Goal: Task Accomplishment & Management: Manage account settings

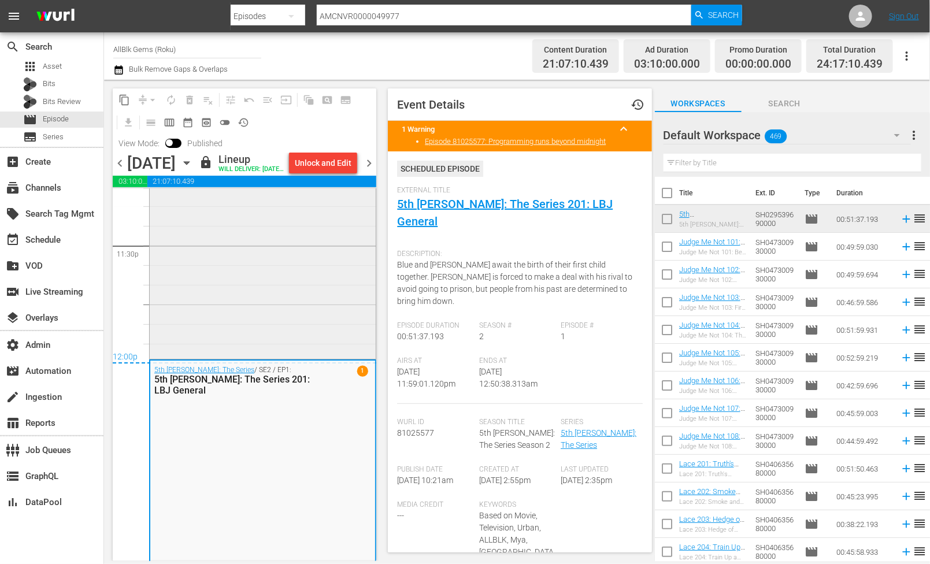
scroll to position [5504, 0]
click at [366, 165] on span "chevron_right" at bounding box center [369, 163] width 14 height 14
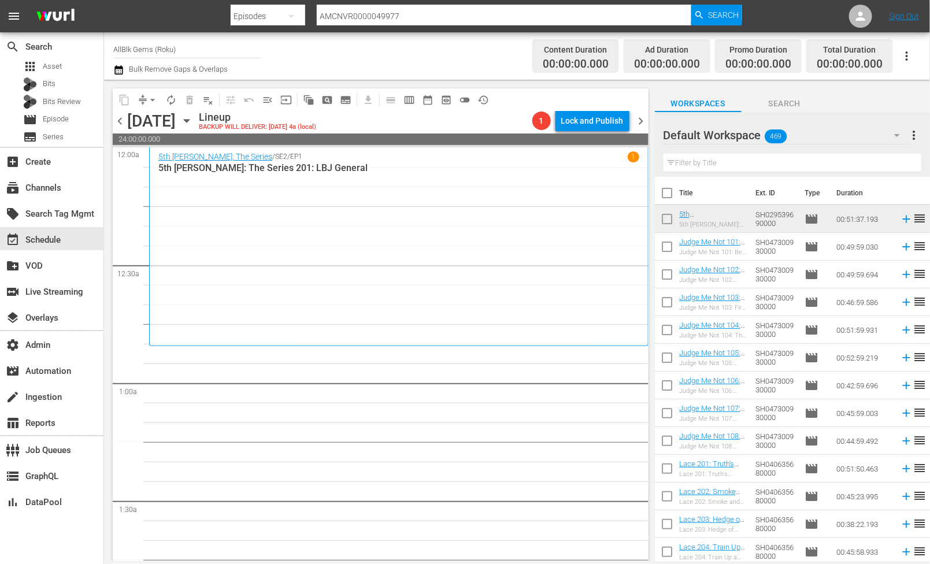
click at [730, 159] on input "text" at bounding box center [792, 163] width 258 height 18
click at [714, 165] on input "text" at bounding box center [792, 163] width 258 height 18
paste input "Lyons Ave."
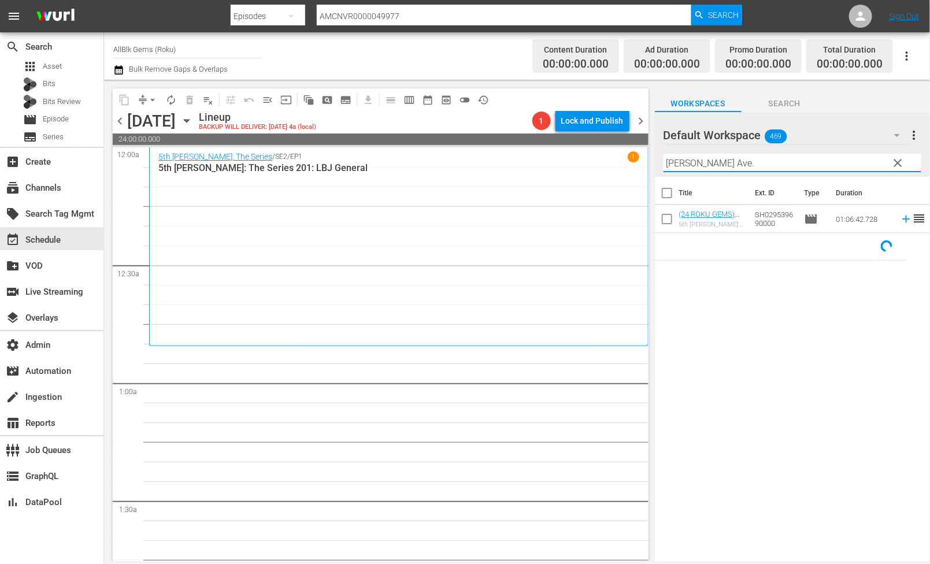
type input "Lyons Ave."
click at [673, 228] on input "checkbox" at bounding box center [667, 221] width 24 height 24
checkbox input "true"
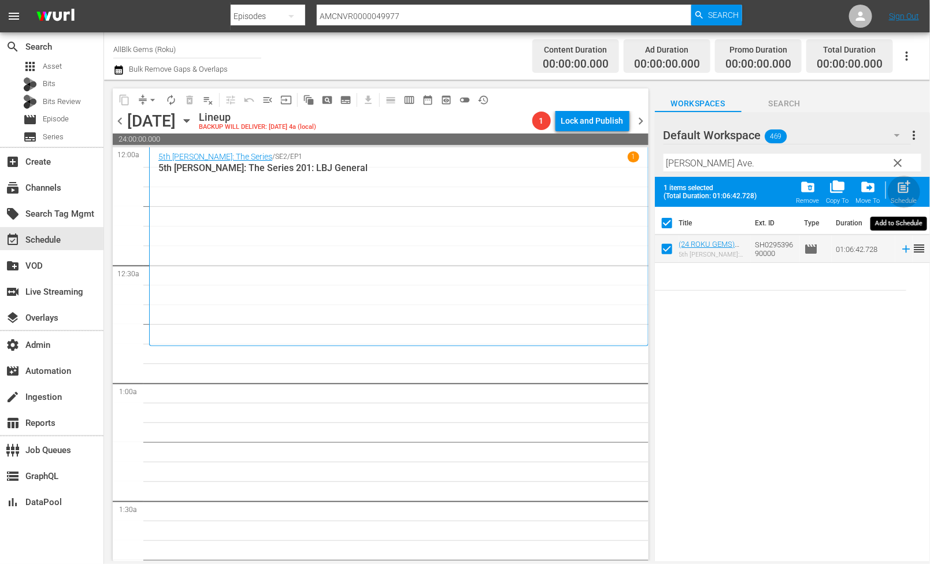
click at [897, 190] on span "post_add" at bounding box center [904, 187] width 16 height 16
checkbox input "false"
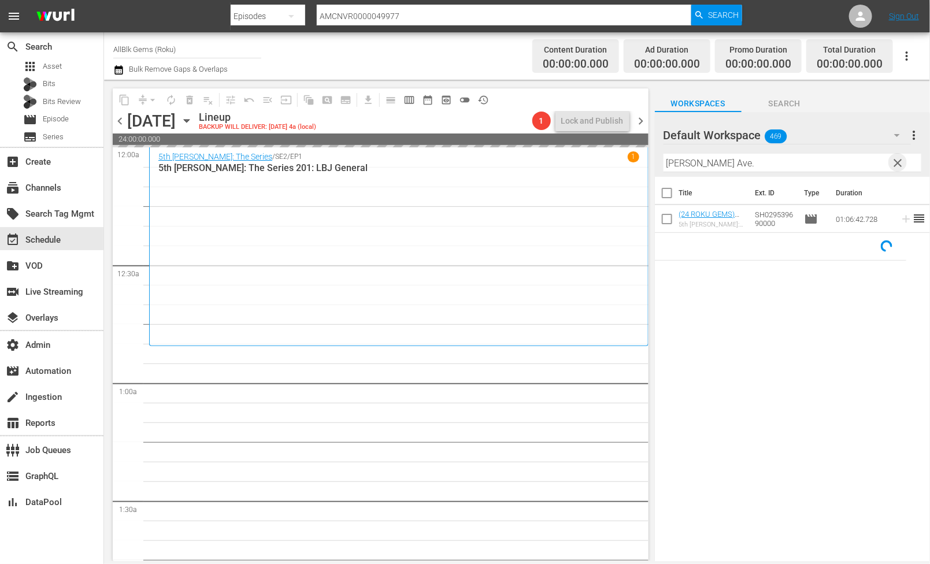
click at [893, 165] on span "clear" at bounding box center [898, 163] width 14 height 14
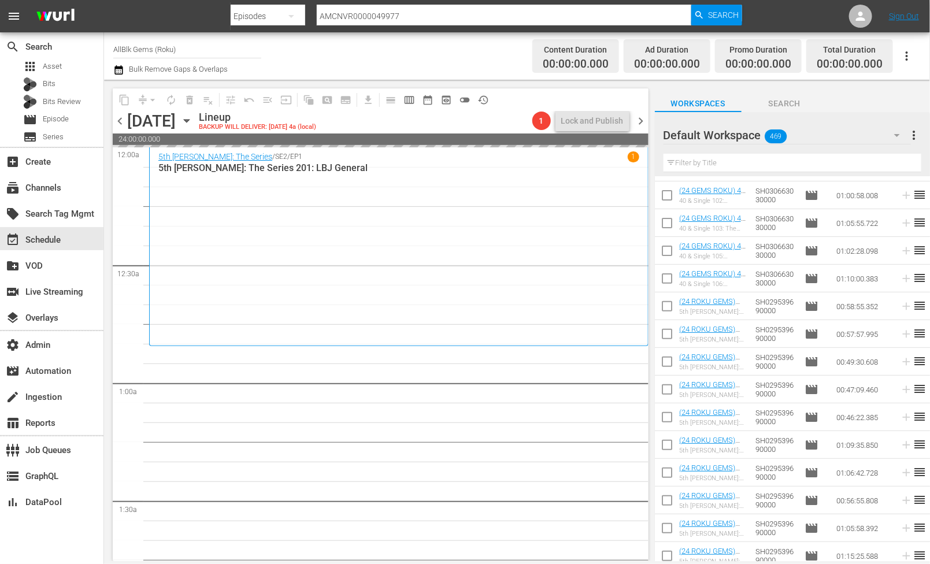
scroll to position [2011, 0]
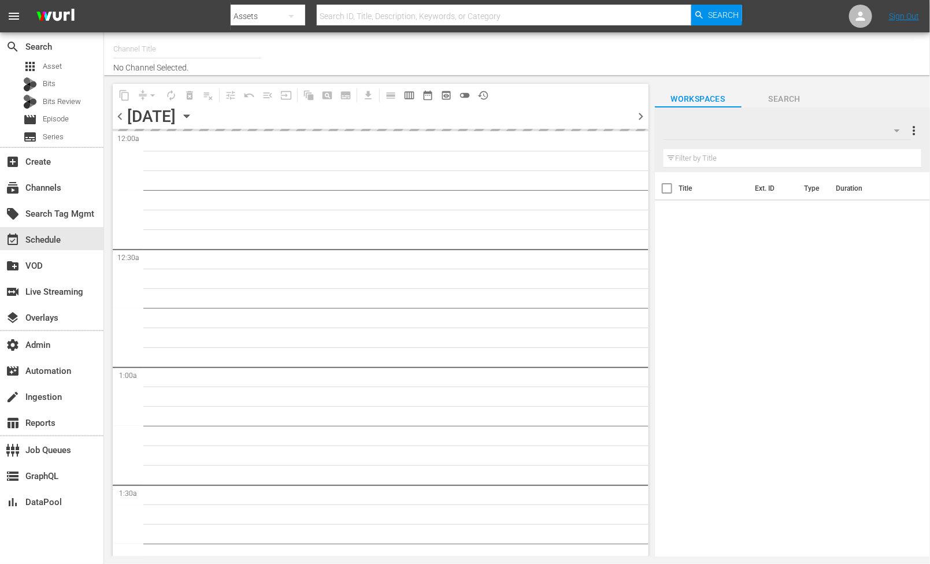
type input "AllBlk Gems (Roku) (1361)"
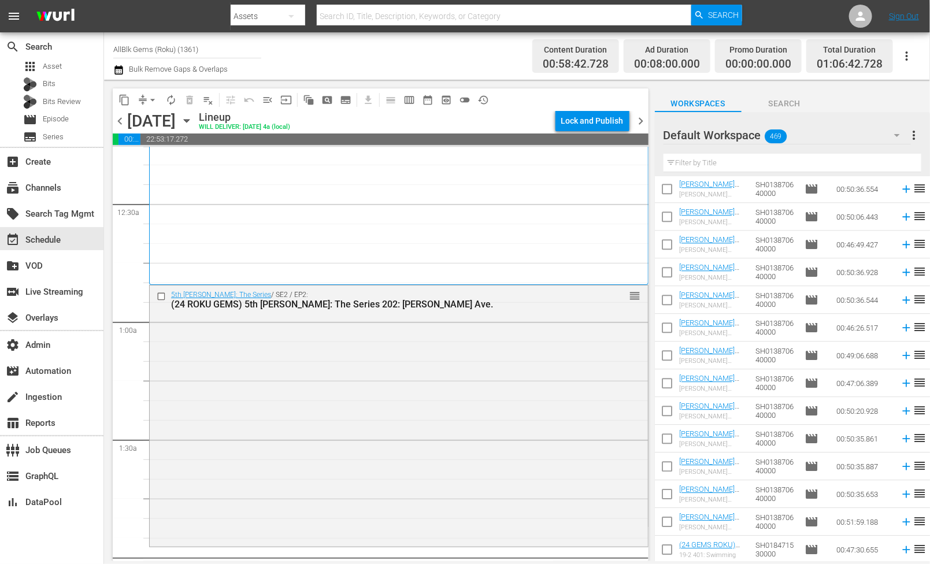
scroll to position [2166, 0]
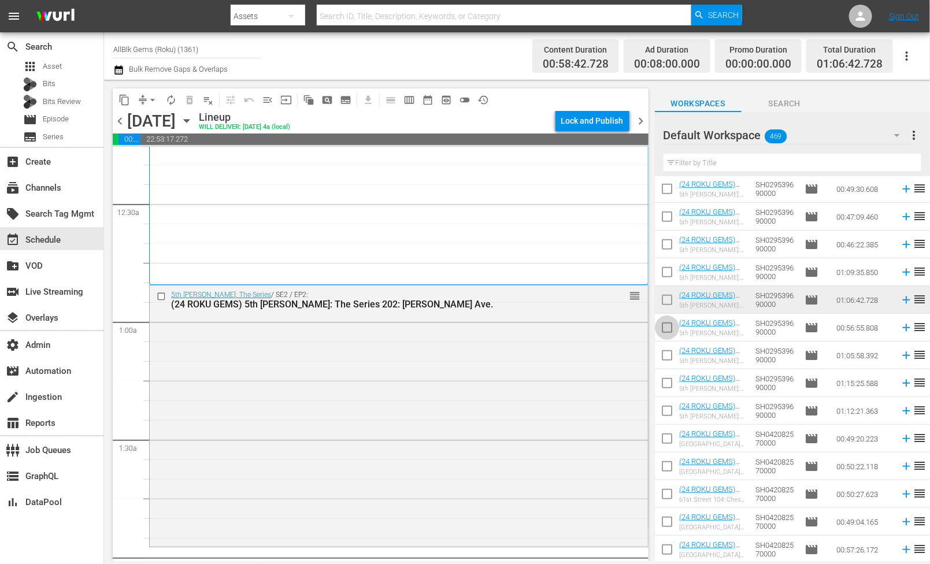
click at [668, 327] on input "checkbox" at bounding box center [667, 330] width 24 height 24
checkbox input "true"
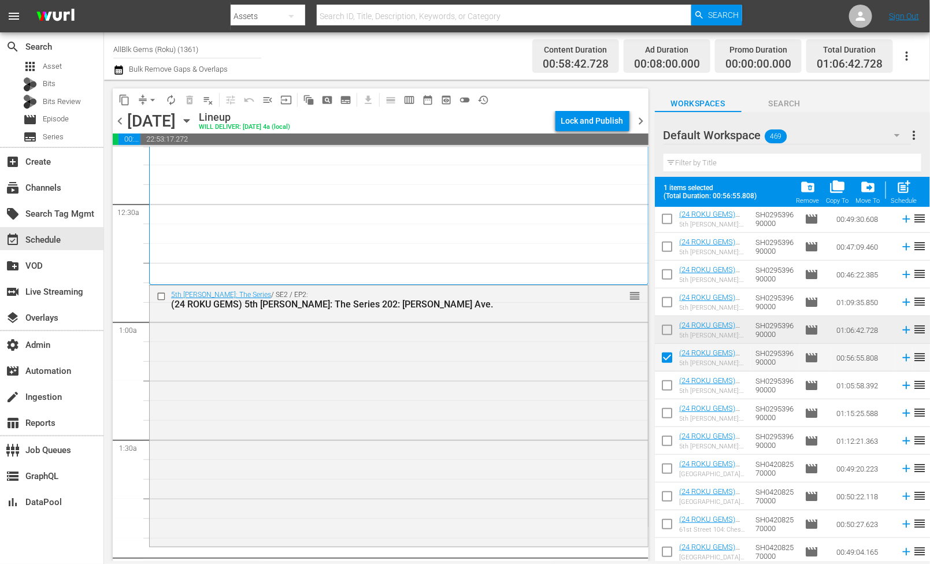
click at [662, 385] on input "checkbox" at bounding box center [667, 388] width 24 height 24
checkbox input "true"
click at [662, 414] on input "checkbox" at bounding box center [667, 415] width 24 height 24
checkbox input "true"
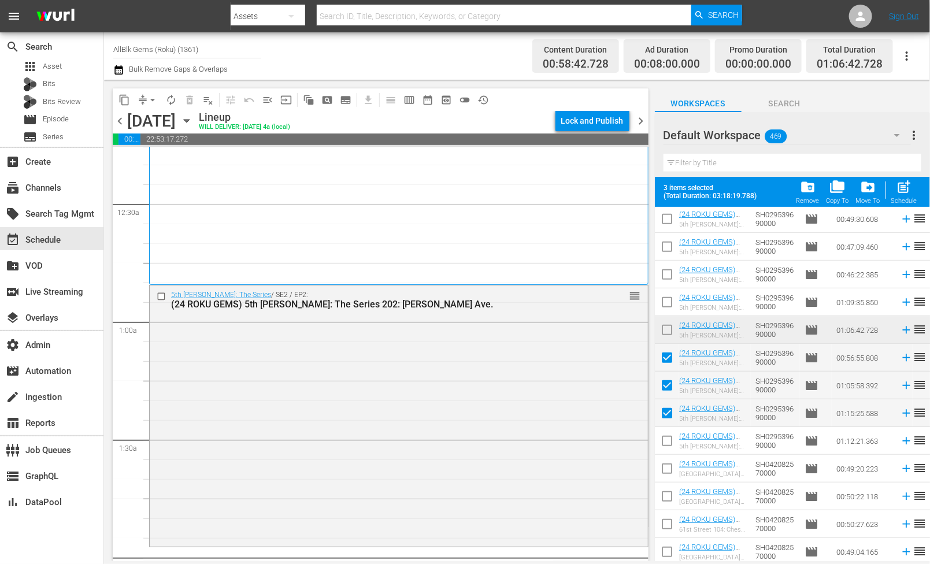
click at [662, 437] on input "checkbox" at bounding box center [667, 443] width 24 height 24
checkbox input "true"
click at [904, 184] on span "post_add" at bounding box center [904, 187] width 16 height 16
checkbox input "false"
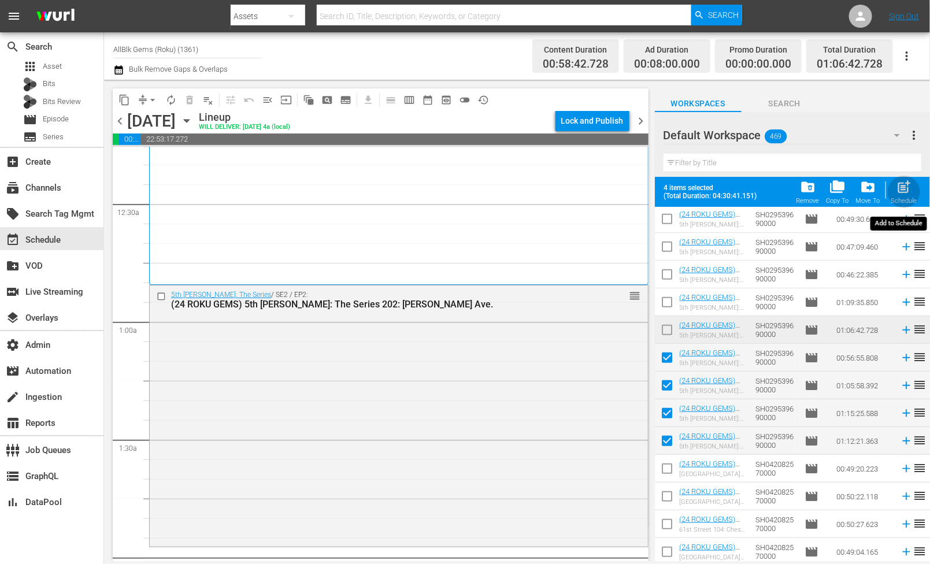
checkbox input "false"
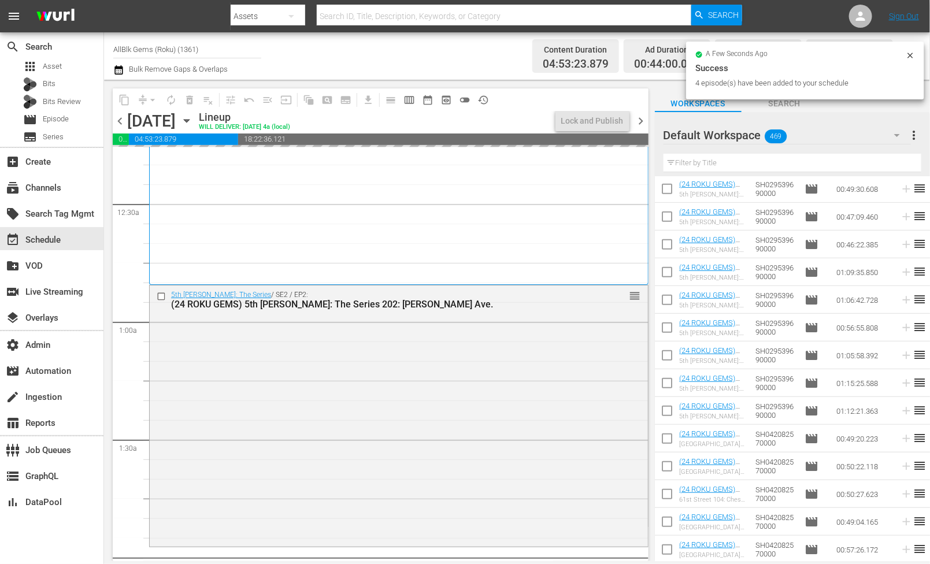
click at [733, 162] on input "text" at bounding box center [792, 163] width 258 height 18
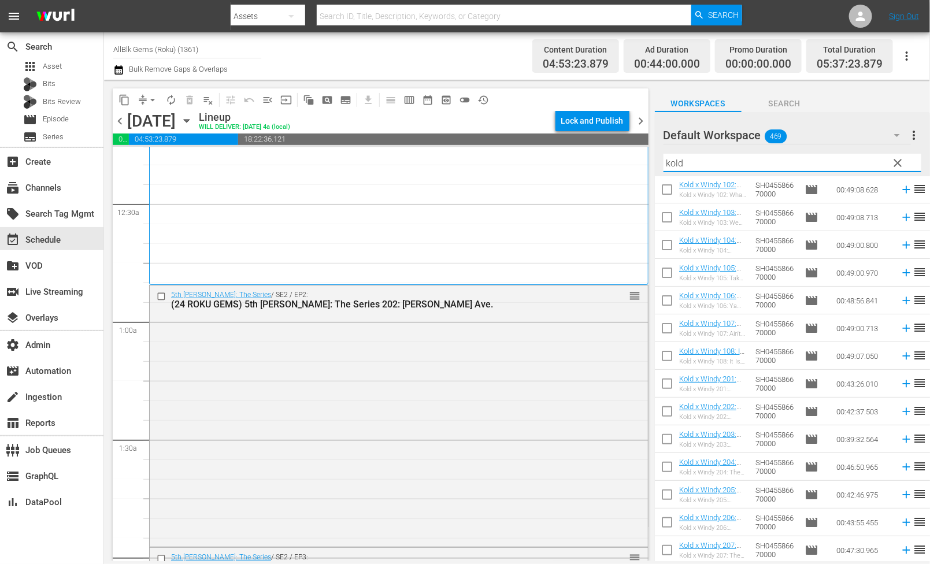
scroll to position [49, 0]
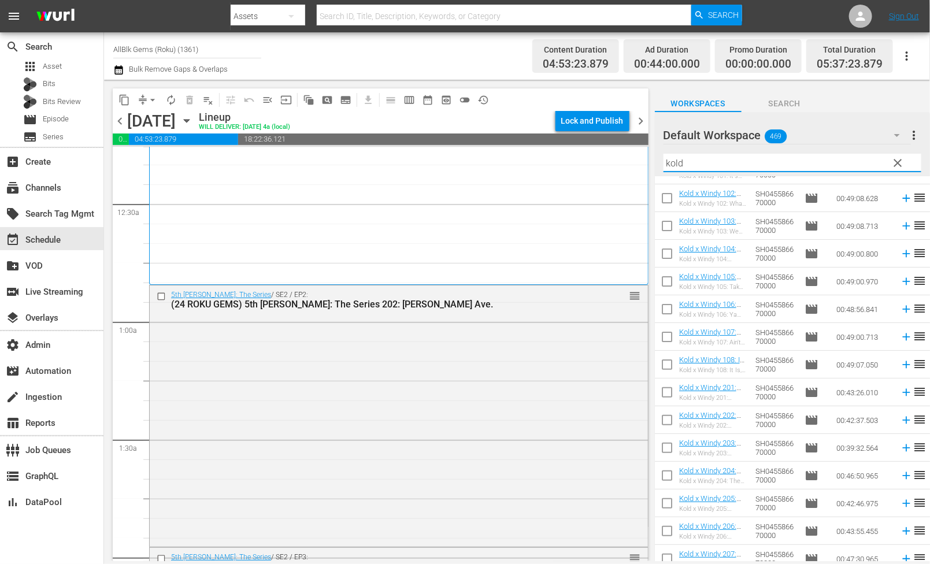
paste input "It'S Called A Stain"
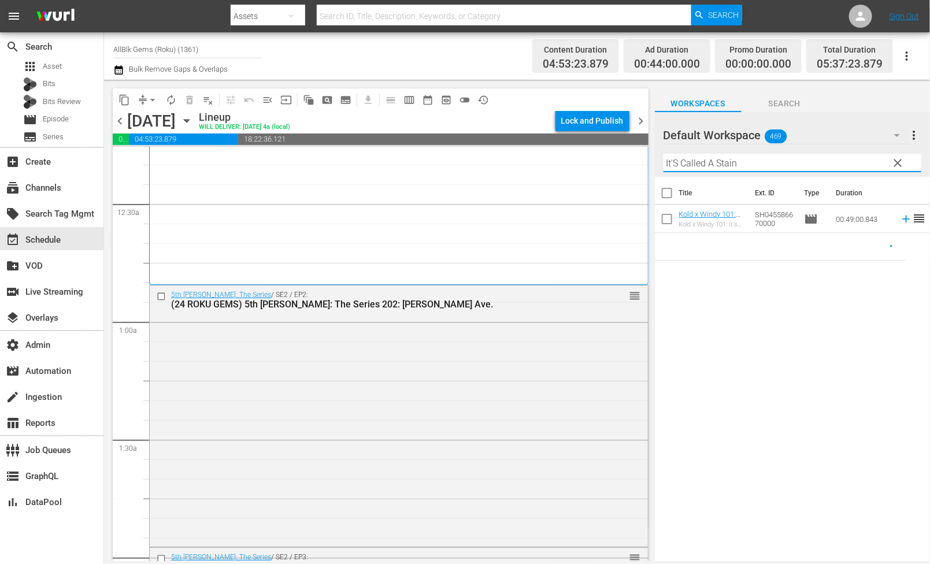
type input "It'S Called A Stain"
click at [670, 216] on input "checkbox" at bounding box center [667, 221] width 24 height 24
checkbox input "true"
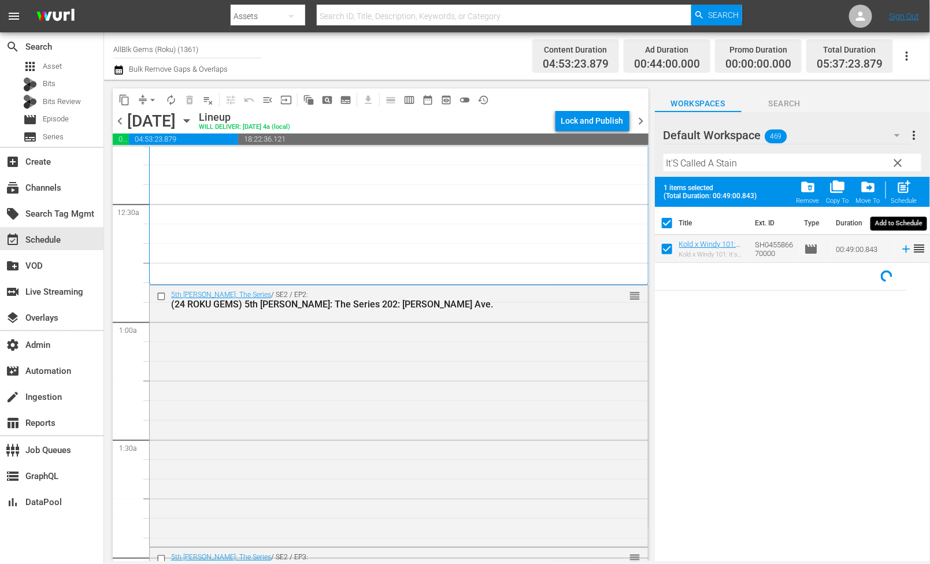
click at [910, 188] on span "post_add" at bounding box center [904, 187] width 16 height 16
checkbox input "false"
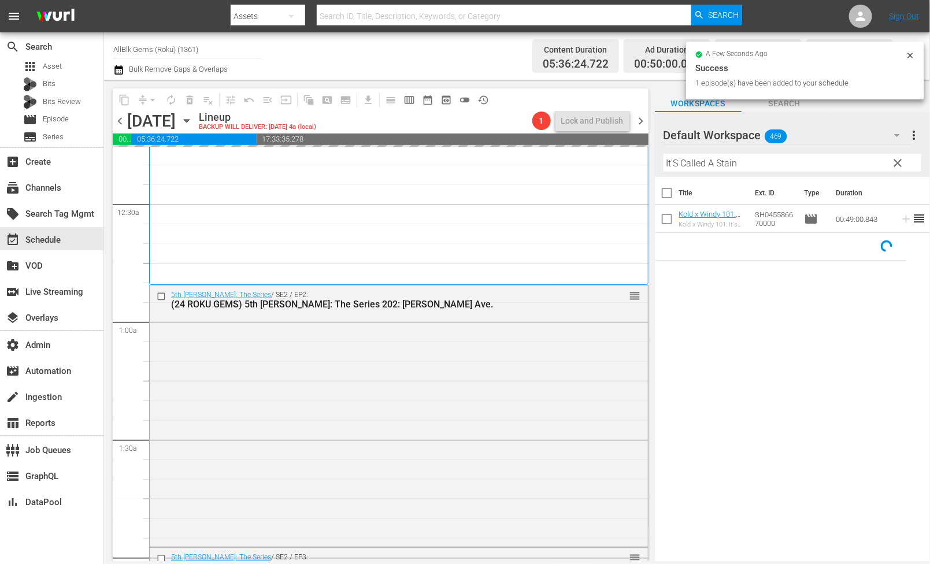
click at [731, 192] on th "Title" at bounding box center [713, 193] width 69 height 32
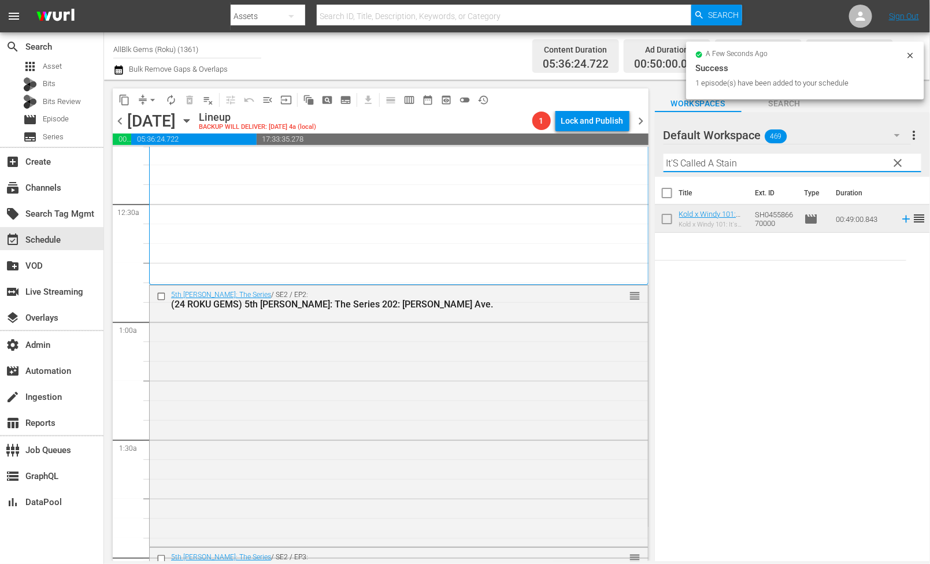
click at [740, 165] on input "It'S Called A Stain" at bounding box center [792, 163] width 258 height 18
paste input "What You G'On Do?"
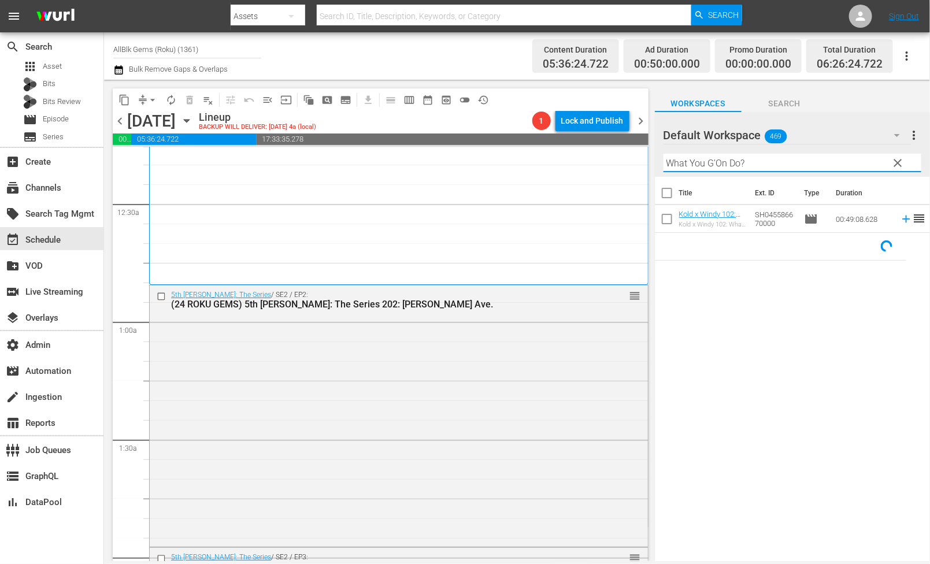
type input "What You G'On Do?"
click at [654, 218] on div "content_copy compress arrow_drop_down autorenew_outlined delete_forever_outline…" at bounding box center [379, 320] width 551 height 481
click at [658, 218] on input "checkbox" at bounding box center [667, 221] width 24 height 24
checkbox input "true"
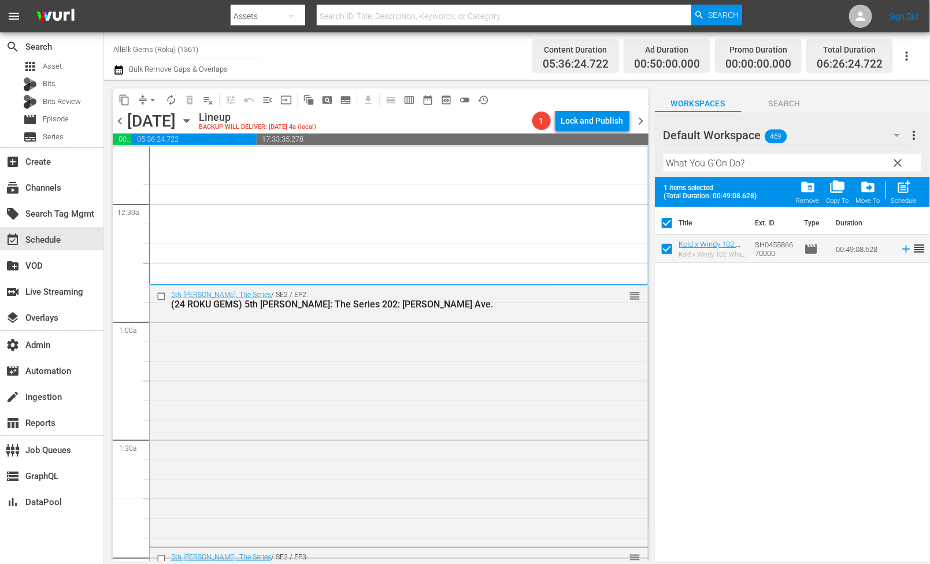
click at [907, 180] on span "post_add" at bounding box center [904, 187] width 16 height 16
checkbox input "false"
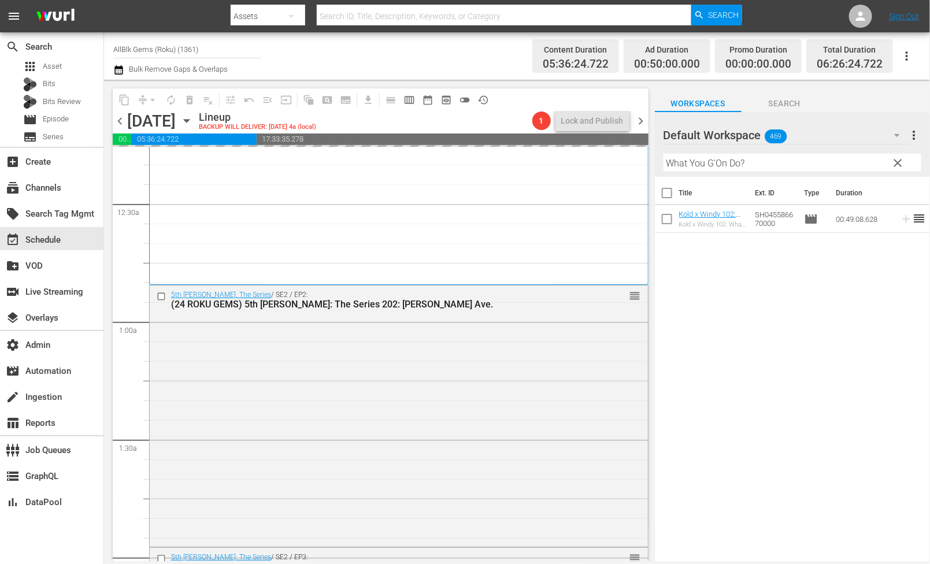
click at [900, 167] on span "clear" at bounding box center [898, 163] width 14 height 14
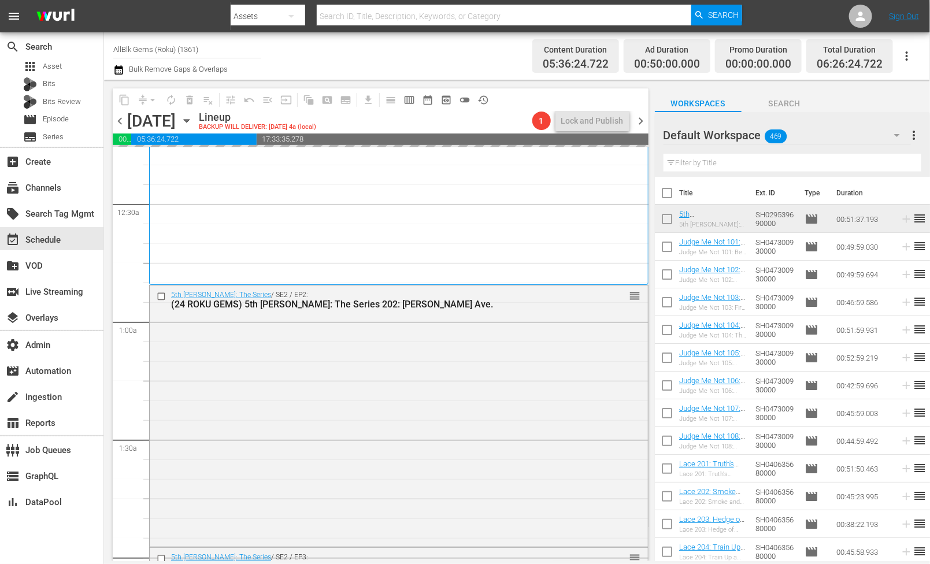
scroll to position [347, 0]
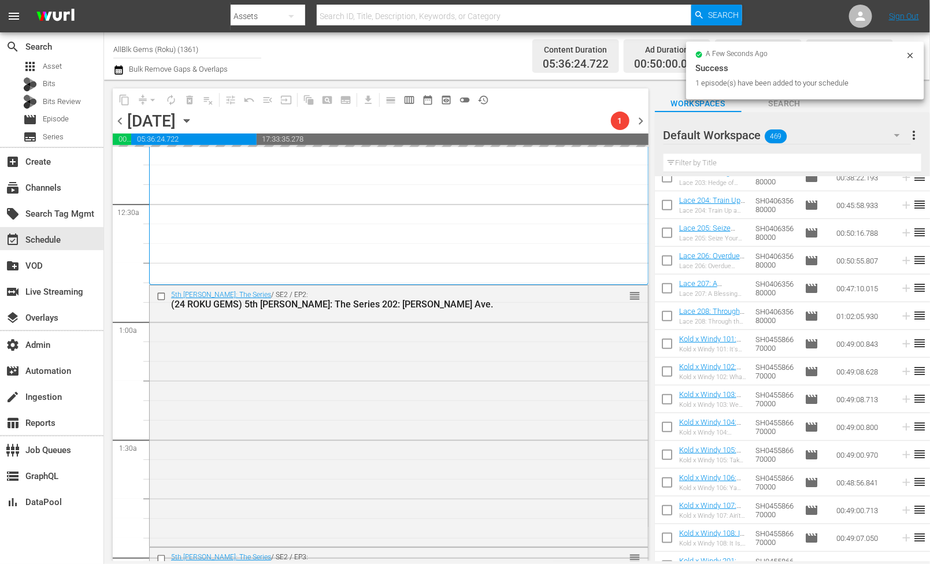
click at [667, 370] on input "checkbox" at bounding box center [667, 374] width 24 height 24
checkbox input "true"
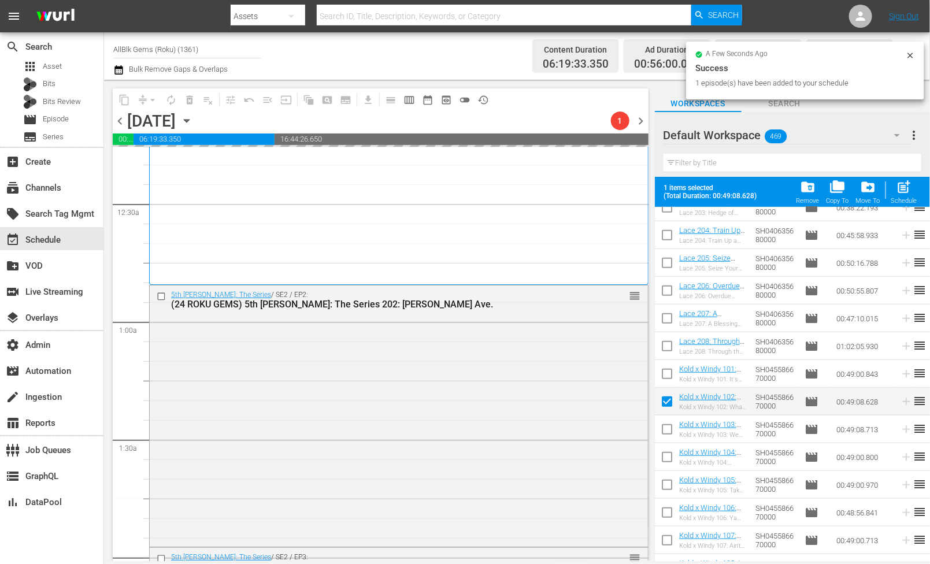
click at [666, 436] on input "checkbox" at bounding box center [667, 432] width 24 height 24
checkbox input "true"
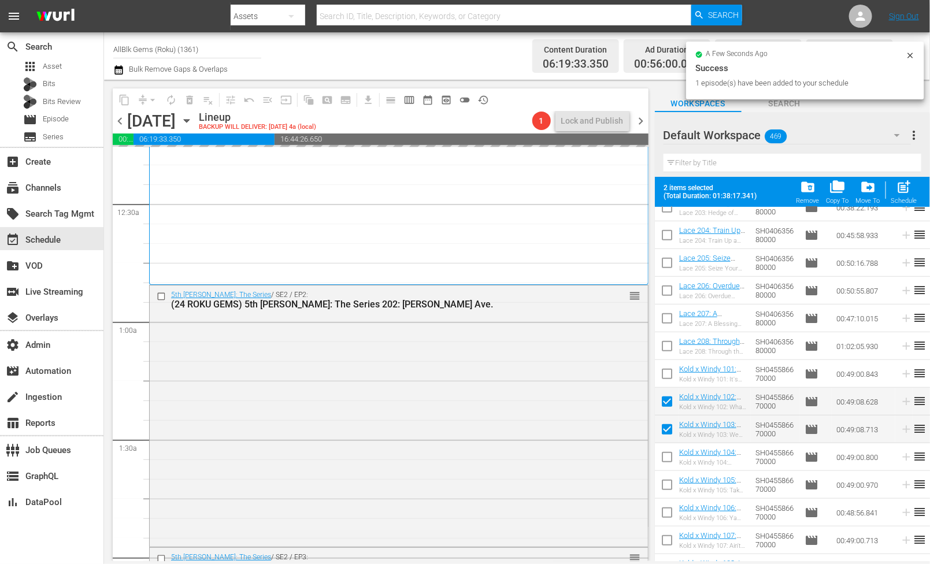
click at [669, 456] on input "checkbox" at bounding box center [667, 459] width 24 height 24
checkbox input "true"
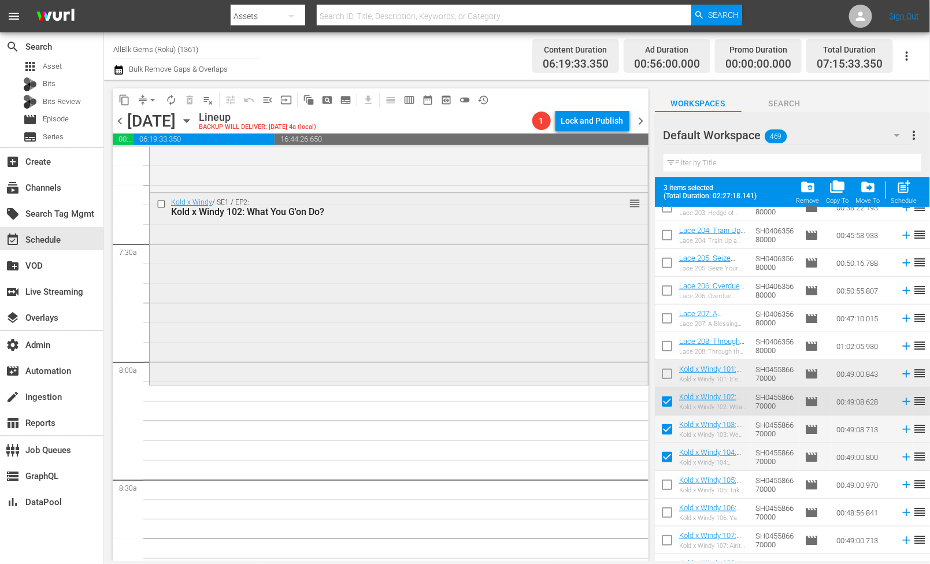
scroll to position [1701, 0]
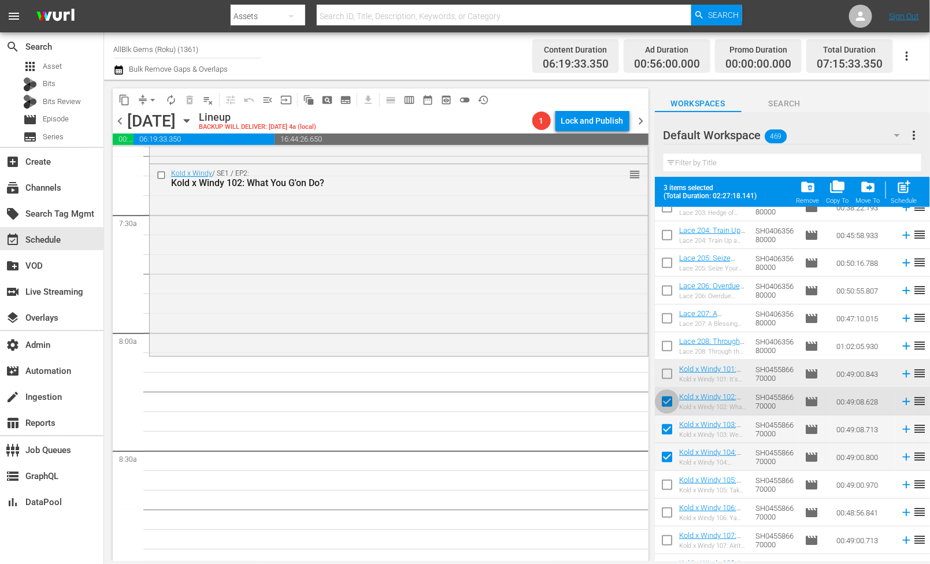
click at [667, 407] on input "checkbox" at bounding box center [667, 404] width 24 height 24
checkbox input "false"
click at [669, 436] on input "checkbox" at bounding box center [667, 432] width 24 height 24
checkbox input "false"
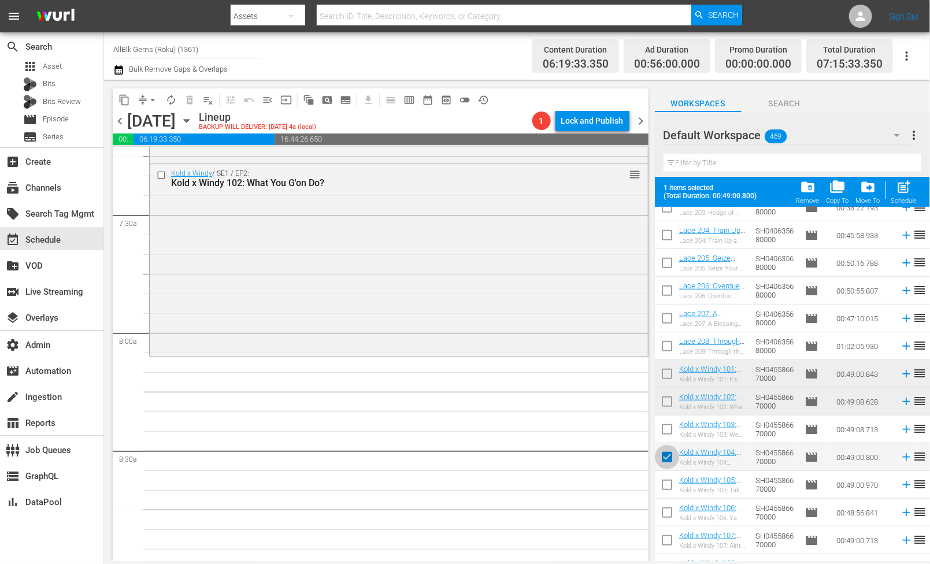
click at [669, 453] on input "checkbox" at bounding box center [667, 459] width 24 height 24
checkbox input "false"
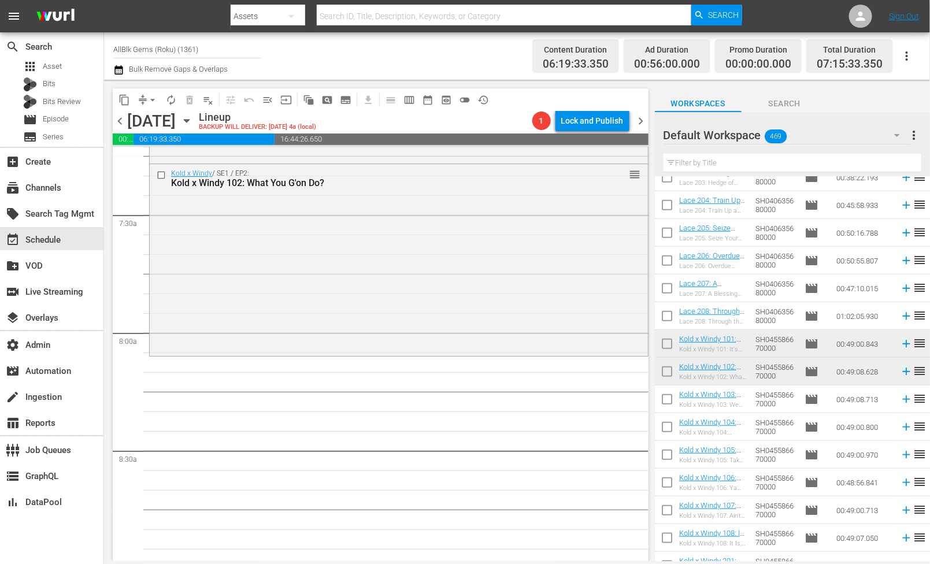
click at [673, 402] on input "checkbox" at bounding box center [667, 401] width 24 height 24
checkbox input "true"
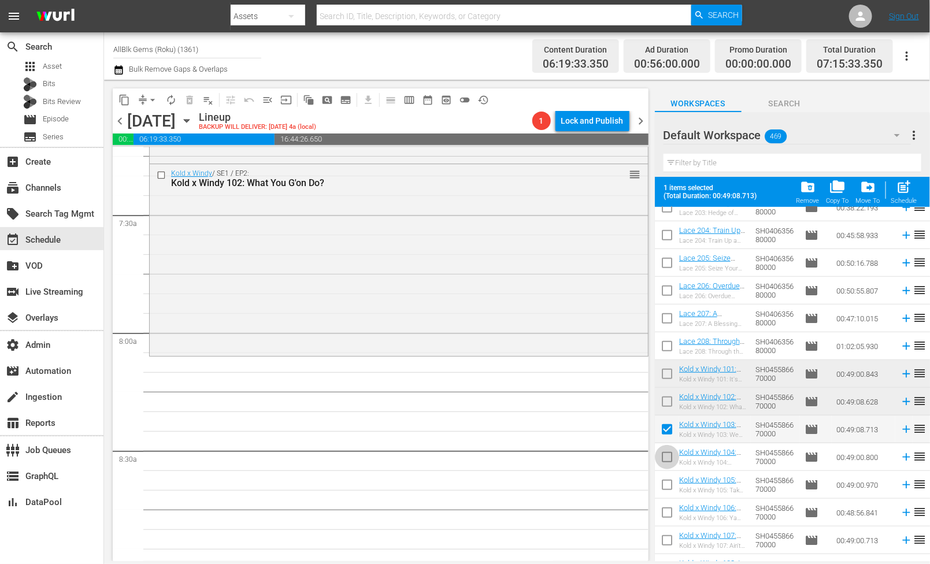
click at [670, 461] on input "checkbox" at bounding box center [667, 459] width 24 height 24
checkbox input "true"
click at [663, 485] on input "checkbox" at bounding box center [667, 487] width 24 height 24
checkbox input "true"
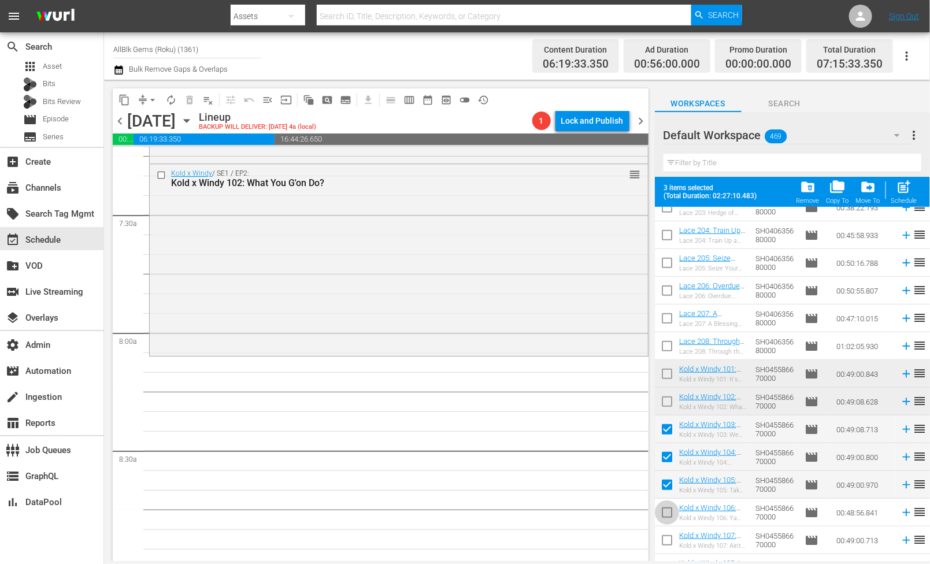
click at [671, 513] on input "checkbox" at bounding box center [667, 515] width 24 height 24
checkbox input "true"
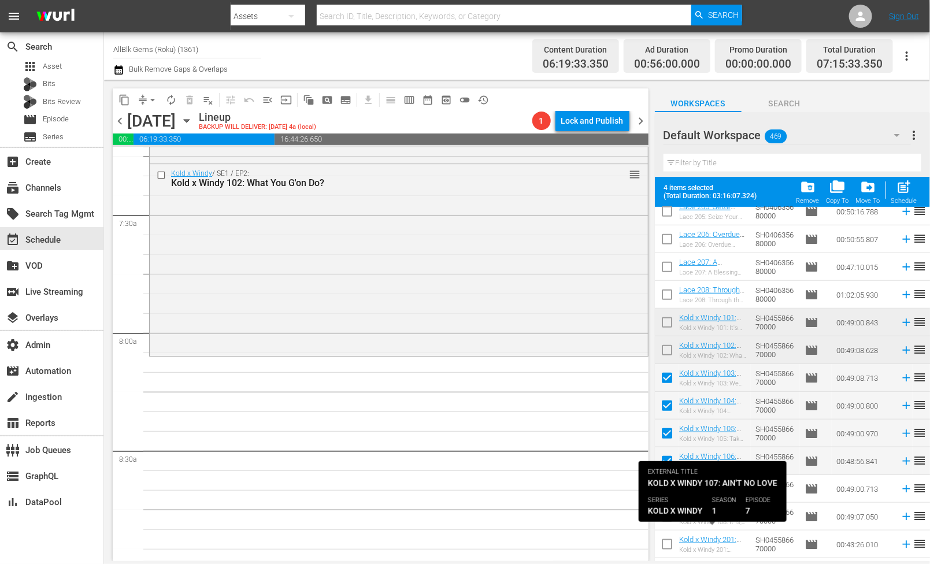
scroll to position [428, 0]
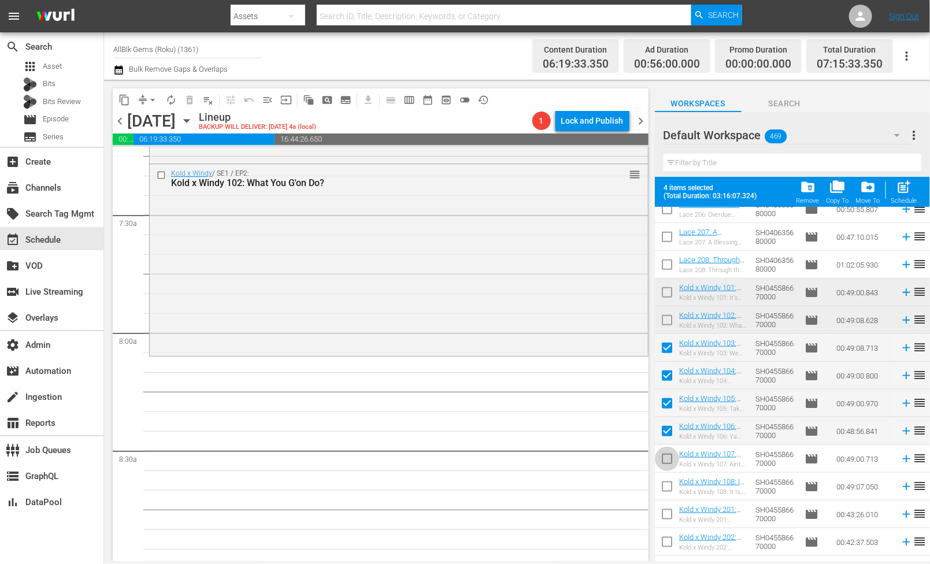
click at [663, 455] on input "checkbox" at bounding box center [667, 461] width 24 height 24
checkbox input "true"
click at [669, 485] on input "checkbox" at bounding box center [667, 489] width 24 height 24
checkbox input "true"
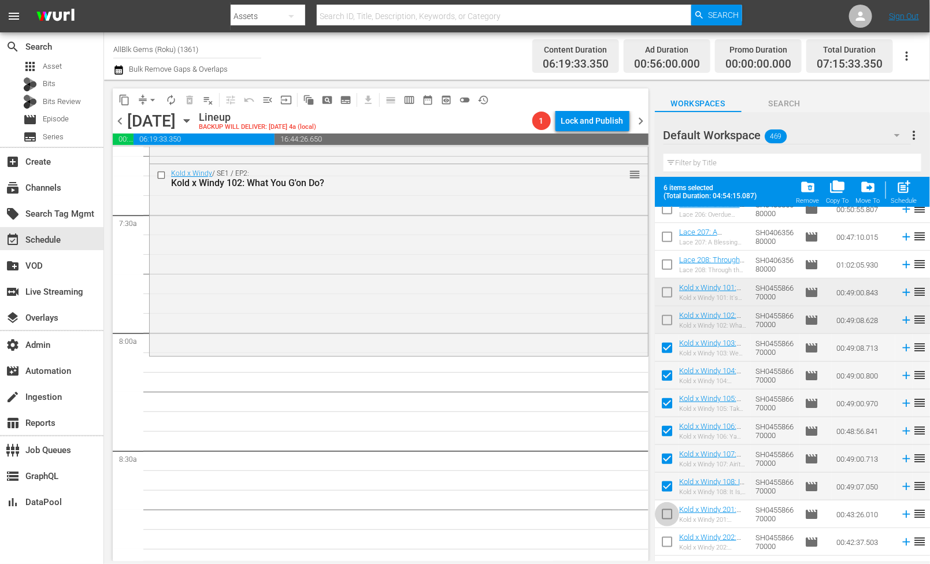
click at [669, 515] on input "checkbox" at bounding box center [667, 516] width 24 height 24
checkbox input "true"
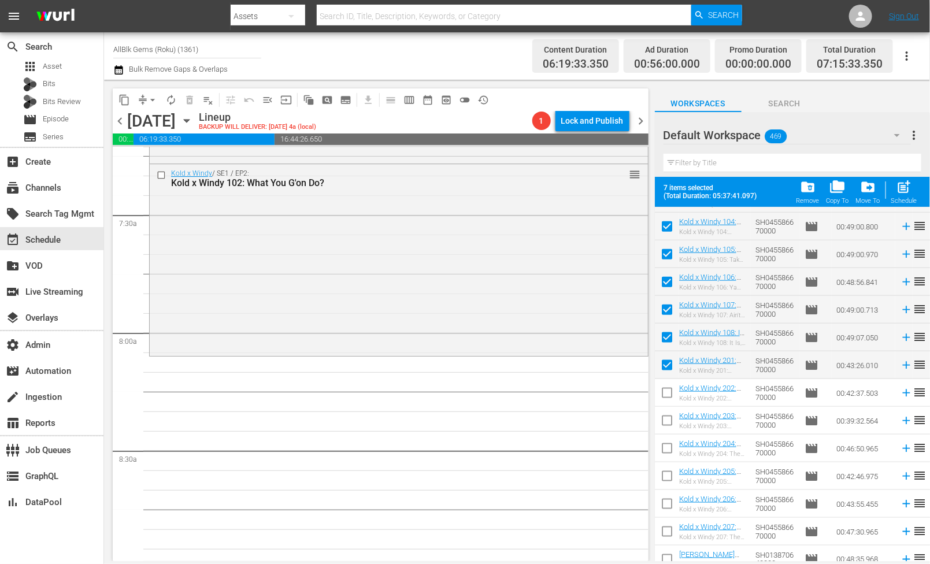
scroll to position [624, 0]
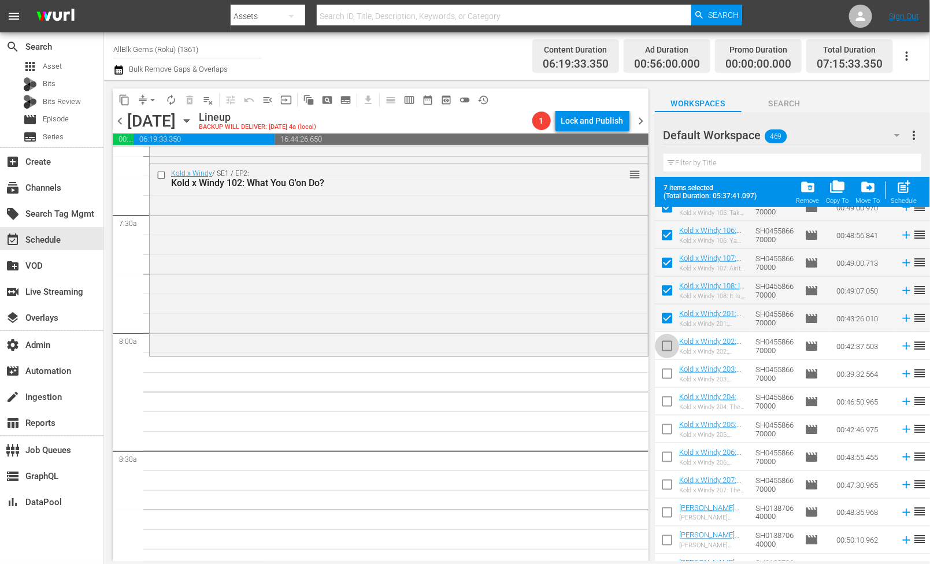
click at [663, 353] on input "checkbox" at bounding box center [667, 348] width 24 height 24
checkbox input "true"
click at [662, 380] on input "checkbox" at bounding box center [667, 376] width 24 height 24
checkbox input "true"
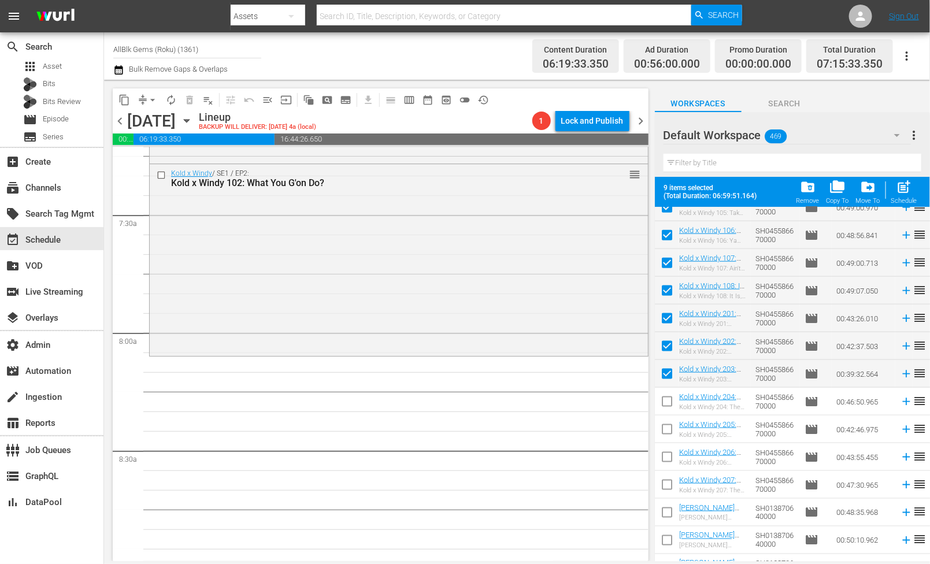
click at [662, 396] on input "checkbox" at bounding box center [667, 404] width 24 height 24
checkbox input "true"
click at [673, 427] on input "checkbox" at bounding box center [667, 432] width 24 height 24
checkbox input "true"
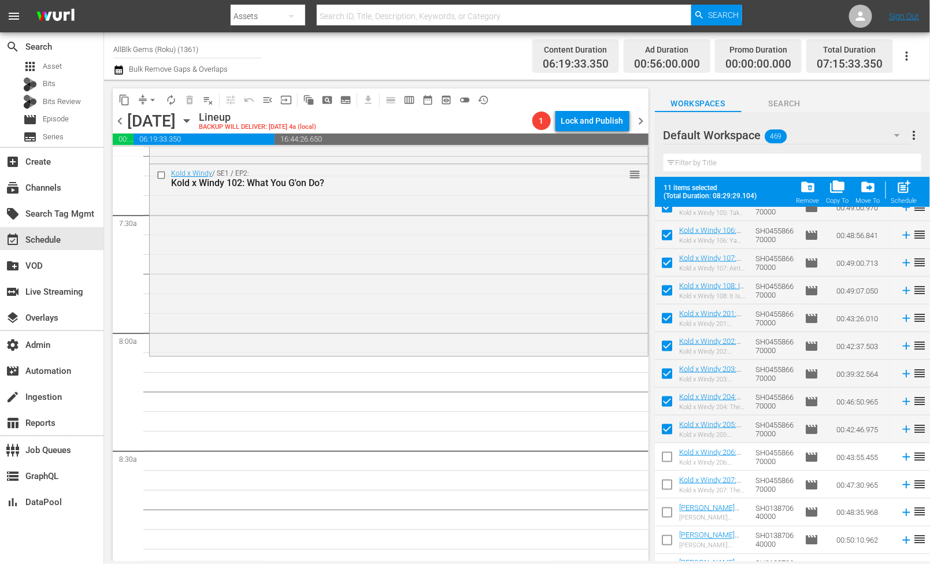
click at [661, 458] on input "checkbox" at bounding box center [667, 459] width 24 height 24
checkbox input "true"
click at [669, 479] on input "checkbox" at bounding box center [667, 487] width 24 height 24
checkbox input "true"
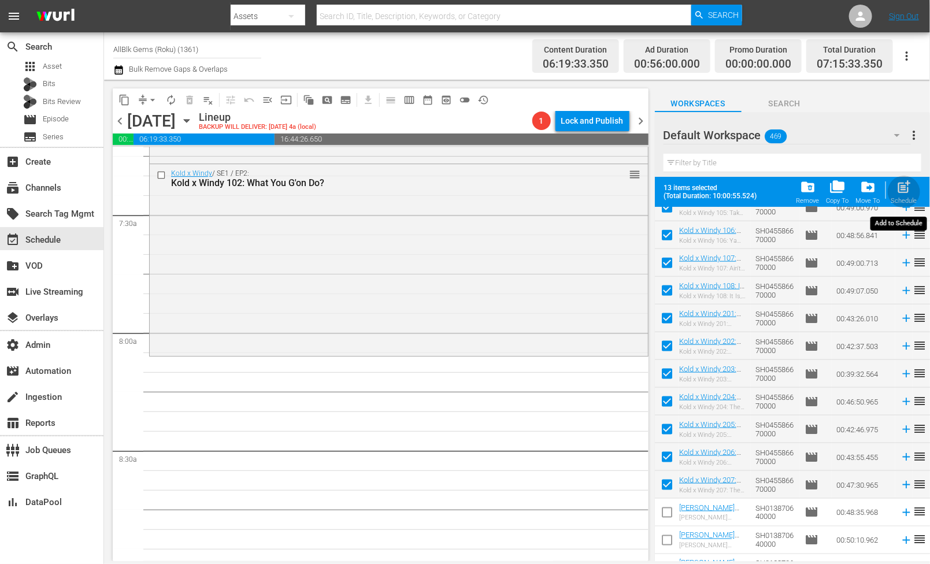
click at [911, 195] on div "post_add Schedule" at bounding box center [904, 191] width 26 height 25
checkbox input "false"
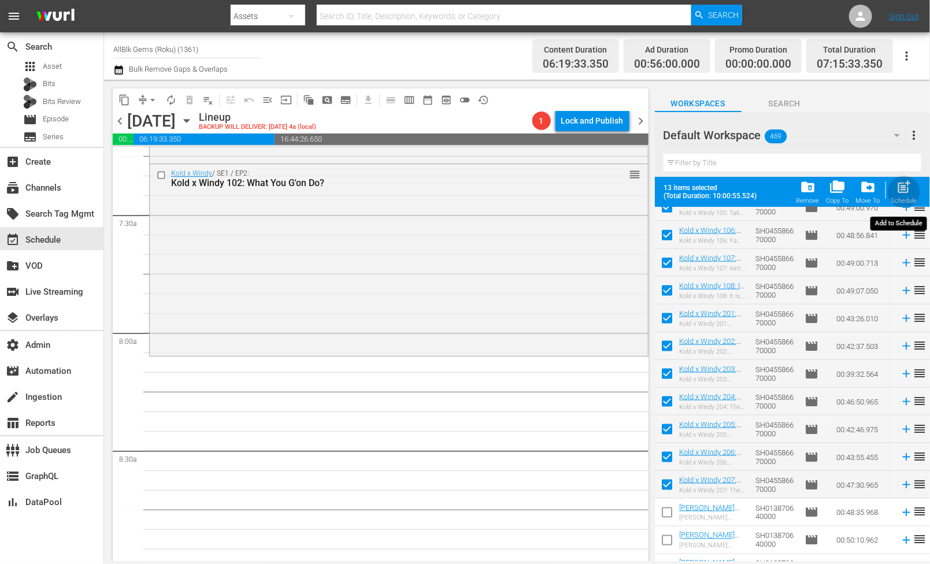
checkbox input "false"
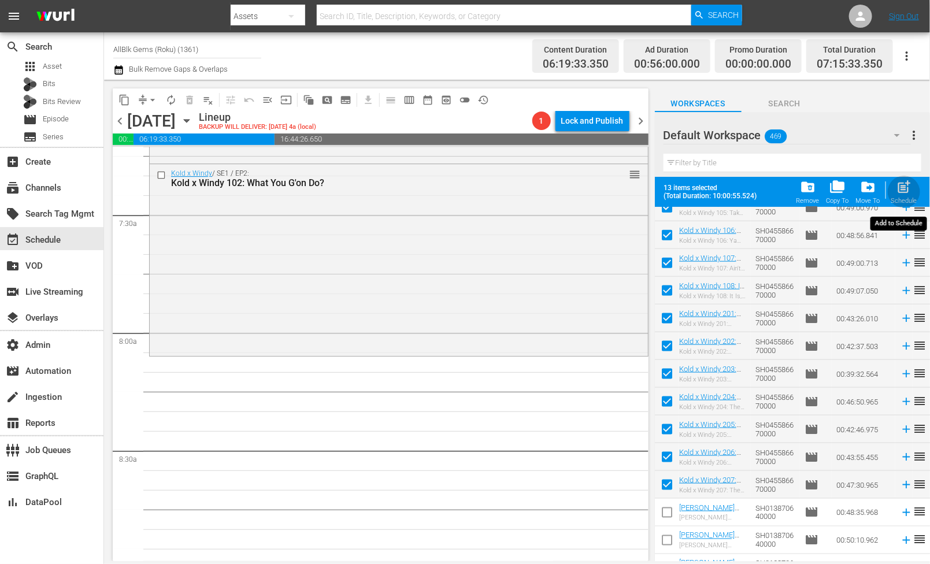
checkbox input "false"
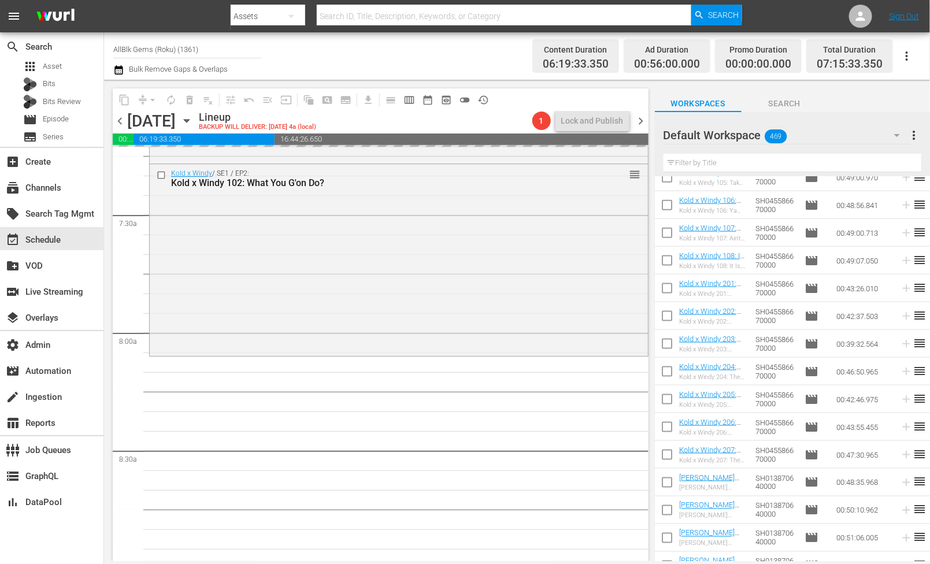
scroll to position [8890, 0]
click at [670, 376] on input "checkbox" at bounding box center [667, 374] width 24 height 24
checkbox input "true"
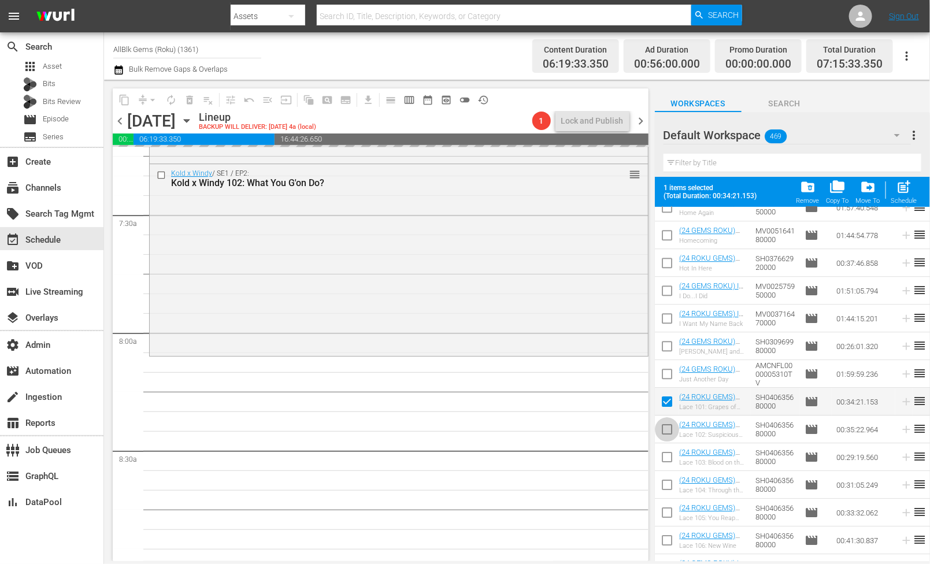
click at [670, 441] on input "checkbox" at bounding box center [667, 432] width 24 height 24
checkbox input "true"
click at [666, 469] on input "checkbox" at bounding box center [667, 459] width 24 height 24
checkbox input "true"
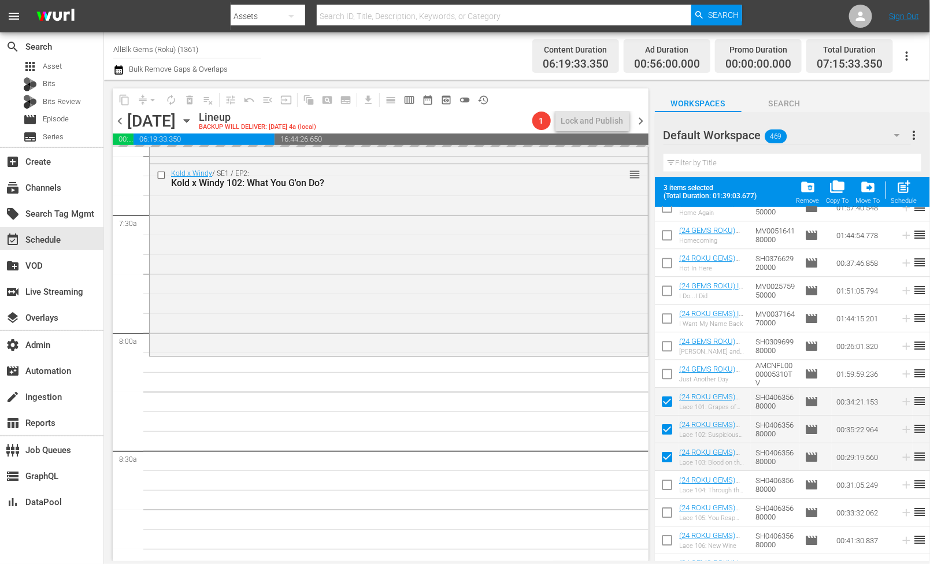
click at [666, 489] on input "checkbox" at bounding box center [667, 487] width 24 height 24
checkbox input "true"
click at [673, 513] on input "checkbox" at bounding box center [667, 515] width 24 height 24
checkbox input "true"
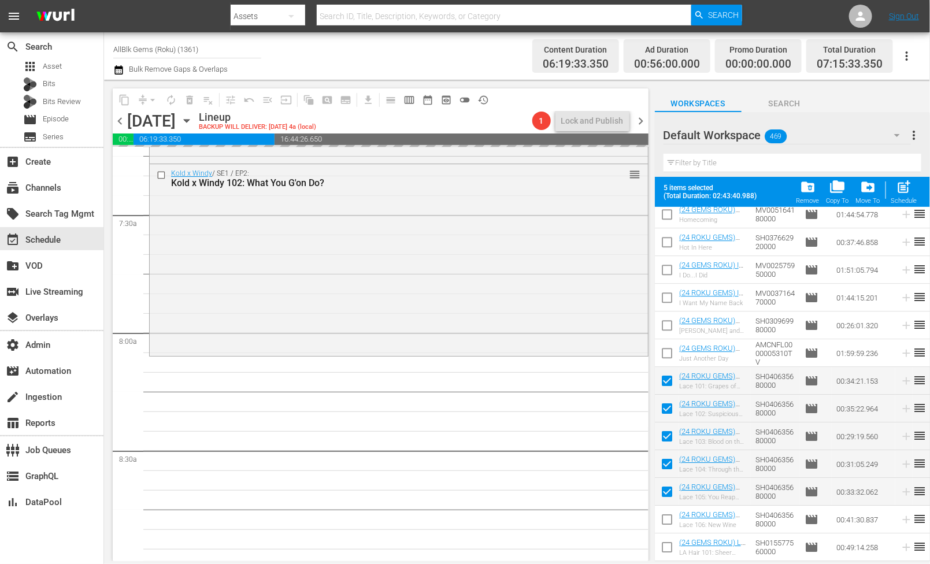
scroll to position [8914, 0]
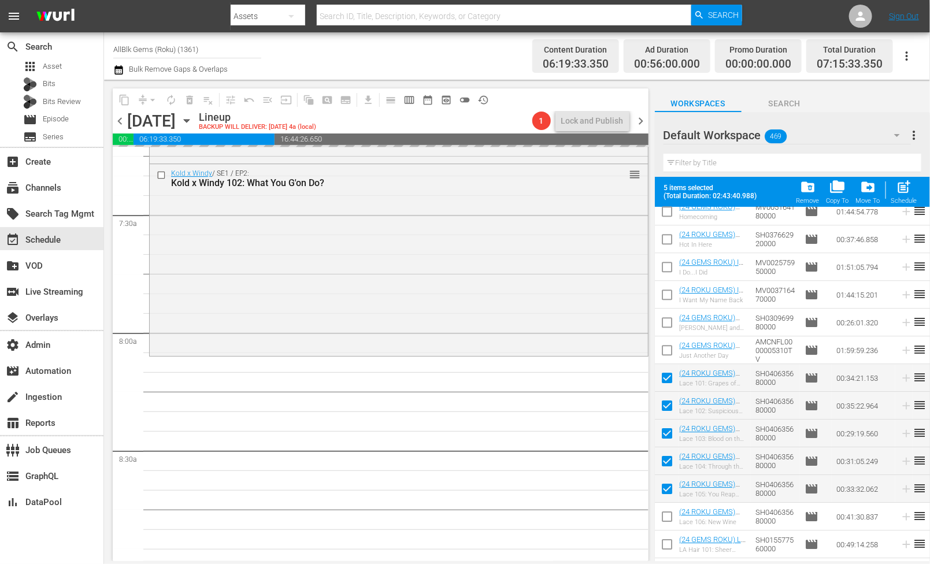
click at [668, 525] on input "checkbox" at bounding box center [667, 519] width 24 height 24
checkbox input "true"
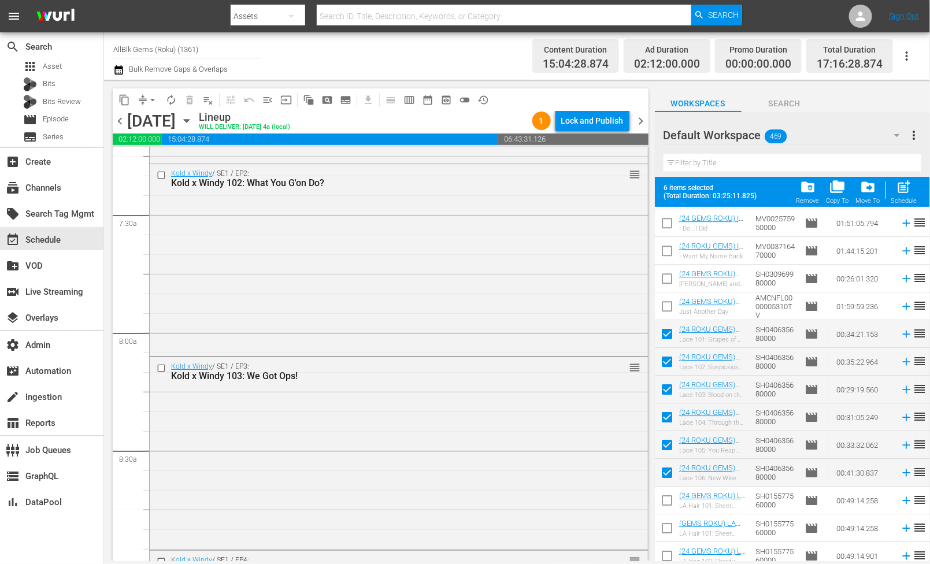
scroll to position [8961, 0]
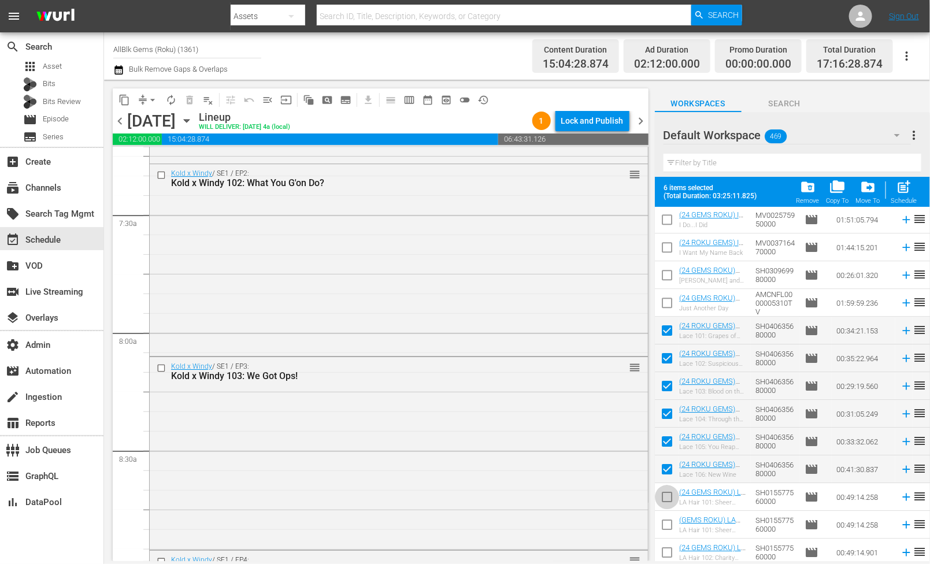
click at [667, 502] on input "checkbox" at bounding box center [667, 499] width 24 height 24
checkbox input "true"
click at [900, 191] on span "post_add" at bounding box center [904, 187] width 16 height 16
checkbox input "false"
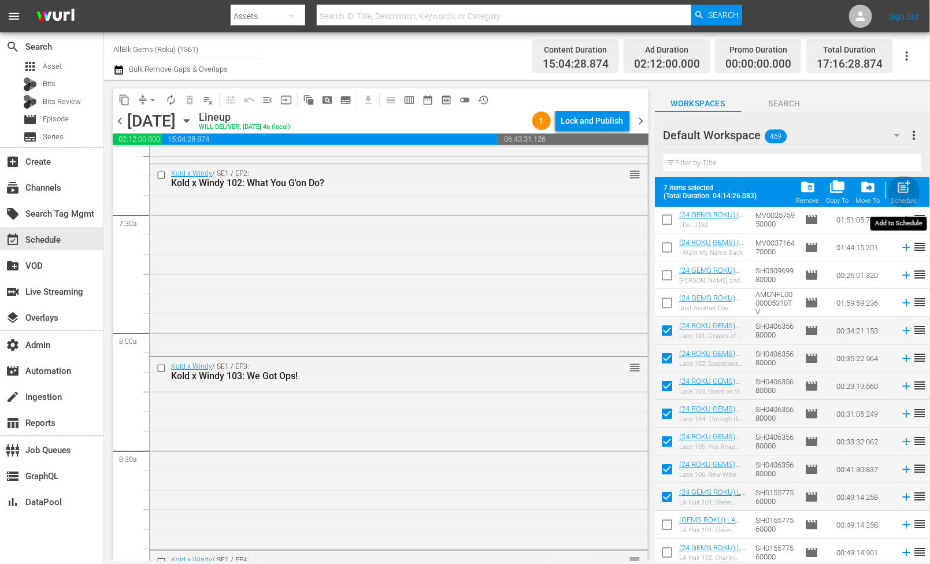
checkbox input "false"
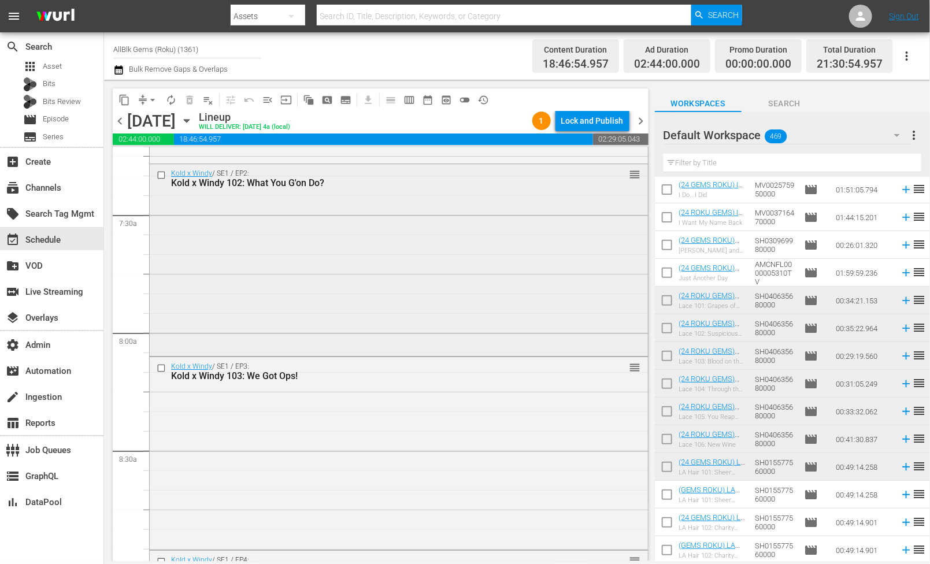
scroll to position [94, 0]
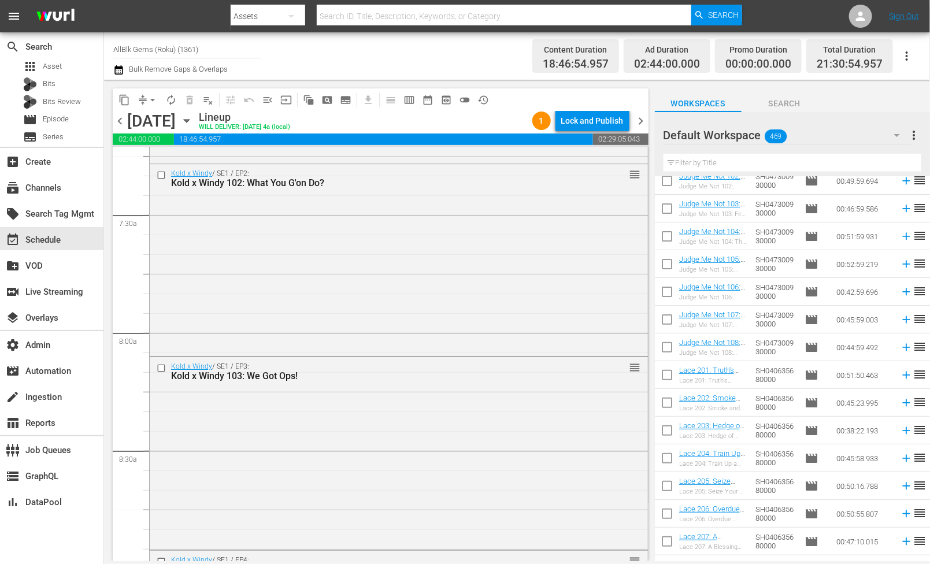
click at [668, 379] on input "checkbox" at bounding box center [667, 377] width 24 height 24
checkbox input "true"
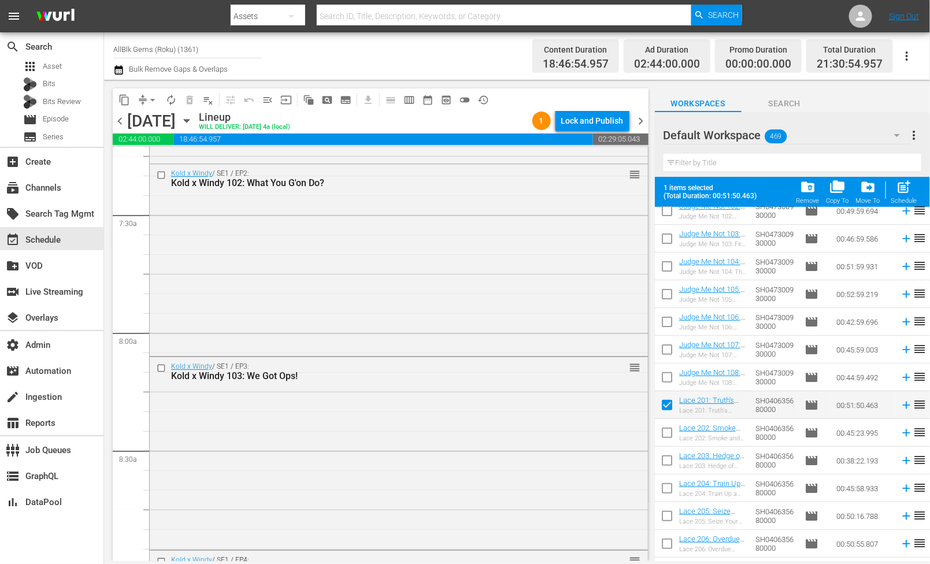
click at [666, 429] on input "checkbox" at bounding box center [667, 435] width 24 height 24
checkbox input "true"
click at [669, 465] on input "checkbox" at bounding box center [667, 463] width 24 height 24
checkbox input "true"
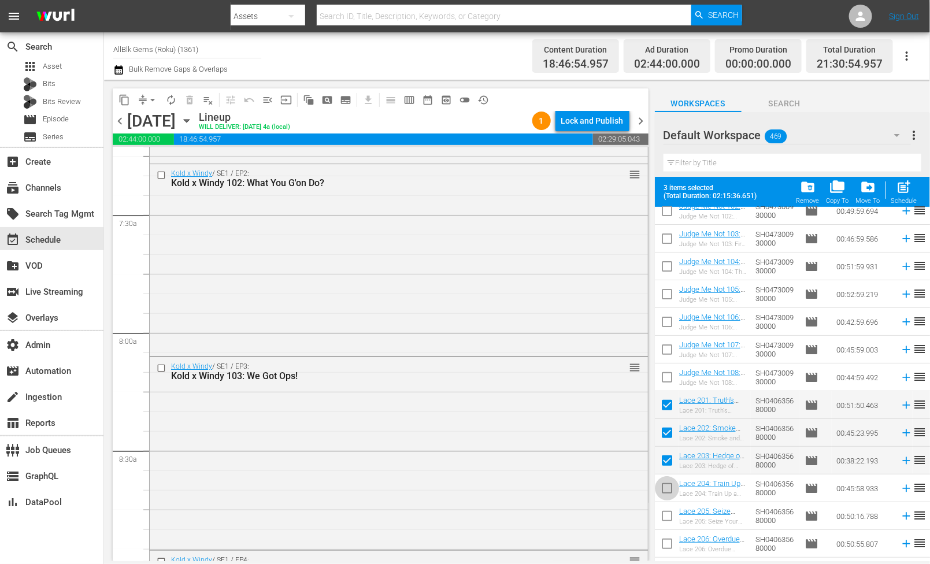
click at [669, 489] on input "checkbox" at bounding box center [667, 490] width 24 height 24
checkbox input "true"
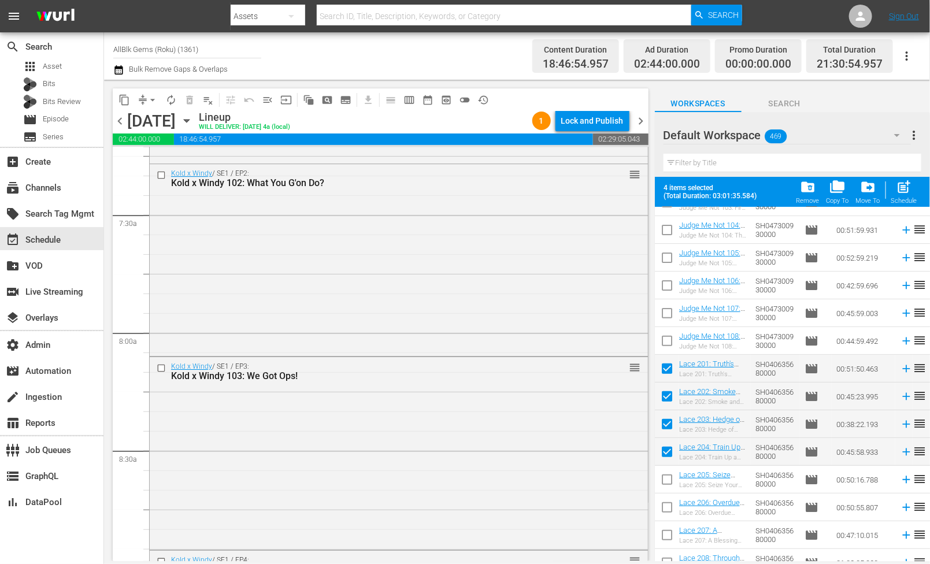
scroll to position [144, 0]
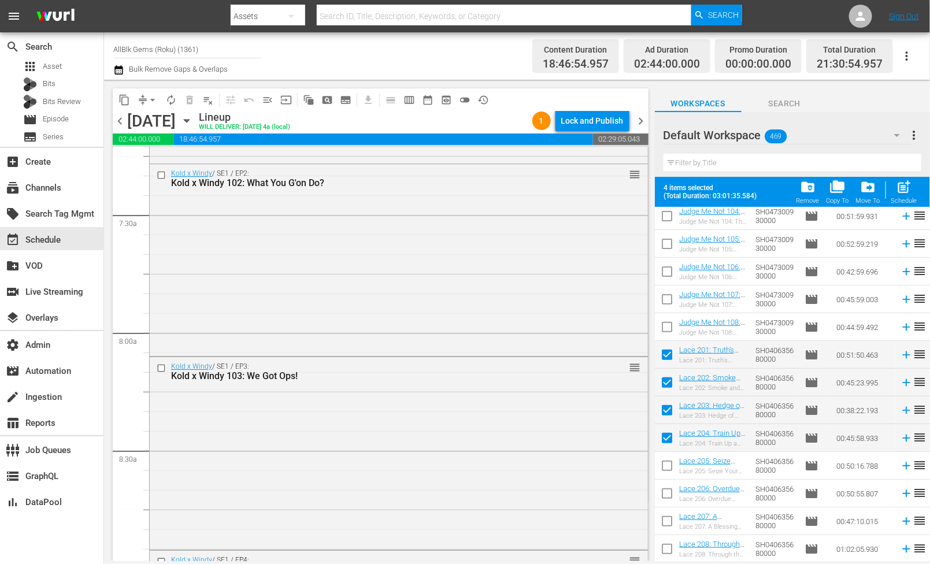
drag, startPoint x: 665, startPoint y: 473, endPoint x: 665, endPoint y: 498, distance: 24.8
click at [665, 473] on input "checkbox" at bounding box center [667, 468] width 24 height 24
checkbox input "true"
click at [665, 502] on input "checkbox" at bounding box center [667, 496] width 24 height 24
checkbox input "true"
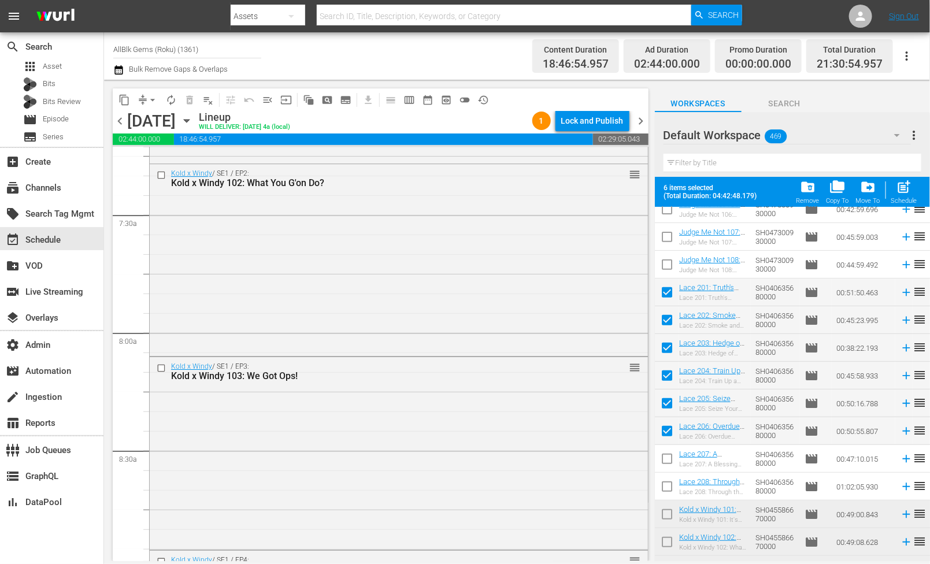
scroll to position [210, 0]
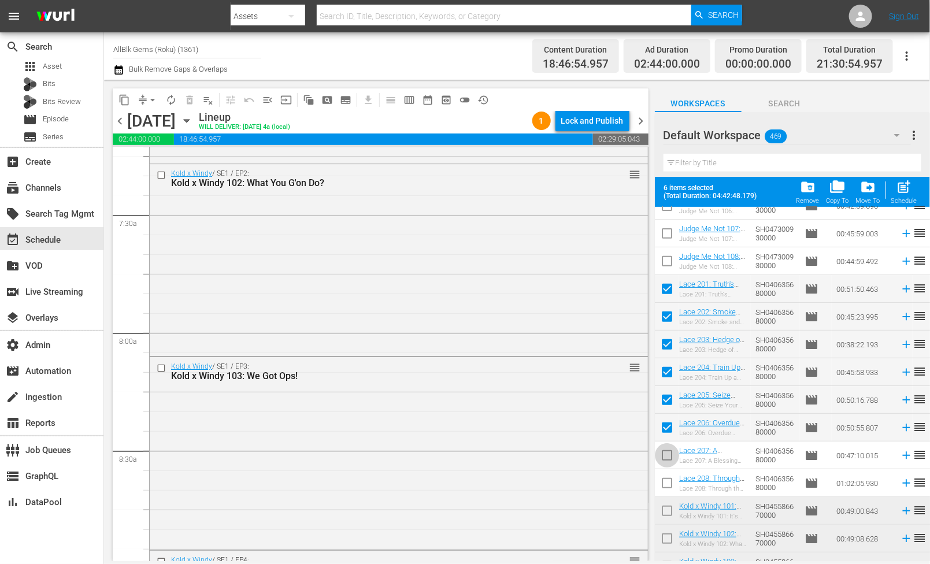
click at [665, 459] on input "checkbox" at bounding box center [667, 458] width 24 height 24
checkbox input "true"
click at [668, 486] on input "checkbox" at bounding box center [667, 485] width 24 height 24
checkbox input "true"
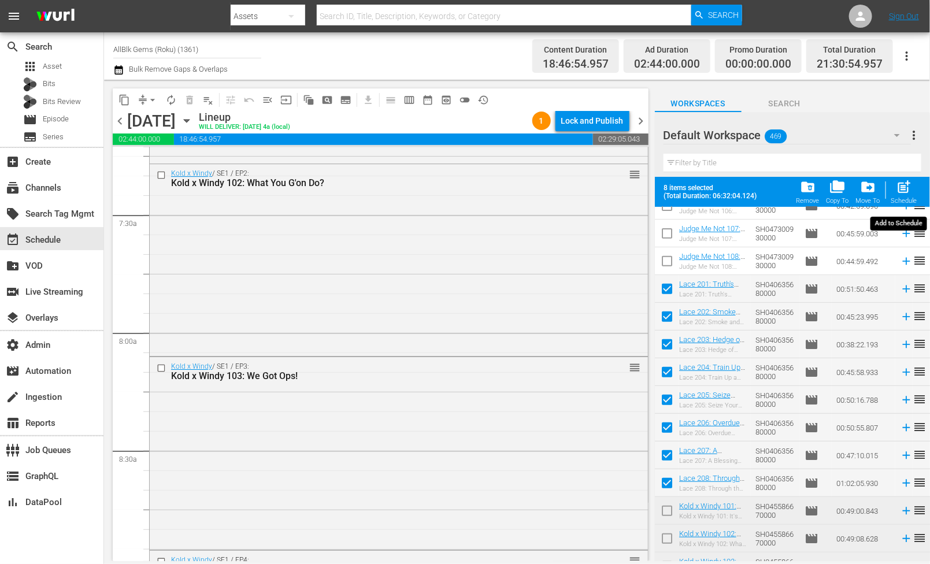
click at [900, 191] on span "post_add" at bounding box center [904, 187] width 16 height 16
checkbox input "false"
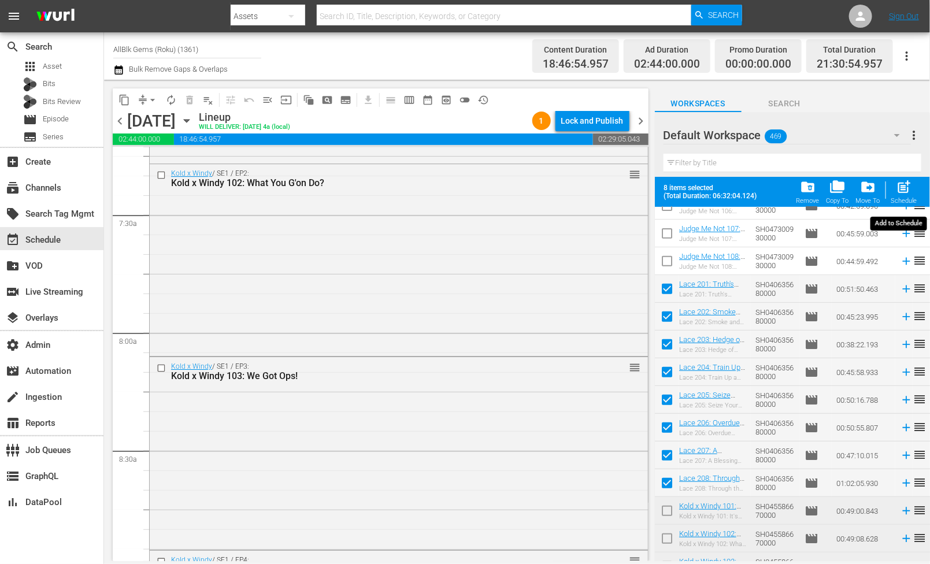
checkbox input "false"
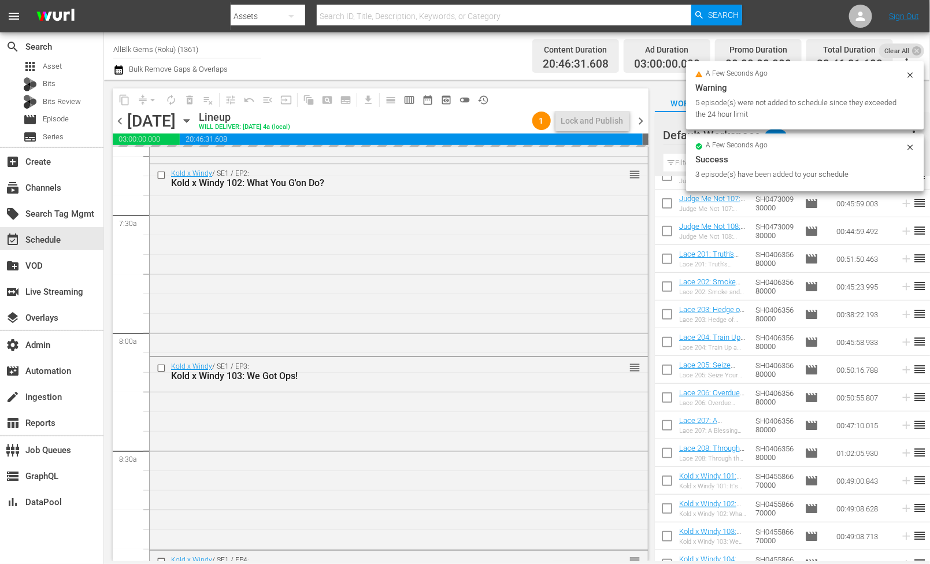
click at [918, 48] on icon at bounding box center [916, 50] width 9 height 9
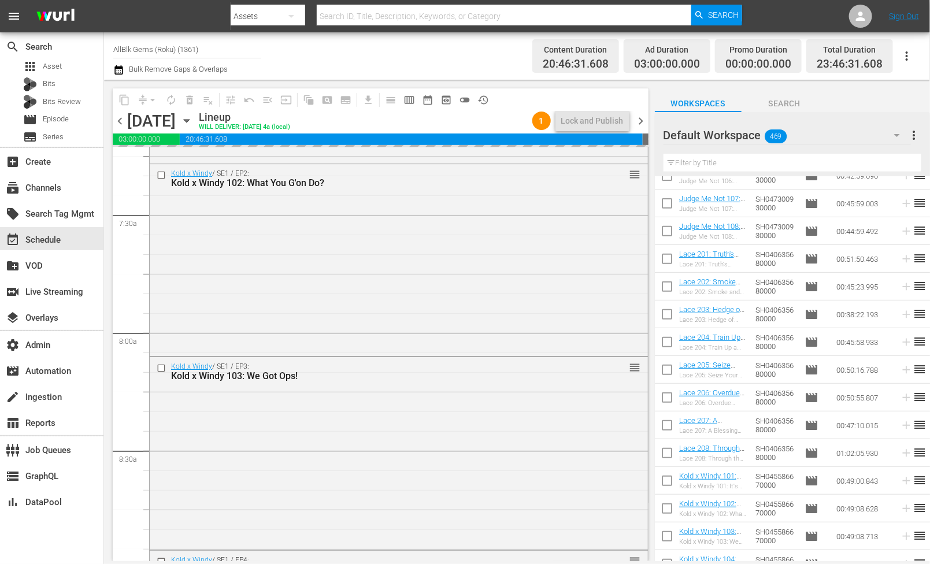
click at [917, 53] on button "button" at bounding box center [907, 56] width 28 height 28
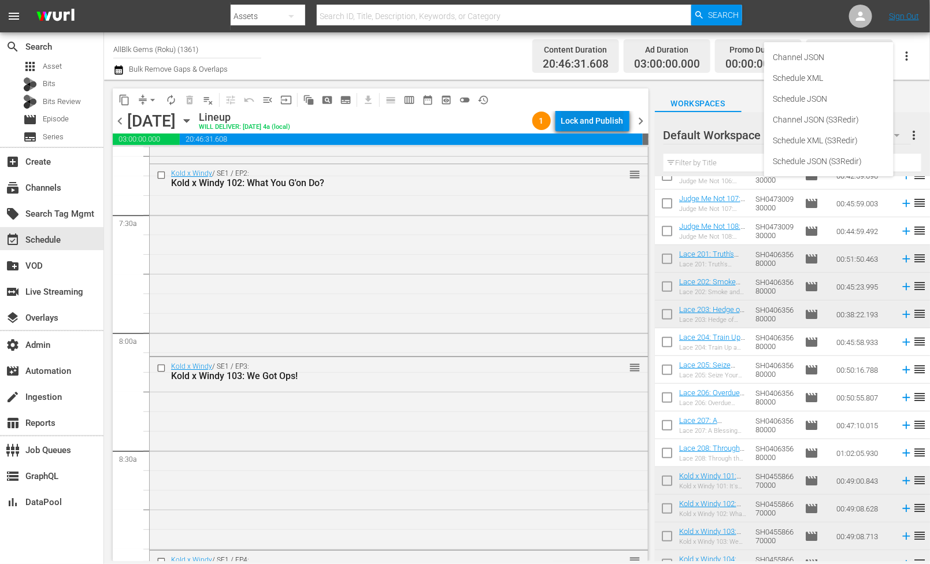
click at [624, 129] on button "Lock and Publish" at bounding box center [592, 120] width 74 height 21
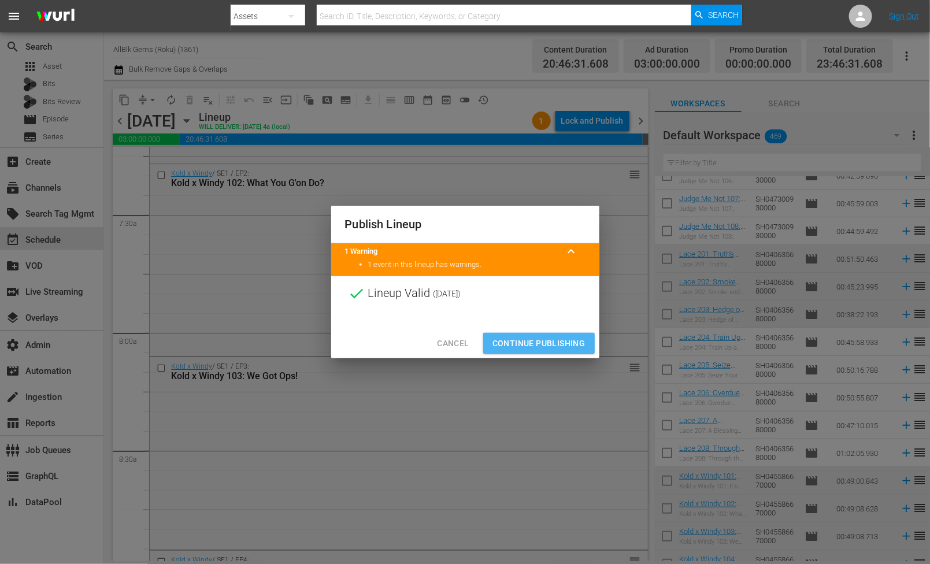
click at [542, 344] on span "Continue Publishing" at bounding box center [538, 343] width 93 height 14
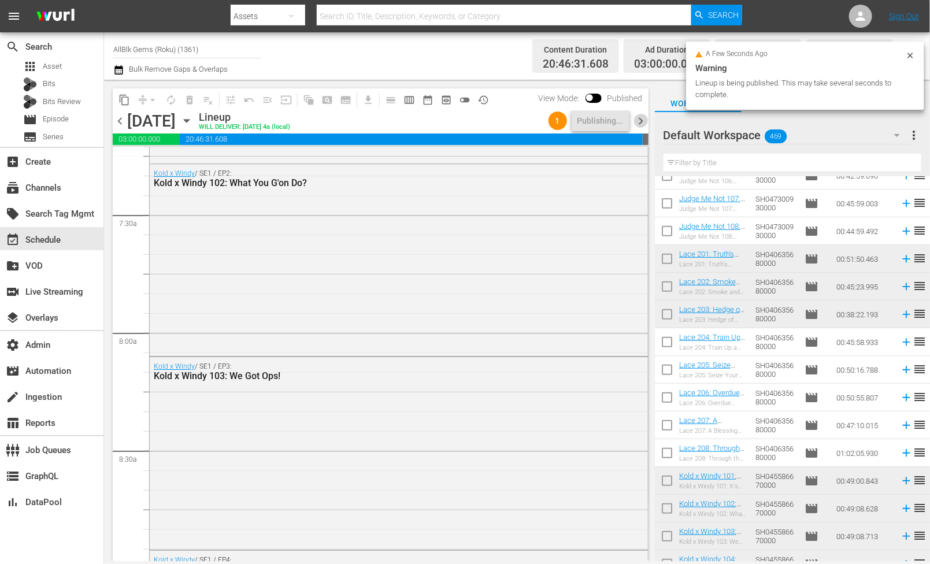
click at [636, 124] on span "chevron_right" at bounding box center [641, 121] width 14 height 14
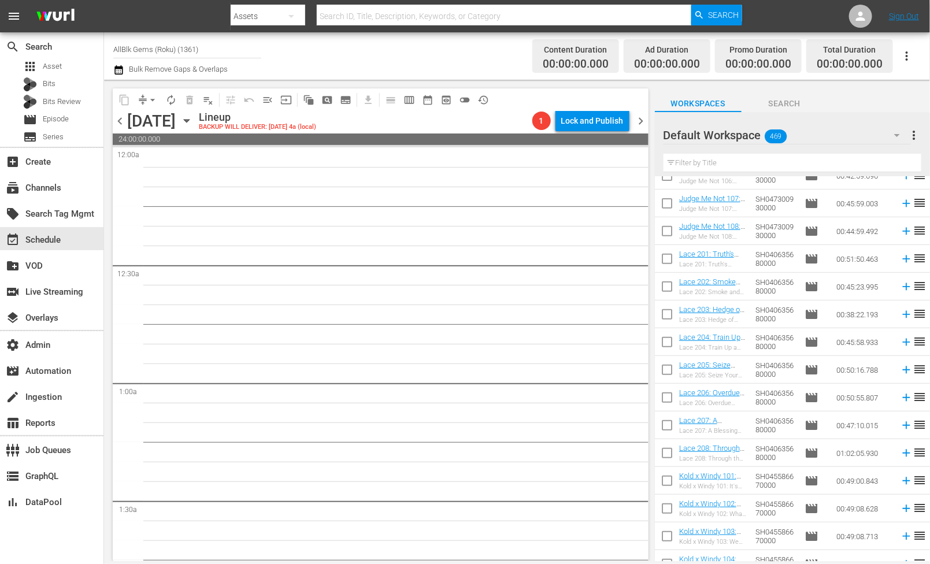
click at [634, 114] on button "chevron_right" at bounding box center [641, 121] width 14 height 14
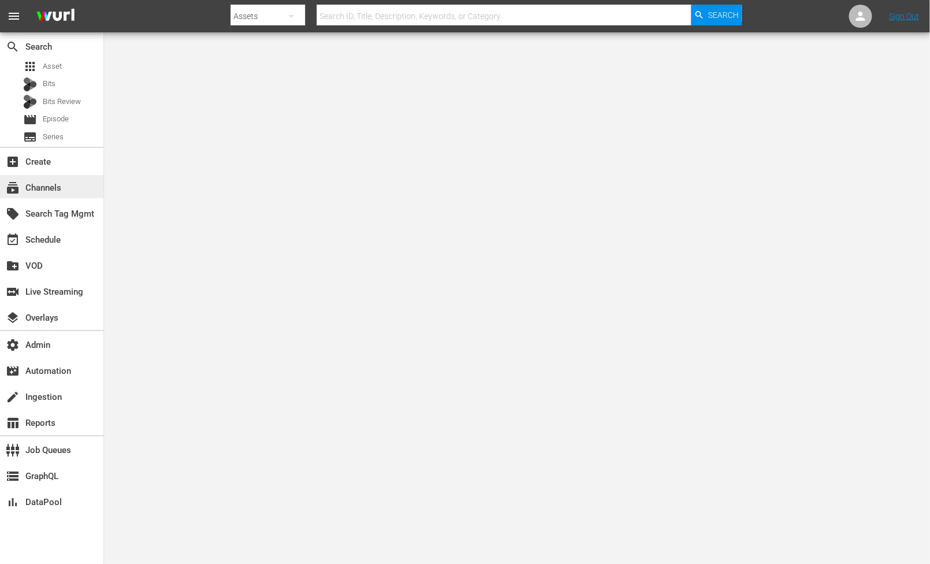
click at [58, 187] on div "subscriptions Channels" at bounding box center [32, 186] width 65 height 10
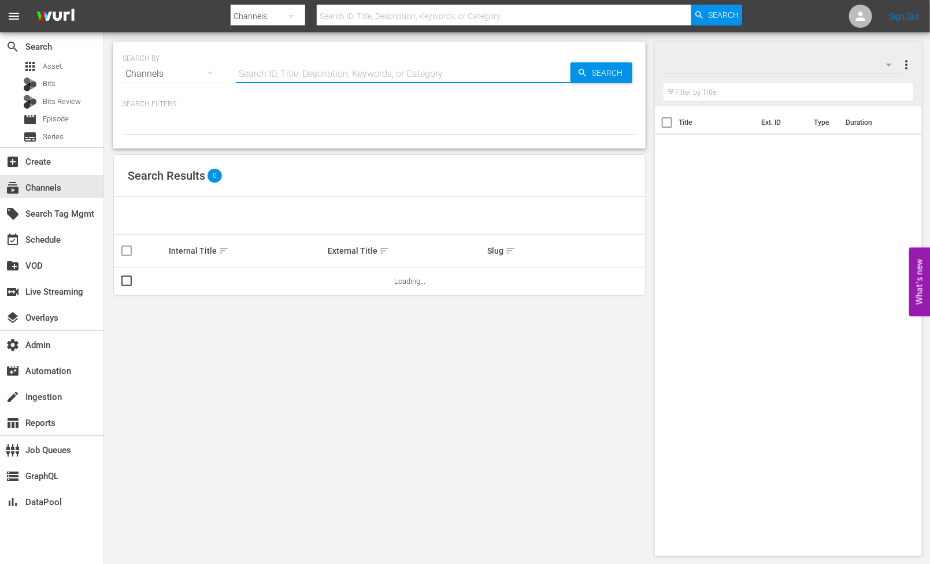
click at [303, 72] on input "text" at bounding box center [403, 74] width 335 height 28
type input "[PERSON_NAME]"
click at [309, 79] on input "[PERSON_NAME]" at bounding box center [403, 74] width 335 height 28
click at [299, 77] on input "[PERSON_NAME]" at bounding box center [403, 74] width 335 height 28
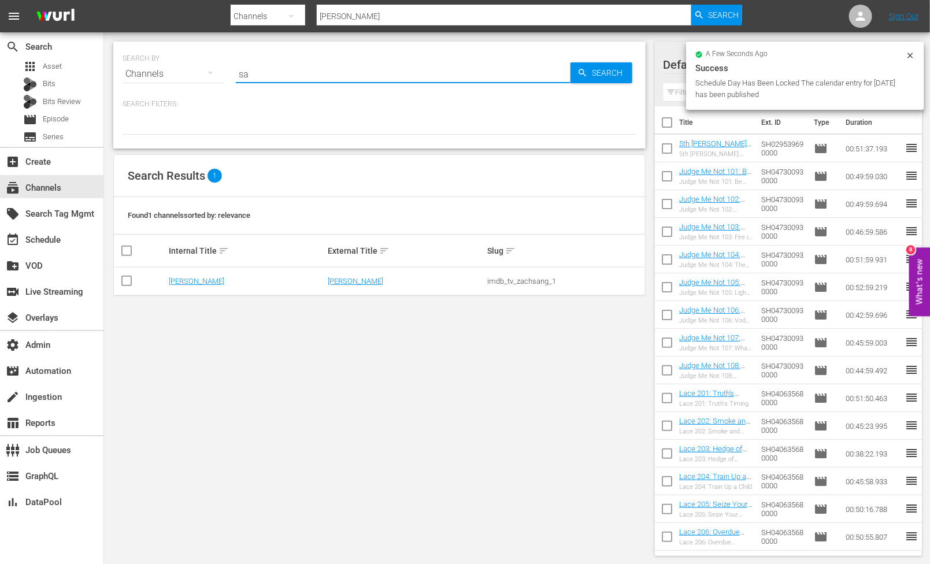
type input "sa"
click at [186, 281] on td at bounding box center [266, 282] width 253 height 28
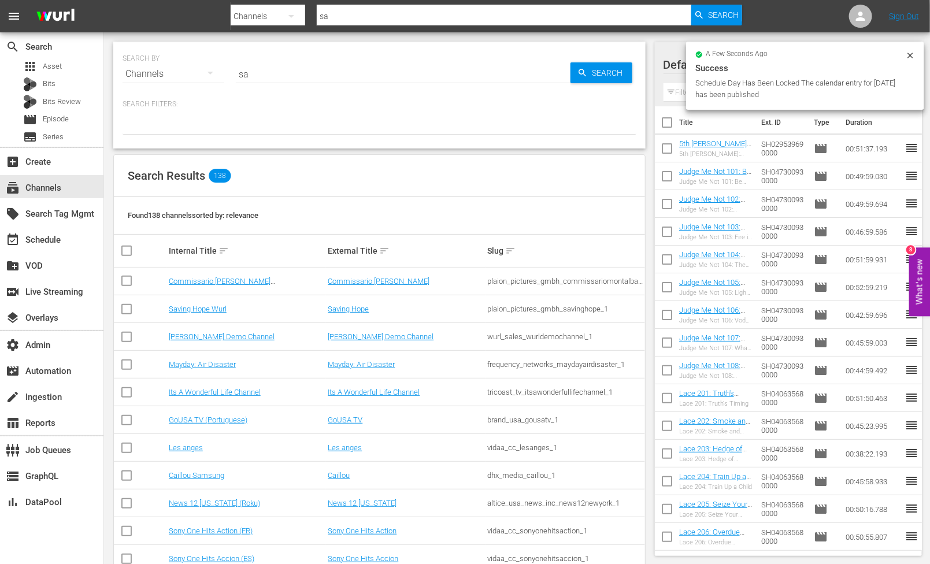
click at [279, 84] on input "sa" at bounding box center [403, 74] width 335 height 28
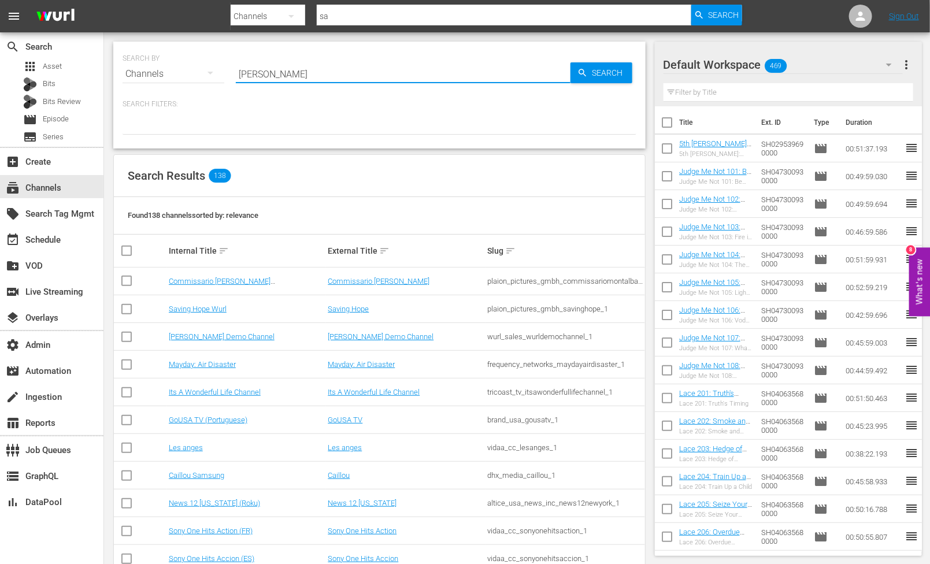
type input "[PERSON_NAME]"
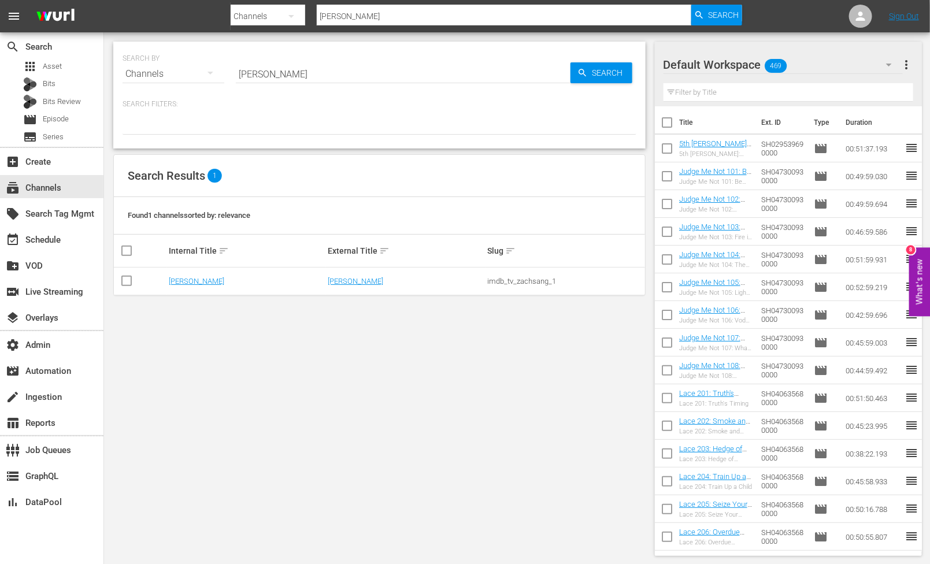
click at [170, 295] on div "SEARCH BY Search By Channels Search ID, Title, Description, Keywords, or Catego…" at bounding box center [379, 298] width 551 height 533
click at [175, 280] on link "Zach Sang" at bounding box center [196, 281] width 55 height 9
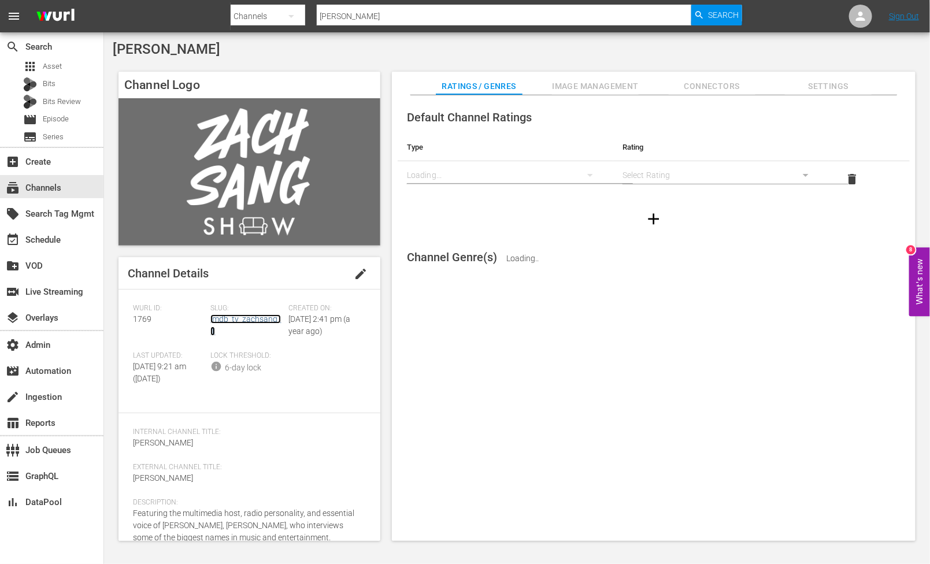
click at [246, 321] on link "imdb_tv_zachsang_1" at bounding box center [245, 324] width 71 height 21
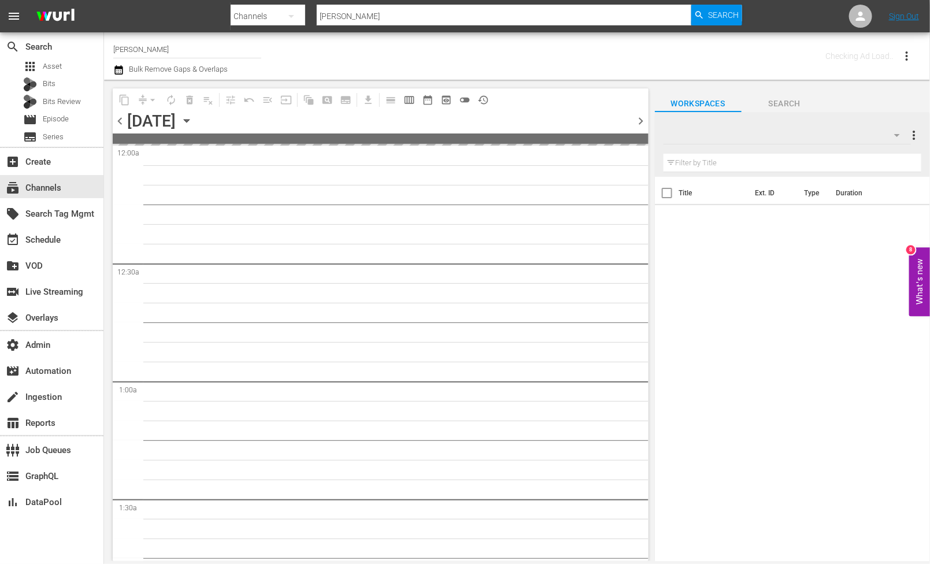
click at [193, 119] on icon "button" at bounding box center [186, 120] width 13 height 13
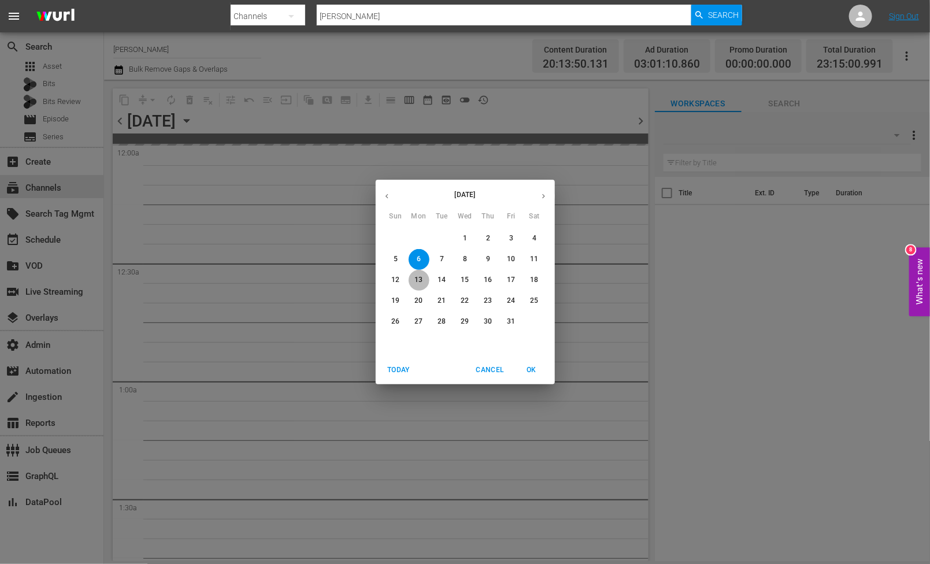
click at [421, 276] on p "13" at bounding box center [418, 280] width 8 height 10
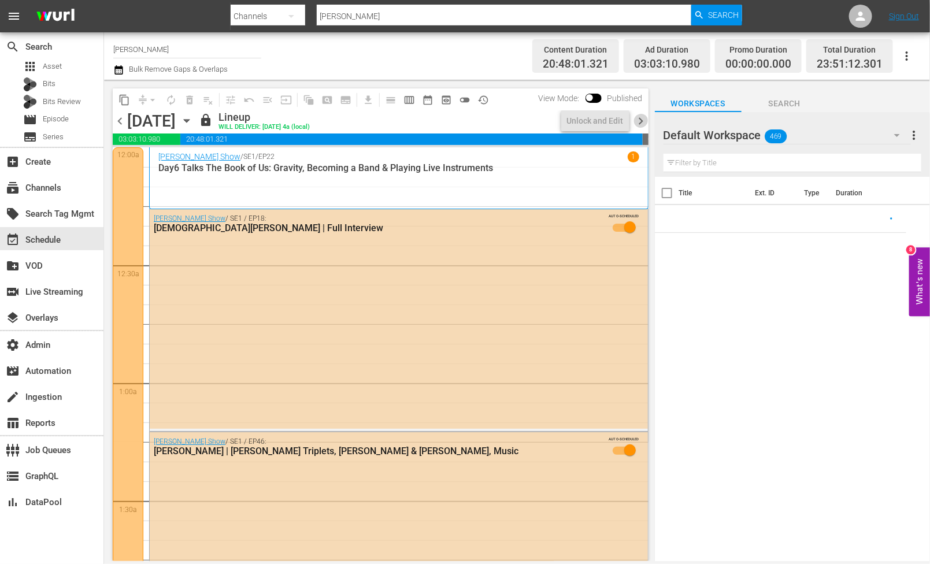
click at [641, 124] on span "chevron_right" at bounding box center [641, 121] width 14 height 14
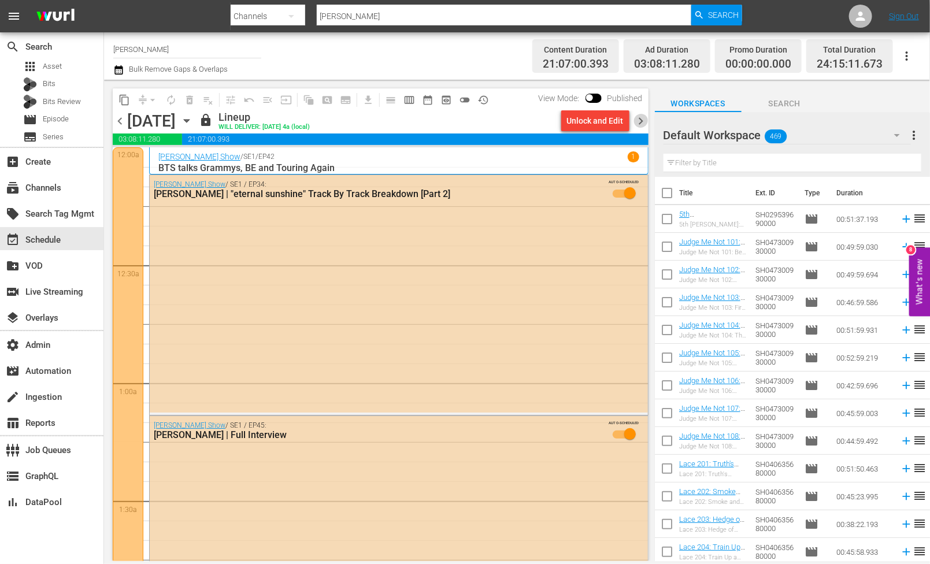
click at [641, 124] on span "chevron_right" at bounding box center [641, 121] width 14 height 14
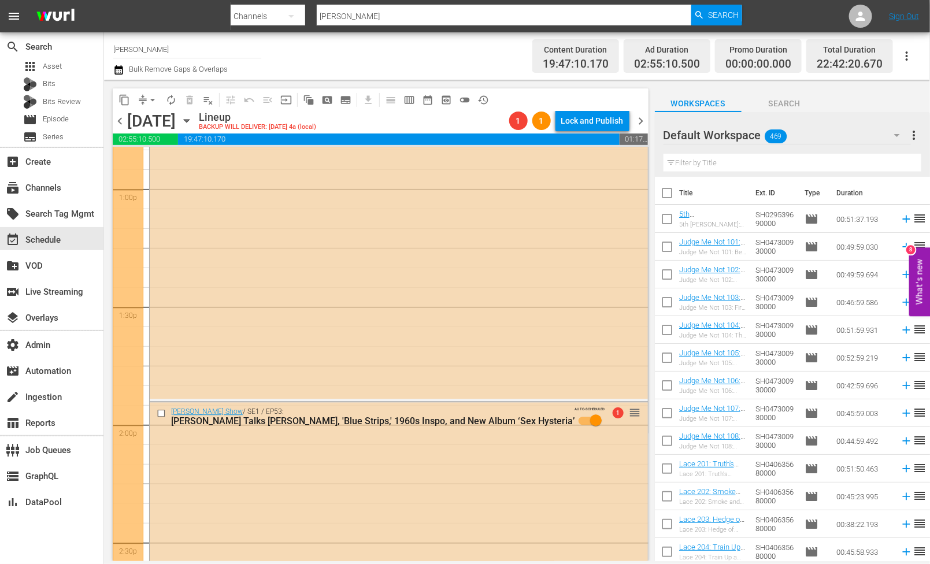
scroll to position [2904, 0]
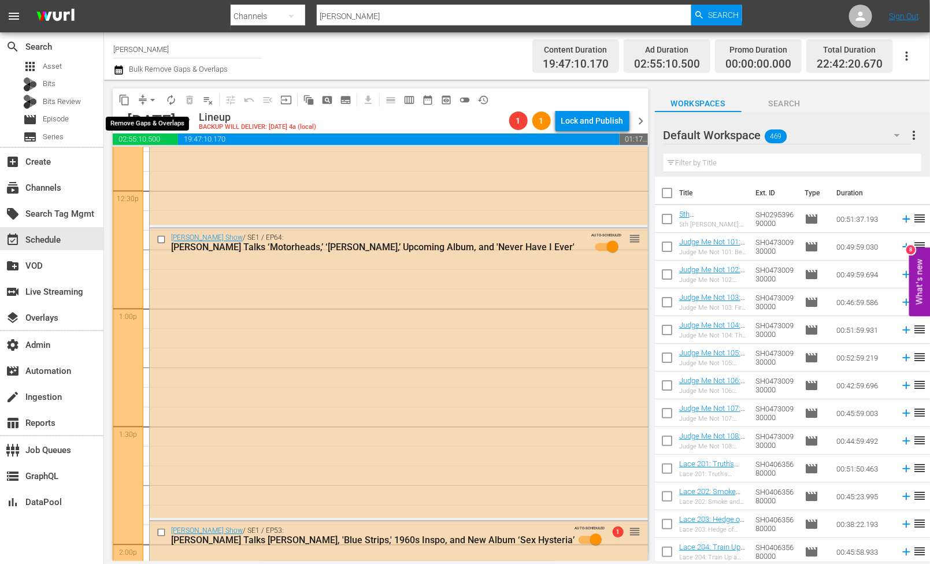
click at [149, 98] on span "arrow_drop_down" at bounding box center [153, 100] width 12 height 12
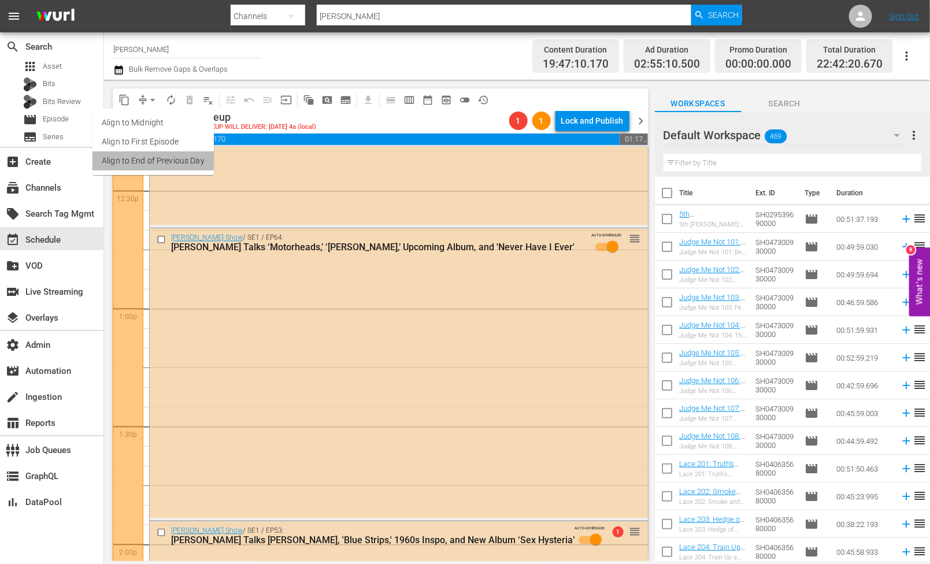
click at [153, 159] on li "Align to End of Previous Day" at bounding box center [152, 160] width 121 height 19
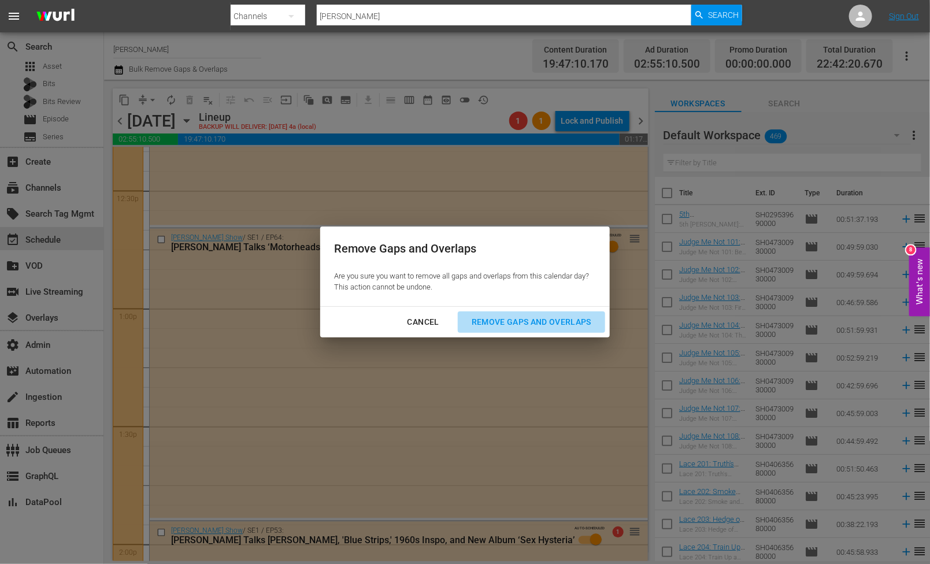
click at [486, 326] on div "Remove Gaps and Overlaps" at bounding box center [531, 322] width 138 height 14
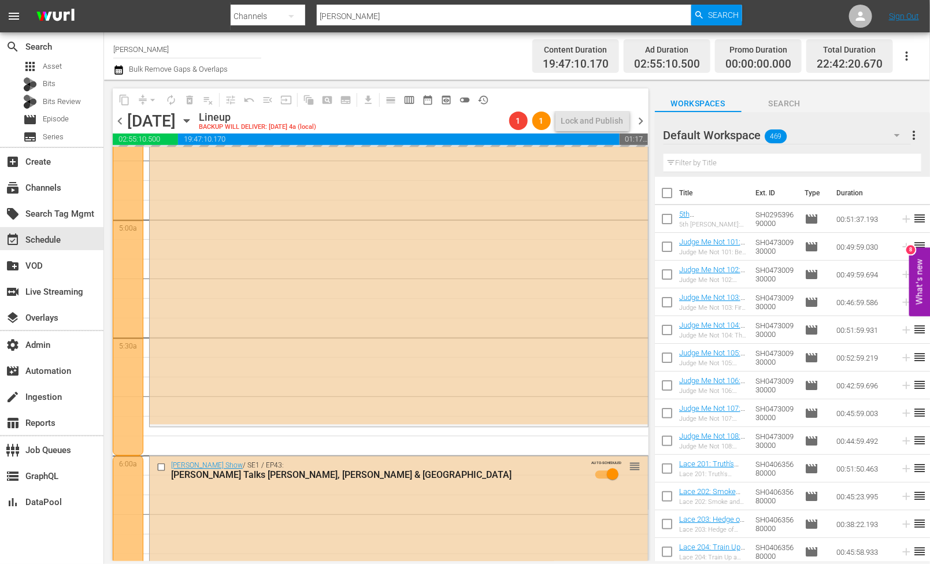
scroll to position [0, 0]
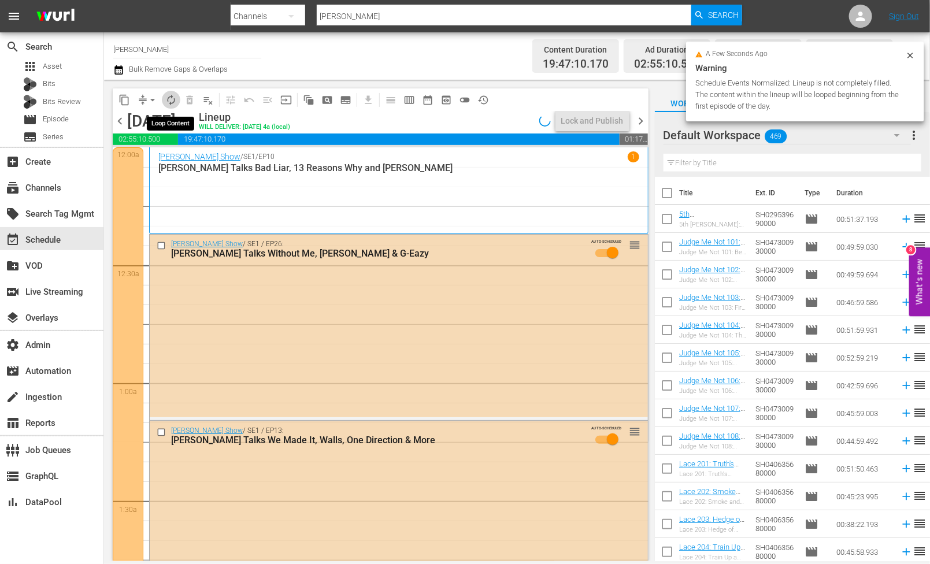
click at [170, 102] on span "autorenew_outlined" at bounding box center [171, 100] width 12 height 12
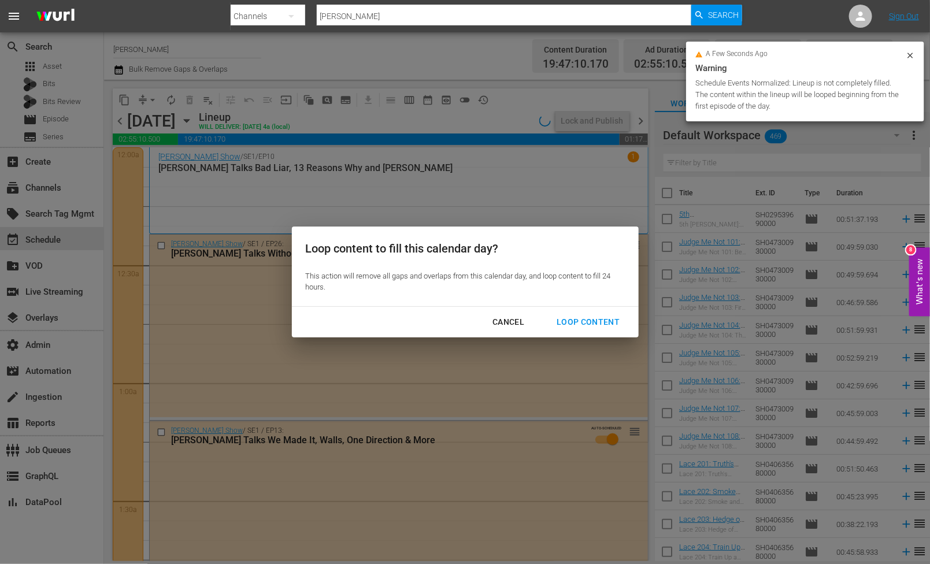
click at [585, 318] on div "Loop Content" at bounding box center [587, 322] width 81 height 14
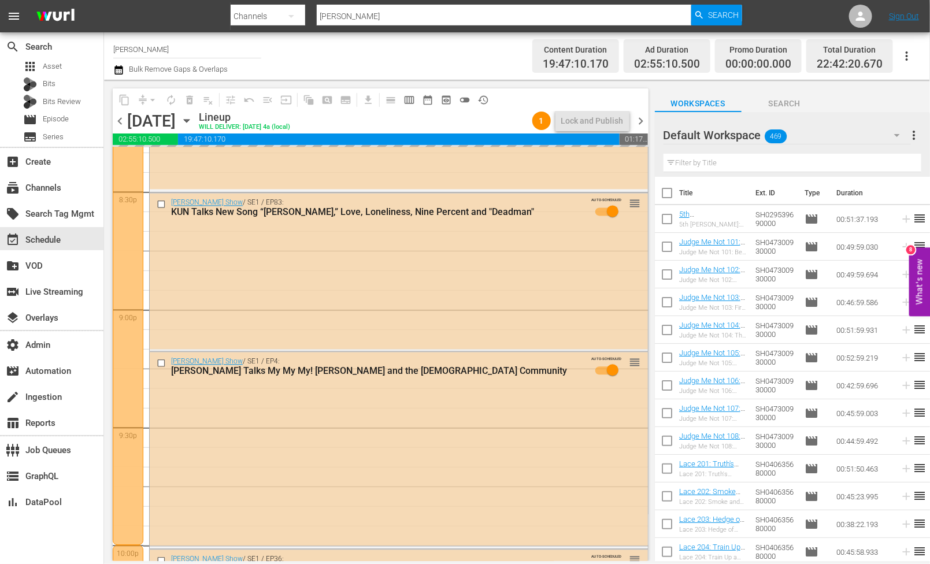
scroll to position [5244, 0]
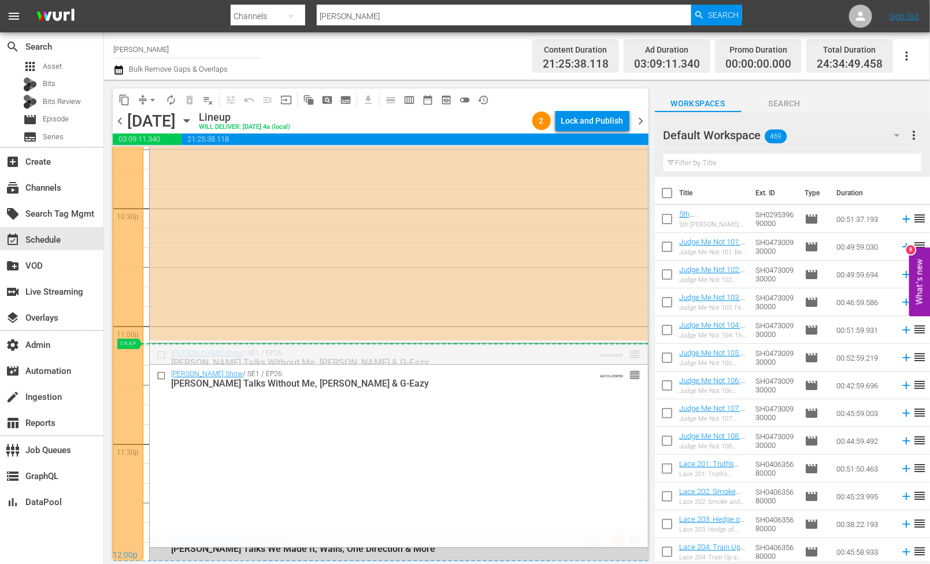
drag, startPoint x: 636, startPoint y: 357, endPoint x: 327, endPoint y: 350, distance: 309.2
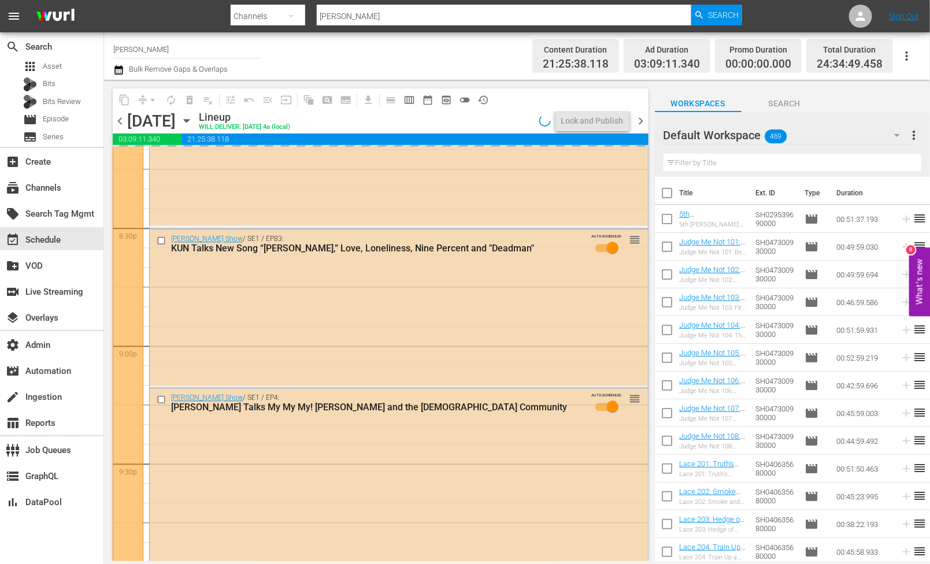
scroll to position [3876, 0]
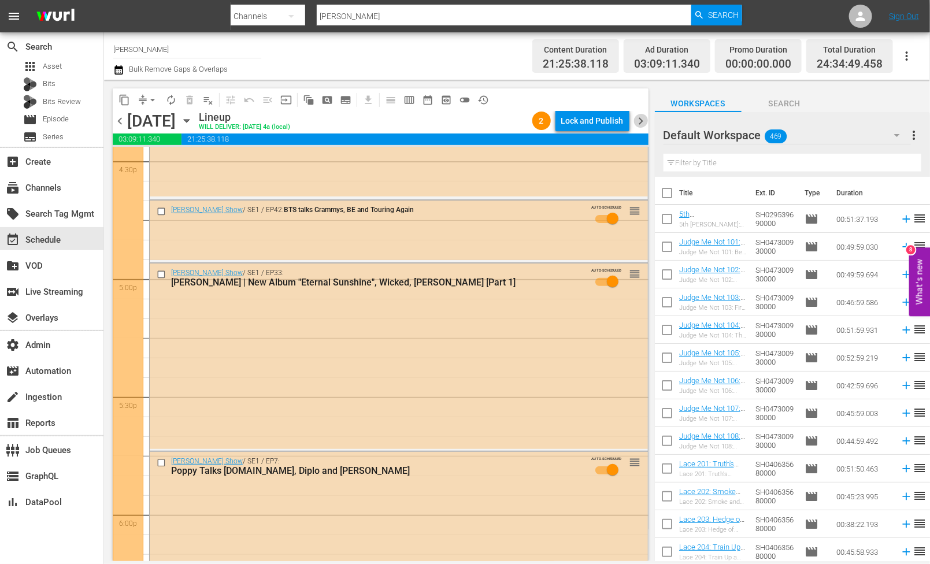
click at [640, 114] on span "chevron_right" at bounding box center [641, 121] width 14 height 14
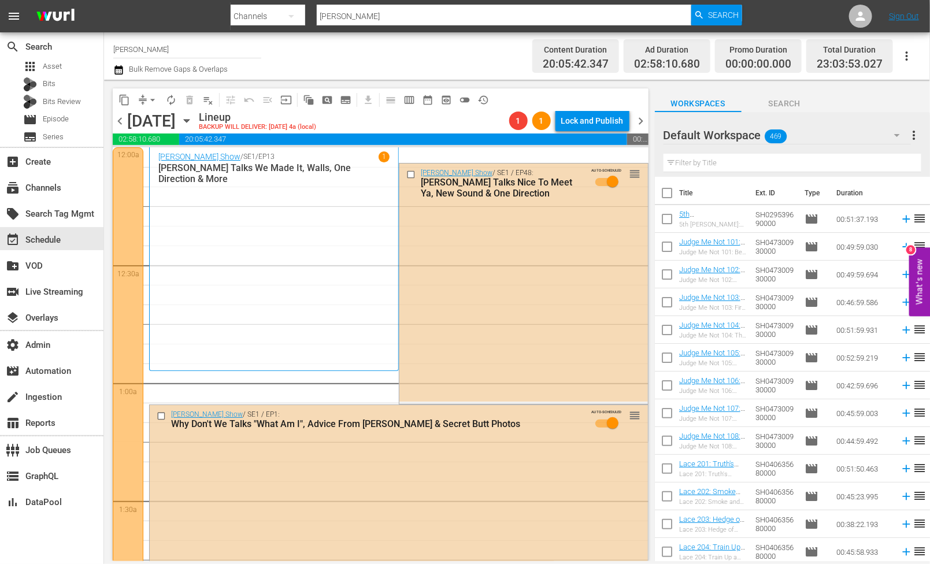
click at [112, 65] on div "Channel Title Zach Sang Bulk Remove Gaps & Overlaps Content Duration 20:05:42.3…" at bounding box center [517, 55] width 826 height 47
click at [116, 65] on icon "button" at bounding box center [118, 69] width 8 height 9
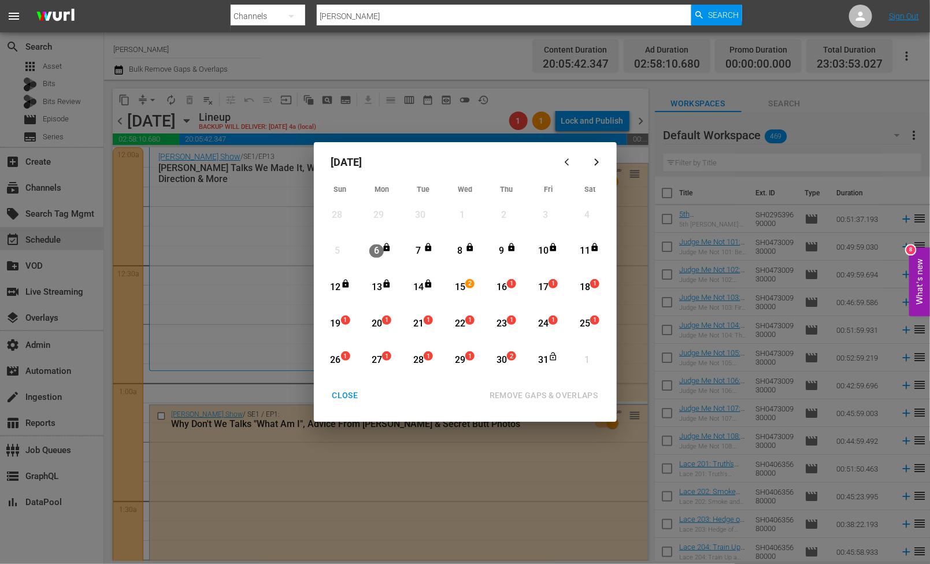
click at [502, 288] on div "16" at bounding box center [501, 287] width 14 height 13
click at [458, 278] on div "15" at bounding box center [459, 288] width 14 height 32
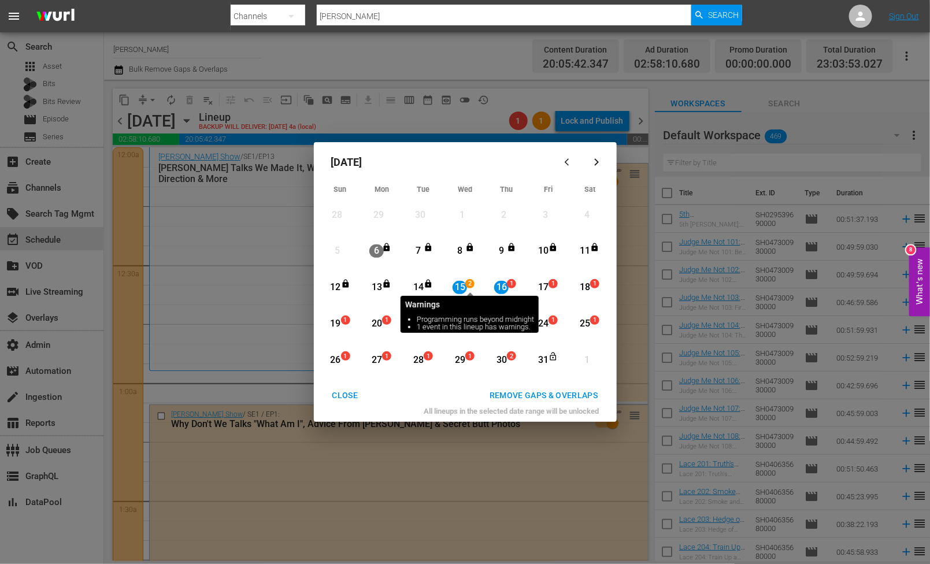
click at [472, 284] on span "2" at bounding box center [470, 283] width 8 height 9
click at [463, 284] on div "15" at bounding box center [459, 287] width 14 height 13
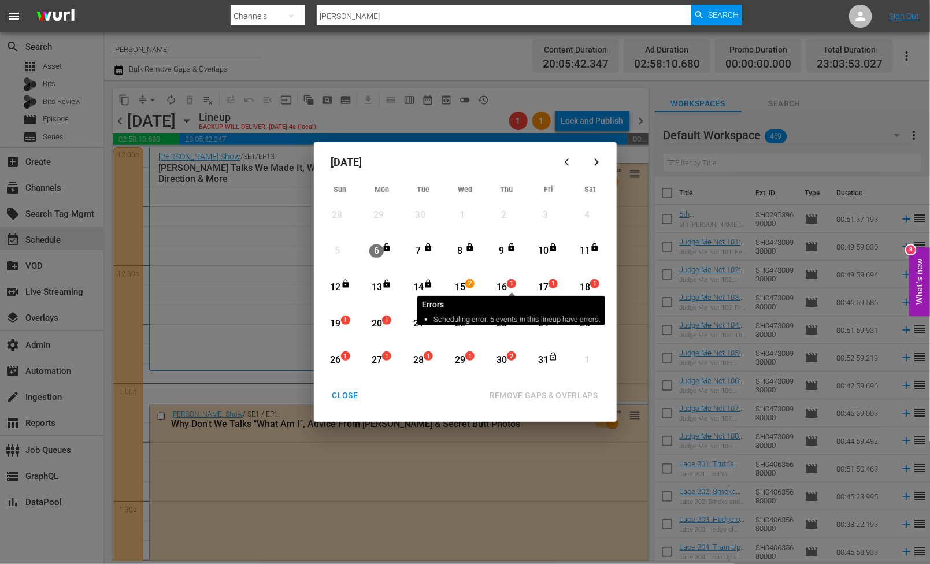
click at [513, 284] on span "1" at bounding box center [511, 283] width 8 height 9
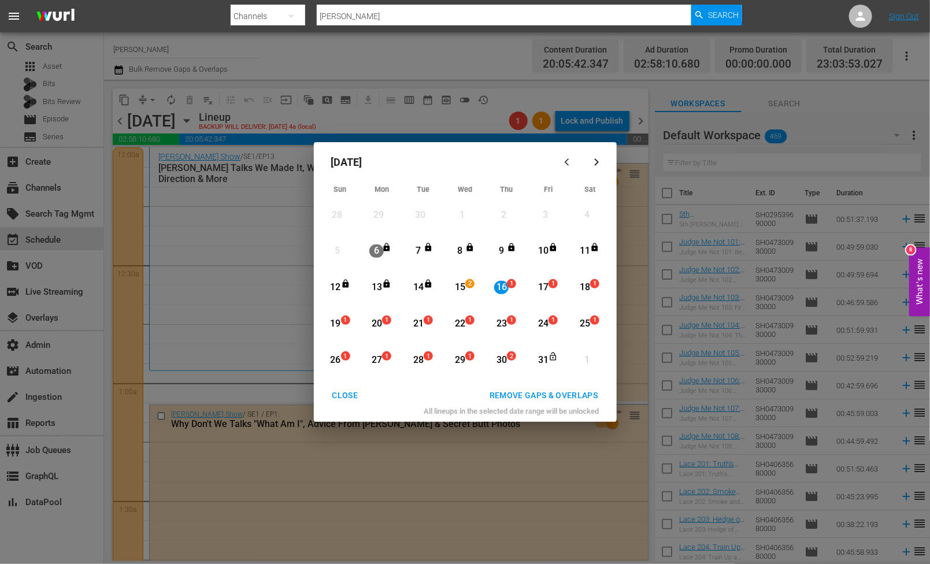
drag, startPoint x: 459, startPoint y: 288, endPoint x: 472, endPoint y: 288, distance: 12.7
click at [459, 288] on div "15" at bounding box center [459, 287] width 14 height 13
click at [514, 288] on div "1" at bounding box center [513, 288] width 9 height 12
click at [465, 294] on div "15" at bounding box center [459, 288] width 14 height 32
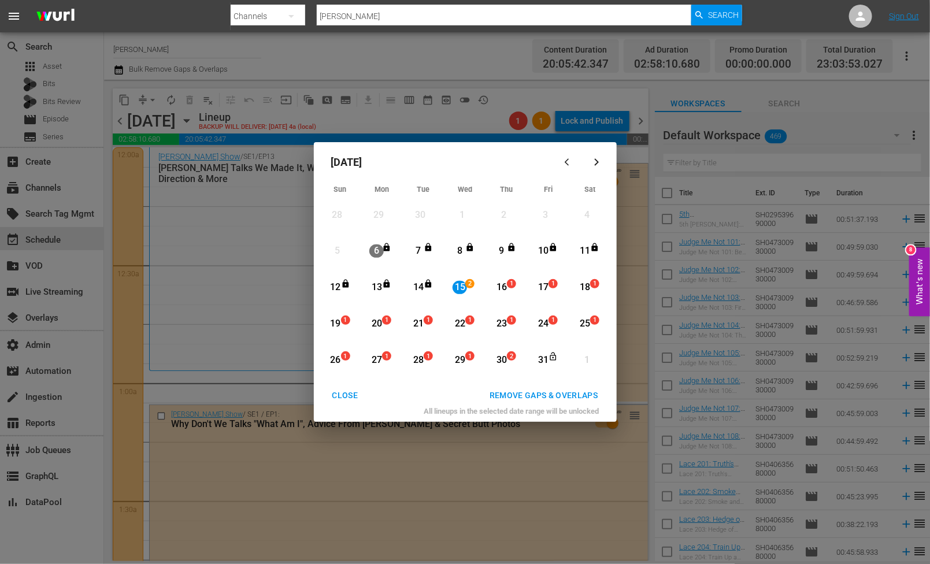
click at [509, 285] on span "1" at bounding box center [511, 283] width 8 height 9
click at [519, 394] on div "REMOVE GAPS & OVERLAPS" at bounding box center [543, 395] width 127 height 14
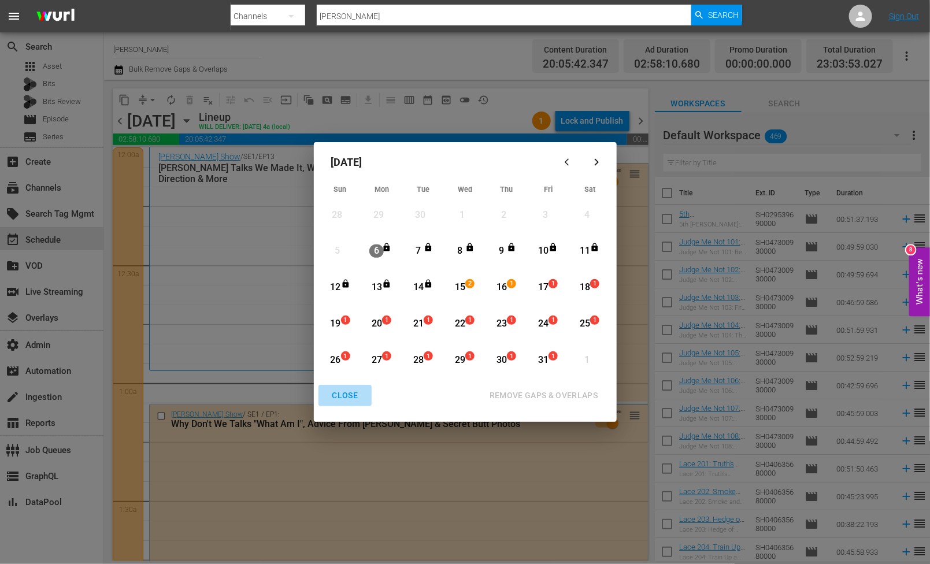
click at [348, 401] on div "CLOSE" at bounding box center [345, 395] width 44 height 14
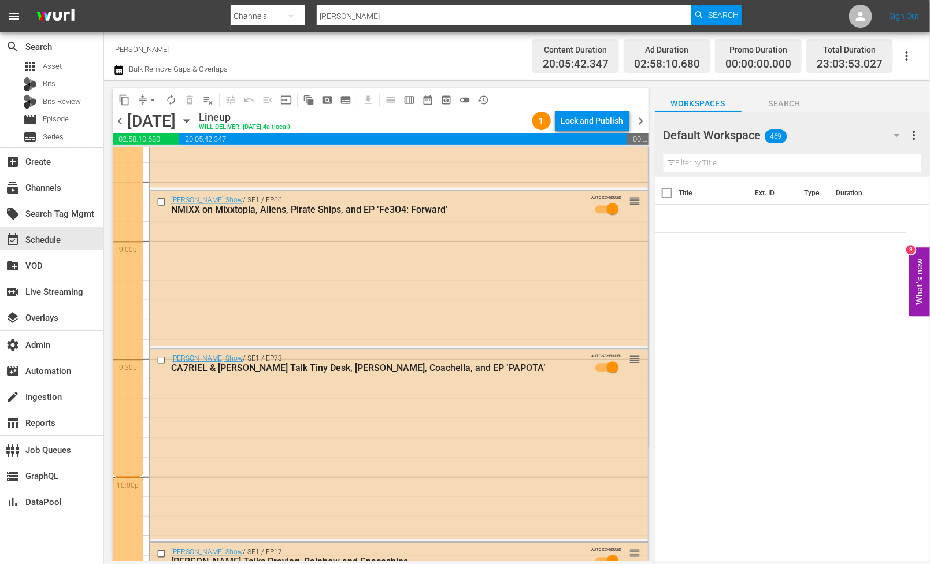
scroll to position [4675, 0]
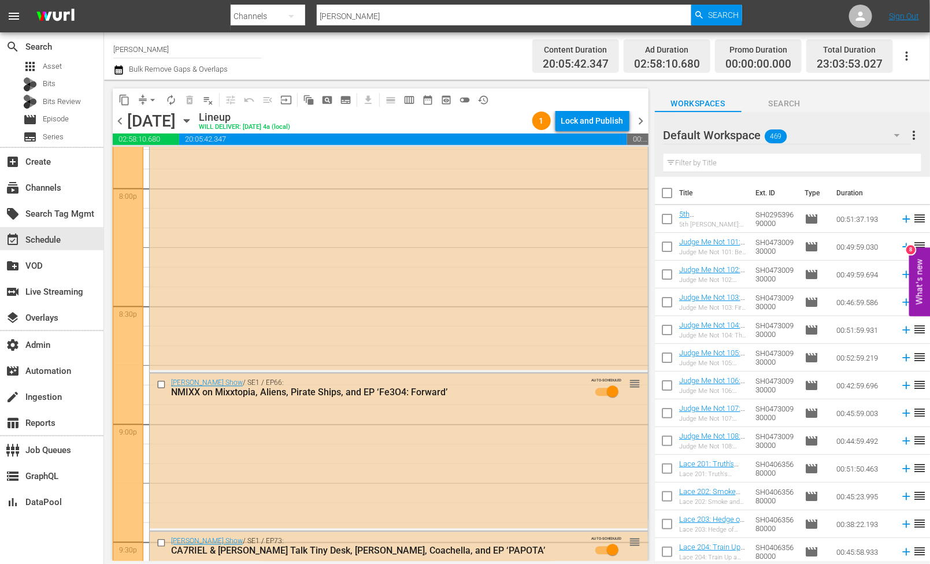
click at [123, 112] on div "chevron_left Thursday, October 16th October 16th Lineup WILL DELIVER: 10/15 @ 4…" at bounding box center [381, 122] width 536 height 23
click at [123, 114] on span "chevron_left" at bounding box center [120, 121] width 14 height 14
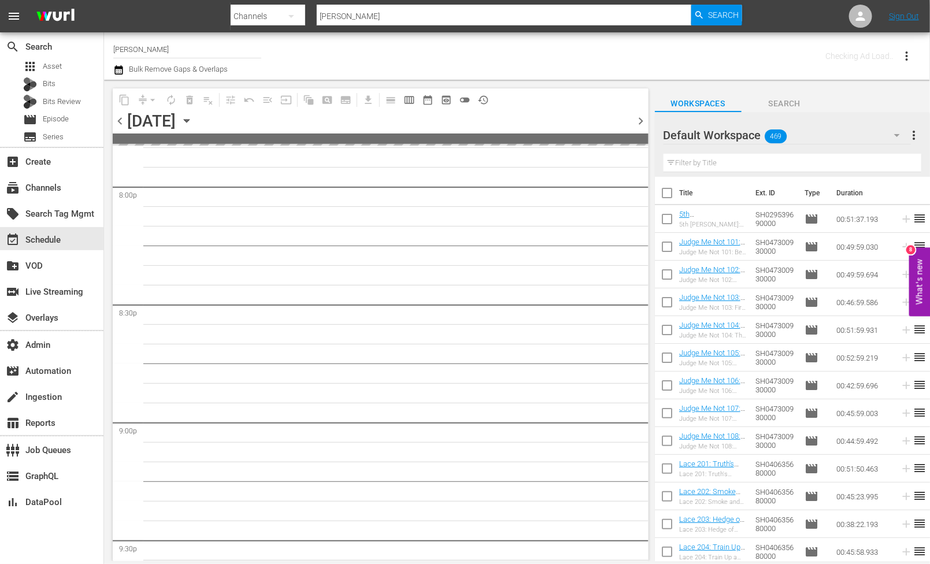
scroll to position [4910, 0]
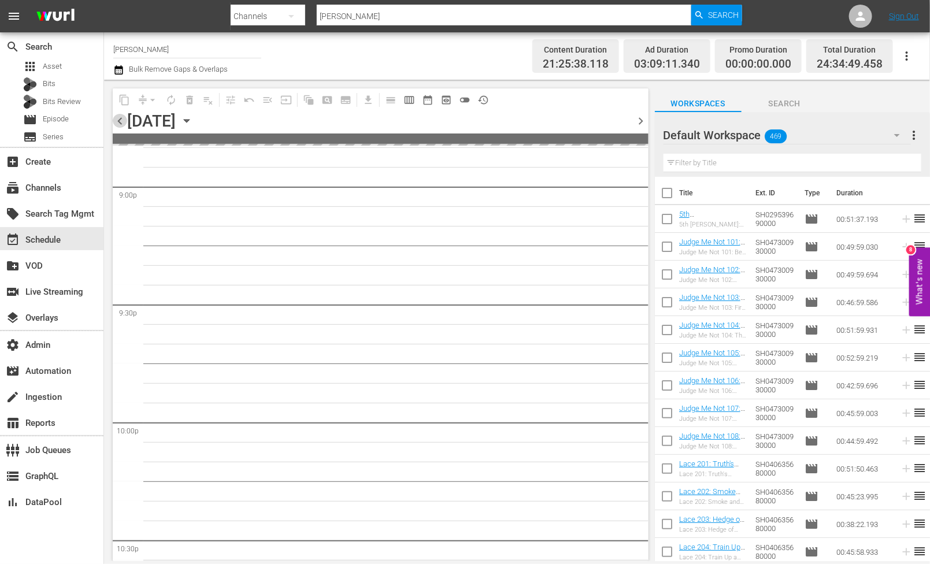
click at [123, 114] on span "chevron_left" at bounding box center [120, 121] width 14 height 14
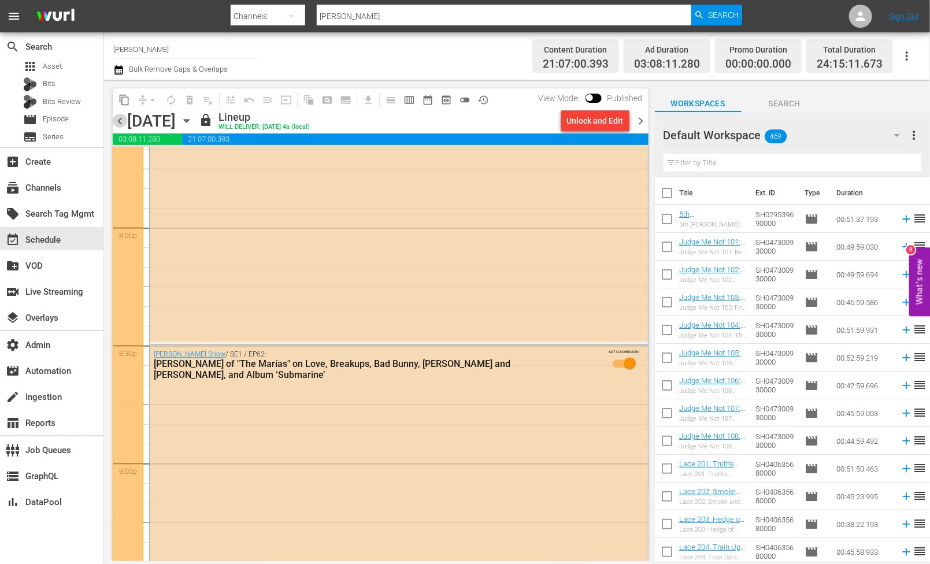
click at [123, 114] on span "chevron_left" at bounding box center [120, 121] width 14 height 14
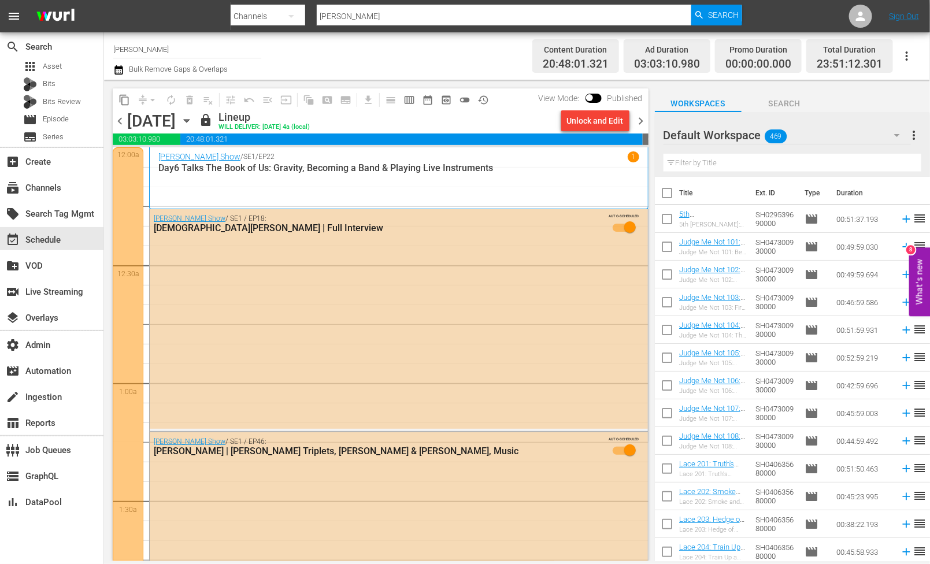
click at [648, 121] on div "content_copy compress arrow_drop_down autorenew_outlined delete_forever_outline…" at bounding box center [377, 320] width 547 height 481
click at [140, 264] on div at bounding box center [128, 500] width 31 height 707
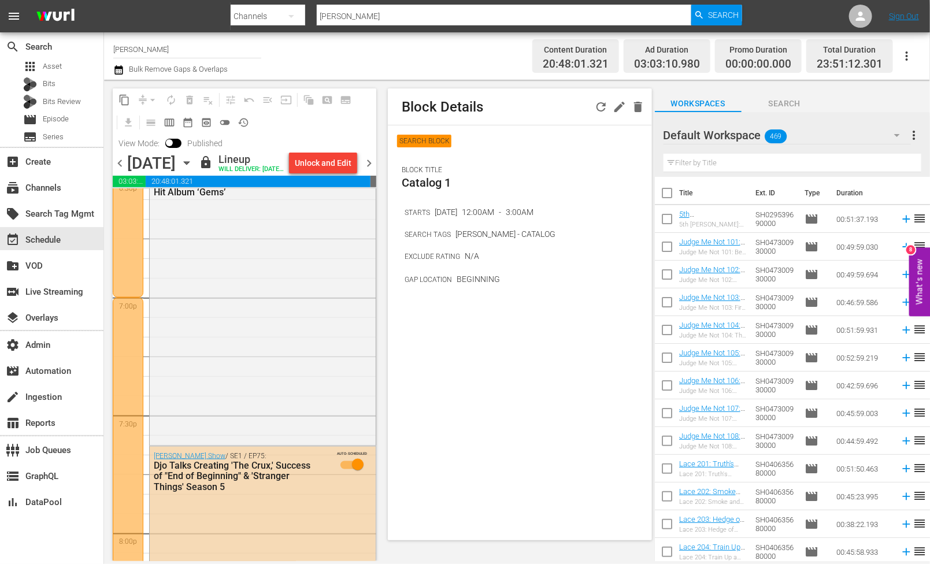
scroll to position [4695, 0]
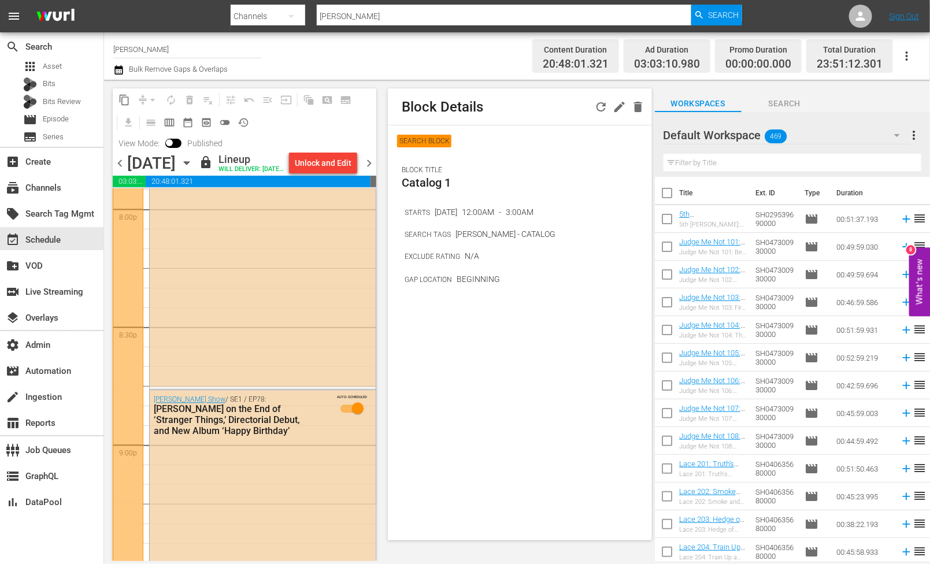
click at [138, 365] on div at bounding box center [128, 326] width 31 height 707
drag, startPoint x: 556, startPoint y: 212, endPoint x: 483, endPoint y: 213, distance: 73.4
click at [483, 213] on div "STARTS Oct 13, 2025 7:00PM - 10:00PM" at bounding box center [528, 211] width 247 height 13
click at [368, 170] on span "chevron_right" at bounding box center [369, 163] width 14 height 14
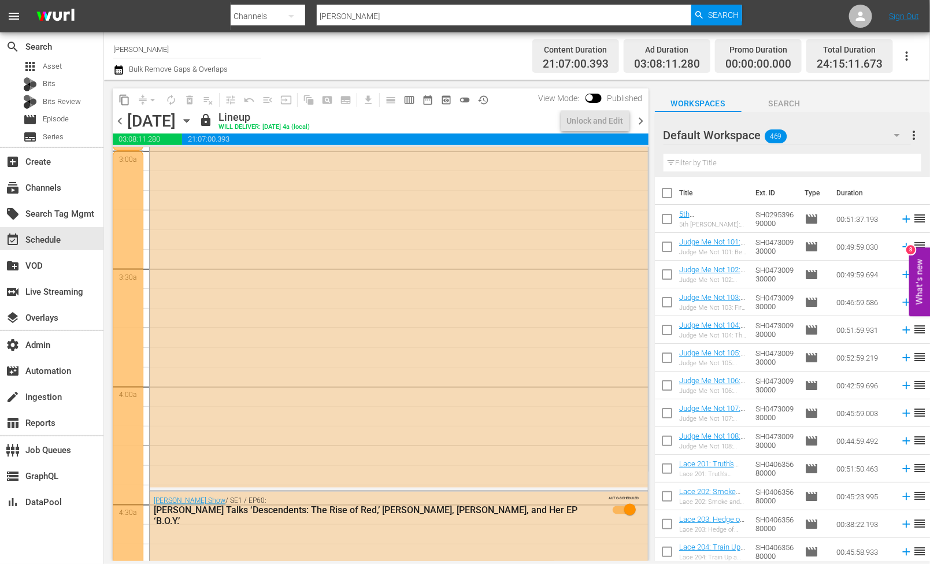
scroll to position [326, 0]
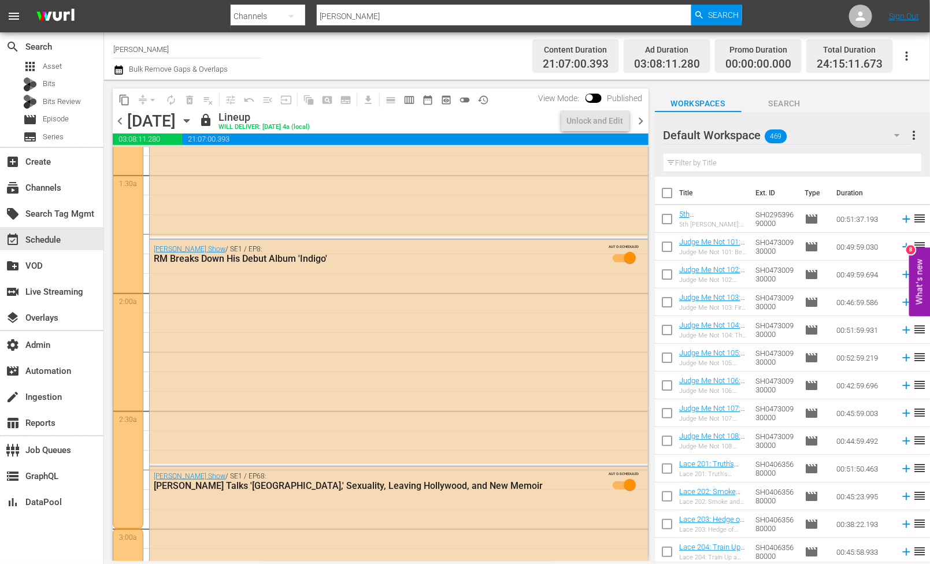
click at [642, 115] on span "chevron_right" at bounding box center [641, 121] width 14 height 14
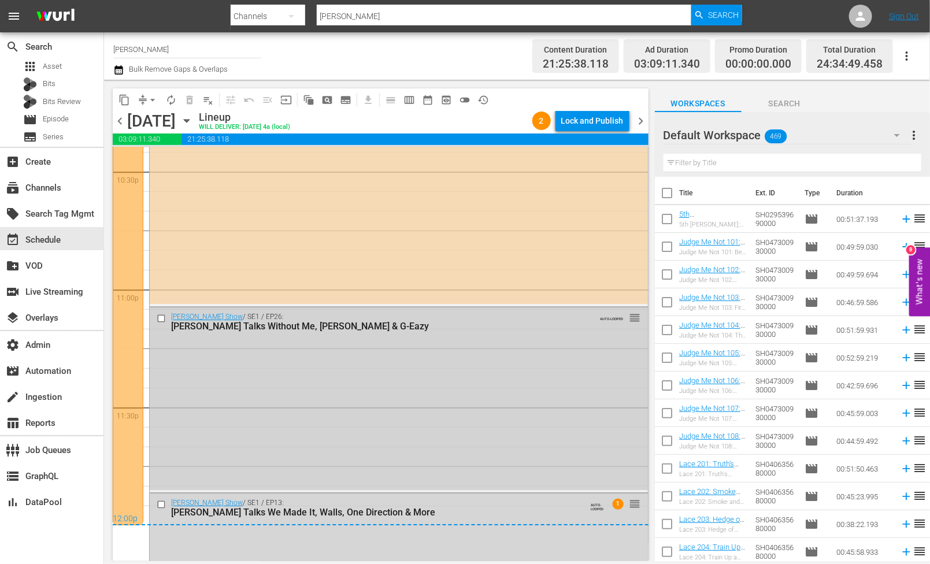
scroll to position [5404, 0]
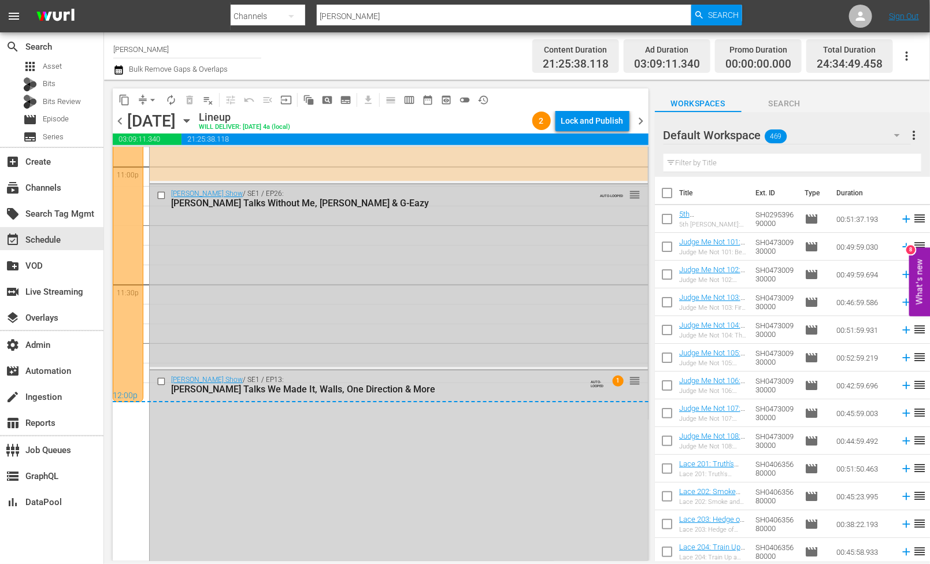
click at [399, 323] on div "Zach Sang Show / SE1 / EP26: Halsey Talks Without Me, Justin Timberlake & G-Eaz…" at bounding box center [399, 275] width 498 height 183
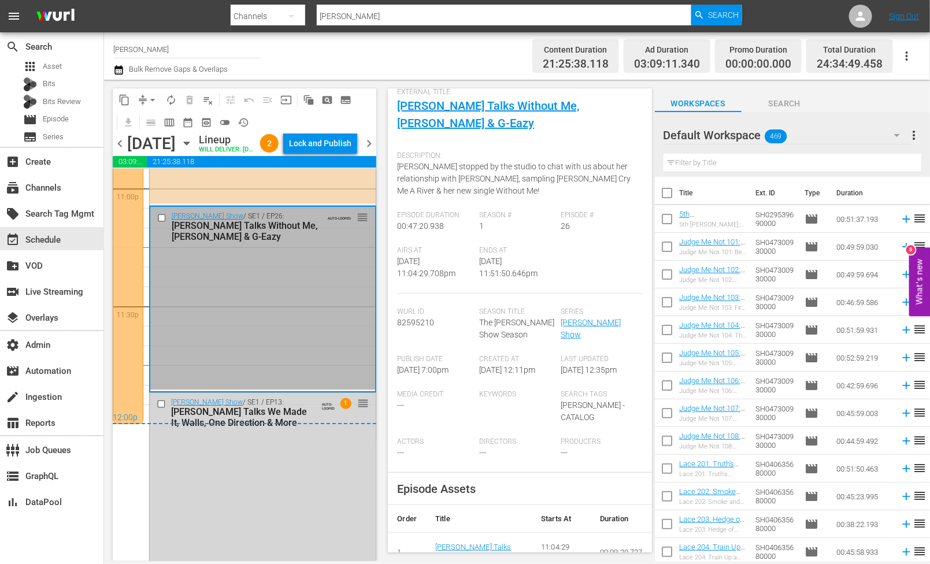
scroll to position [69, 0]
click at [120, 214] on div at bounding box center [128, 189] width 31 height 472
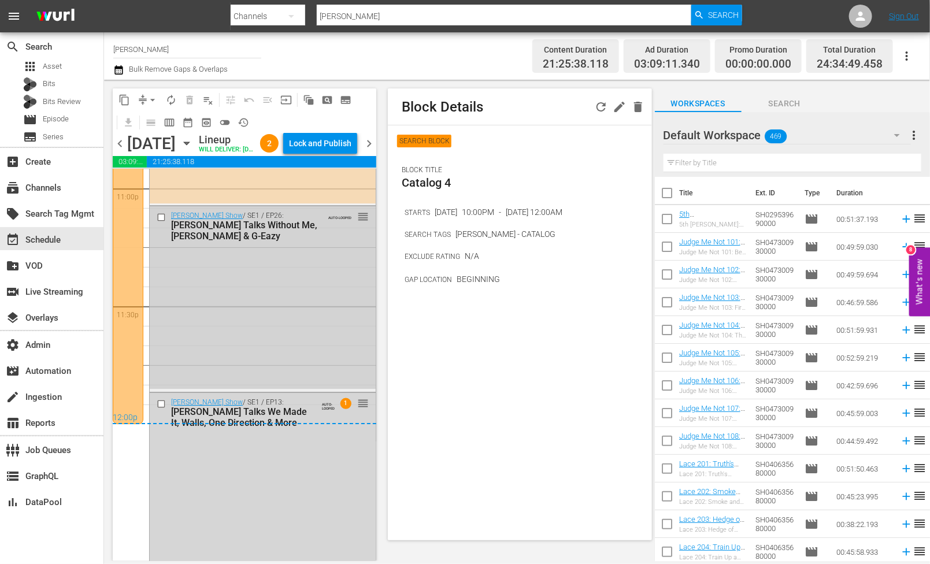
click at [264, 336] on div "Zach Sang Show / SE1 / EP26: Halsey Talks Without Me, Justin Timberlake & G-Eaz…" at bounding box center [263, 297] width 226 height 183
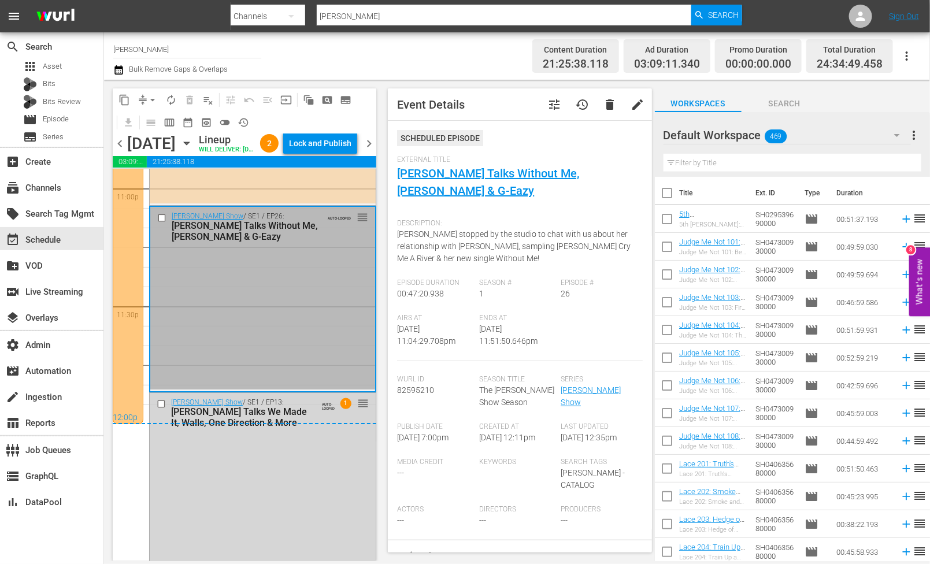
click at [135, 218] on div at bounding box center [128, 189] width 31 height 472
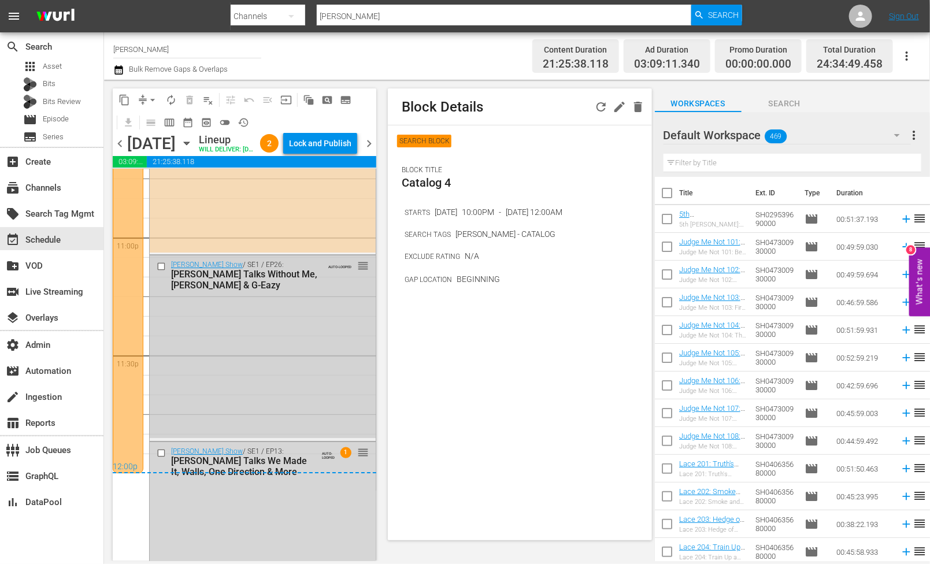
scroll to position [5348, 0]
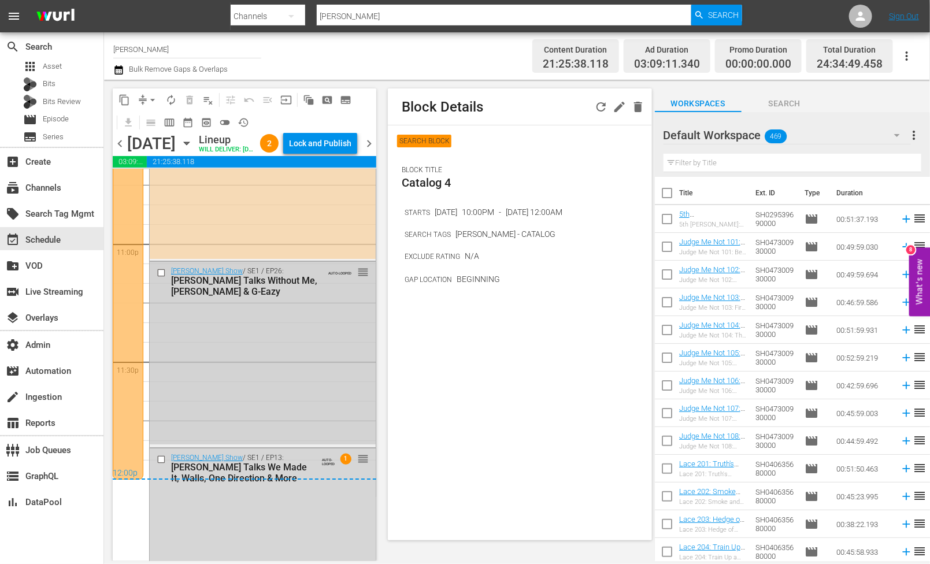
click at [253, 333] on div "Zach Sang Show / SE1 / EP26: Halsey Talks Without Me, Justin Timberlake & G-Eaz…" at bounding box center [263, 353] width 226 height 183
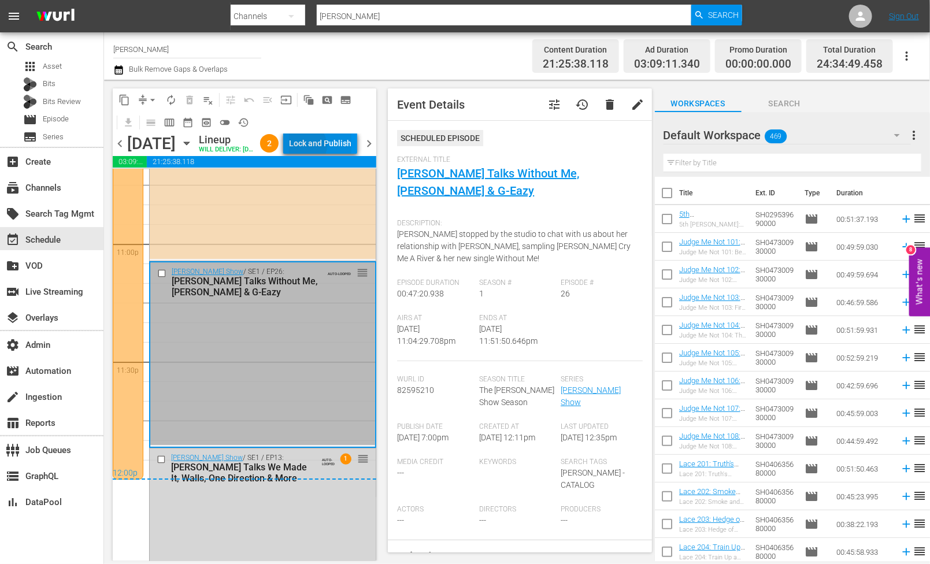
click at [332, 147] on div "Lock and Publish" at bounding box center [320, 143] width 62 height 21
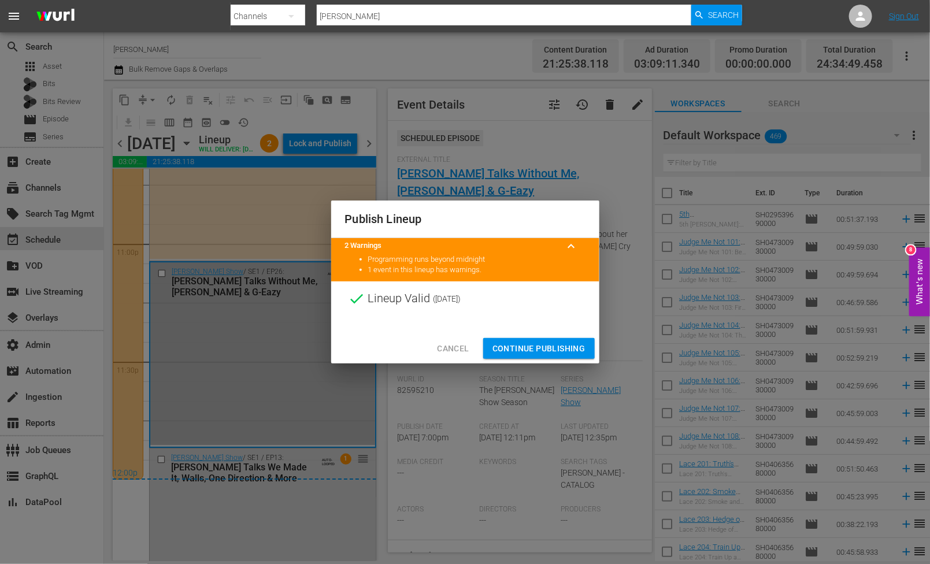
click at [525, 337] on div "Cancel Continue Publishing" at bounding box center [465, 348] width 268 height 31
click at [524, 343] on span "Continue Publishing" at bounding box center [538, 349] width 93 height 14
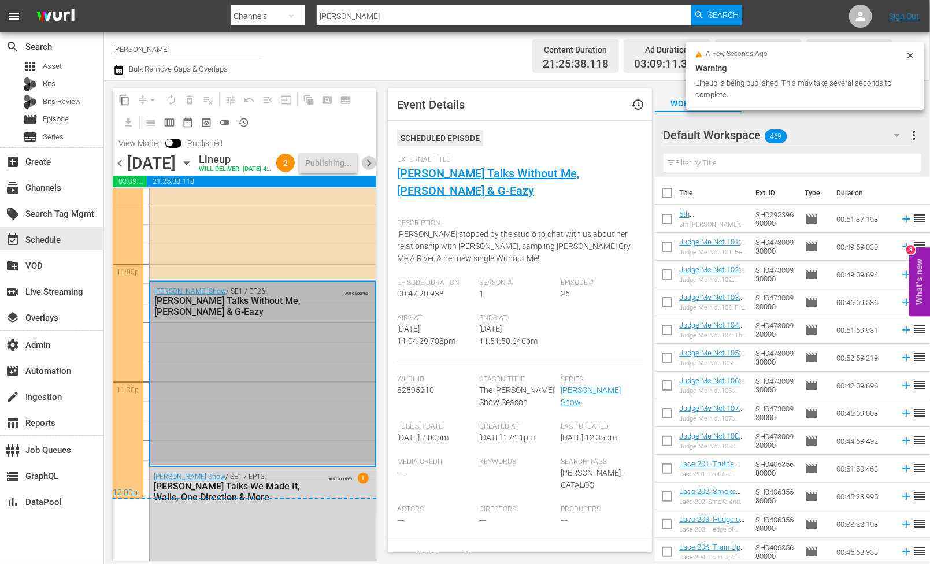
click at [368, 170] on span "chevron_right" at bounding box center [369, 163] width 14 height 14
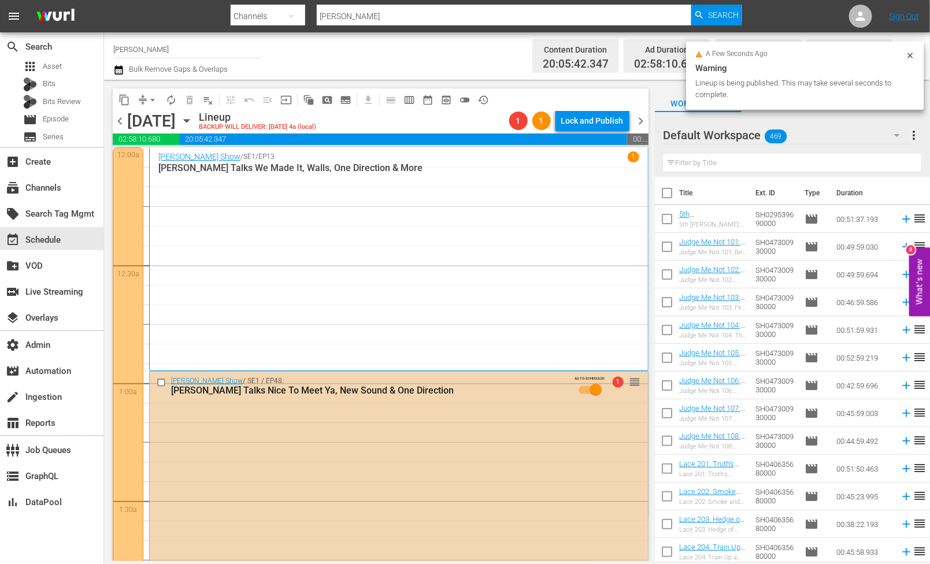
click at [327, 408] on div "Zach Sang Show / SE1 / EP48: Niall Horan Talks Nice To Meet Ya, New Sound & One…" at bounding box center [399, 491] width 498 height 238
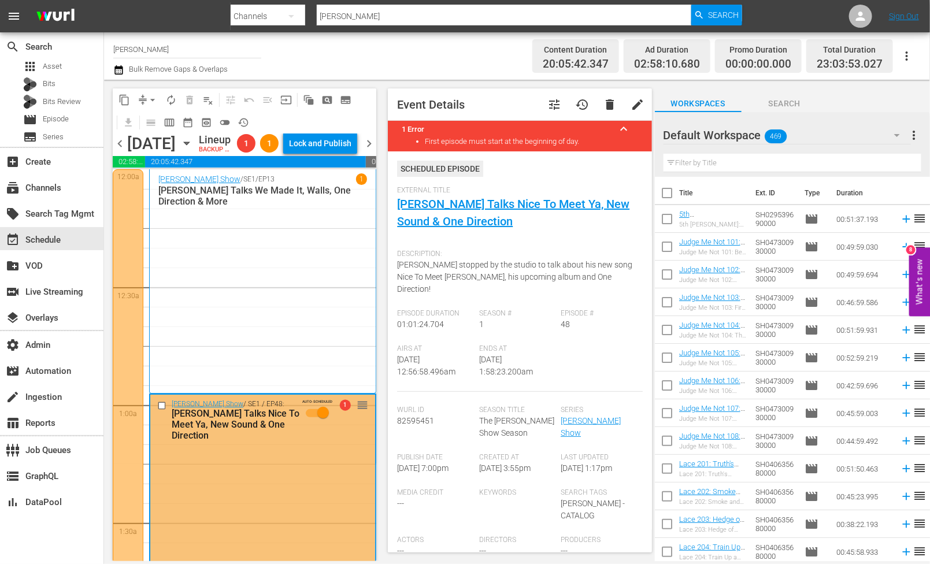
click at [135, 333] on div at bounding box center [128, 522] width 31 height 707
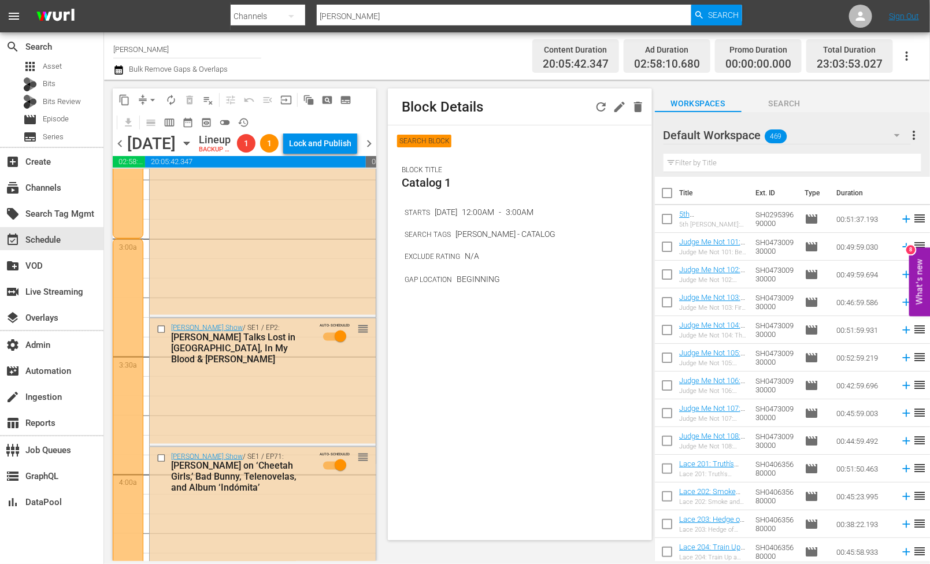
scroll to position [1070, 0]
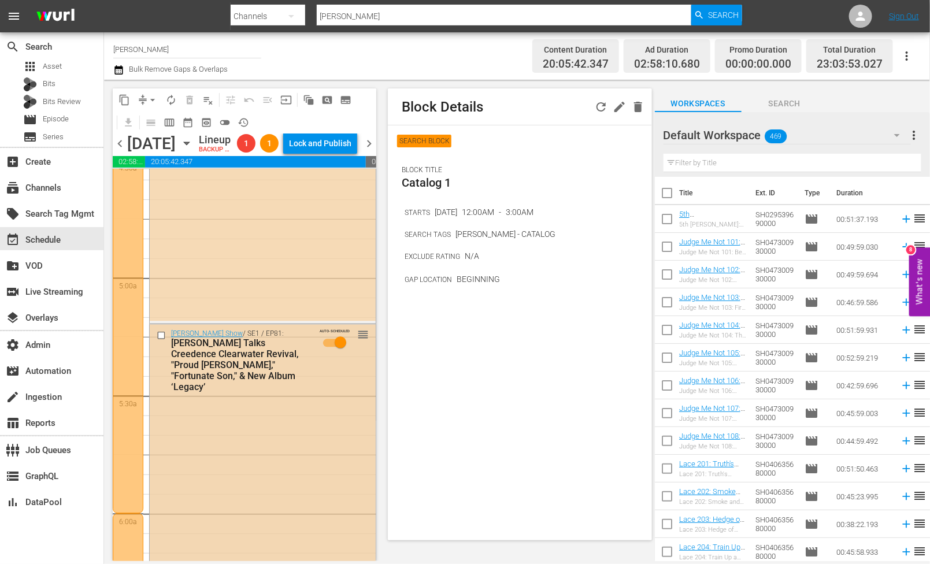
click at [215, 414] on div "Zach Sang Show / SE1 / EP81: John Fogerty Talks Creedence Clearwater Revival, "…" at bounding box center [263, 506] width 226 height 362
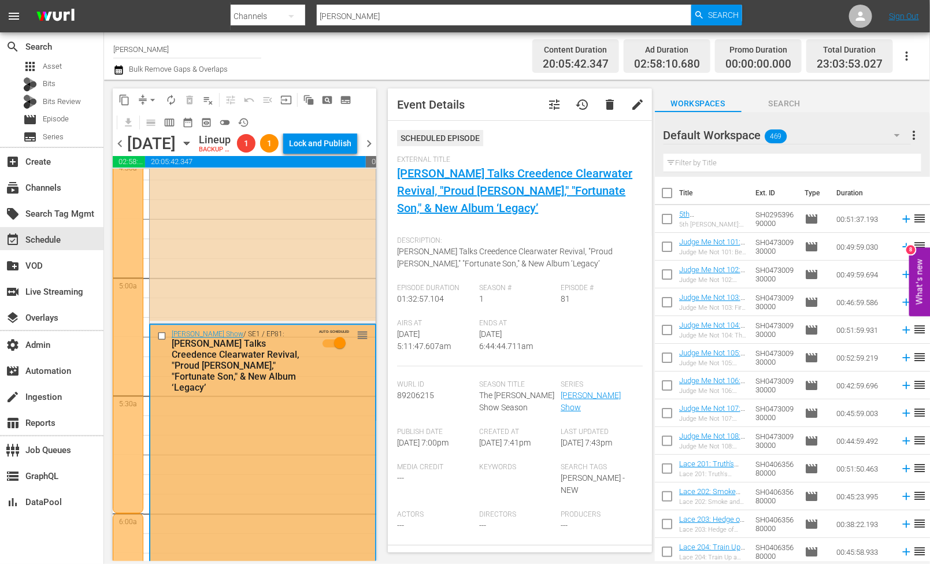
click at [140, 398] on div at bounding box center [128, 159] width 31 height 707
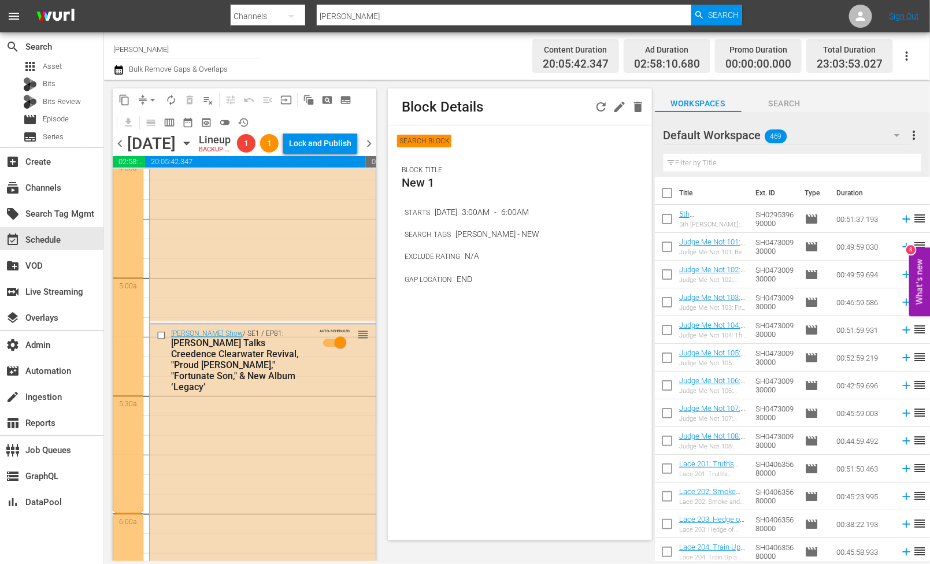
click at [125, 394] on div at bounding box center [128, 159] width 31 height 707
click at [126, 394] on div at bounding box center [128, 159] width 31 height 707
click at [225, 296] on div "Zach Sang Show / SE1 / EP71: Belinda on ‘Cheetah Girls,’ Bad Bunny, Telenovelas…" at bounding box center [263, 168] width 226 height 307
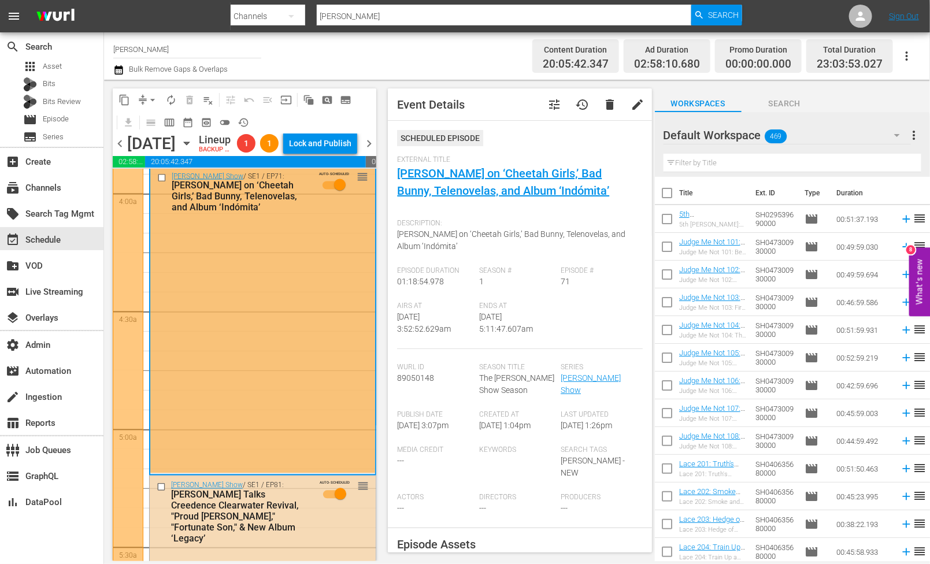
scroll to position [787, 0]
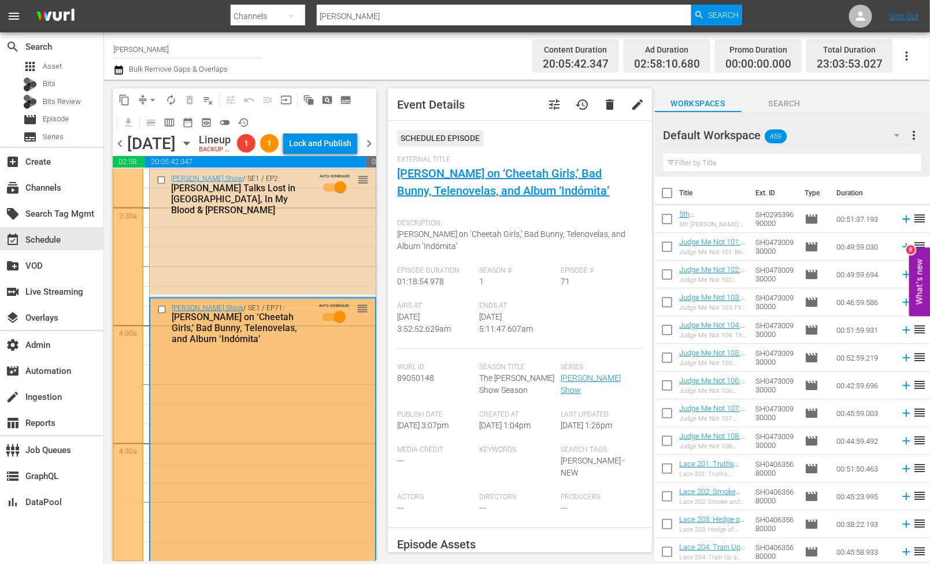
click at [247, 274] on div "Zach Sang Show / SE1 / EP2: Shawn Mendes Talks Lost in Japan, In My Blood & Cam…" at bounding box center [263, 231] width 226 height 125
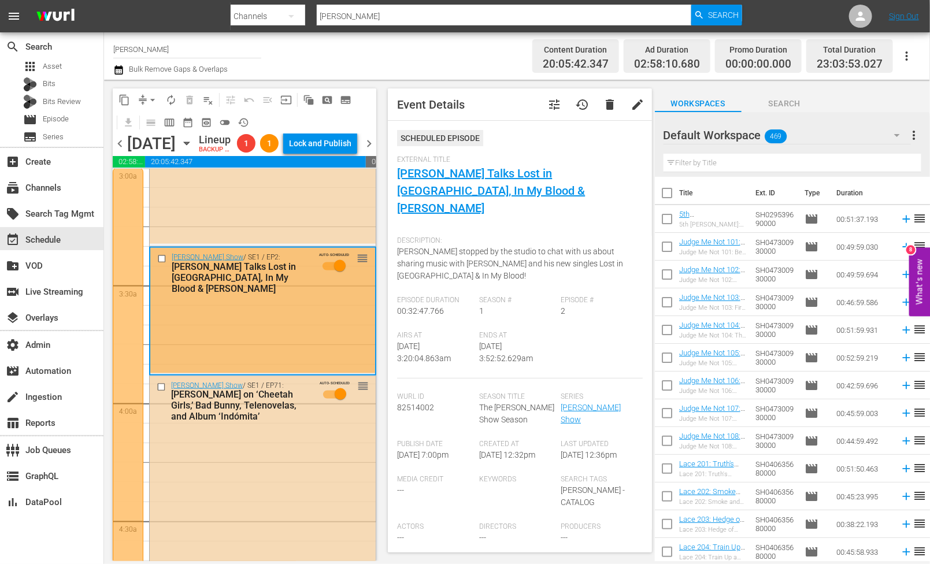
scroll to position [678, 0]
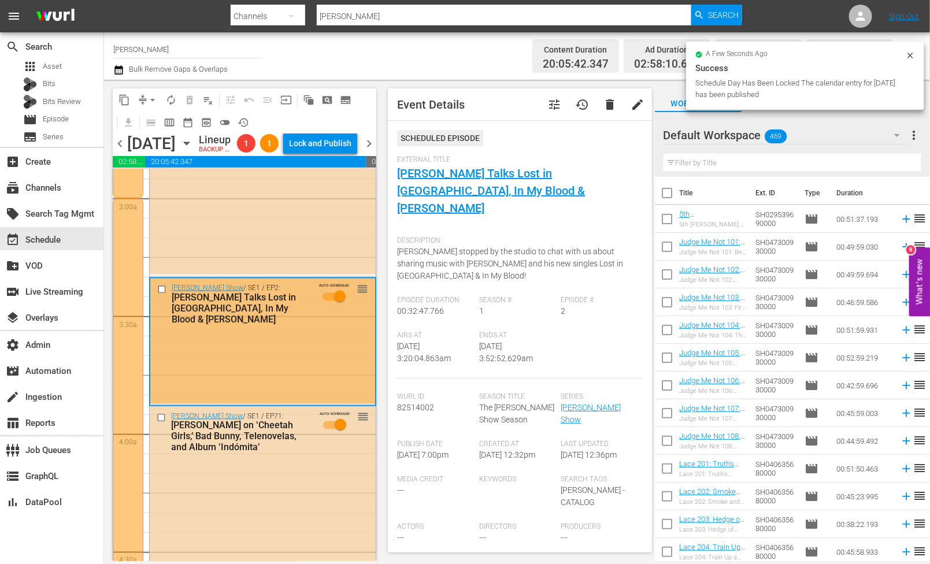
click at [252, 250] on div "Zach Sang Show / SE1 / EP1: Why Don't We Talks "What Am I", Advice From Shawn M…" at bounding box center [263, 116] width 226 height 318
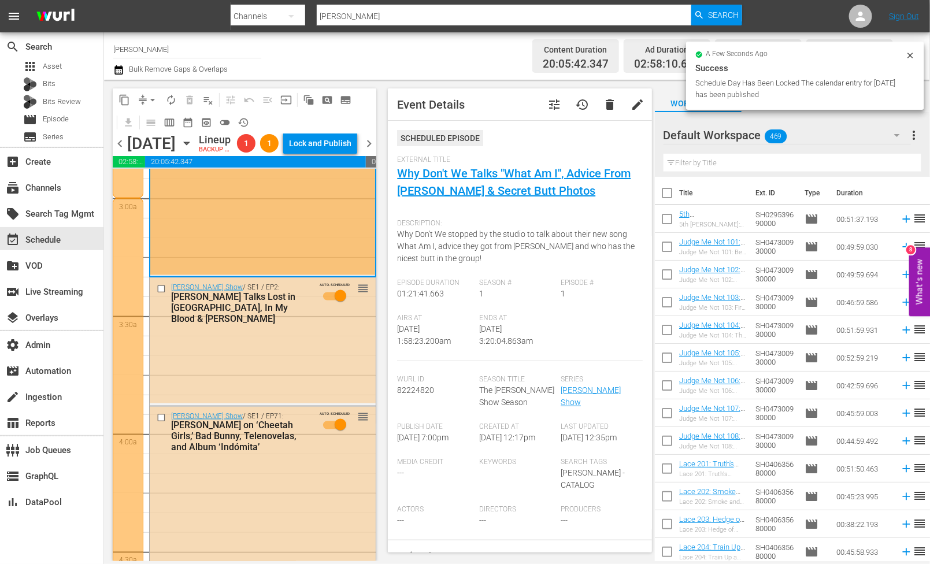
click at [271, 361] on div "Zach Sang Show / SE1 / EP2: Shawn Mendes Talks Lost in Japan, In My Blood & Cam…" at bounding box center [263, 340] width 226 height 125
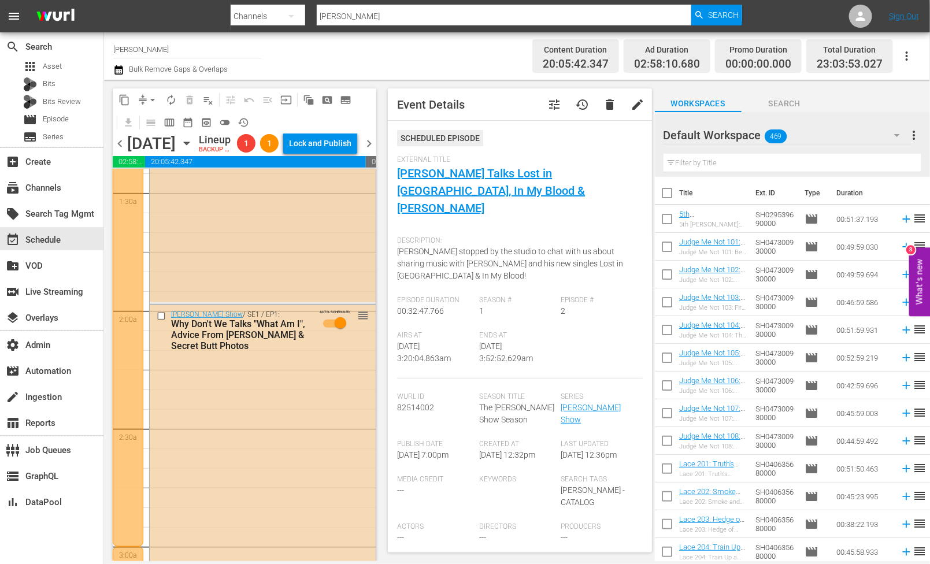
scroll to position [168, 0]
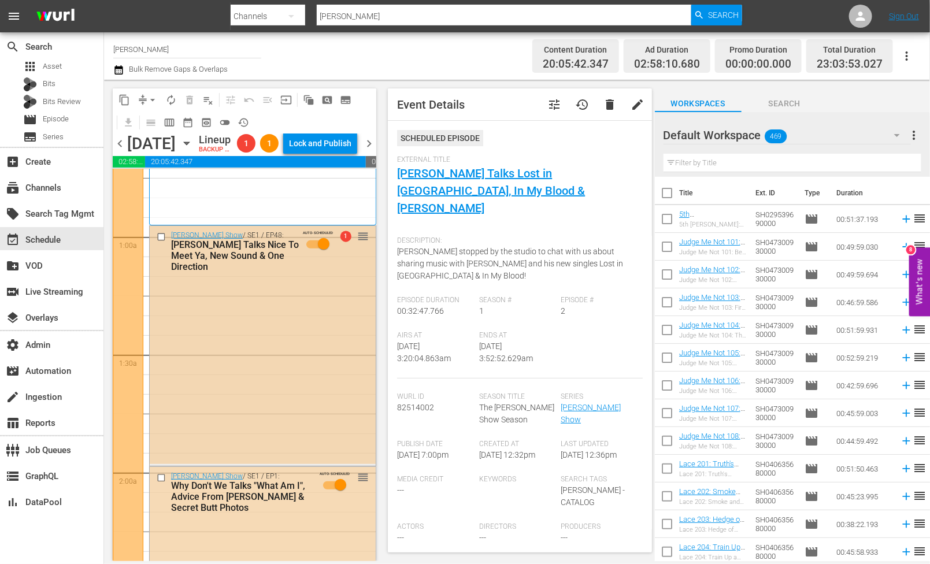
click at [266, 333] on div "Zach Sang Show / SE1 / EP48: Niall Horan Talks Nice To Meet Ya, New Sound & One…" at bounding box center [263, 345] width 226 height 238
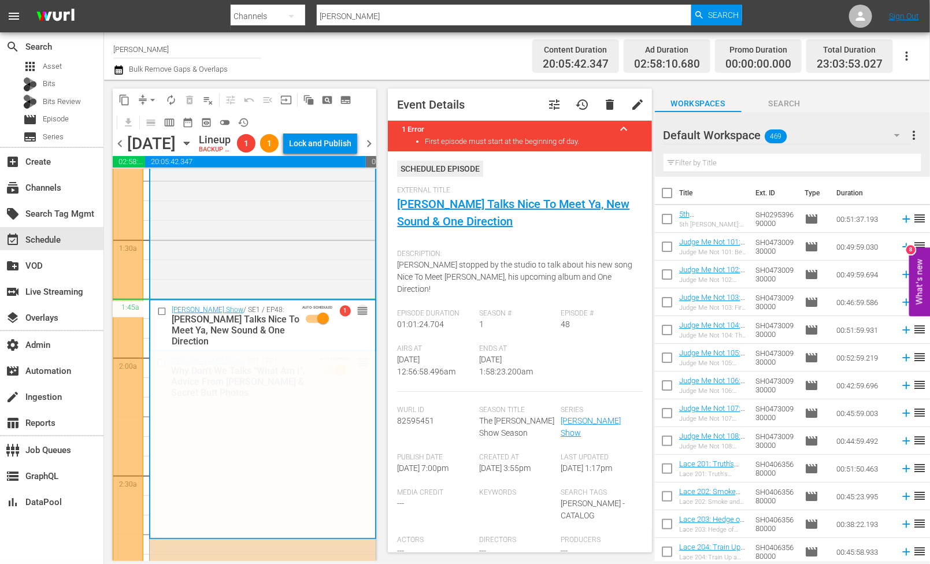
scroll to position [350, 0]
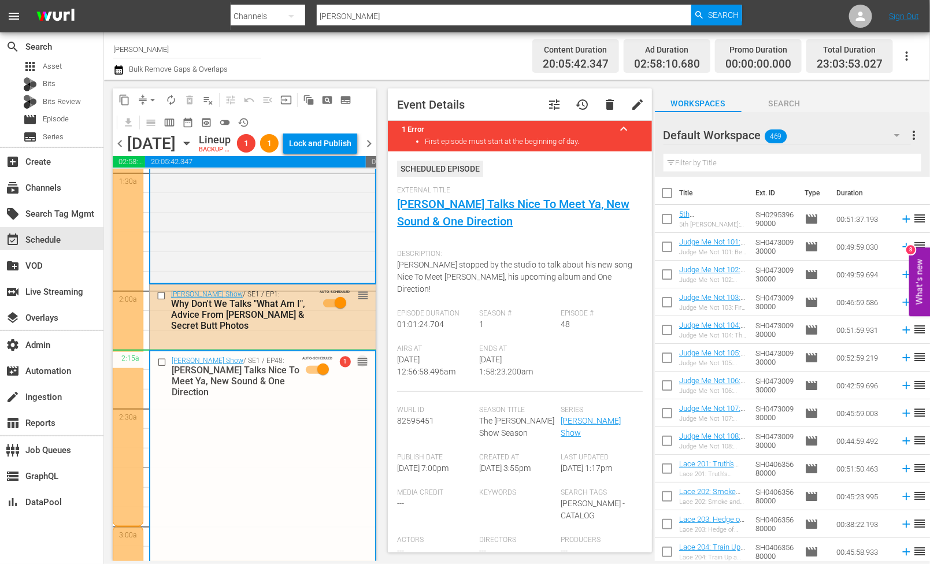
drag, startPoint x: 358, startPoint y: 225, endPoint x: 306, endPoint y: 374, distance: 157.9
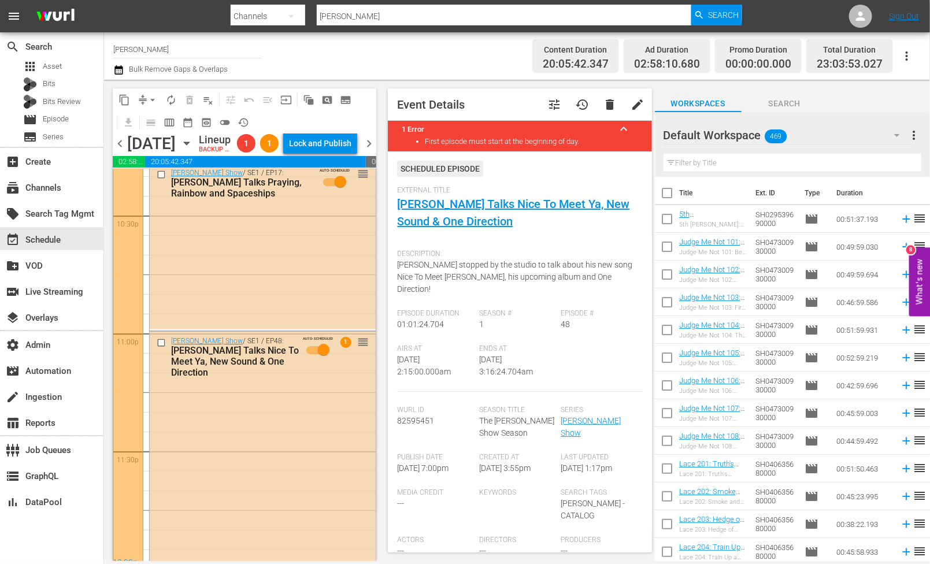
scroll to position [5288, 0]
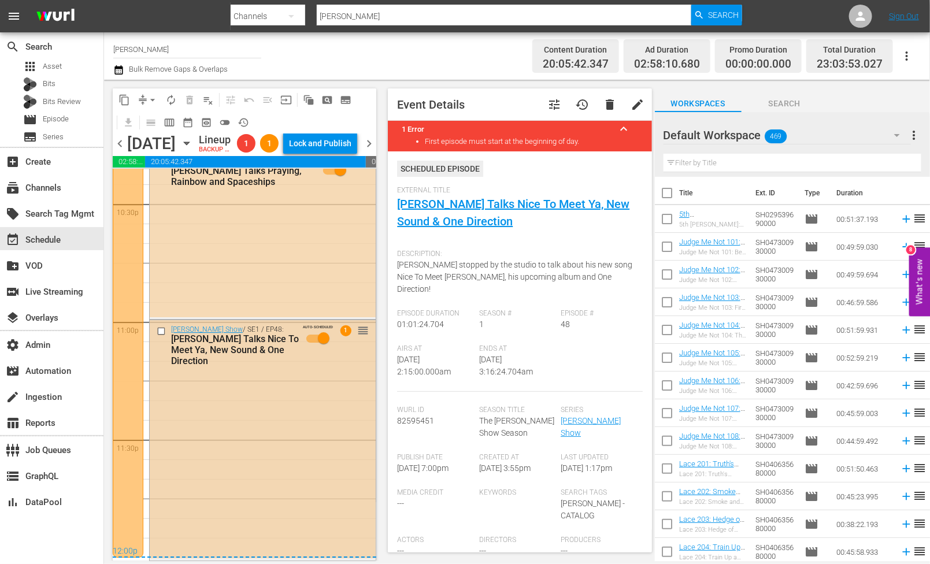
click at [320, 433] on div "Zach Sang Show / SE1 / EP48: Niall Horan Talks Nice To Meet Ya, New Sound & One…" at bounding box center [263, 439] width 226 height 238
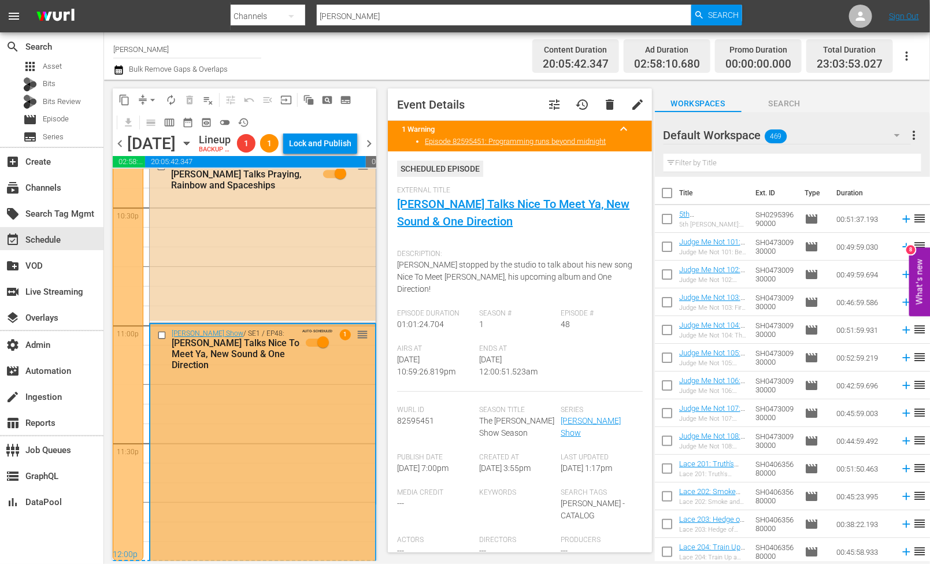
scroll to position [5262, 0]
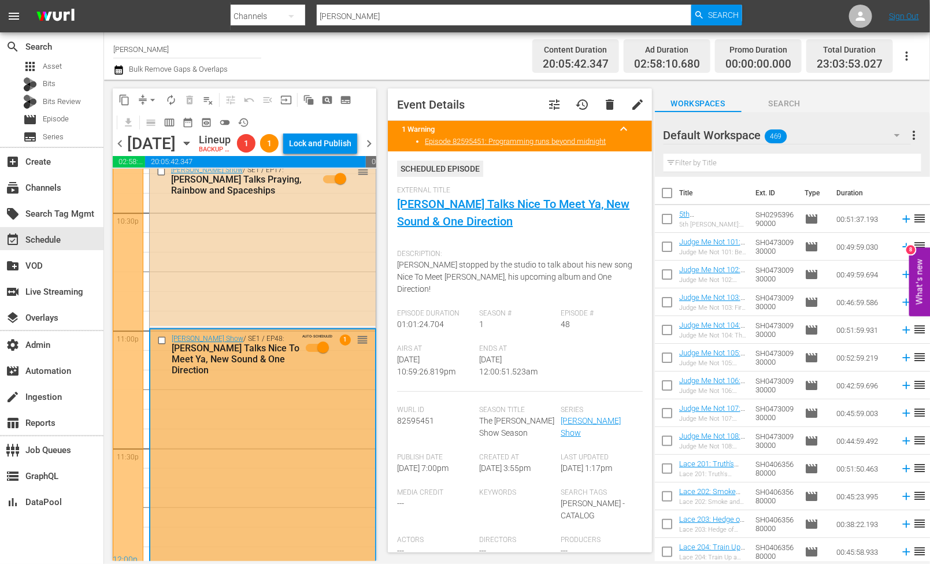
click at [132, 313] on div at bounding box center [128, 331] width 31 height 472
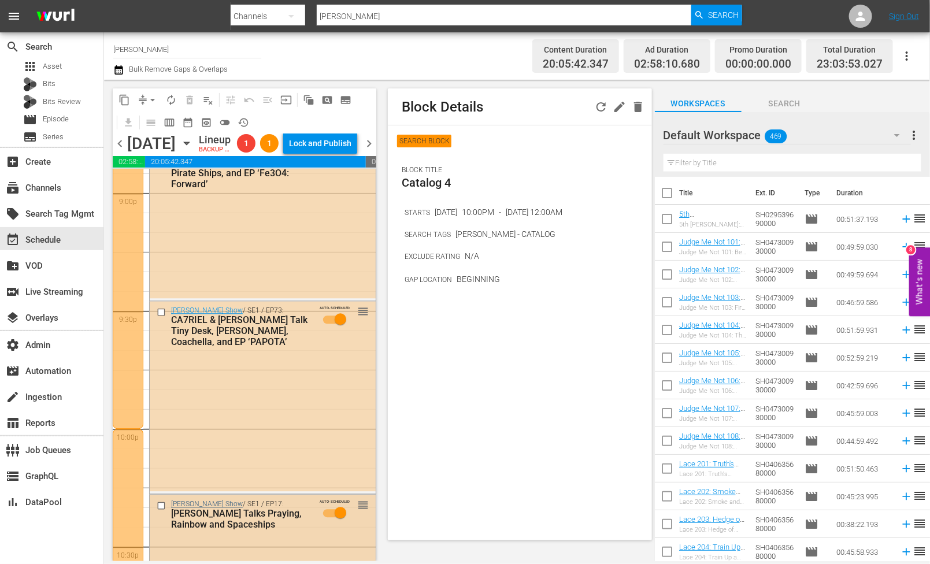
scroll to position [4903, 0]
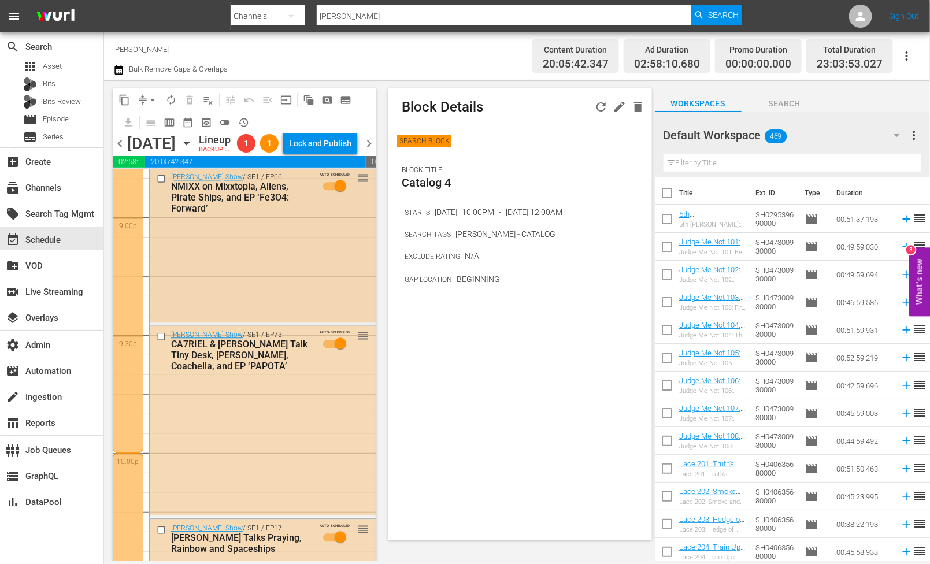
click at [192, 308] on div "Zach Sang Show / SE1 / EP66: NMIXX on Mixxtopia, Aliens, Pirate Ships, and EP ‘…" at bounding box center [263, 245] width 226 height 155
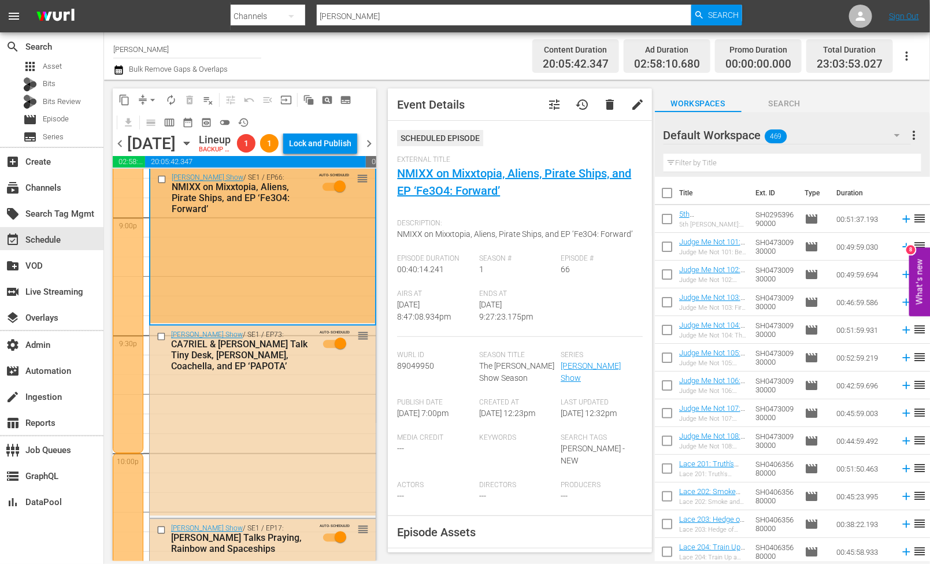
click at [124, 303] on div at bounding box center [128, 99] width 31 height 707
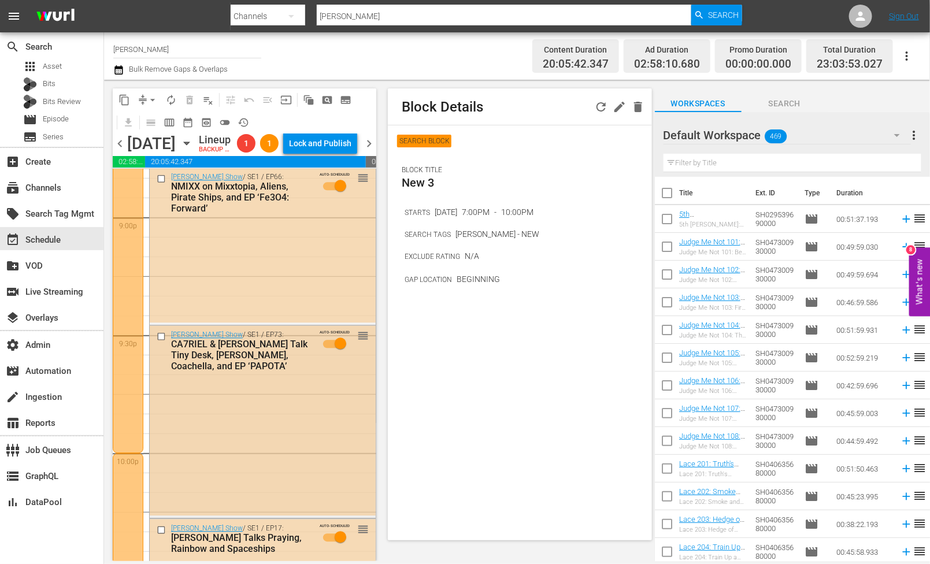
click at [231, 430] on div "Zach Sang Show / SE1 / EP73: CA7RIEL & Paco Amoroso Talk Tiny Desk, Chads, Coac…" at bounding box center [263, 420] width 226 height 190
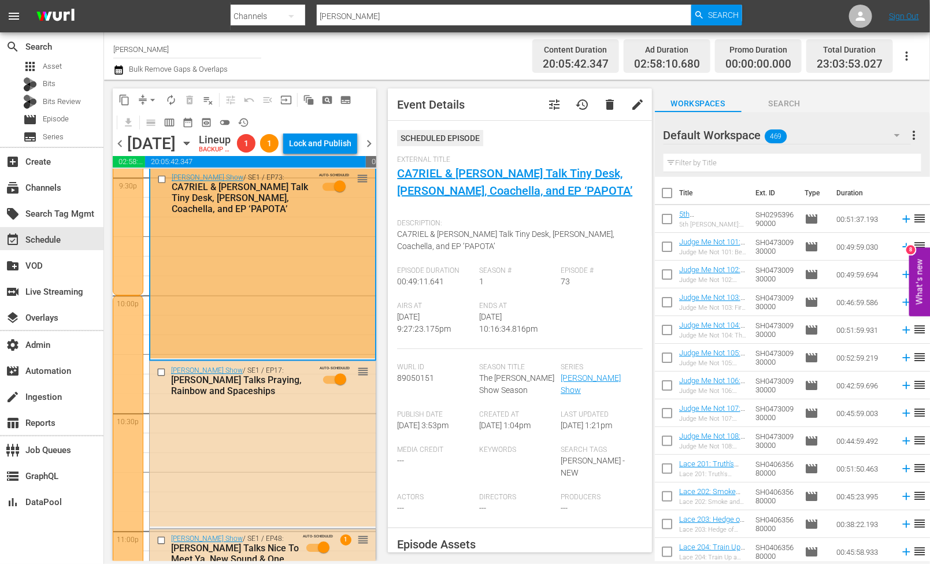
scroll to position [5092, 0]
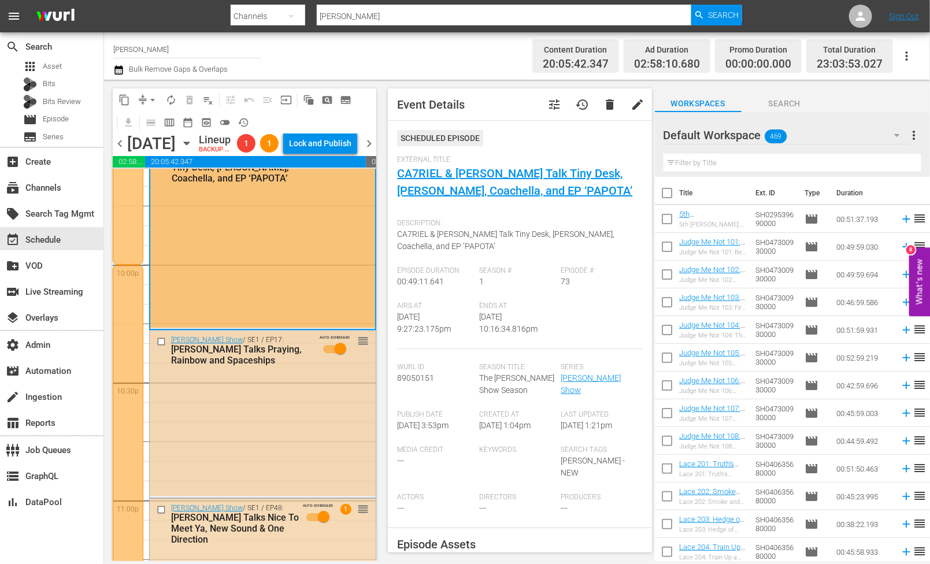
click at [231, 431] on div "Zach Sang Show / SE1 / EP17: Kesha Talks Praying, Rainbow and Spaceships AUTO-S…" at bounding box center [263, 413] width 226 height 165
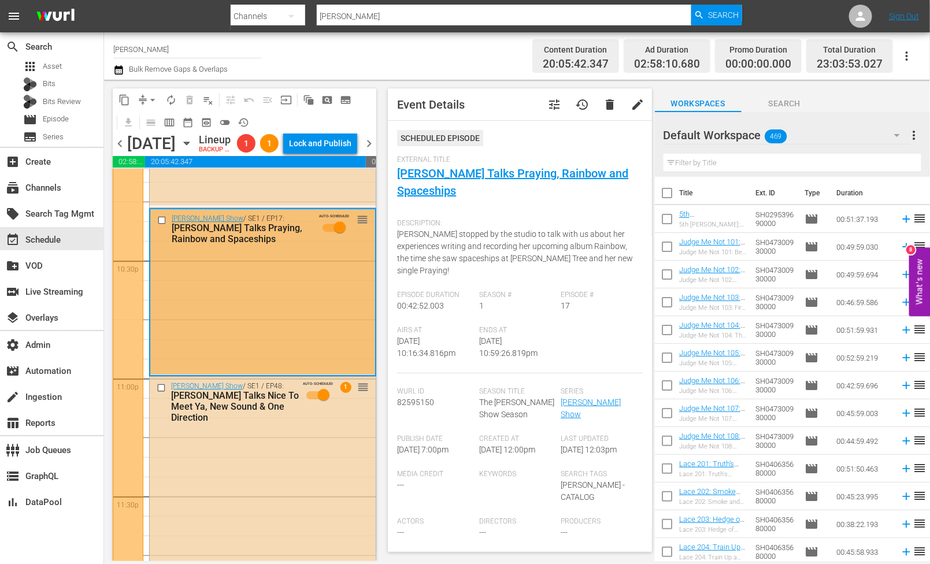
scroll to position [5120, 0]
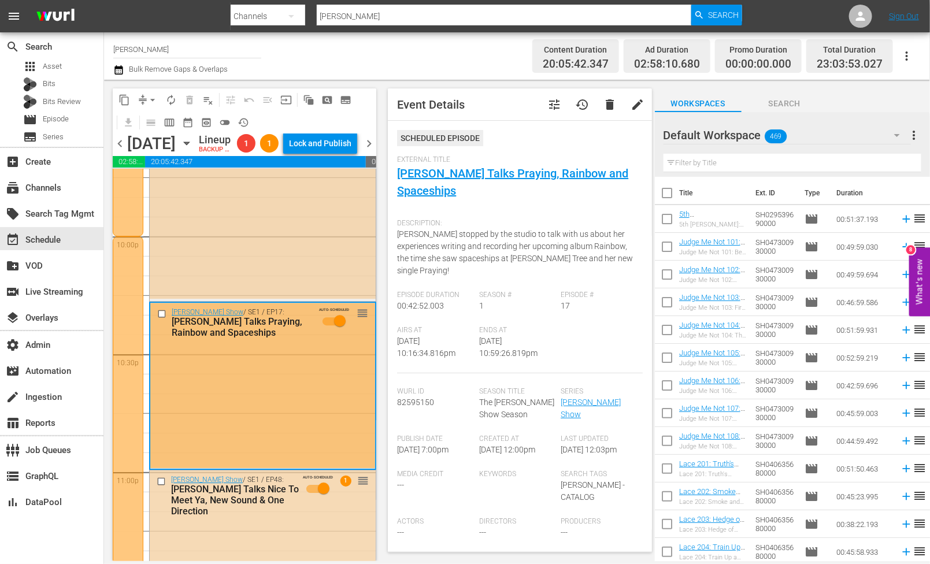
click at [221, 278] on div "Zach Sang Show / SE1 / EP73: CA7RIEL & Paco Amoroso Talk Tiny Desk, Chads, Coac…" at bounding box center [263, 204] width 226 height 190
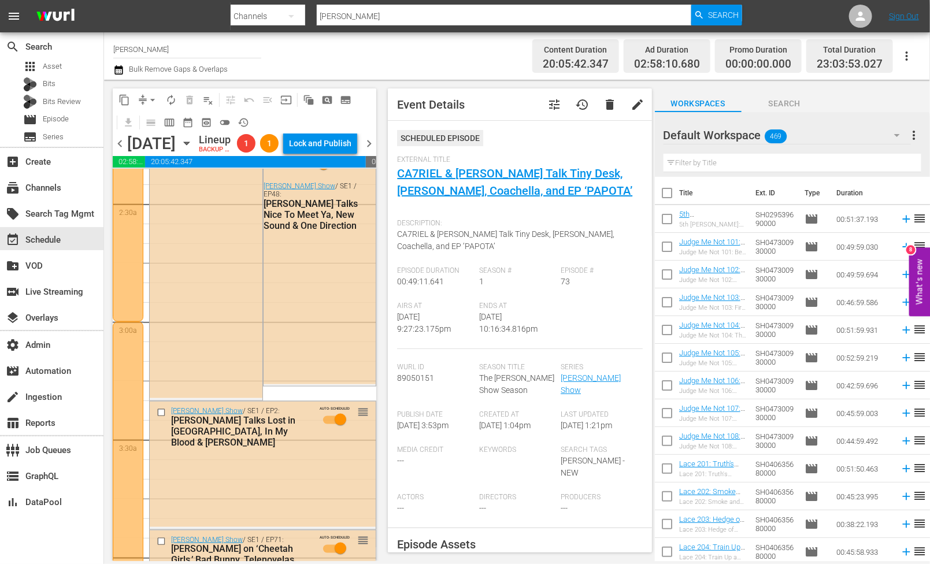
scroll to position [0, 0]
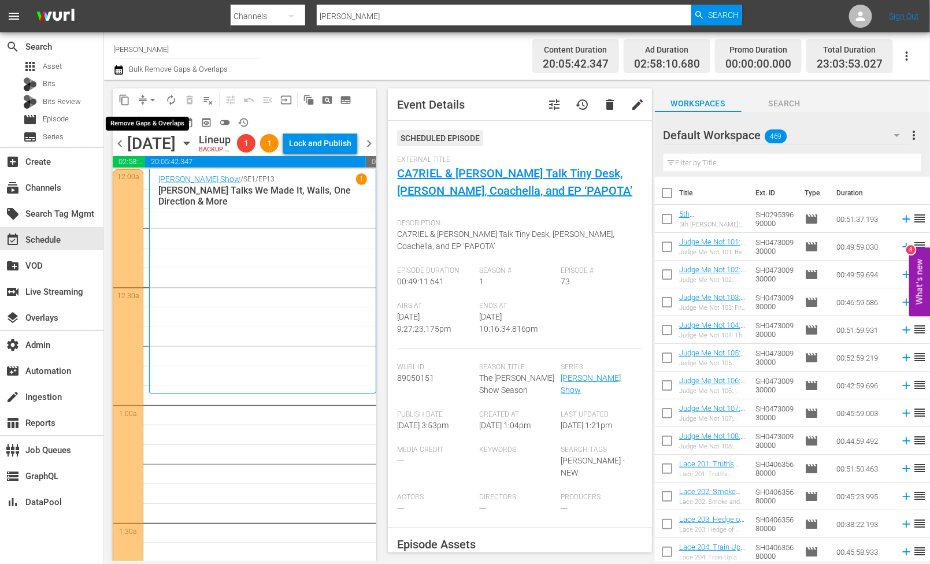
click at [154, 101] on span "arrow_drop_down" at bounding box center [153, 100] width 12 height 12
click at [162, 157] on li "Align to End of Previous Day" at bounding box center [152, 160] width 121 height 19
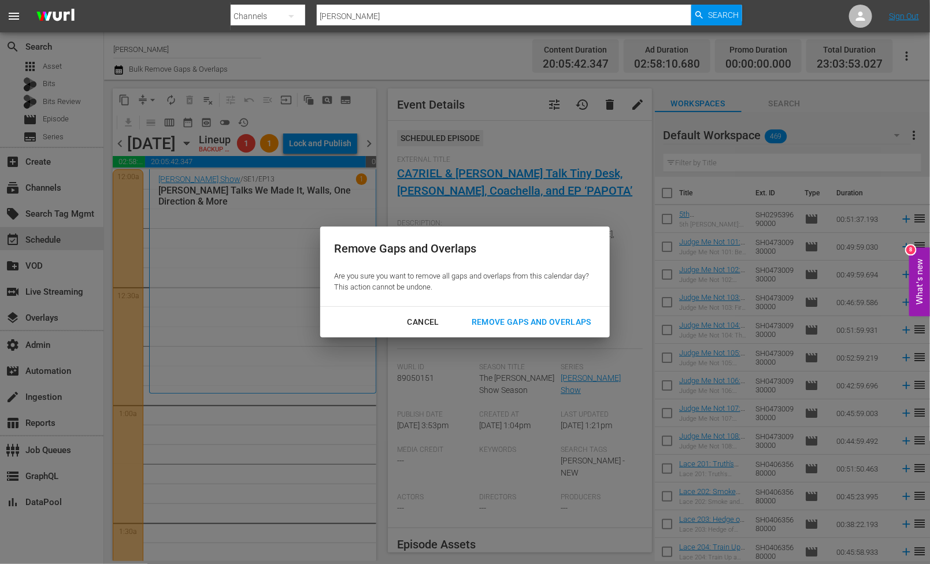
click at [543, 331] on button "Remove Gaps and Overlaps" at bounding box center [531, 321] width 147 height 21
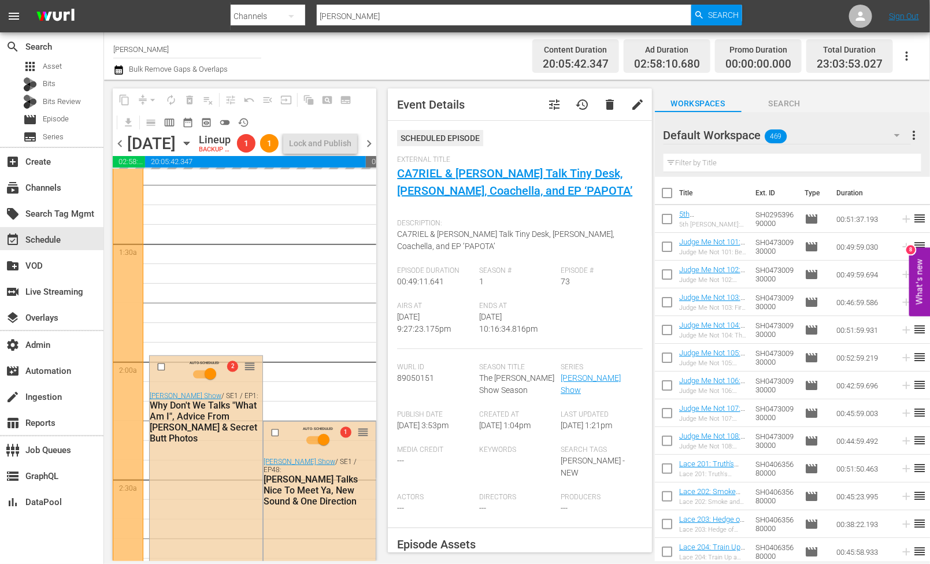
scroll to position [287, 0]
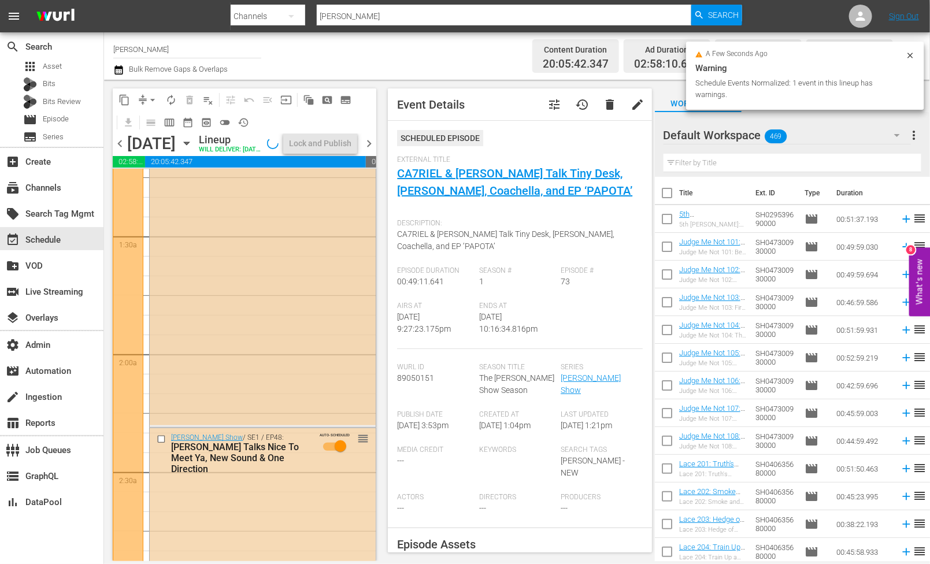
click at [225, 354] on div "Zach Sang Show / SE1 / EP1: Why Don't We Talks "What Am I", Advice From Shawn M…" at bounding box center [263, 266] width 226 height 318
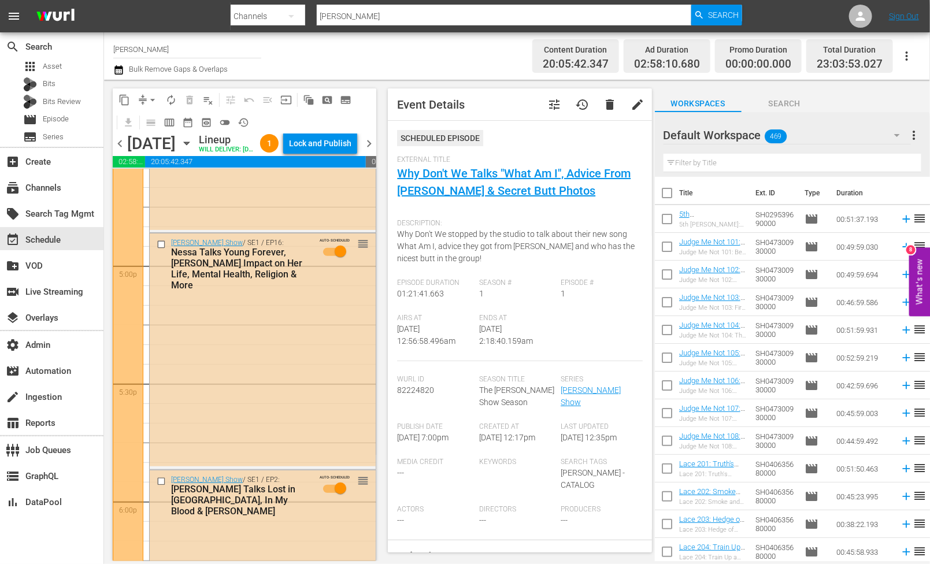
scroll to position [5288, 0]
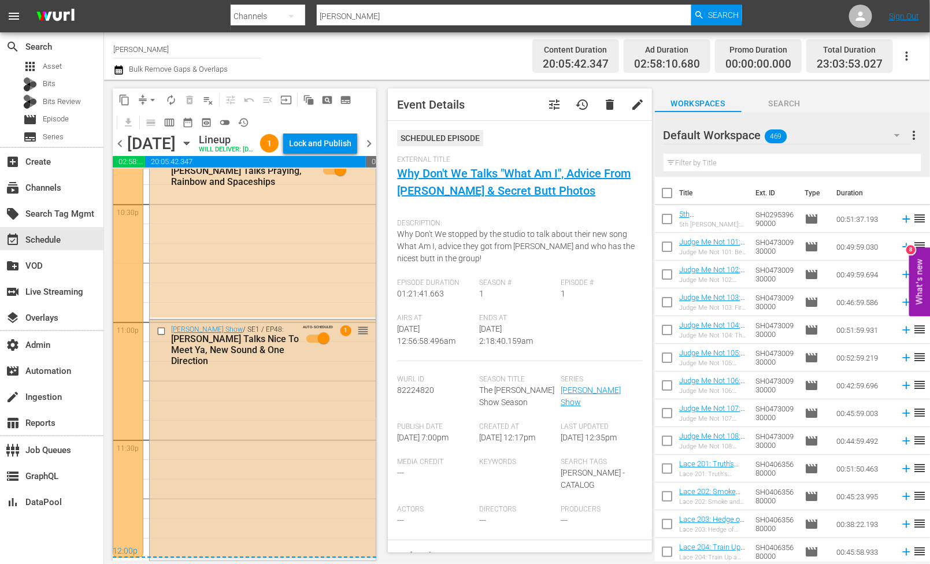
click at [280, 388] on div "Zach Sang Show / SE1 / EP48: Niall Horan Talks Nice To Meet Ya, New Sound & One…" at bounding box center [263, 439] width 226 height 238
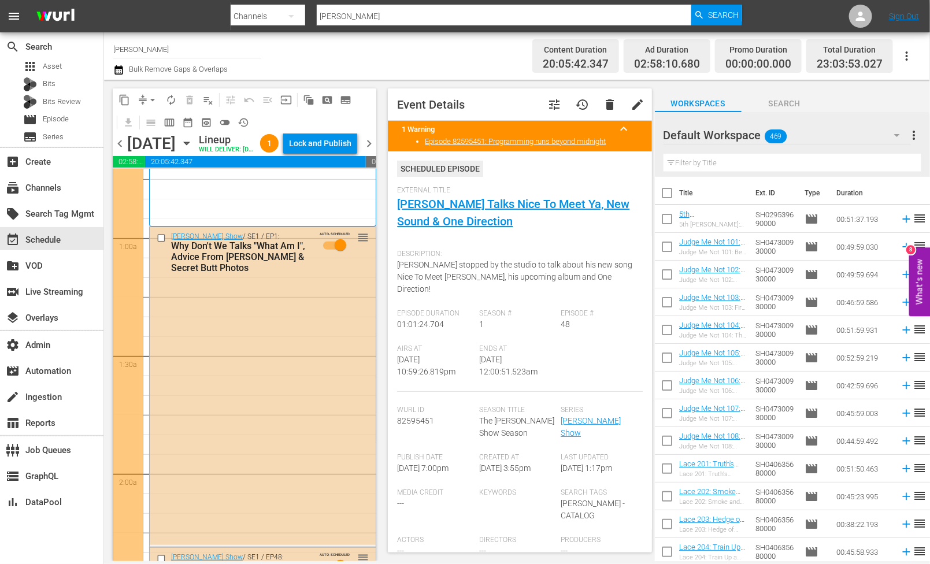
scroll to position [0, 0]
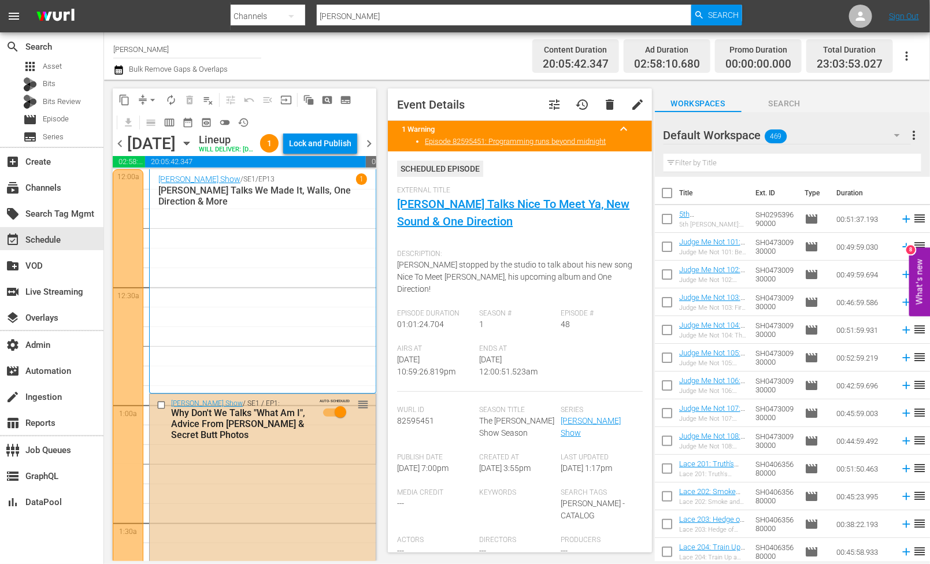
click at [320, 415] on div "Zach Sang Show / SE1 / EP1: Why Don't We Talks "What Am I", Advice From Shawn M…" at bounding box center [263, 419] width 226 height 50
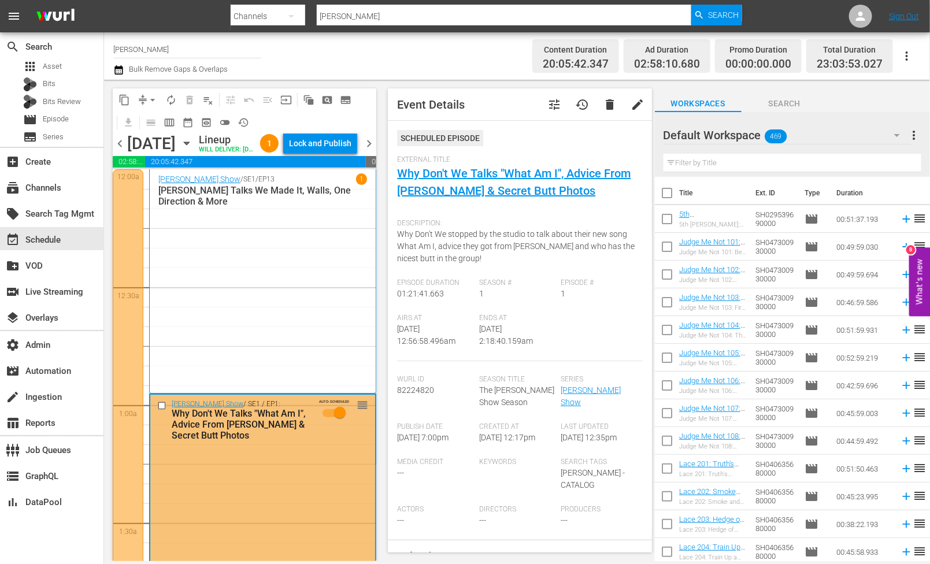
scroll to position [421, 0]
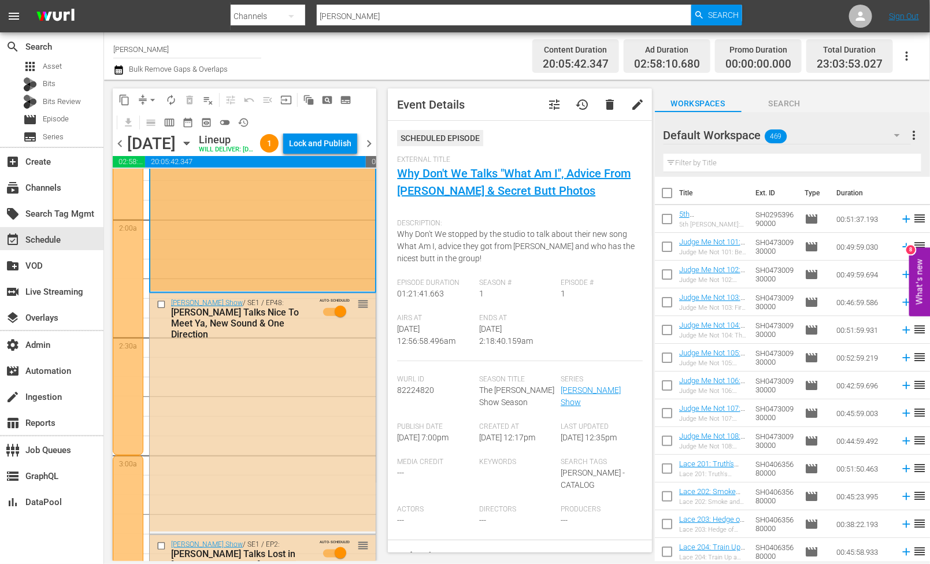
click at [320, 415] on div "Zach Sang Show / SE1 / EP48: Niall Horan Talks Nice To Meet Ya, New Sound & One…" at bounding box center [263, 413] width 226 height 238
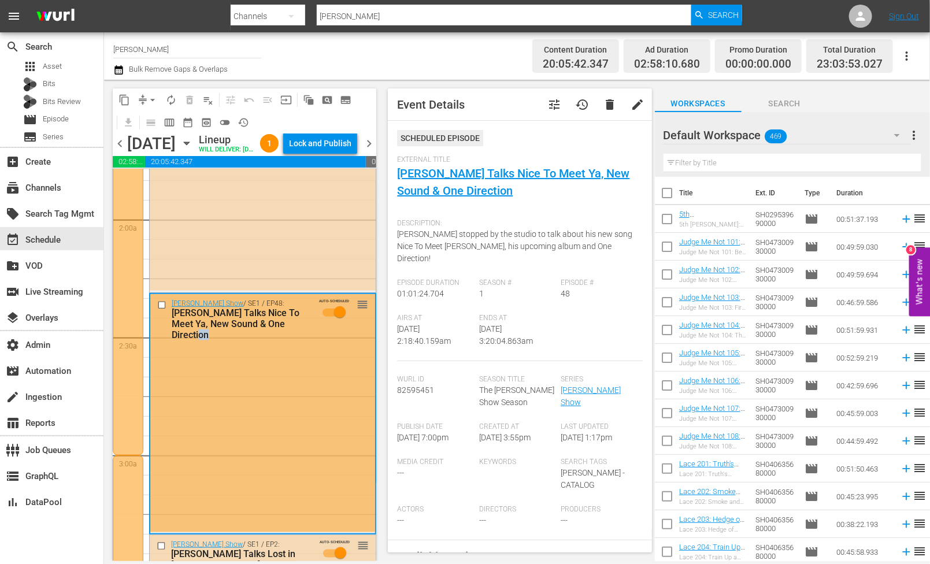
click at [320, 415] on div "Zach Sang Show / SE1 / EP48: Niall Horan Talks Nice To Meet Ya, New Sound & One…" at bounding box center [262, 413] width 225 height 238
click at [323, 153] on div "Lock and Publish" at bounding box center [320, 143] width 62 height 21
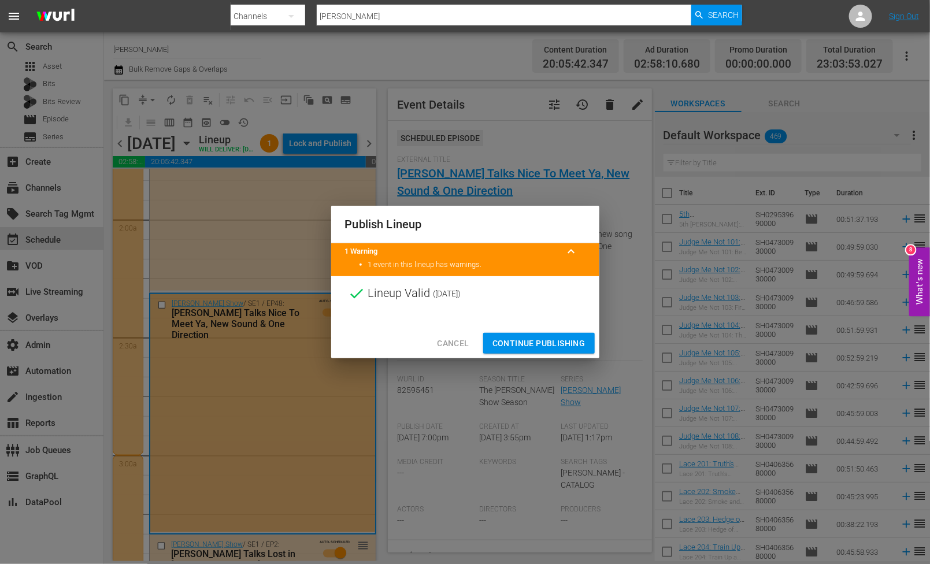
click at [514, 352] on button "Continue Publishing" at bounding box center [539, 343] width 112 height 21
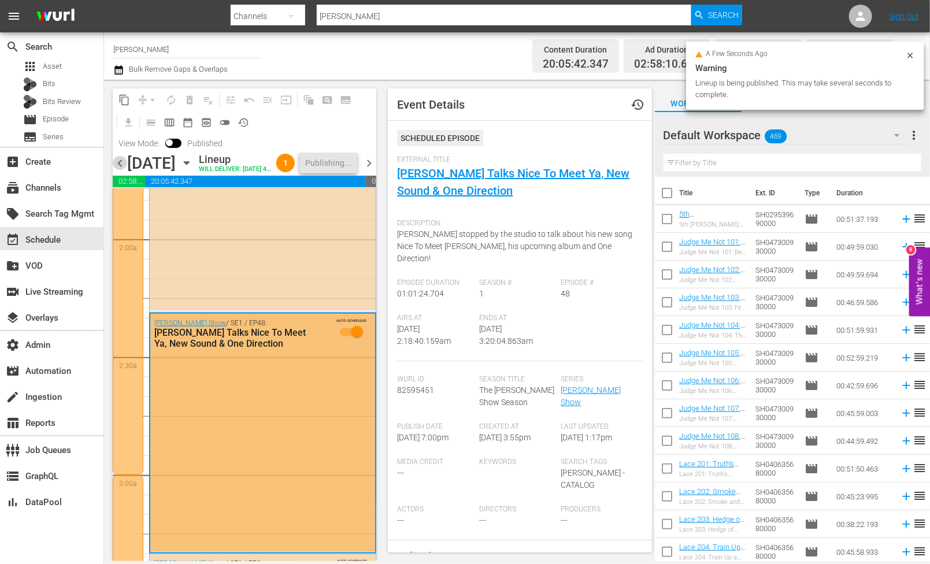
click at [118, 165] on span "chevron_left" at bounding box center [120, 163] width 14 height 14
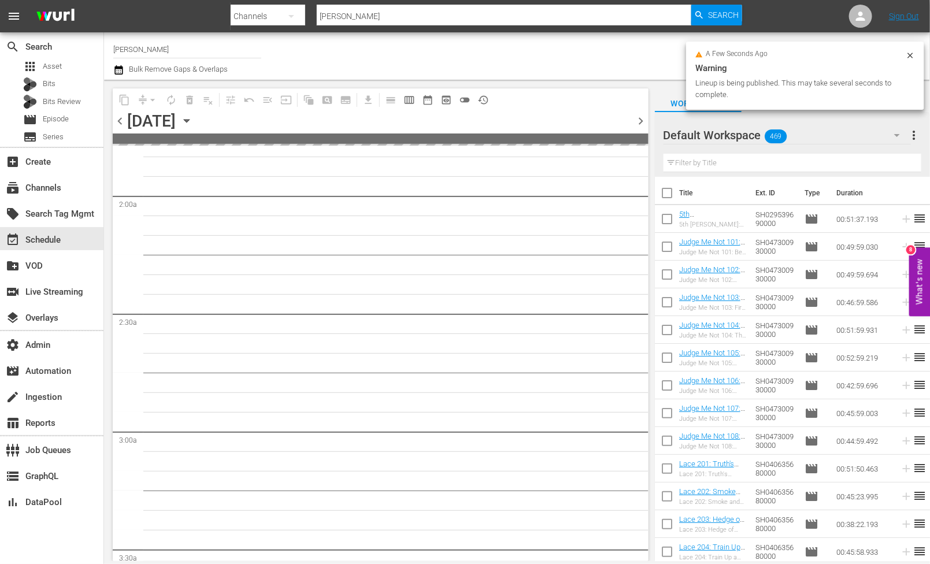
scroll to position [440, 0]
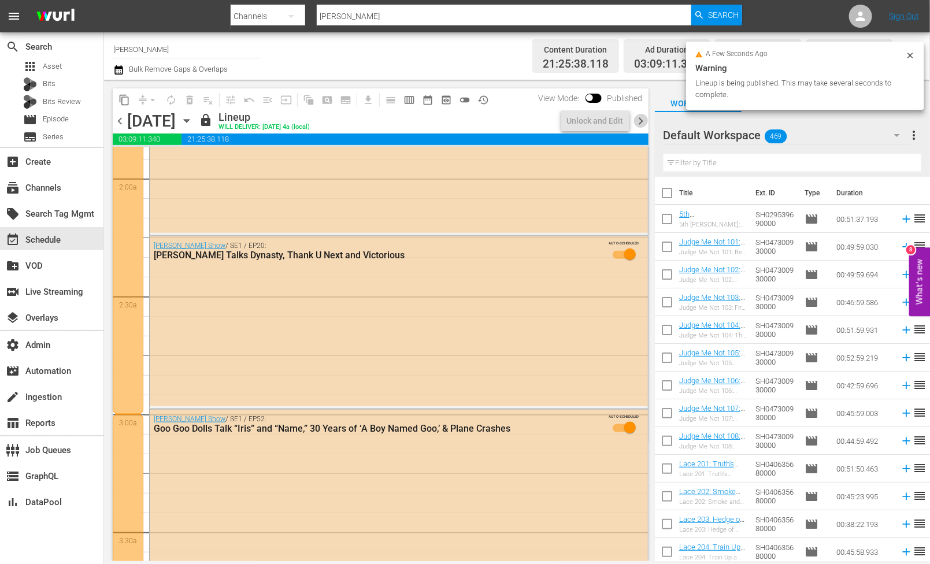
click at [640, 116] on span "chevron_right" at bounding box center [641, 121] width 14 height 14
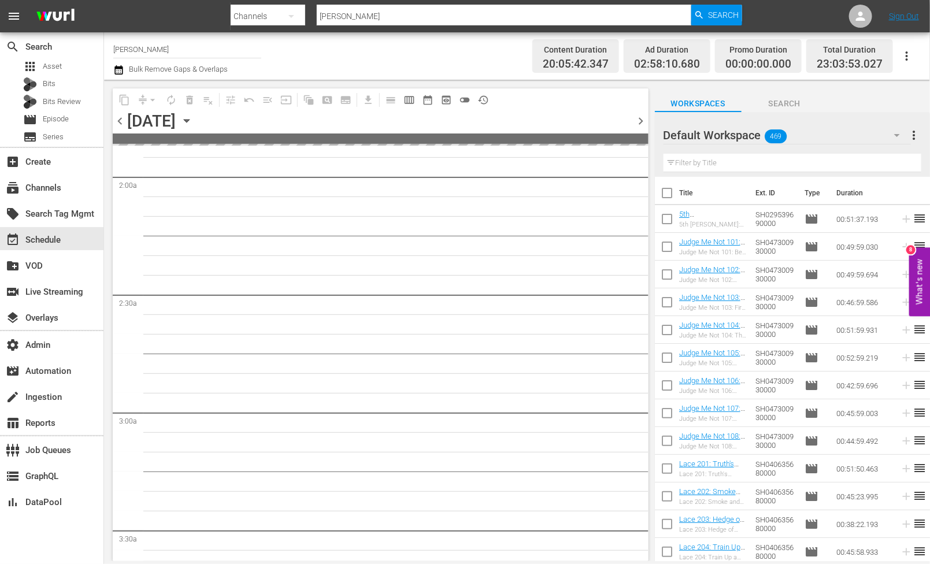
click at [641, 123] on span "chevron_right" at bounding box center [641, 121] width 14 height 14
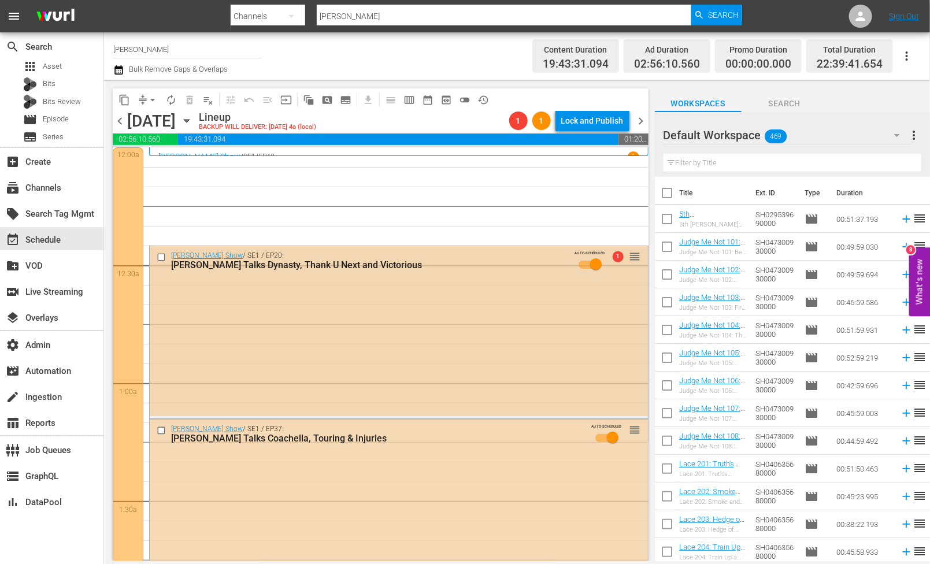
click at [238, 292] on div "Zach Sang Show / SE1 / EP20: Liz Gillies Talks Dynasty, Thank U Next and Victor…" at bounding box center [399, 331] width 498 height 170
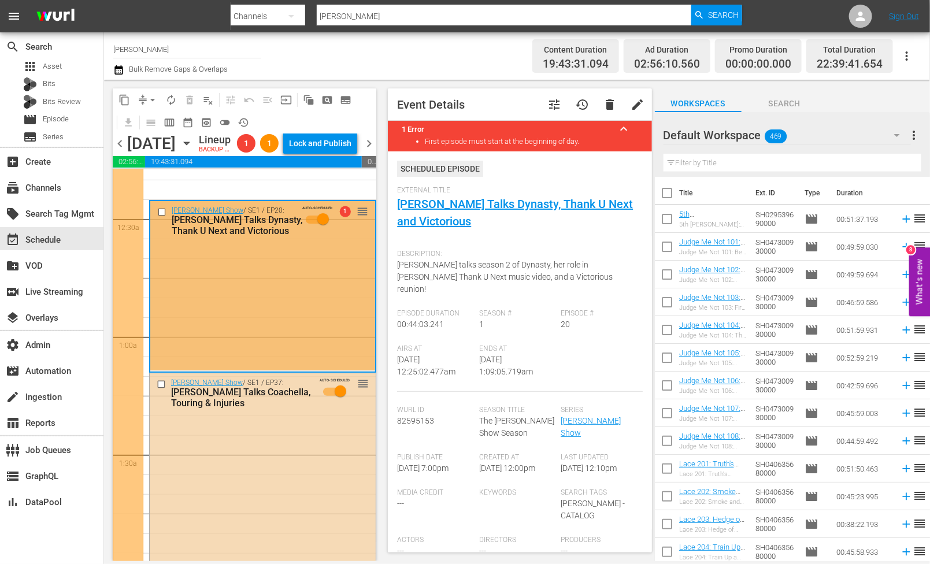
scroll to position [78, 0]
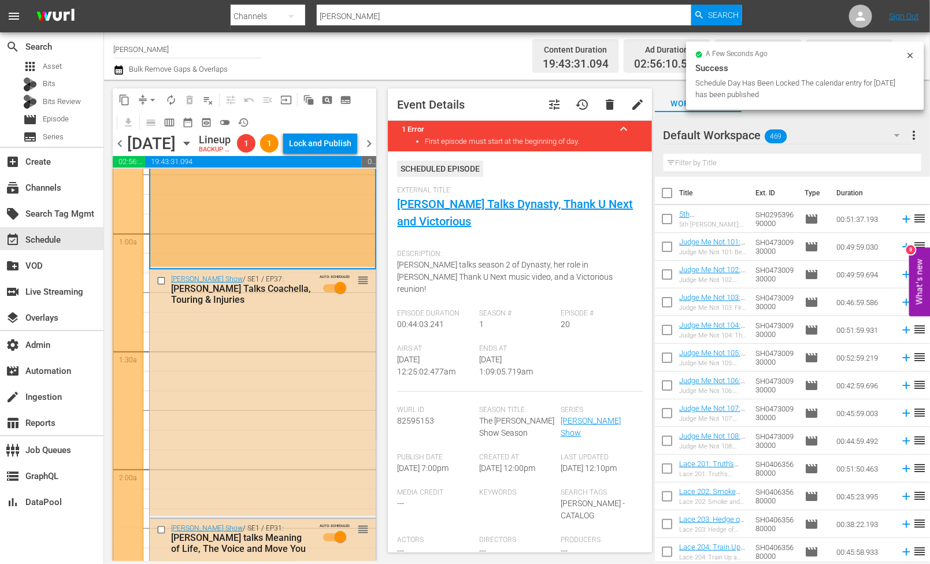
click at [305, 387] on div "Zach Sang Show / SE1 / EP37: Billie Eilish Talks Coachella, Touring & Injuries …" at bounding box center [263, 393] width 226 height 246
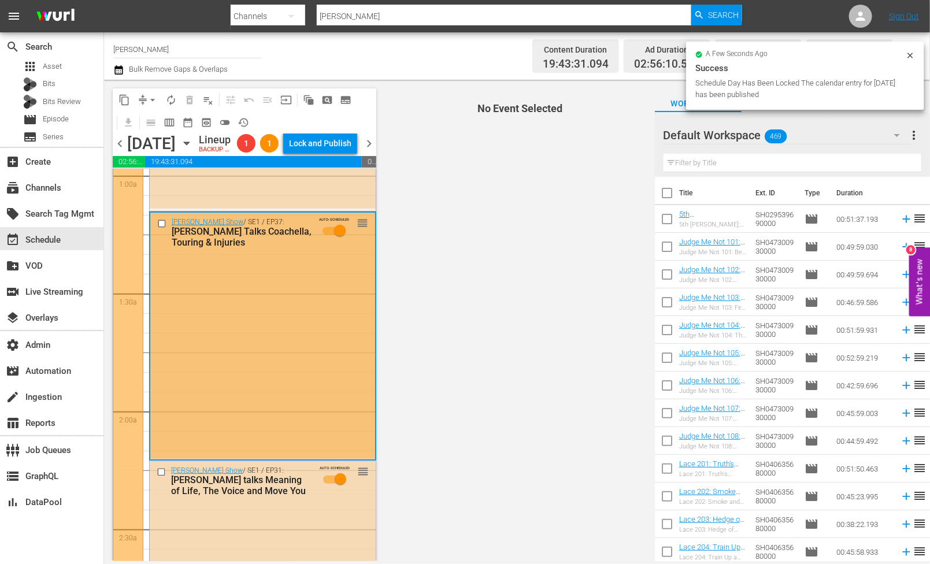
scroll to position [400, 0]
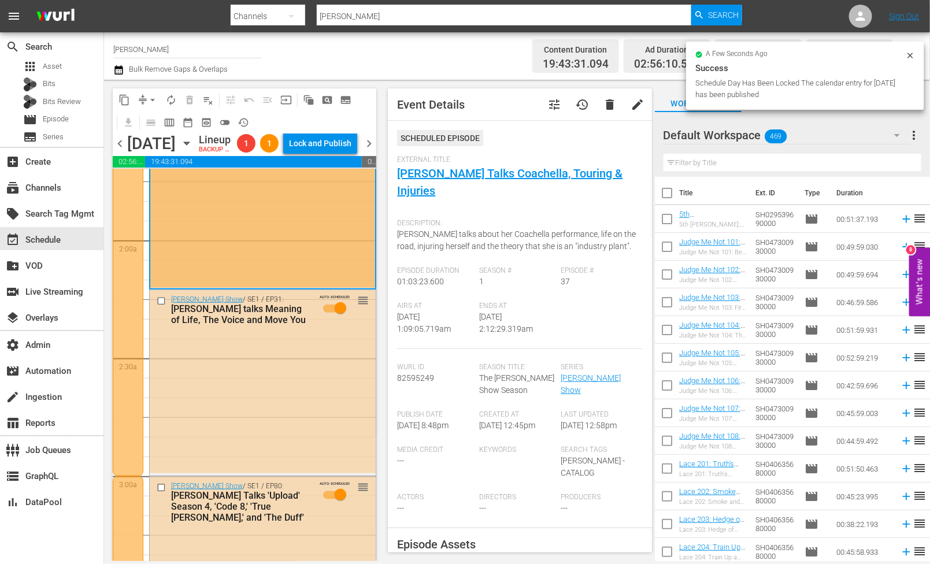
click at [283, 408] on div "Zach Sang Show / SE1 / EP31: Kelly Clarkson talks Meaning of Life, The Voice an…" at bounding box center [263, 381] width 226 height 183
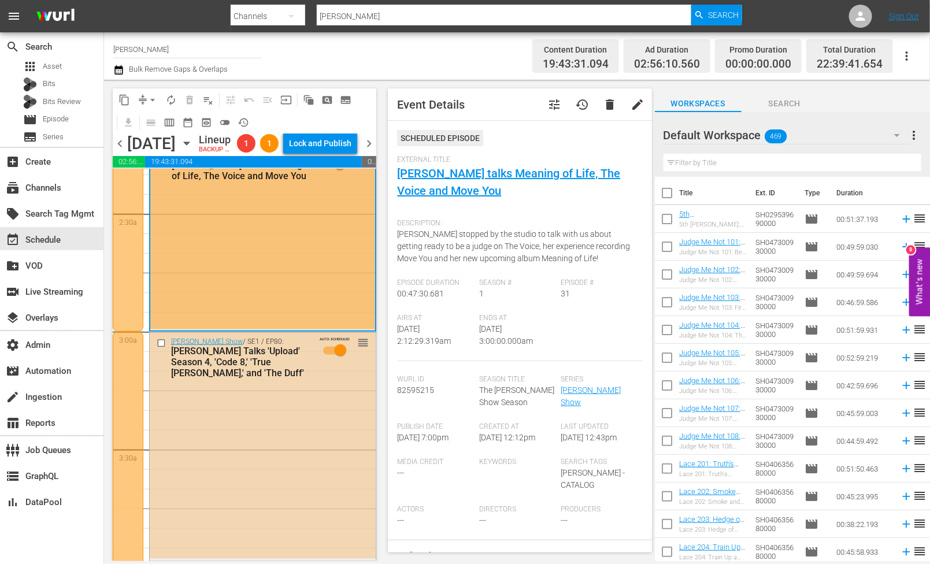
click at [270, 442] on div "Zach Sang Show / SE1 / EP80: Robbie Amell Talks 'Upload' Season 4, 'Code 8,' 'T…" at bounding box center [263, 445] width 226 height 227
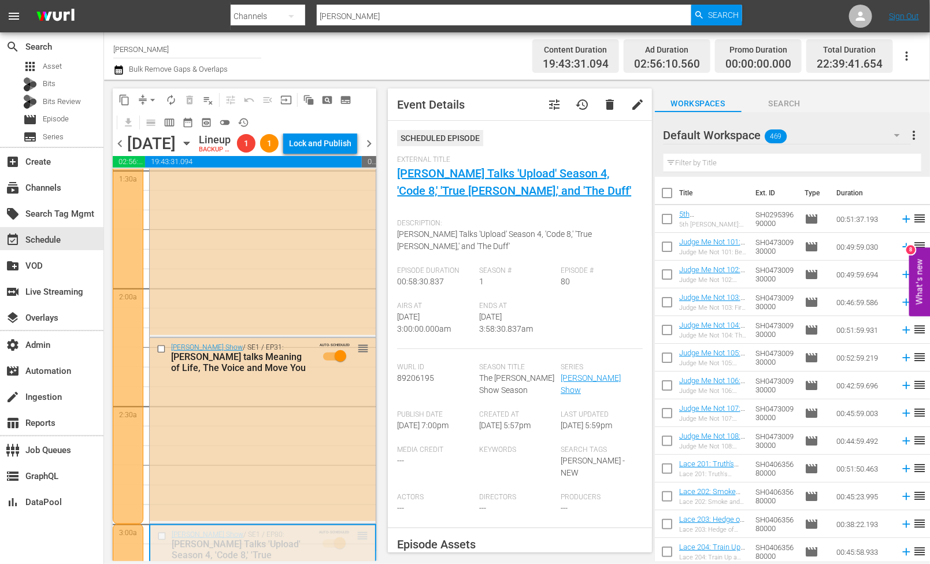
scroll to position [0, 0]
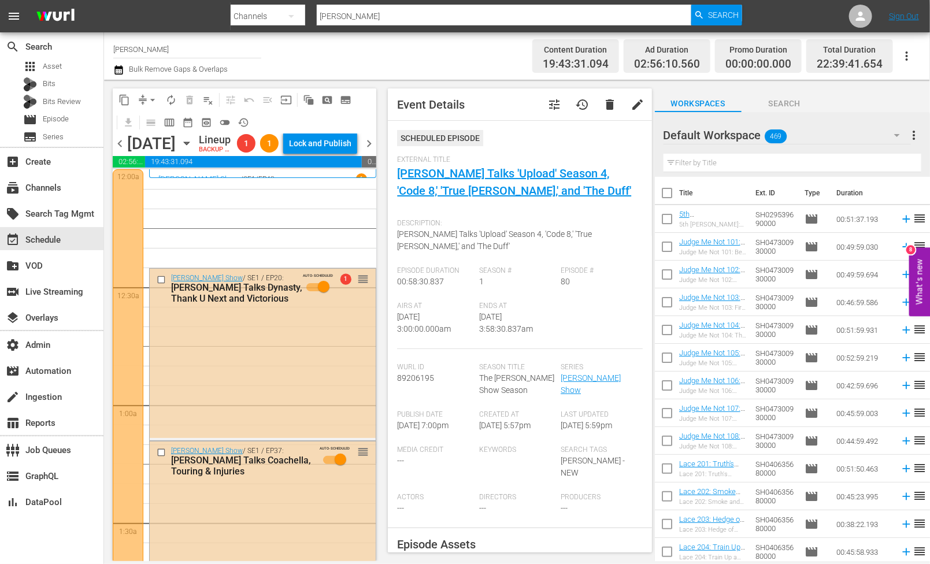
drag, startPoint x: 360, startPoint y: 311, endPoint x: 190, endPoint y: 166, distance: 223.0
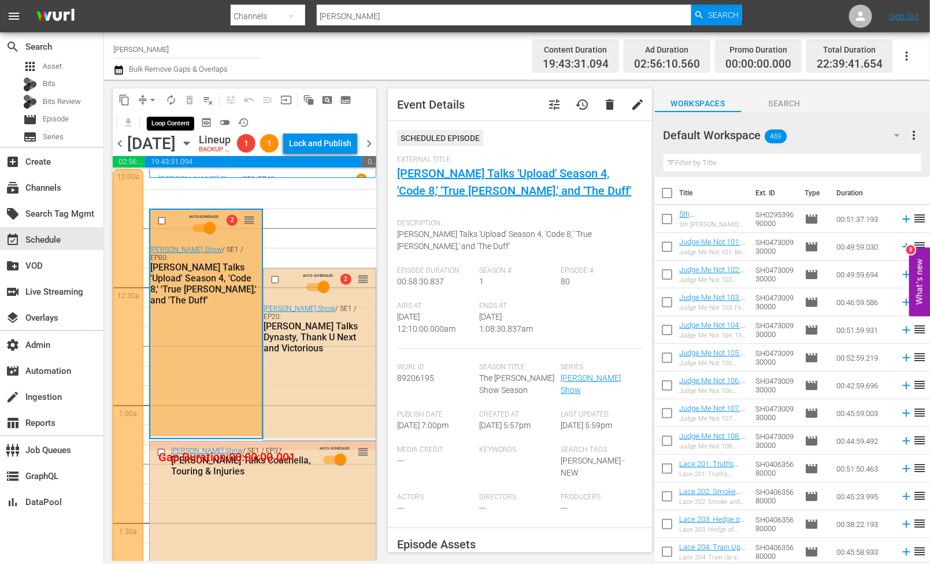
click at [170, 102] on span "autorenew_outlined" at bounding box center [171, 100] width 12 height 12
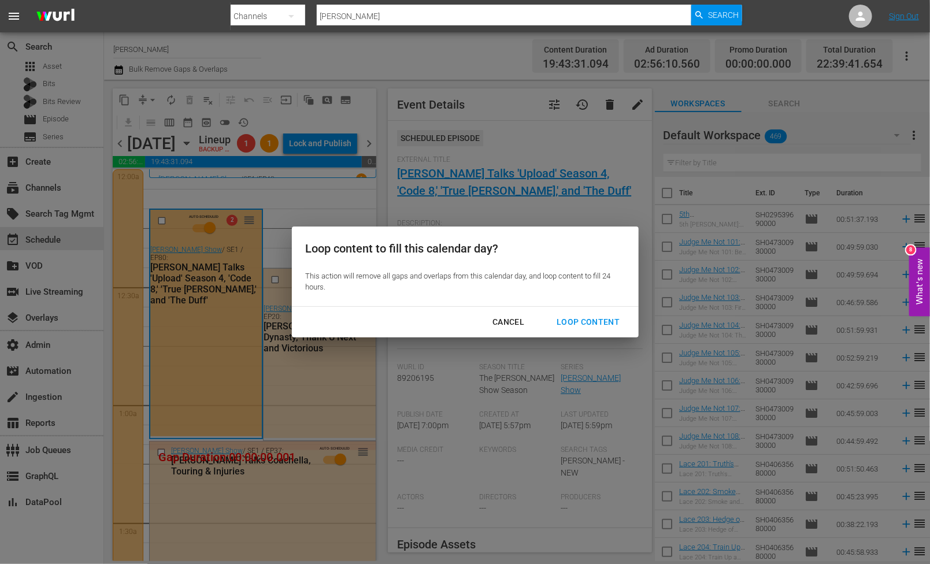
click at [601, 314] on button "Loop Content" at bounding box center [588, 321] width 91 height 21
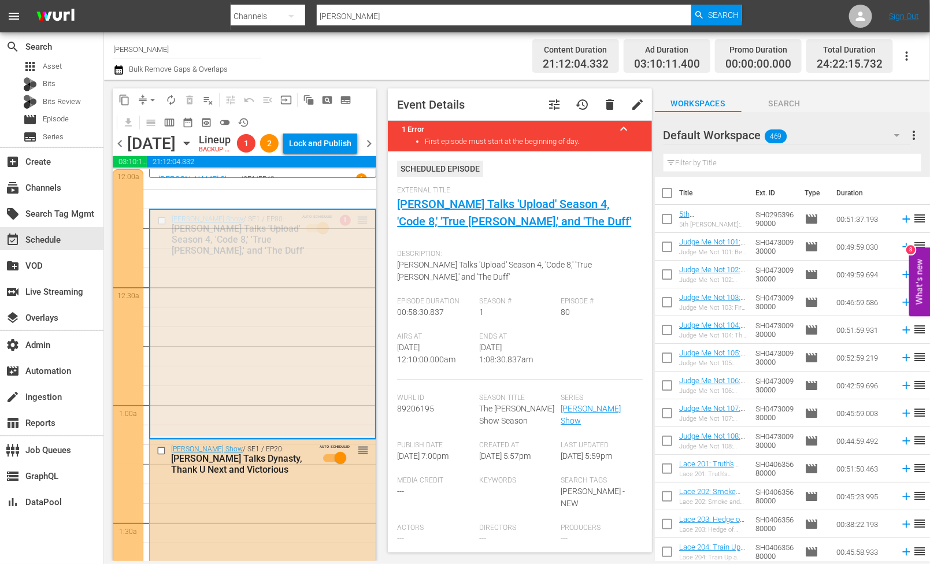
drag, startPoint x: 358, startPoint y: 239, endPoint x: 268, endPoint y: 229, distance: 90.7
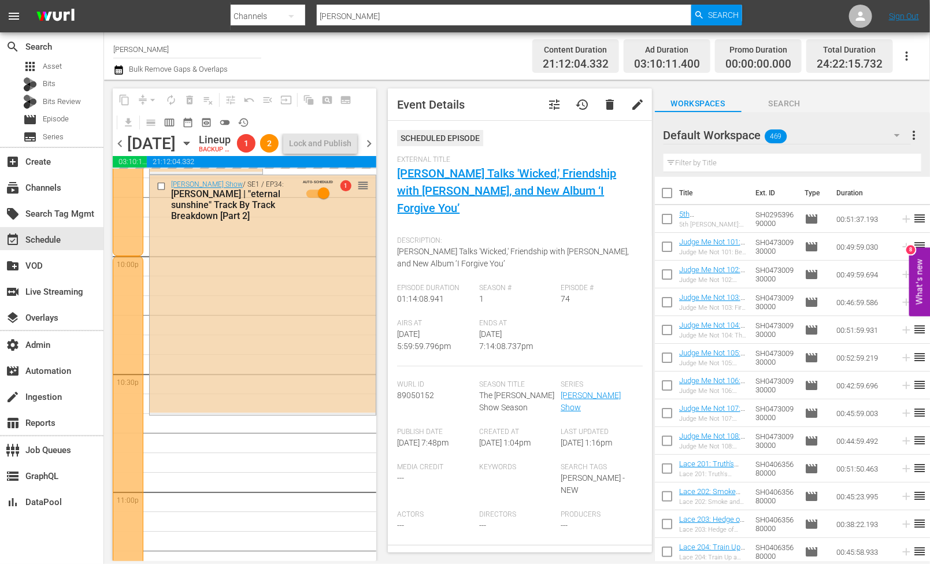
scroll to position [5376, 0]
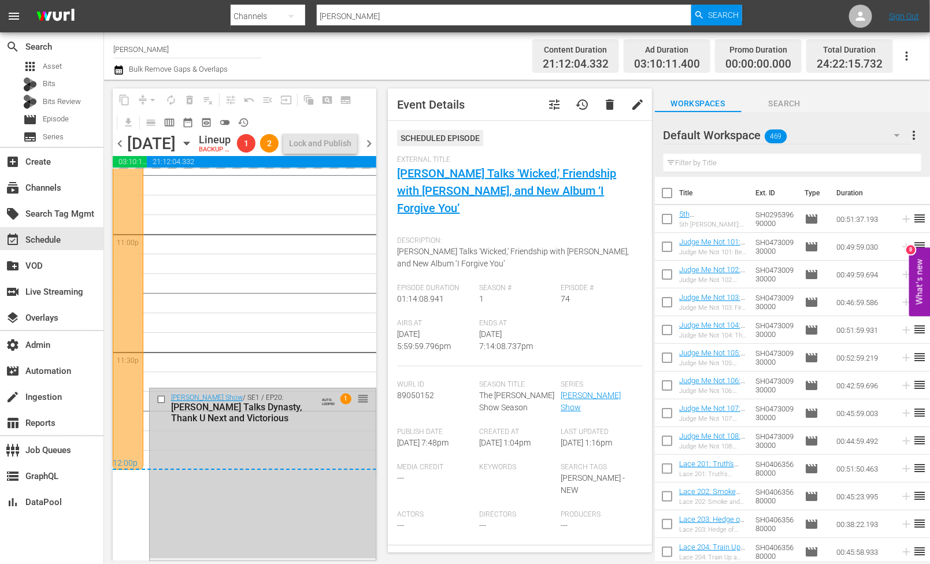
click at [284, 451] on div "Zach Sang Show / SE1 / EP20: Liz Gillies Talks Dynasty, Thank U Next and Victor…" at bounding box center [263, 473] width 226 height 170
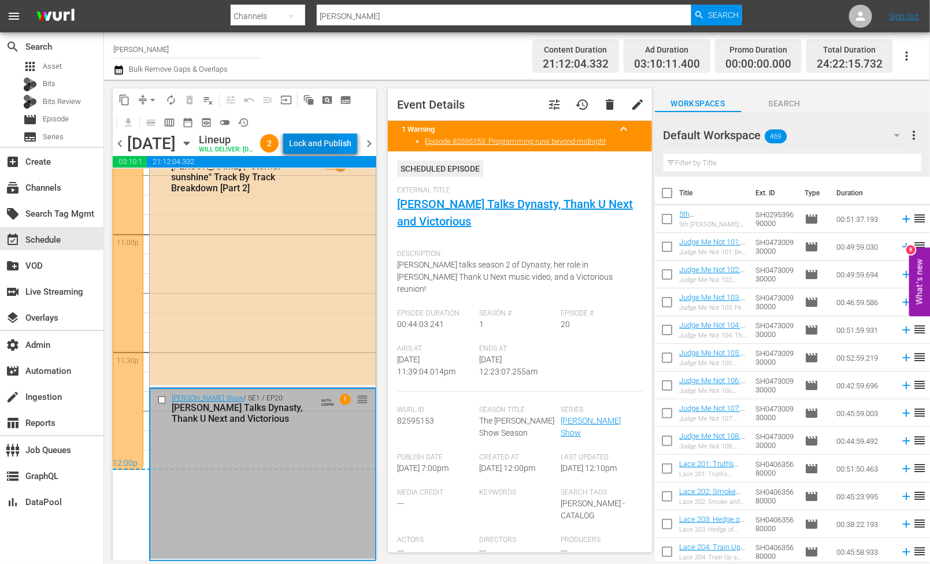
click at [332, 146] on div "Lock and Publish" at bounding box center [320, 143] width 62 height 21
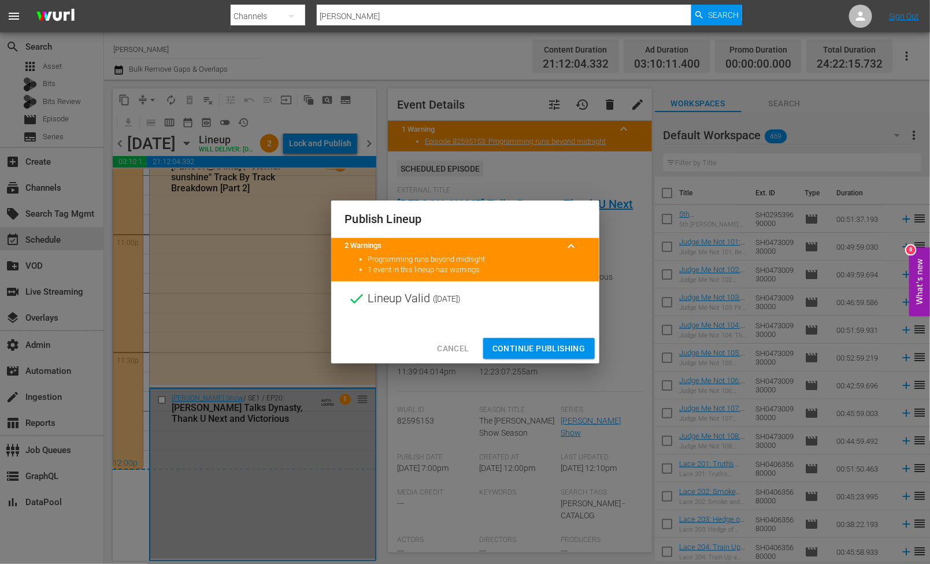
click at [517, 345] on span "Continue Publishing" at bounding box center [538, 349] width 93 height 14
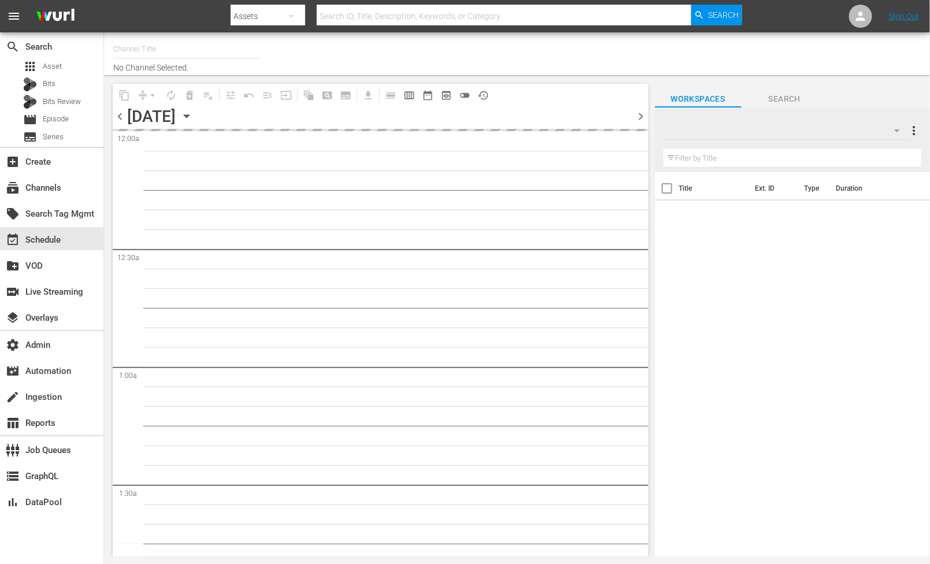
type input "AllBlk Gems (Roku) (1361)"
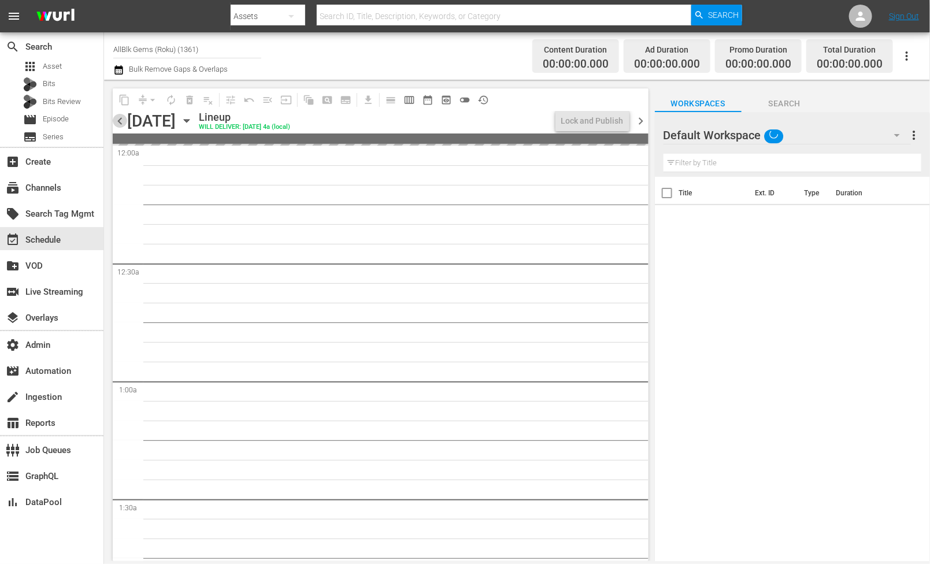
click at [123, 120] on span "chevron_left" at bounding box center [120, 121] width 14 height 14
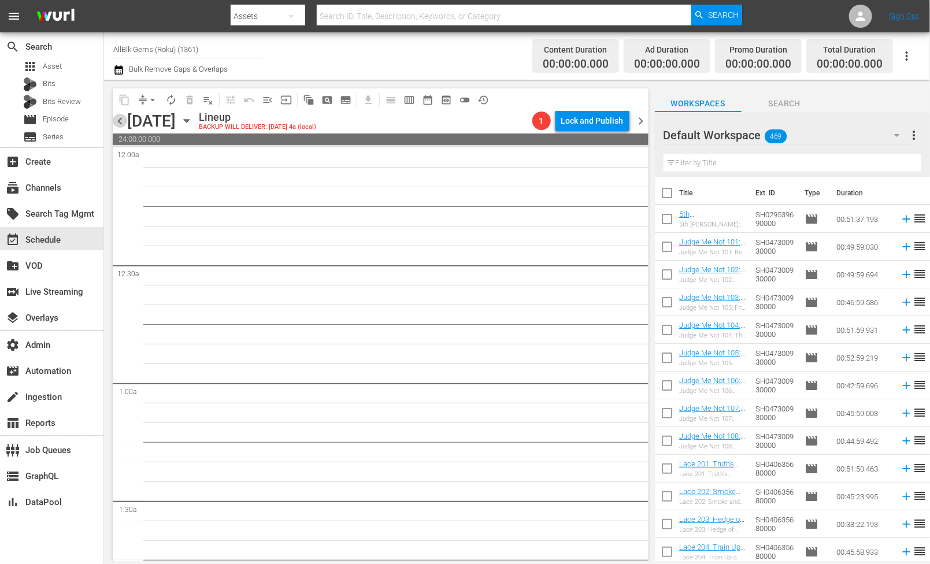
click at [123, 120] on span "chevron_left" at bounding box center [120, 121] width 14 height 14
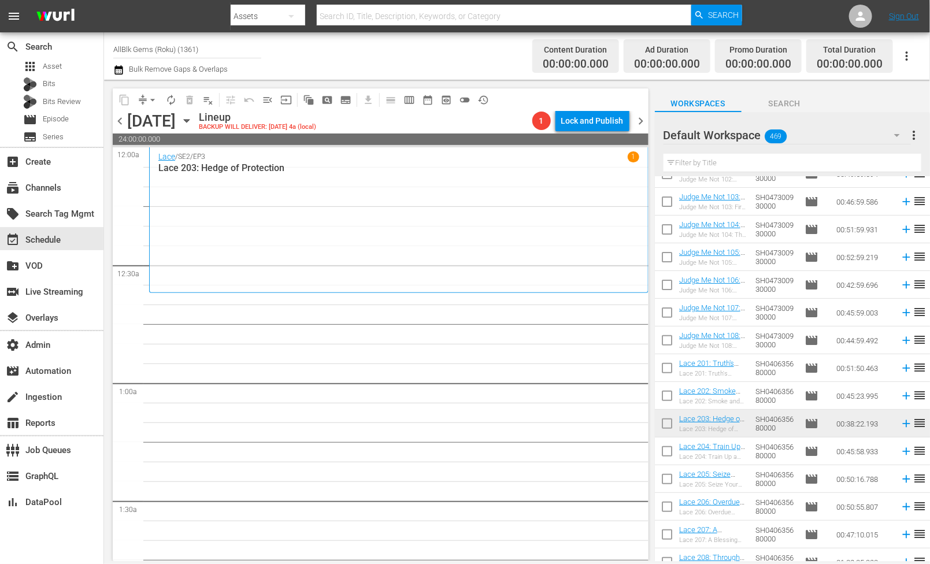
scroll to position [172, 0]
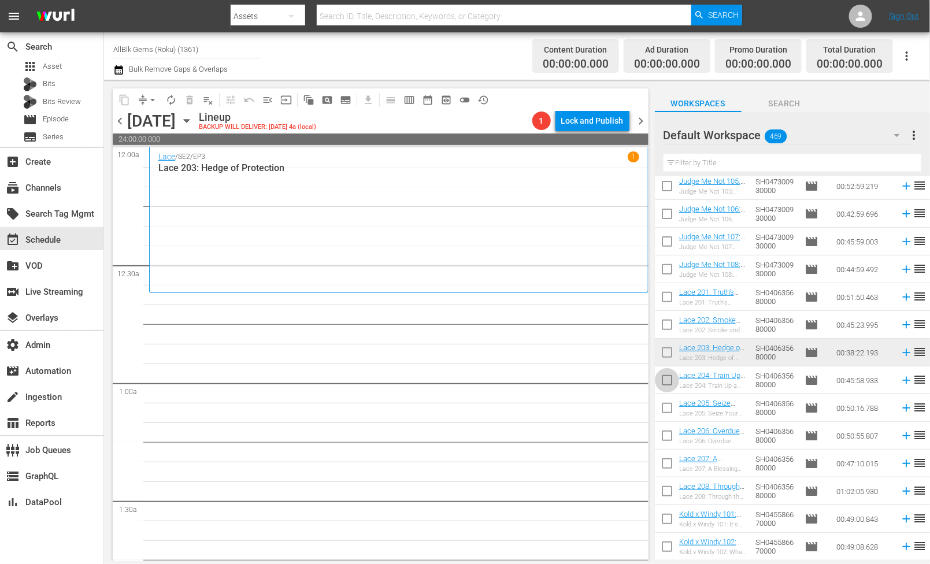
click at [663, 379] on input "checkbox" at bounding box center [667, 382] width 24 height 24
checkbox input "true"
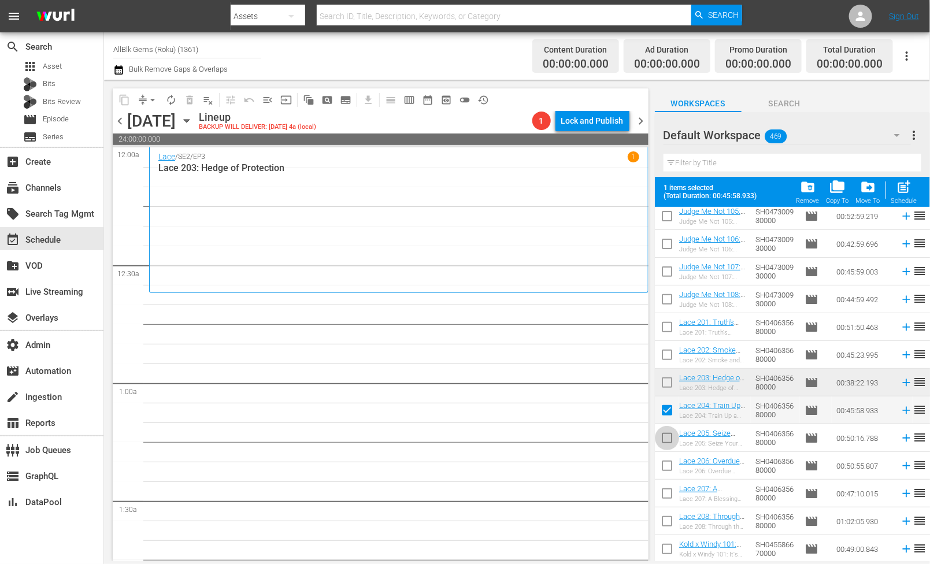
click at [666, 435] on input "checkbox" at bounding box center [667, 440] width 24 height 24
checkbox input "true"
click at [663, 459] on input "checkbox" at bounding box center [667, 468] width 24 height 24
checkbox input "true"
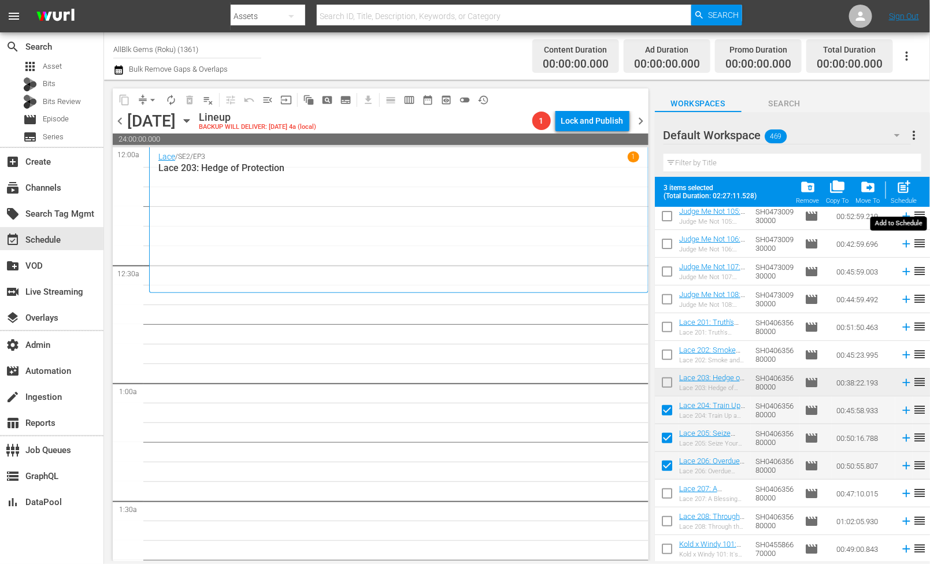
click at [902, 194] on span "post_add" at bounding box center [904, 187] width 16 height 16
checkbox input "false"
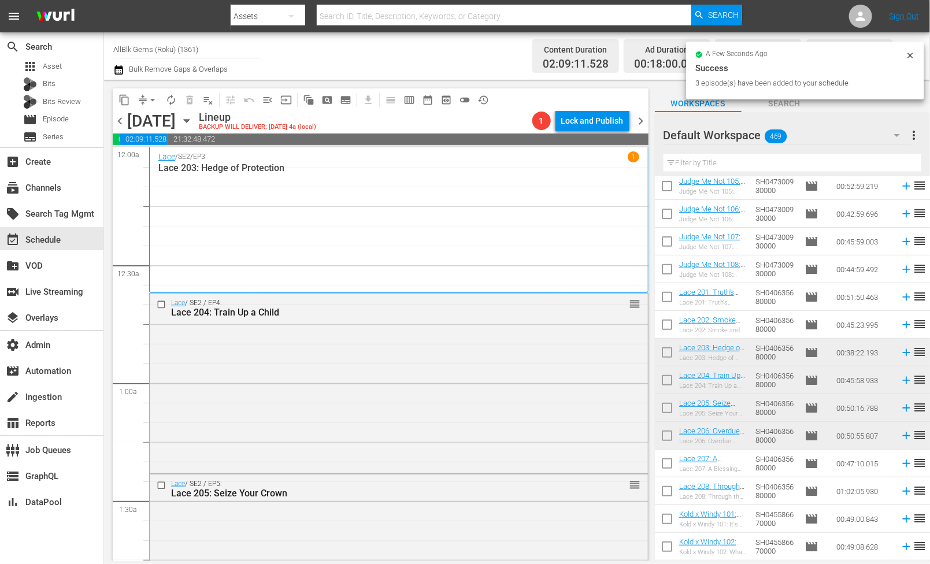
click at [670, 461] on input "checkbox" at bounding box center [667, 466] width 24 height 24
checkbox input "true"
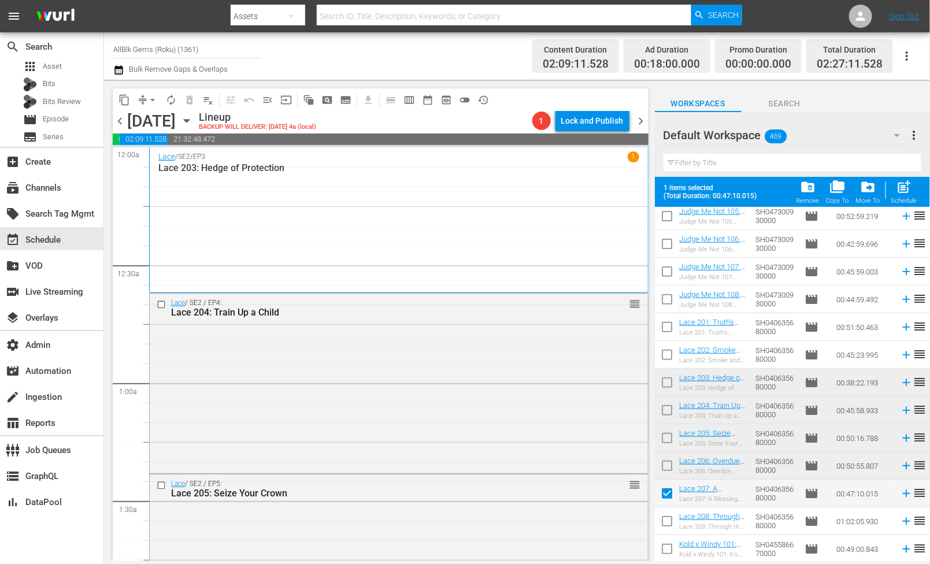
click at [666, 523] on input "checkbox" at bounding box center [667, 523] width 24 height 24
checkbox input "true"
click at [908, 198] on div "Schedule" at bounding box center [904, 201] width 26 height 8
checkbox input "false"
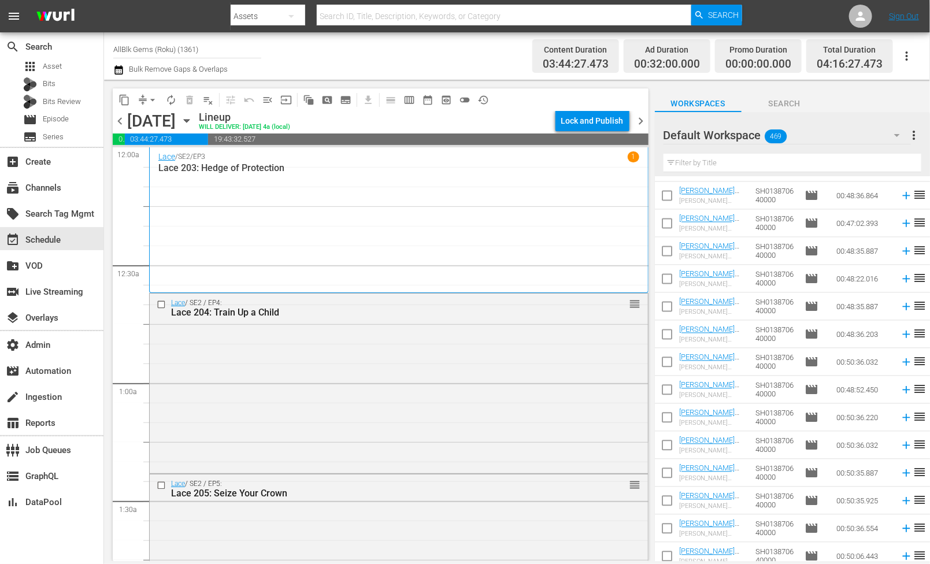
scroll to position [1030, 0]
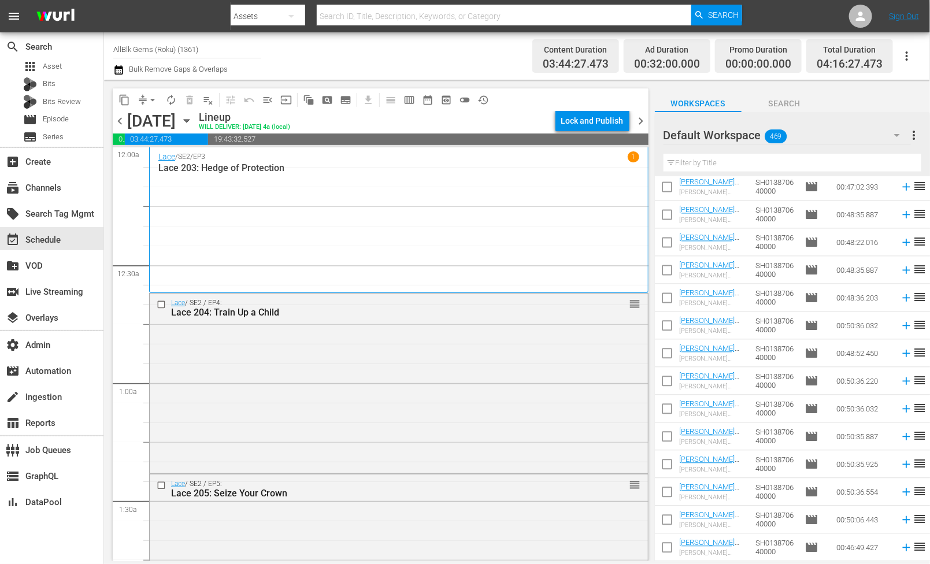
click at [710, 161] on input "text" at bounding box center [792, 163] width 258 height 18
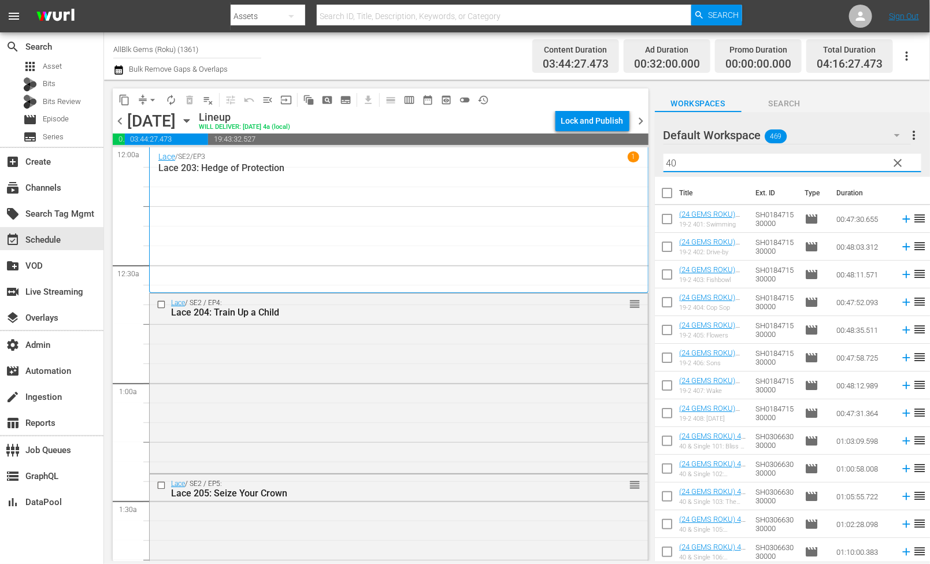
type input "40"
click at [663, 439] on input "checkbox" at bounding box center [667, 443] width 24 height 24
checkbox input "true"
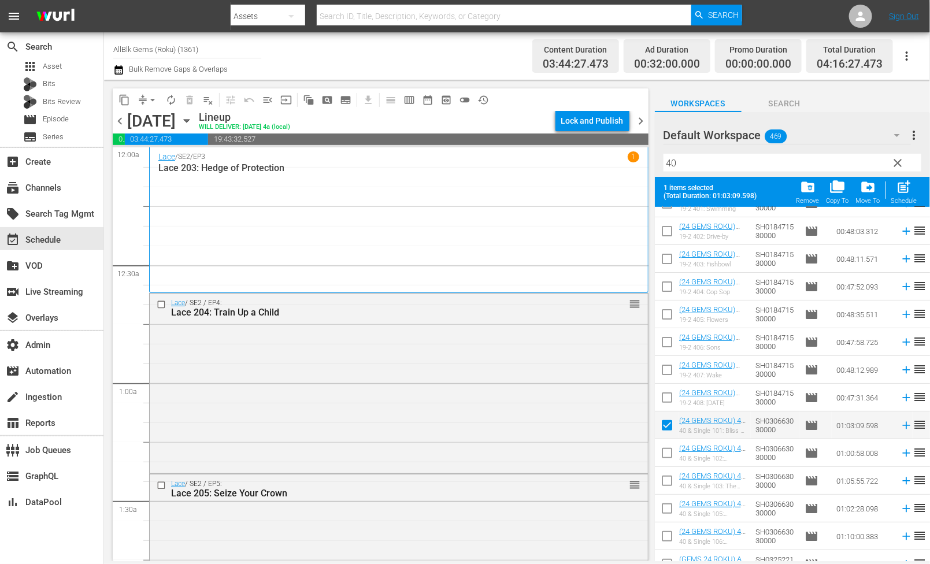
scroll to position [96, 0]
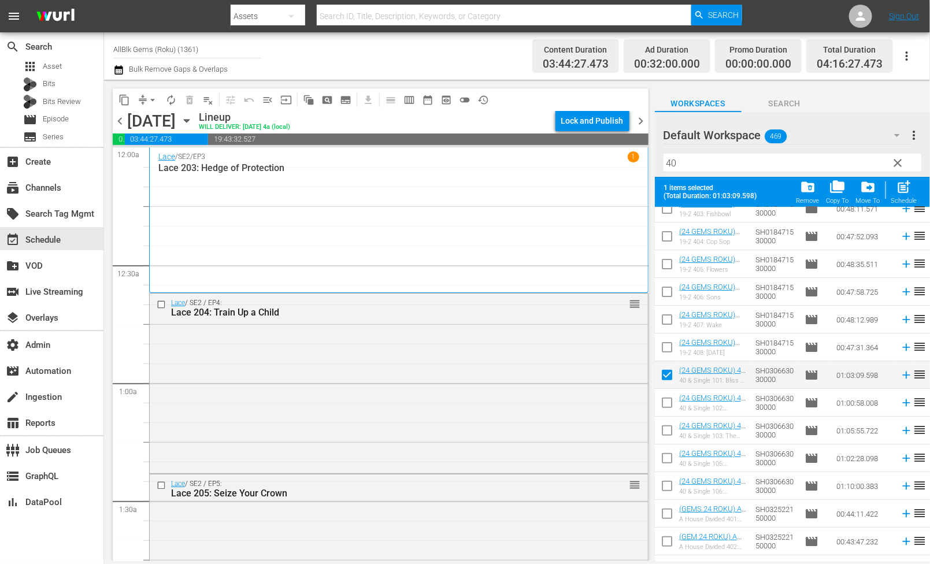
click at [662, 399] on input "checkbox" at bounding box center [667, 405] width 24 height 24
checkbox input "true"
click at [662, 421] on input "checkbox" at bounding box center [667, 433] width 24 height 24
checkbox input "true"
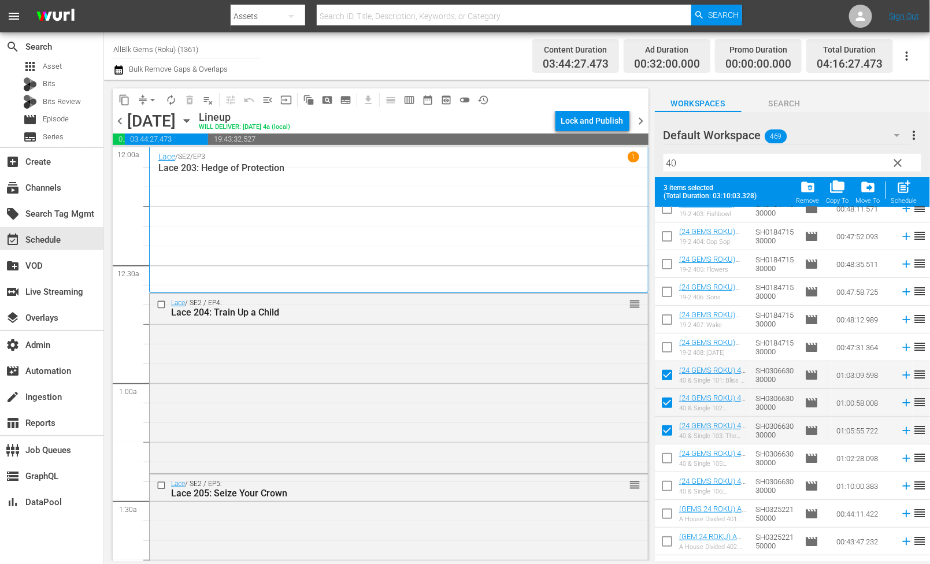
click at [662, 451] on input "checkbox" at bounding box center [667, 460] width 24 height 24
click at [670, 452] on input "checkbox" at bounding box center [667, 460] width 24 height 24
checkbox input "false"
click at [906, 198] on div "Schedule" at bounding box center [904, 201] width 26 height 8
checkbox input "false"
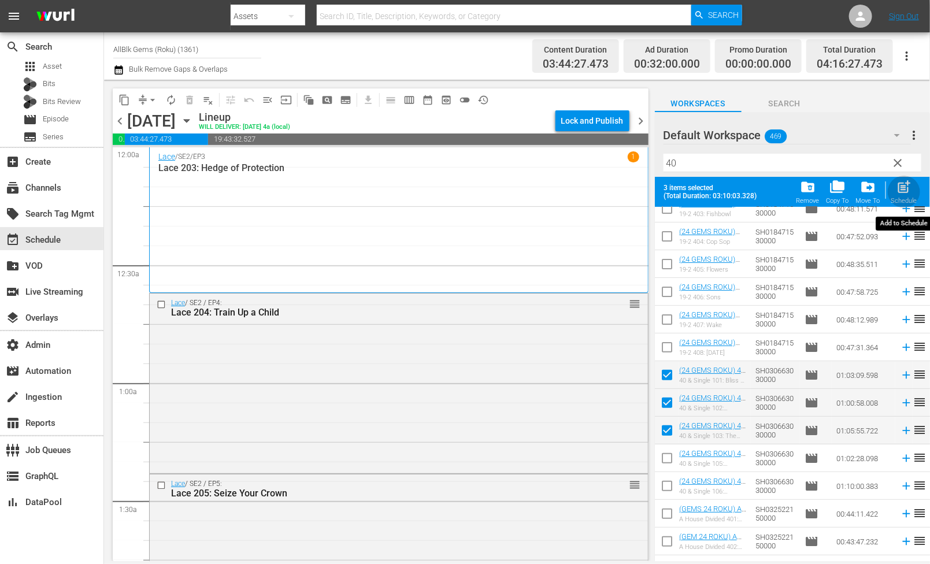
checkbox input "false"
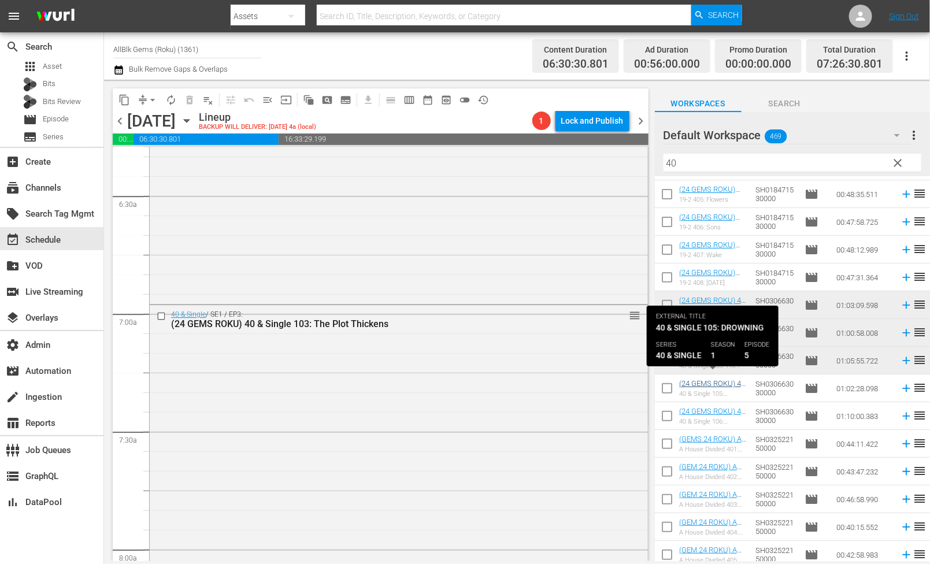
scroll to position [141, 0]
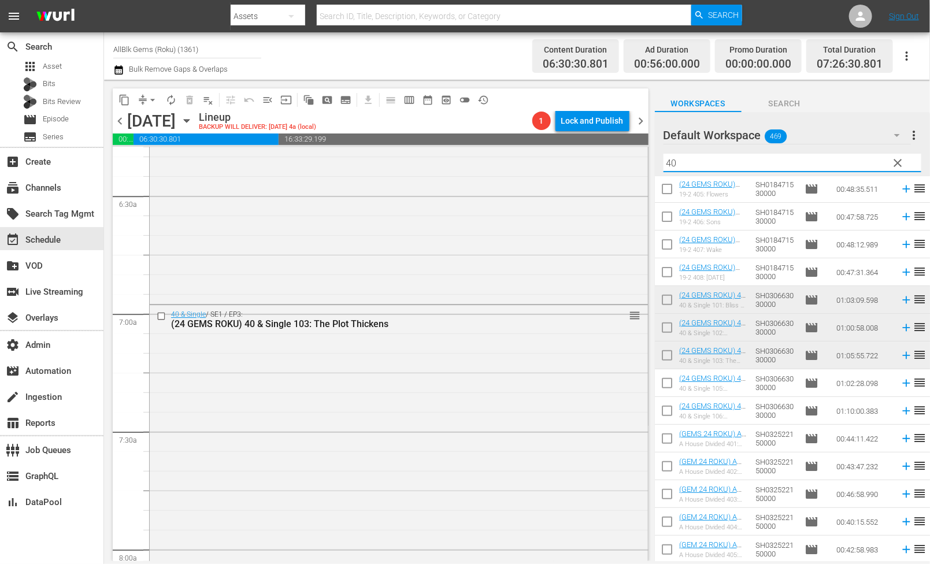
click at [708, 165] on input "40" at bounding box center [792, 163] width 258 height 18
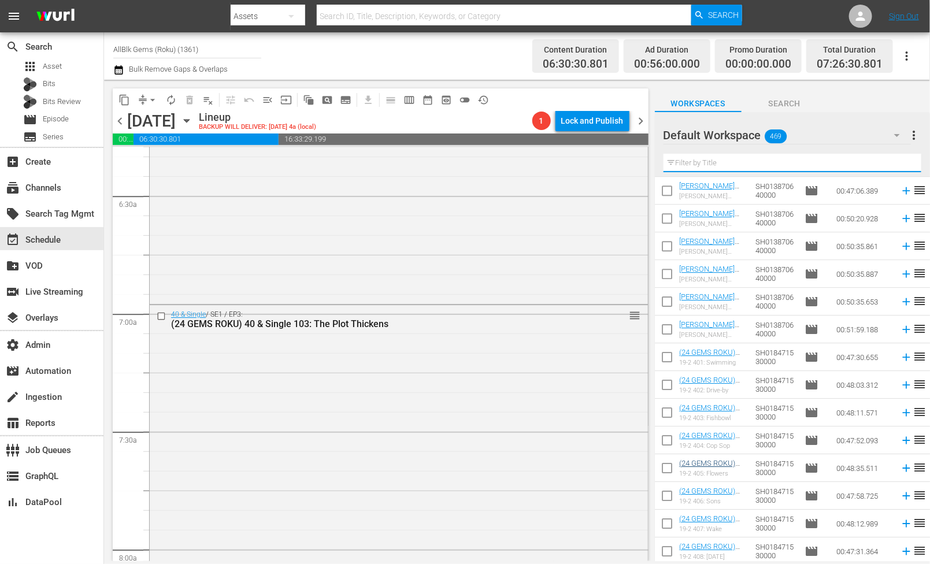
scroll to position [1528, 0]
click at [356, 394] on div "40 & Single / SE1 / EP3: (24 GEMS ROKU) 40 & Single 103: The Plot Thickens reor…" at bounding box center [399, 432] width 498 height 255
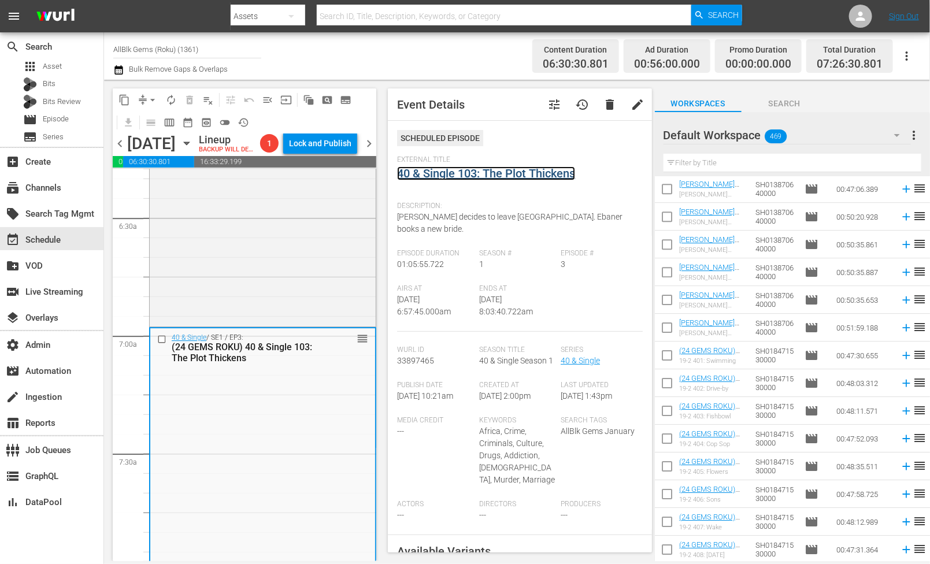
click at [467, 177] on link "40 & Single 103: The Plot Thickens" at bounding box center [486, 173] width 178 height 14
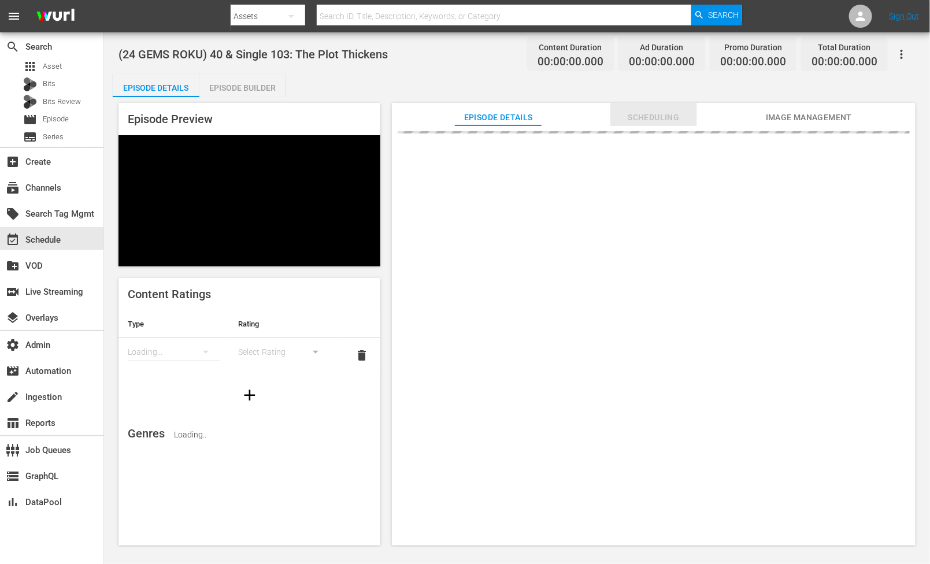
click at [680, 123] on span "Scheduling" at bounding box center [653, 117] width 87 height 14
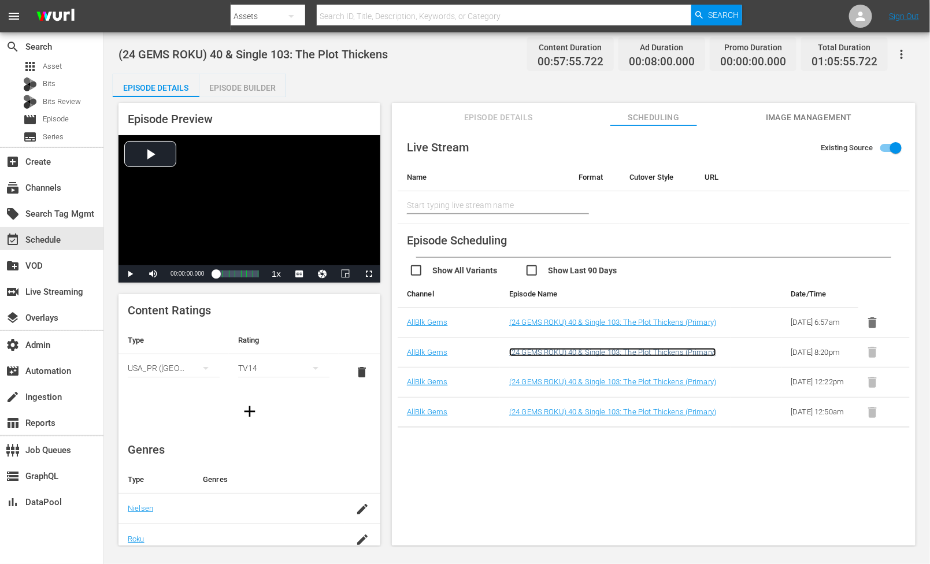
click at [664, 357] on link "(24 GEMS ROKU) 40 & Single 103: The Plot Thickens (Primary)" at bounding box center [612, 352] width 207 height 9
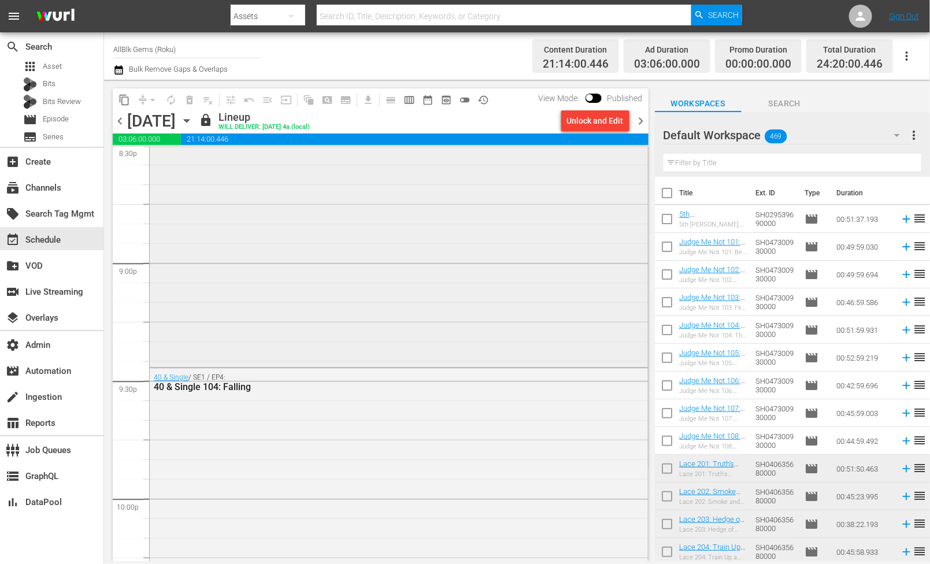
scroll to position [4853, 0]
click at [358, 368] on div "40 & Single 104: Falling" at bounding box center [368, 370] width 428 height 11
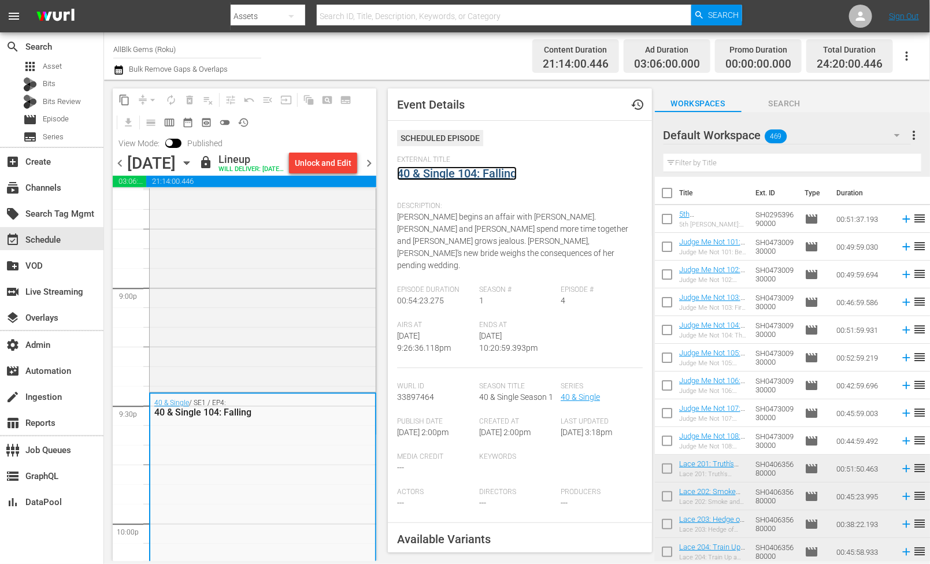
click at [473, 169] on link "40 & Single 104: Falling" at bounding box center [457, 173] width 120 height 14
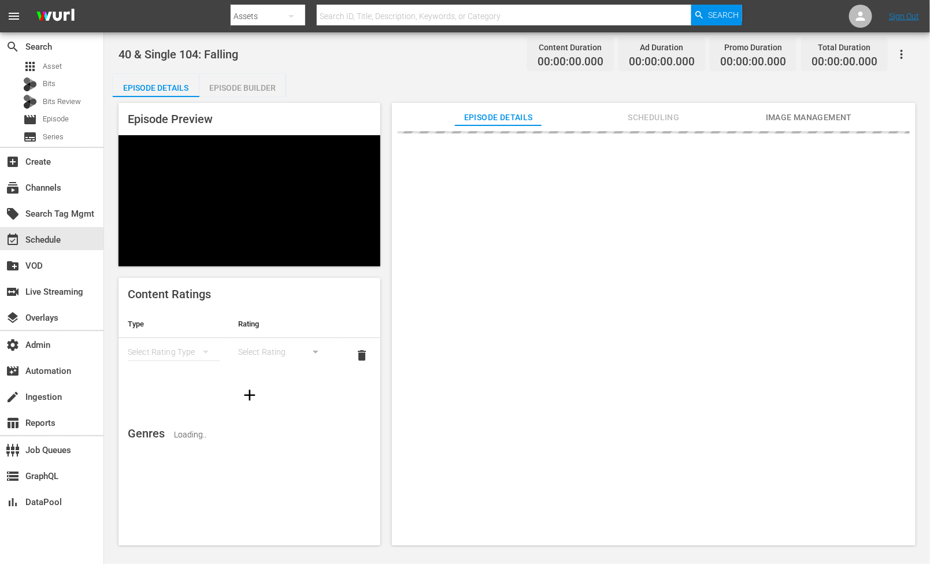
click at [911, 57] on button "button" at bounding box center [902, 54] width 28 height 28
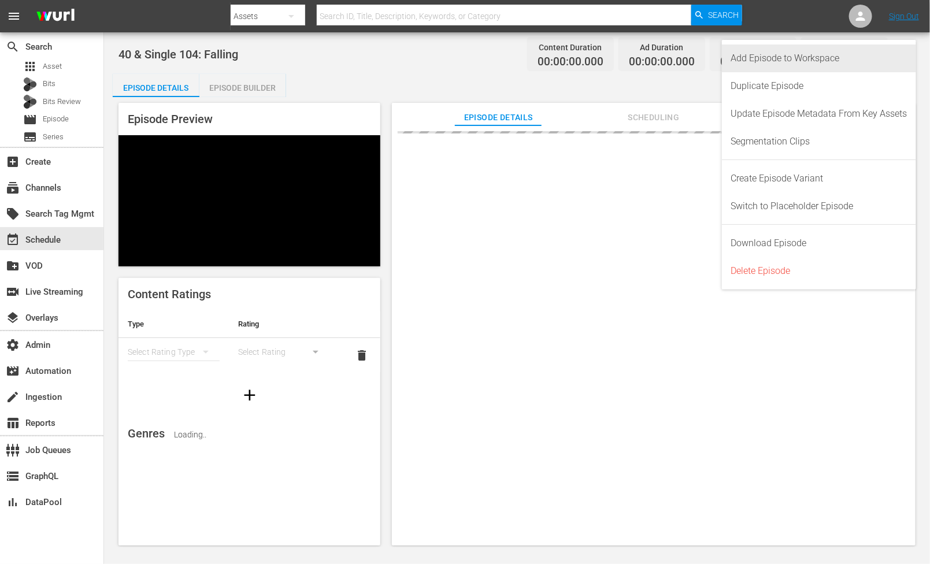
click at [889, 58] on div "Add Episode to Workspace" at bounding box center [819, 58] width 176 height 28
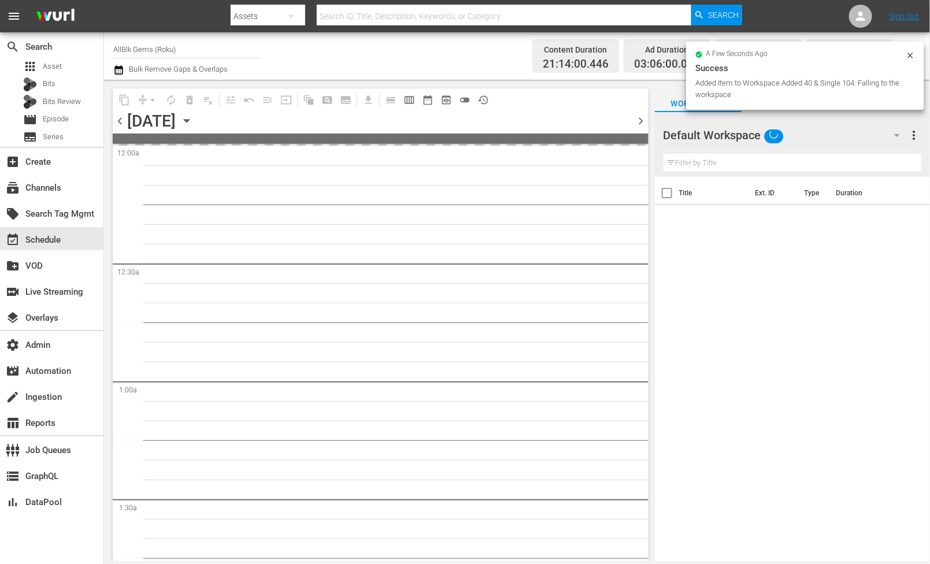
click at [309, 124] on div "chevron_left Tuesday, October 21st October 21st chevron_right" at bounding box center [381, 122] width 536 height 23
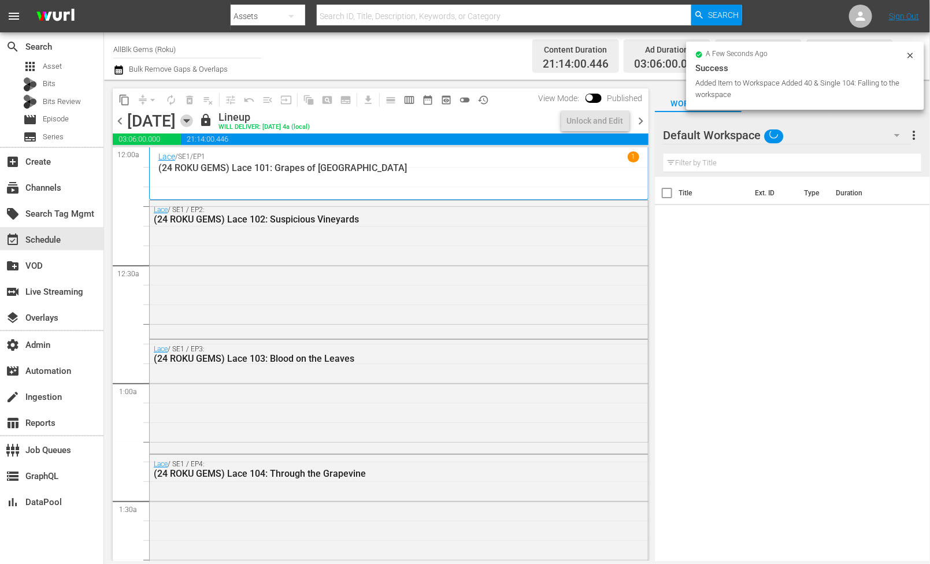
click at [193, 124] on icon "button" at bounding box center [186, 120] width 13 height 13
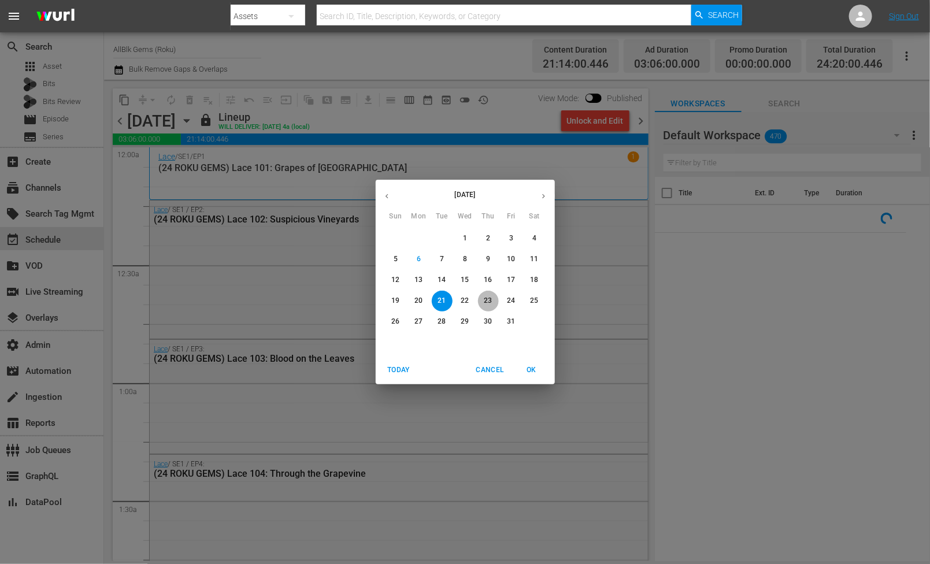
click at [482, 299] on span "23" at bounding box center [488, 301] width 21 height 10
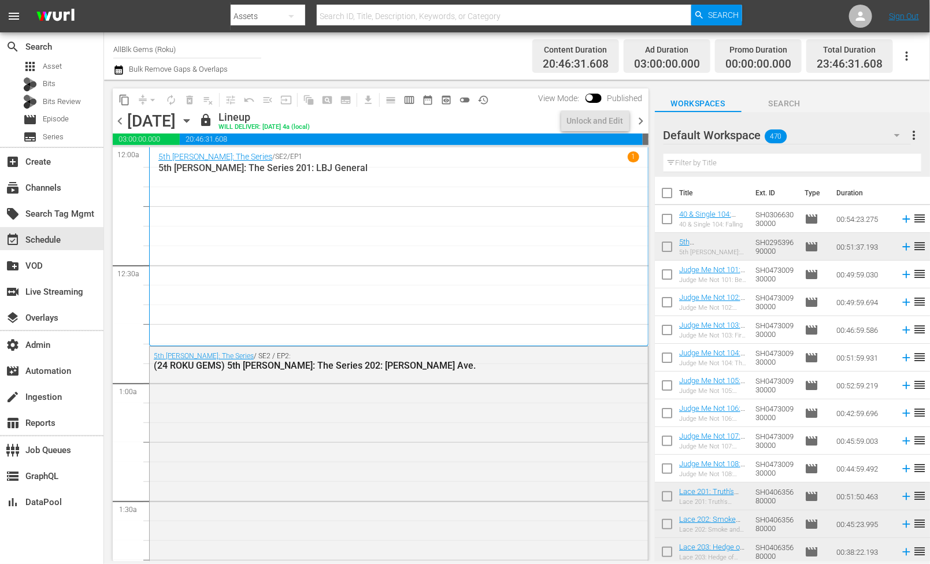
click at [642, 119] on span "chevron_right" at bounding box center [641, 121] width 14 height 14
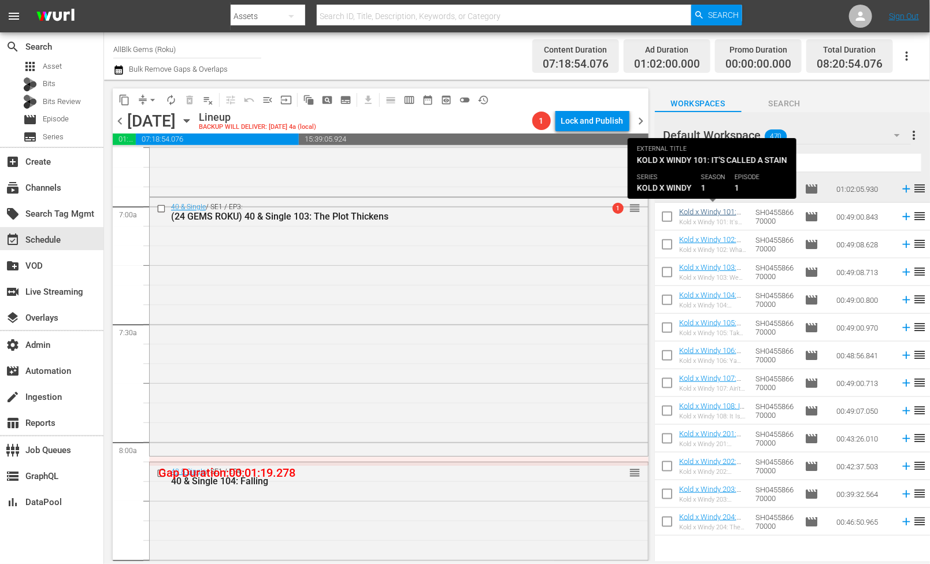
scroll to position [1334, 0]
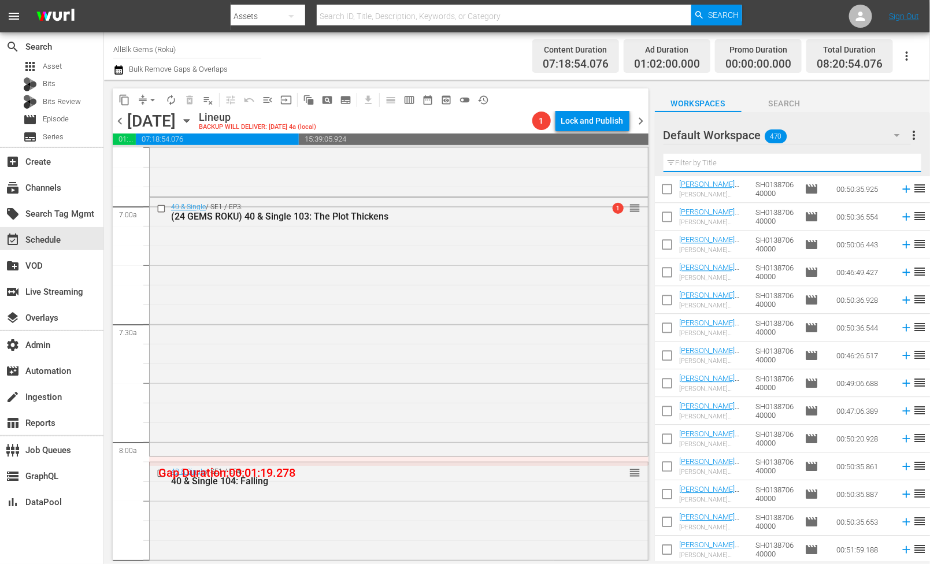
click at [729, 161] on input "text" at bounding box center [792, 163] width 258 height 18
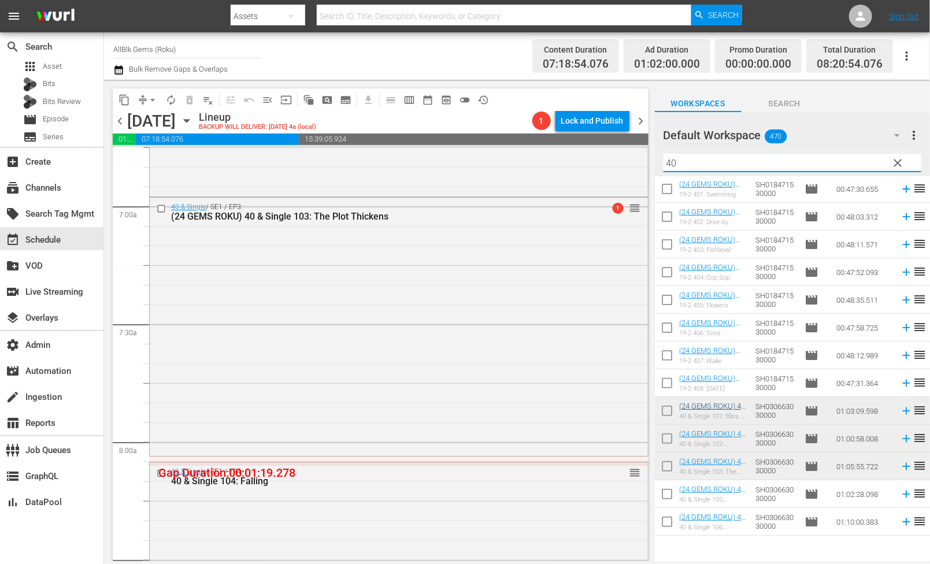
scroll to position [280, 0]
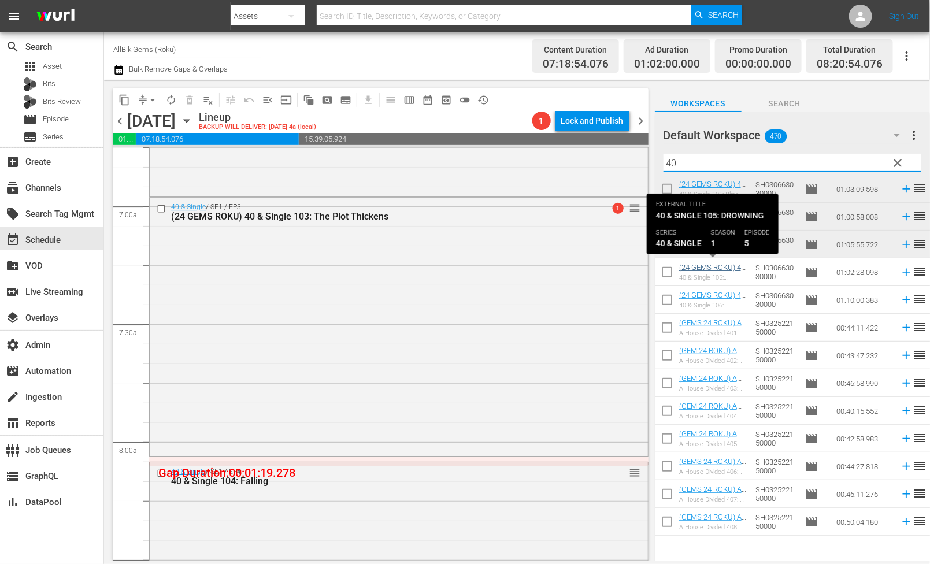
type input "40"
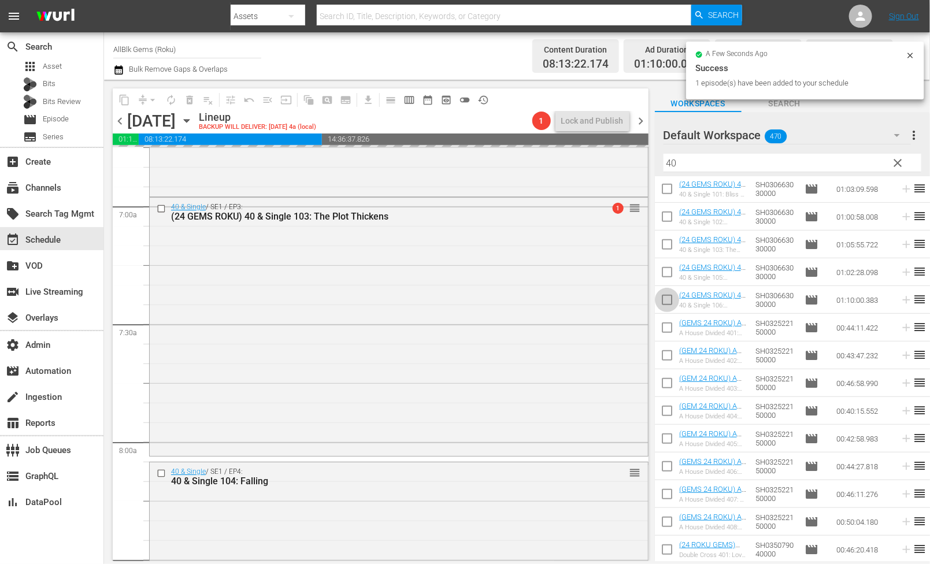
click at [663, 298] on input "checkbox" at bounding box center [667, 302] width 24 height 24
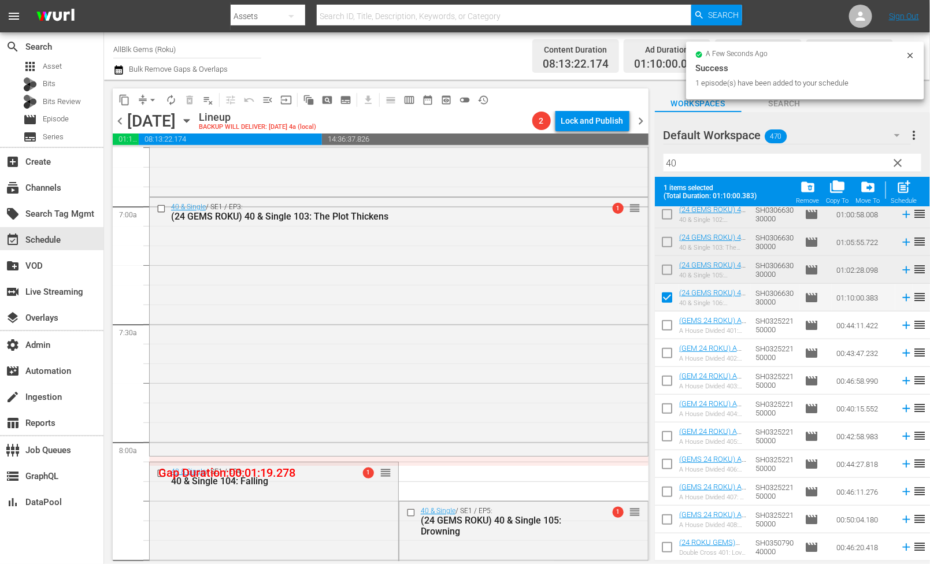
scroll to position [319, 0]
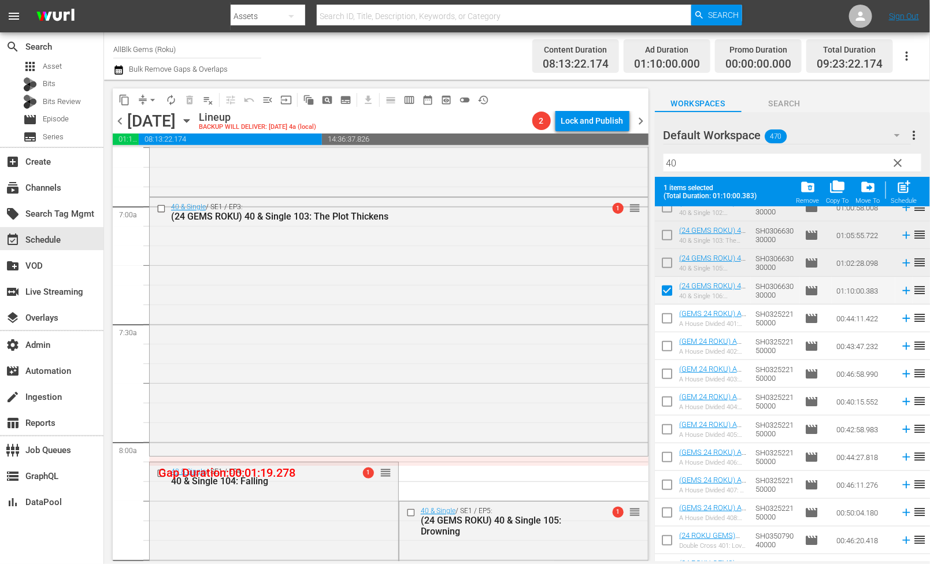
click at [904, 194] on span "post_add" at bounding box center [904, 187] width 16 height 16
checkbox input "false"
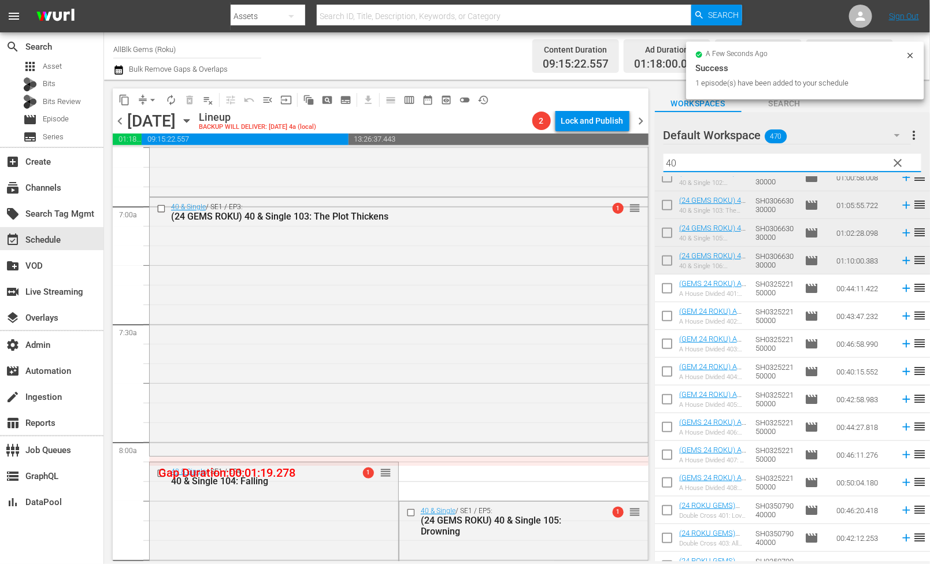
click at [710, 170] on input "40" at bounding box center [792, 163] width 258 height 18
paste input "[PERSON_NAME] AND [PERSON_NAME]"
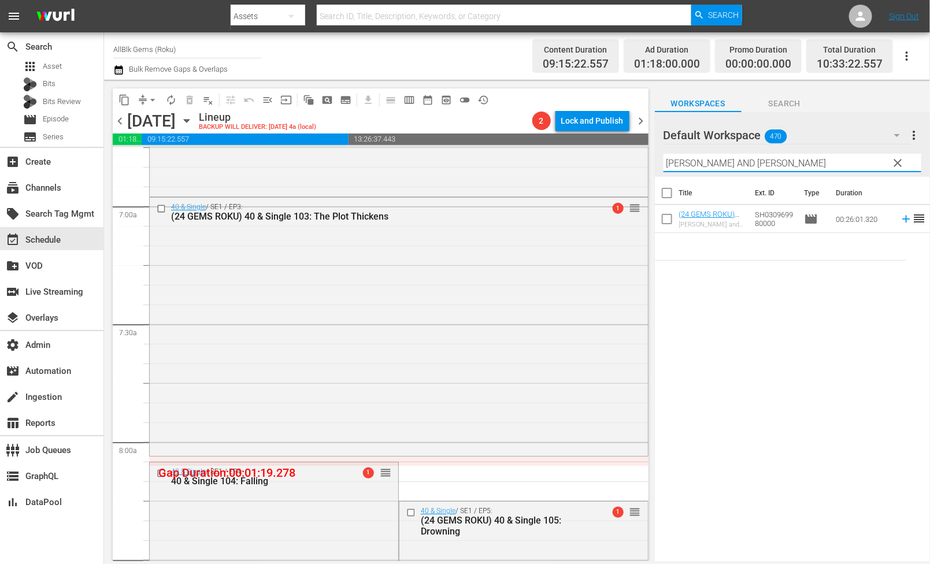
type input "[PERSON_NAME] AND [PERSON_NAME]"
click at [661, 221] on input "checkbox" at bounding box center [667, 221] width 24 height 24
checkbox input "true"
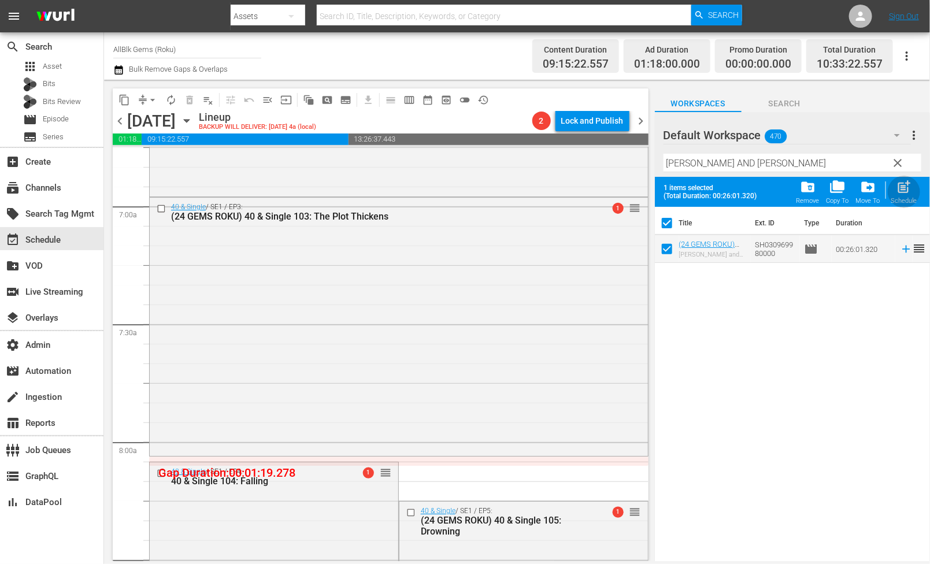
click at [911, 193] on span "post_add" at bounding box center [904, 187] width 16 height 16
checkbox input "false"
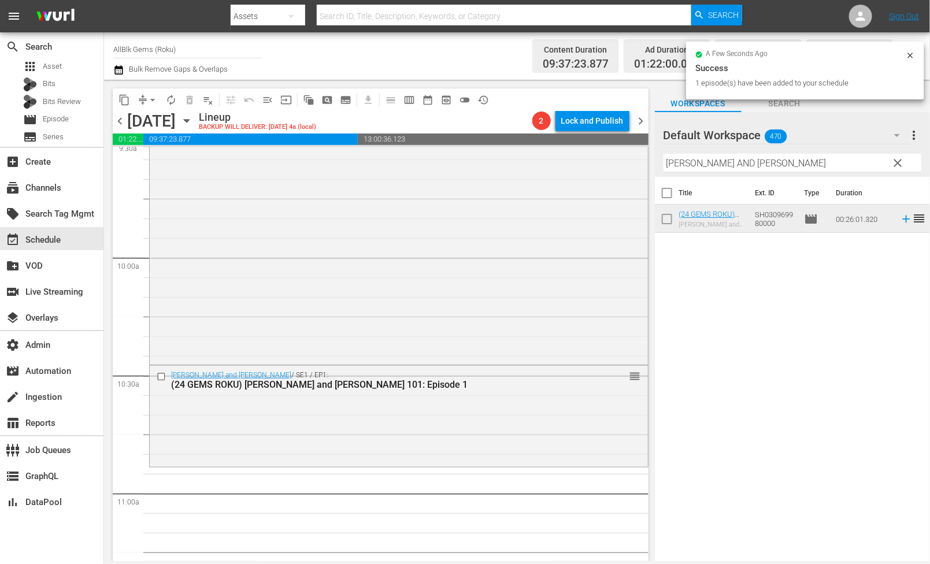
scroll to position [2490, 0]
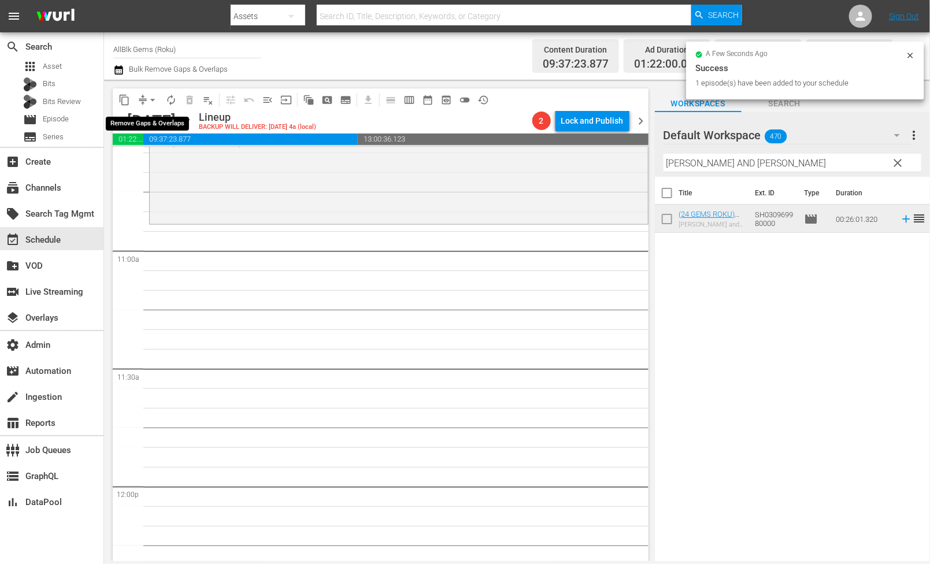
click at [151, 102] on span "arrow_drop_down" at bounding box center [153, 100] width 12 height 12
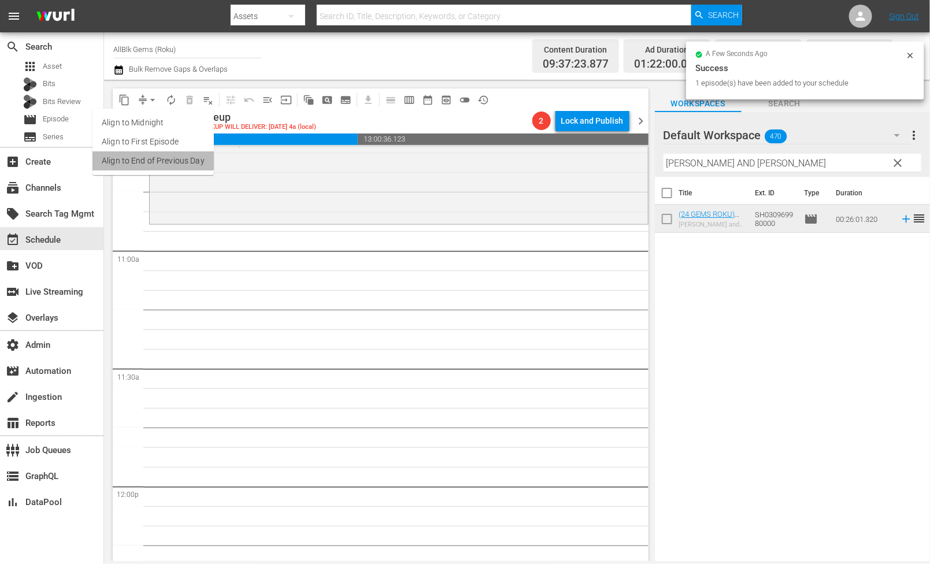
click at [170, 158] on li "Align to End of Previous Day" at bounding box center [152, 160] width 121 height 19
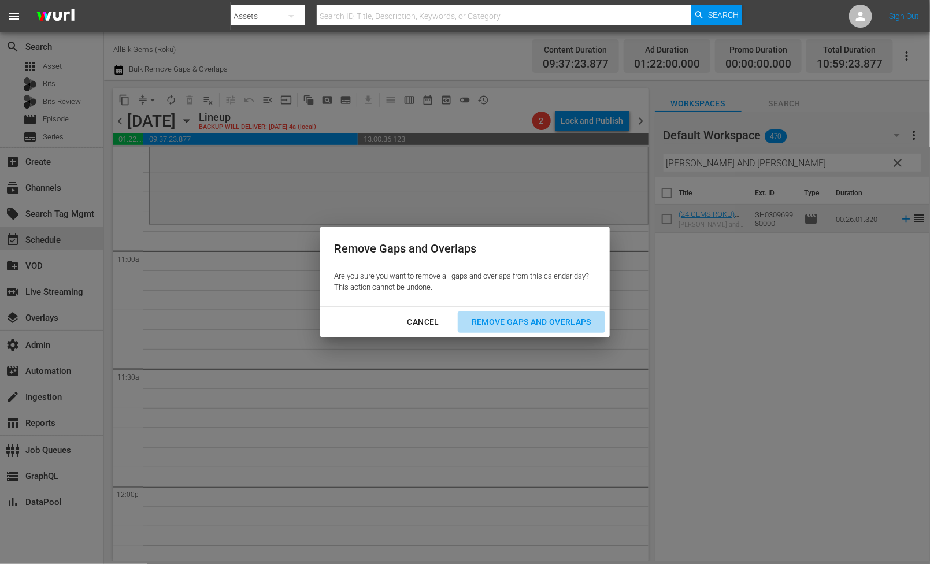
click at [559, 321] on div "Remove Gaps and Overlaps" at bounding box center [531, 322] width 138 height 14
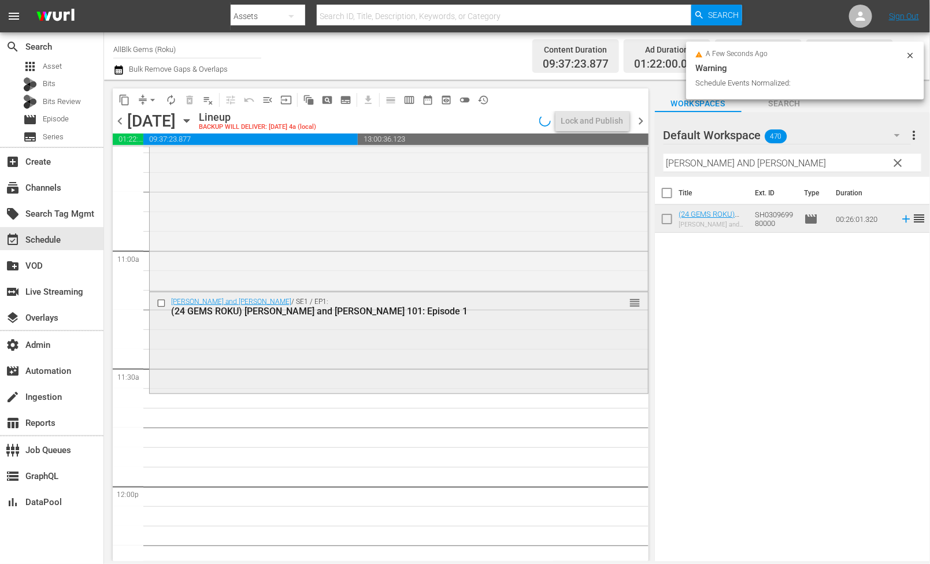
scroll to position [2510, 0]
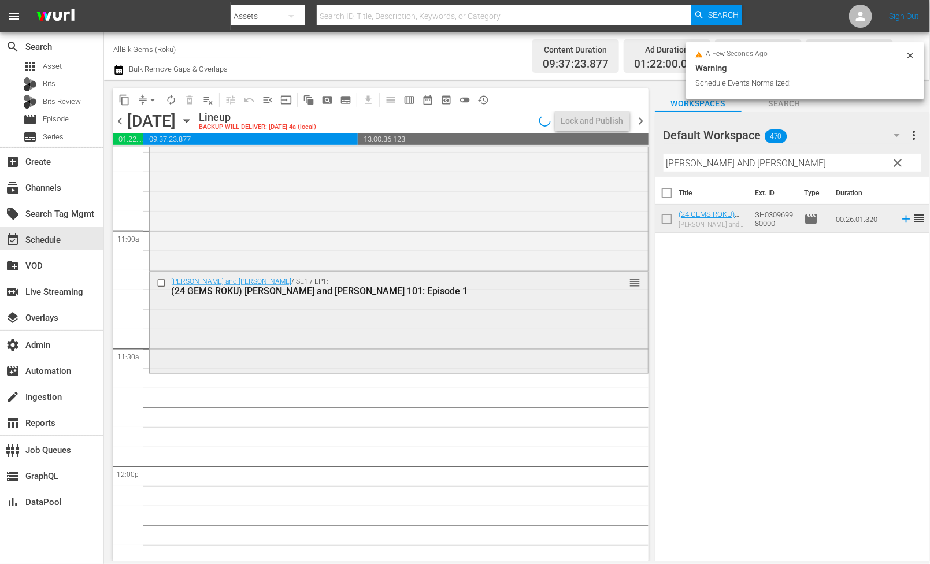
click at [313, 332] on div "Jacqueline and Jilly / SE1 / EP1: (24 GEMS ROKU) Jacqueline and Jilly 101: Epis…" at bounding box center [399, 321] width 498 height 99
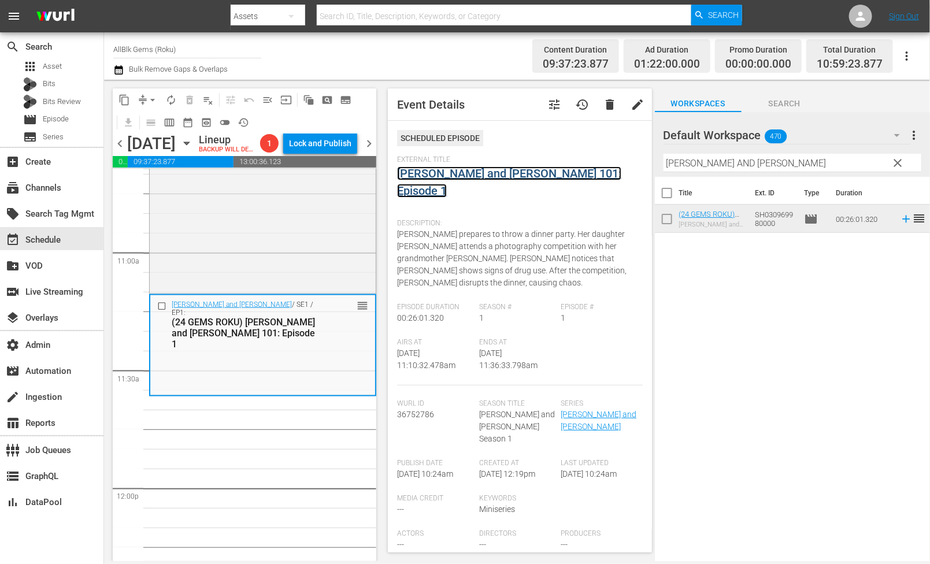
click at [494, 177] on link "[PERSON_NAME] and [PERSON_NAME] 101: Episode 1" at bounding box center [509, 181] width 224 height 31
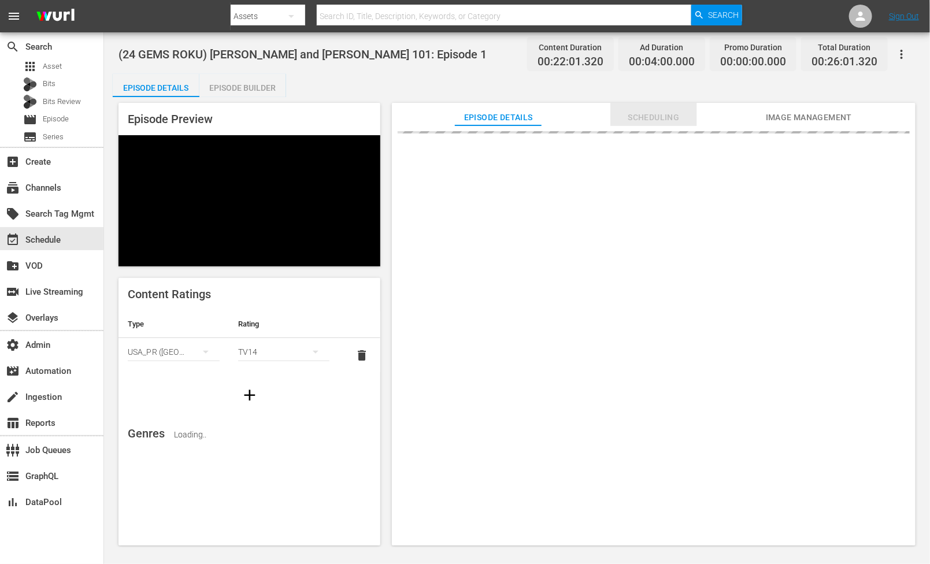
click at [641, 112] on span "Scheduling" at bounding box center [653, 117] width 87 height 14
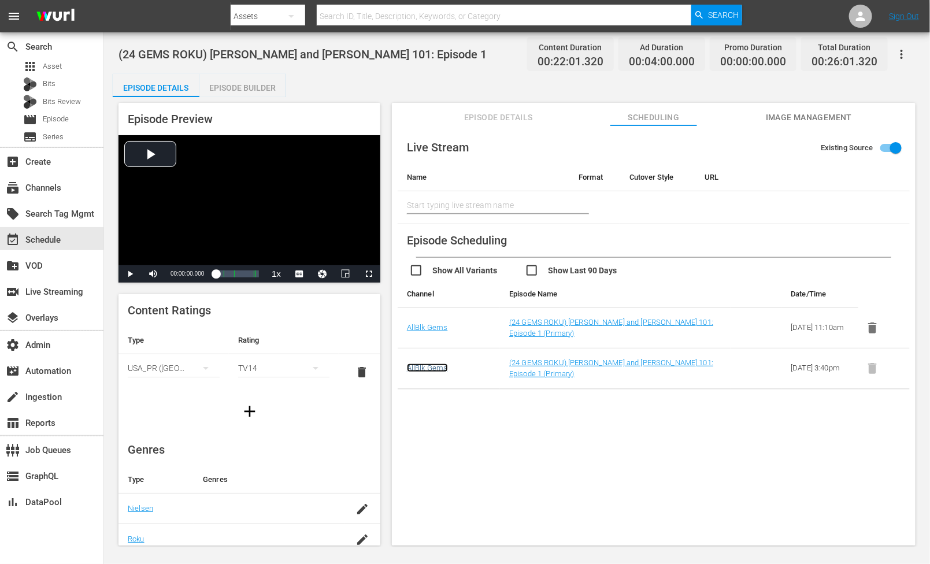
click at [428, 370] on link "AllBlk Gems" at bounding box center [427, 367] width 41 height 9
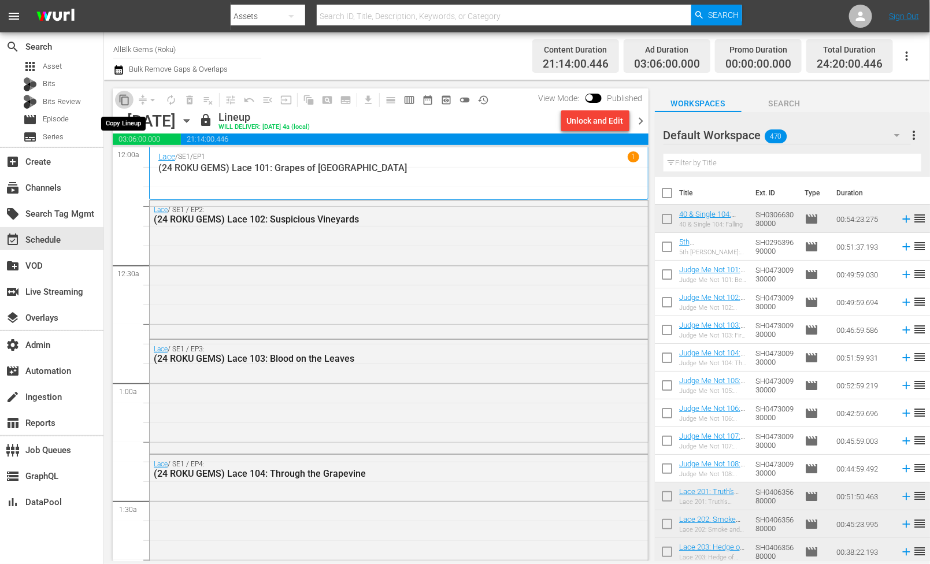
click at [127, 105] on button "content_copy" at bounding box center [124, 100] width 18 height 18
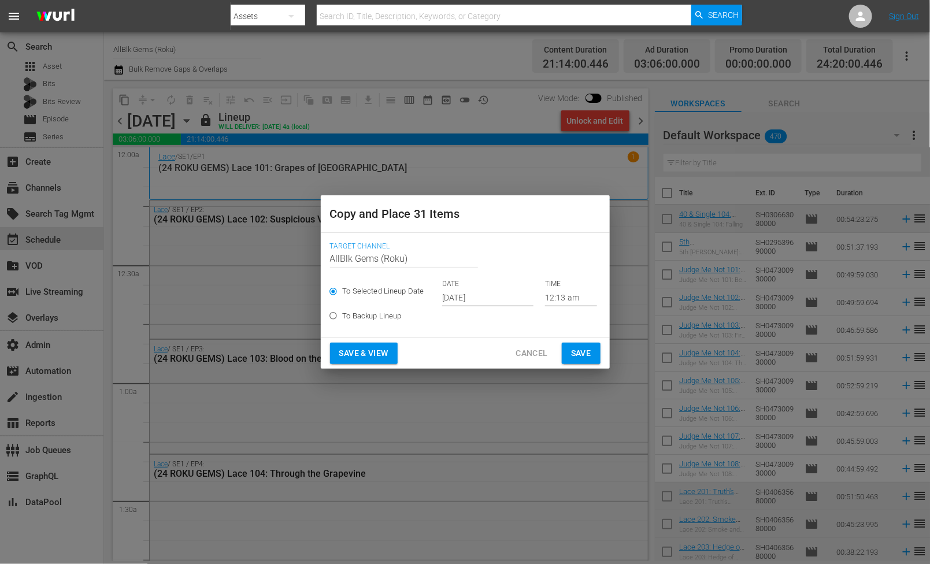
click at [470, 299] on input "Oct 8th 2025" at bounding box center [487, 297] width 91 height 17
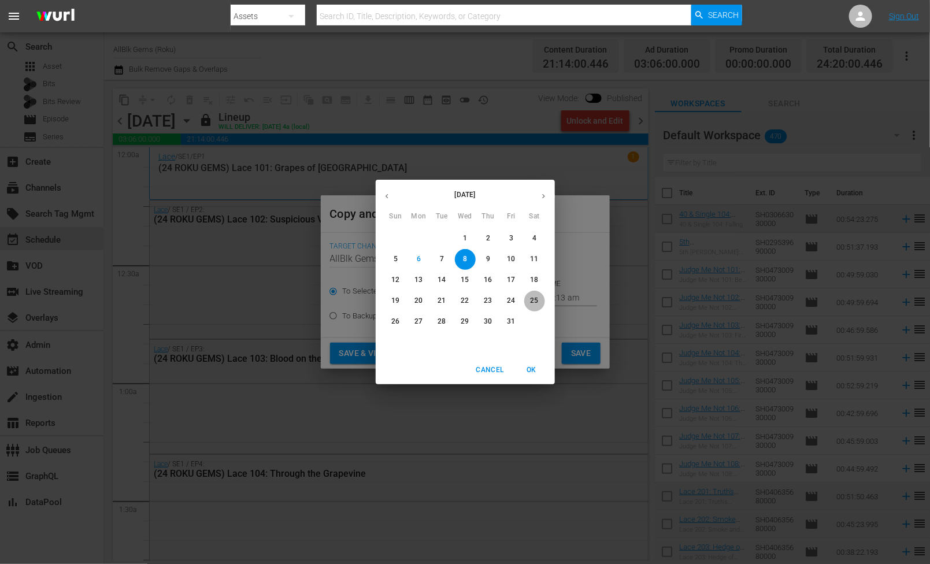
click at [537, 306] on button "25" at bounding box center [534, 301] width 21 height 21
type input "Oct 25th 2025"
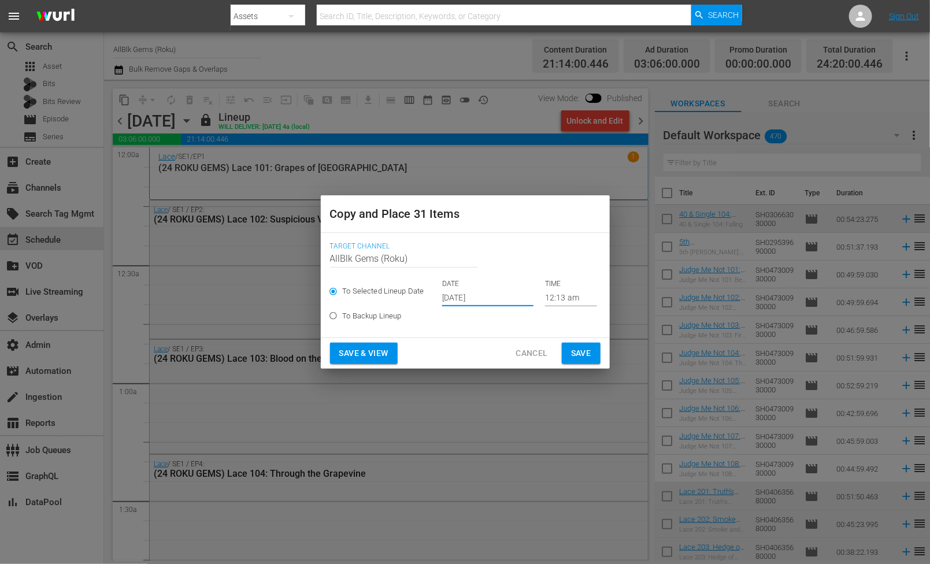
click at [370, 353] on span "Save & View" at bounding box center [363, 353] width 49 height 14
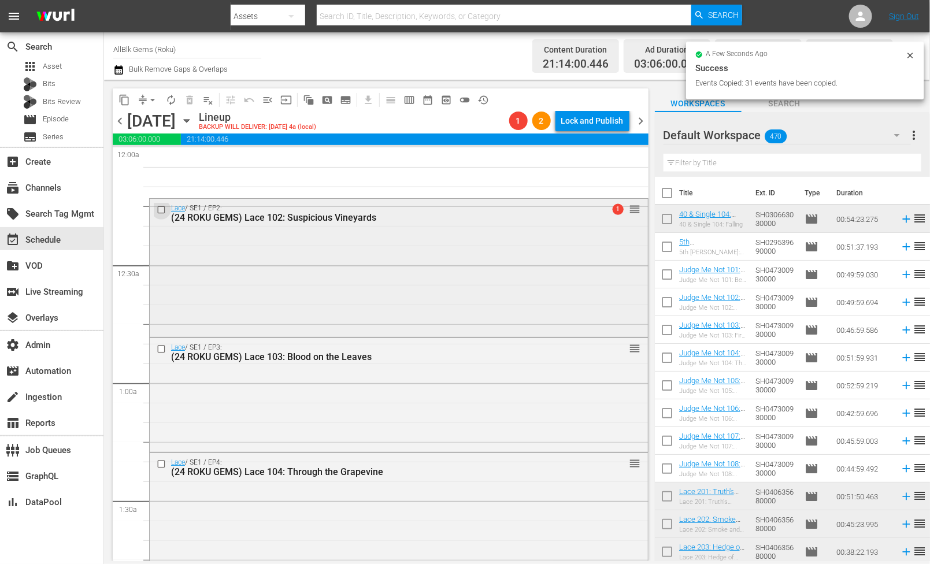
click at [159, 207] on input "checkbox" at bounding box center [163, 210] width 12 height 10
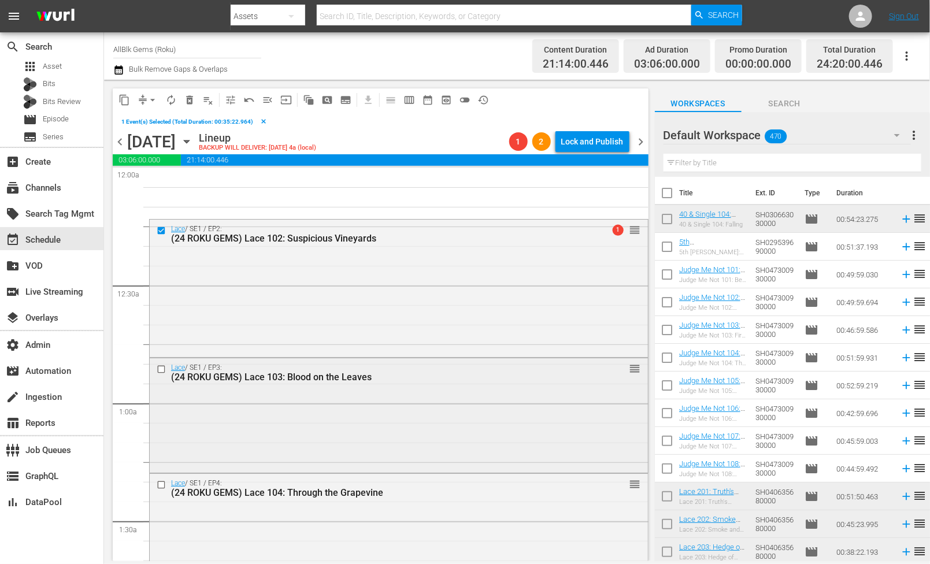
click at [161, 369] on input "checkbox" at bounding box center [163, 370] width 12 height 10
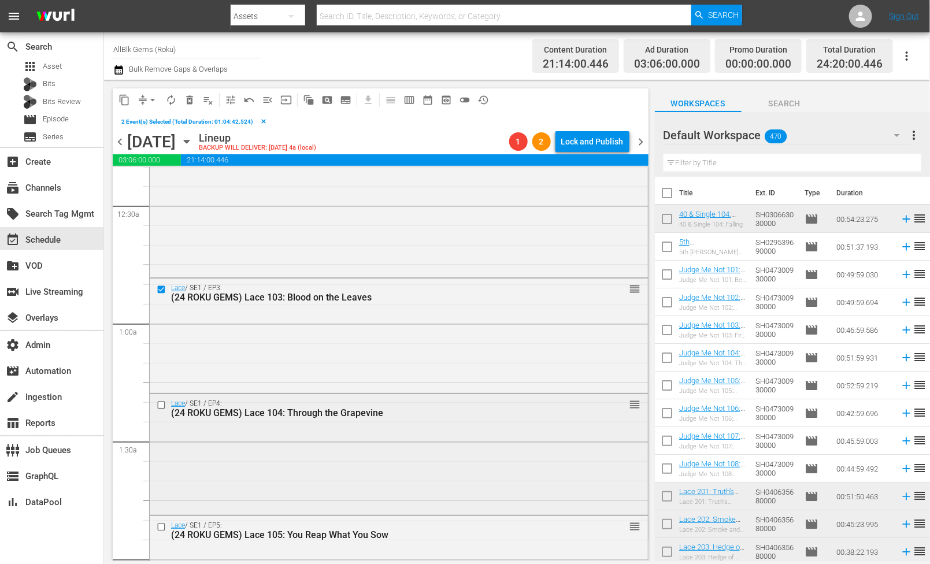
click at [162, 409] on input "checkbox" at bounding box center [163, 405] width 12 height 10
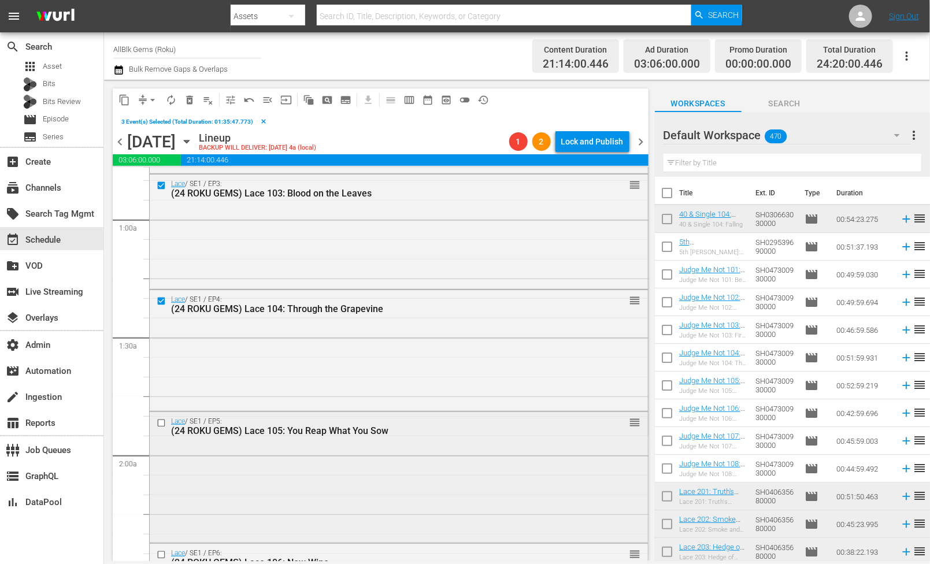
click at [161, 428] on div at bounding box center [162, 423] width 17 height 14
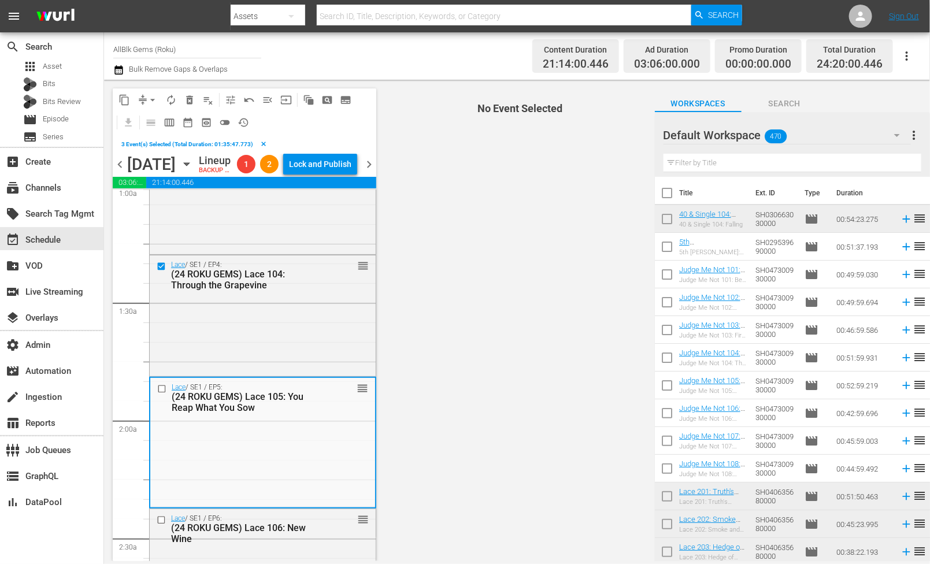
scroll to position [382, 0]
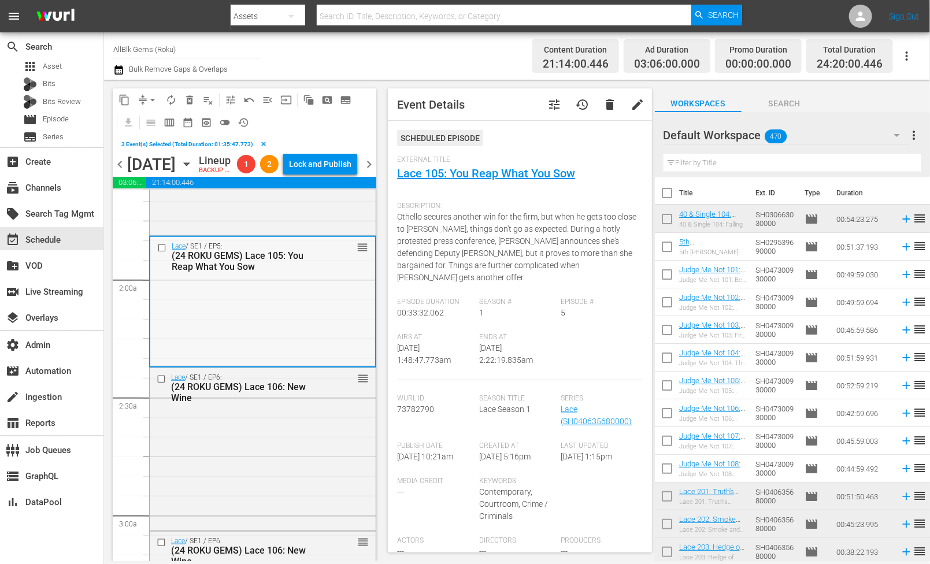
click at [161, 253] on input "checkbox" at bounding box center [163, 248] width 12 height 10
click at [161, 384] on input "checkbox" at bounding box center [163, 379] width 12 height 10
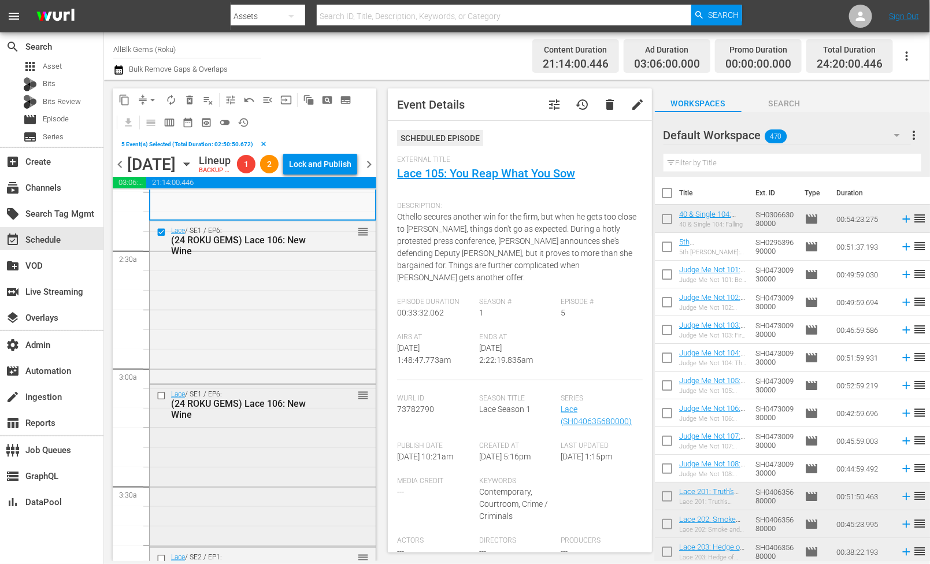
click at [164, 400] on input "checkbox" at bounding box center [163, 396] width 12 height 10
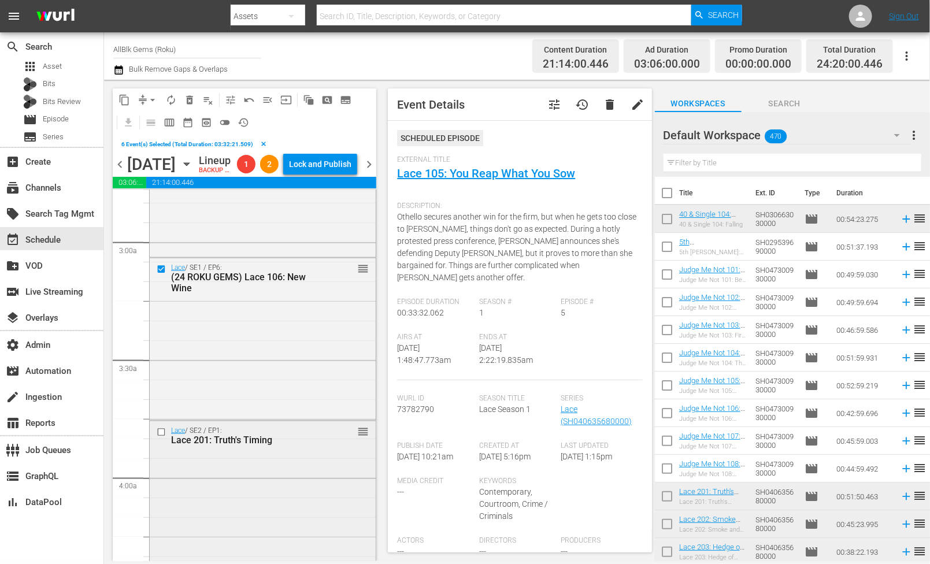
scroll to position [745, 0]
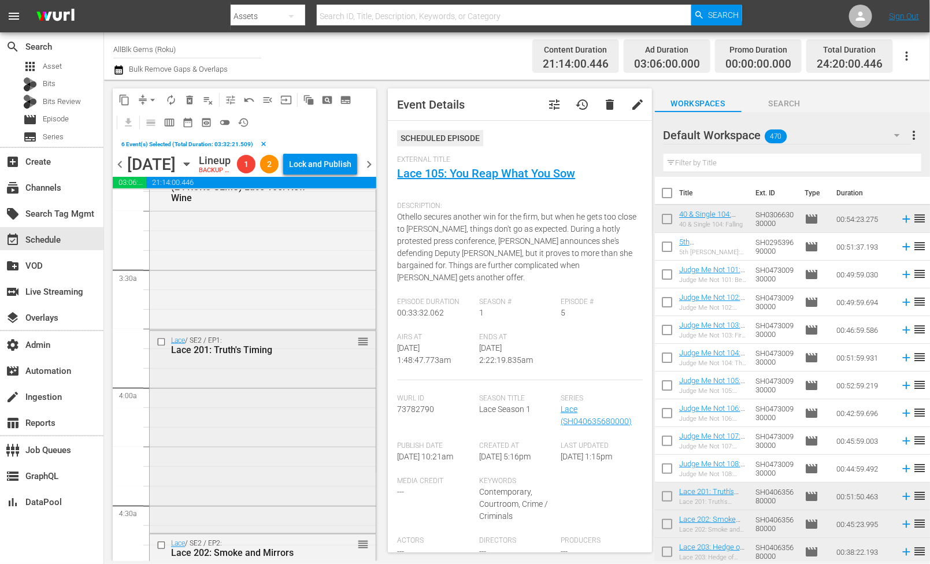
click at [161, 347] on input "checkbox" at bounding box center [163, 342] width 12 height 10
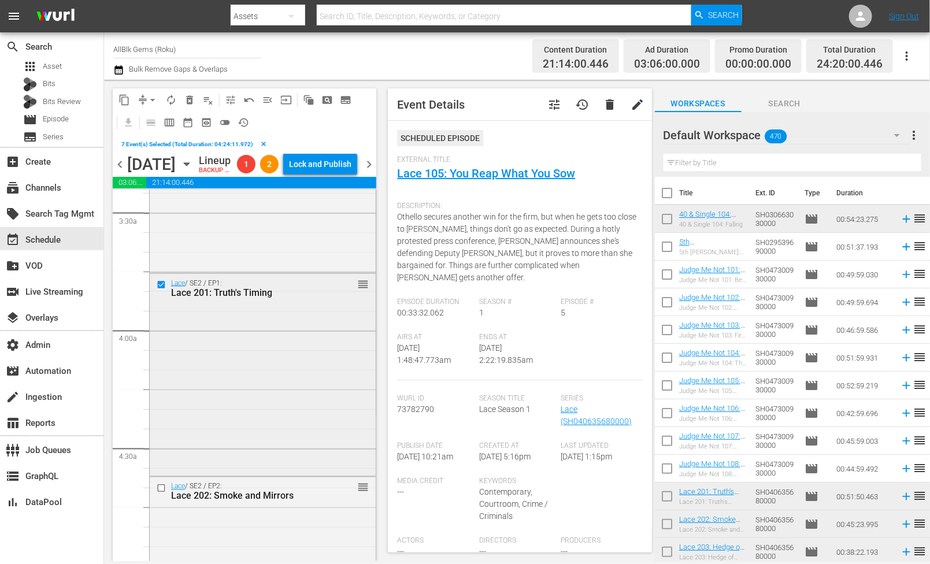
scroll to position [890, 0]
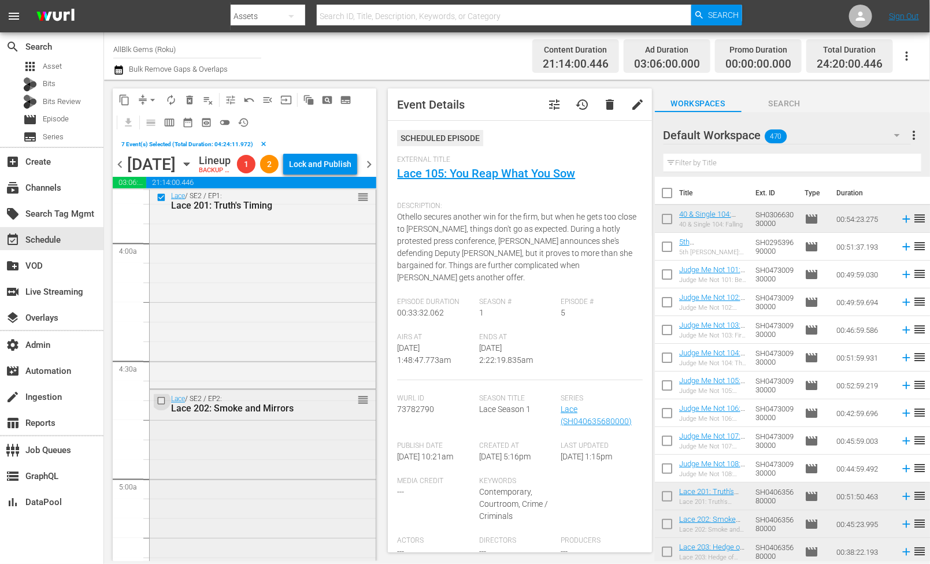
click at [161, 406] on input "checkbox" at bounding box center [163, 401] width 12 height 10
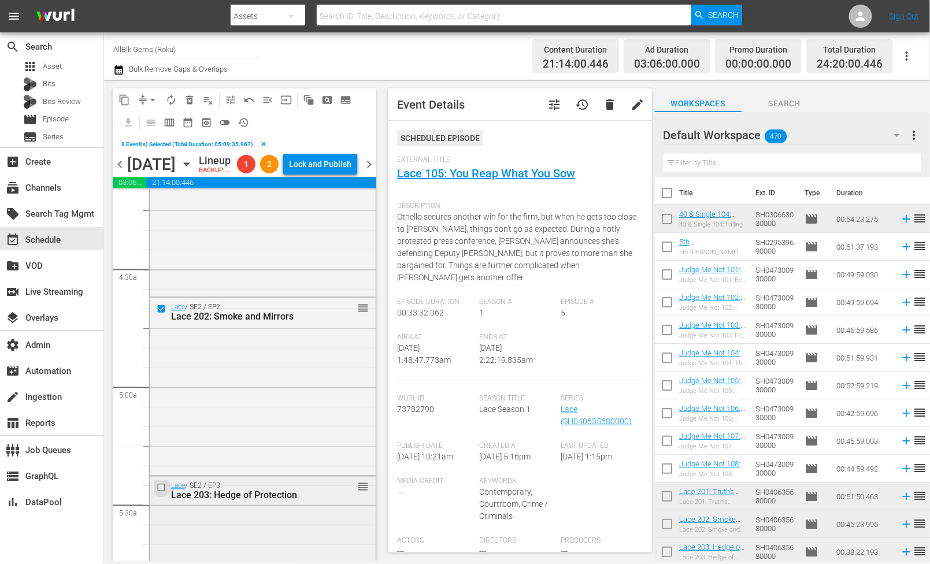
click at [161, 492] on input "checkbox" at bounding box center [163, 488] width 12 height 10
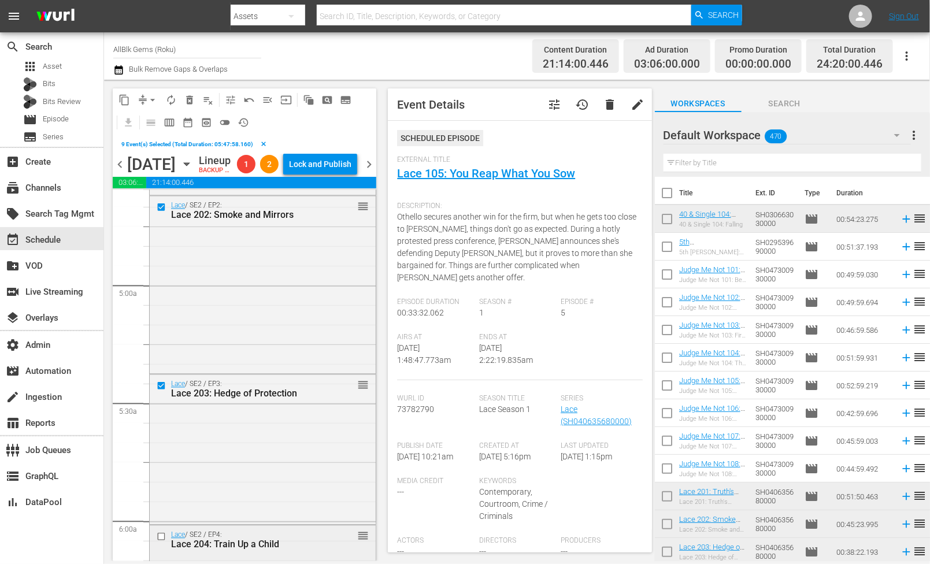
scroll to position [1186, 0]
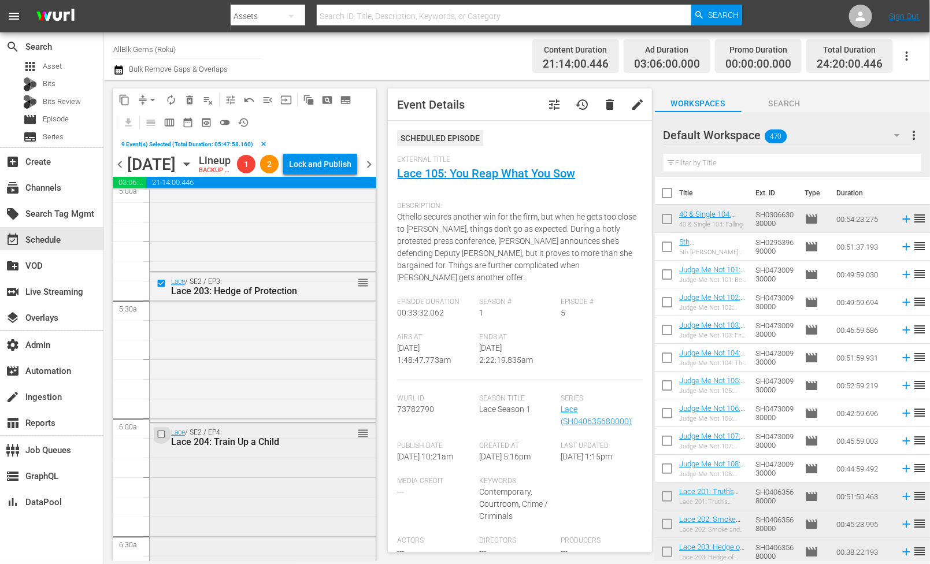
click at [159, 439] on input "checkbox" at bounding box center [163, 434] width 12 height 10
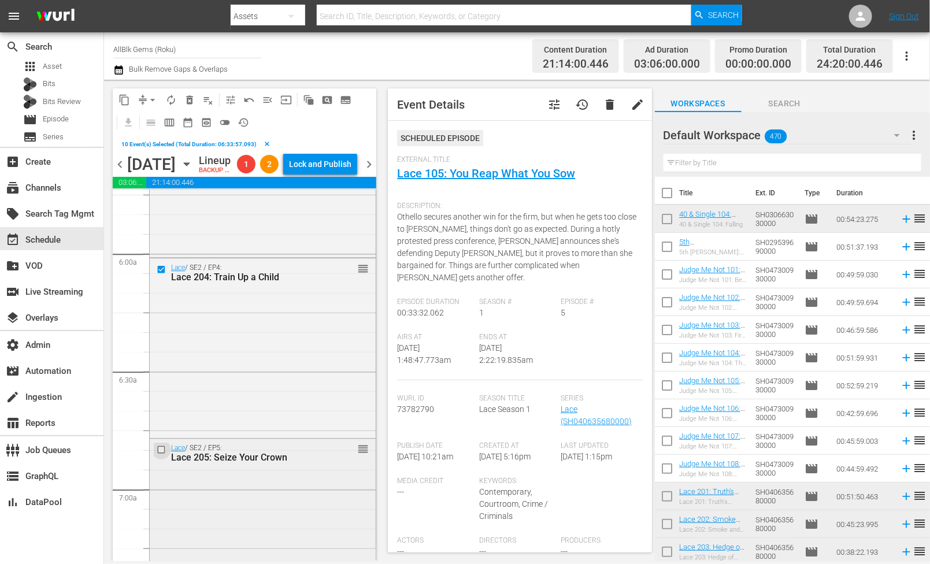
click at [160, 455] on input "checkbox" at bounding box center [163, 450] width 12 height 10
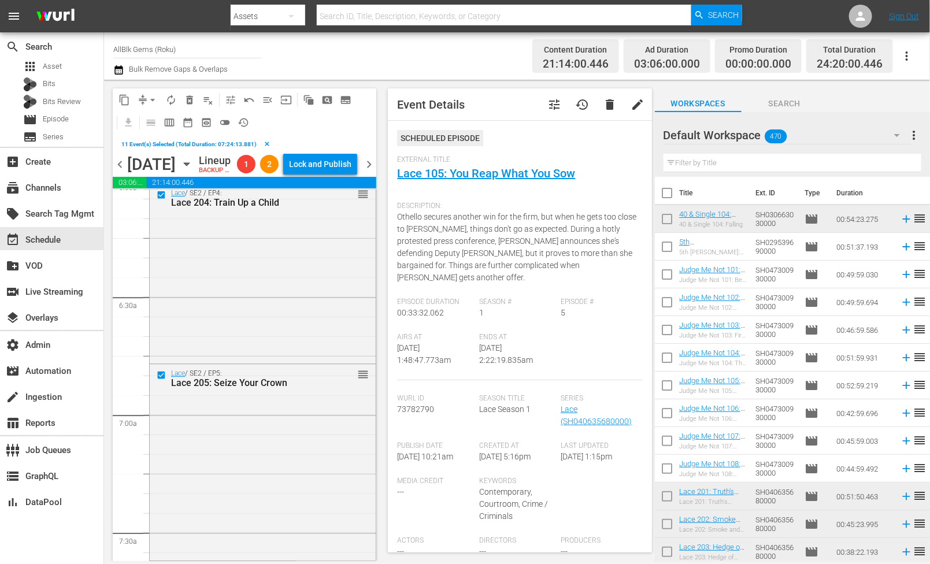
scroll to position [1498, 0]
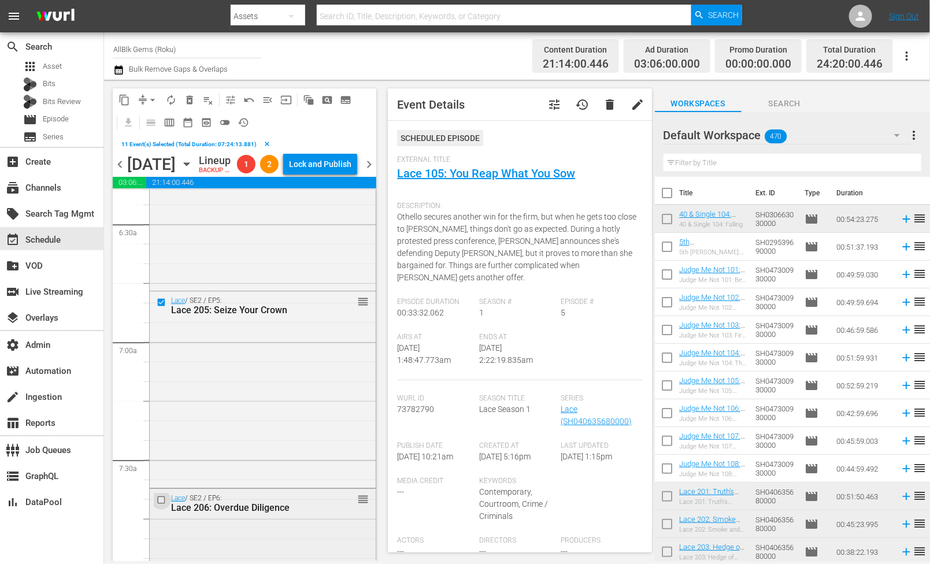
click at [161, 505] on input "checkbox" at bounding box center [163, 500] width 12 height 10
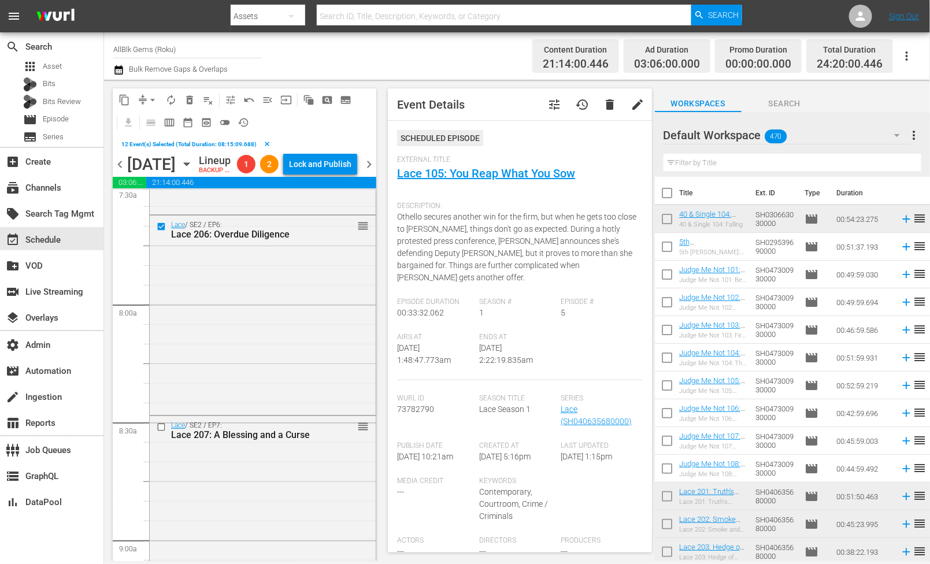
scroll to position [1862, 0]
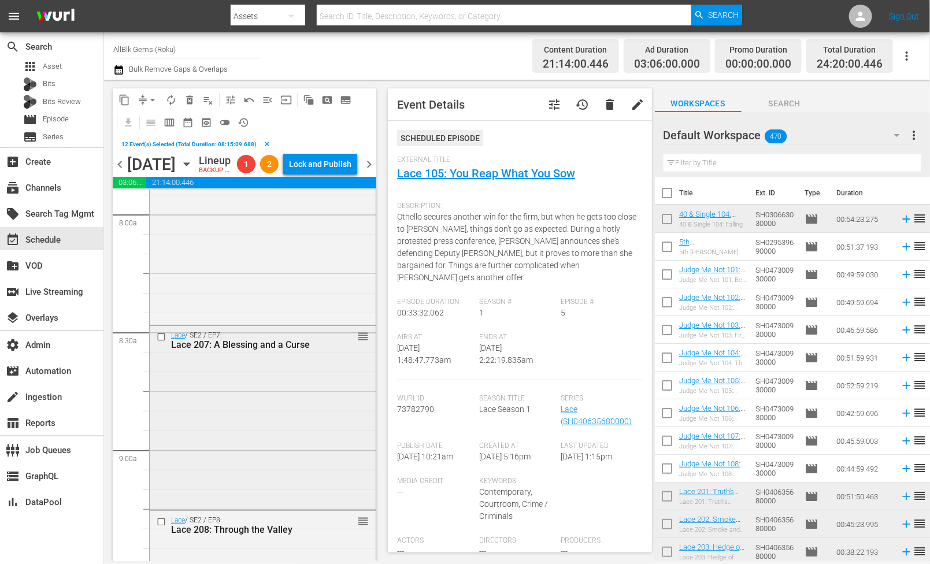
click at [162, 342] on input "checkbox" at bounding box center [163, 337] width 12 height 10
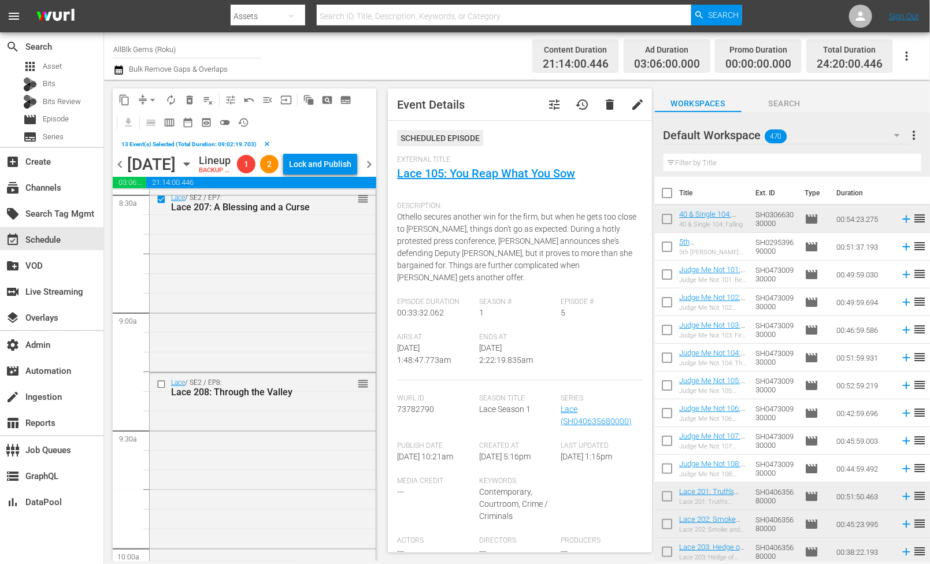
scroll to position [2080, 0]
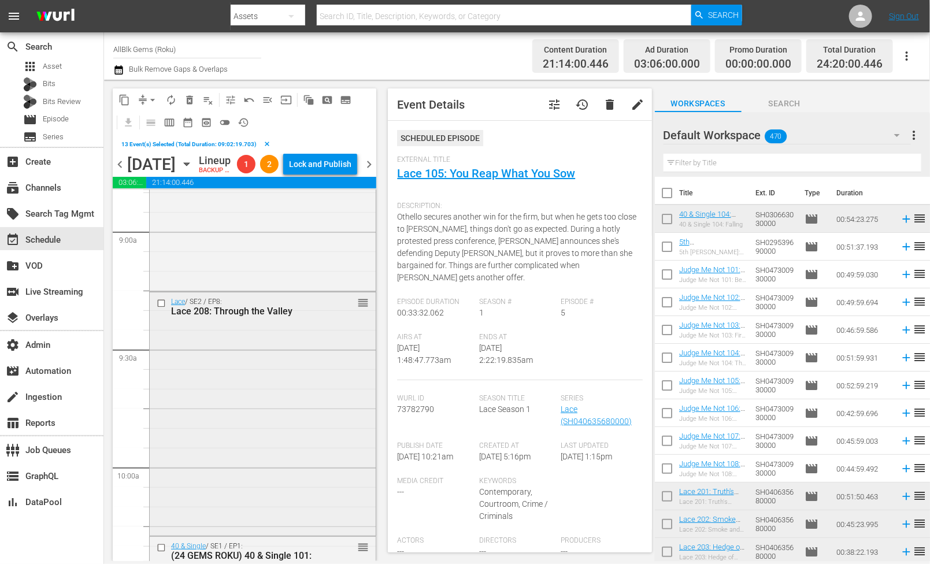
click at [159, 309] on input "checkbox" at bounding box center [163, 304] width 12 height 10
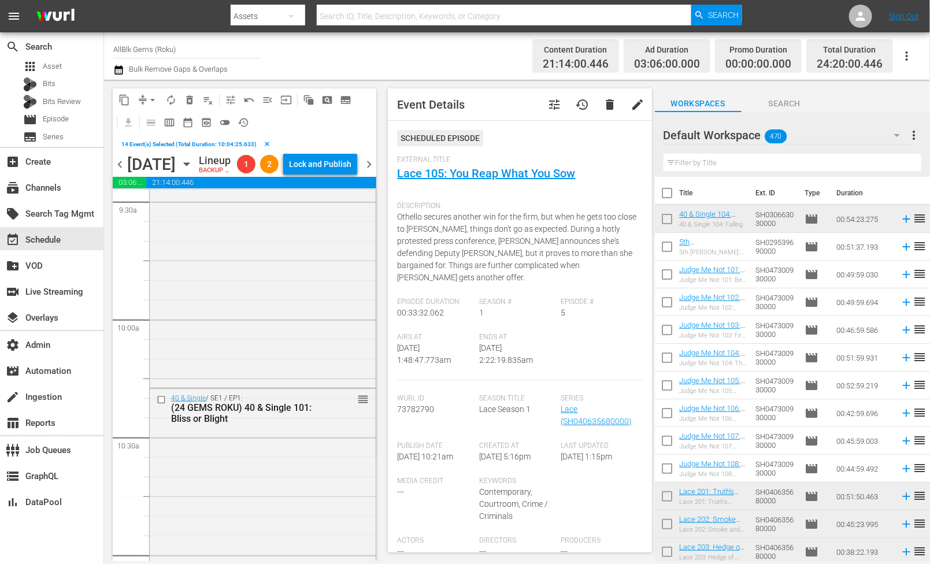
scroll to position [2336, 0]
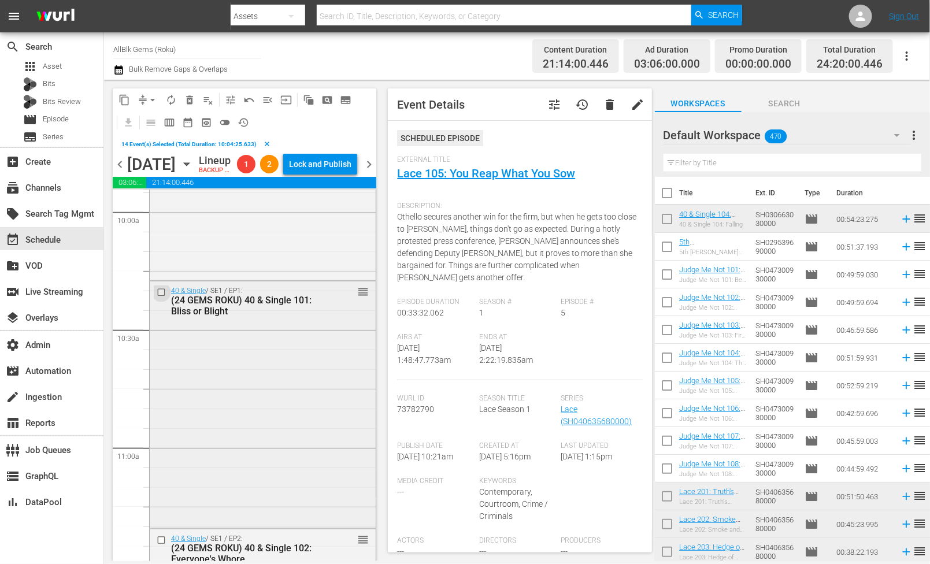
click at [161, 298] on input "checkbox" at bounding box center [163, 293] width 12 height 10
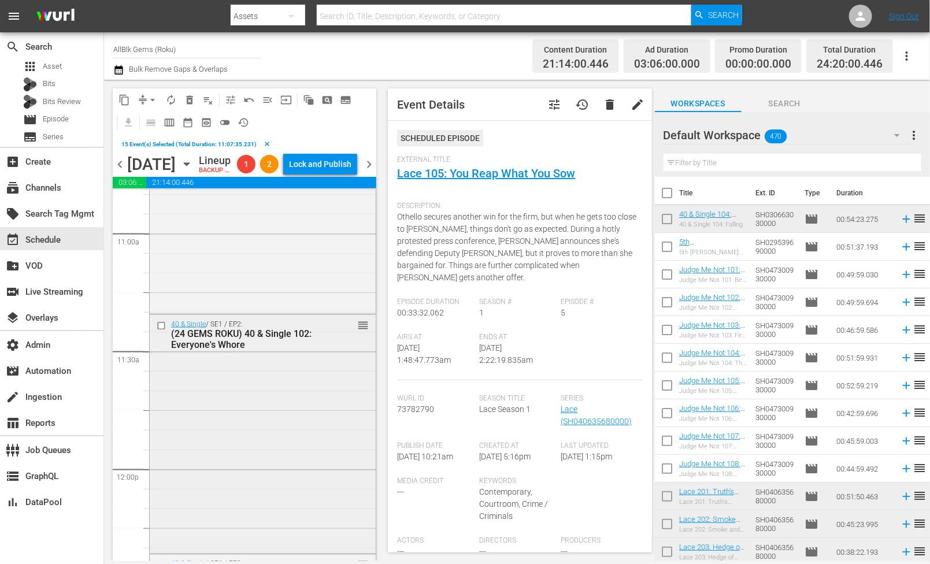
click at [158, 331] on input "checkbox" at bounding box center [163, 326] width 12 height 10
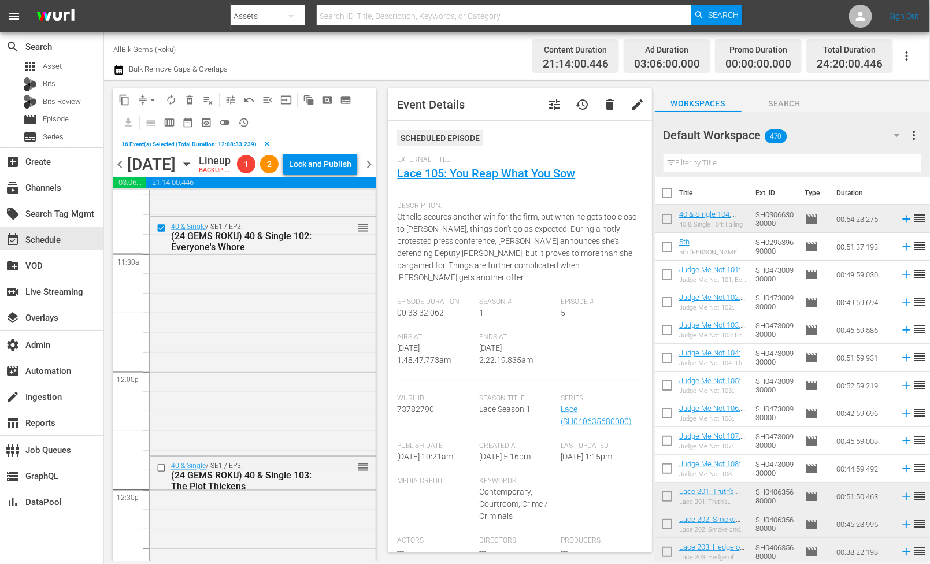
scroll to position [2740, 0]
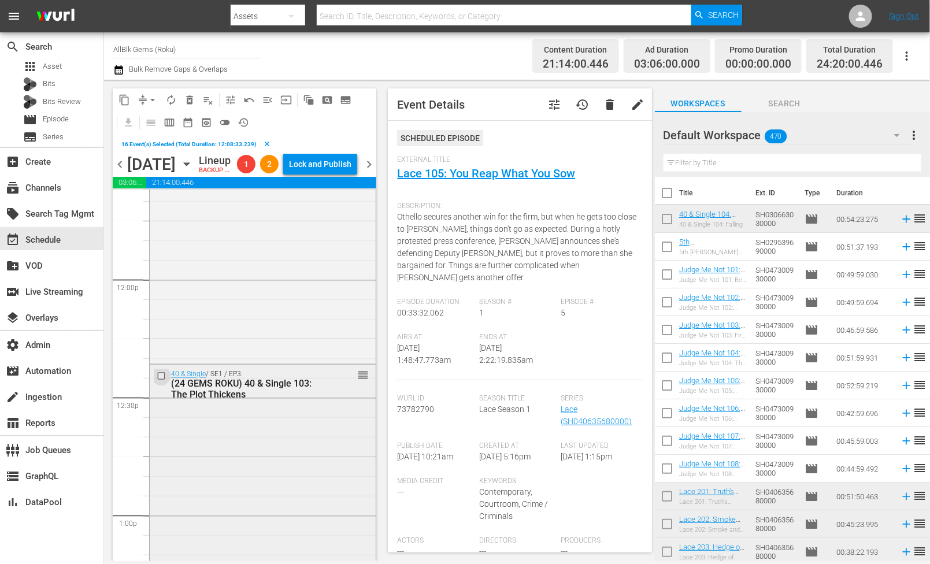
click at [160, 381] on input "checkbox" at bounding box center [163, 377] width 12 height 10
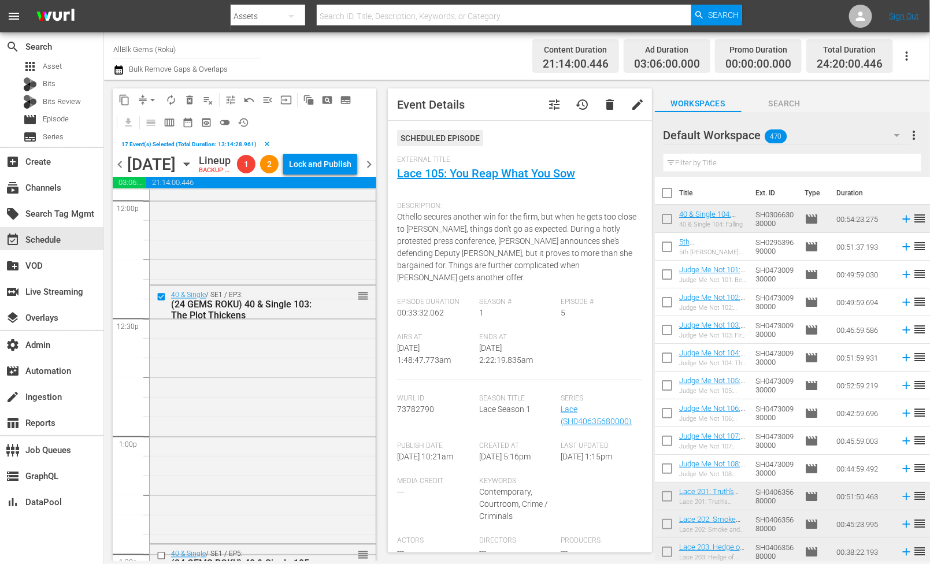
scroll to position [2918, 0]
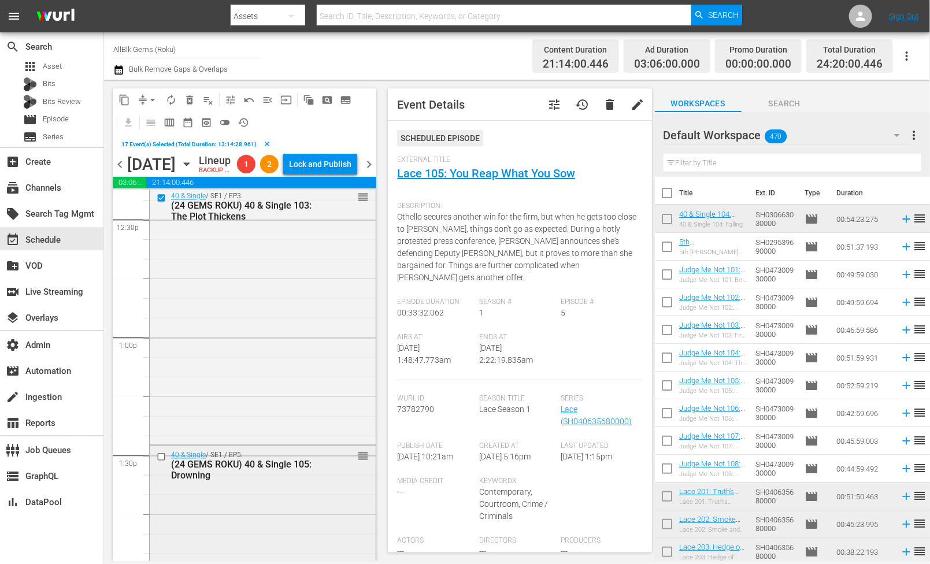
click at [162, 462] on input "checkbox" at bounding box center [163, 457] width 12 height 10
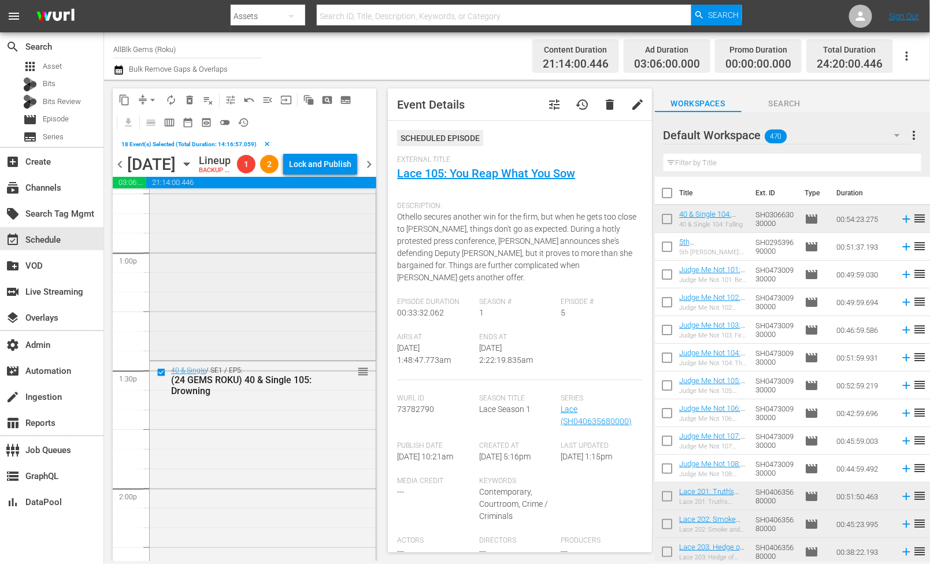
scroll to position [3140, 0]
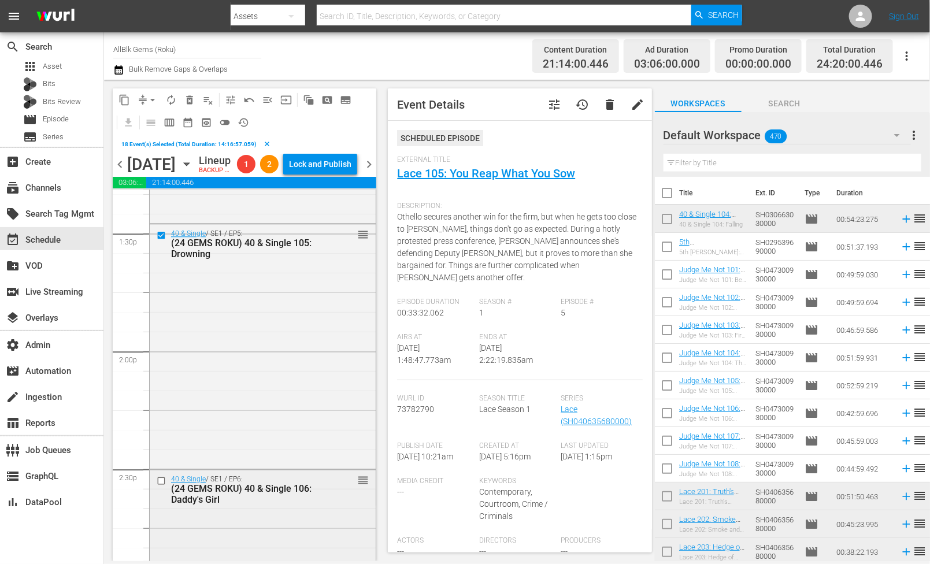
click at [160, 485] on input "checkbox" at bounding box center [163, 481] width 12 height 10
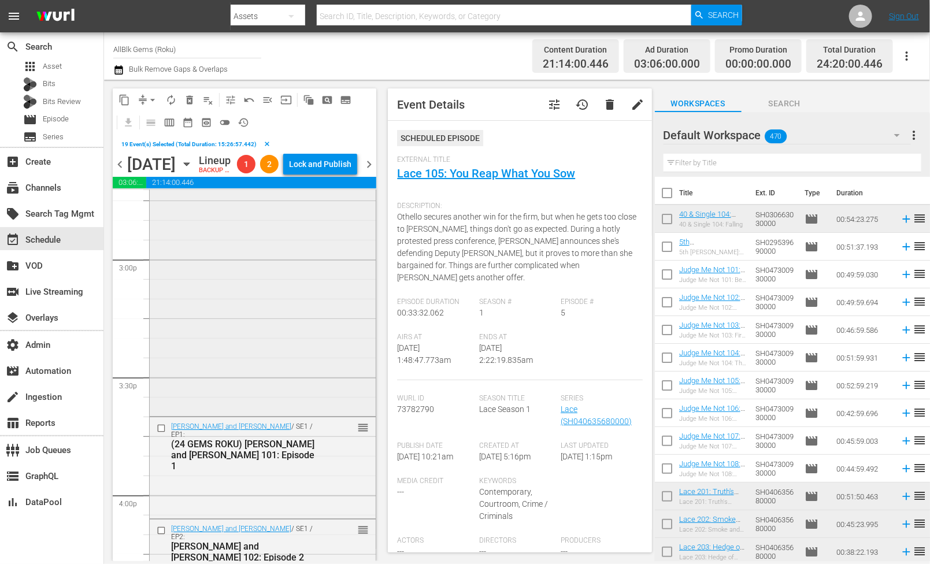
scroll to position [3593, 0]
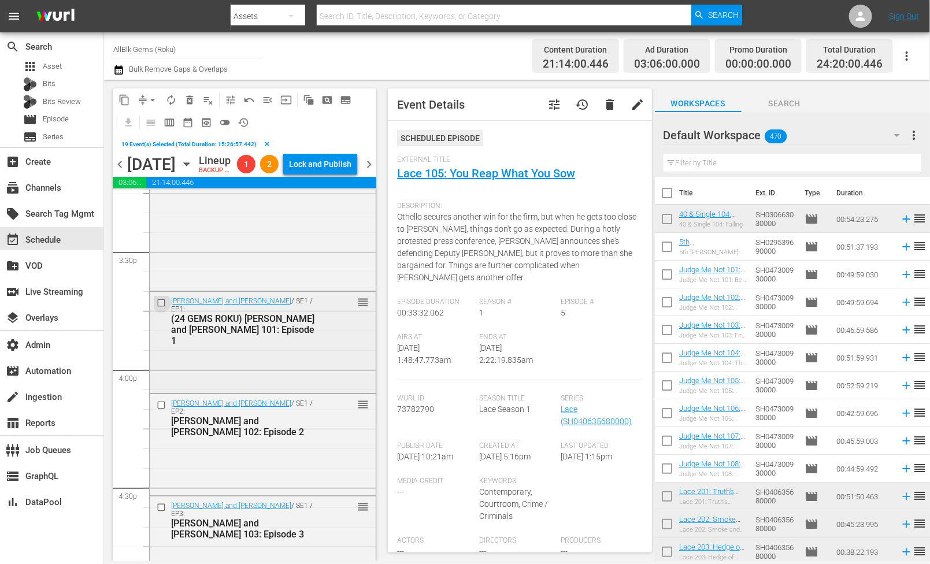
click at [159, 307] on input "checkbox" at bounding box center [163, 303] width 12 height 10
click at [190, 99] on span "delete_forever_outlined" at bounding box center [190, 100] width 12 height 12
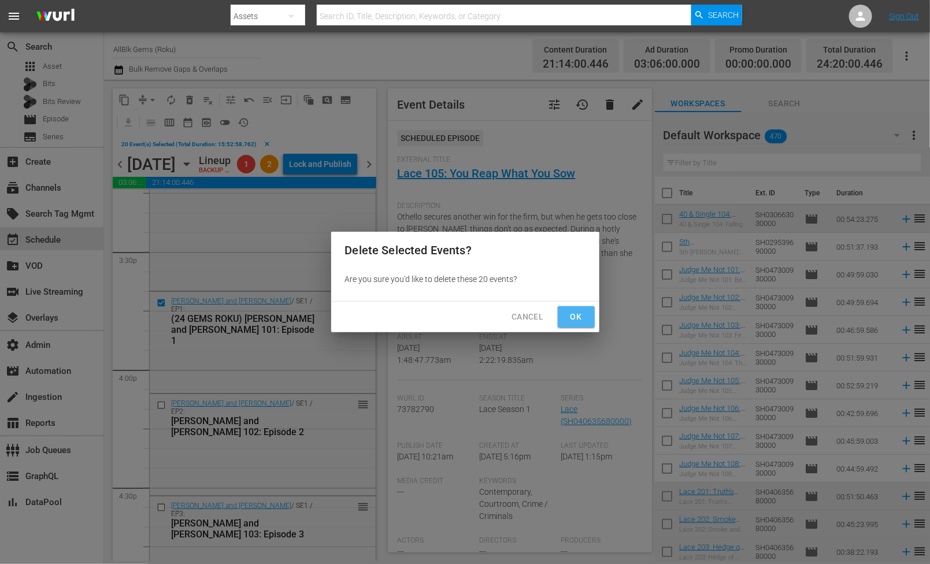
click at [570, 309] on button "Ok" at bounding box center [576, 316] width 37 height 21
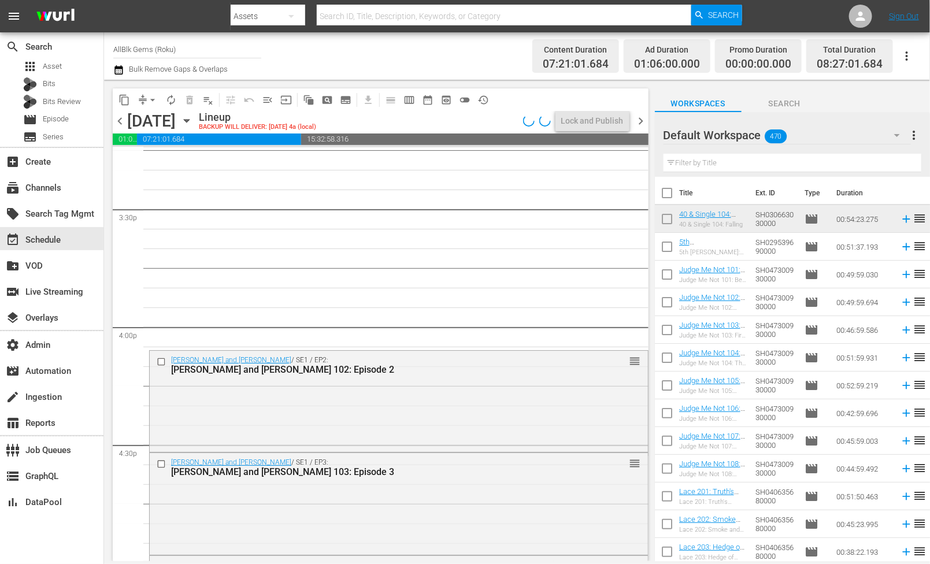
scroll to position [3849, 0]
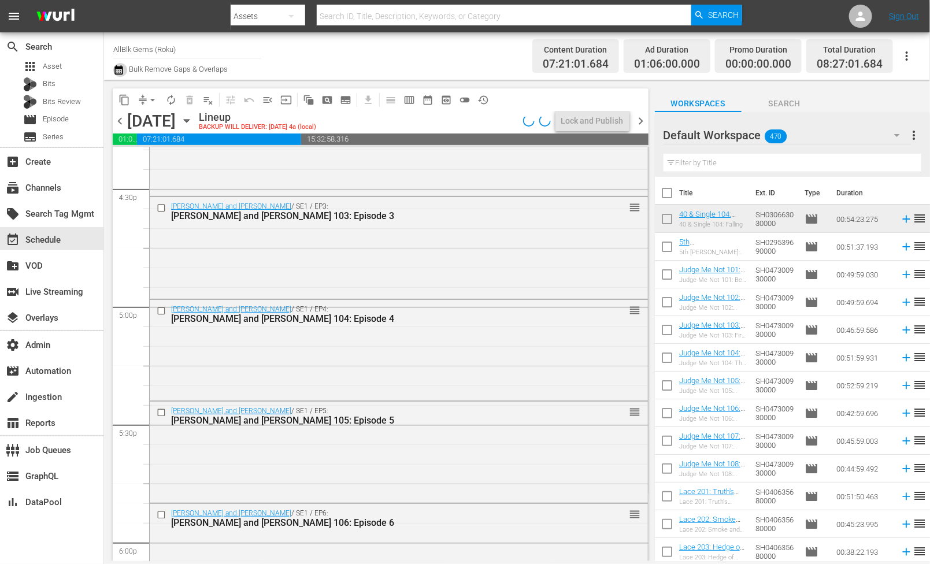
click at [119, 72] on icon "button" at bounding box center [118, 70] width 11 height 14
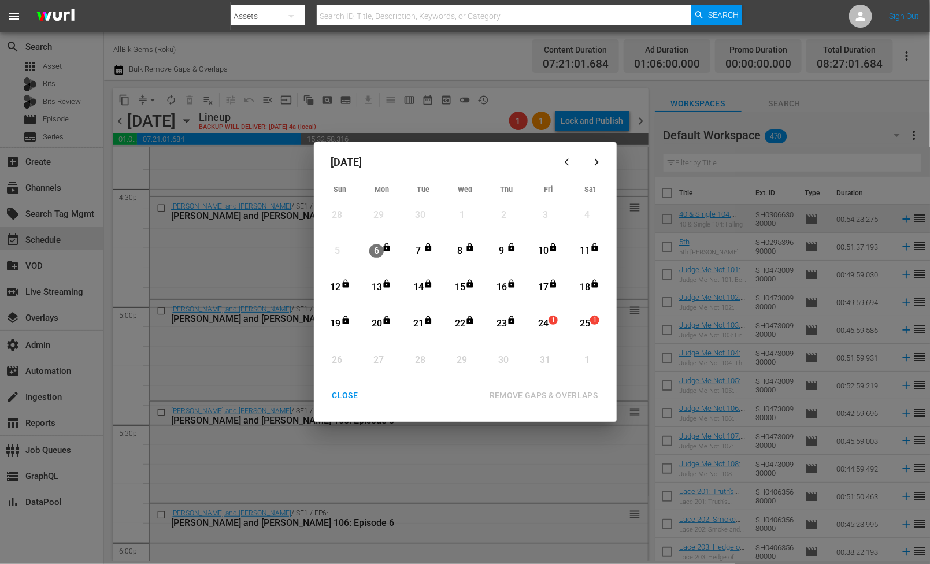
click at [548, 328] on div "24" at bounding box center [543, 323] width 14 height 13
click at [583, 324] on div "25" at bounding box center [584, 323] width 14 height 13
click at [574, 392] on div "REMOVE GAPS & OVERLAPS" at bounding box center [543, 395] width 127 height 14
click at [349, 402] on div "CLOSE" at bounding box center [345, 395] width 44 height 14
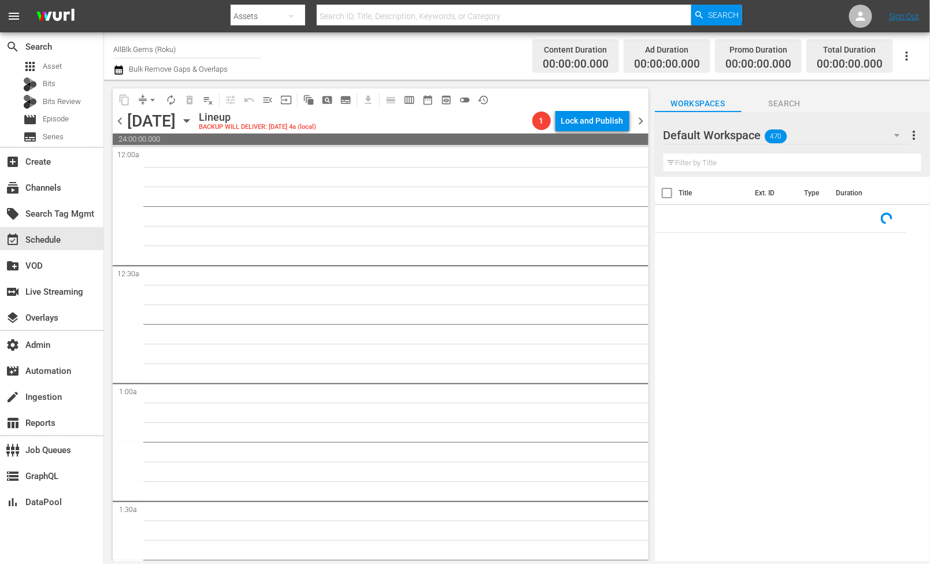
click at [119, 124] on span "chevron_left" at bounding box center [120, 121] width 14 height 14
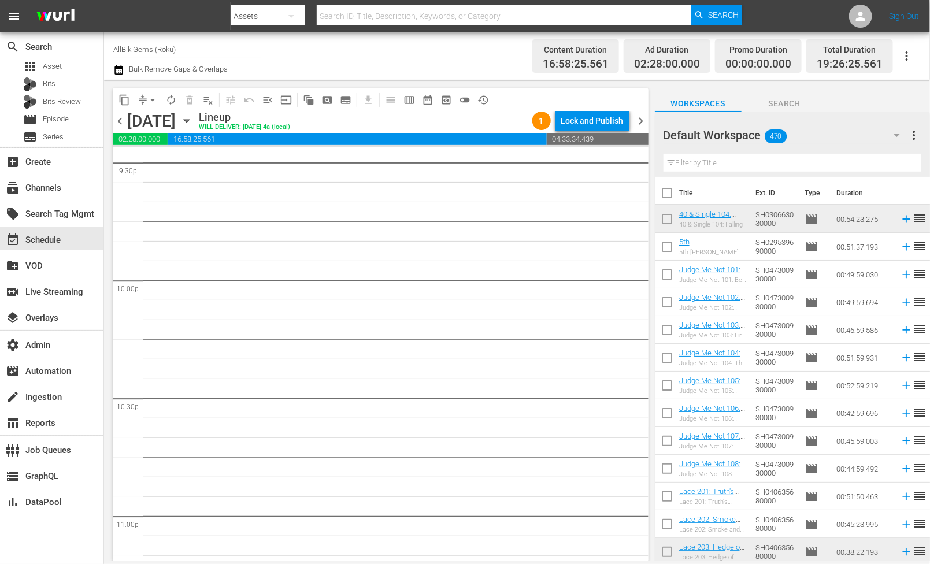
scroll to position [5103, 0]
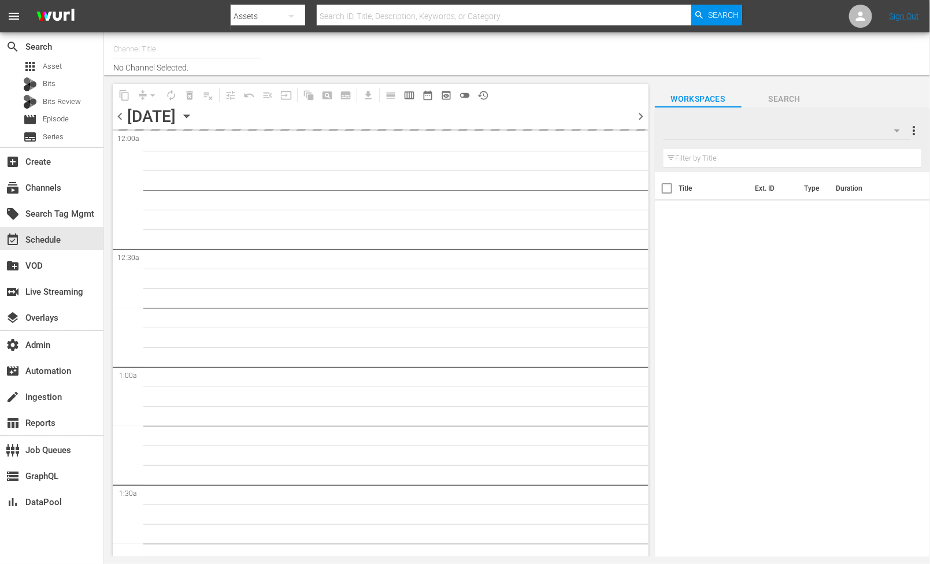
type input "AllBlk Gems (Roku) (1361)"
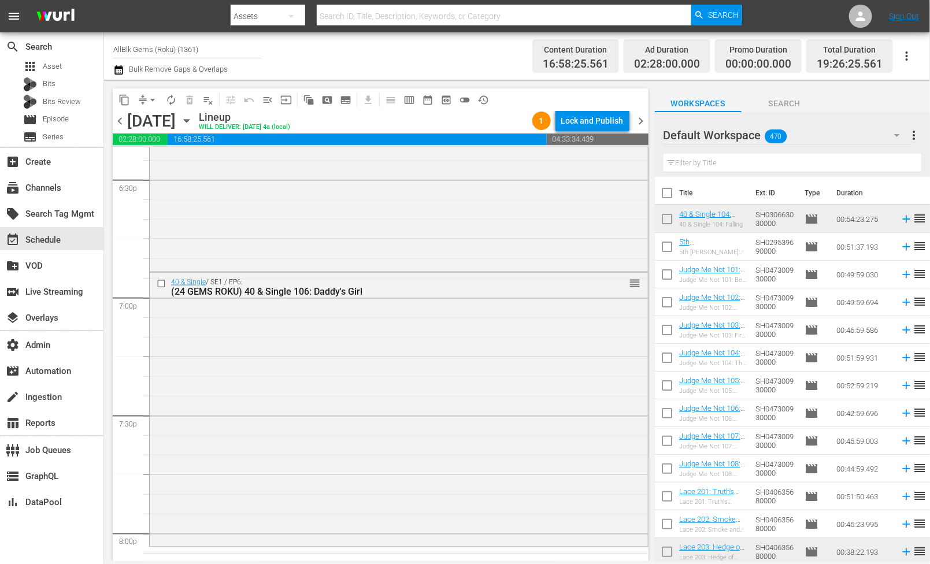
scroll to position [5244, 0]
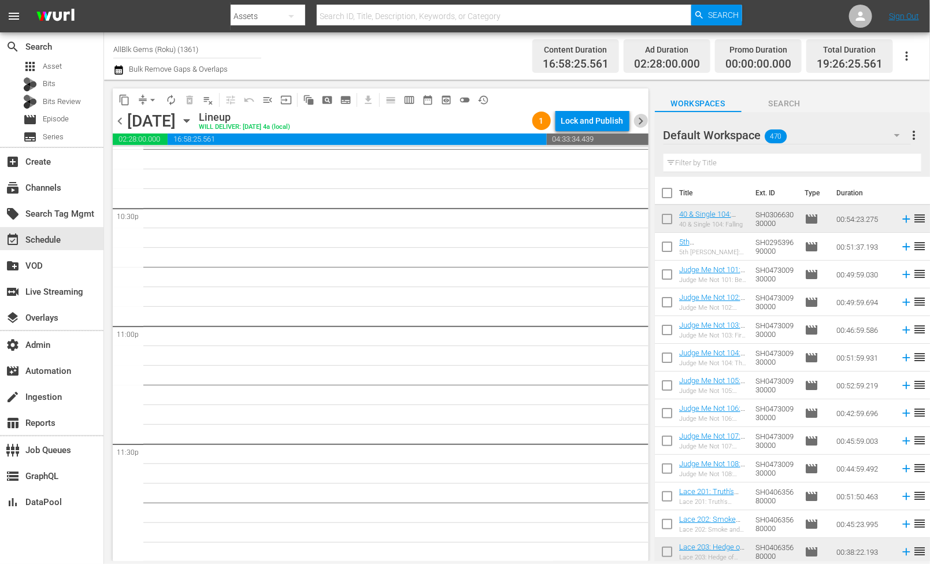
click at [639, 121] on span "chevron_right" at bounding box center [641, 121] width 14 height 14
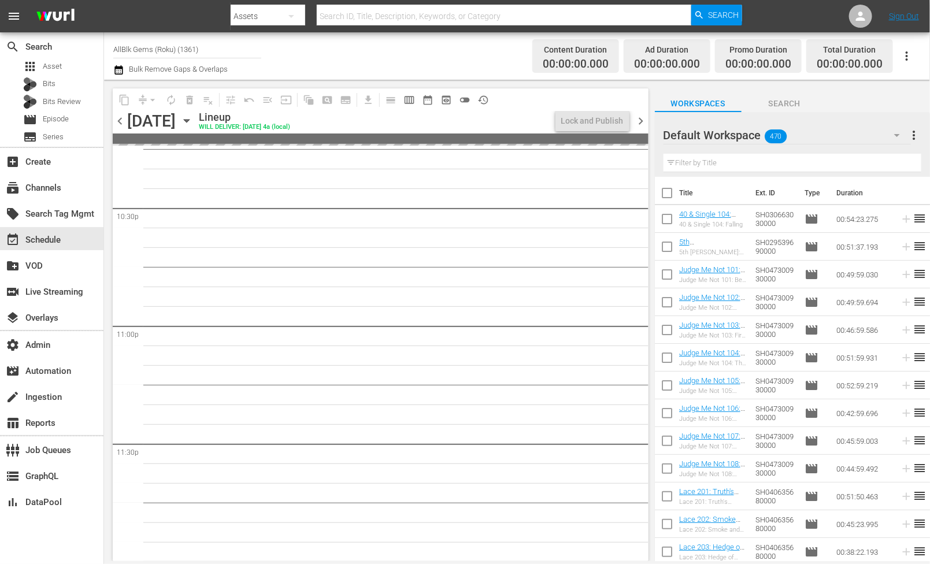
scroll to position [5244, 0]
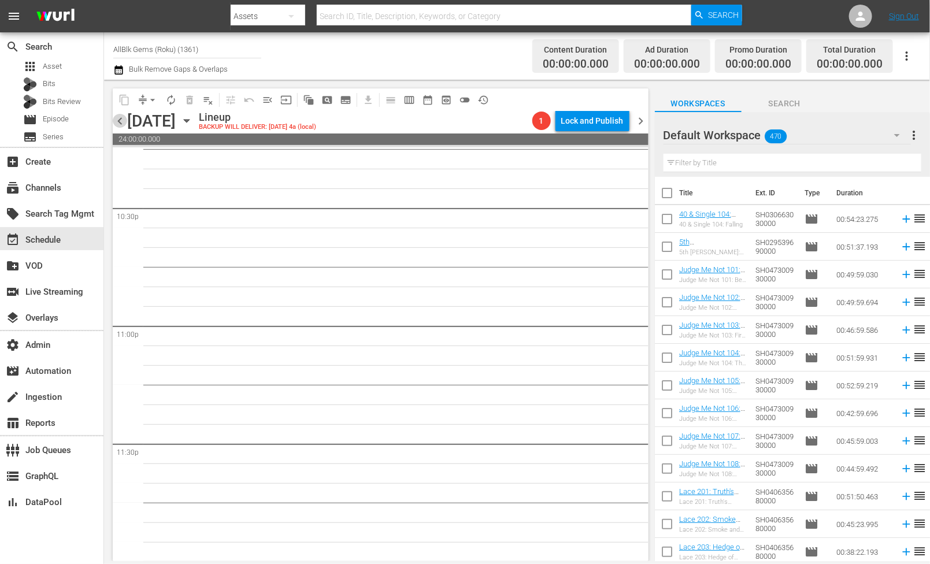
click at [115, 121] on span "chevron_left" at bounding box center [120, 121] width 14 height 14
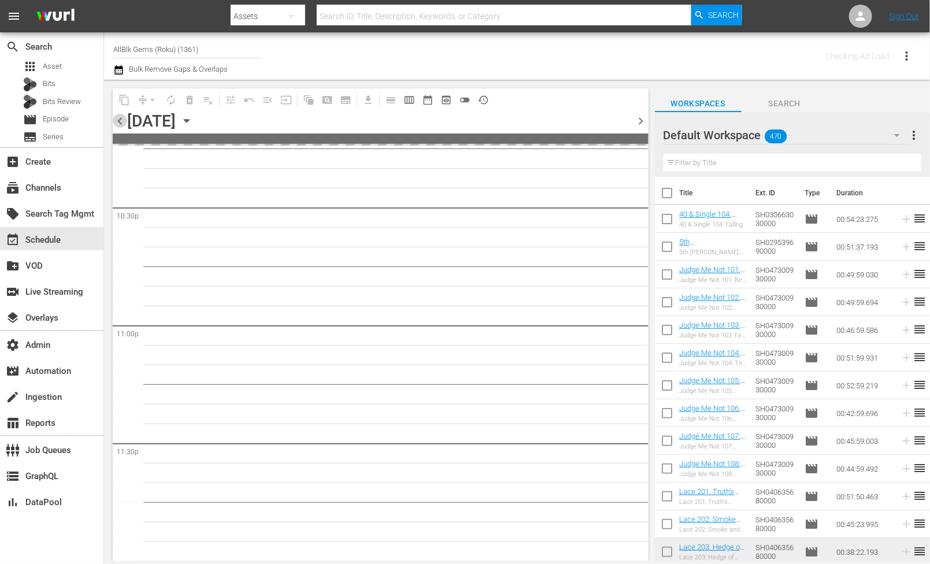
click at [115, 121] on span "chevron_left" at bounding box center [120, 121] width 14 height 14
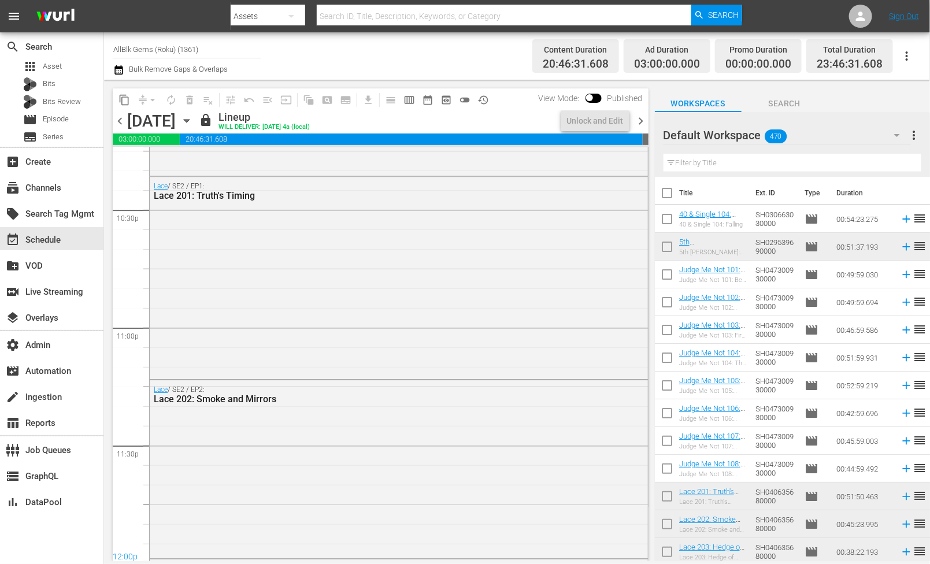
scroll to position [5244, 0]
click at [641, 117] on span "chevron_right" at bounding box center [641, 121] width 14 height 14
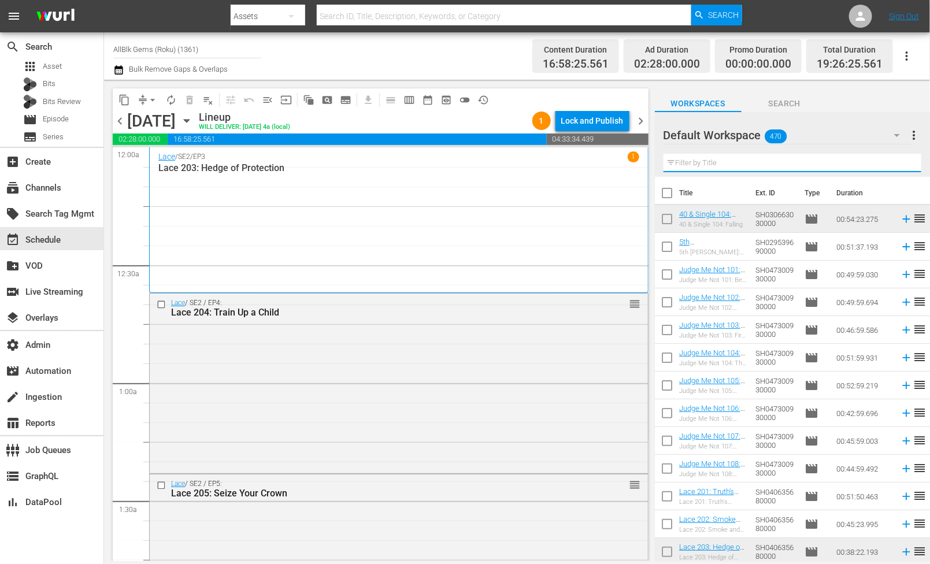
click at [725, 162] on input "text" at bounding box center [792, 163] width 258 height 18
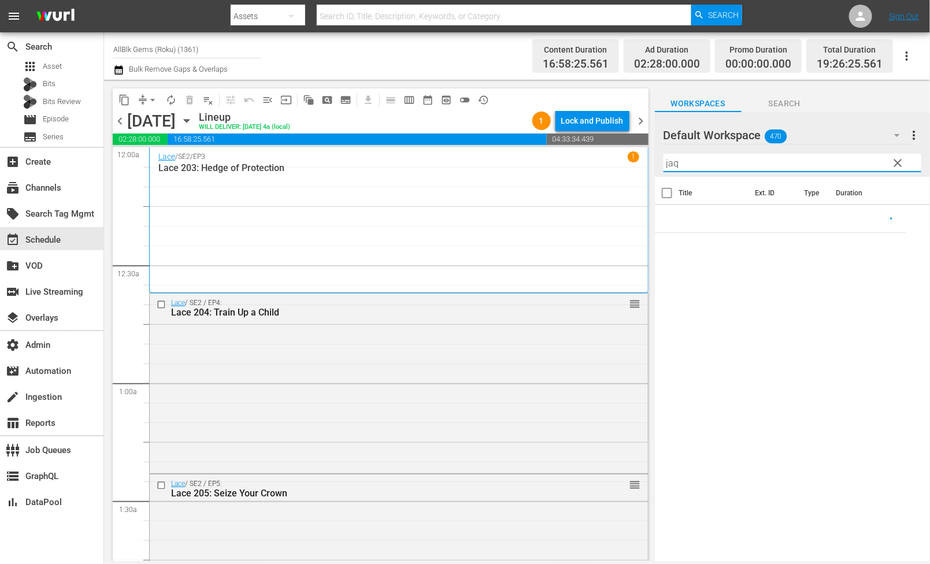
paste input "[PERSON_NAME] AND [PERSON_NAME]"
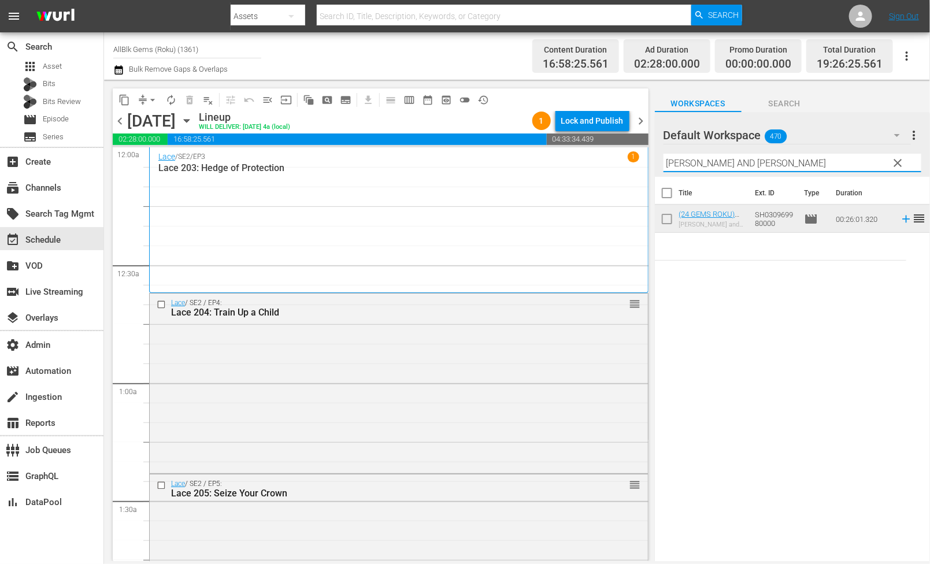
type input "[PERSON_NAME] AND [PERSON_NAME]"
click at [713, 218] on div "(24 GEMS ROKU) [PERSON_NAME] and [PERSON_NAME] 101: Episode 1 [PERSON_NAME] and…" at bounding box center [712, 219] width 67 height 18
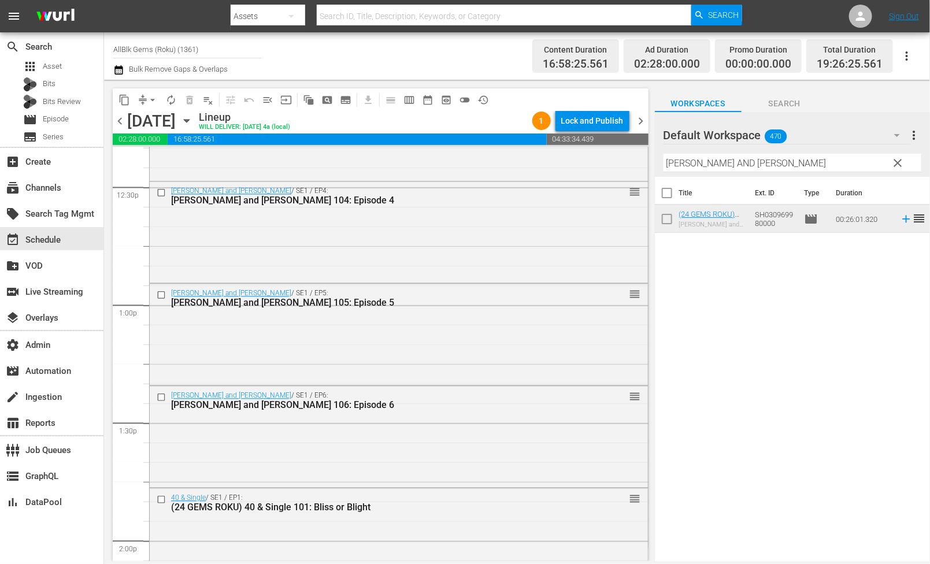
scroll to position [2916, 0]
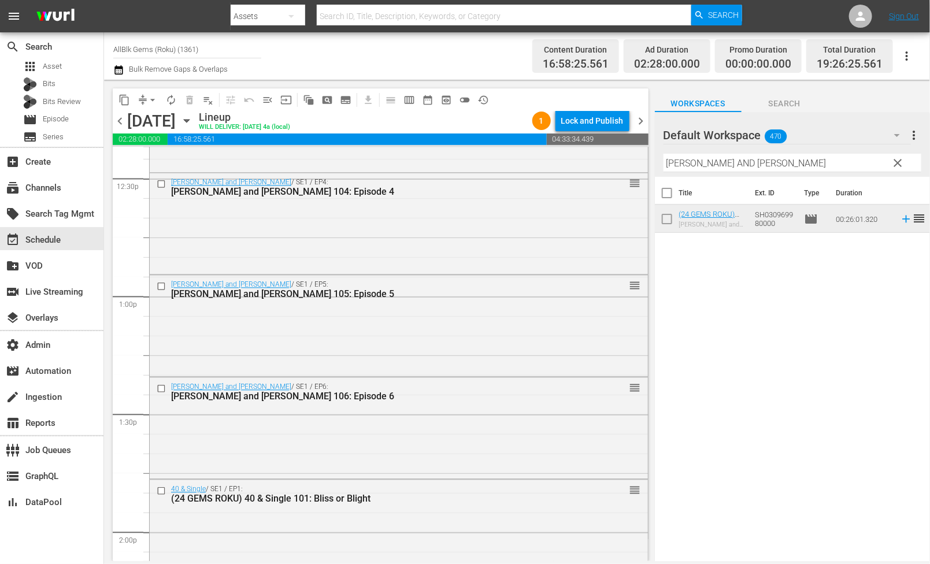
click at [491, 346] on div "[PERSON_NAME] and [PERSON_NAME] / SE1 / EP5: [PERSON_NAME] and [PERSON_NAME] 10…" at bounding box center [399, 325] width 498 height 99
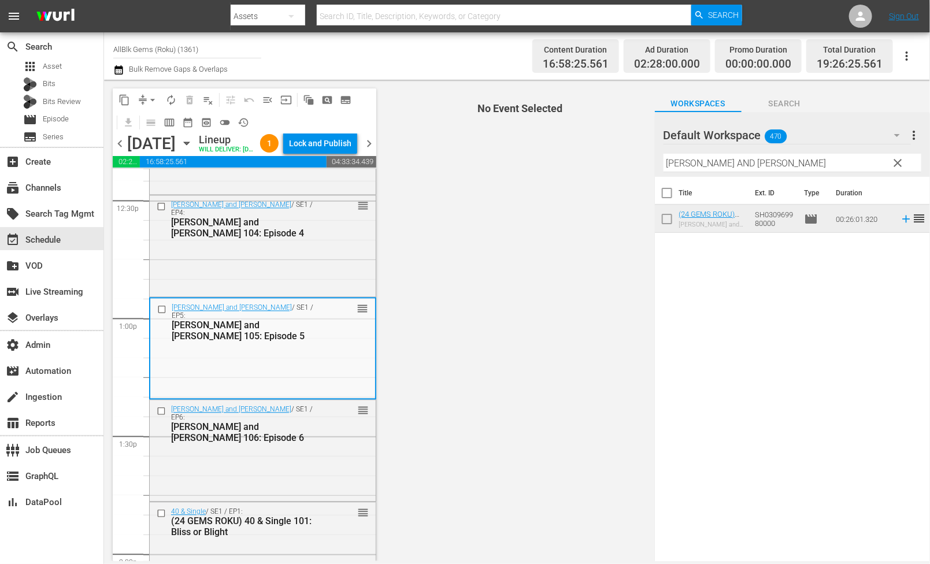
click at [480, 445] on span "No Event Selected" at bounding box center [516, 320] width 275 height 481
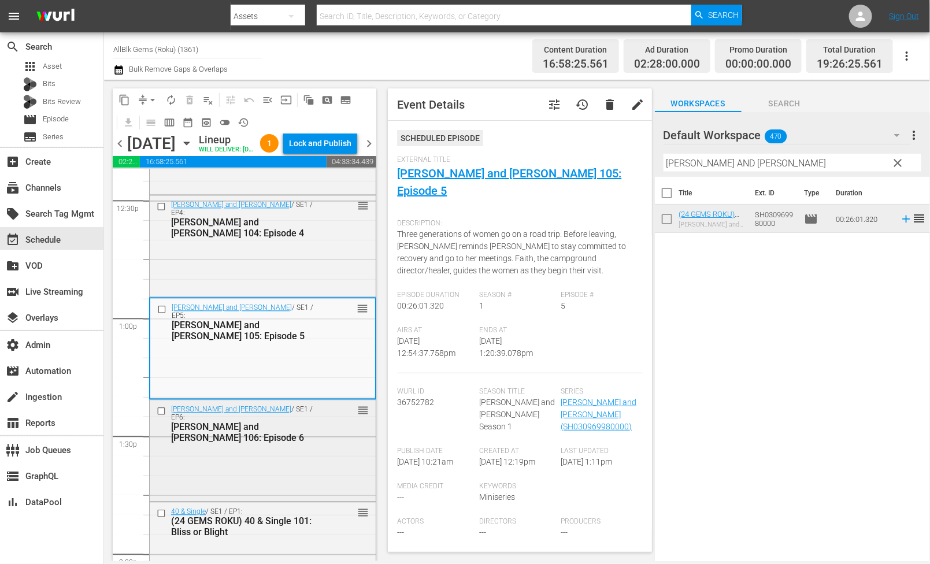
click at [330, 465] on div "[PERSON_NAME] and [PERSON_NAME] / SE1 / EP6: [PERSON_NAME] and [PERSON_NAME] 10…" at bounding box center [263, 449] width 226 height 99
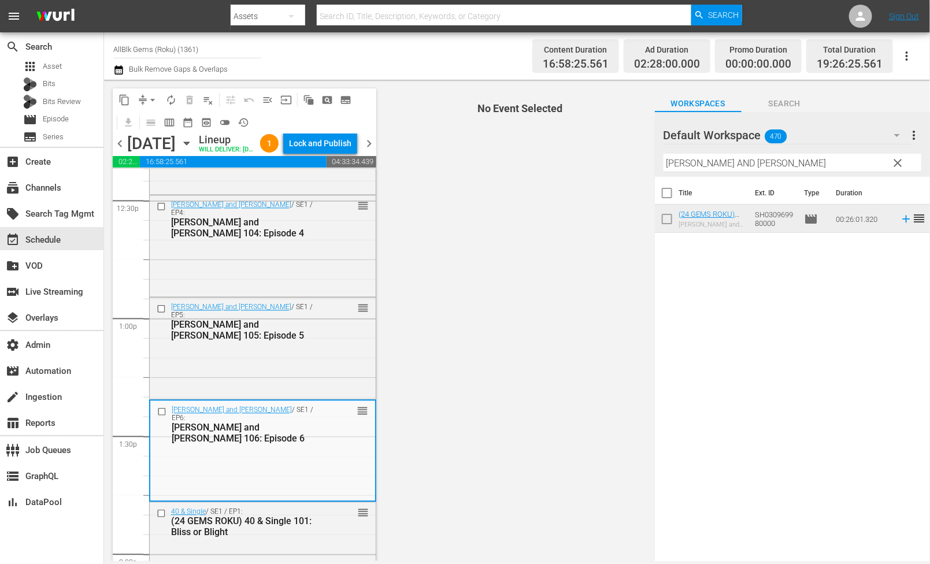
scroll to position [3056, 0]
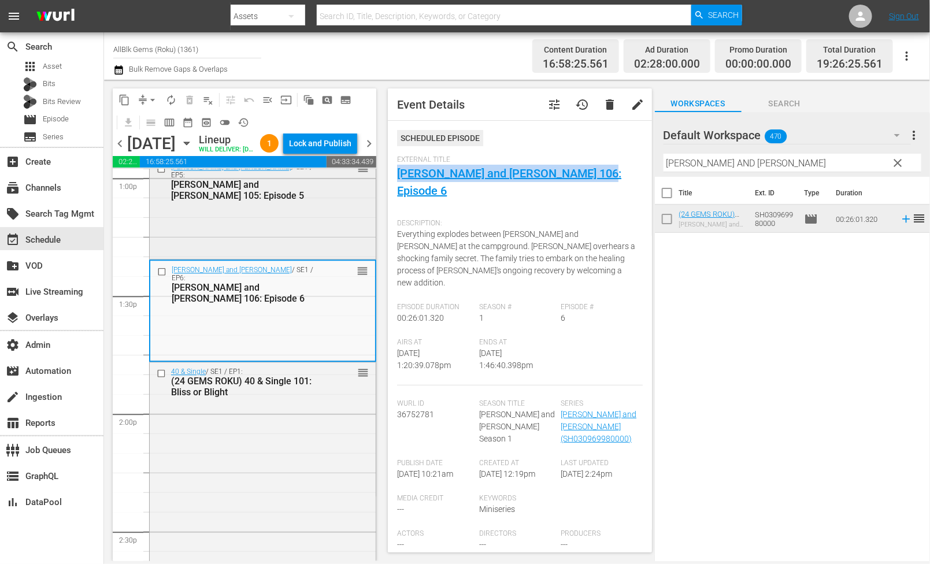
click at [290, 247] on div "[PERSON_NAME] and [PERSON_NAME] / SE1 / EP5: [PERSON_NAME] and [PERSON_NAME] 10…" at bounding box center [263, 207] width 226 height 99
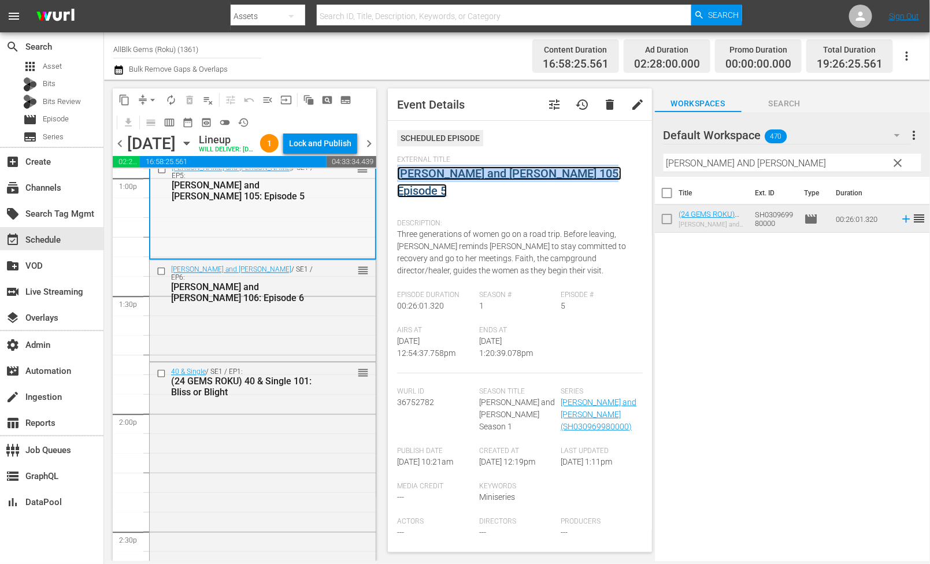
scroll to position [2956, 0]
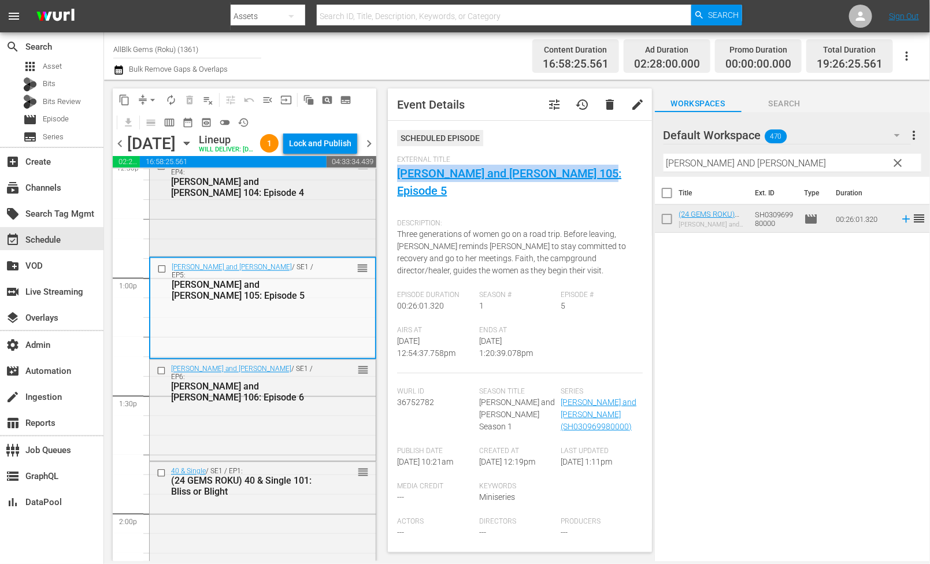
click at [329, 253] on div "[PERSON_NAME] and [PERSON_NAME] / SE1 / EP4: [PERSON_NAME] and [PERSON_NAME] 10…" at bounding box center [263, 204] width 226 height 99
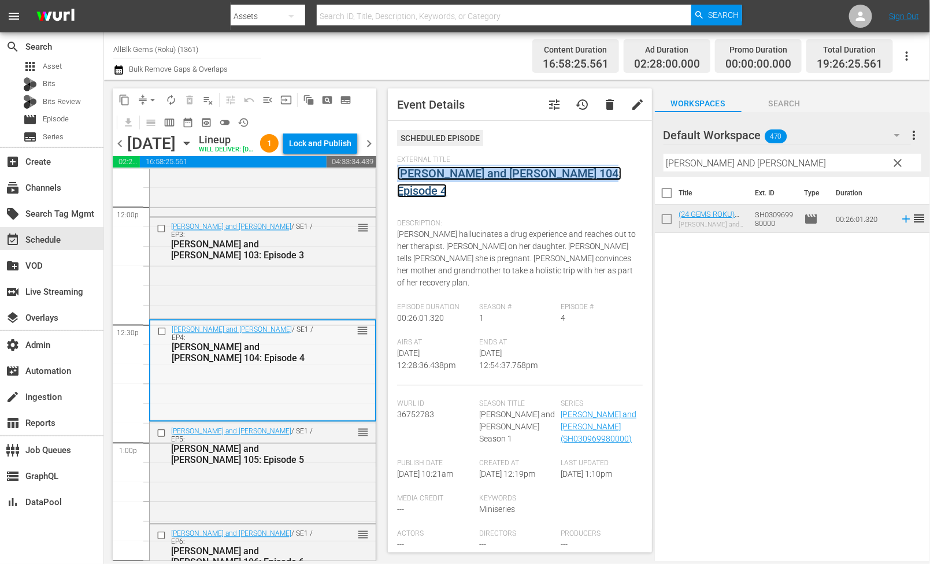
scroll to position [2768, 0]
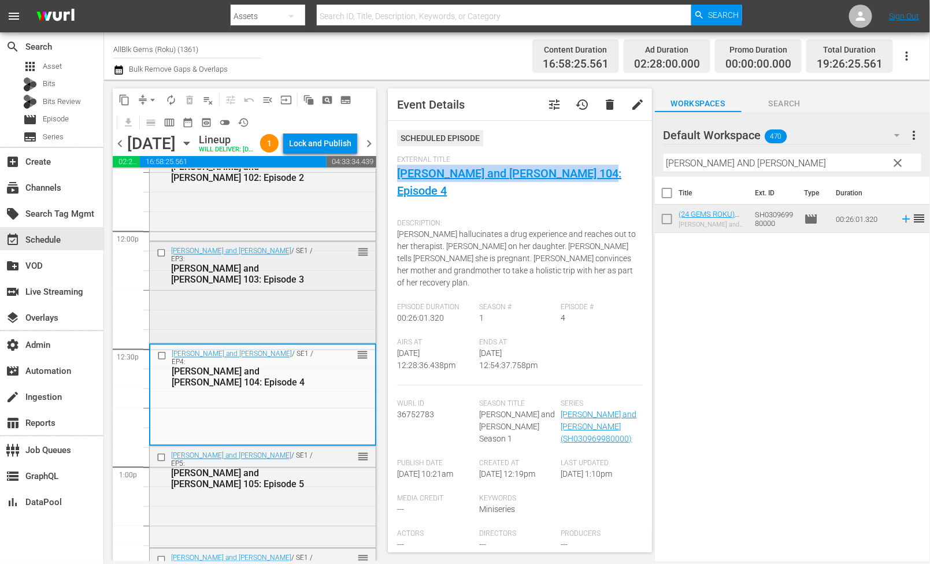
click at [305, 326] on div "[PERSON_NAME] and [PERSON_NAME] / SE1 / EP3: [PERSON_NAME] and [PERSON_NAME] 10…" at bounding box center [263, 291] width 226 height 99
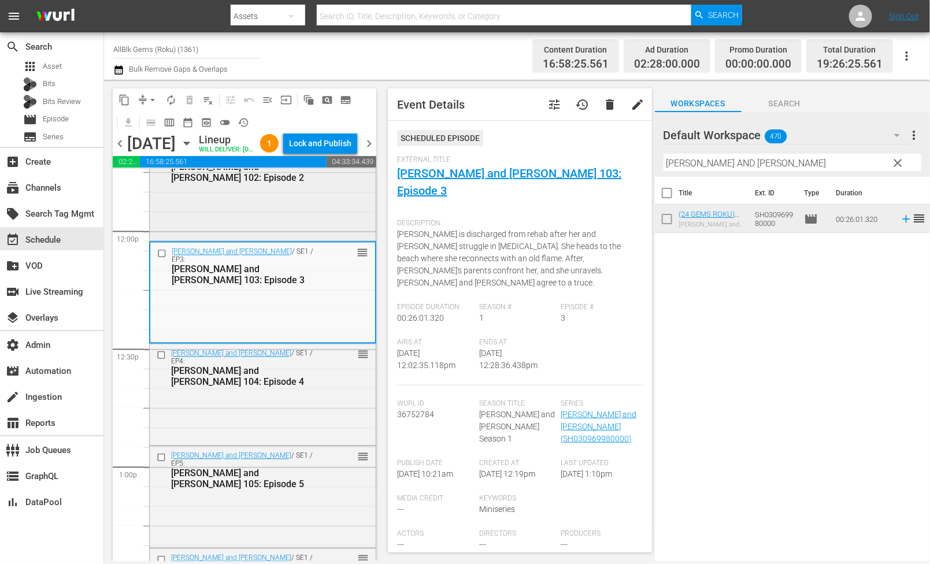
click at [276, 225] on div "[PERSON_NAME] and [PERSON_NAME] / SE1 / EP2: [PERSON_NAME] and [PERSON_NAME] 10…" at bounding box center [263, 189] width 226 height 99
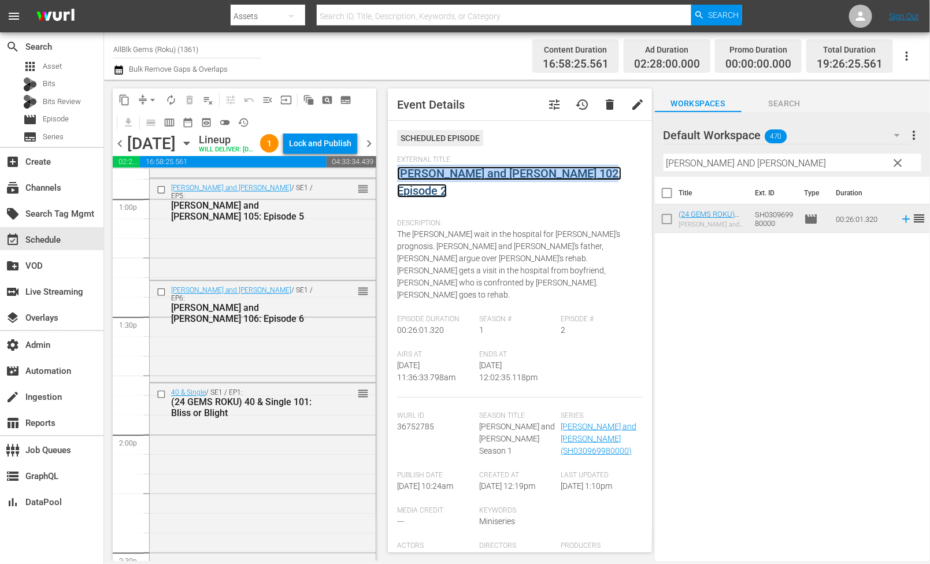
scroll to position [3041, 0]
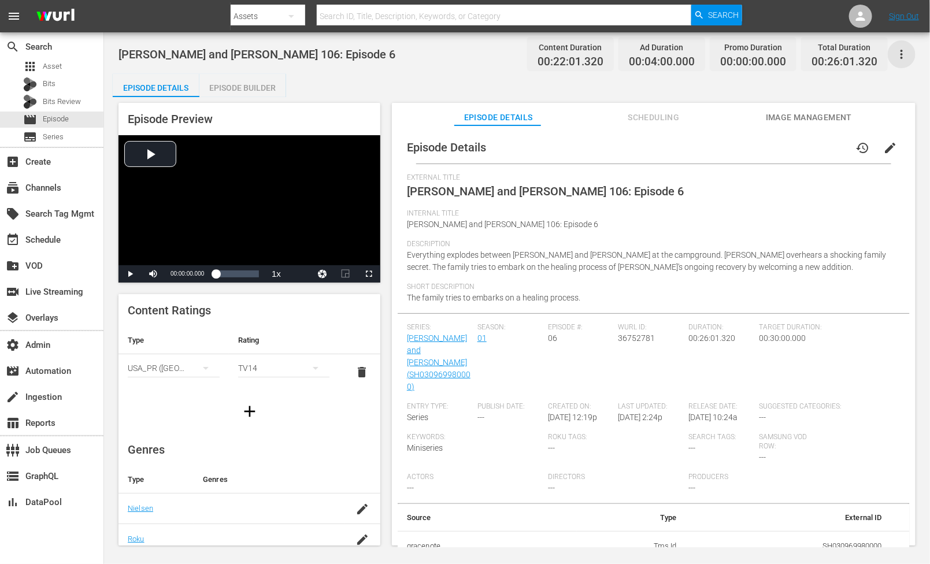
click at [900, 50] on icon "button" at bounding box center [902, 54] width 14 height 14
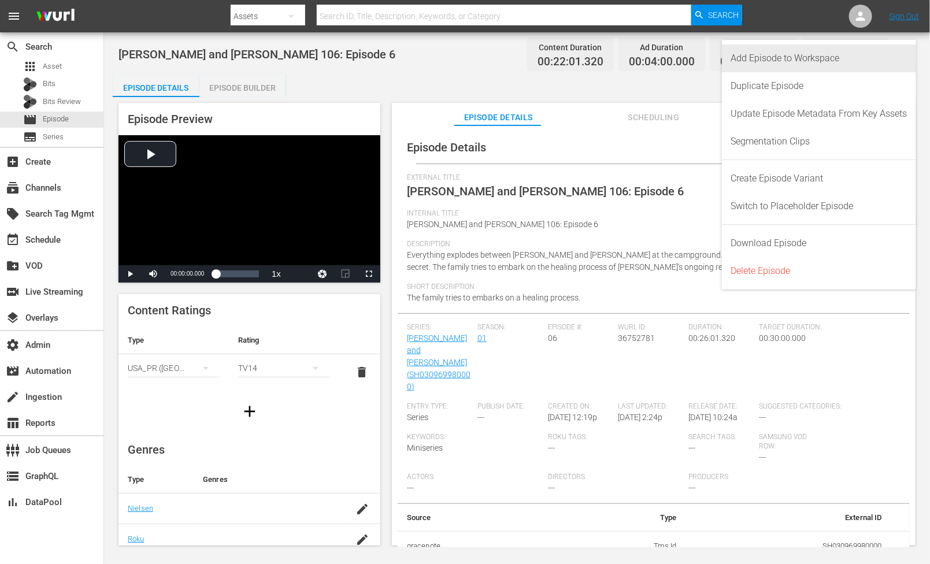
click at [876, 62] on div "Add Episode to Workspace" at bounding box center [819, 58] width 176 height 28
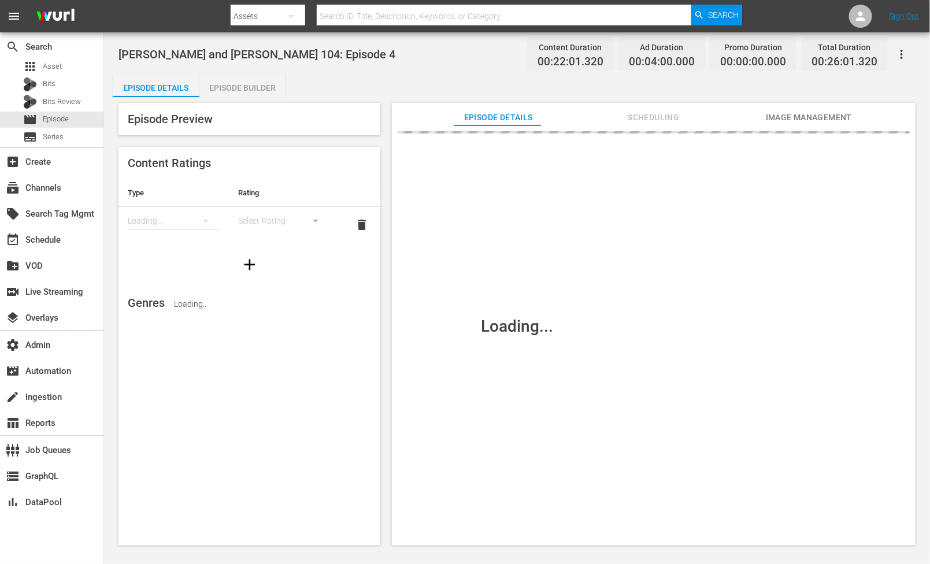
click at [903, 55] on icon "button" at bounding box center [902, 54] width 14 height 14
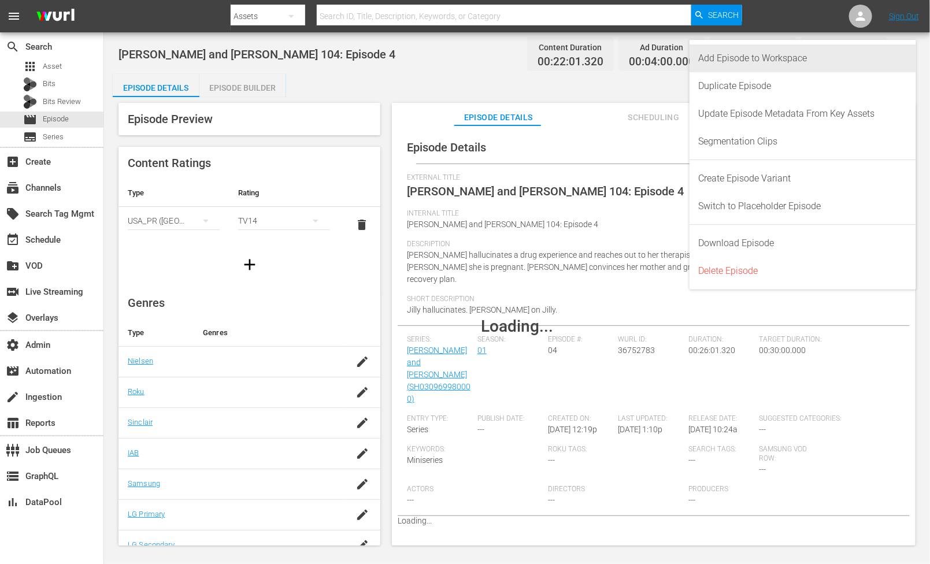
click at [881, 58] on div "Add Episode to Workspace" at bounding box center [803, 58] width 208 height 28
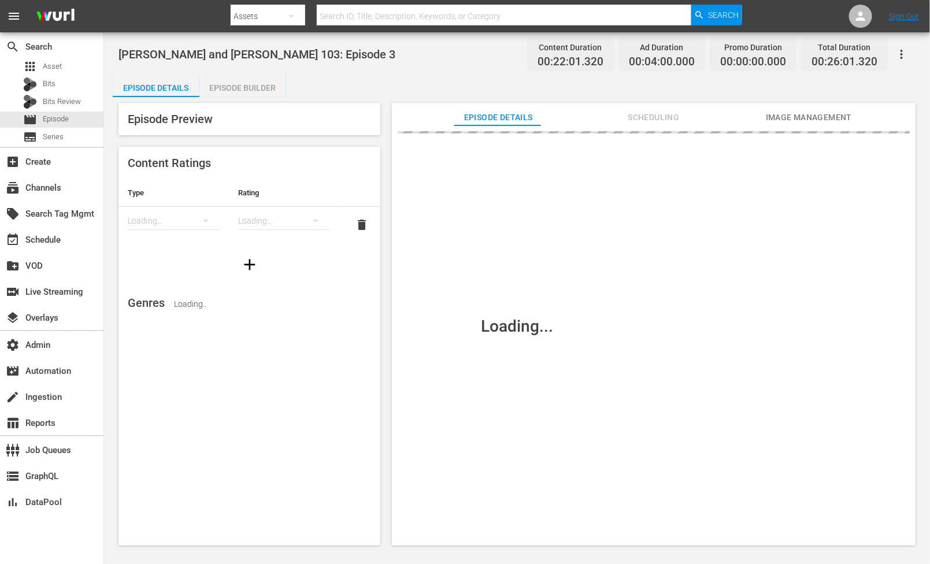
click at [904, 61] on button "button" at bounding box center [902, 54] width 28 height 28
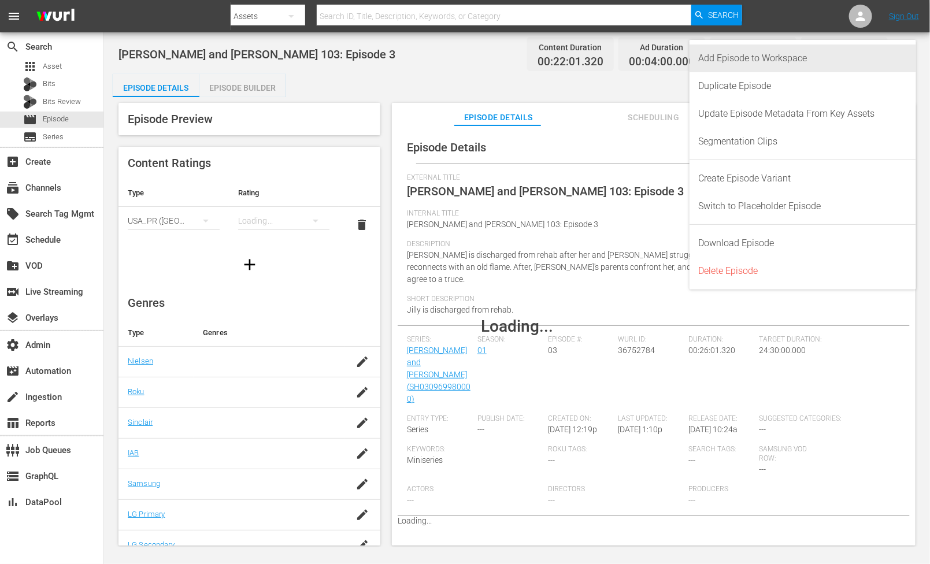
click at [879, 61] on div "Add Episode to Workspace" at bounding box center [803, 58] width 208 height 28
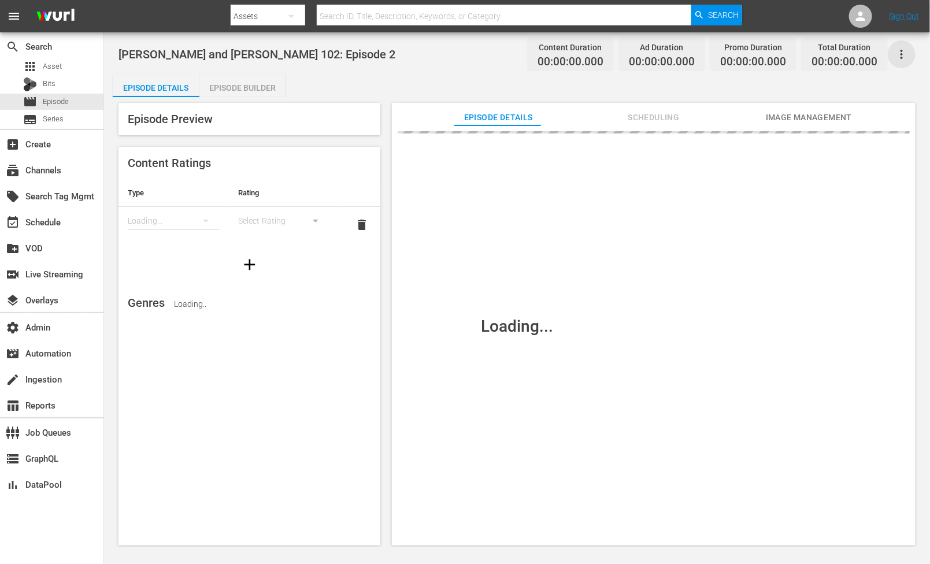
click at [900, 50] on icon "button" at bounding box center [902, 54] width 14 height 14
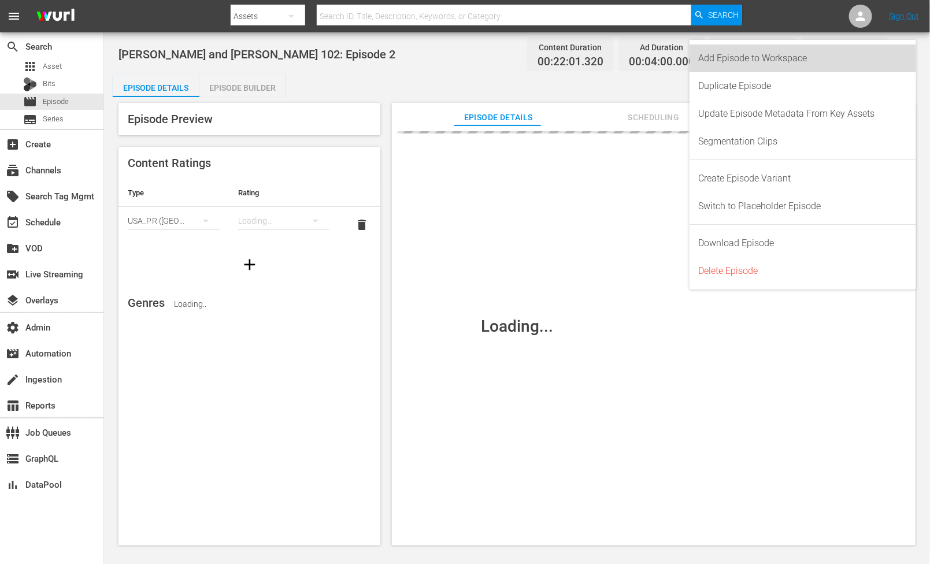
click at [879, 55] on div "Add Episode to Workspace" at bounding box center [803, 58] width 208 height 28
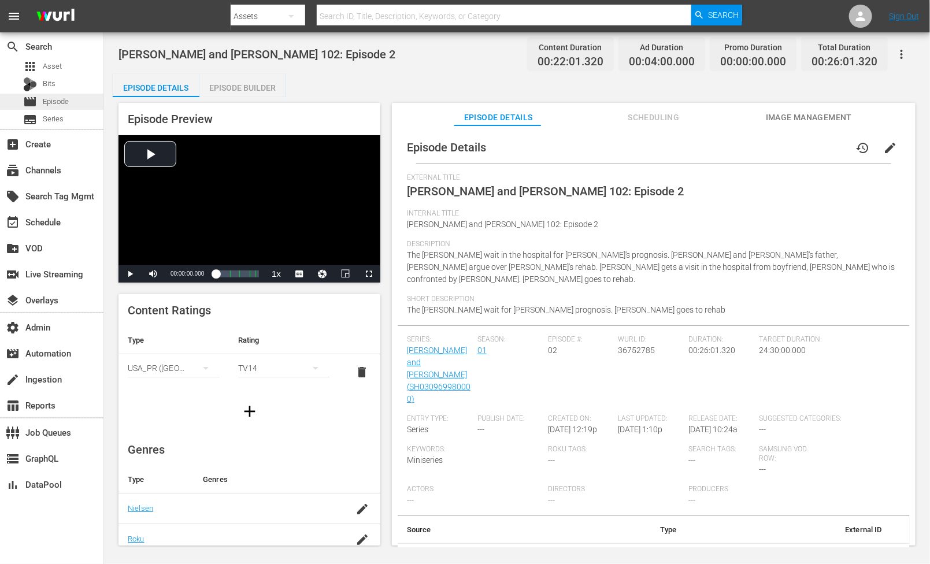
click at [60, 101] on span "Episode" at bounding box center [56, 102] width 26 height 12
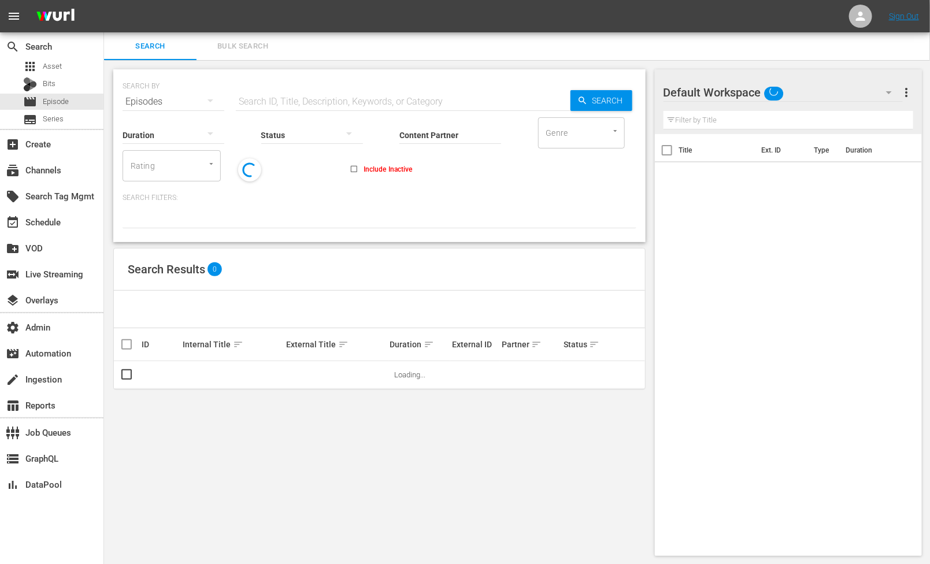
click at [269, 96] on input "text" at bounding box center [403, 102] width 335 height 28
paste input "G.R.I.T.S."
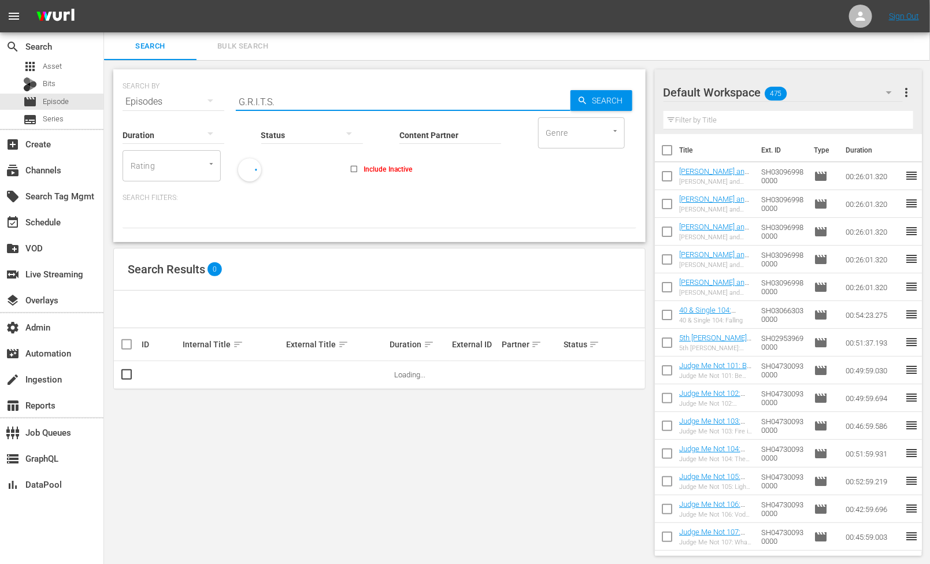
type input "G.R.I.T.S."
drag, startPoint x: 430, startPoint y: 136, endPoint x: 432, endPoint y: 129, distance: 7.1
click at [432, 129] on input "Content Partner" at bounding box center [450, 136] width 102 height 42
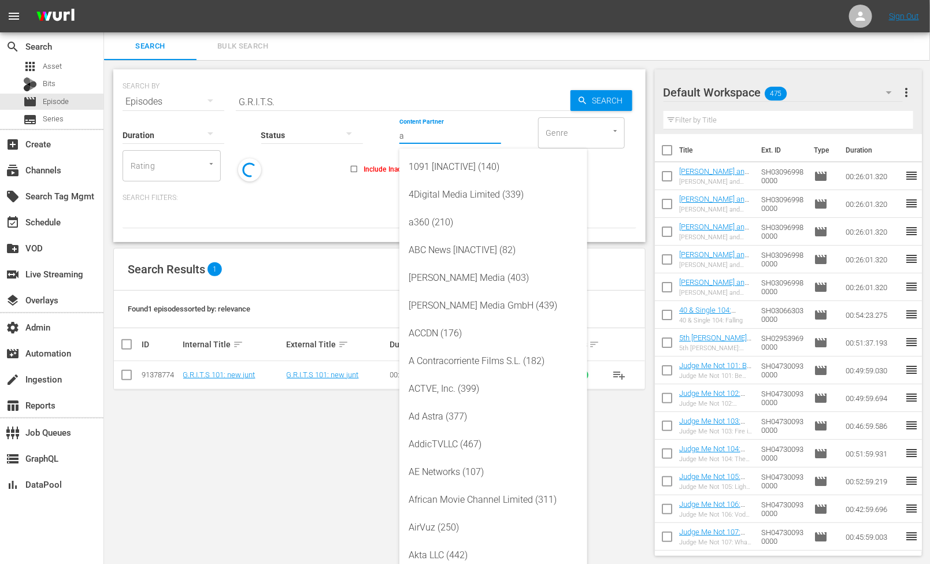
type input "a"
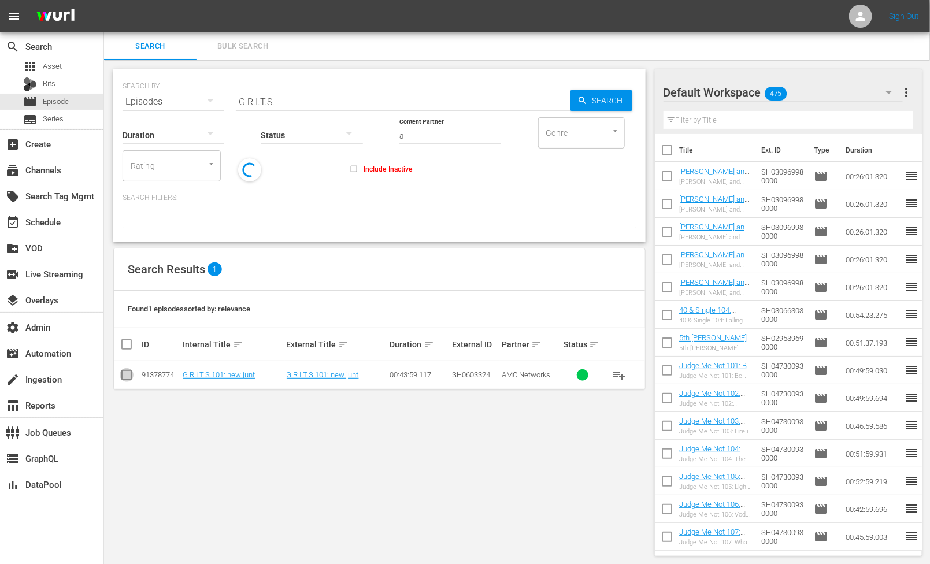
click at [129, 379] on input "checkbox" at bounding box center [127, 377] width 14 height 14
checkbox input "true"
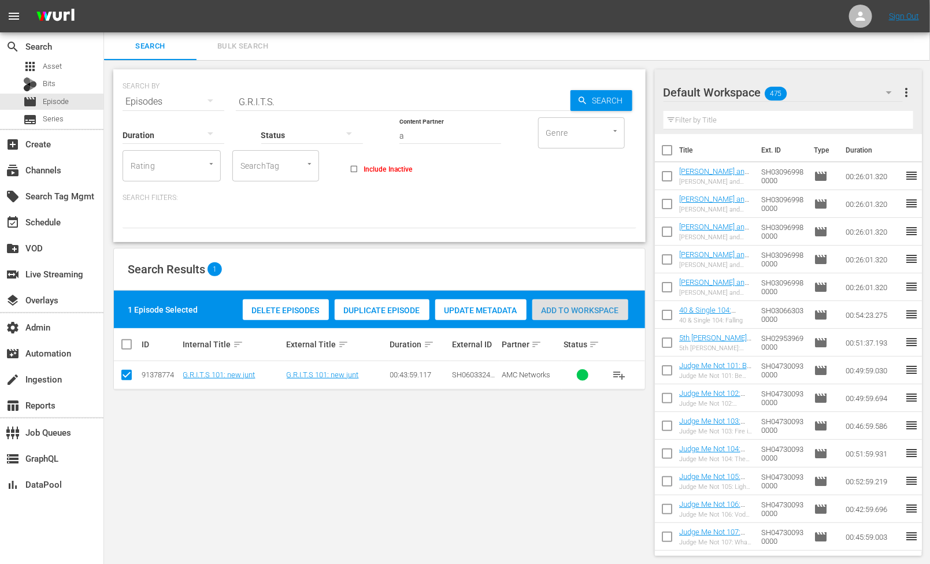
click at [594, 314] on span "Add to Workspace" at bounding box center [580, 310] width 96 height 9
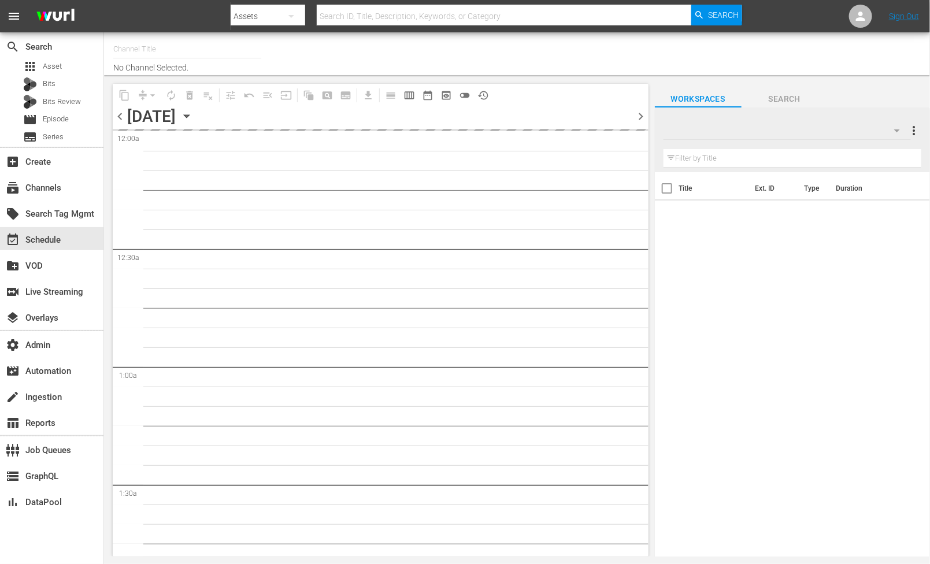
type input "AllBlk Gems (Roku) (1361)"
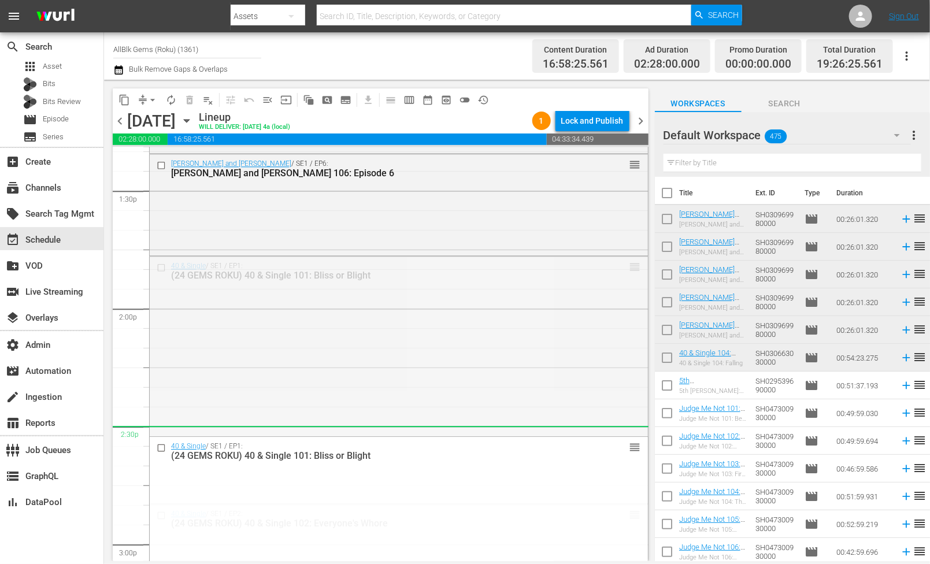
scroll to position [3173, 0]
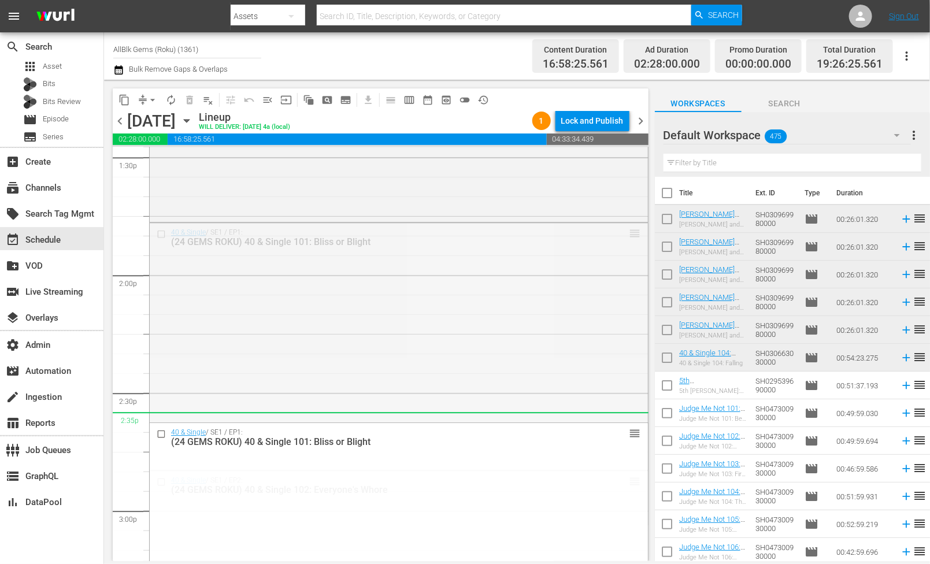
drag, startPoint x: 631, startPoint y: 328, endPoint x: 607, endPoint y: 429, distance: 104.6
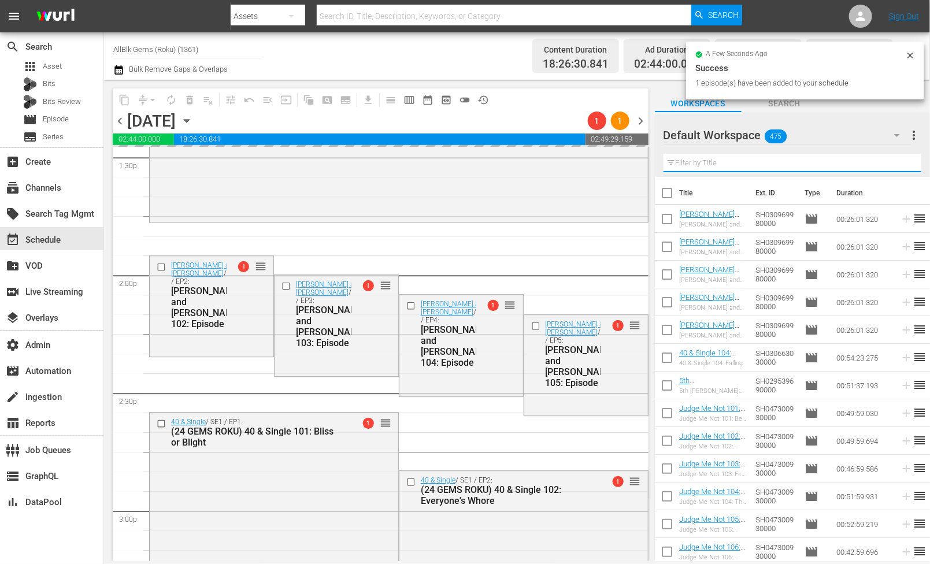
click at [712, 160] on input "text" at bounding box center [792, 163] width 258 height 18
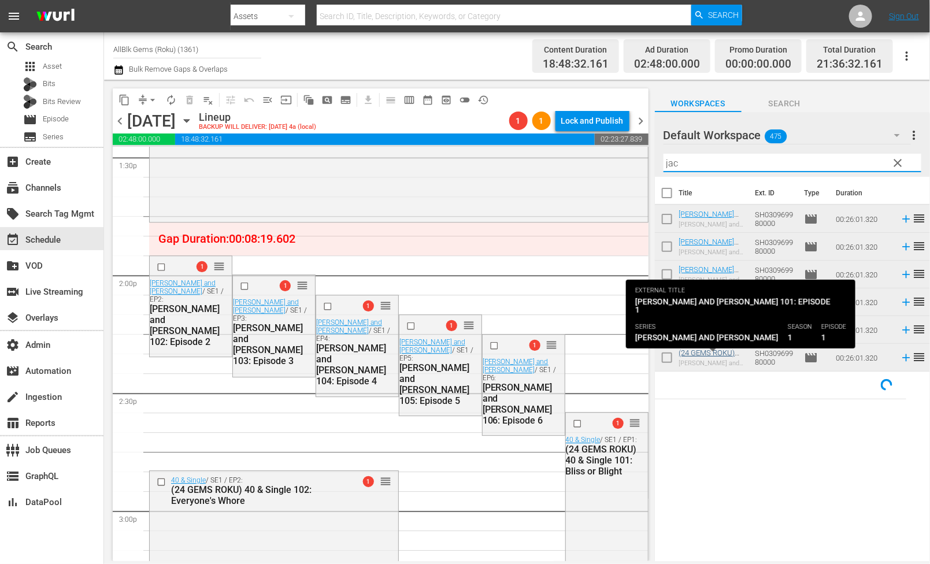
type input "jac"
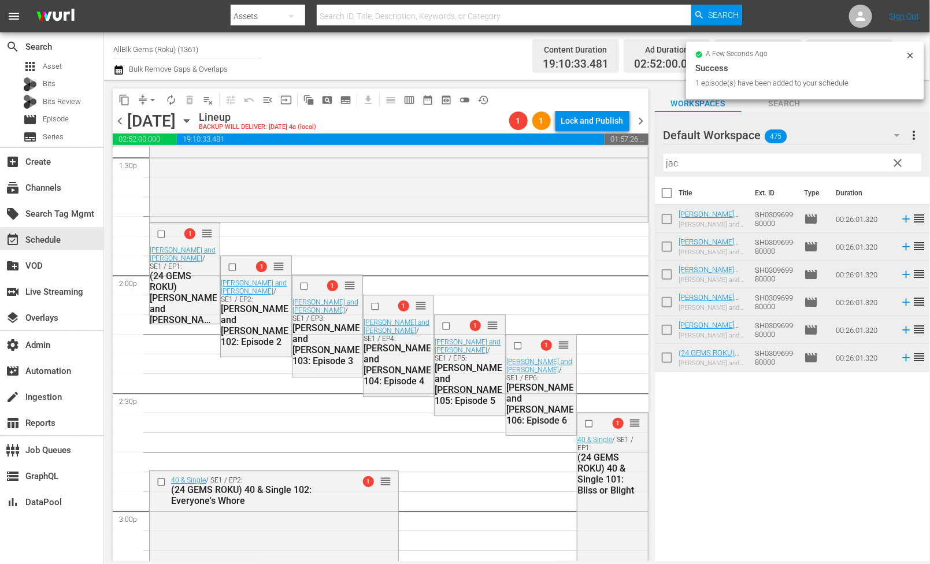
drag, startPoint x: 711, startPoint y: 353, endPoint x: 283, endPoint y: 345, distance: 428.9
click at [256, 350] on div "1 reorder [PERSON_NAME] and [PERSON_NAME] / SE1 / EP2: [PERSON_NAME] and [PERSO…" at bounding box center [256, 305] width 70 height 99
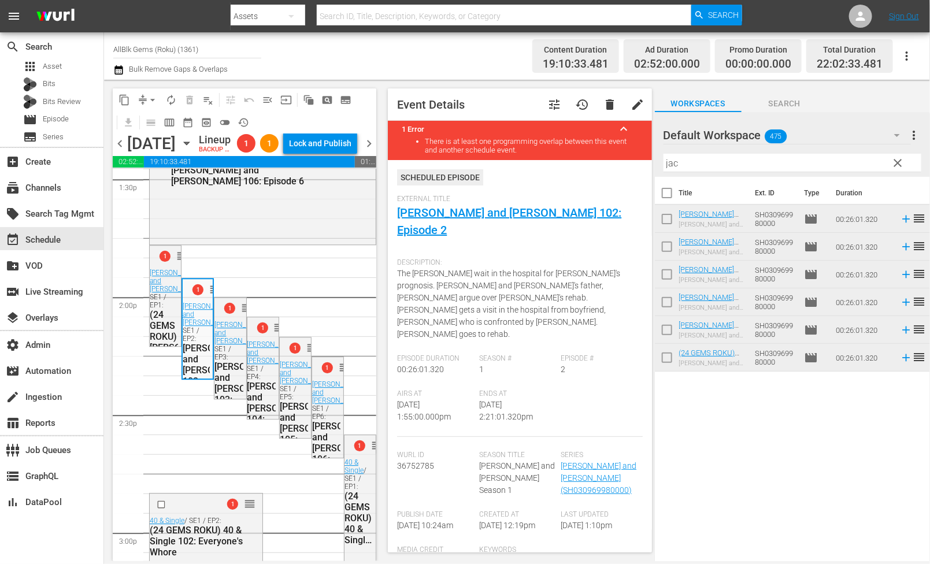
scroll to position [284, 0]
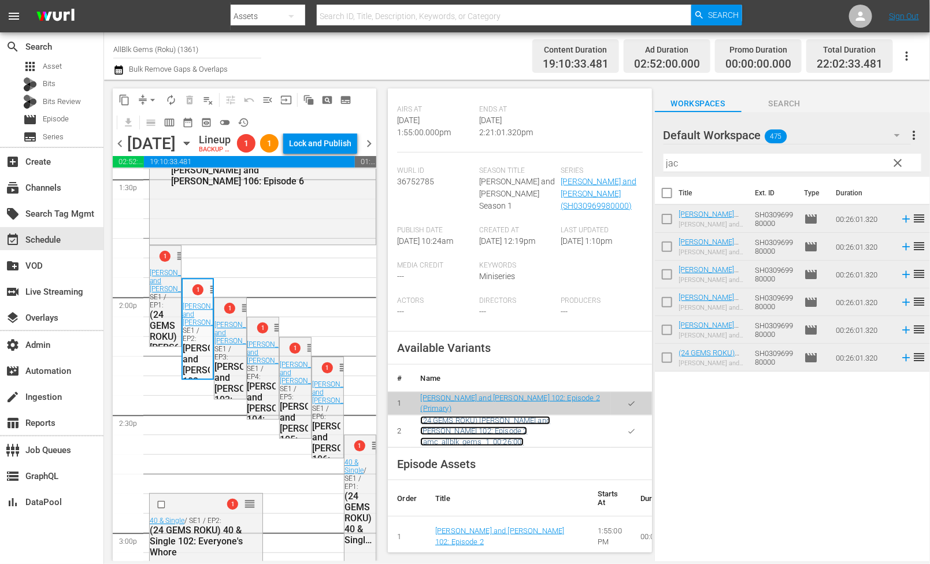
click at [506, 416] on link "(24 GEMS ROKU) [PERSON_NAME] and [PERSON_NAME] 102: Episode 2 (amc_allblk_gems_…" at bounding box center [484, 431] width 129 height 30
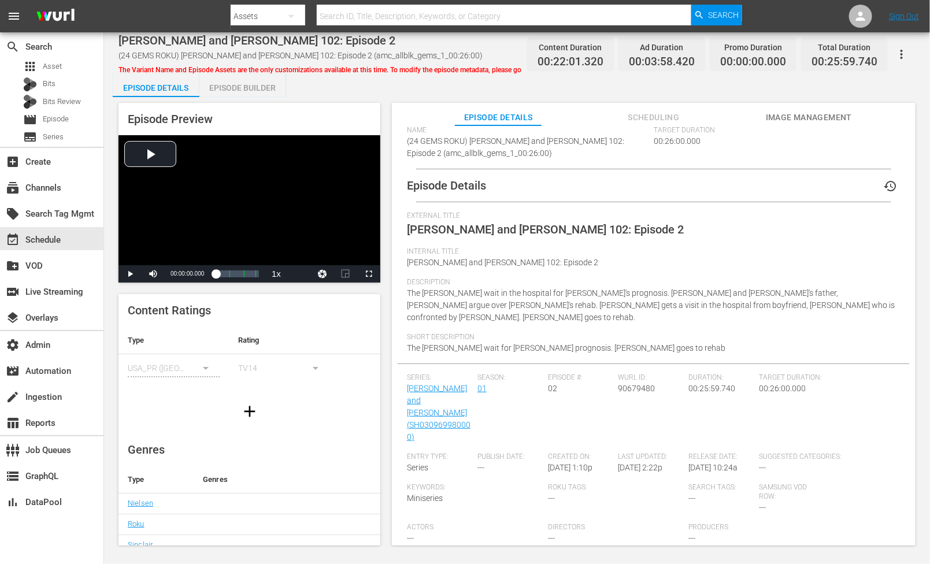
scroll to position [154, 0]
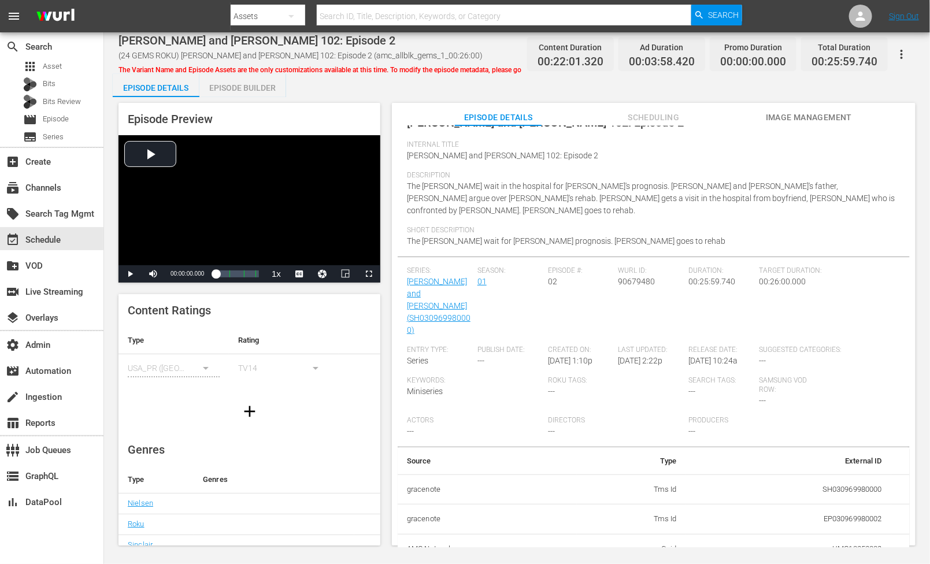
click at [253, 95] on div "Episode Builder" at bounding box center [242, 88] width 87 height 28
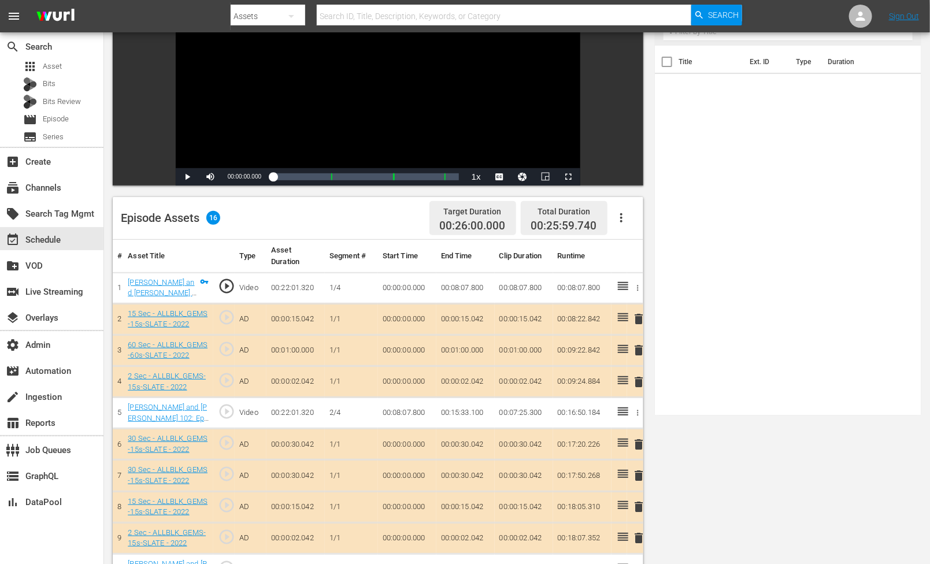
scroll to position [158, 0]
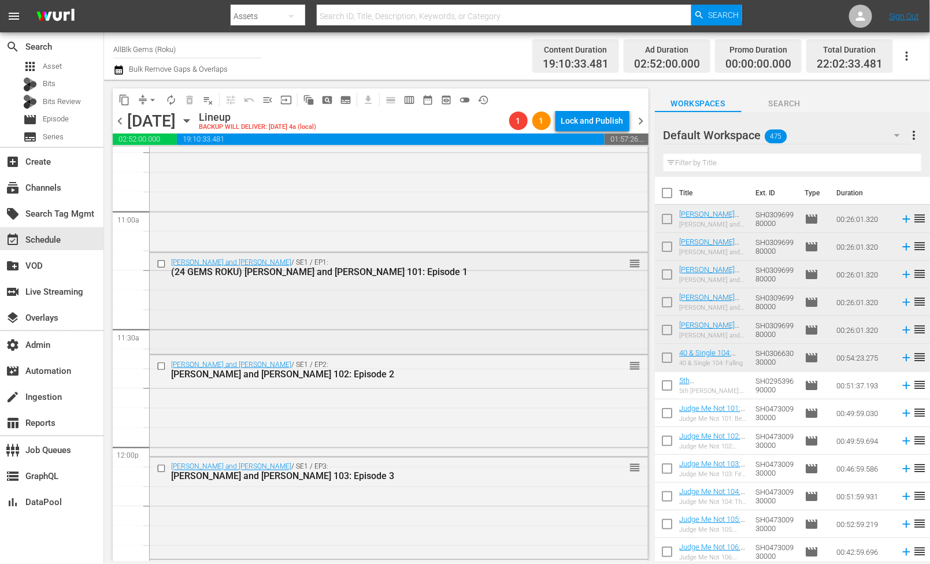
scroll to position [2547, 0]
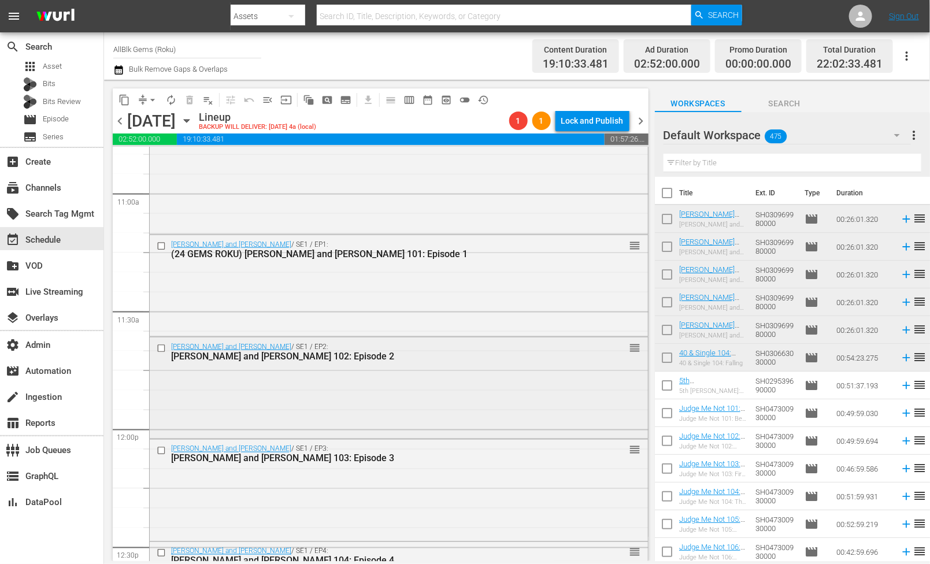
click at [351, 369] on div "[PERSON_NAME] and [PERSON_NAME] / SE1 / EP2: [PERSON_NAME] and [PERSON_NAME] 10…" at bounding box center [399, 386] width 498 height 99
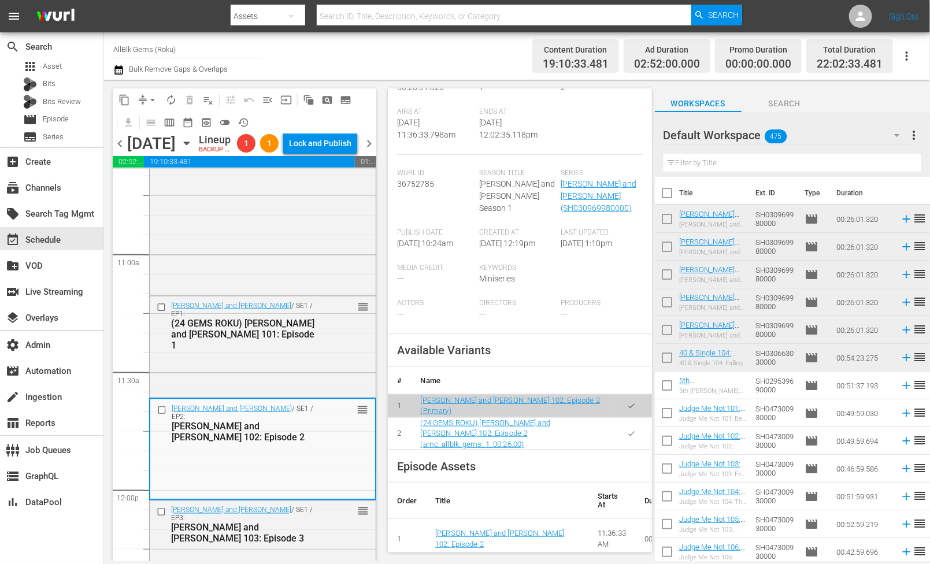
scroll to position [0, 0]
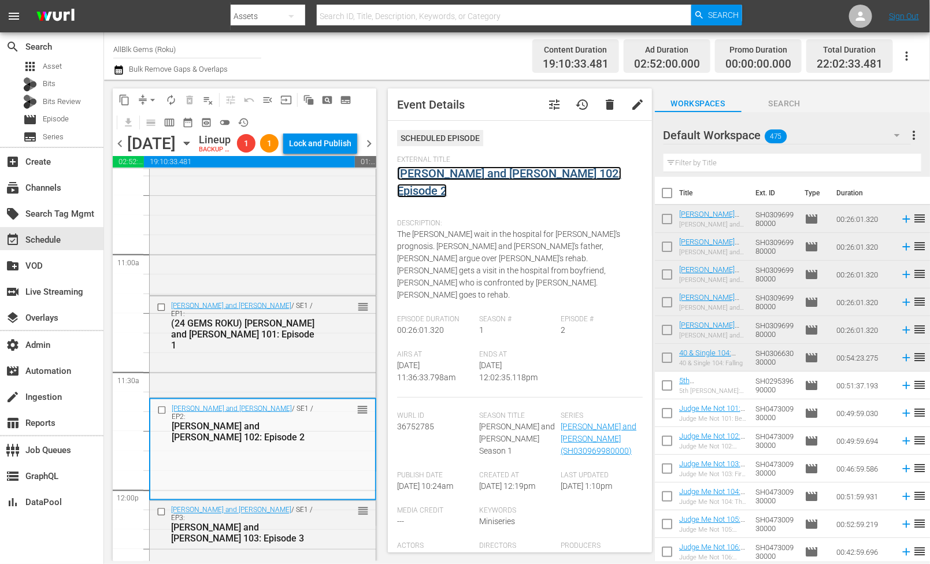
click at [481, 176] on link "[PERSON_NAME] and [PERSON_NAME] 102: Episode 2" at bounding box center [509, 181] width 224 height 31
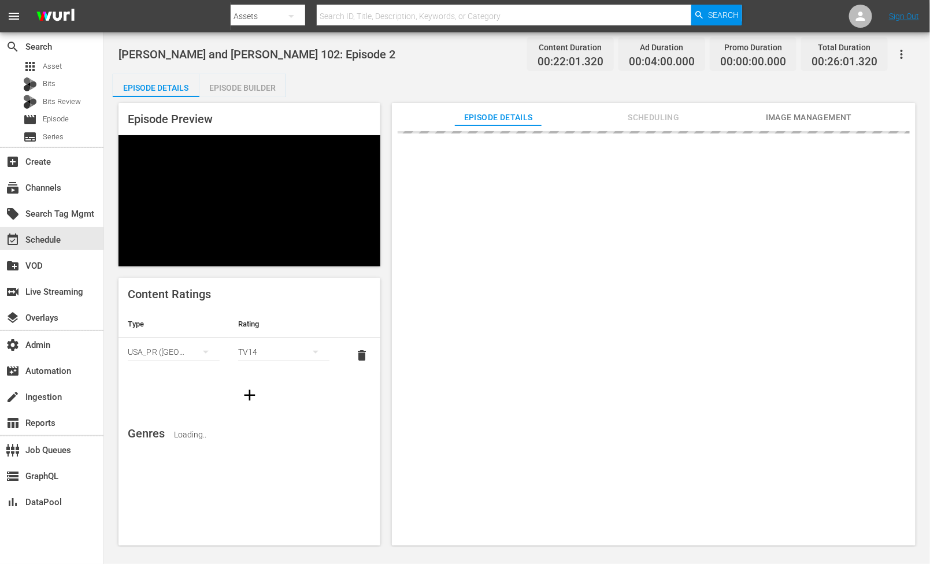
click at [644, 109] on button "Scheduling" at bounding box center [653, 114] width 87 height 23
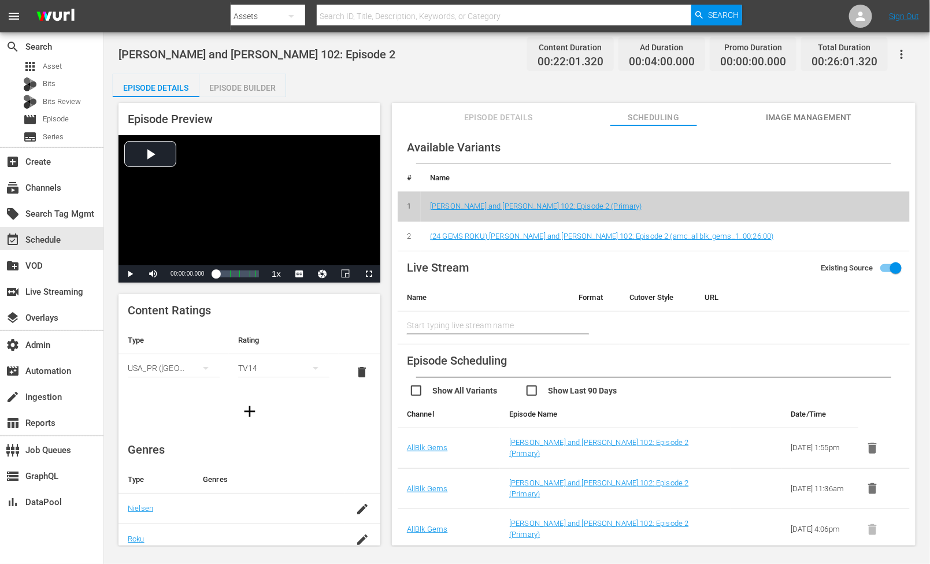
click at [569, 240] on td "(24 GEMS ROKU) [PERSON_NAME] and [PERSON_NAME] 102: Episode 2 (amc_allblk_gems_…" at bounding box center [665, 236] width 489 height 30
click at [579, 238] on link "(24 GEMS ROKU) [PERSON_NAME] and [PERSON_NAME] 102: Episode 2 (amc_allblk_gems_…" at bounding box center [602, 236] width 344 height 9
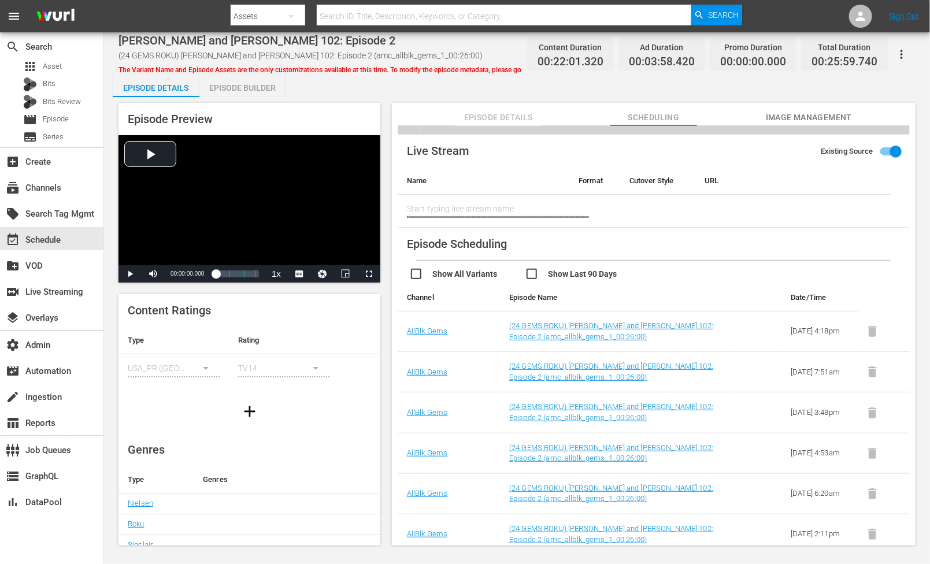
scroll to position [110, 0]
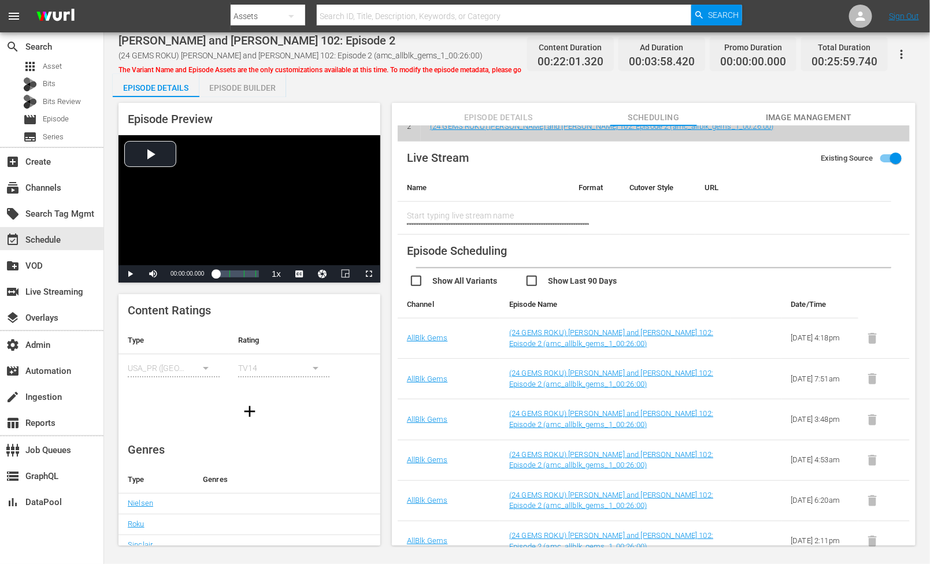
click at [421, 282] on input "checkbox" at bounding box center [467, 282] width 116 height 17
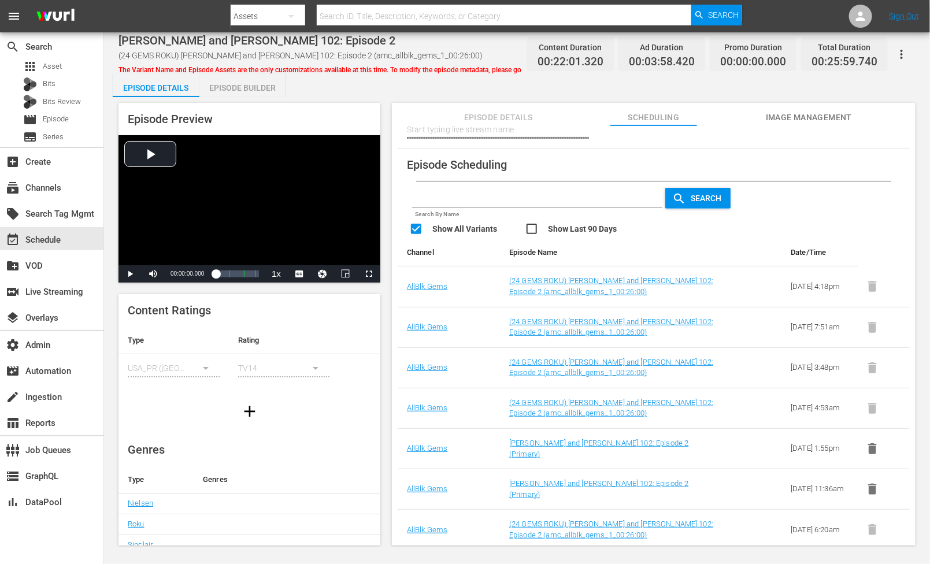
scroll to position [262, 0]
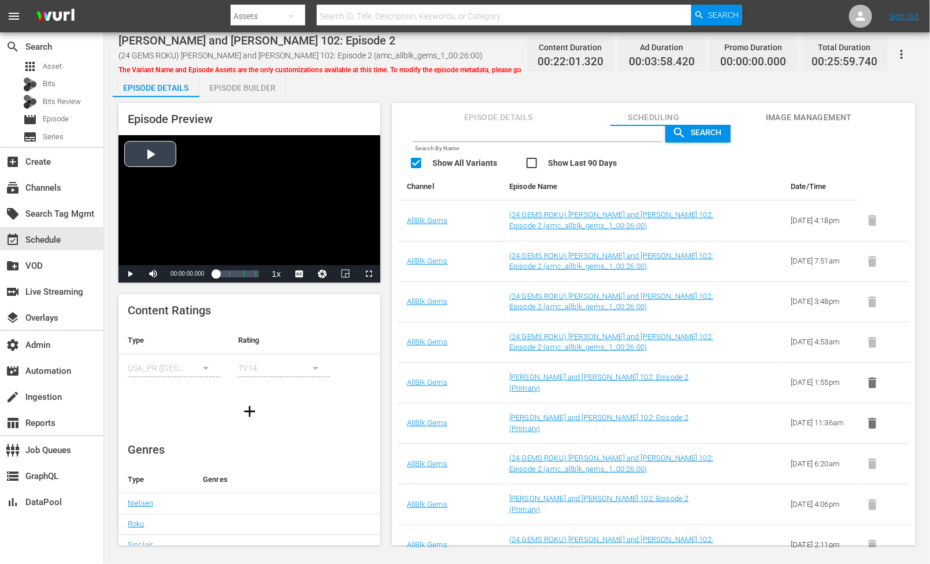
checkbox input "false"
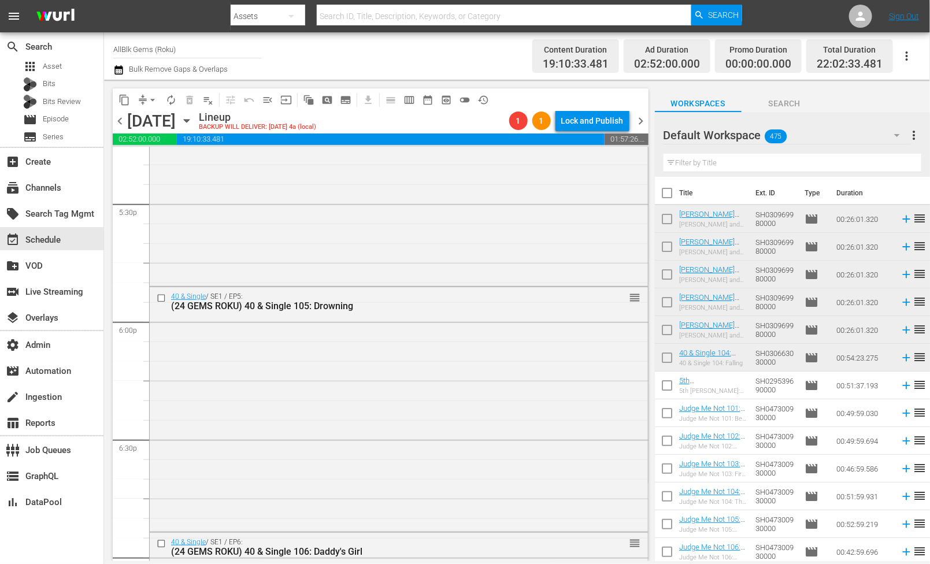
scroll to position [3341, 0]
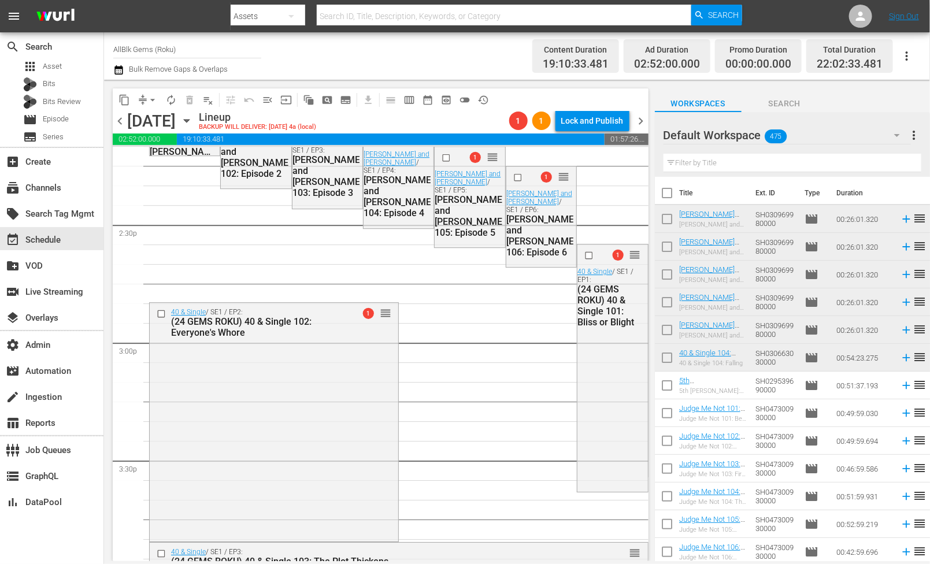
click at [119, 72] on icon "button" at bounding box center [118, 70] width 11 height 14
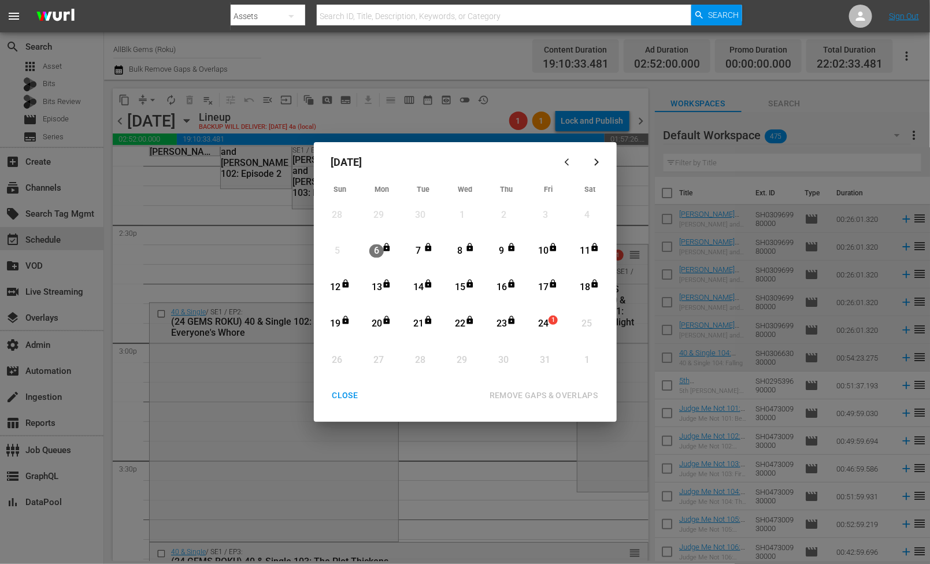
click at [544, 330] on div "24" at bounding box center [543, 323] width 14 height 13
click at [567, 389] on div "REMOVE GAPS & OVERLAPS" at bounding box center [543, 395] width 127 height 14
click at [336, 390] on div "CLOSE" at bounding box center [345, 395] width 44 height 14
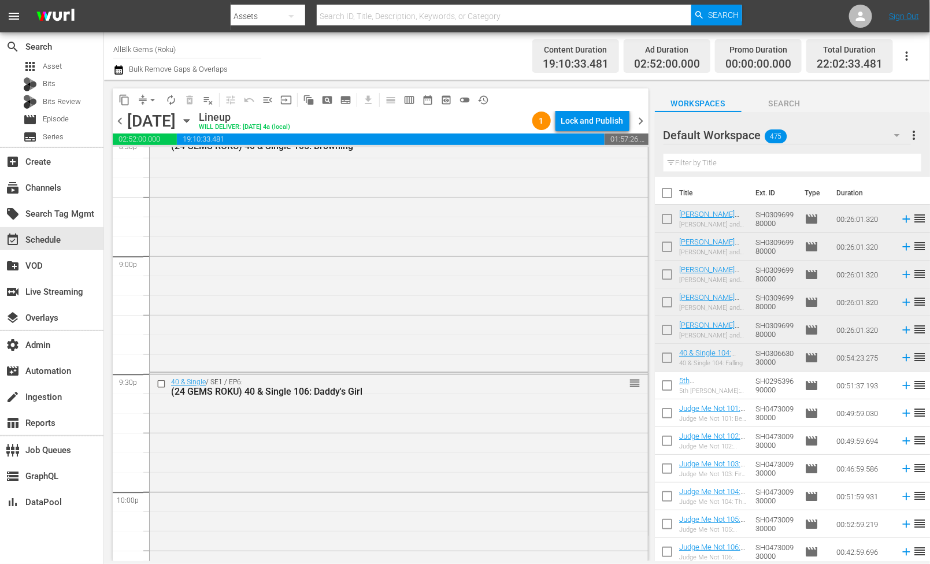
scroll to position [4853, 0]
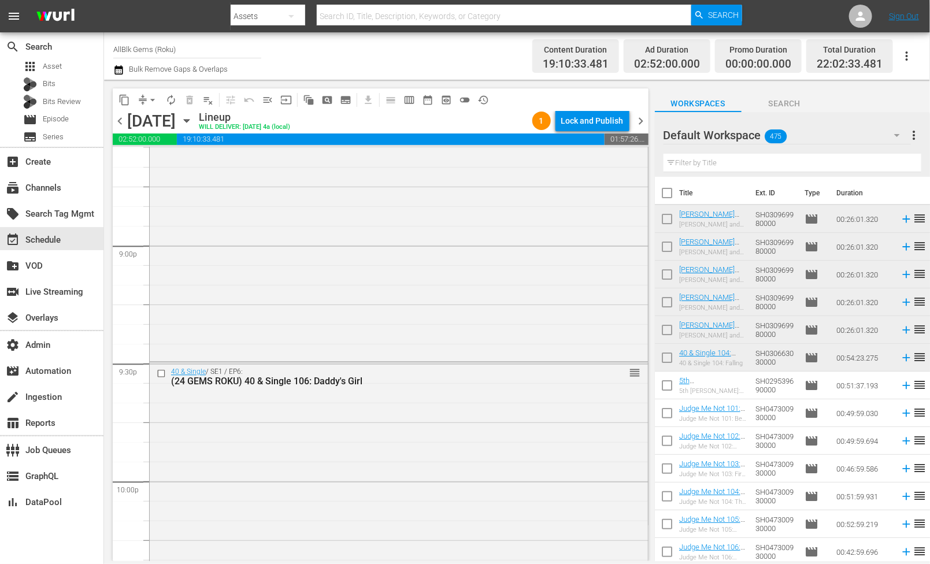
click at [908, 361] on icon at bounding box center [906, 357] width 13 height 13
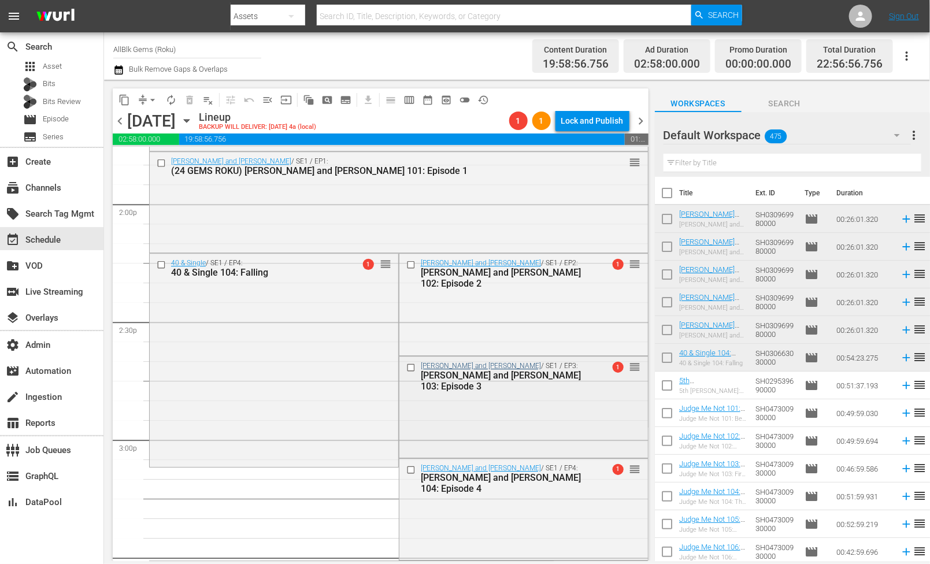
scroll to position [3245, 0]
click at [162, 261] on input "checkbox" at bounding box center [163, 264] width 12 height 10
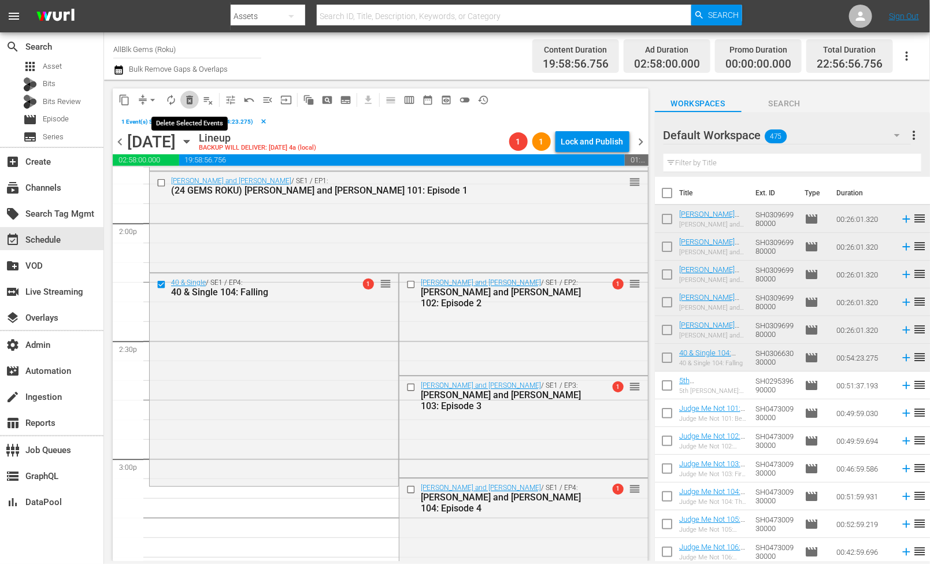
click at [186, 99] on span "delete_forever_outlined" at bounding box center [190, 100] width 12 height 12
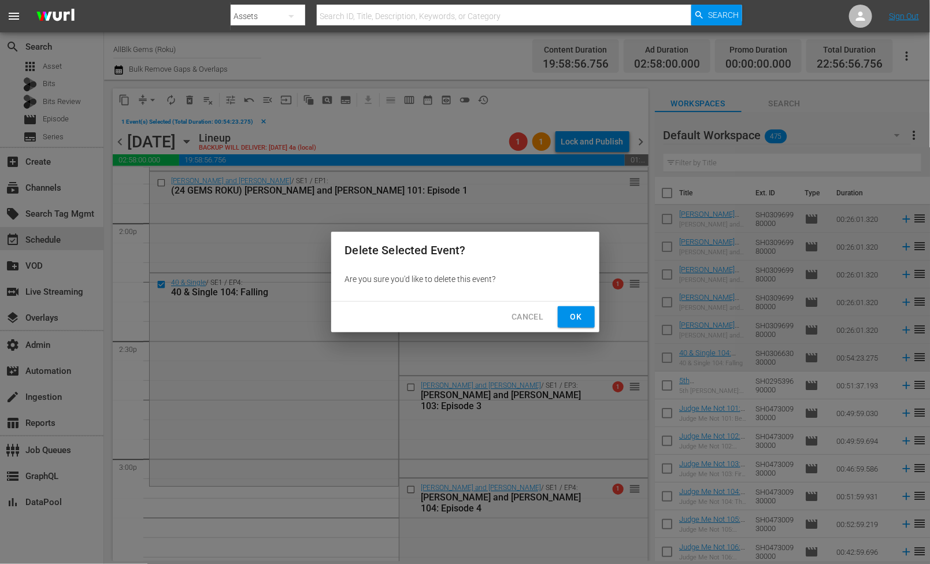
click at [579, 320] on span "Ok" at bounding box center [576, 317] width 18 height 14
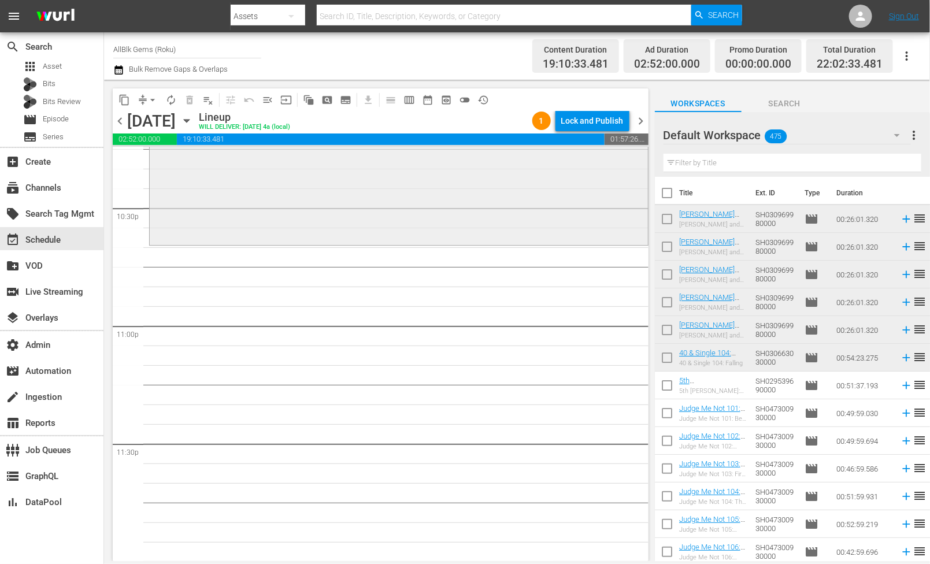
scroll to position [5243, 0]
click at [641, 124] on span "chevron_right" at bounding box center [641, 121] width 14 height 14
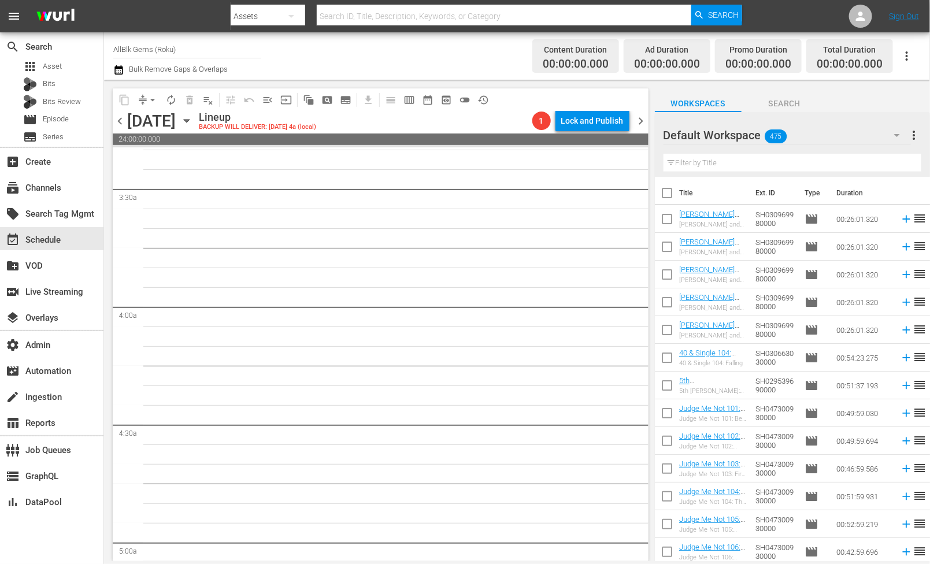
scroll to position [526, 0]
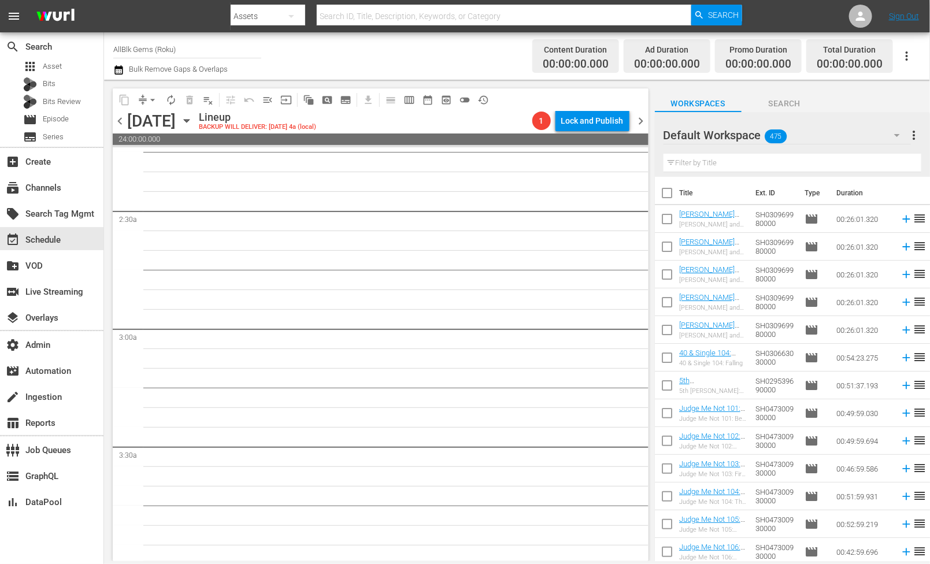
click at [121, 118] on span "chevron_left" at bounding box center [120, 121] width 14 height 14
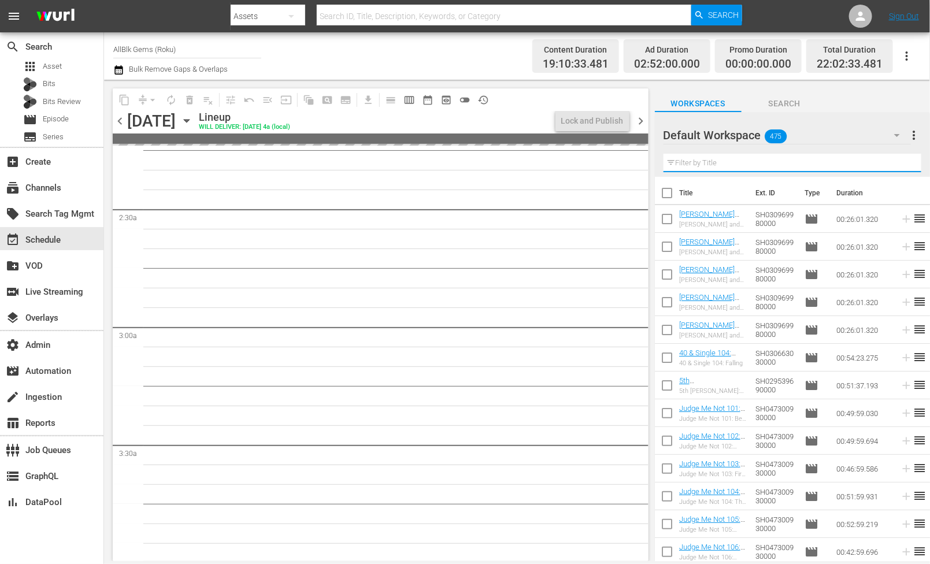
click at [758, 162] on input "text" at bounding box center [792, 163] width 258 height 18
paste input "Be Careful What You Wish For"
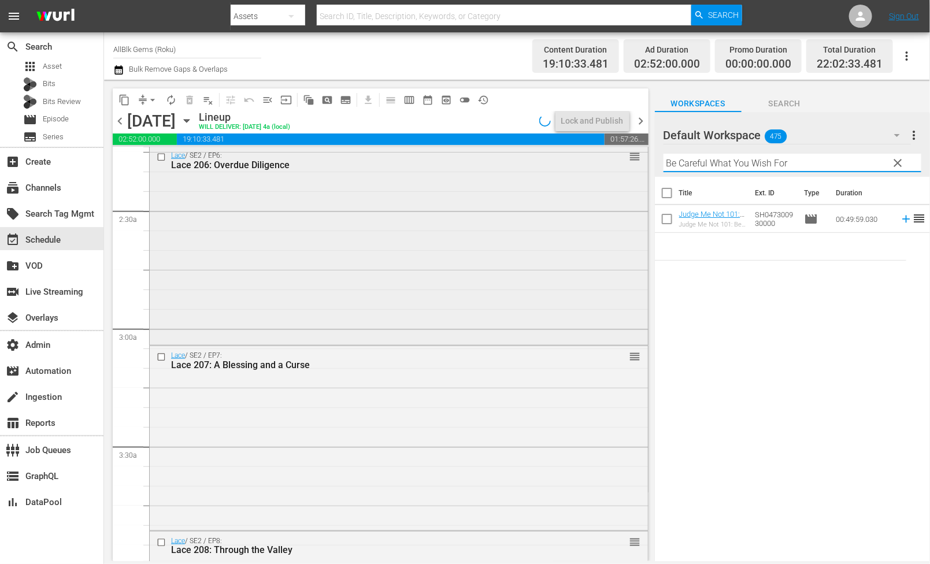
scroll to position [487, 0]
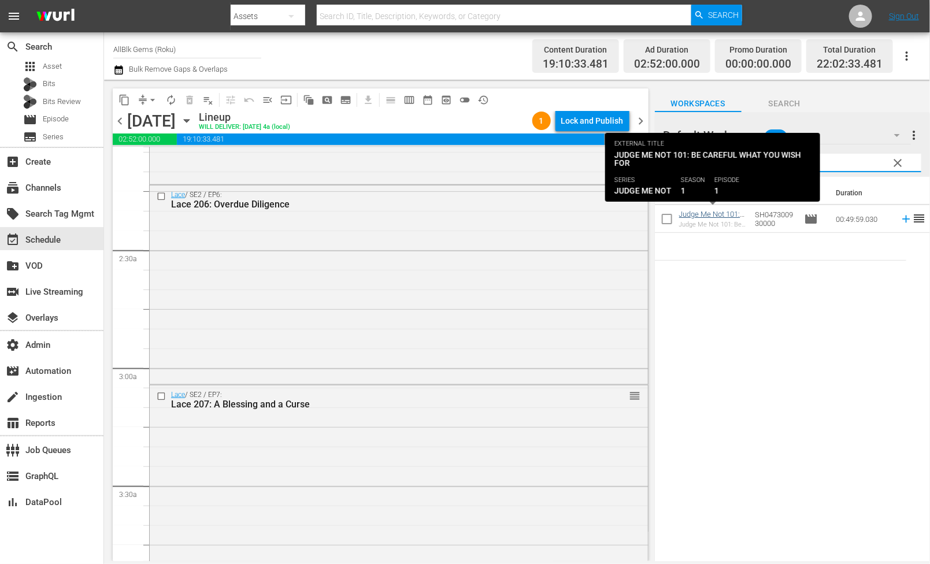
type input "Be Careful What You Wish For"
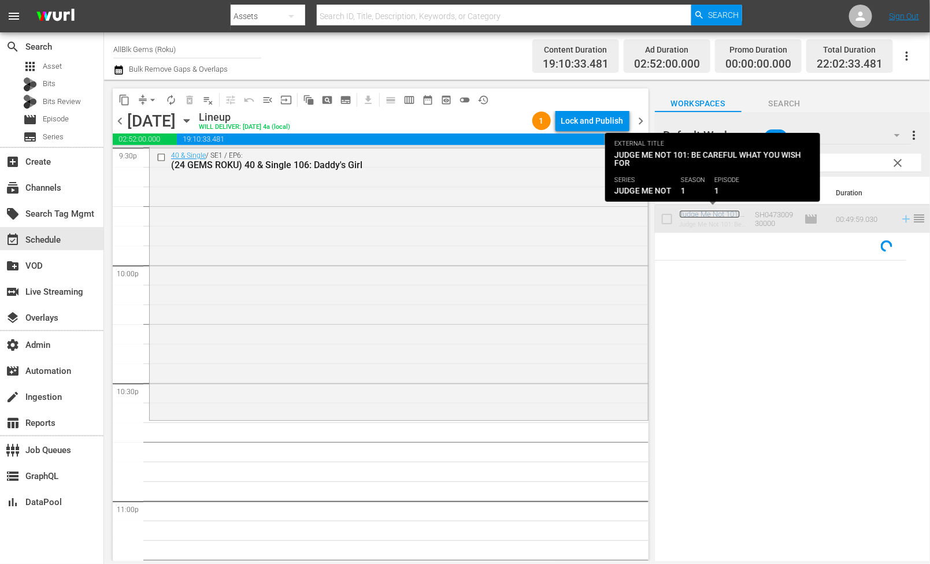
scroll to position [5244, 0]
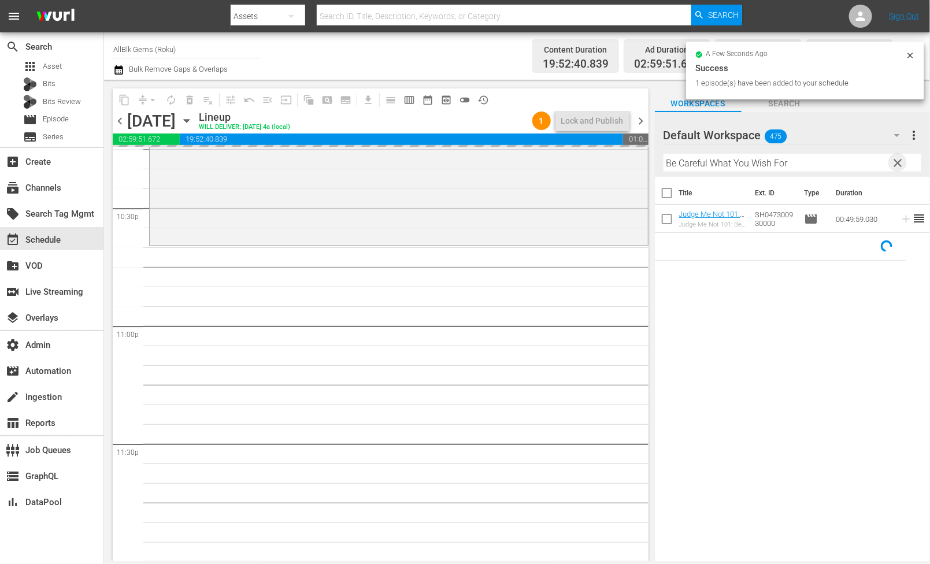
click at [897, 165] on span "clear" at bounding box center [898, 163] width 14 height 14
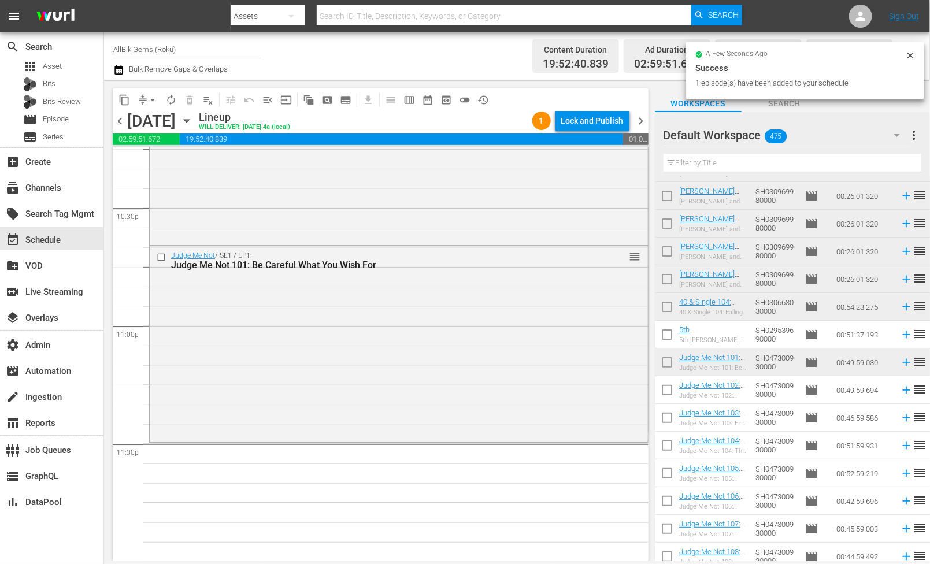
click at [667, 389] on input "checkbox" at bounding box center [667, 392] width 24 height 24
checkbox input "true"
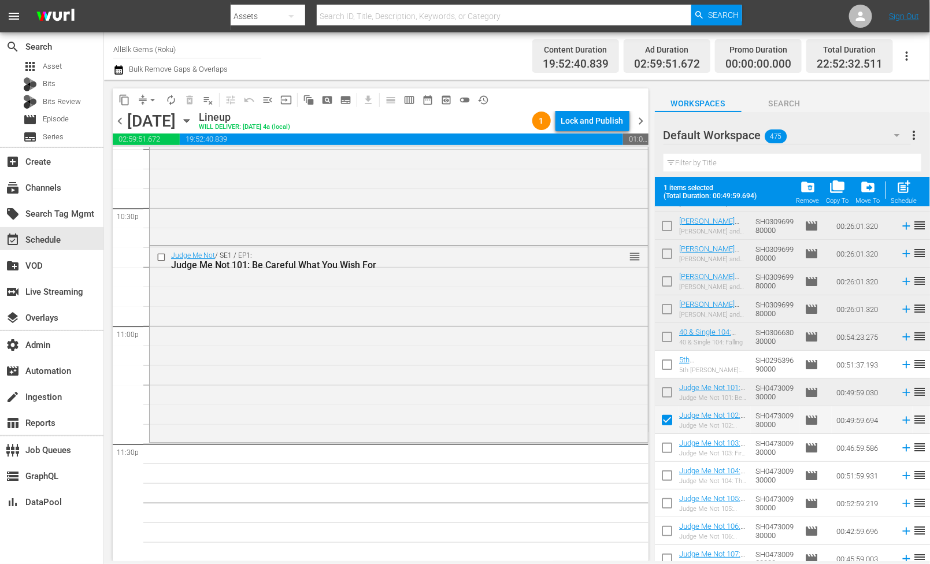
scroll to position [166, 0]
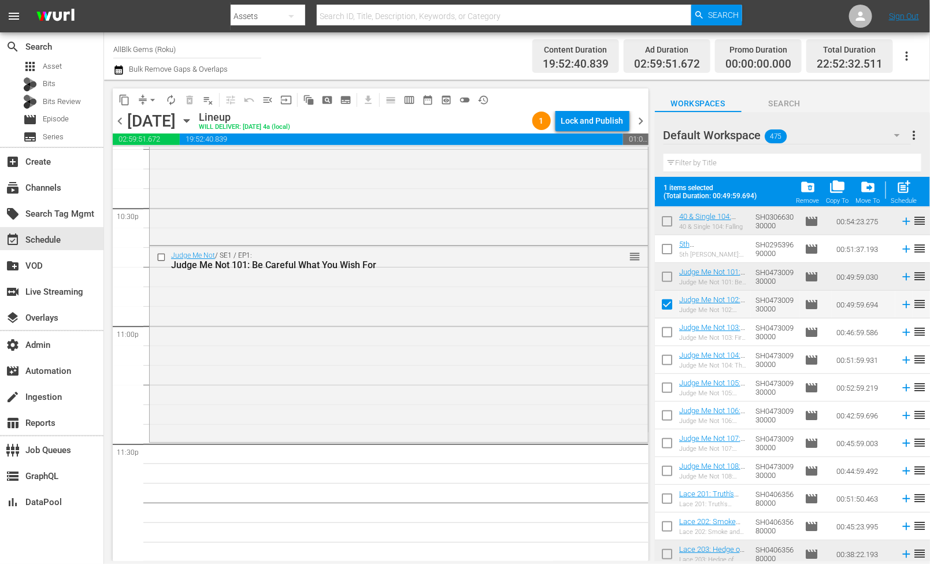
click at [667, 339] on input "checkbox" at bounding box center [667, 334] width 24 height 24
checkbox input "true"
click at [667, 361] on input "checkbox" at bounding box center [667, 362] width 24 height 24
checkbox input "true"
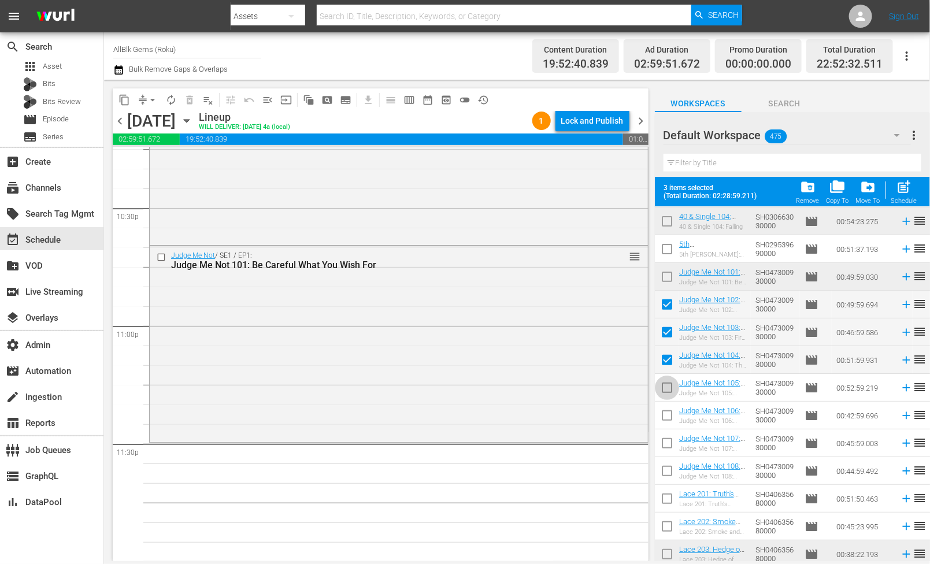
click at [667, 382] on input "checkbox" at bounding box center [667, 390] width 24 height 24
checkbox input "true"
click at [667, 410] on input "checkbox" at bounding box center [667, 418] width 24 height 24
checkbox input "true"
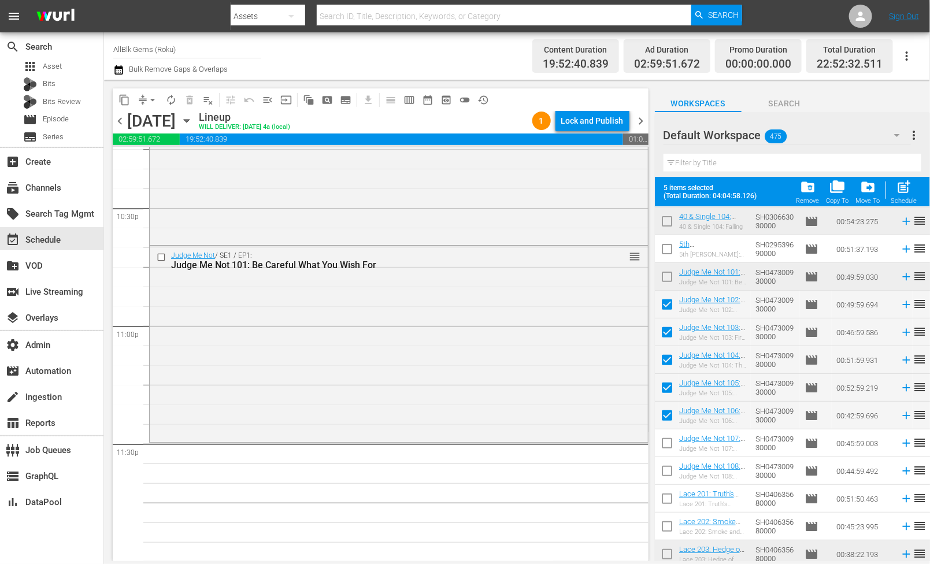
click at [663, 453] on input "checkbox" at bounding box center [667, 445] width 24 height 24
checkbox input "true"
click at [663, 469] on input "checkbox" at bounding box center [667, 473] width 24 height 24
checkbox input "true"
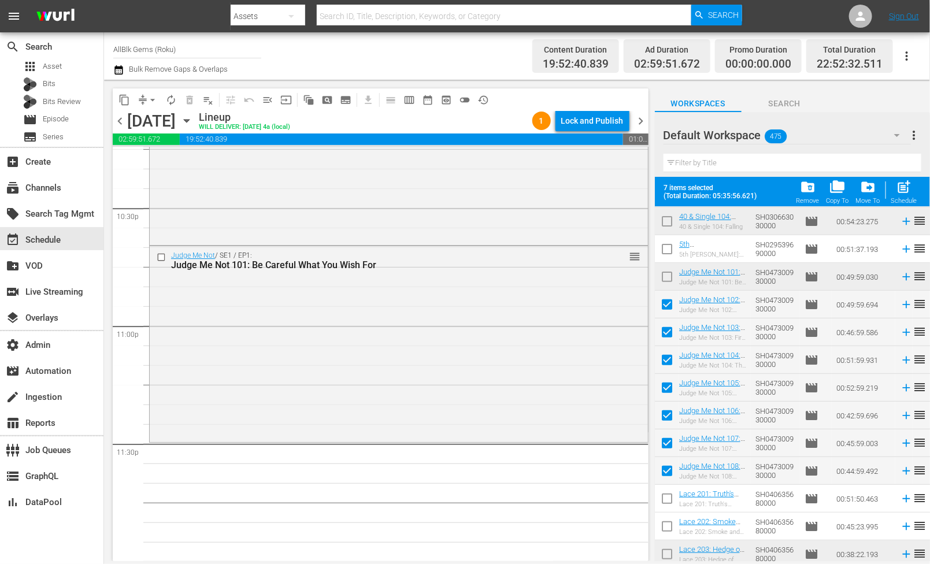
click at [906, 201] on div "Schedule" at bounding box center [904, 201] width 26 height 8
checkbox input "false"
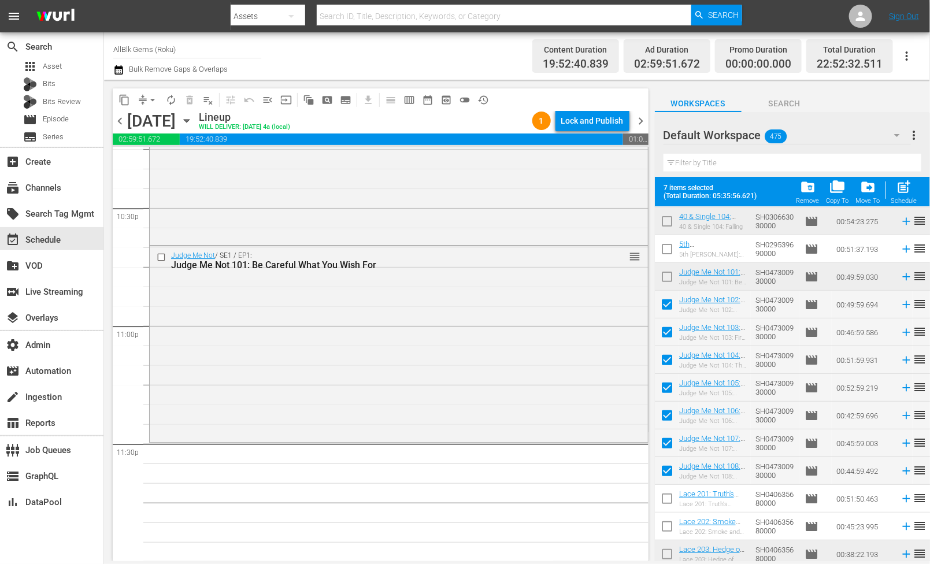
checkbox input "false"
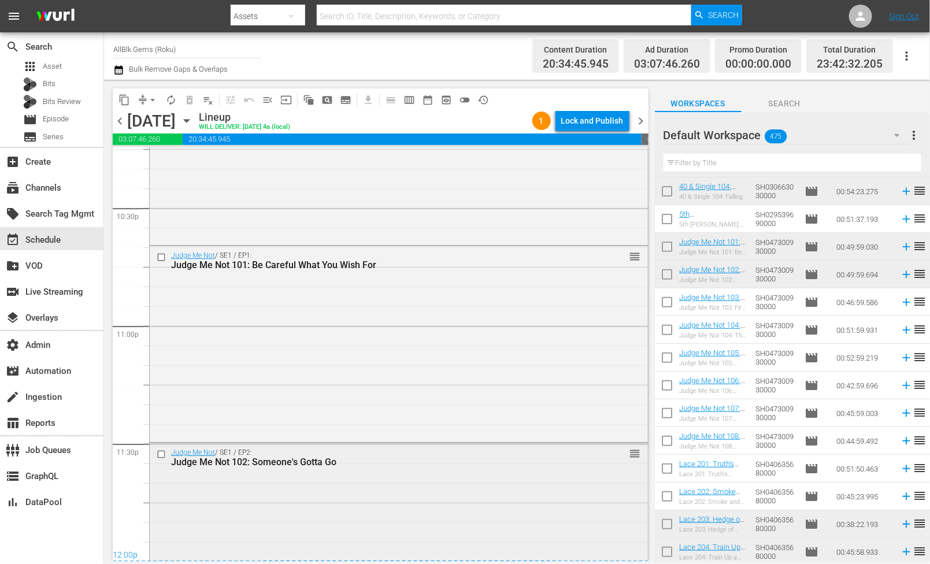
scroll to position [5322, 0]
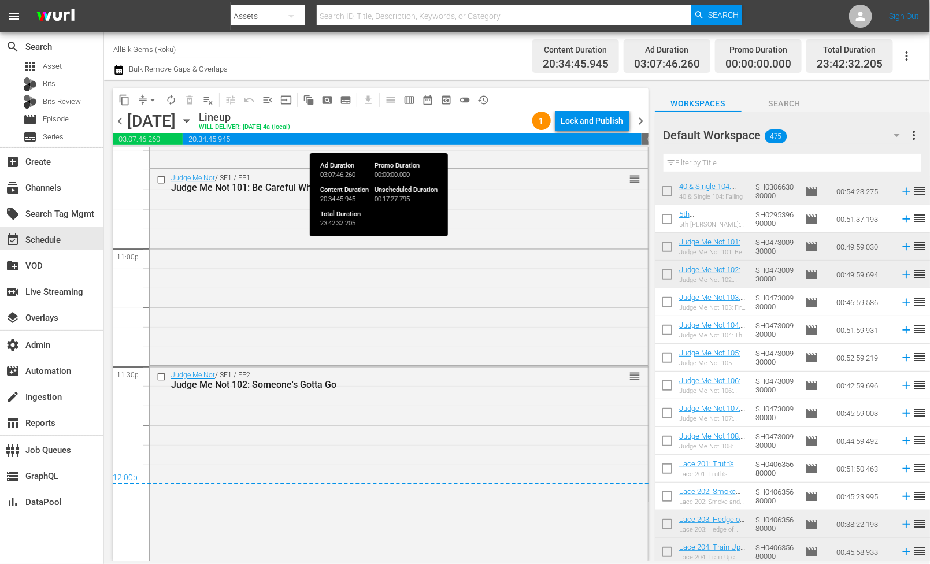
click at [600, 125] on div "Lock and Publish" at bounding box center [592, 120] width 62 height 21
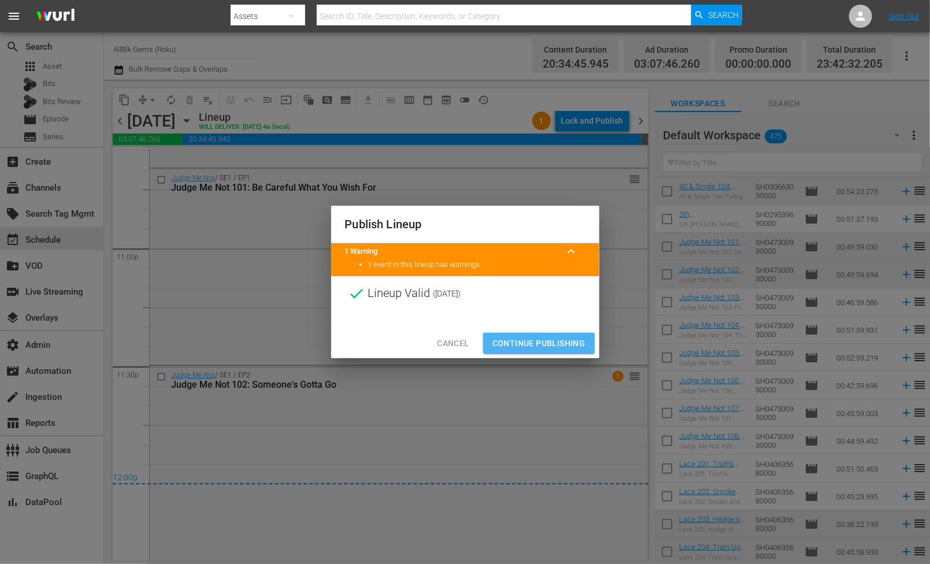
click at [540, 345] on span "Continue Publishing" at bounding box center [538, 343] width 93 height 14
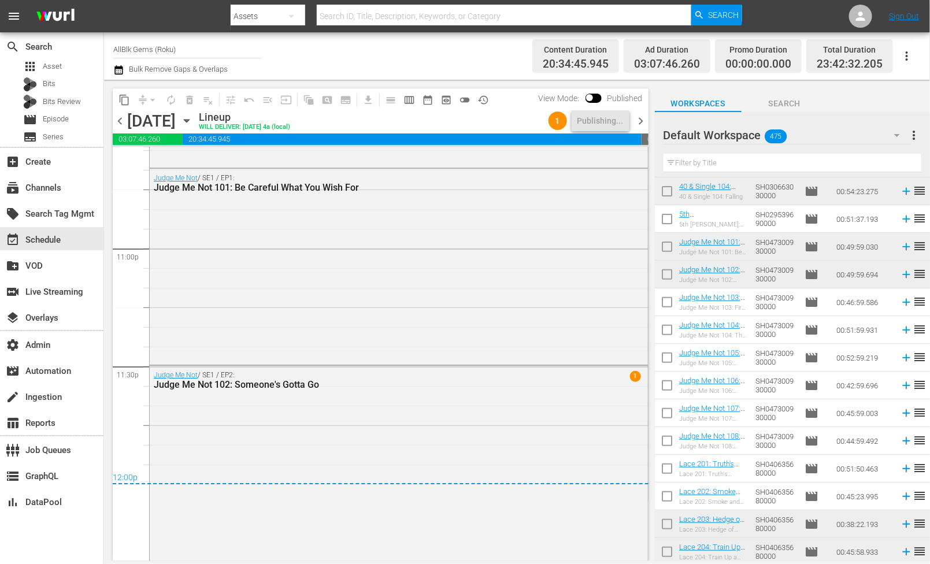
click at [640, 124] on span "chevron_right" at bounding box center [641, 121] width 14 height 14
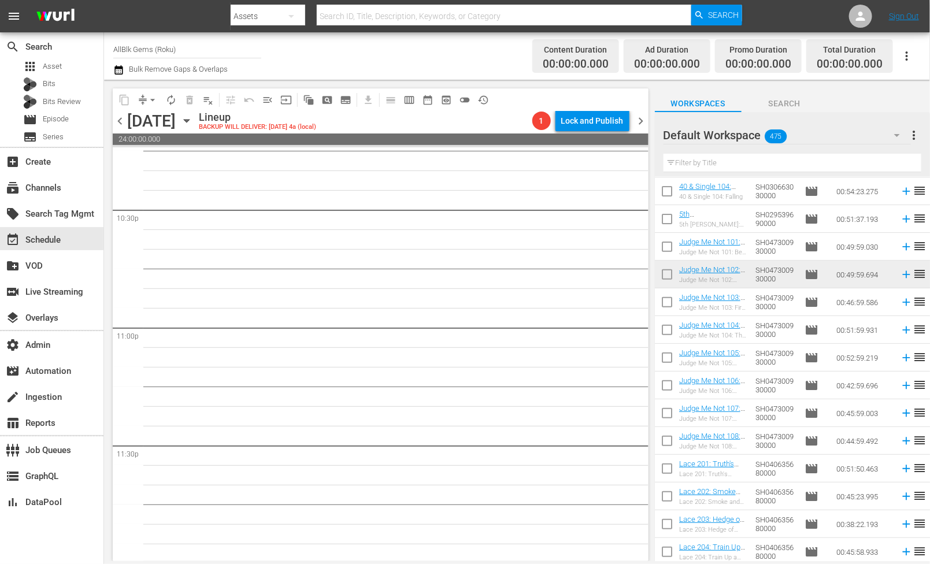
scroll to position [5244, 0]
click at [669, 301] on input "checkbox" at bounding box center [667, 304] width 24 height 24
checkbox input "true"
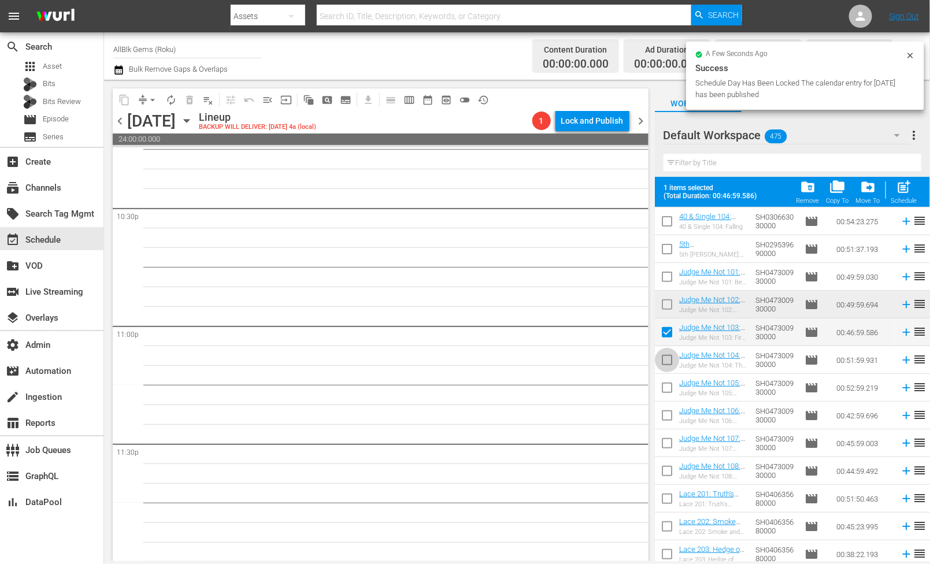
click at [665, 359] on input "checkbox" at bounding box center [667, 362] width 24 height 24
checkbox input "true"
click at [665, 386] on input "checkbox" at bounding box center [667, 390] width 24 height 24
checkbox input "true"
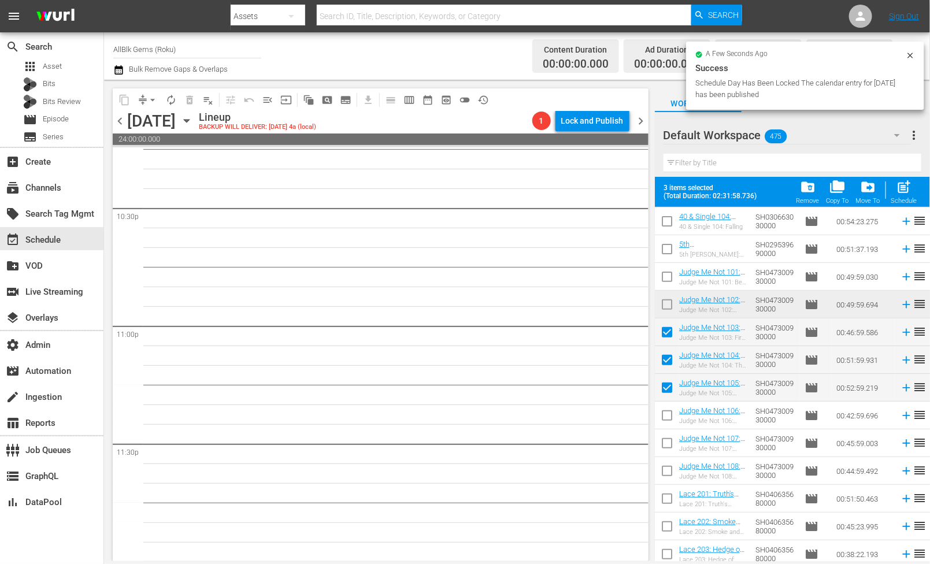
click at [665, 416] on input "checkbox" at bounding box center [667, 418] width 24 height 24
checkbox input "true"
click at [665, 448] on input "checkbox" at bounding box center [667, 445] width 24 height 24
checkbox input "true"
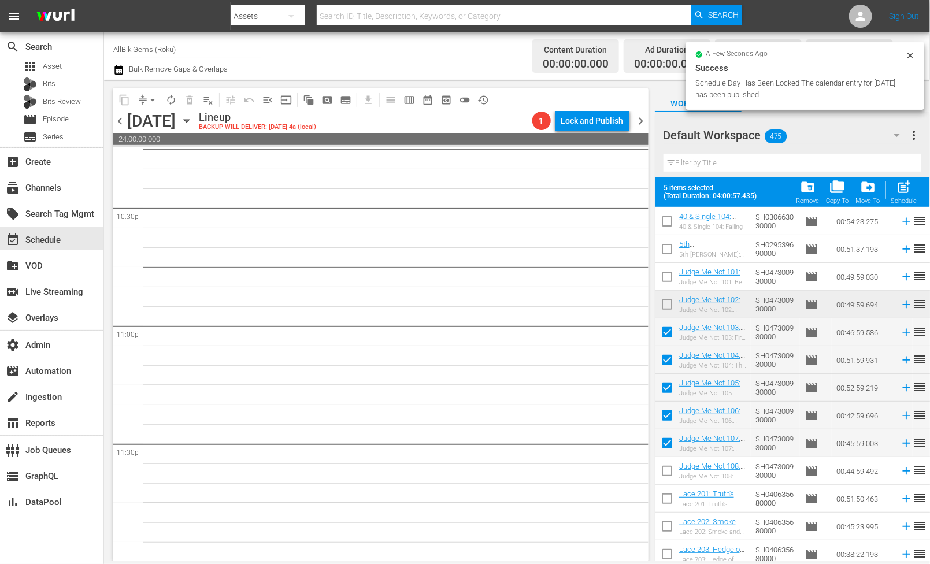
click at [665, 473] on input "checkbox" at bounding box center [667, 473] width 24 height 24
checkbox input "true"
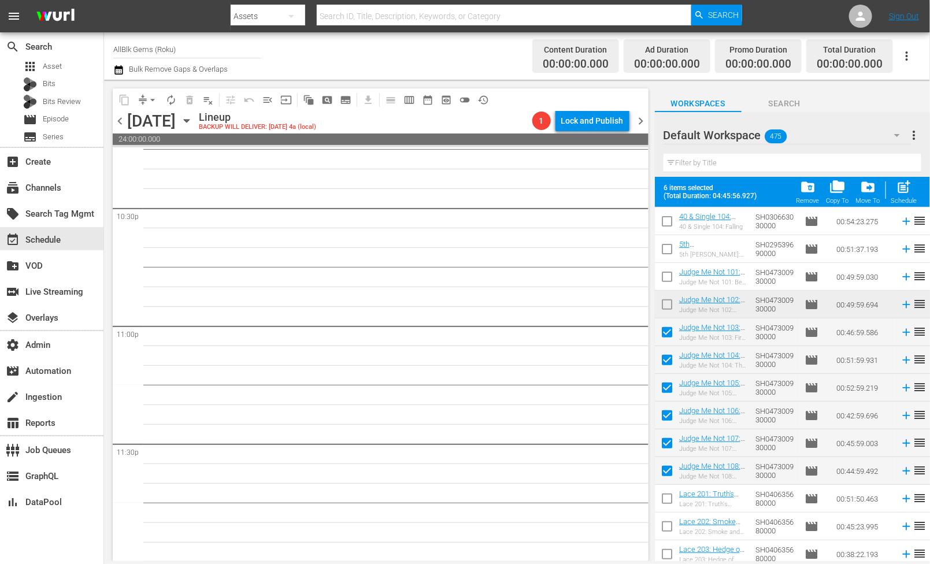
click at [899, 196] on div "post_add Schedule" at bounding box center [904, 191] width 26 height 25
checkbox input "false"
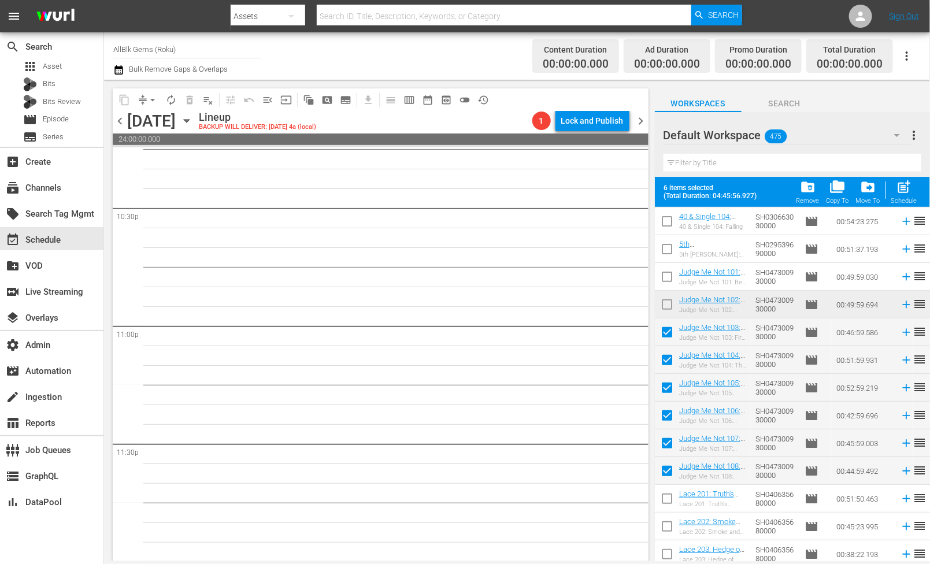
checkbox input "false"
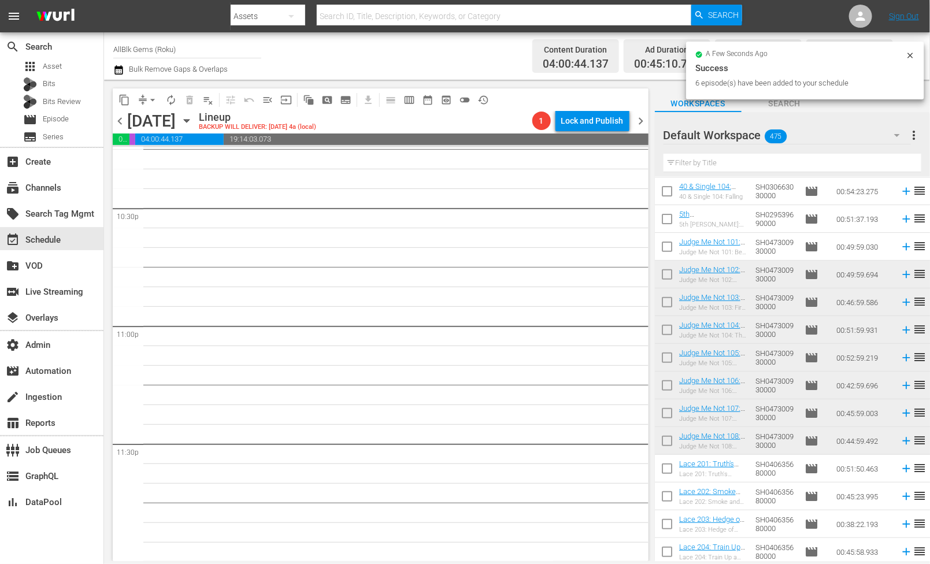
click at [707, 162] on input "text" at bounding box center [792, 163] width 258 height 18
paste input "KOLD X WINDY"
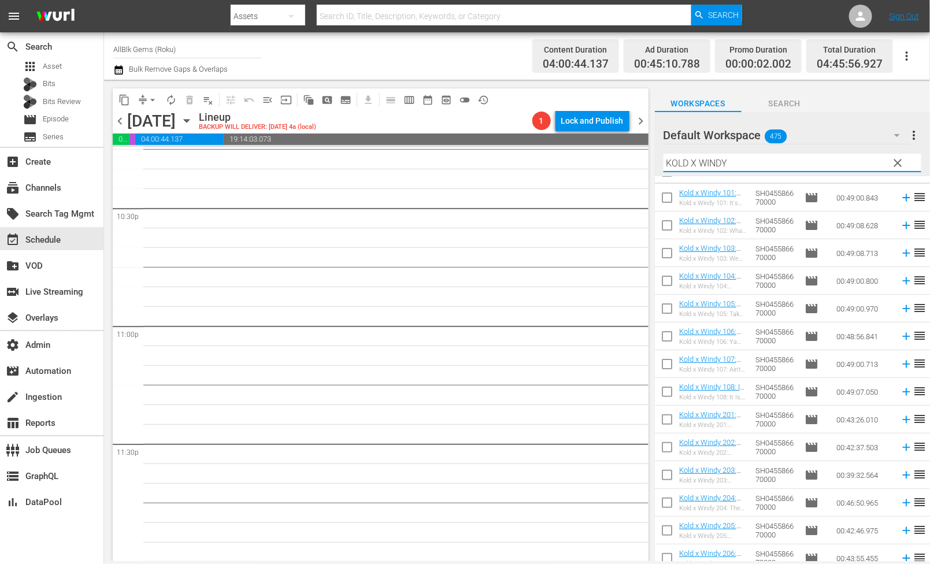
scroll to position [13, 0]
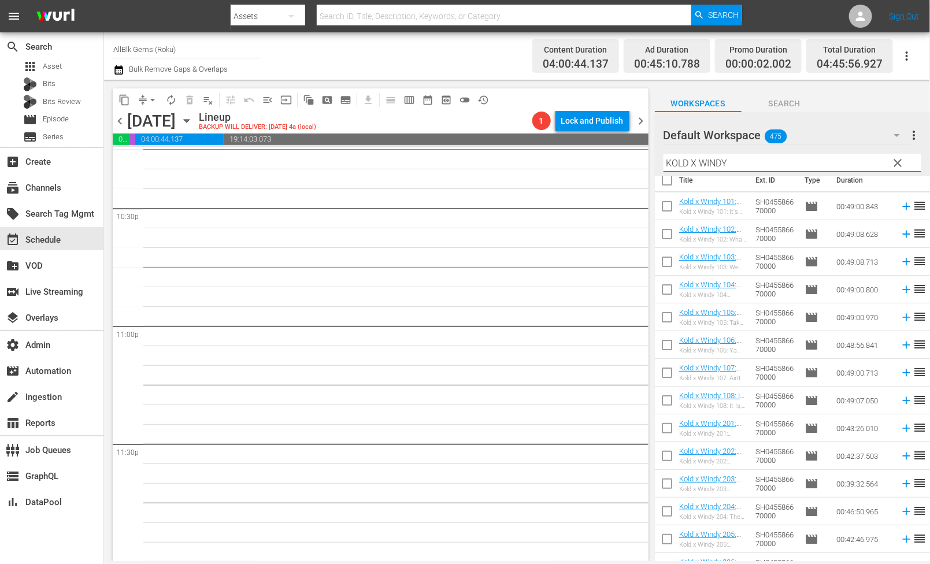
type input "KOLD X WINDY"
click at [658, 202] on input "checkbox" at bounding box center [667, 208] width 24 height 24
checkbox input "true"
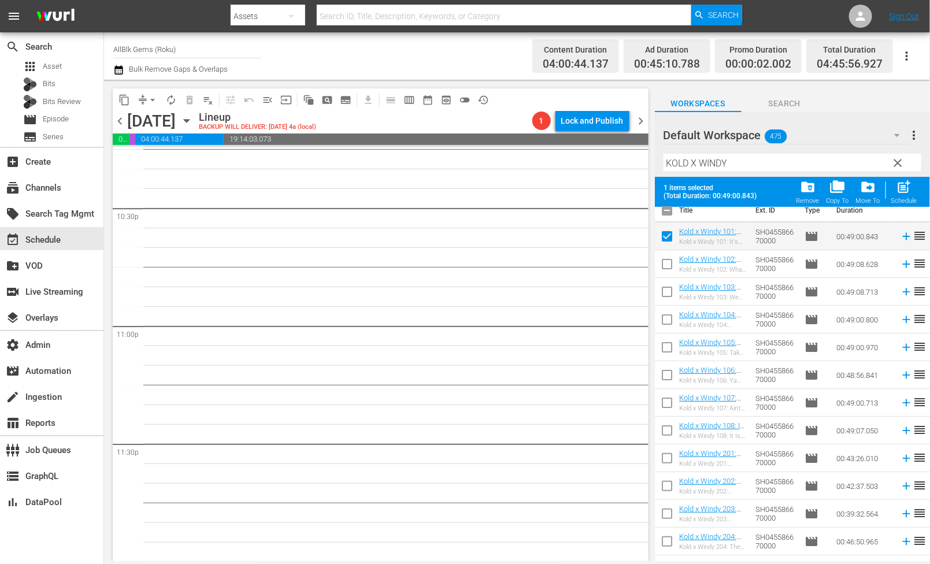
click at [662, 265] on input "checkbox" at bounding box center [667, 266] width 24 height 24
checkbox input "true"
click at [662, 303] on input "checkbox" at bounding box center [667, 294] width 24 height 24
checkbox input "true"
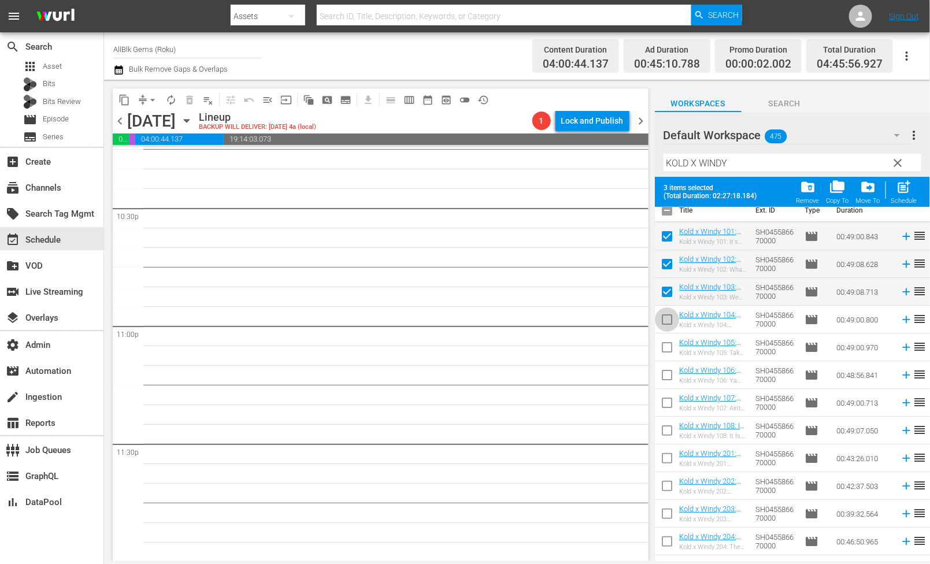
click at [662, 317] on input "checkbox" at bounding box center [667, 322] width 24 height 24
checkbox input "true"
click at [662, 344] on input "checkbox" at bounding box center [667, 349] width 24 height 24
checkbox input "true"
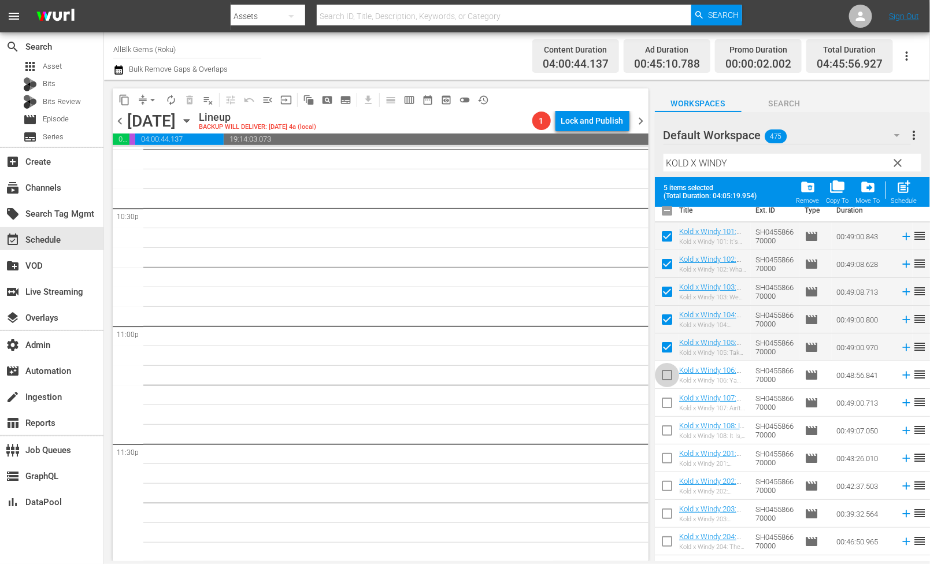
drag, startPoint x: 663, startPoint y: 379, endPoint x: 674, endPoint y: 379, distance: 11.0
click at [663, 379] on input "checkbox" at bounding box center [667, 377] width 24 height 24
checkbox input "true"
click at [667, 408] on input "checkbox" at bounding box center [667, 405] width 24 height 24
checkbox input "true"
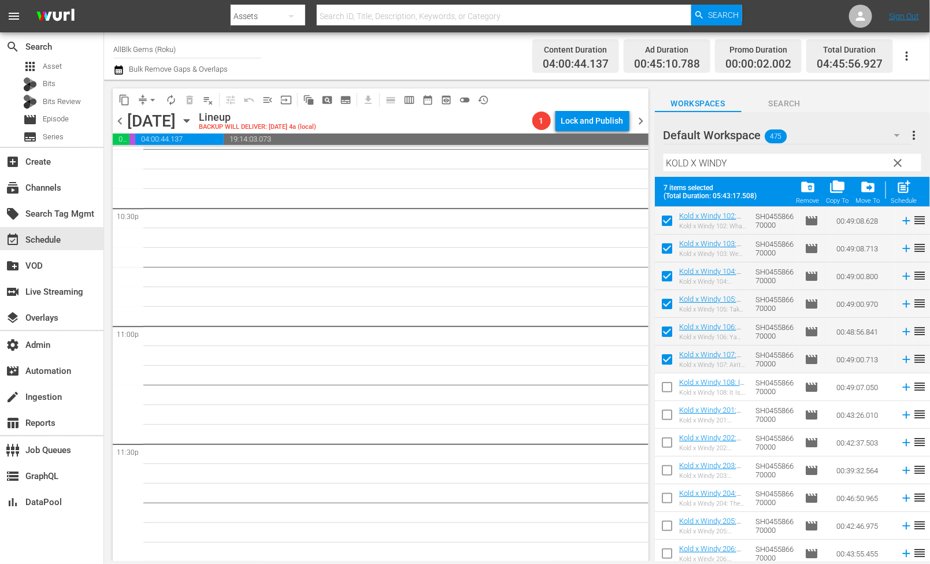
scroll to position [75, 0]
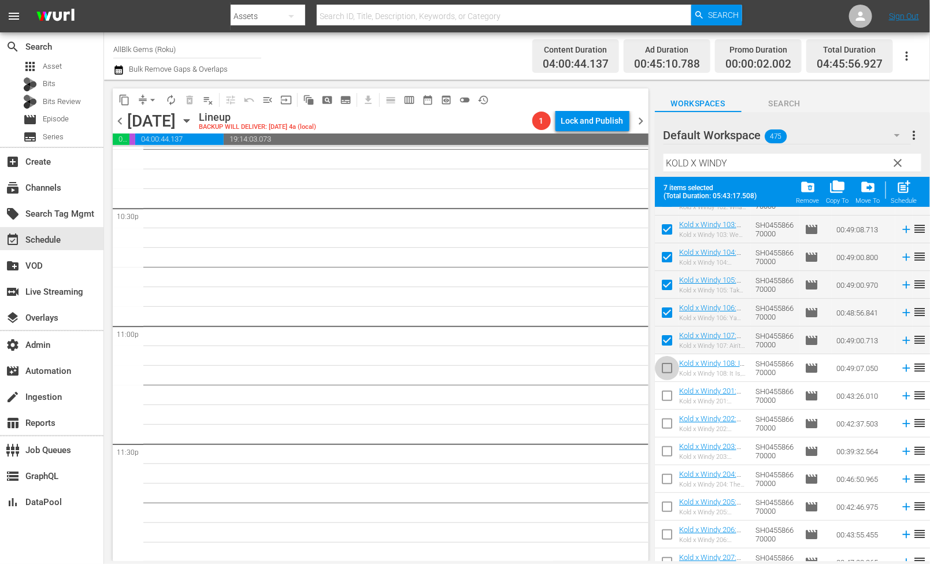
drag, startPoint x: 662, startPoint y: 376, endPoint x: 662, endPoint y: 383, distance: 6.4
click at [662, 376] on input "checkbox" at bounding box center [667, 370] width 24 height 24
checkbox input "true"
click at [662, 398] on input "checkbox" at bounding box center [667, 398] width 24 height 24
checkbox input "true"
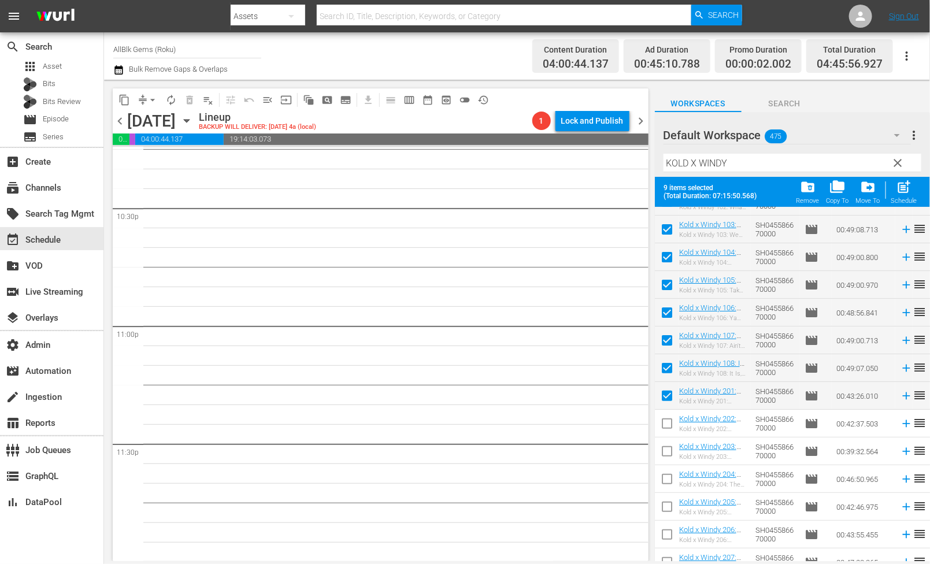
click at [662, 418] on input "checkbox" at bounding box center [667, 426] width 24 height 24
click at [662, 435] on input "checkbox" at bounding box center [667, 426] width 24 height 24
click at [663, 424] on input "checkbox" at bounding box center [667, 426] width 24 height 24
checkbox input "true"
click at [663, 453] on input "checkbox" at bounding box center [667, 454] width 24 height 24
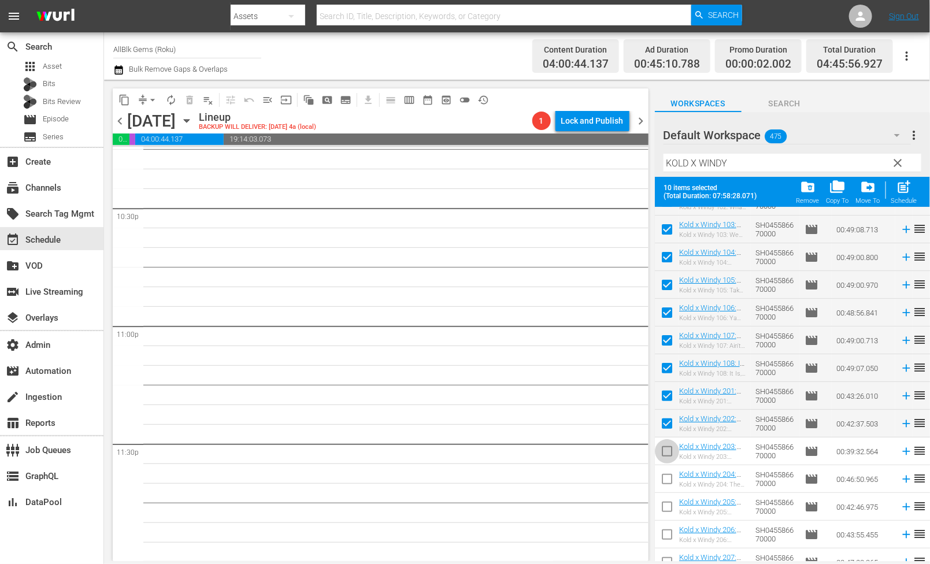
checkbox input "true"
click at [663, 483] on input "checkbox" at bounding box center [667, 481] width 24 height 24
checkbox input "true"
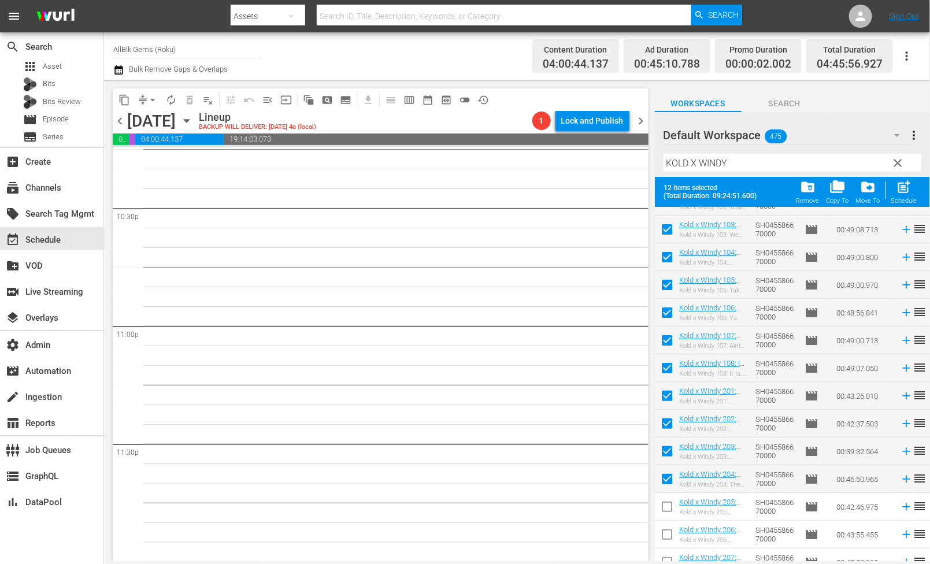
click at [663, 516] on input "checkbox" at bounding box center [667, 509] width 24 height 24
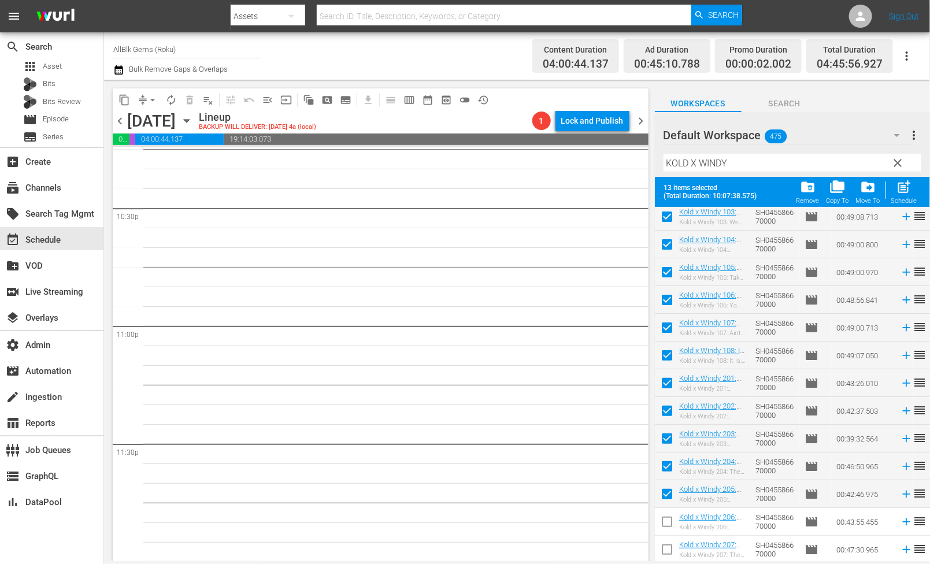
click at [661, 506] on input "checkbox" at bounding box center [667, 496] width 24 height 24
checkbox input "false"
click at [663, 524] on input "checkbox" at bounding box center [667, 524] width 24 height 24
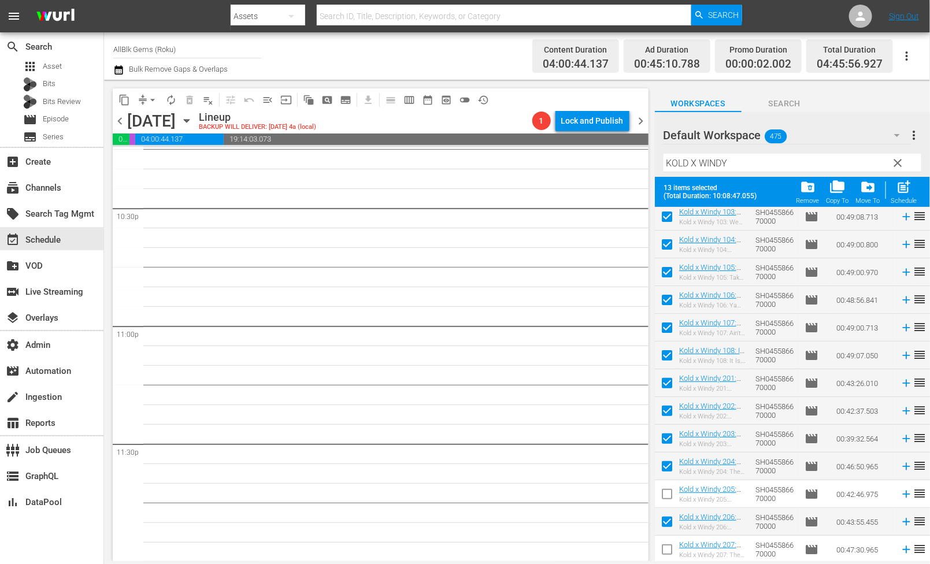
click at [666, 524] on input "checkbox" at bounding box center [667, 524] width 24 height 24
checkbox input "false"
click at [666, 502] on input "checkbox" at bounding box center [667, 496] width 24 height 24
checkbox input "true"
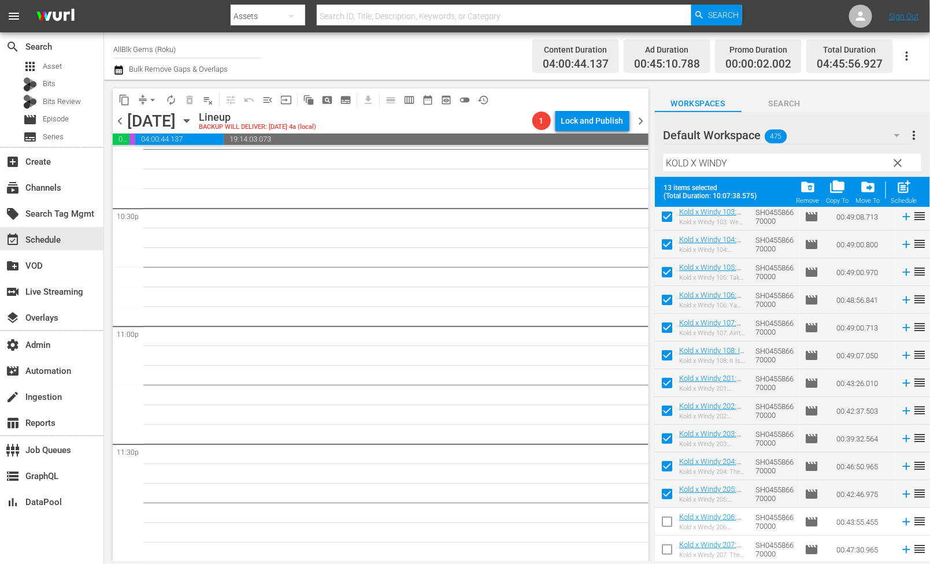
click at [666, 517] on input "checkbox" at bounding box center [667, 524] width 24 height 24
checkbox input "true"
click at [670, 544] on input "checkbox" at bounding box center [667, 552] width 24 height 24
checkbox input "true"
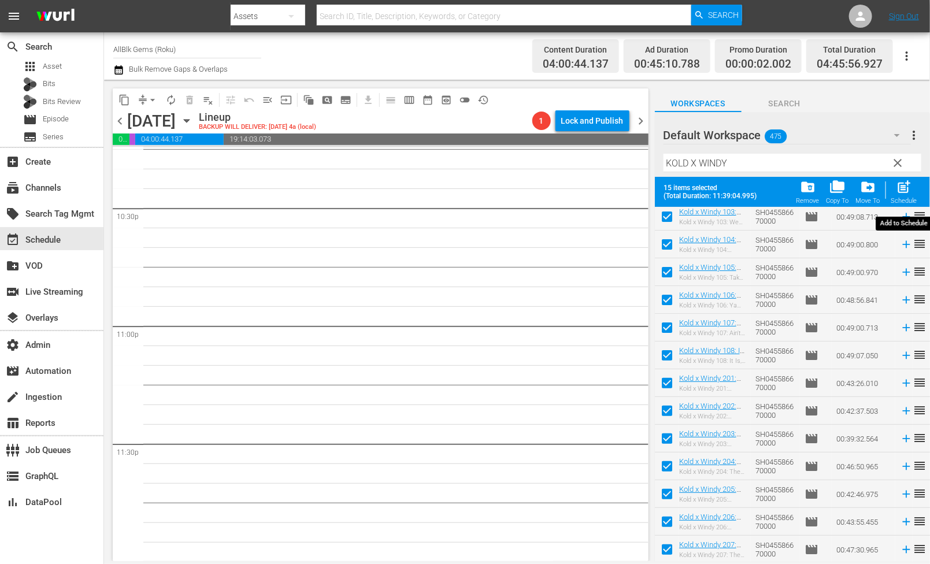
click at [907, 197] on div "Schedule" at bounding box center [904, 201] width 26 height 8
checkbox input "false"
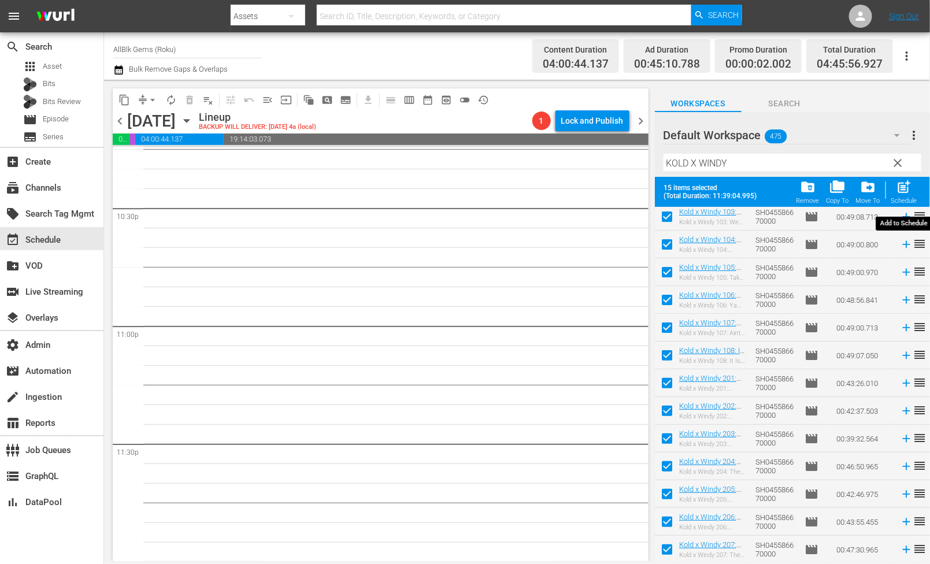
checkbox input "false"
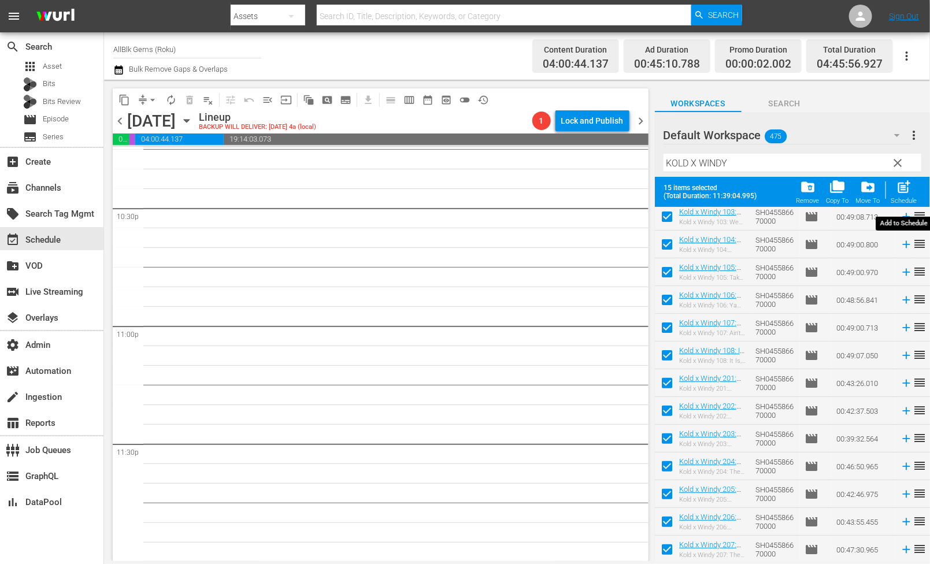
checkbox input "false"
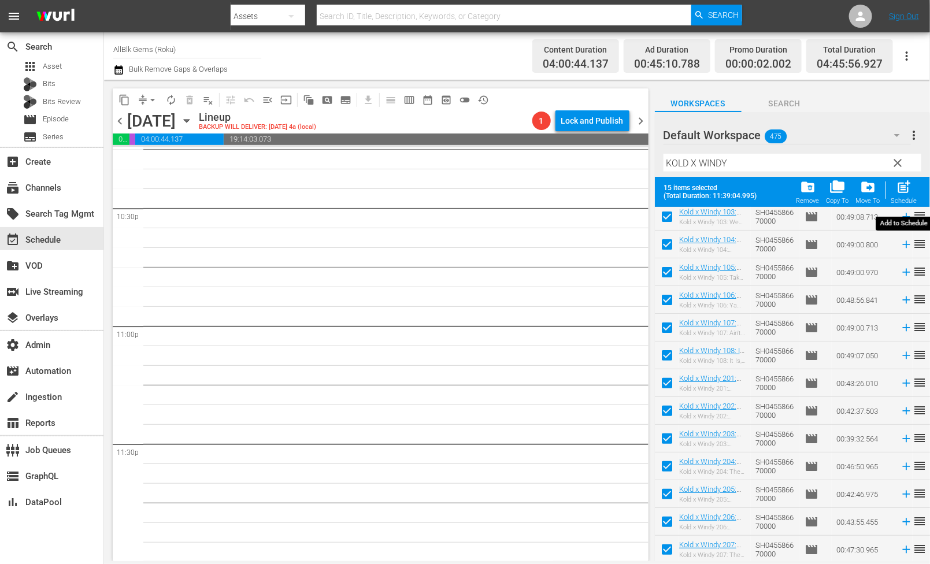
checkbox input "false"
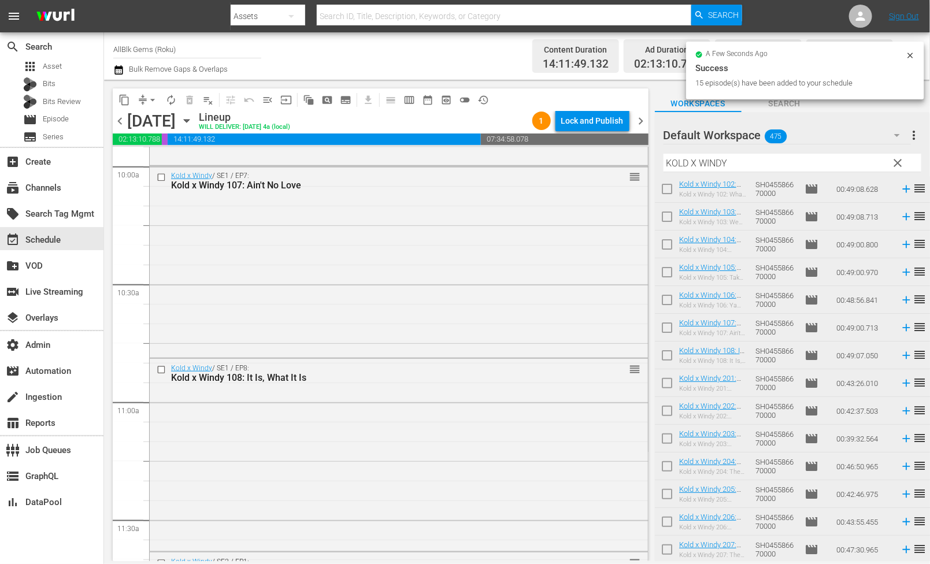
scroll to position [2280, 0]
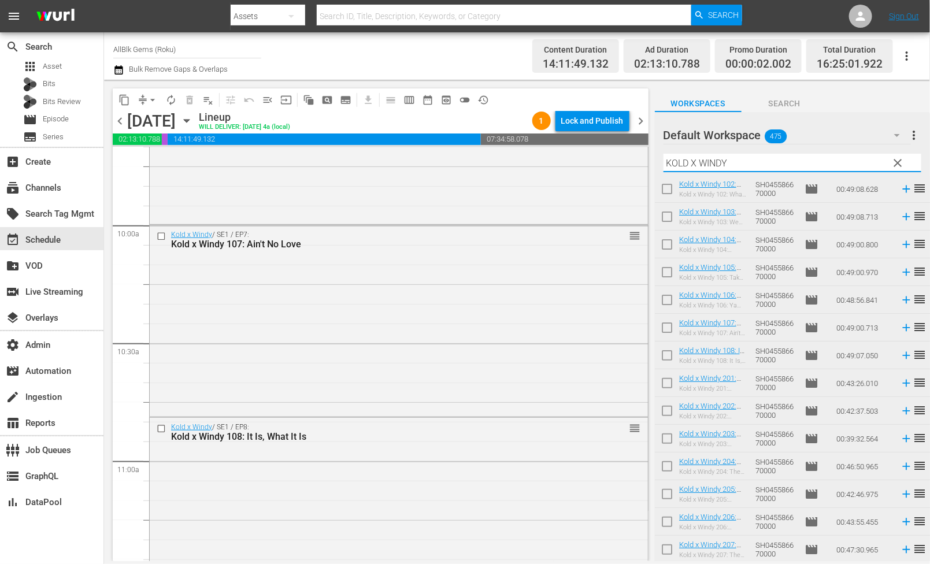
click at [733, 170] on input "KOLD X WINDY" at bounding box center [792, 163] width 258 height 18
paste input "5TH WARD"
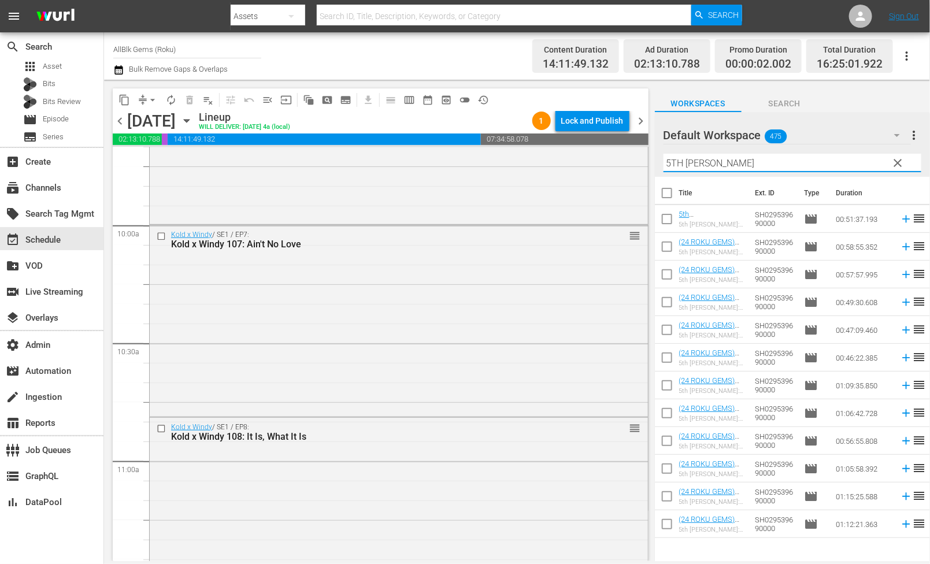
scroll to position [0, 0]
type input "5TH WARD"
click at [666, 192] on input "checkbox" at bounding box center [667, 195] width 24 height 24
checkbox input "true"
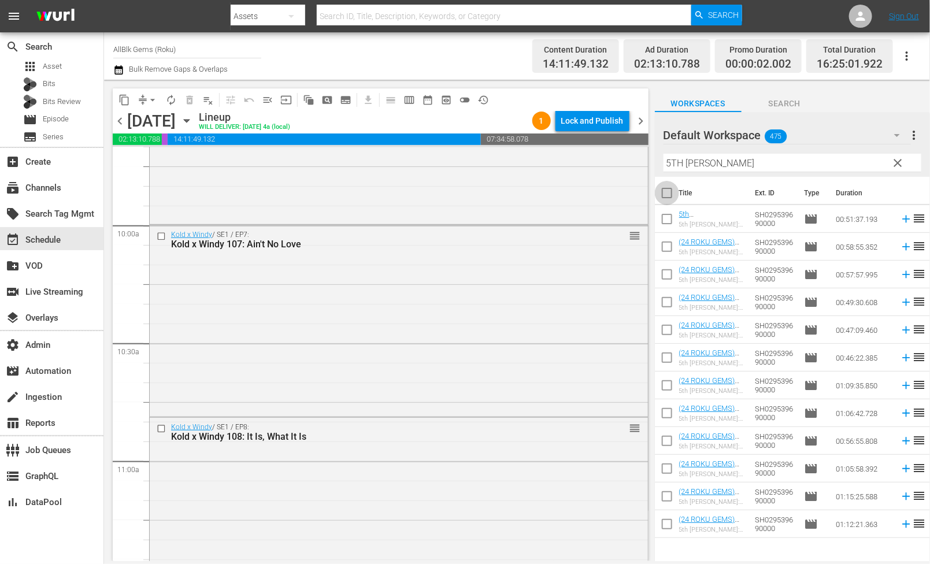
checkbox input "true"
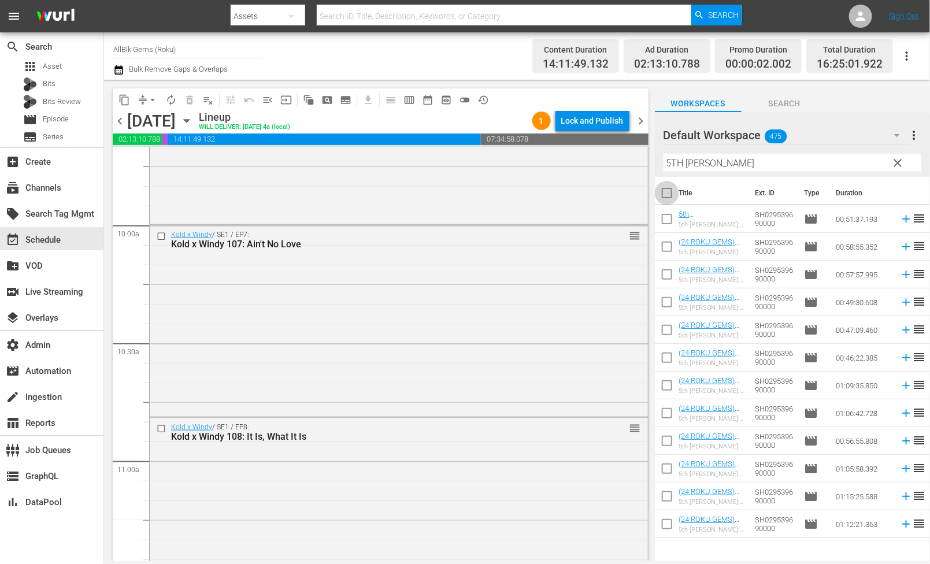
checkbox input "true"
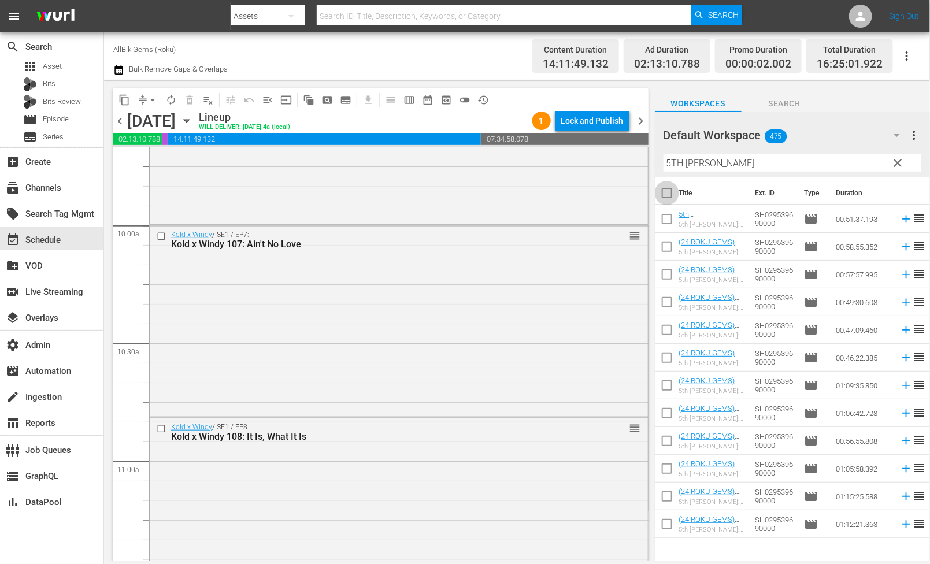
checkbox input "true"
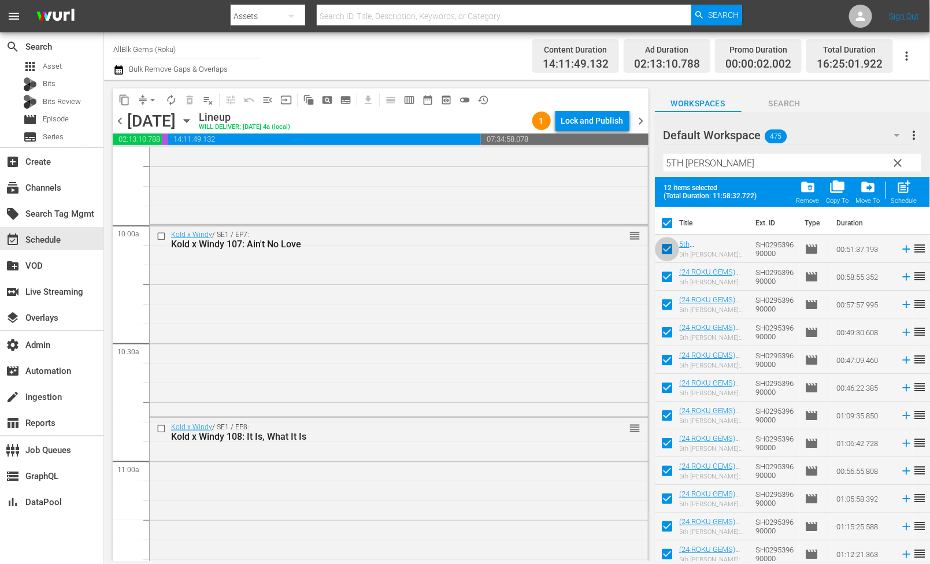
click at [667, 252] on input "checkbox" at bounding box center [667, 251] width 24 height 24
checkbox input "false"
click at [667, 247] on input "checkbox" at bounding box center [667, 251] width 24 height 24
checkbox input "true"
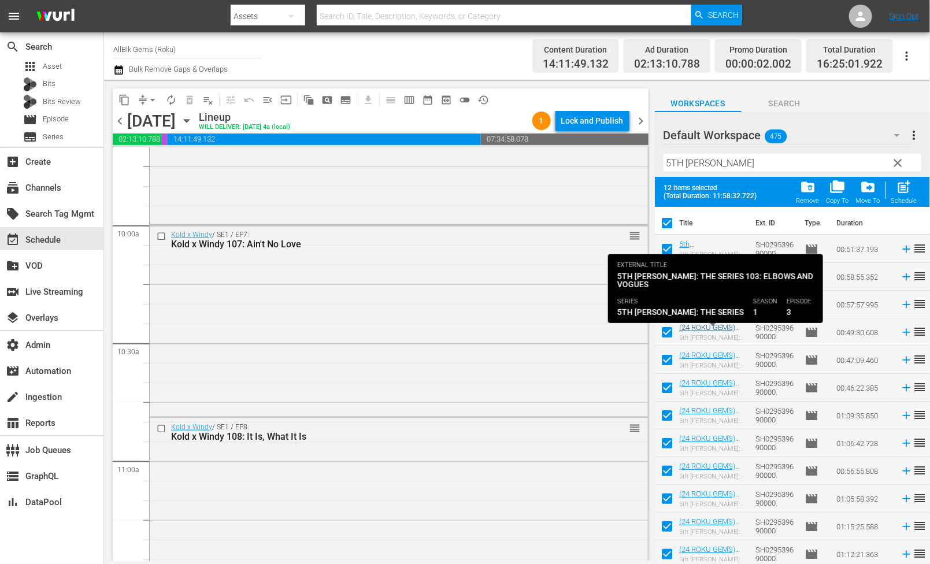
scroll to position [5, 0]
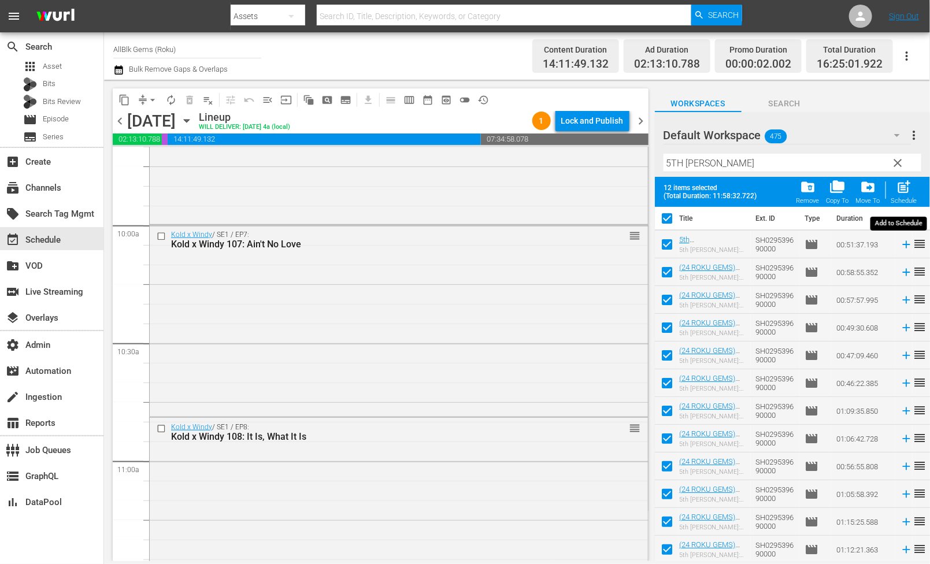
click at [902, 192] on span "post_add" at bounding box center [904, 187] width 16 height 16
checkbox input "false"
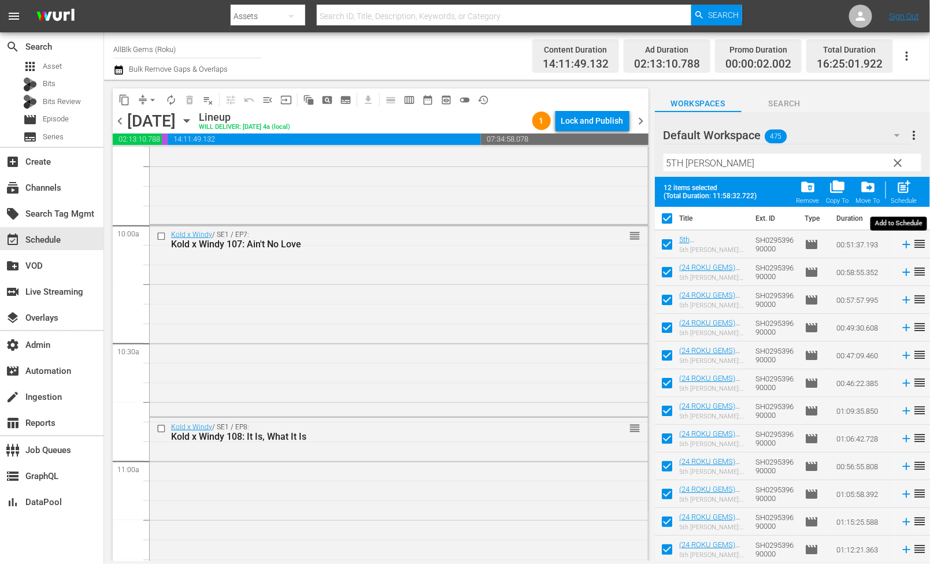
checkbox input "false"
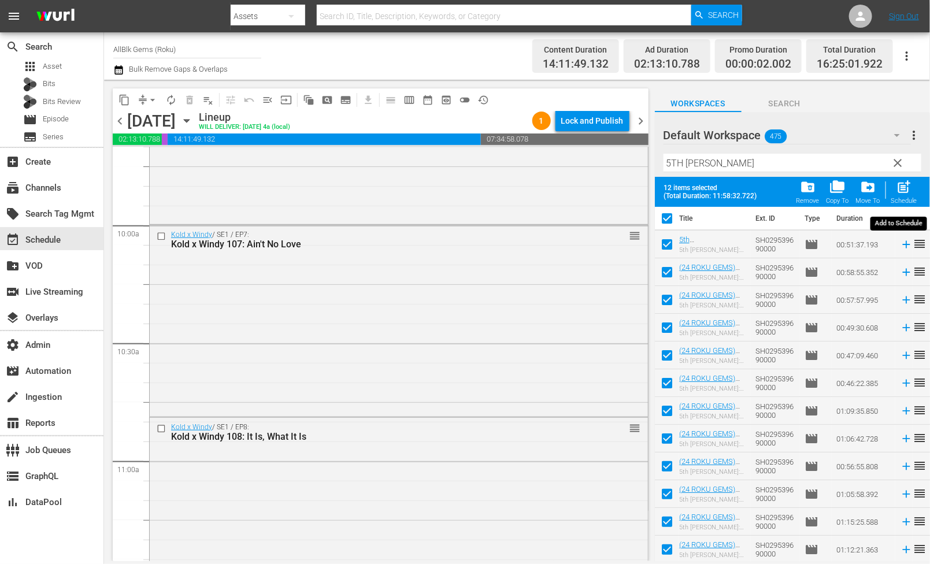
checkbox input "false"
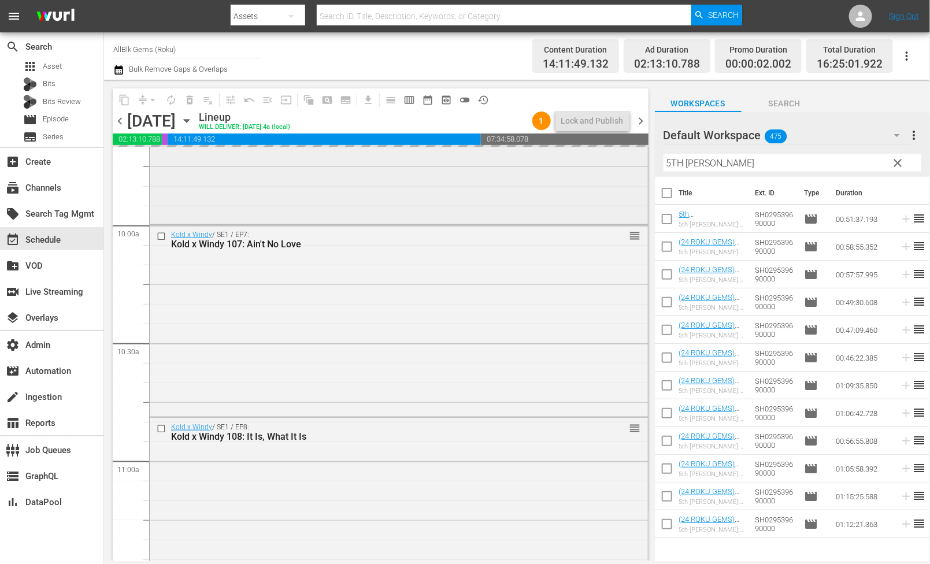
scroll to position [0, 0]
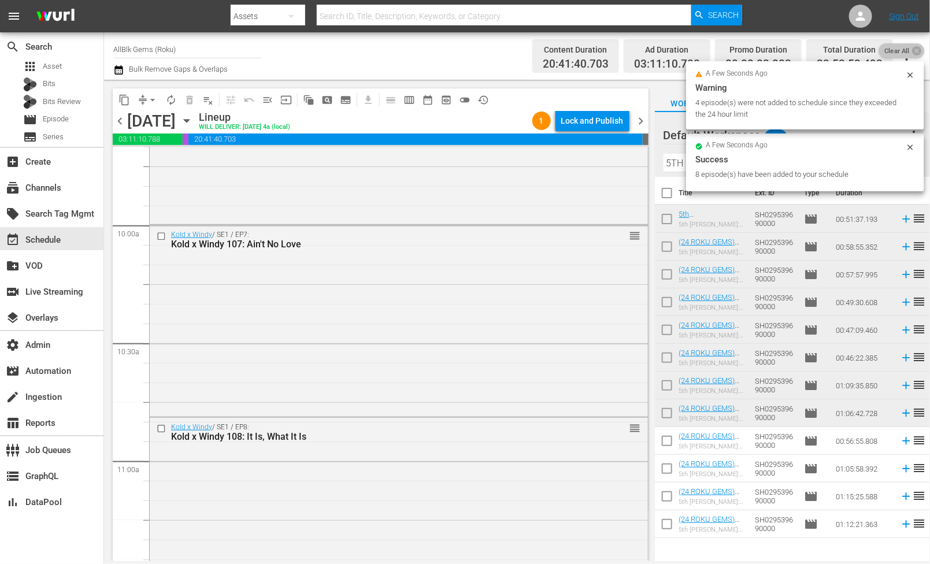
click at [907, 46] on span "Clear All" at bounding box center [897, 50] width 36 height 15
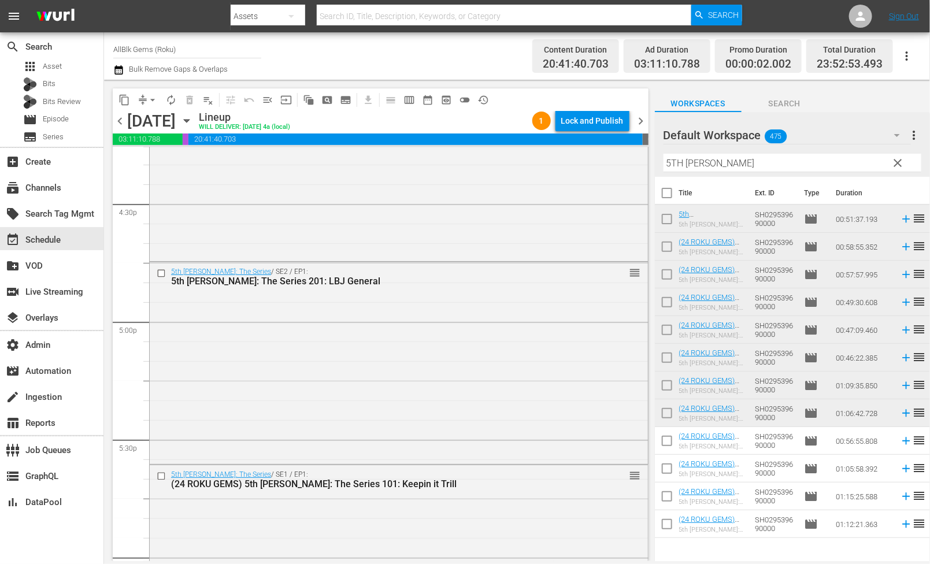
scroll to position [3833, 0]
click at [161, 270] on input "checkbox" at bounding box center [163, 274] width 12 height 10
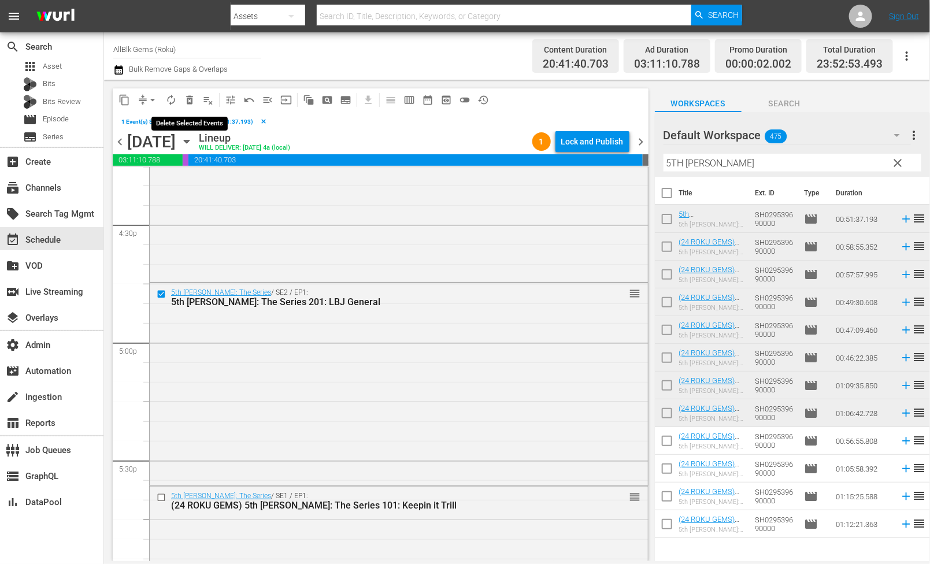
click at [190, 106] on button "delete_forever_outlined" at bounding box center [189, 100] width 18 height 18
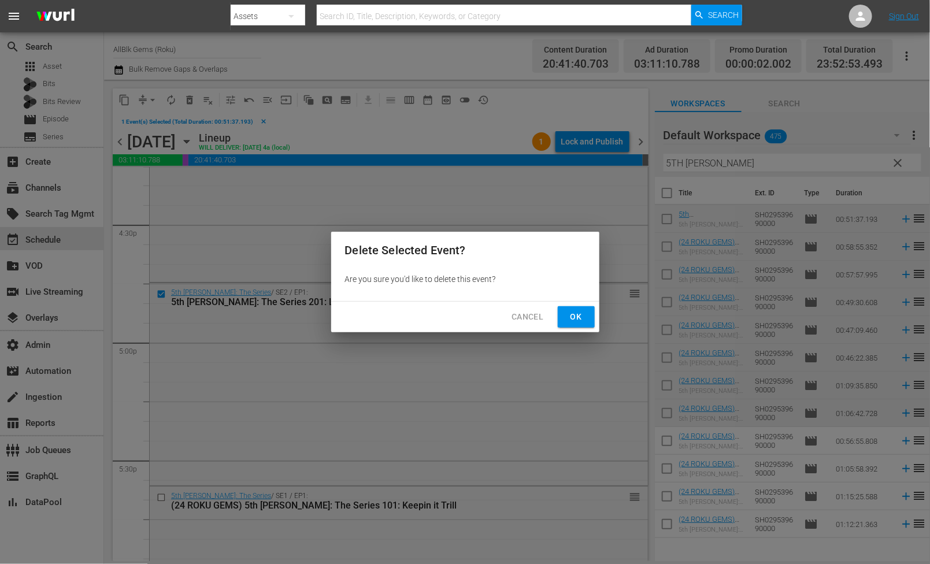
click at [564, 312] on button "Ok" at bounding box center [576, 316] width 37 height 21
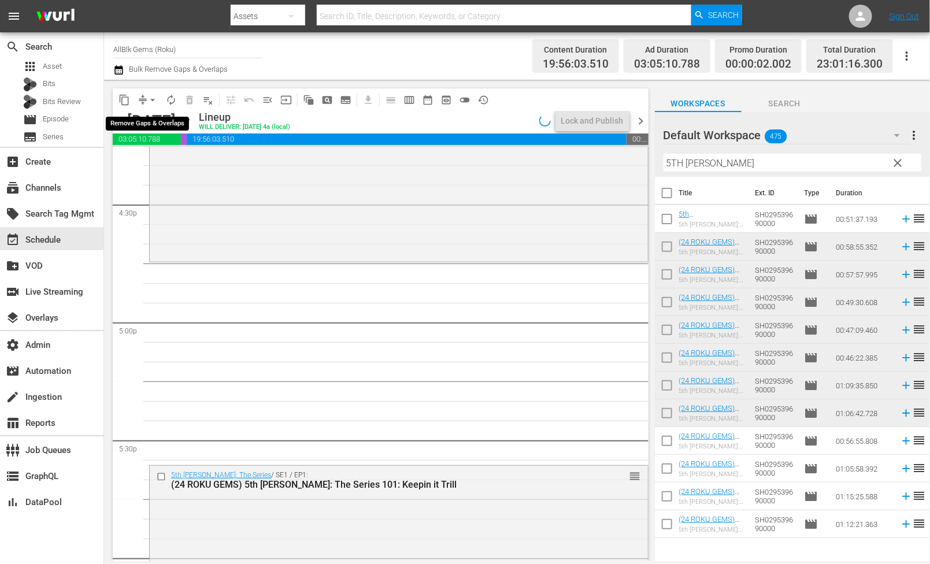
click at [156, 99] on span "arrow_drop_down" at bounding box center [153, 100] width 12 height 12
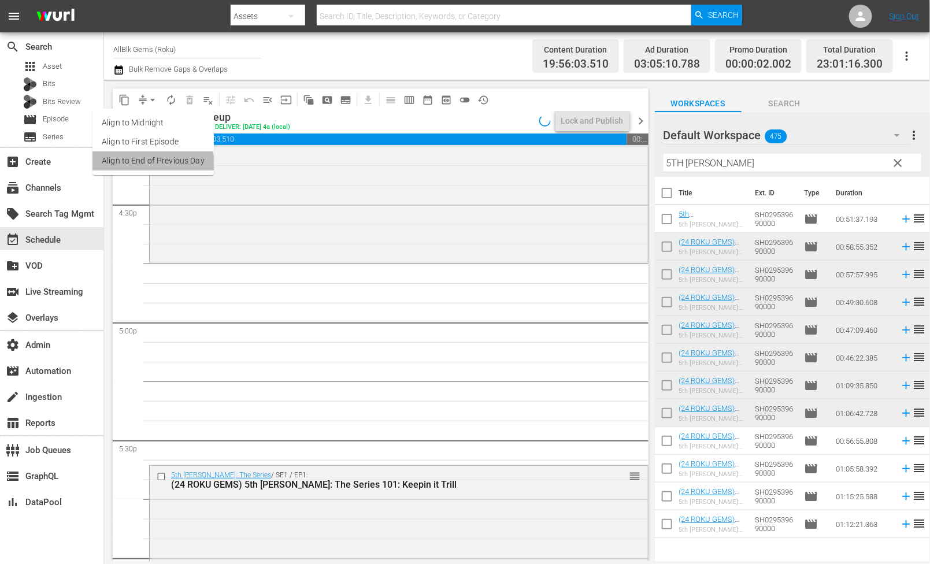
click at [152, 168] on li "Align to End of Previous Day" at bounding box center [152, 160] width 121 height 19
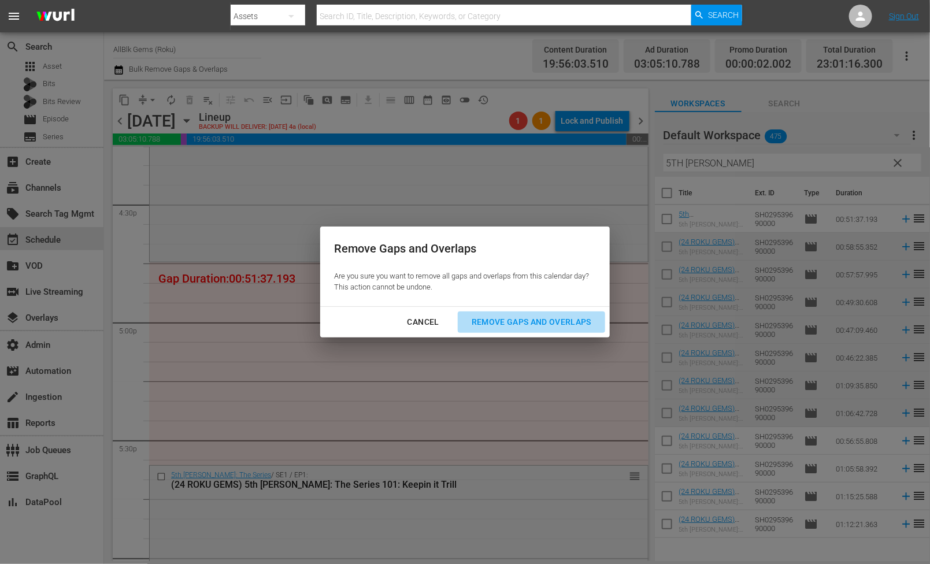
click at [524, 321] on div "Remove Gaps and Overlaps" at bounding box center [531, 322] width 138 height 14
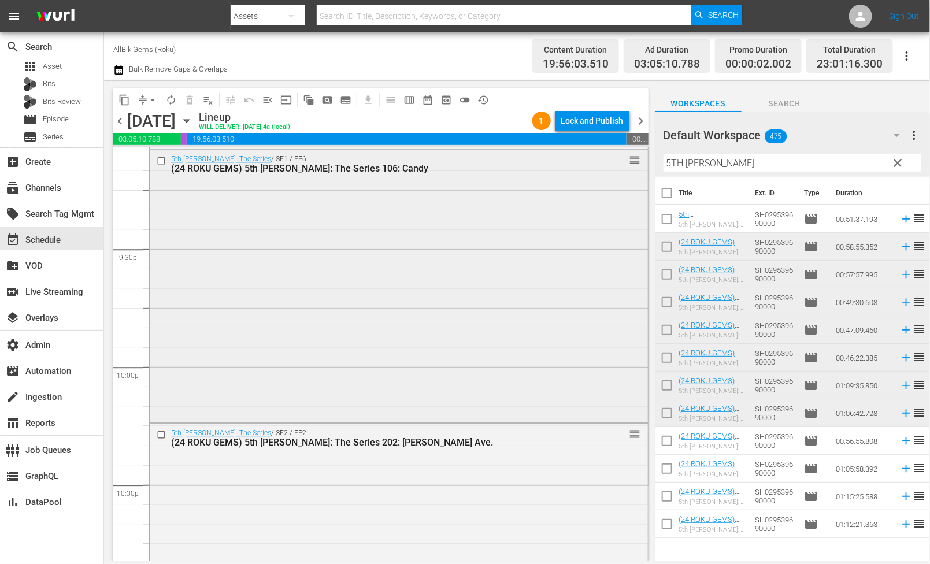
scroll to position [4962, 0]
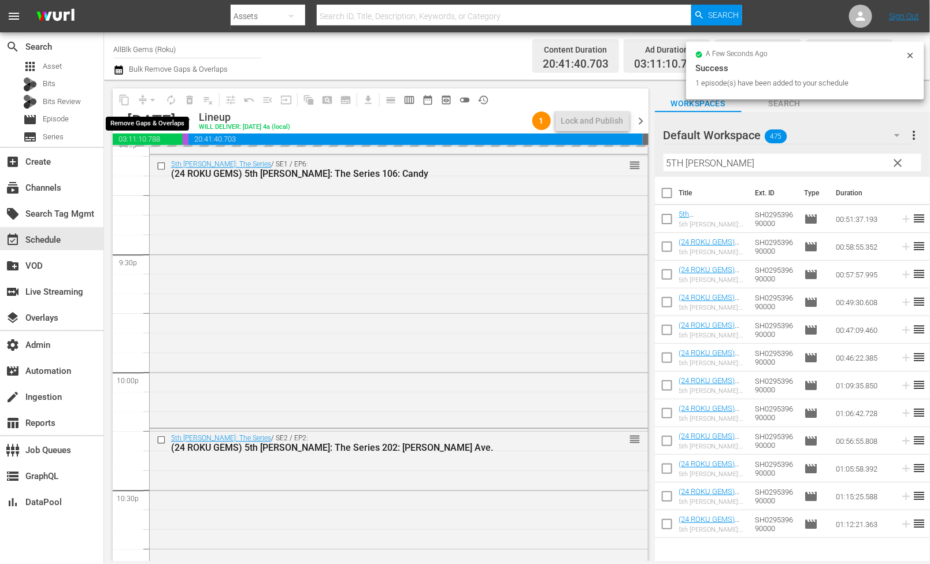
click at [151, 98] on span "arrow_drop_down" at bounding box center [153, 100] width 12 height 12
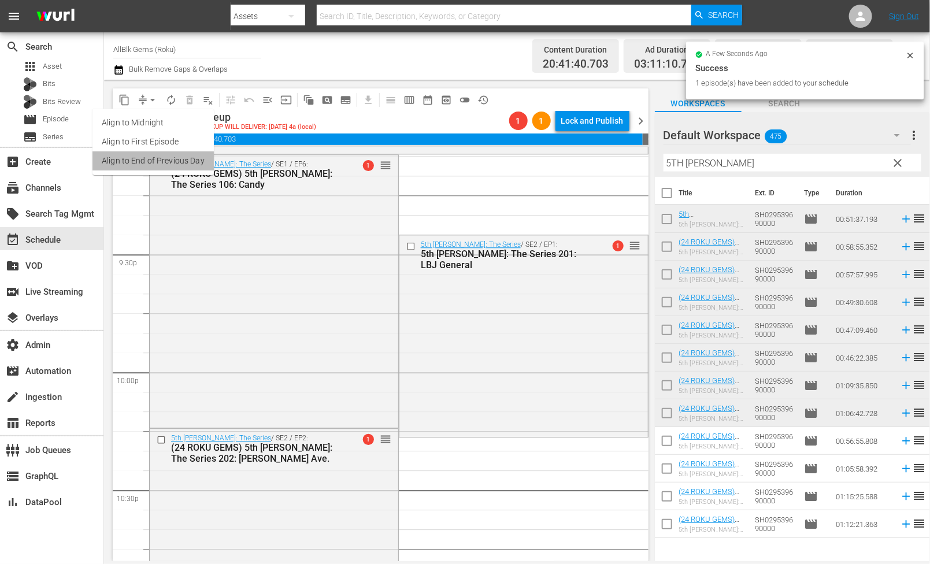
click at [168, 162] on li "Align to End of Previous Day" at bounding box center [152, 160] width 121 height 19
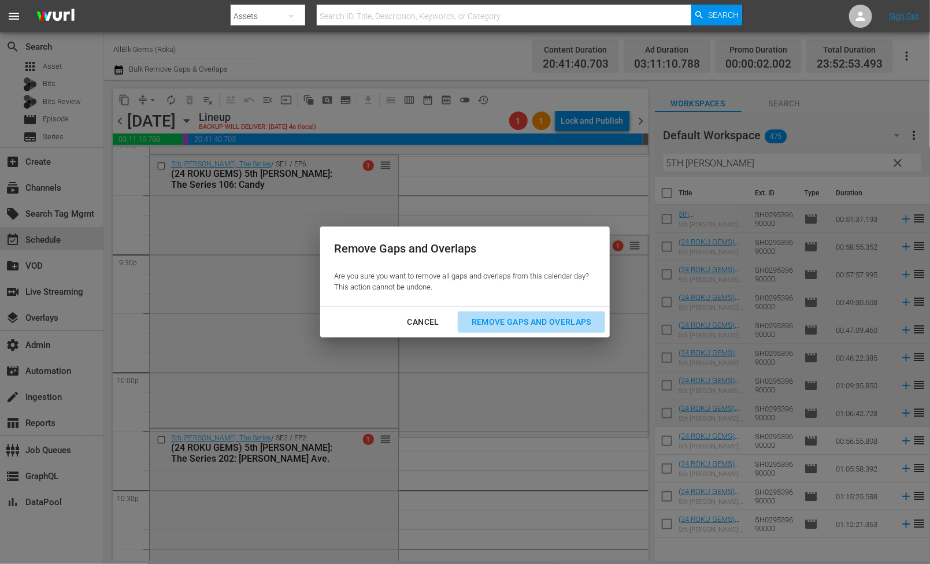
click at [492, 329] on button "Remove Gaps and Overlaps" at bounding box center [531, 321] width 147 height 21
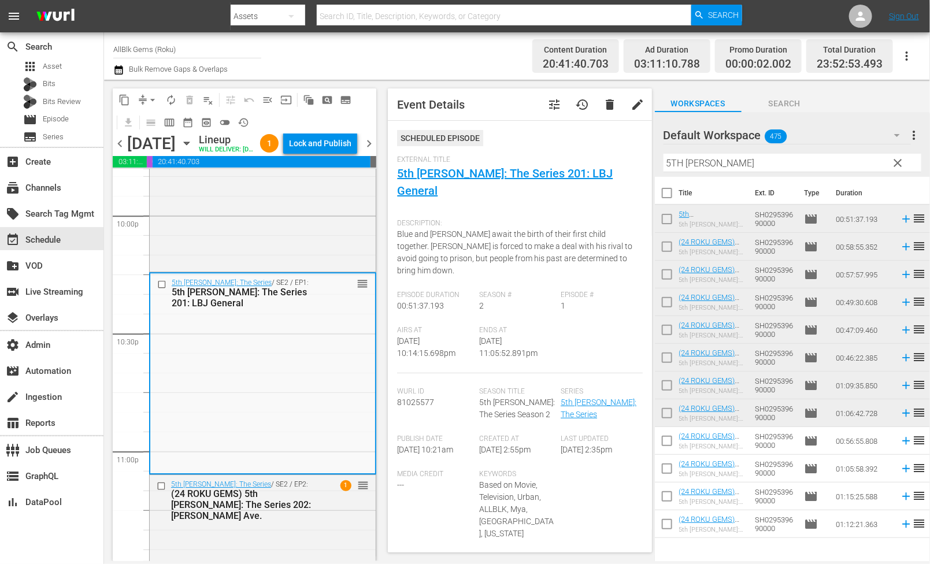
scroll to position [414, 0]
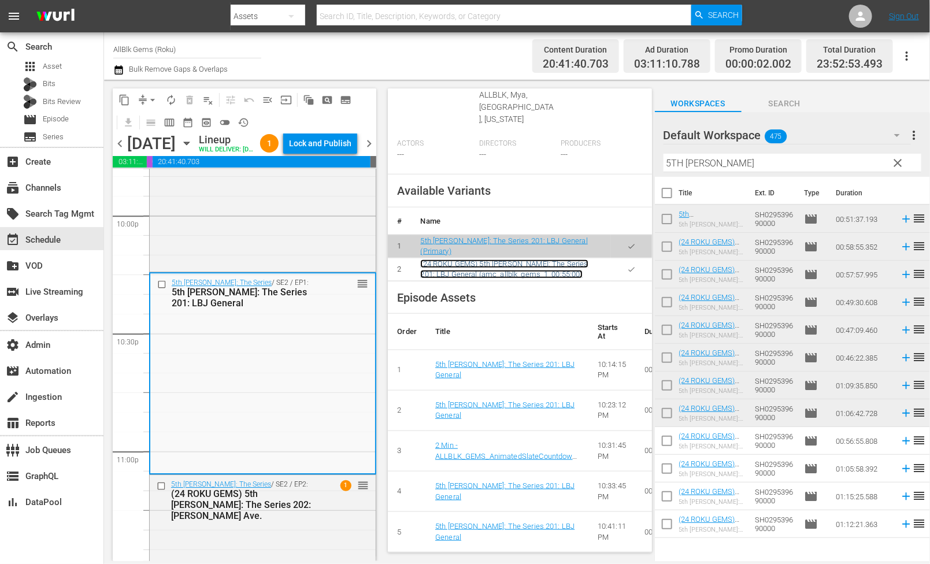
click at [465, 259] on link "(24 ROKU GEMS) 5th Ward: The Series 201: LBJ General (amc_allblk_gems_1_00:55:0…" at bounding box center [504, 269] width 168 height 20
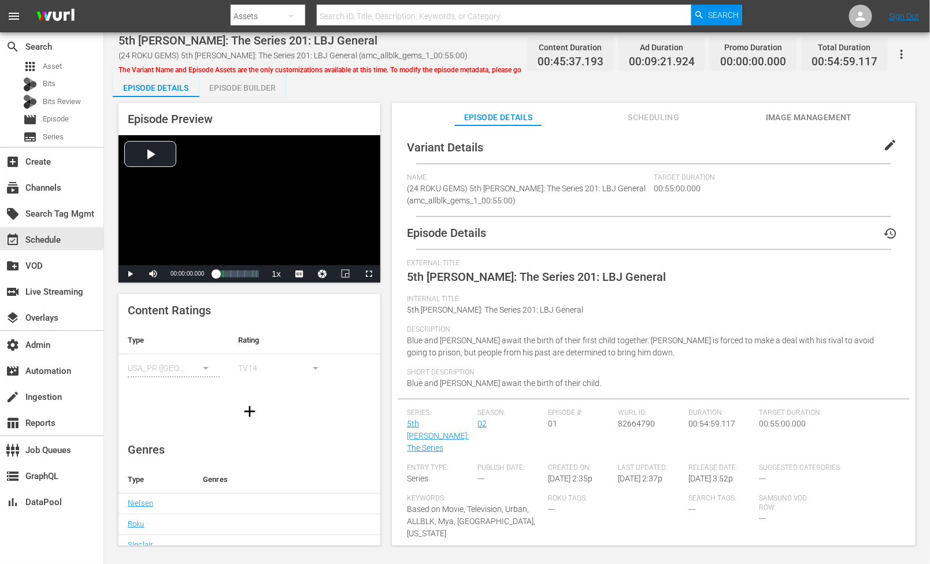
click at [254, 87] on div "Episode Builder" at bounding box center [242, 88] width 87 height 28
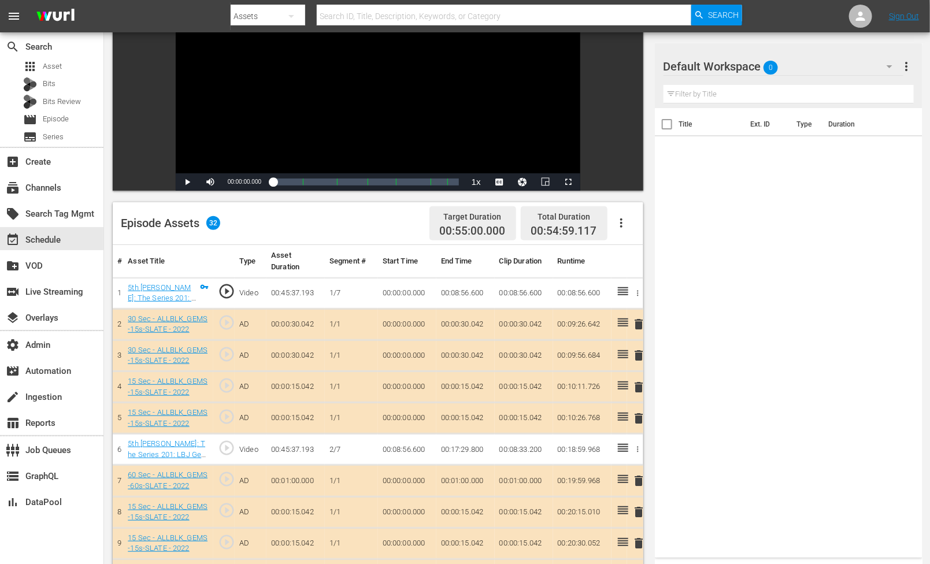
scroll to position [139, 0]
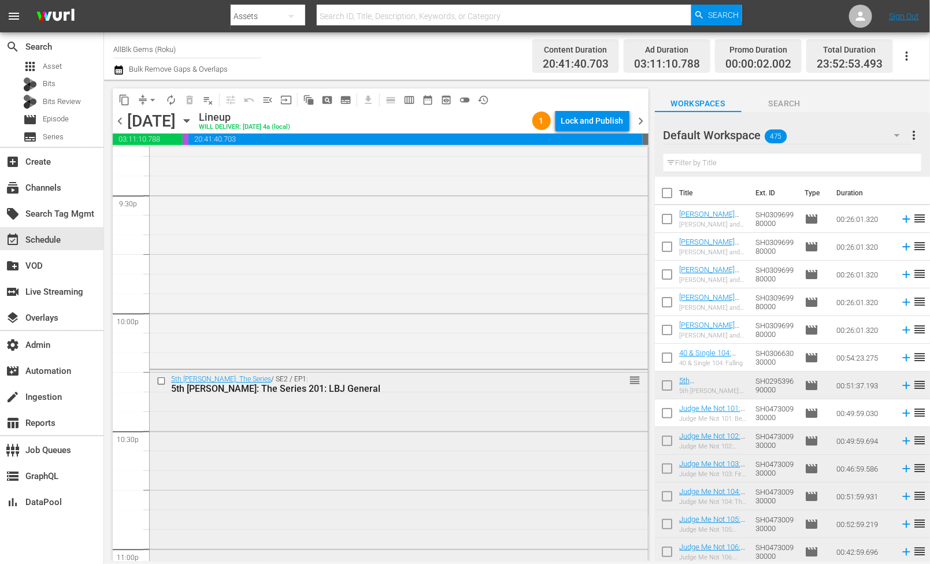
scroll to position [5020, 0]
click at [281, 432] on div "5th Ward: The Series / SE2 / EP1: 5th Ward: The Series 201: LBJ General reorder" at bounding box center [399, 471] width 498 height 199
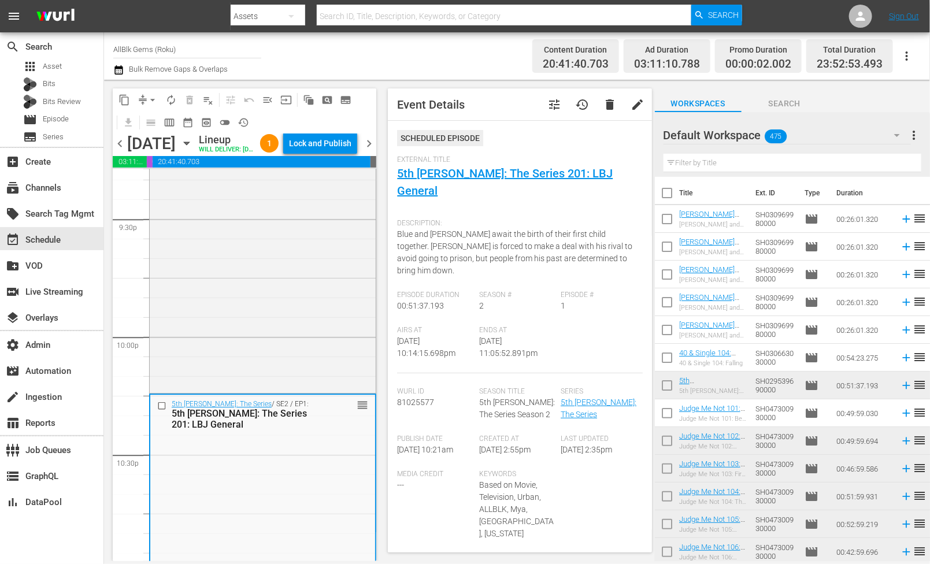
scroll to position [286, 0]
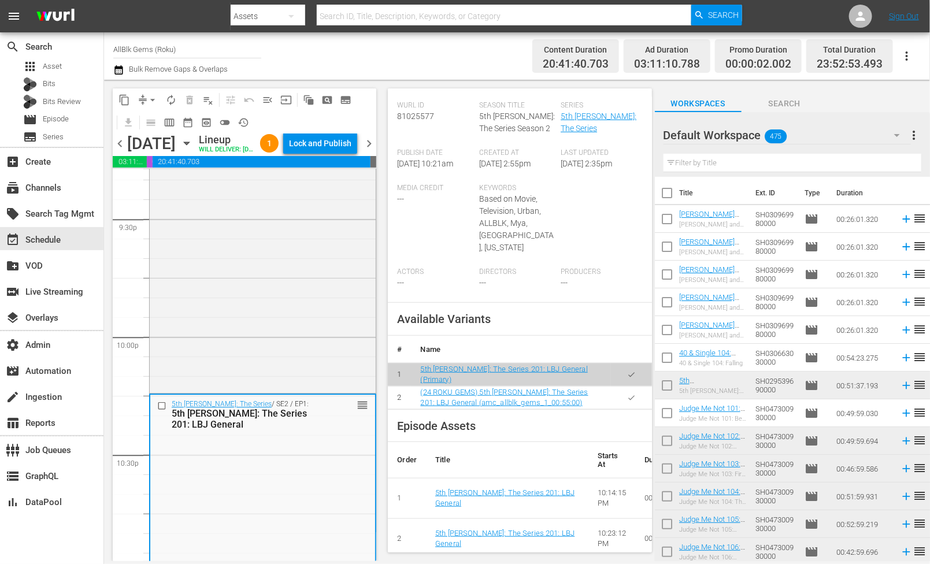
click at [630, 387] on button "button" at bounding box center [631, 398] width 23 height 23
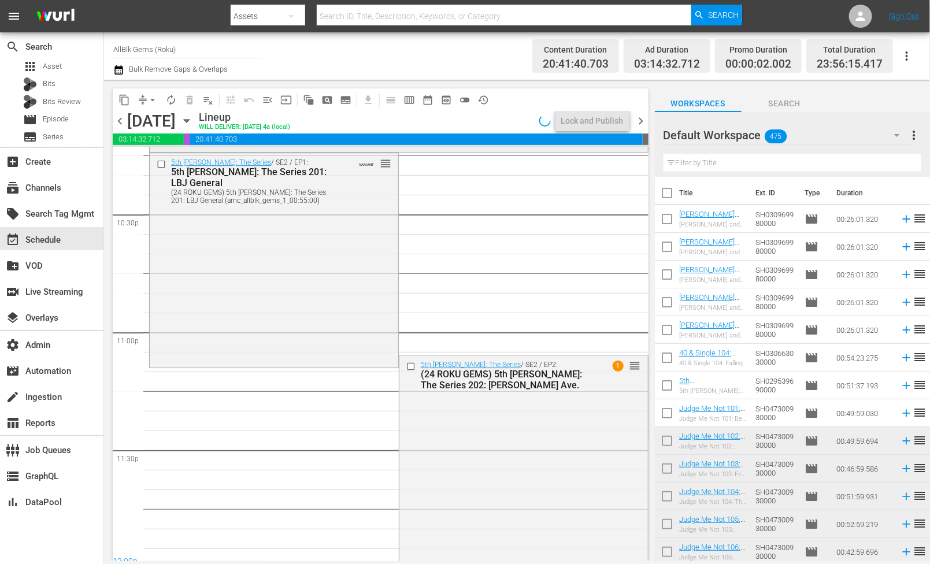
scroll to position [5293, 0]
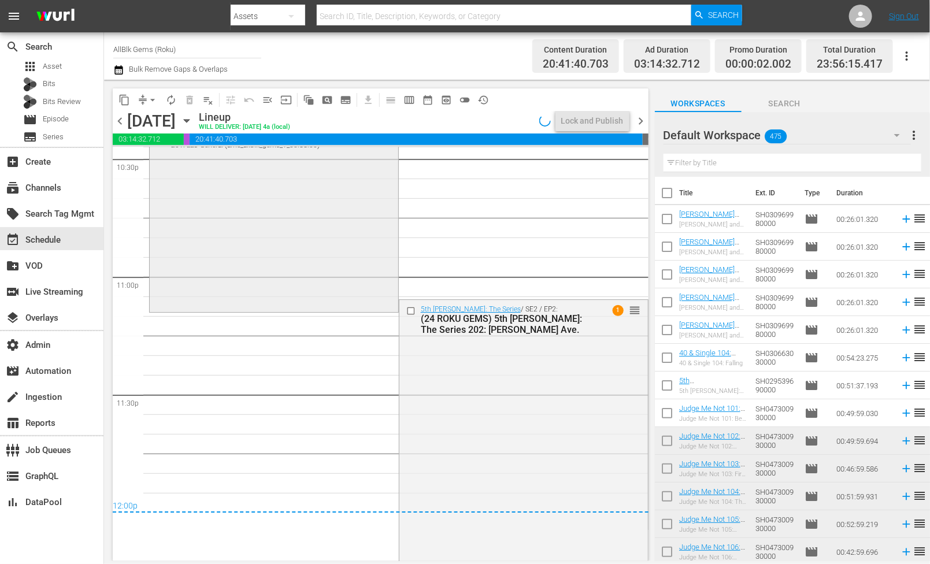
click at [385, 262] on div "5th Ward: The Series / SE2 / EP1: 5th Ward: The Series 201: LBJ General (24 ROK…" at bounding box center [274, 204] width 248 height 213
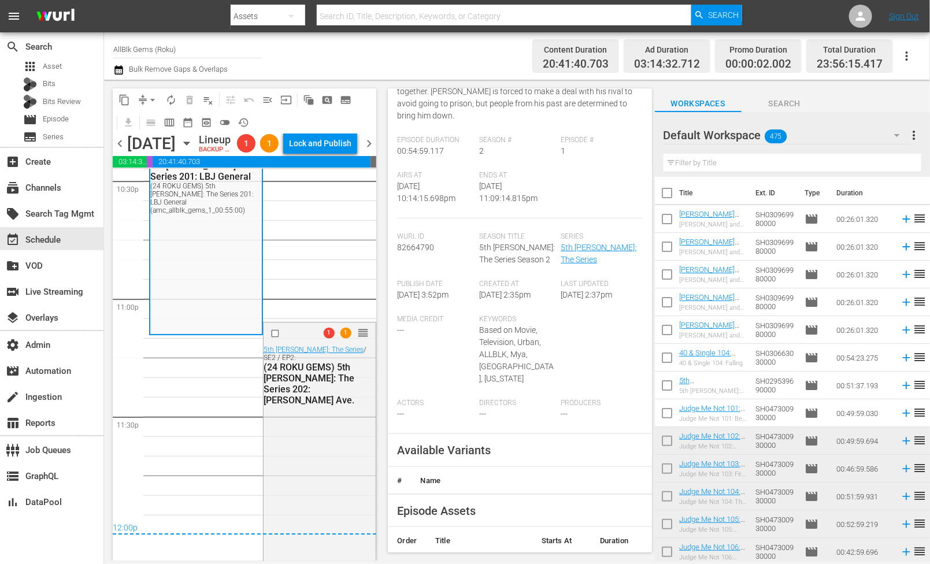
scroll to position [374, 0]
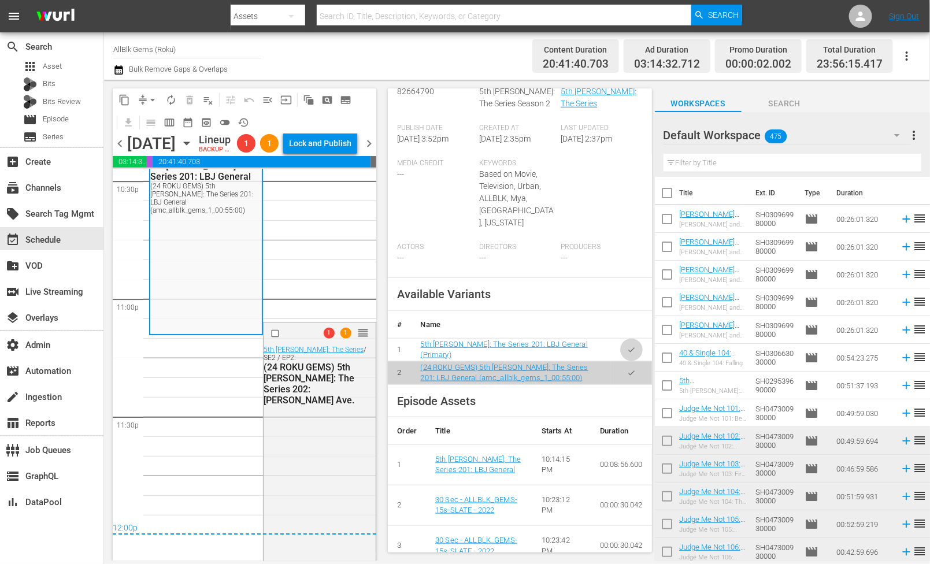
click at [625, 339] on button "button" at bounding box center [631, 350] width 23 height 23
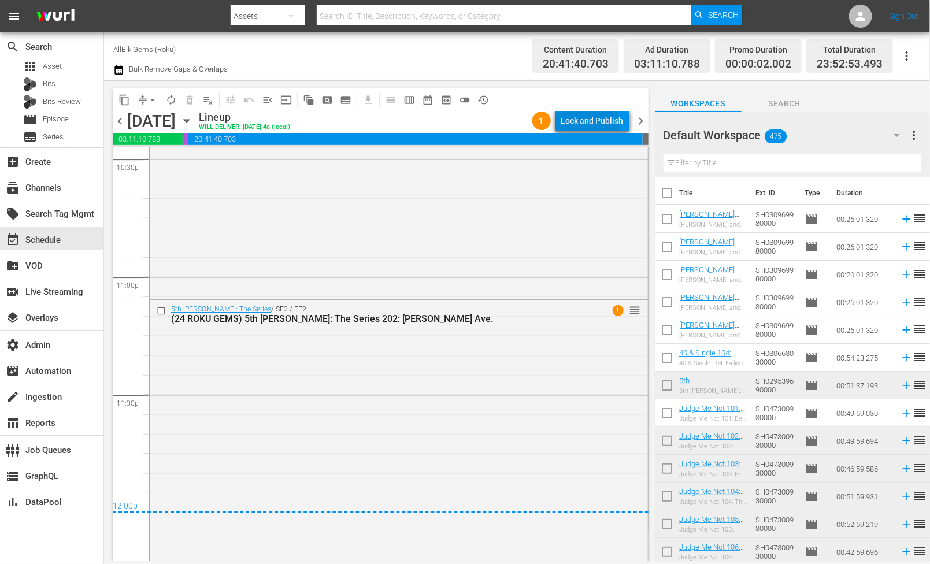
click at [588, 126] on div "Lock and Publish" at bounding box center [592, 120] width 62 height 21
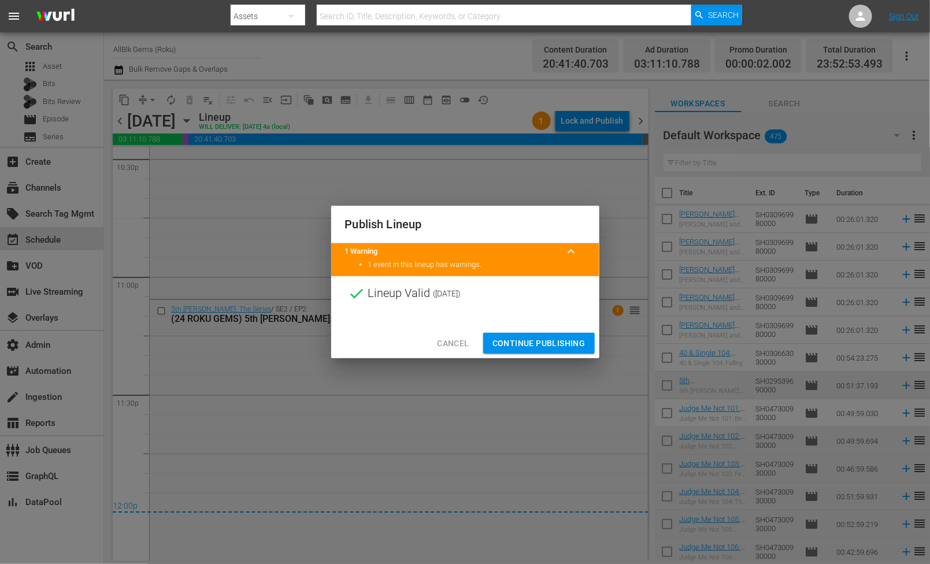
click at [541, 350] on span "Continue Publishing" at bounding box center [538, 343] width 93 height 14
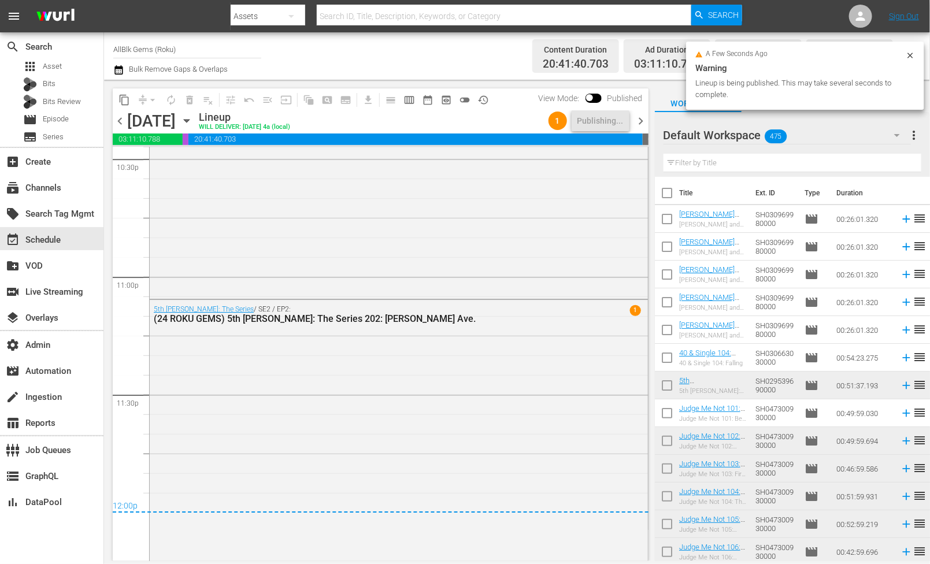
click at [639, 126] on span "chevron_right" at bounding box center [641, 121] width 14 height 14
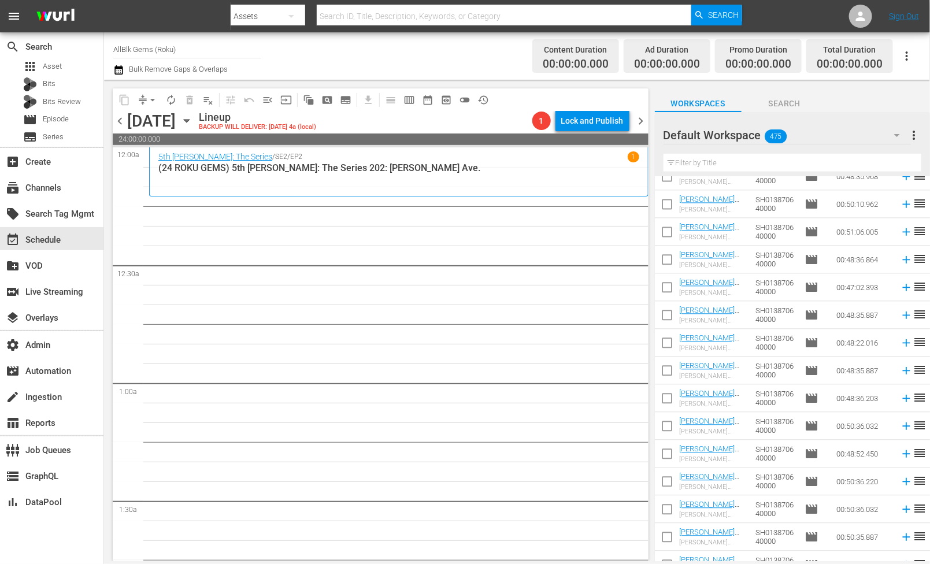
scroll to position [1334, 0]
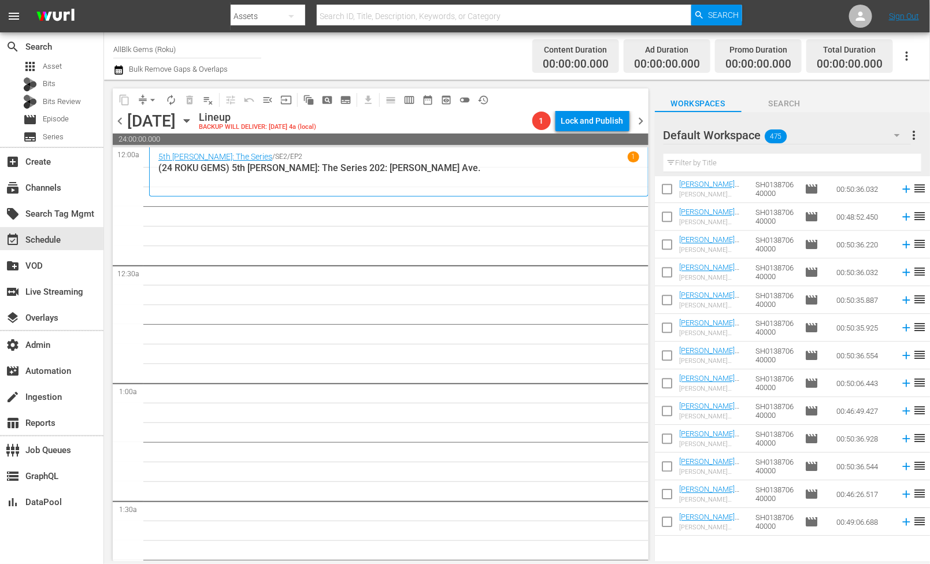
click at [734, 157] on input "text" at bounding box center [792, 163] width 258 height 18
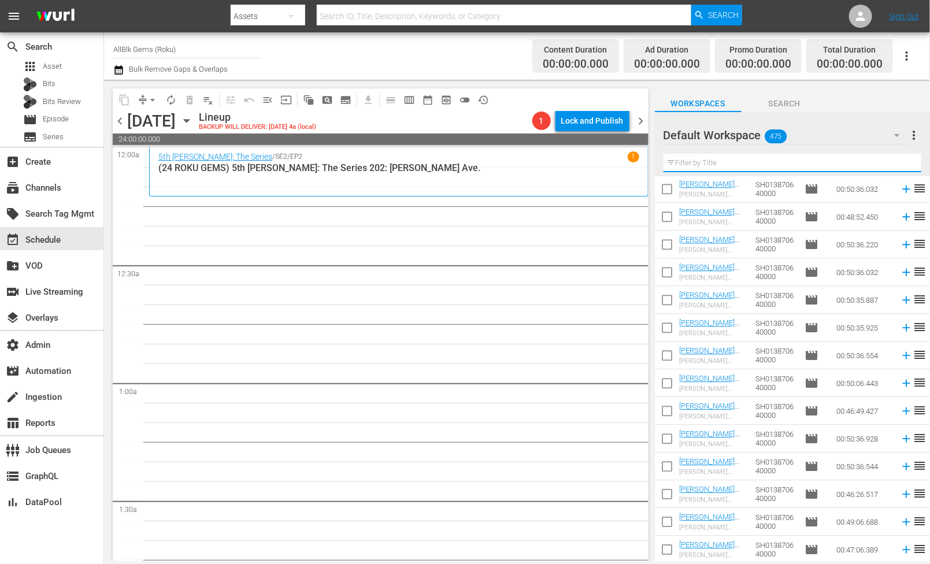
paste input "Harris Co. Jail"
type input "Harris Co. Jail"
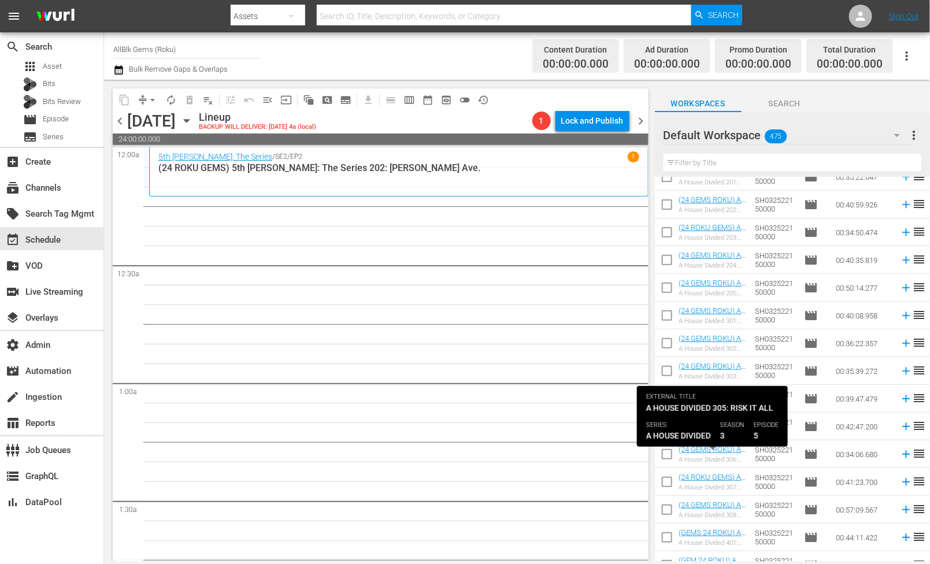
scroll to position [3006, 0]
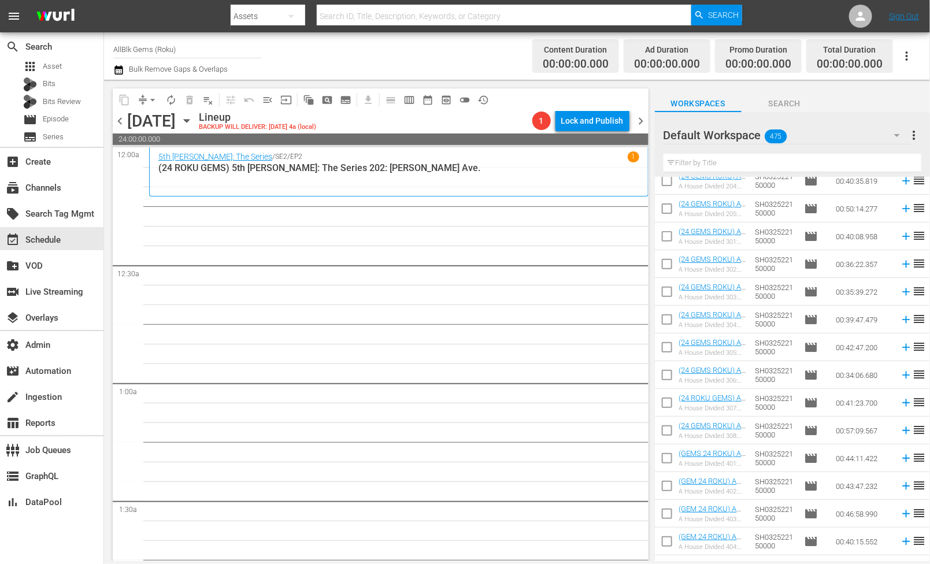
click at [769, 169] on input "text" at bounding box center [792, 163] width 258 height 18
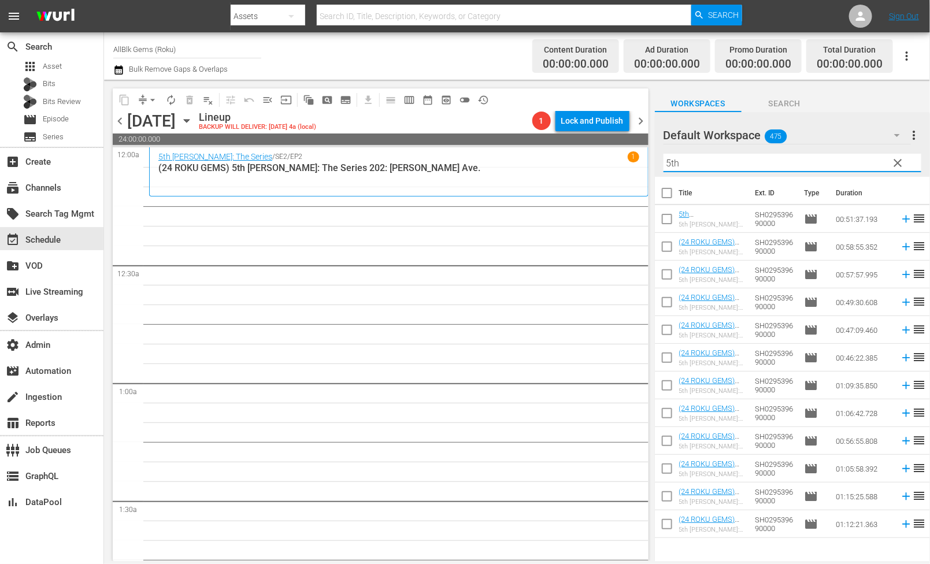
scroll to position [0, 0]
type input "5th"
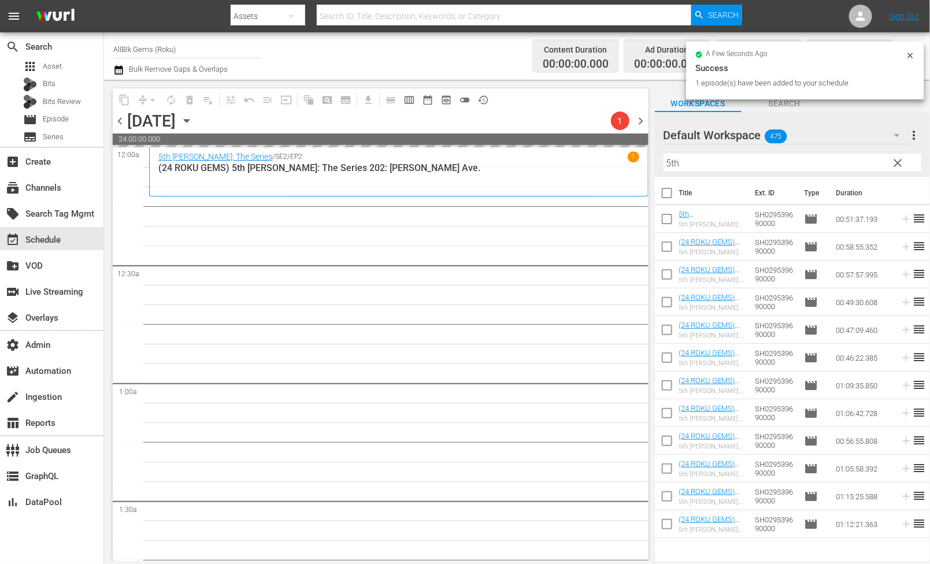
click at [661, 466] on input "checkbox" at bounding box center [667, 471] width 24 height 24
checkbox input "true"
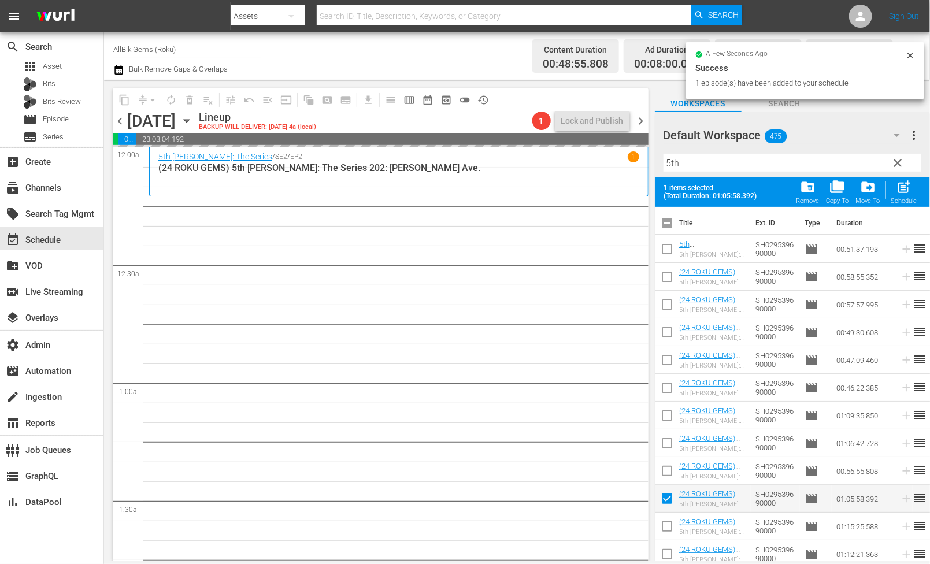
scroll to position [5, 0]
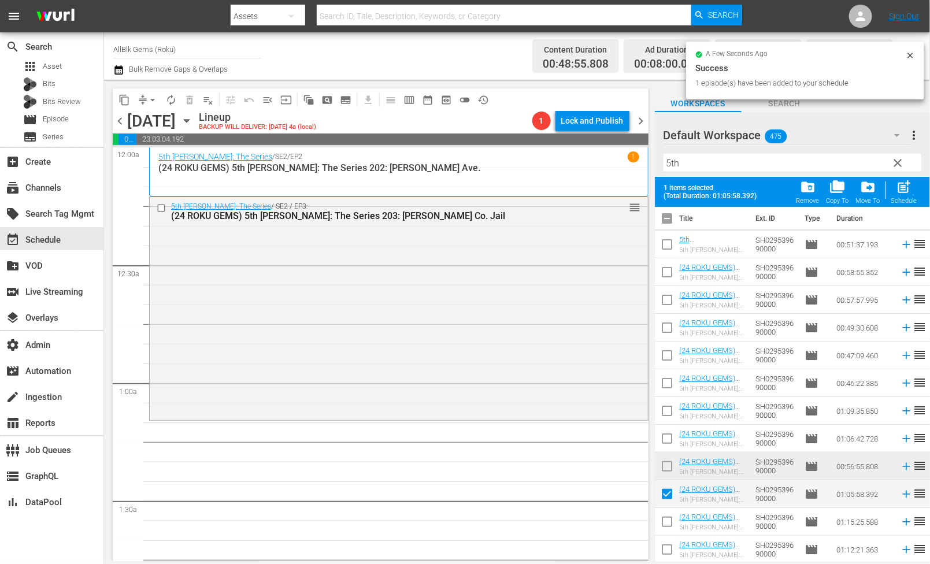
click at [668, 519] on input "checkbox" at bounding box center [667, 524] width 24 height 24
checkbox input "true"
click at [666, 547] on input "checkbox" at bounding box center [667, 552] width 24 height 24
checkbox input "true"
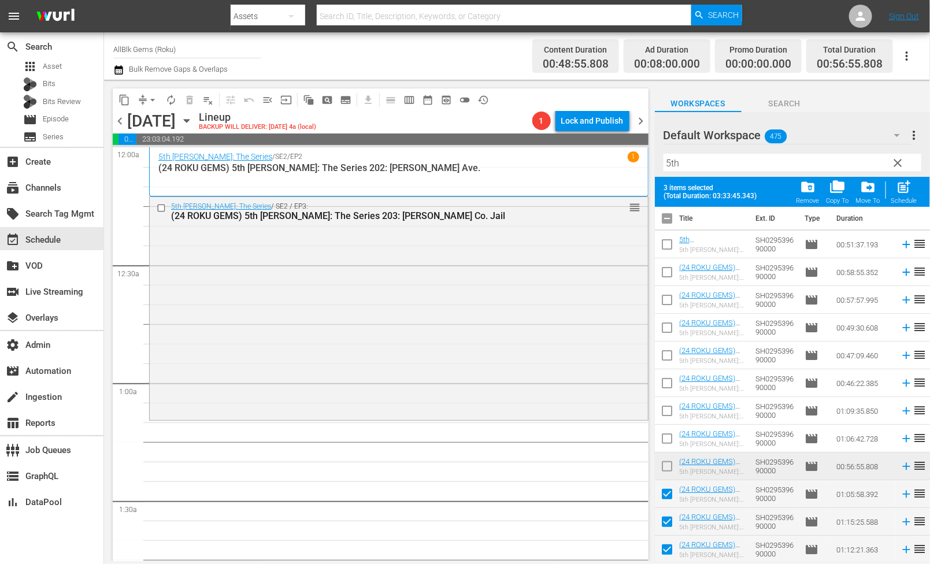
click at [900, 201] on div "Schedule" at bounding box center [904, 201] width 26 height 8
checkbox input "false"
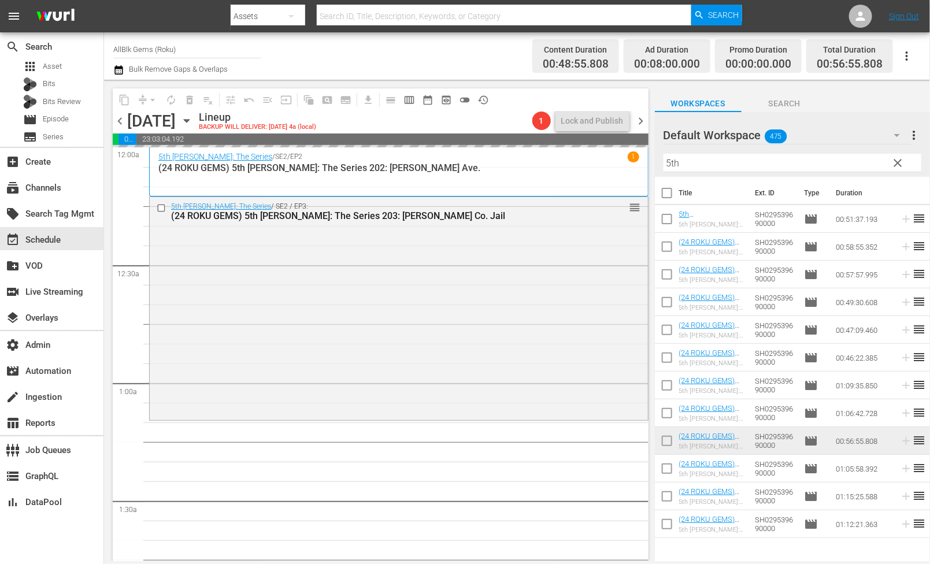
scroll to position [0, 0]
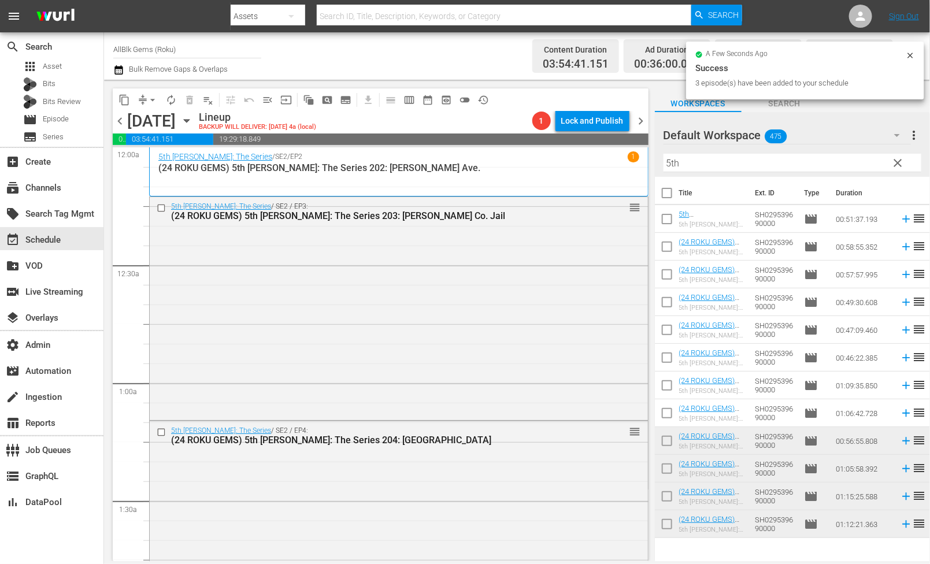
click at [739, 166] on input "5th" at bounding box center [792, 163] width 258 height 18
paste input "KOLD X WINDY"
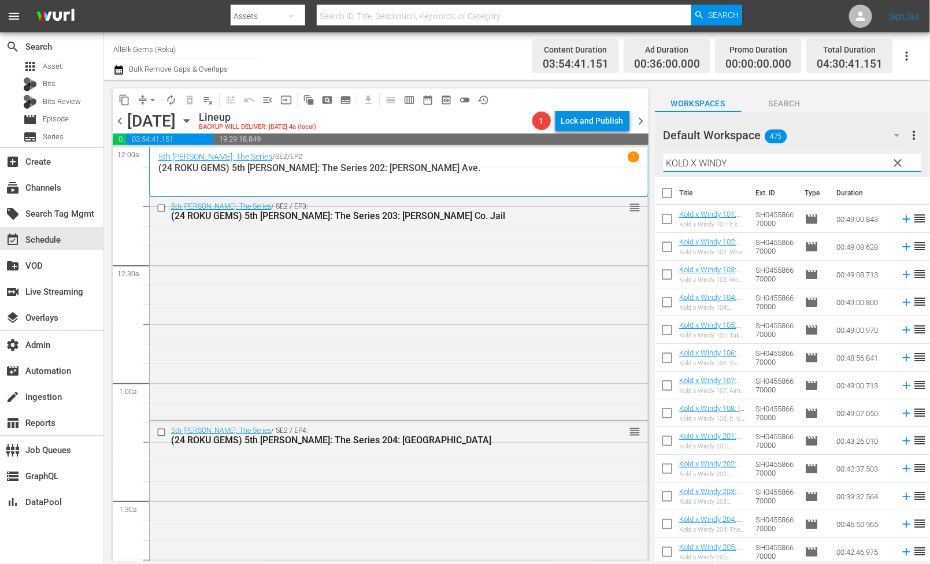
type input "KOLD X WINDY"
click at [670, 200] on input "checkbox" at bounding box center [667, 195] width 24 height 24
checkbox input "true"
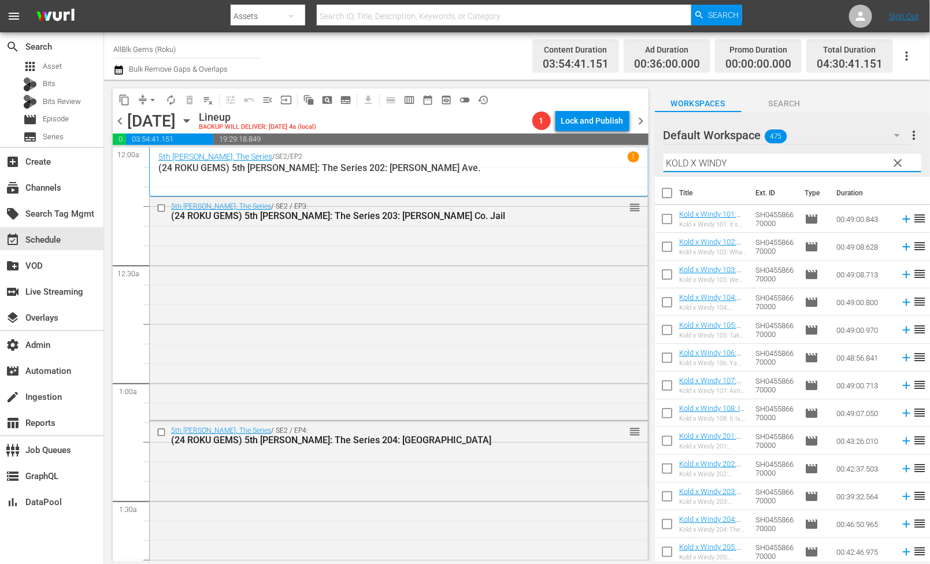
checkbox input "true"
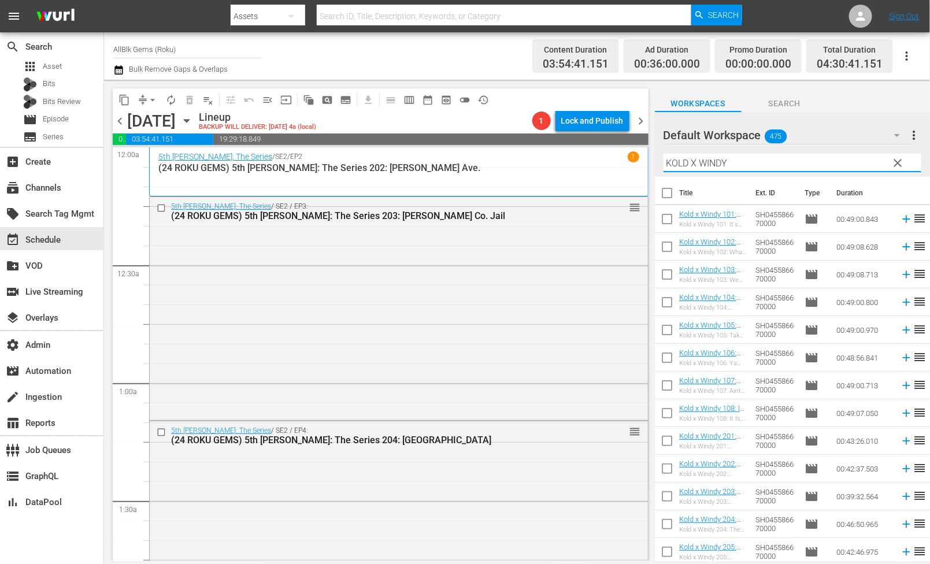
checkbox input "true"
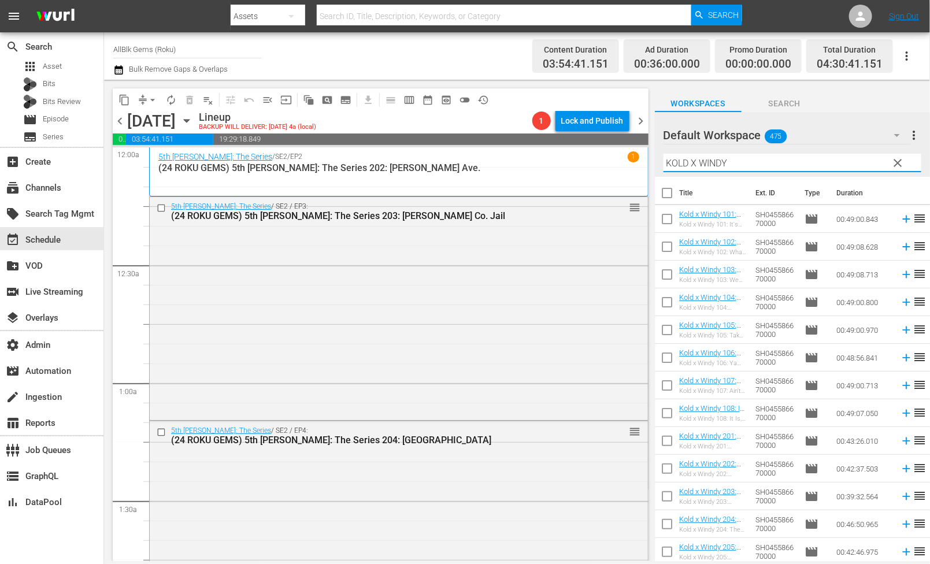
checkbox input "true"
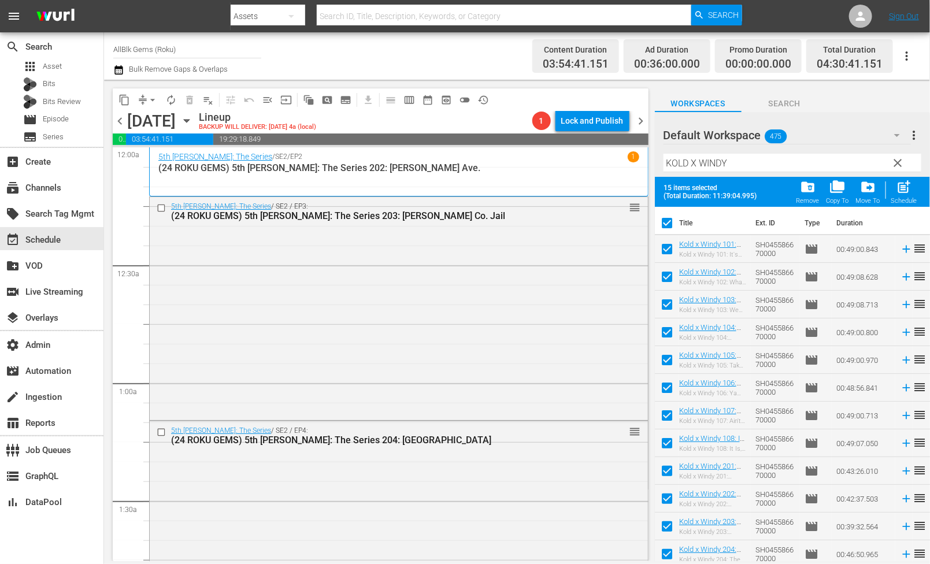
scroll to position [88, 0]
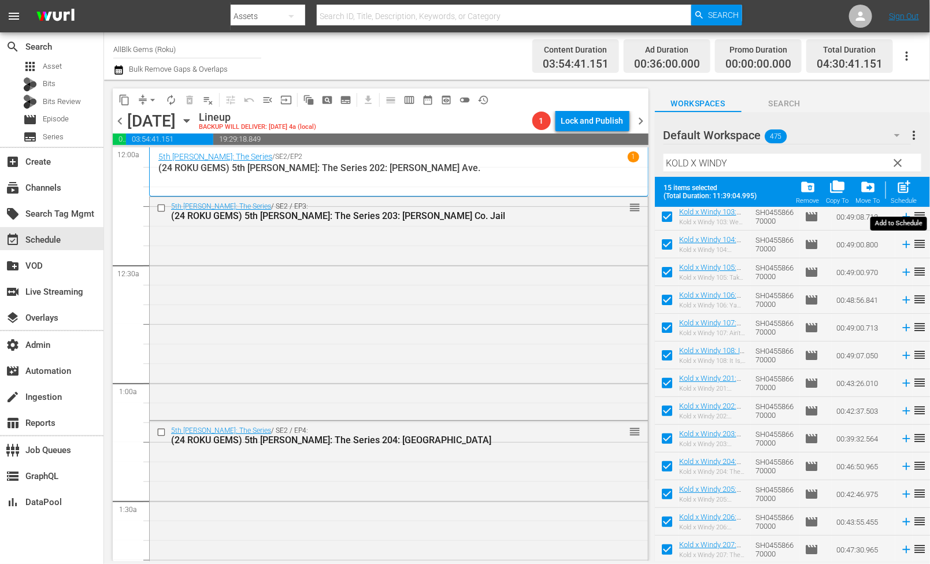
click at [907, 199] on div "Schedule" at bounding box center [904, 201] width 26 height 8
checkbox input "false"
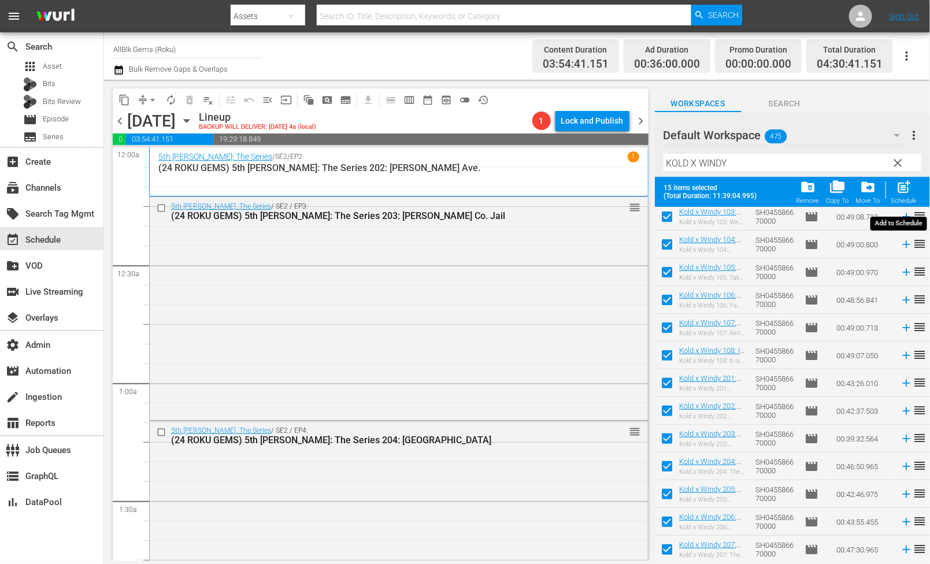
checkbox input "false"
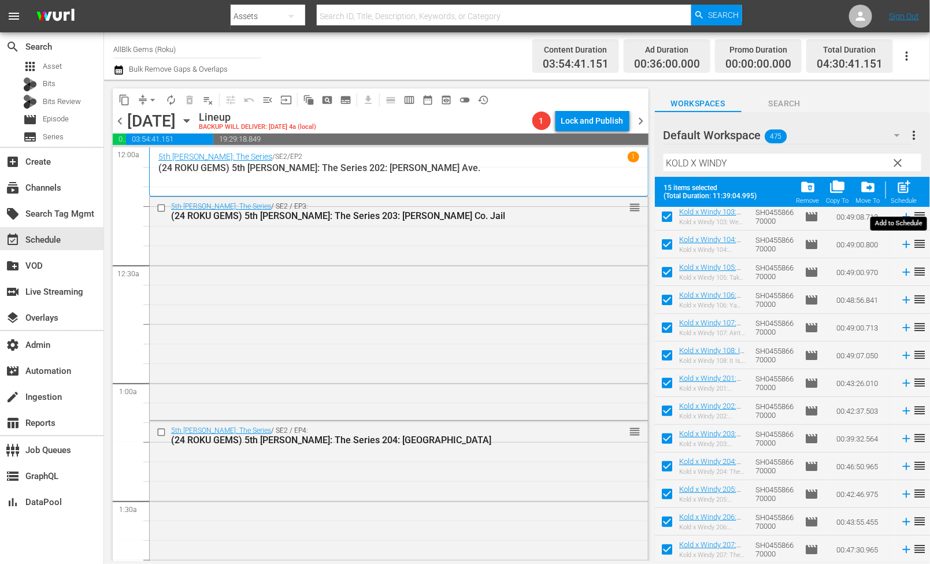
checkbox input "false"
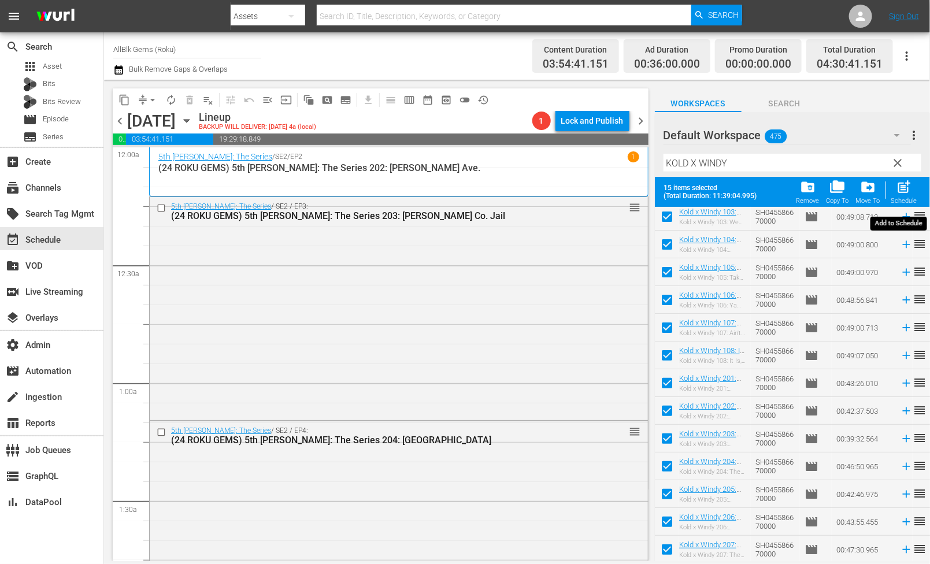
checkbox input "false"
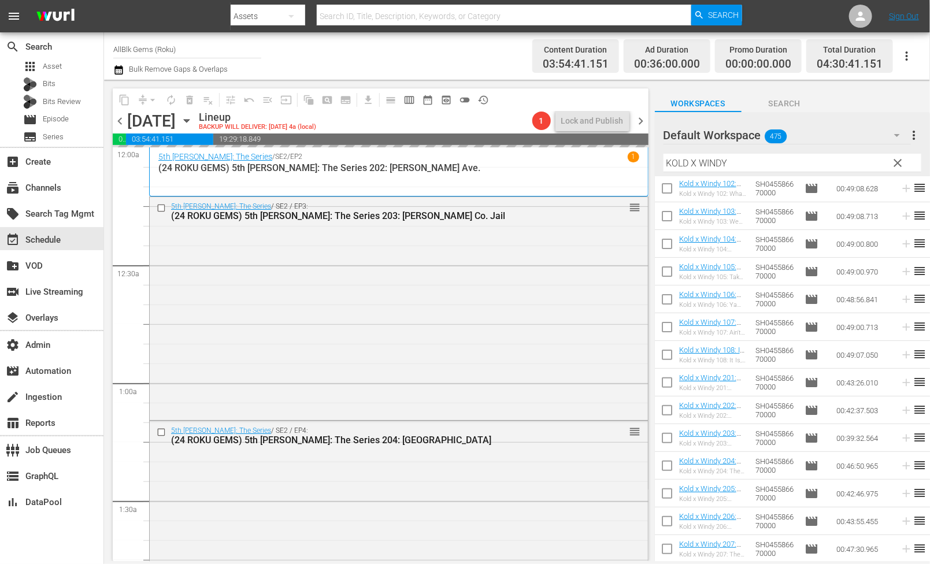
scroll to position [58, 0]
click at [740, 154] on input "KOLD X WINDY" at bounding box center [792, 163] width 258 height 18
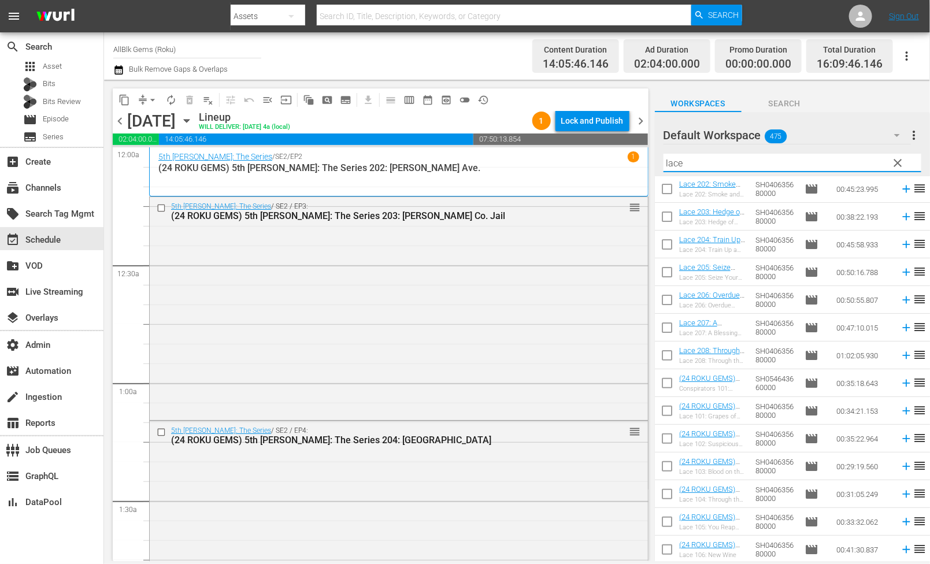
type input "lace"
click at [669, 381] on input "checkbox" at bounding box center [667, 385] width 24 height 24
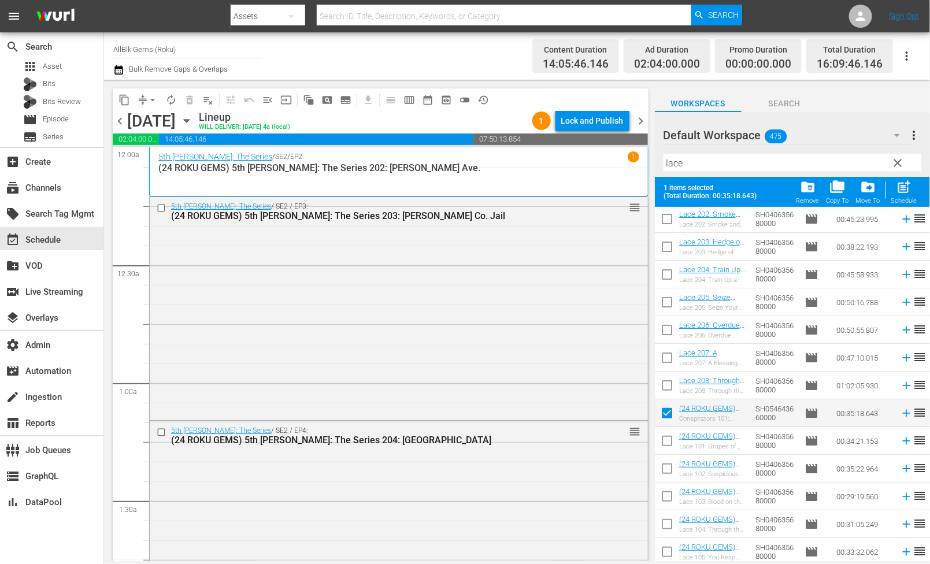
click at [669, 417] on input "checkbox" at bounding box center [667, 415] width 24 height 24
checkbox input "false"
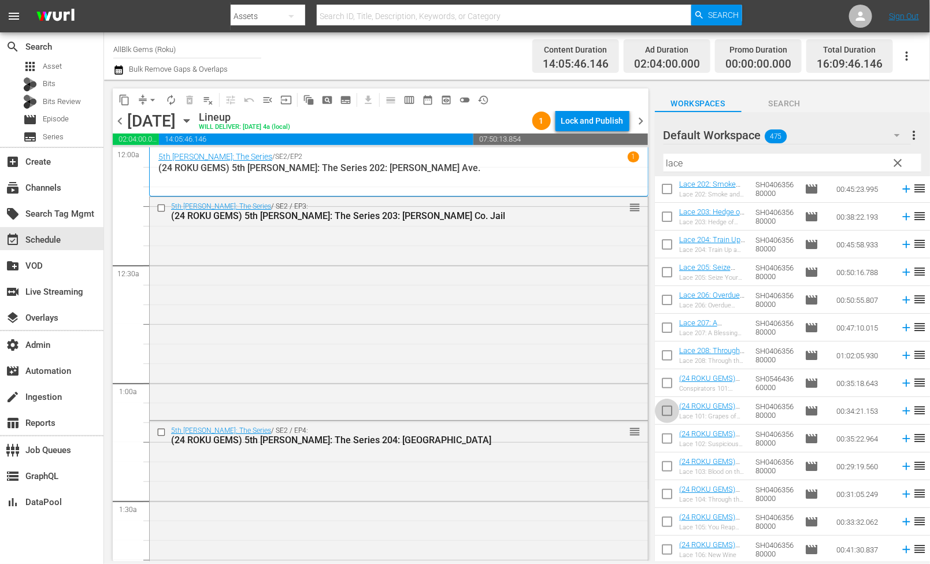
click at [671, 416] on input "checkbox" at bounding box center [667, 413] width 24 height 24
checkbox input "true"
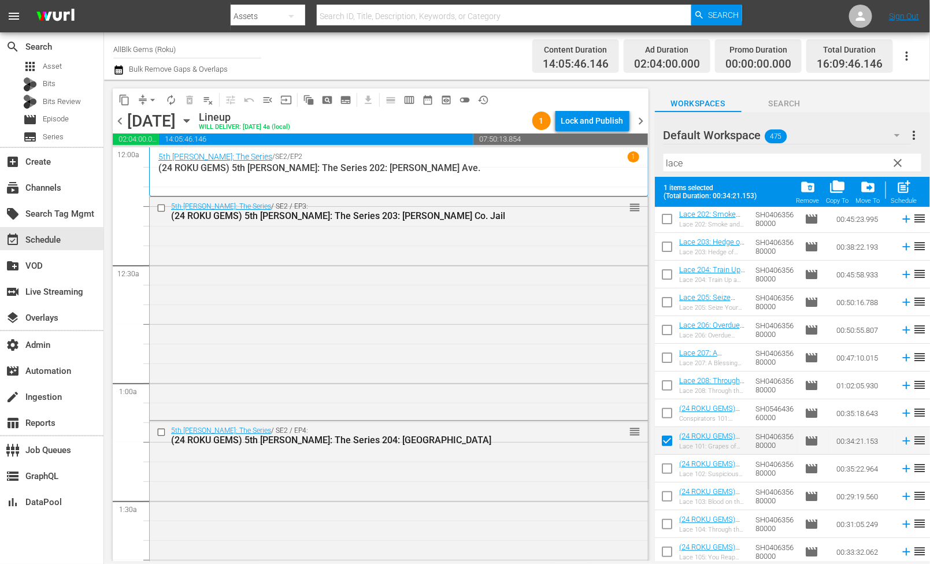
scroll to position [88, 0]
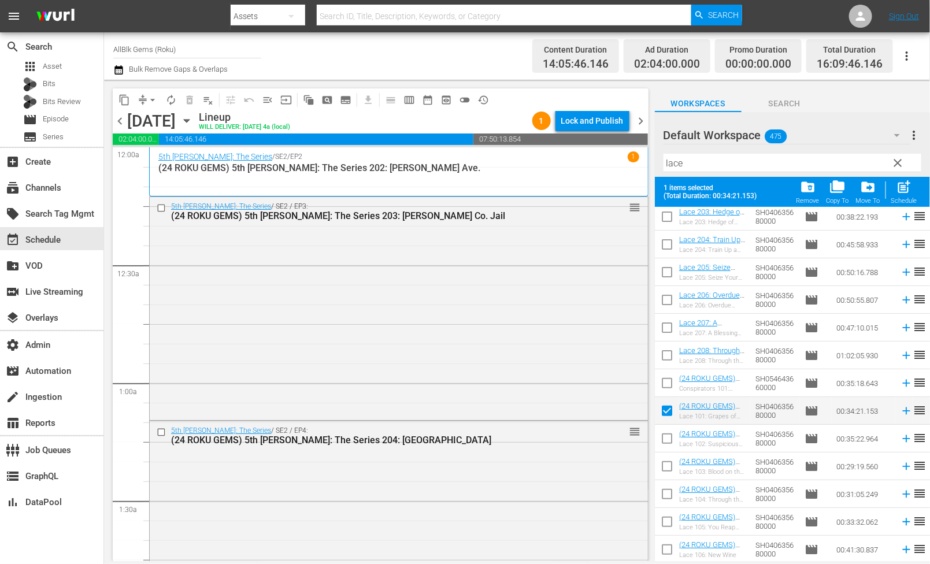
click at [667, 442] on input "checkbox" at bounding box center [667, 441] width 24 height 24
checkbox input "true"
click at [669, 481] on td at bounding box center [667, 494] width 24 height 28
click at [669, 469] on input "checkbox" at bounding box center [667, 469] width 24 height 24
checkbox input "true"
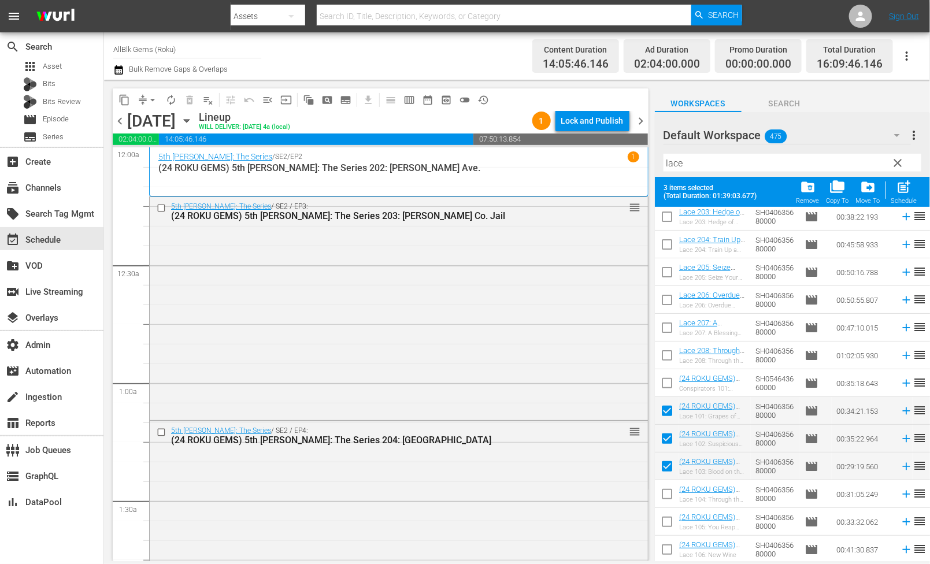
click at [669, 494] on input "checkbox" at bounding box center [667, 496] width 24 height 24
checkbox input "true"
click at [669, 531] on input "checkbox" at bounding box center [667, 524] width 24 height 24
checkbox input "true"
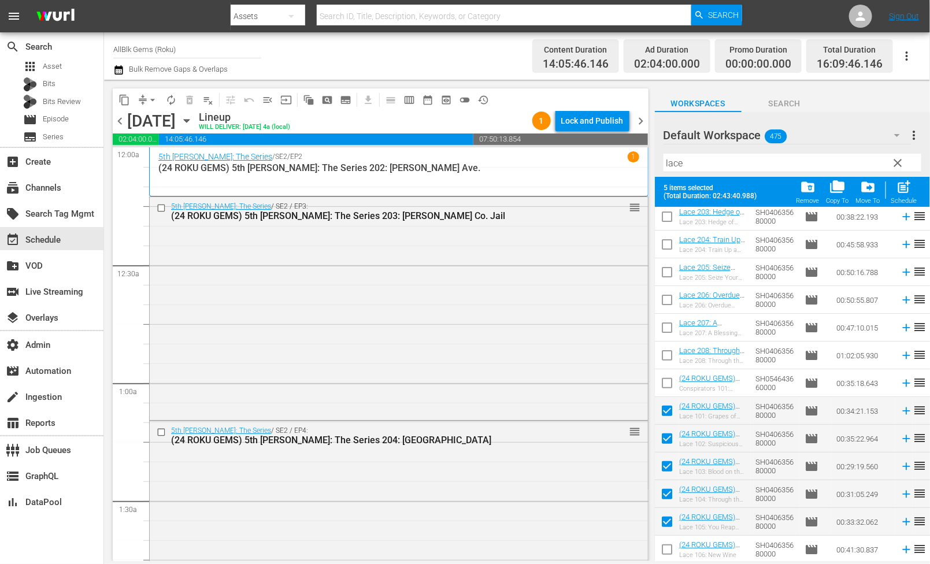
click at [669, 548] on input "checkbox" at bounding box center [667, 552] width 24 height 24
checkbox input "true"
click at [902, 201] on div "Schedule" at bounding box center [904, 201] width 26 height 8
checkbox input "false"
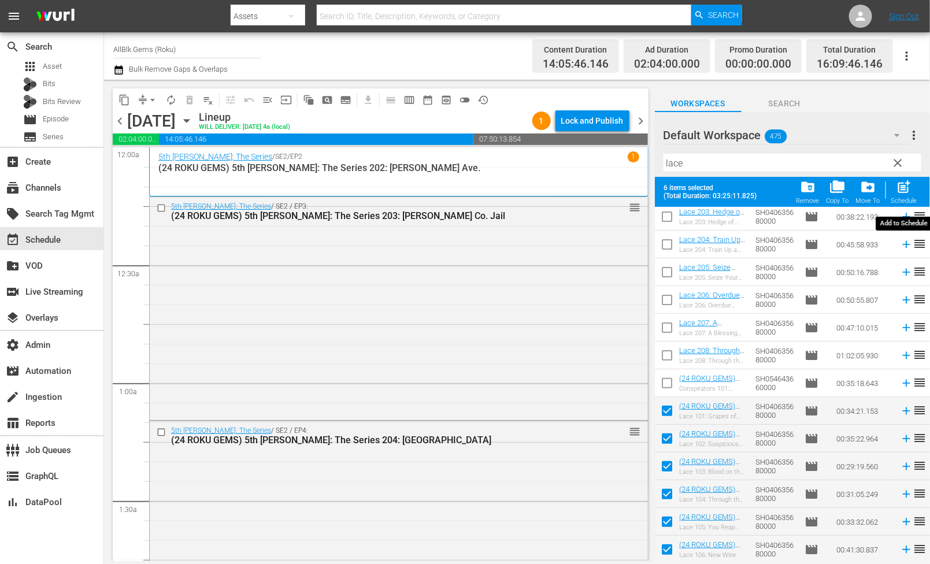
checkbox input "false"
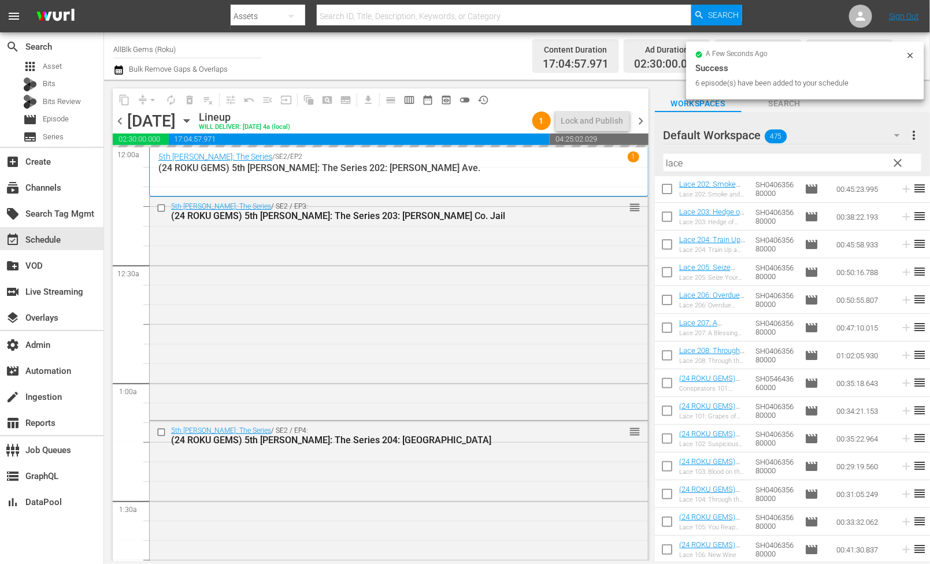
scroll to position [0, 0]
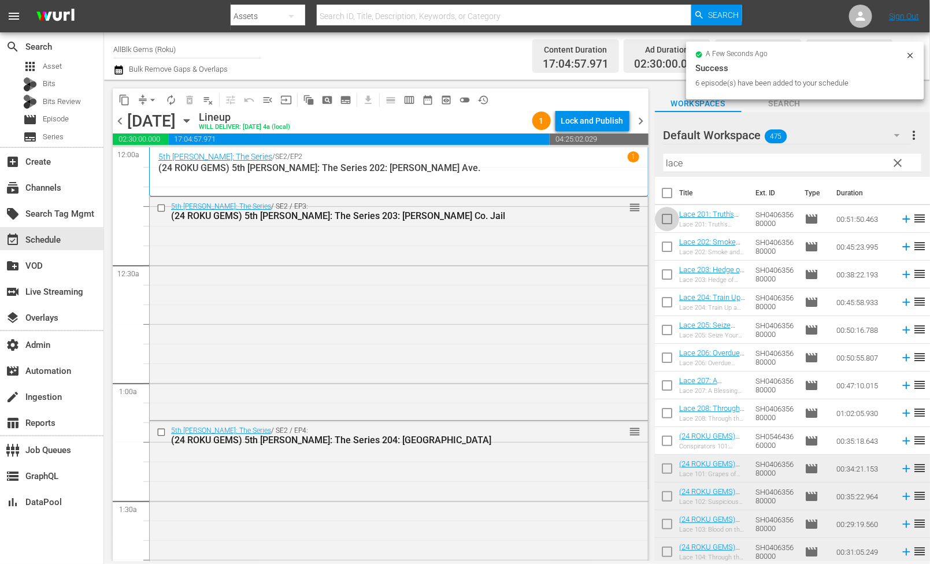
click at [665, 220] on input "checkbox" at bounding box center [667, 221] width 24 height 24
checkbox input "true"
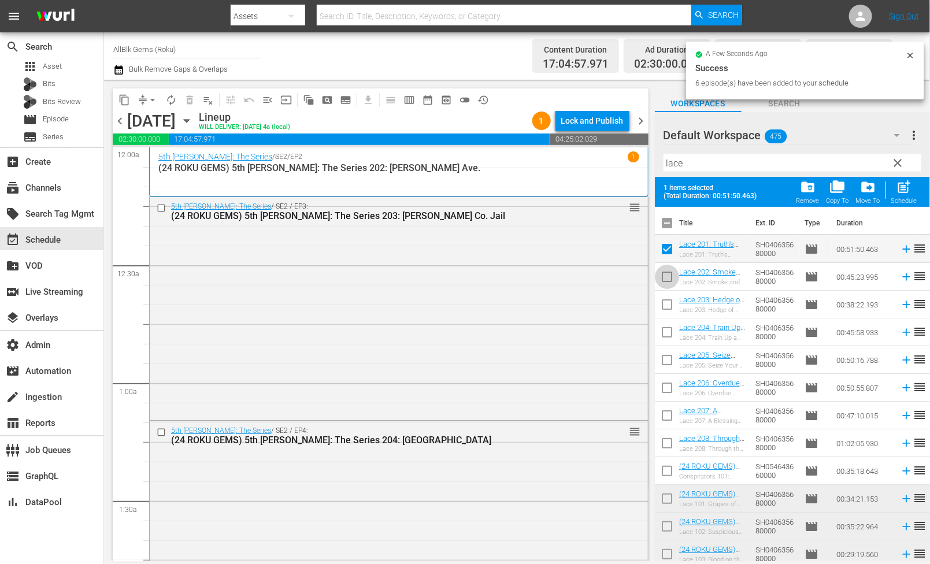
drag, startPoint x: 664, startPoint y: 283, endPoint x: 665, endPoint y: 293, distance: 9.8
click at [664, 283] on input "checkbox" at bounding box center [667, 279] width 24 height 24
checkbox input "true"
click at [666, 311] on input "checkbox" at bounding box center [667, 307] width 24 height 24
checkbox input "true"
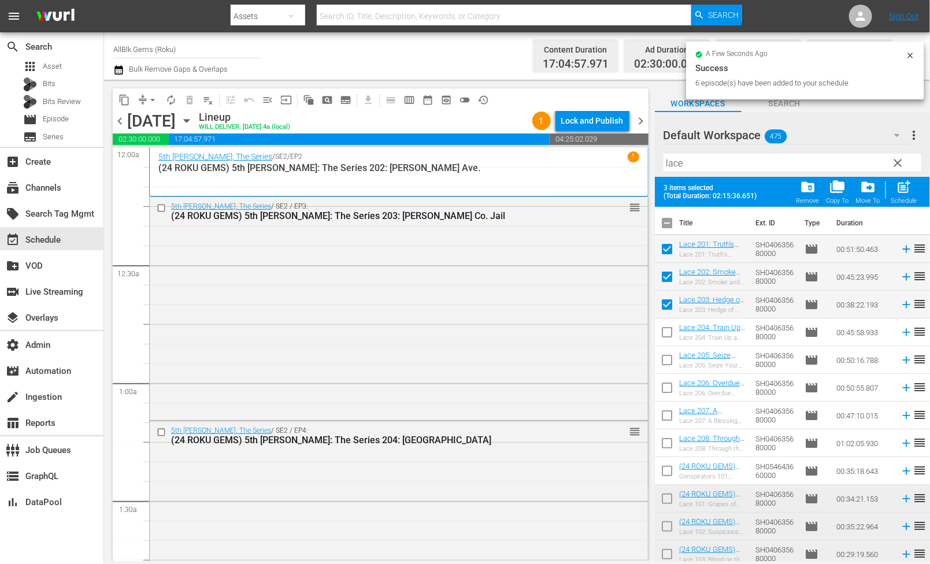
click at [666, 327] on input "checkbox" at bounding box center [667, 334] width 24 height 24
checkbox input "true"
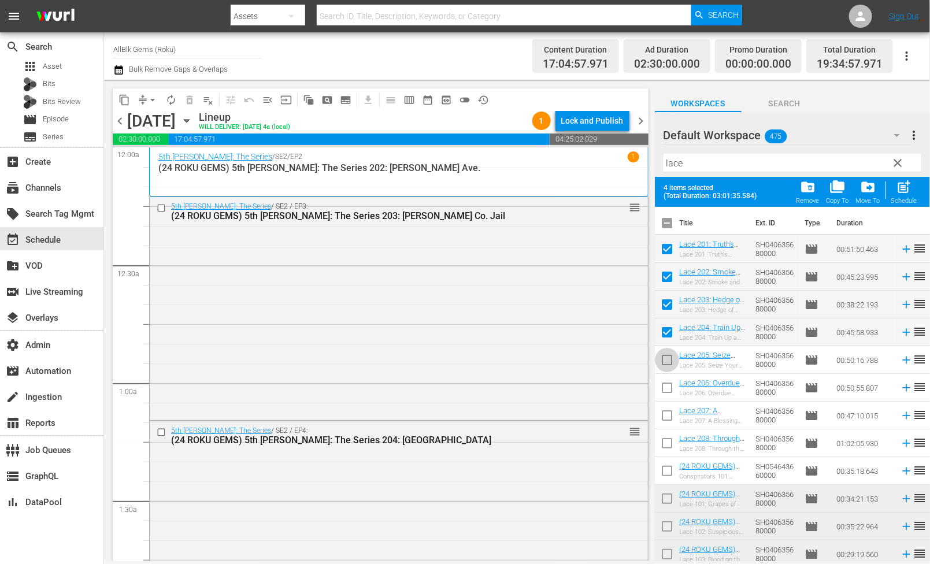
click at [663, 365] on input "checkbox" at bounding box center [667, 362] width 24 height 24
checkbox input "true"
click at [663, 383] on input "checkbox" at bounding box center [667, 390] width 24 height 24
checkbox input "true"
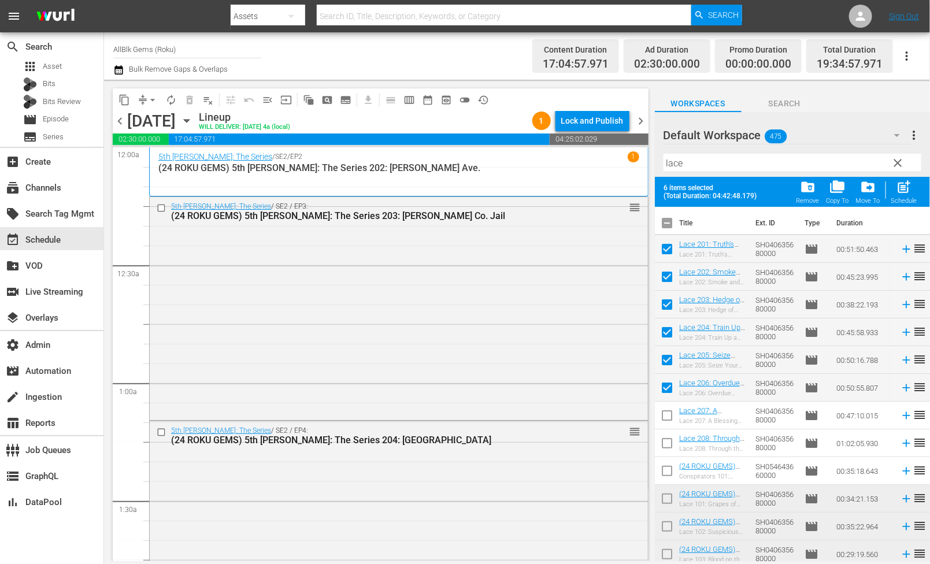
click at [667, 417] on input "checkbox" at bounding box center [667, 418] width 24 height 24
checkbox input "true"
click at [667, 444] on input "checkbox" at bounding box center [667, 445] width 24 height 24
checkbox input "true"
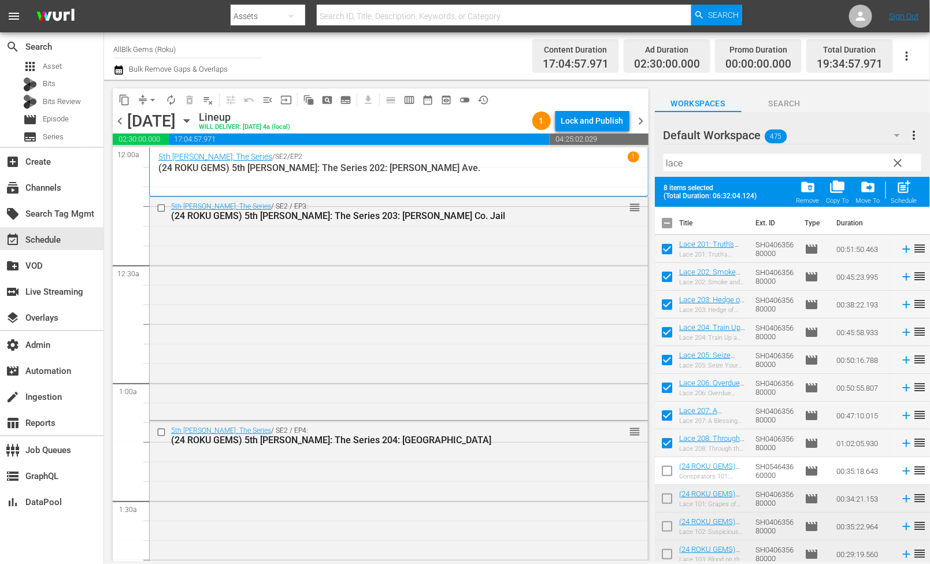
drag, startPoint x: 899, startPoint y: 196, endPoint x: 874, endPoint y: 196, distance: 25.4
click at [899, 196] on div "post_add Schedule" at bounding box center [904, 191] width 26 height 25
checkbox input "false"
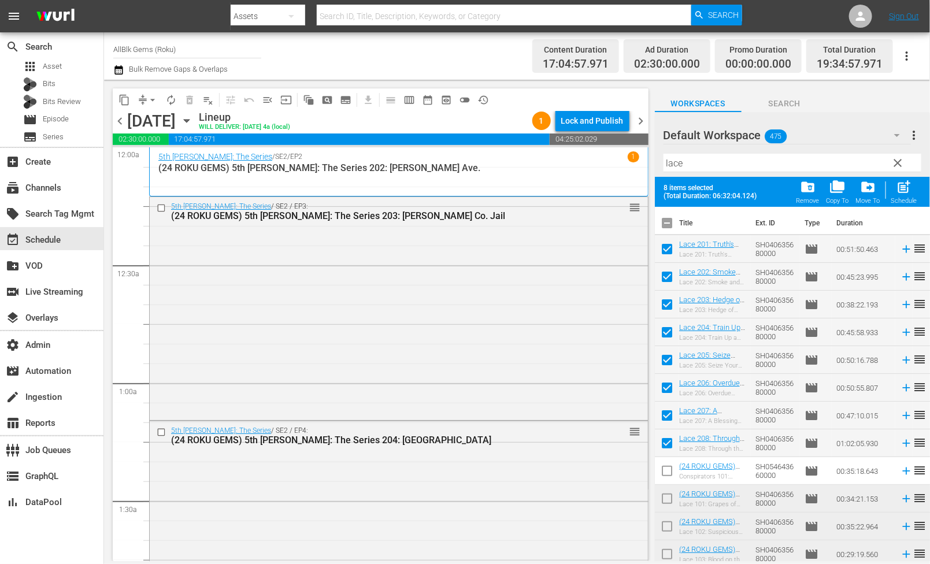
checkbox input "false"
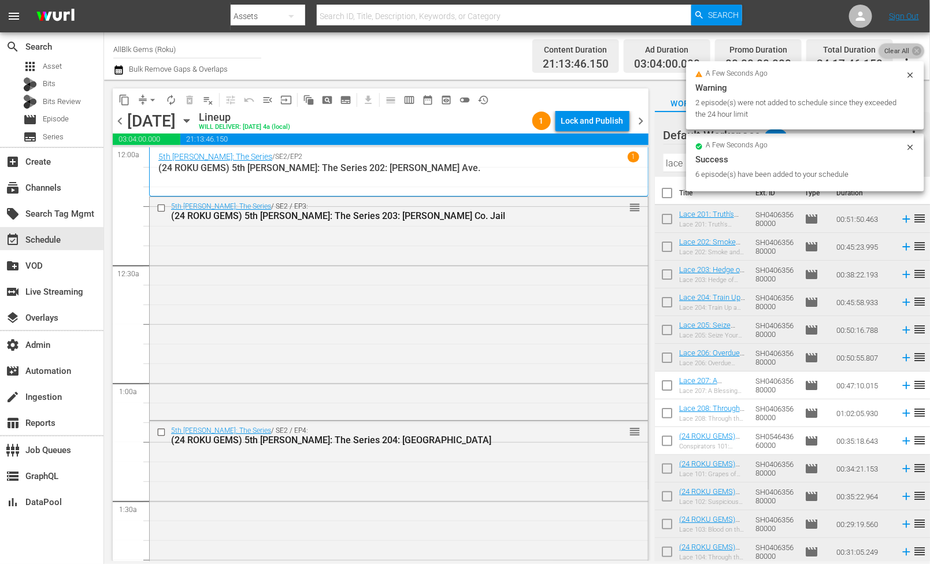
click at [913, 58] on span "Clear All" at bounding box center [897, 50] width 36 height 15
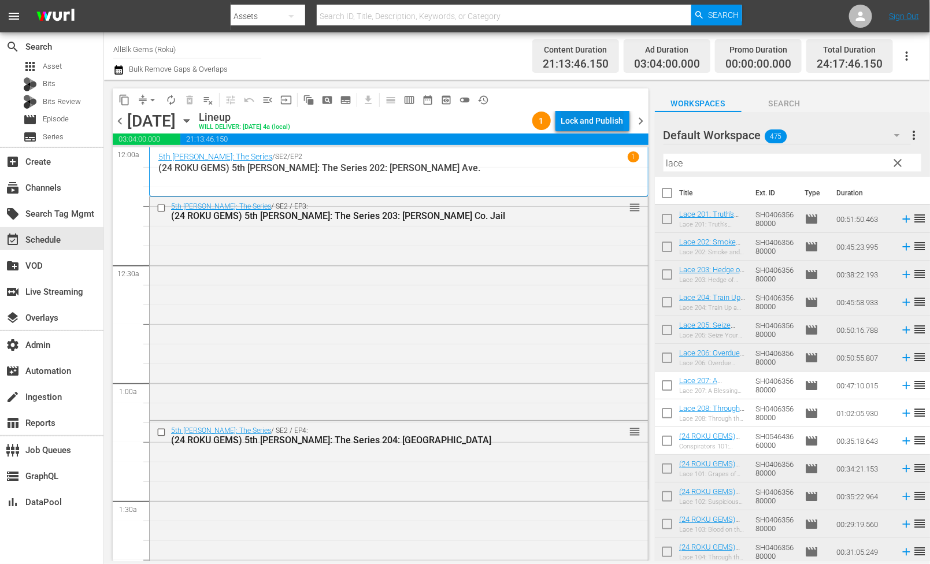
click at [564, 116] on div "Lock and Publish" at bounding box center [592, 120] width 62 height 21
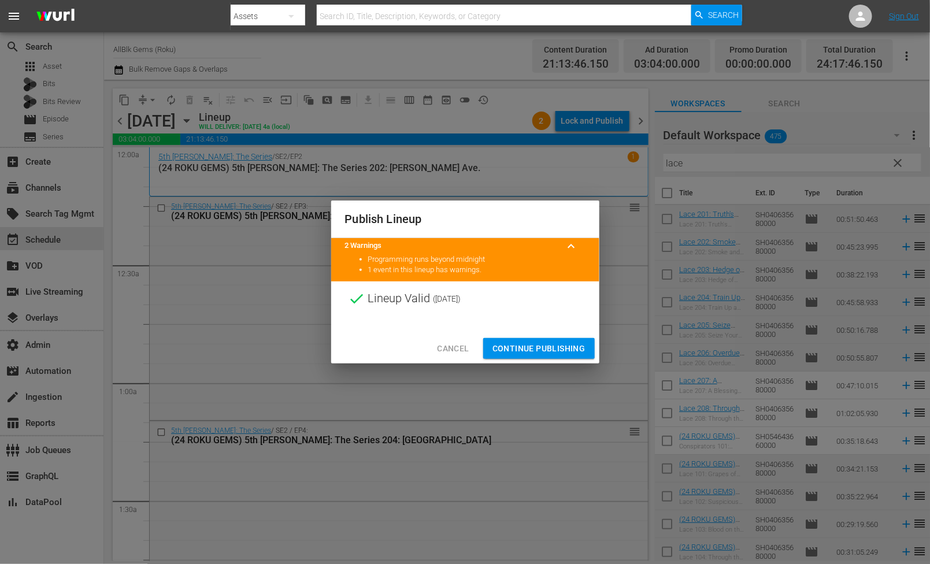
click at [555, 336] on div "Cancel Continue Publishing" at bounding box center [465, 348] width 268 height 31
click at [555, 344] on span "Continue Publishing" at bounding box center [538, 349] width 93 height 14
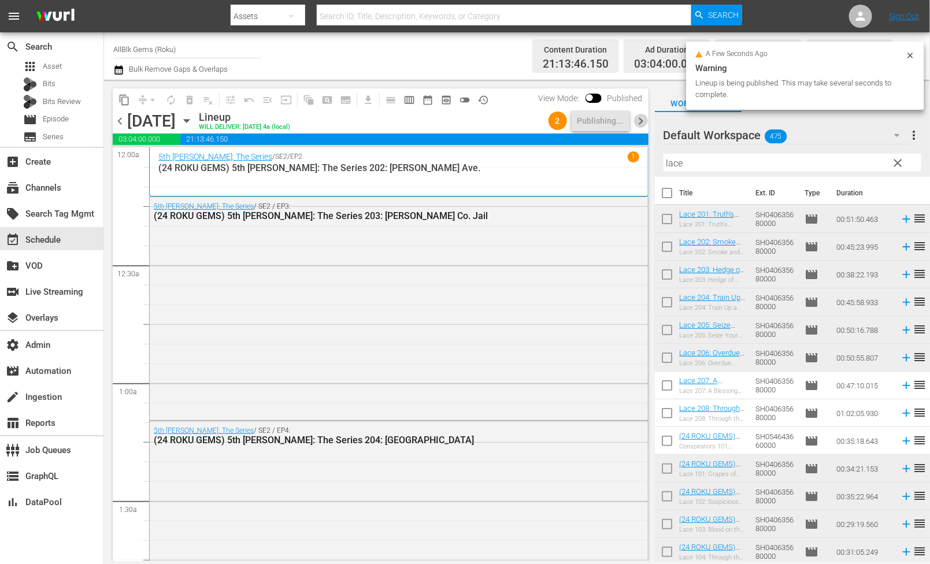
click at [638, 127] on span "chevron_right" at bounding box center [641, 121] width 14 height 14
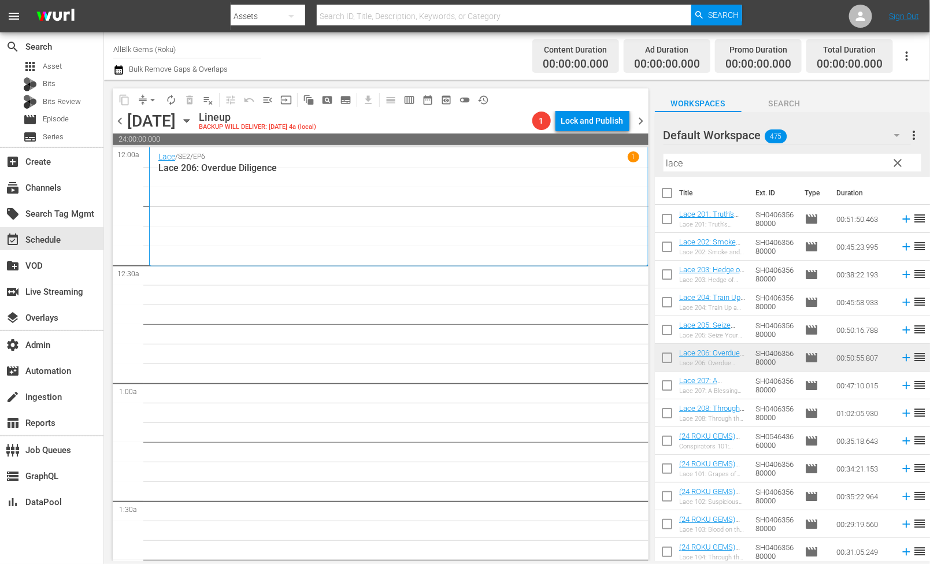
click at [669, 387] on input "checkbox" at bounding box center [667, 388] width 24 height 24
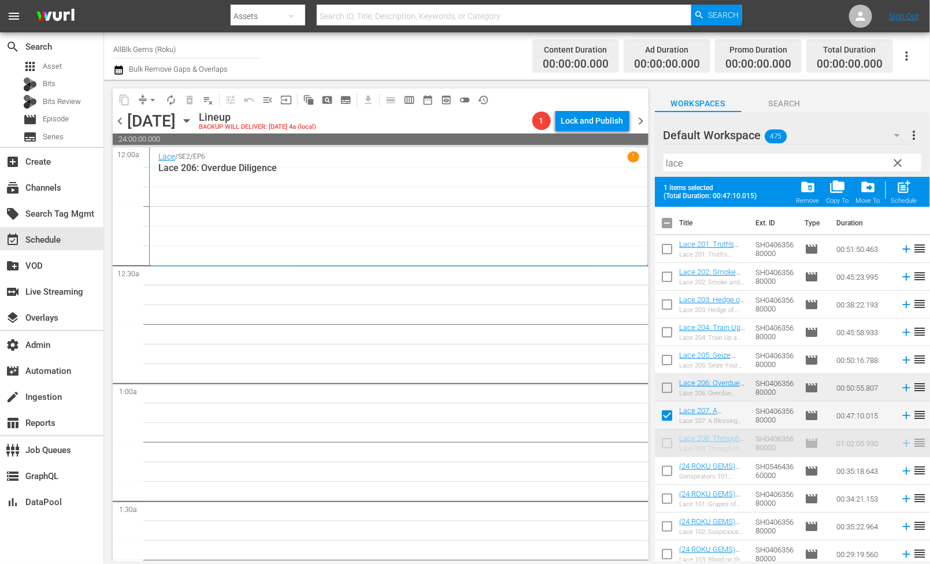
click at [909, 193] on span "post_add" at bounding box center [904, 187] width 16 height 16
checkbox input "false"
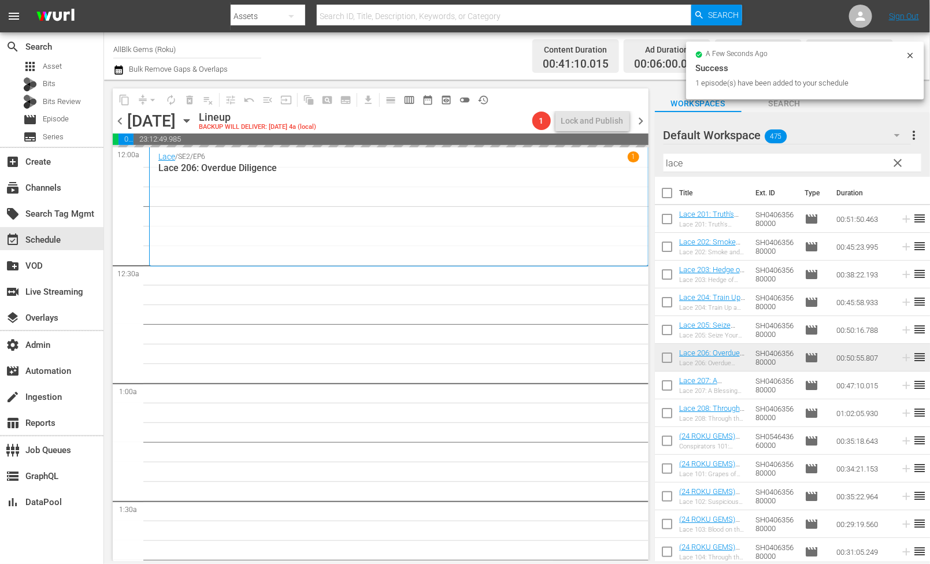
click at [668, 414] on input "checkbox" at bounding box center [667, 415] width 24 height 24
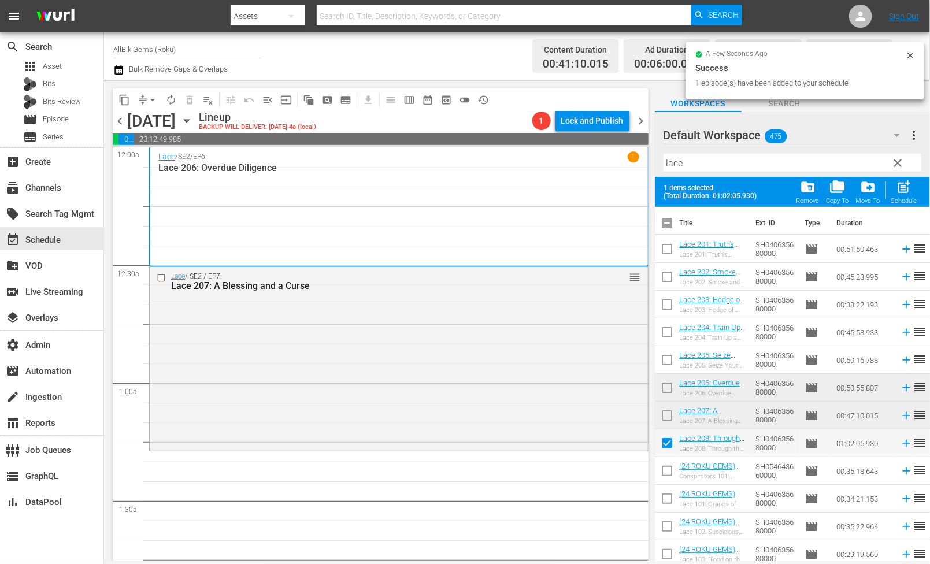
click at [908, 193] on span "post_add" at bounding box center [904, 187] width 16 height 16
checkbox input "false"
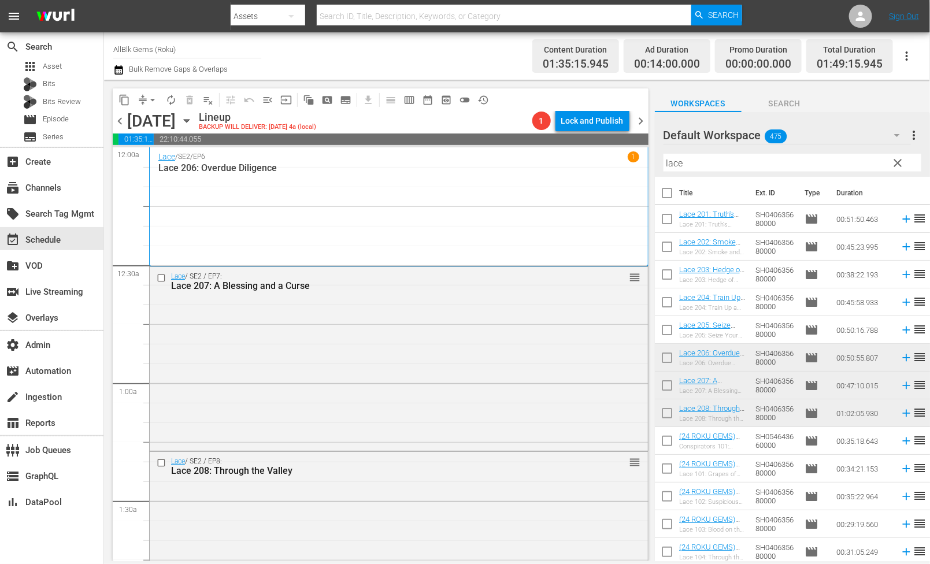
click at [710, 166] on input "lace" at bounding box center [792, 163] width 258 height 18
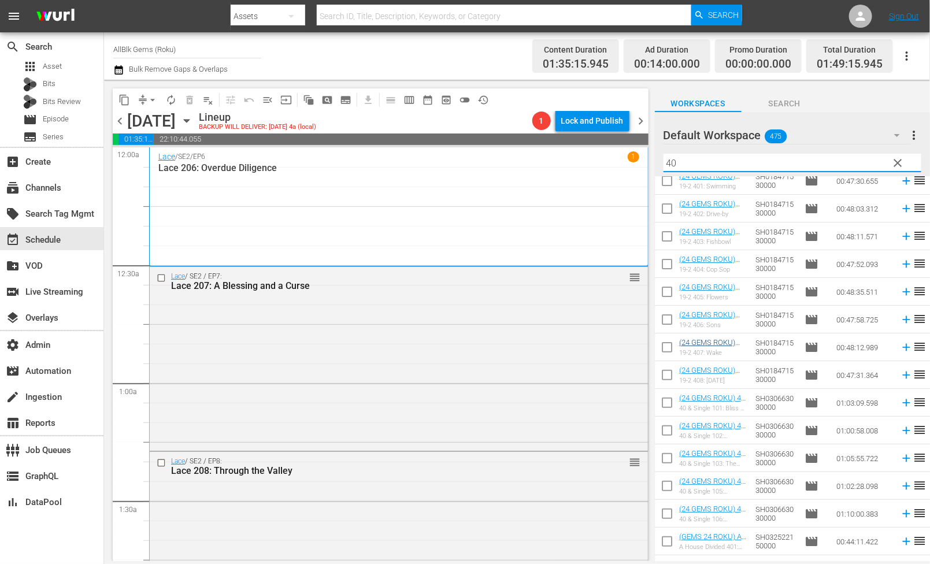
scroll to position [73, 0]
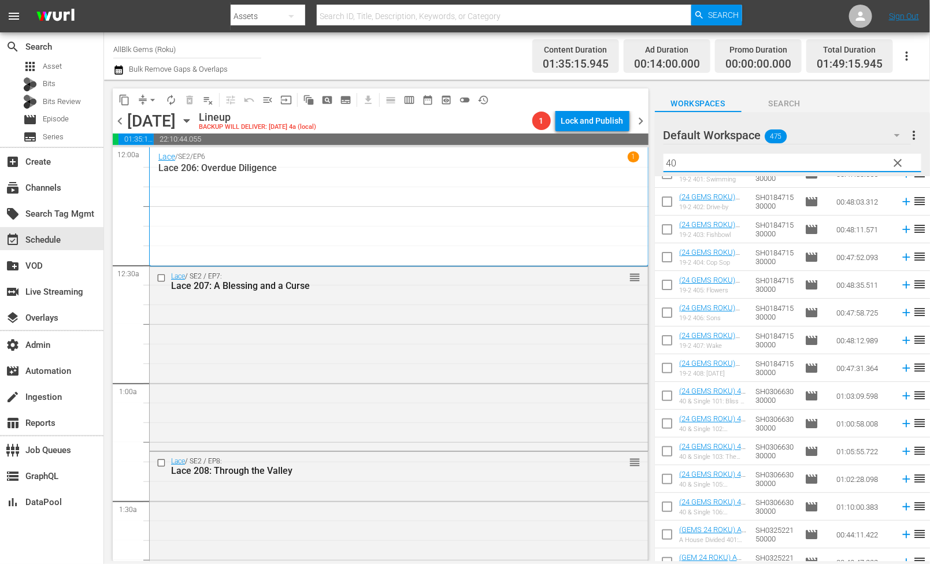
type input "40"
click at [667, 396] on input "checkbox" at bounding box center [667, 398] width 24 height 24
checkbox input "true"
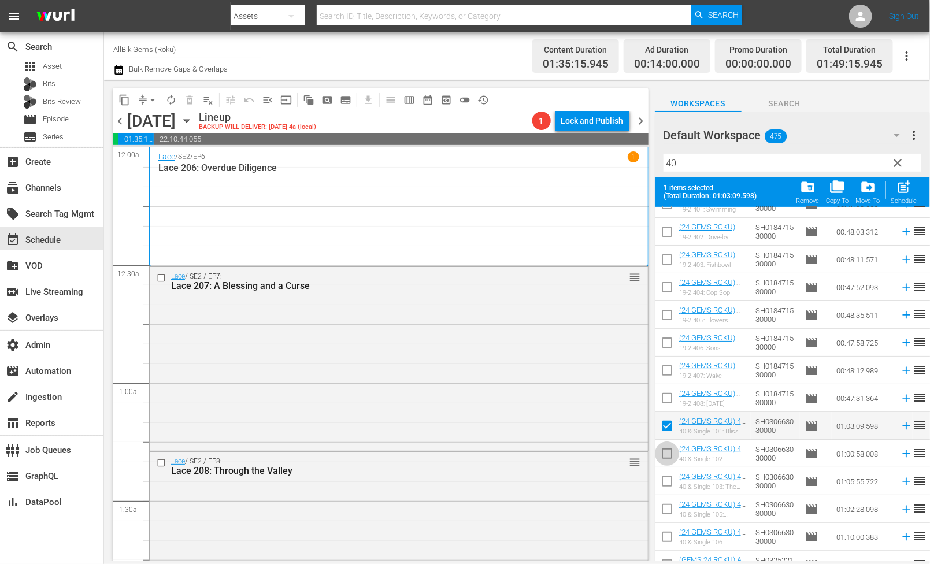
click at [666, 449] on input "checkbox" at bounding box center [667, 456] width 24 height 24
checkbox input "true"
click at [667, 485] on input "checkbox" at bounding box center [667, 484] width 24 height 24
checkbox input "true"
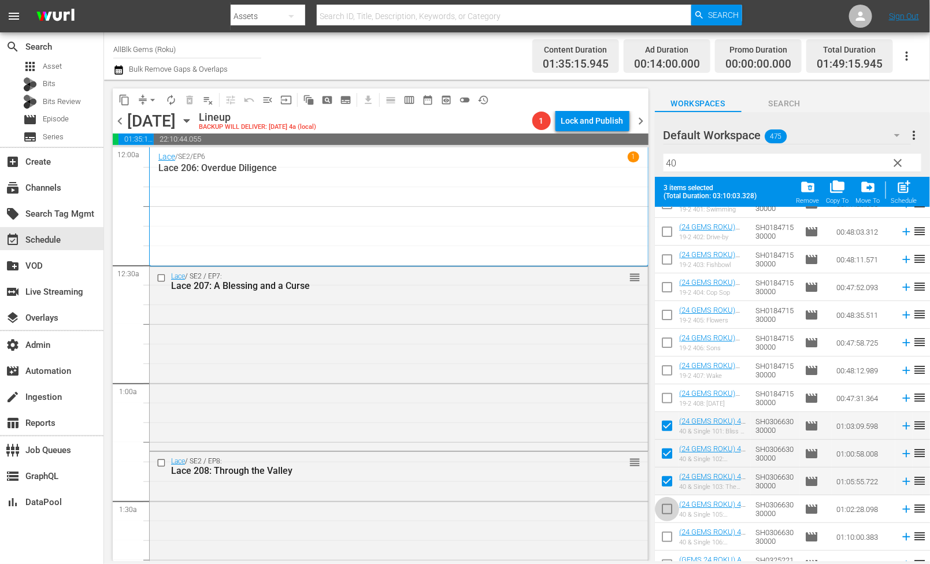
click at [667, 505] on input "checkbox" at bounding box center [667, 511] width 24 height 24
click at [663, 505] on input "checkbox" at bounding box center [667, 511] width 24 height 24
checkbox input "false"
click at [905, 196] on div "post_add Schedule" at bounding box center [904, 191] width 26 height 25
checkbox input "false"
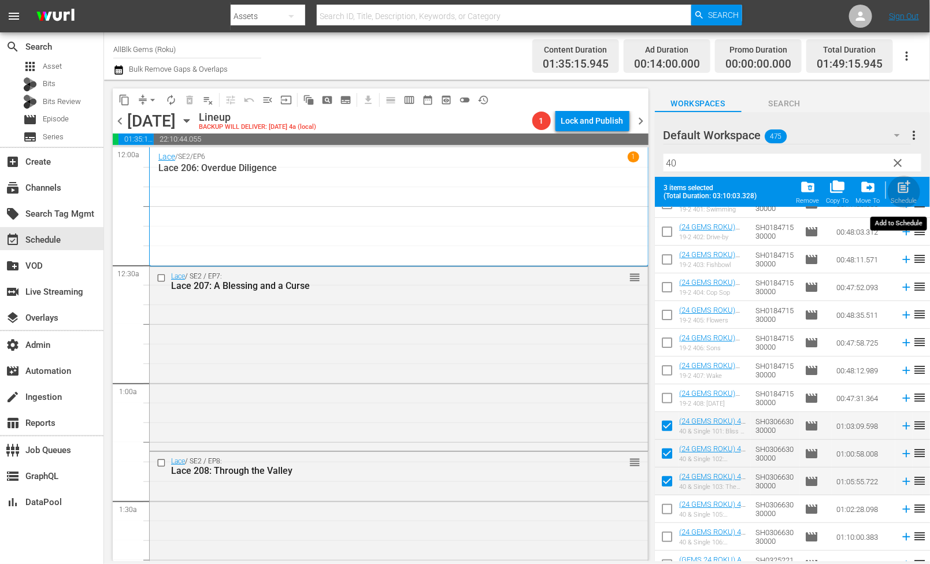
checkbox input "false"
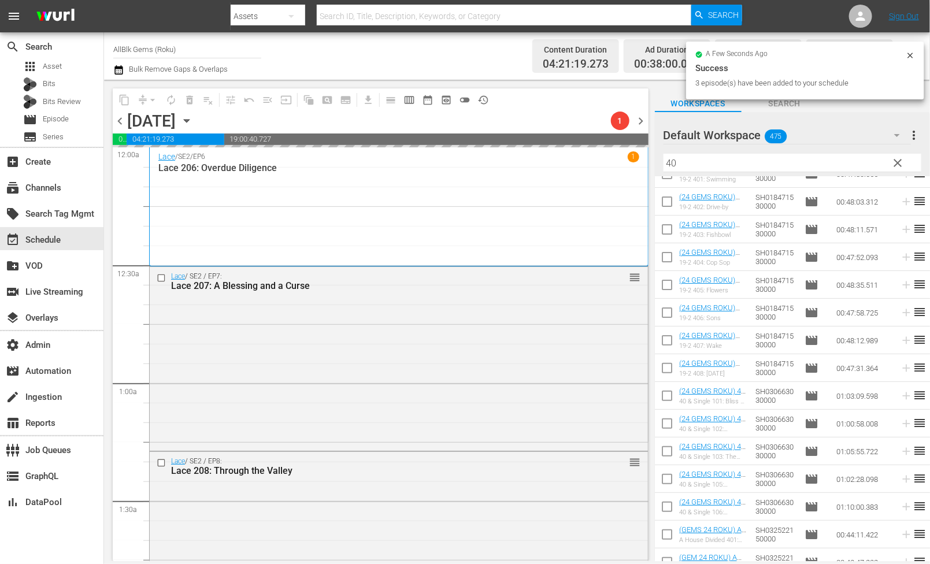
scroll to position [0, 0]
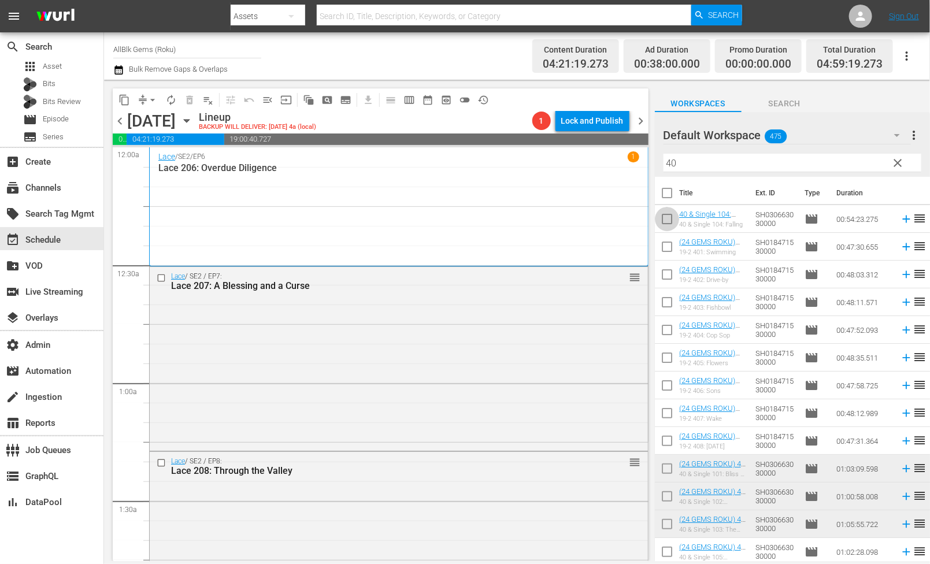
click at [665, 226] on input "checkbox" at bounding box center [667, 221] width 24 height 24
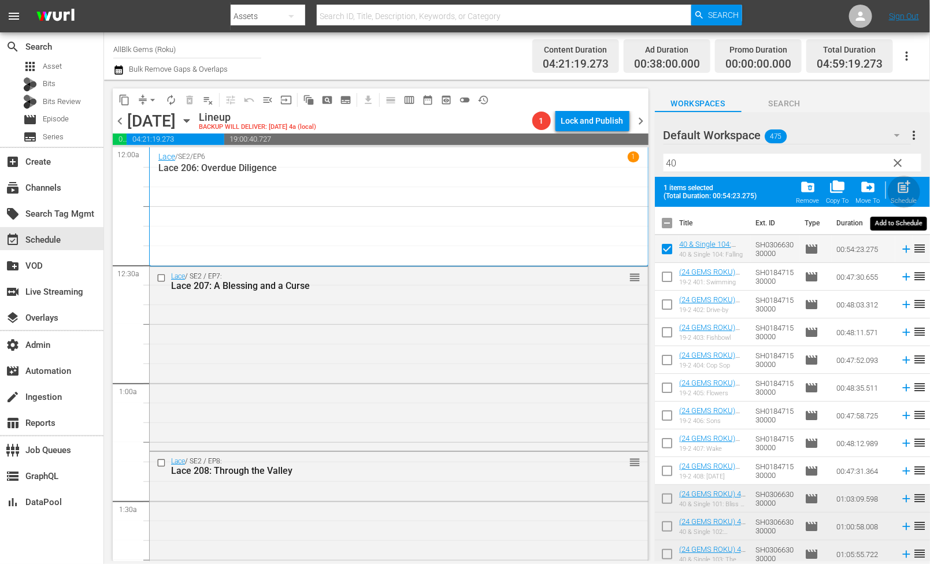
click at [905, 193] on span "post_add" at bounding box center [904, 187] width 16 height 16
checkbox input "false"
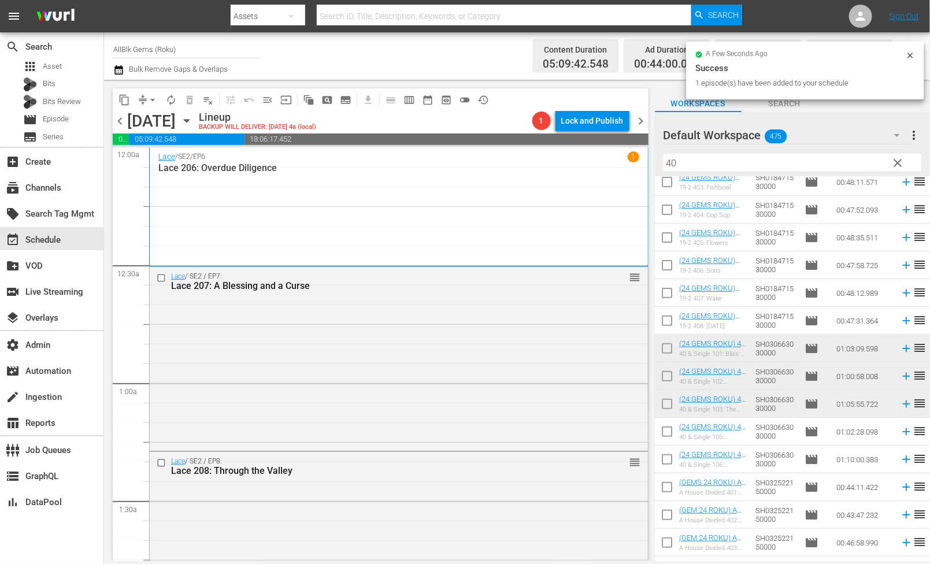
scroll to position [122, 0]
click at [668, 425] on input "checkbox" at bounding box center [667, 432] width 24 height 24
checkbox input "true"
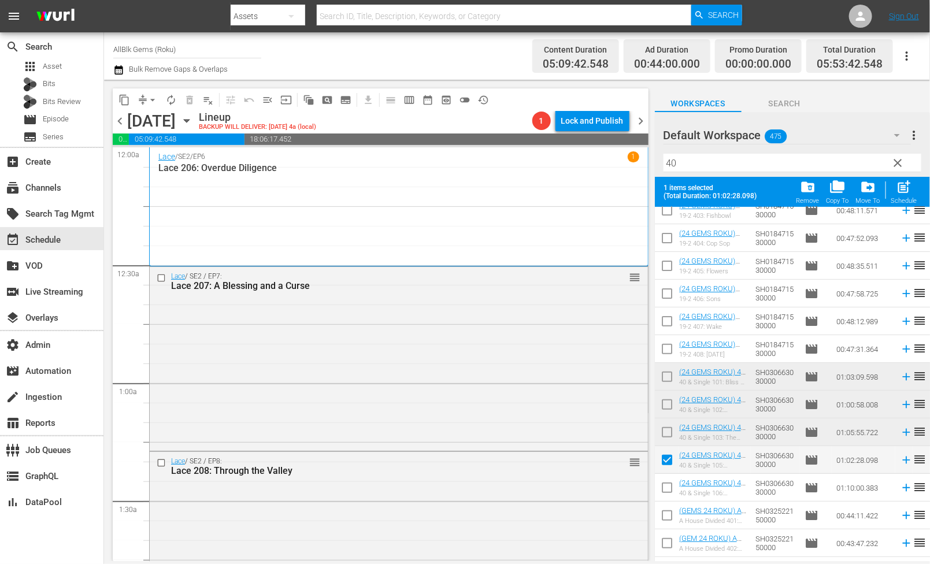
click at [664, 474] on td at bounding box center [667, 488] width 24 height 28
click at [663, 481] on input "checkbox" at bounding box center [667, 490] width 24 height 24
checkbox input "true"
click at [904, 198] on div "Schedule" at bounding box center [904, 201] width 26 height 8
checkbox input "false"
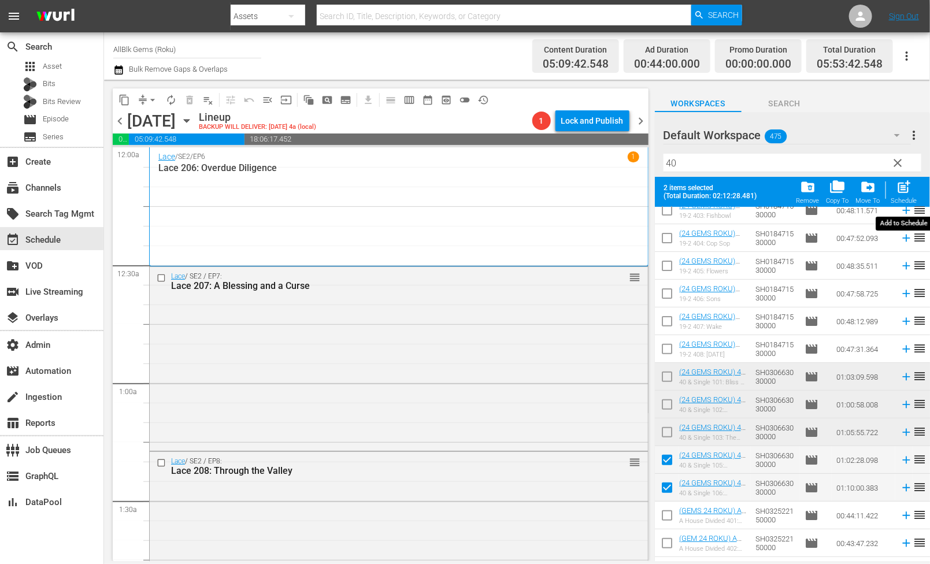
checkbox input "false"
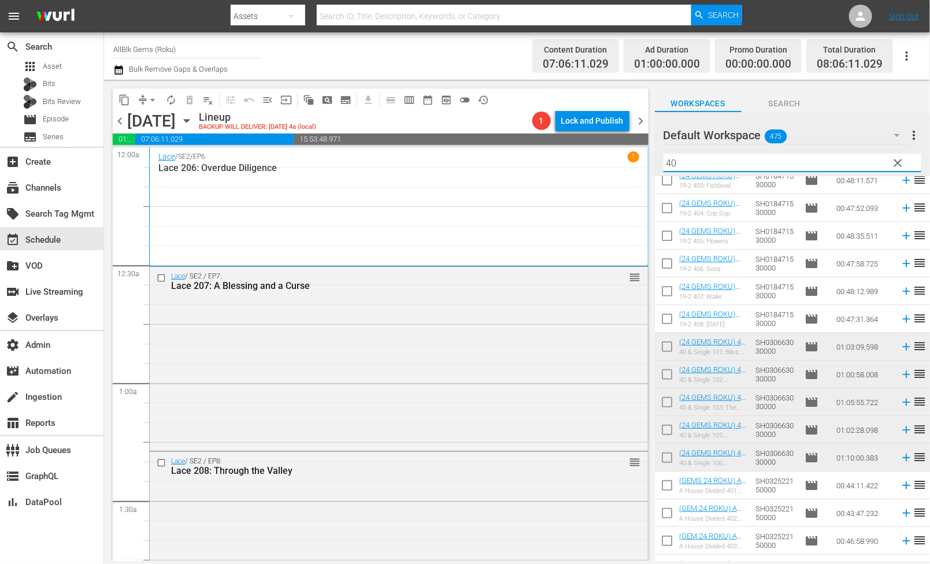
click at [744, 170] on input "40" at bounding box center [792, 163] width 258 height 18
paste input "JACQUELINE AND JILLY S1 EP1"
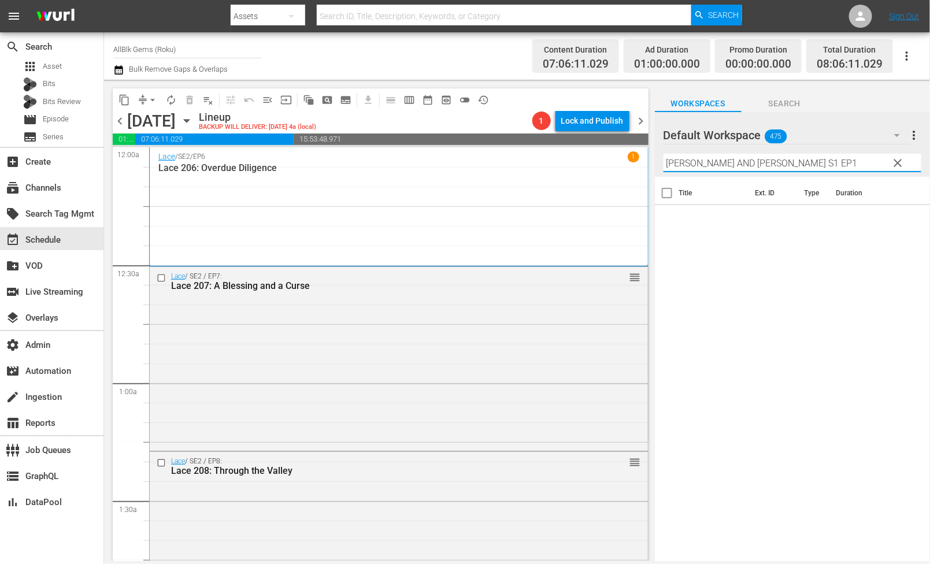
scroll to position [0, 0]
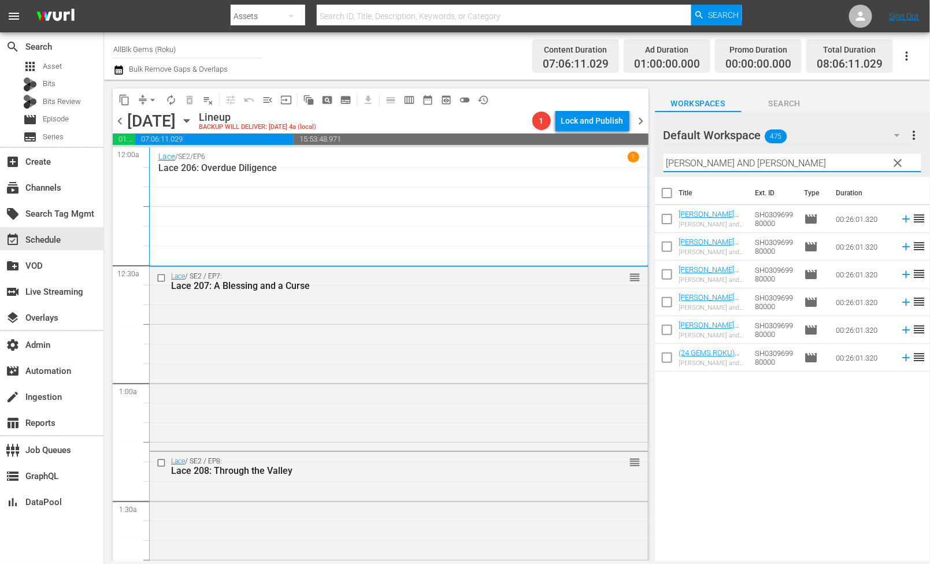
type input "JACQUELINE AND JILLY"
click at [667, 358] on input "checkbox" at bounding box center [667, 360] width 24 height 24
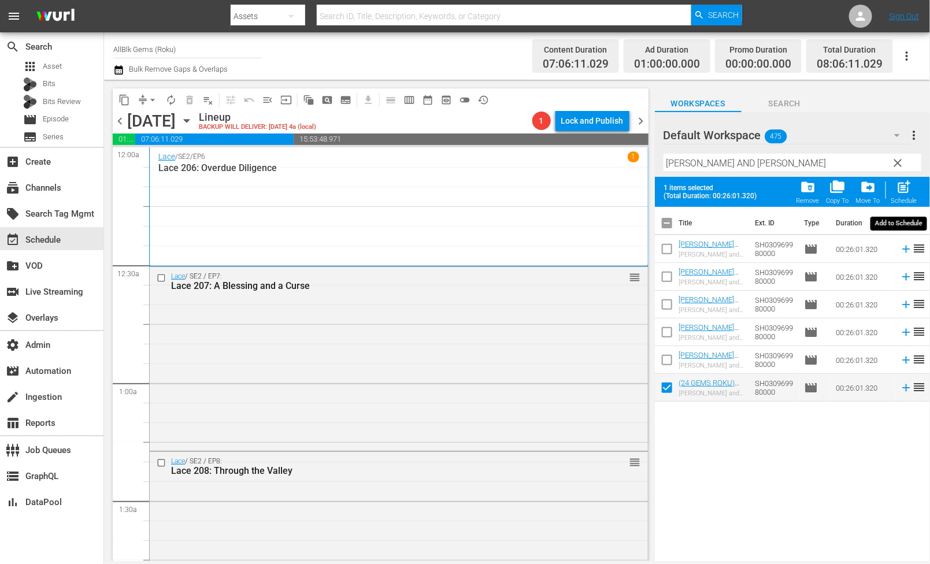
click at [908, 190] on span "post_add" at bounding box center [904, 187] width 16 height 16
checkbox input "false"
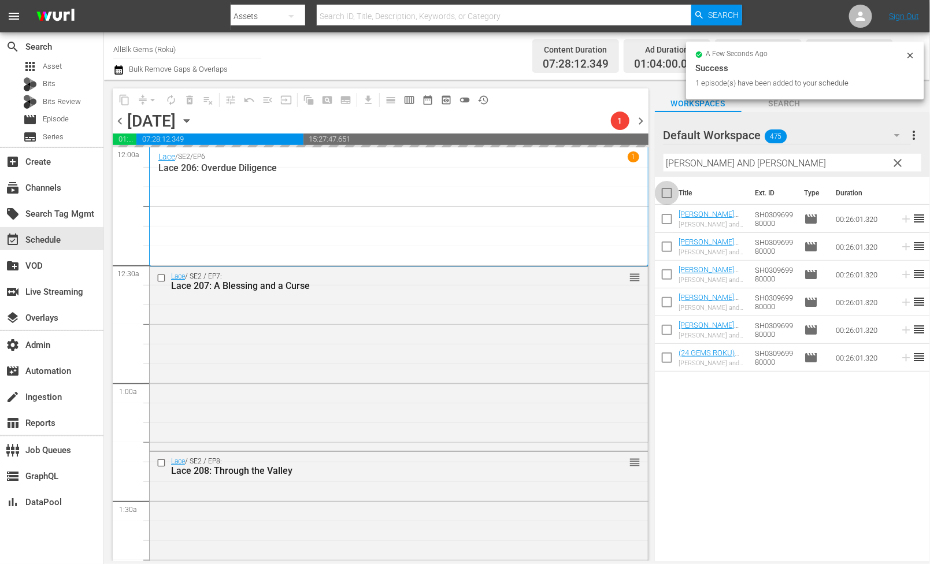
click at [663, 201] on input "checkbox" at bounding box center [667, 195] width 24 height 24
checkbox input "true"
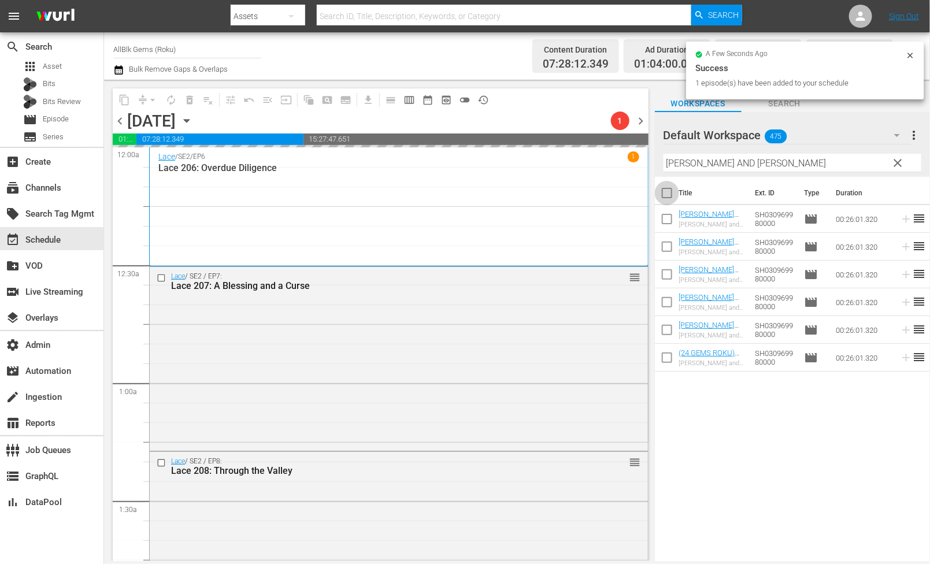
checkbox input "true"
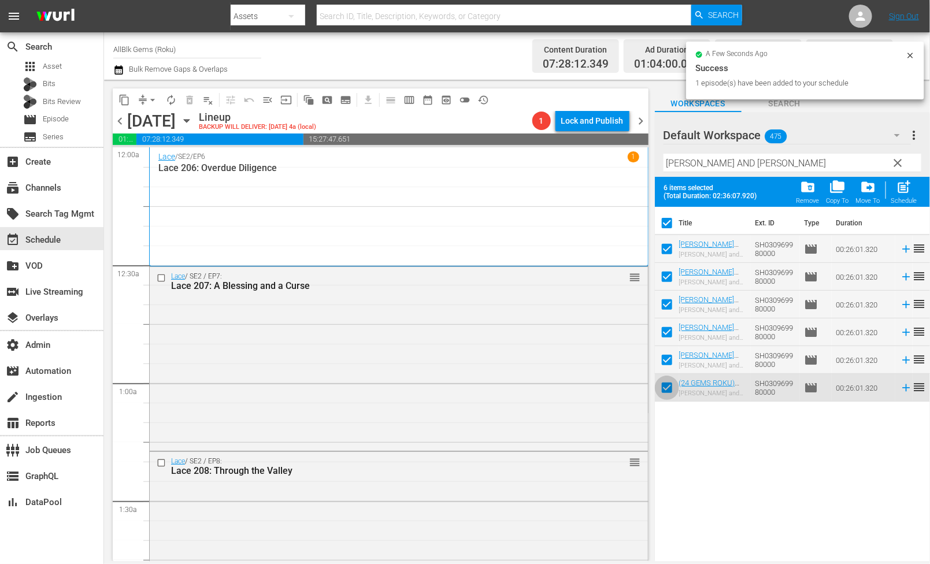
click at [668, 392] on input "checkbox" at bounding box center [667, 390] width 24 height 24
checkbox input "false"
click at [904, 196] on div "post_add Schedule" at bounding box center [904, 191] width 26 height 25
checkbox input "false"
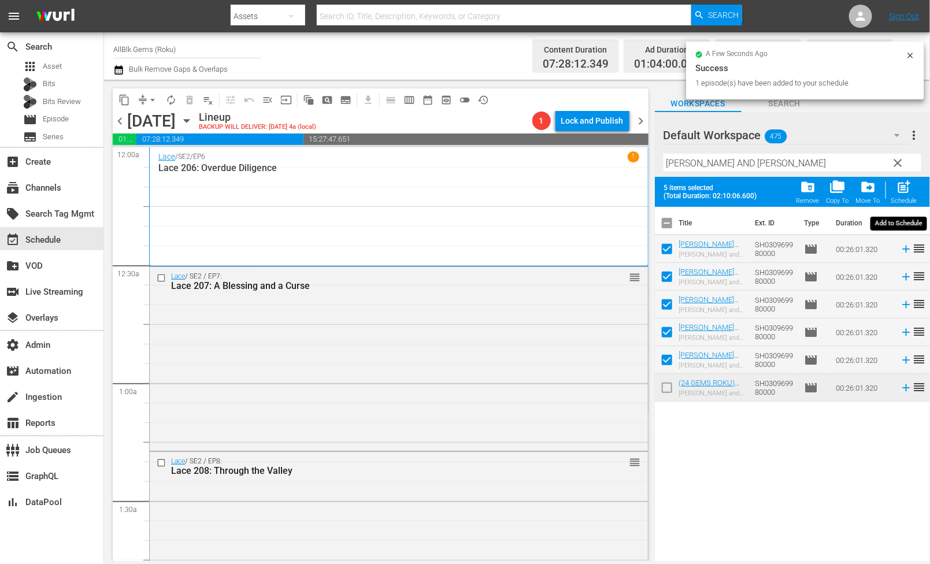
checkbox input "false"
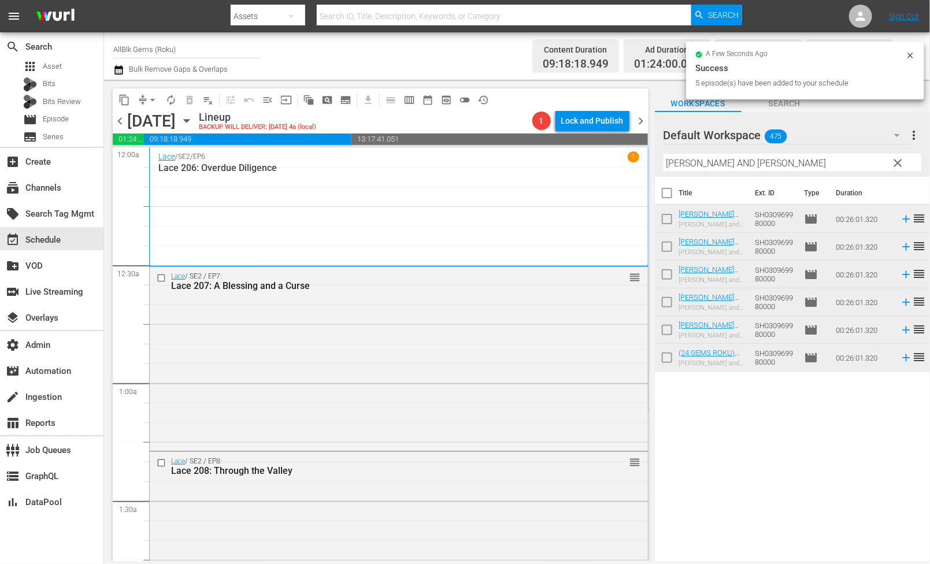
click at [669, 371] on input "checkbox" at bounding box center [667, 360] width 24 height 24
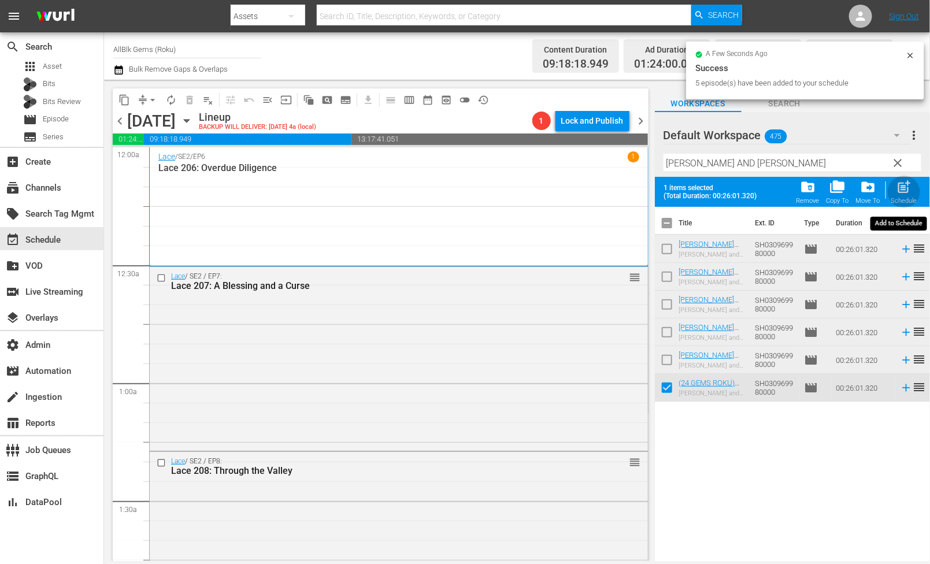
click at [896, 195] on div "post_add Schedule" at bounding box center [904, 191] width 26 height 25
checkbox input "false"
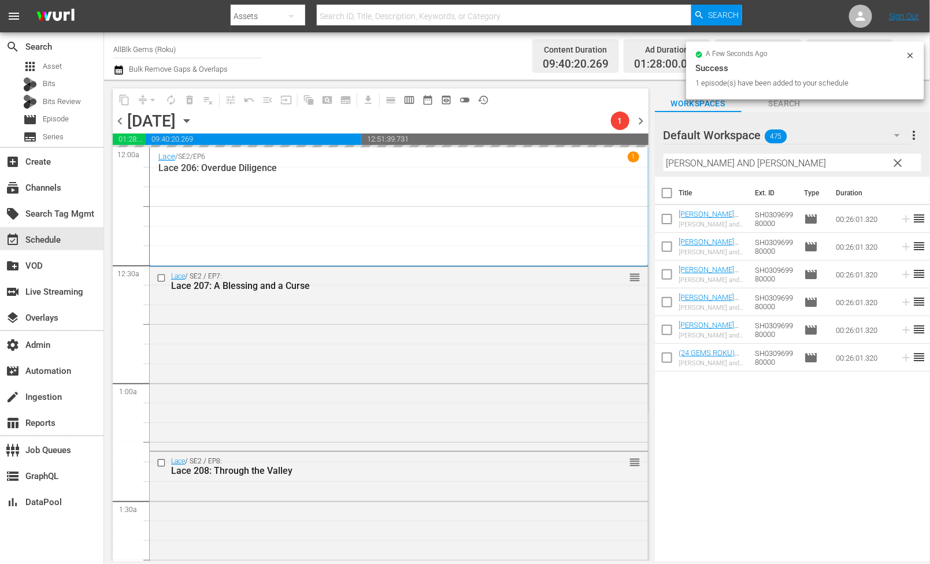
click at [667, 195] on input "checkbox" at bounding box center [667, 195] width 24 height 24
checkbox input "true"
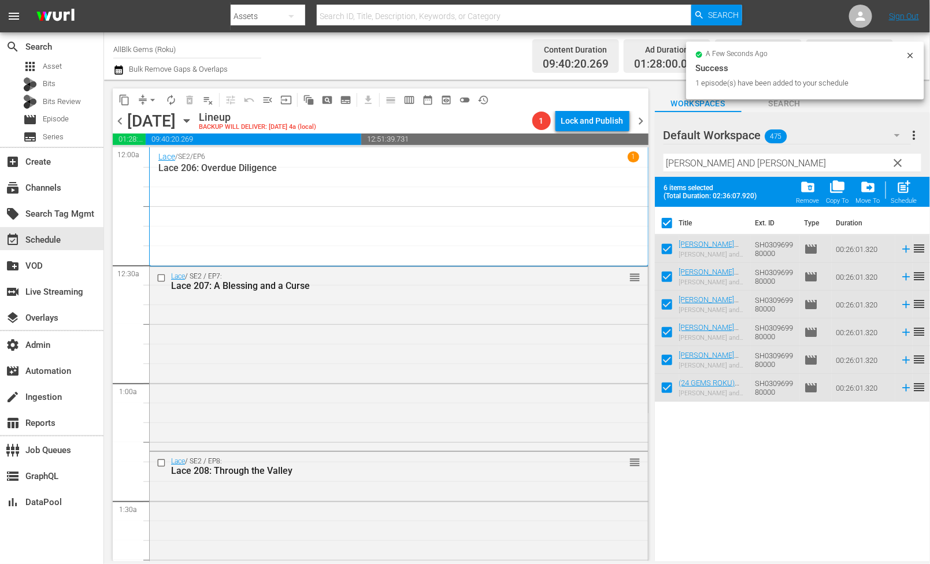
click at [666, 392] on input "checkbox" at bounding box center [667, 390] width 24 height 24
click at [898, 188] on span "post_add" at bounding box center [904, 187] width 16 height 16
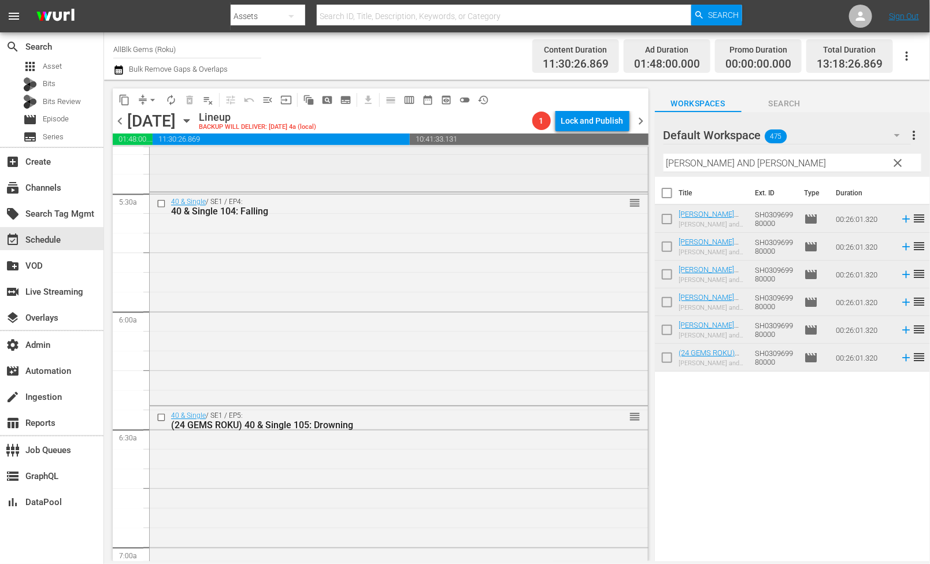
scroll to position [1270, 0]
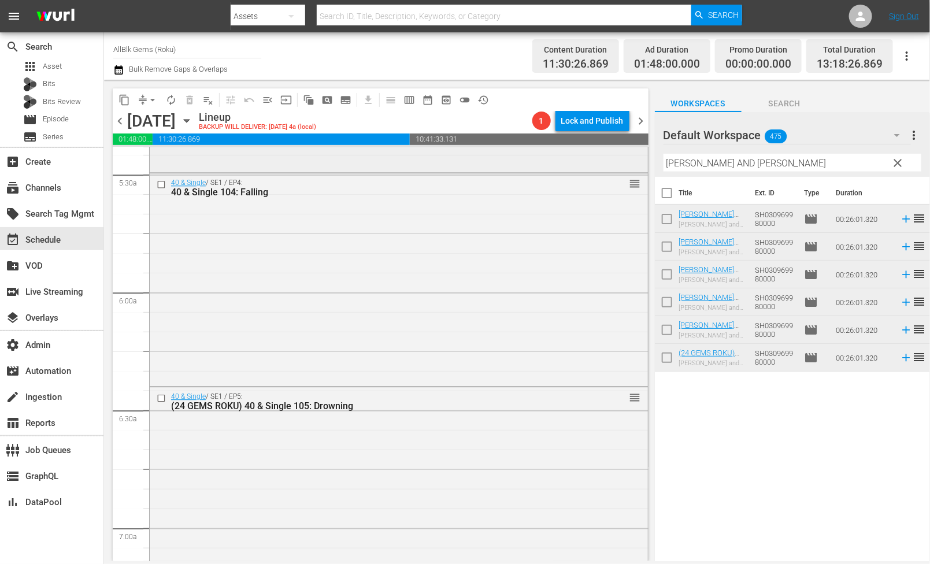
click at [542, 281] on div "40 & Single / SE1 / EP4: 40 & Single 104: Falling reorder" at bounding box center [399, 278] width 498 height 210
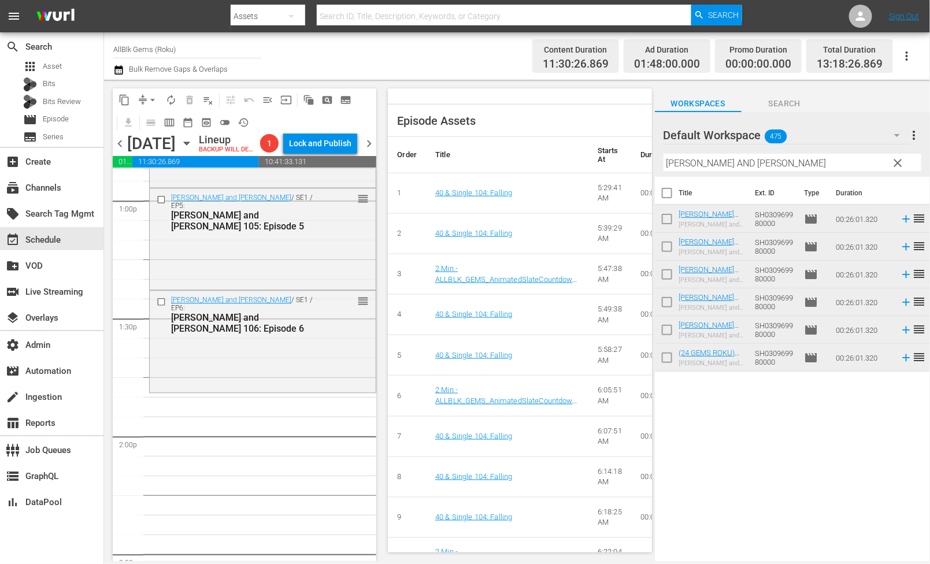
scroll to position [3036, 0]
click at [728, 162] on input "JACQUELINE AND JILLY" at bounding box center [792, 163] width 258 height 18
paste input "40 & SINGLE S1 EP1"
click at [668, 246] on input "checkbox" at bounding box center [667, 249] width 24 height 24
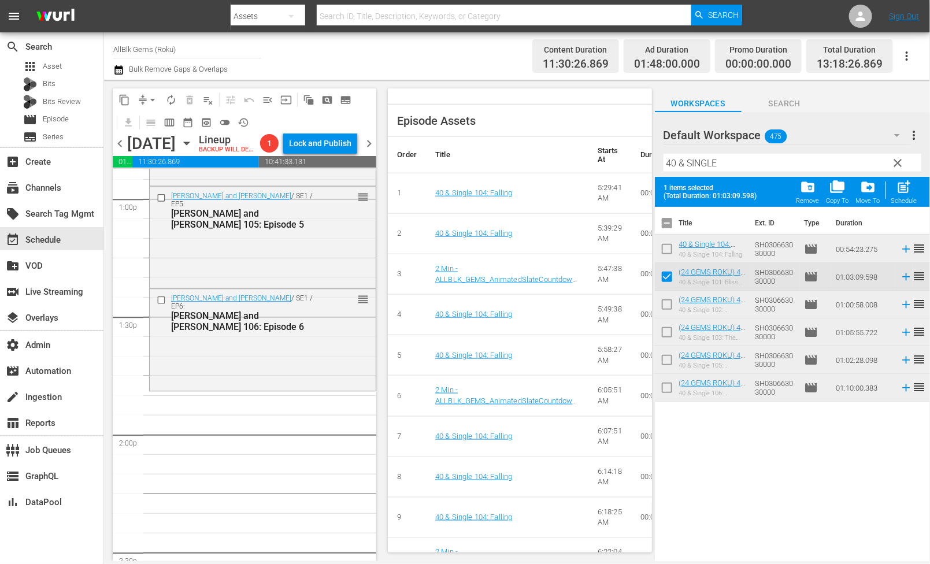
click at [667, 310] on input "checkbox" at bounding box center [667, 307] width 24 height 24
click at [667, 331] on input "checkbox" at bounding box center [667, 334] width 24 height 24
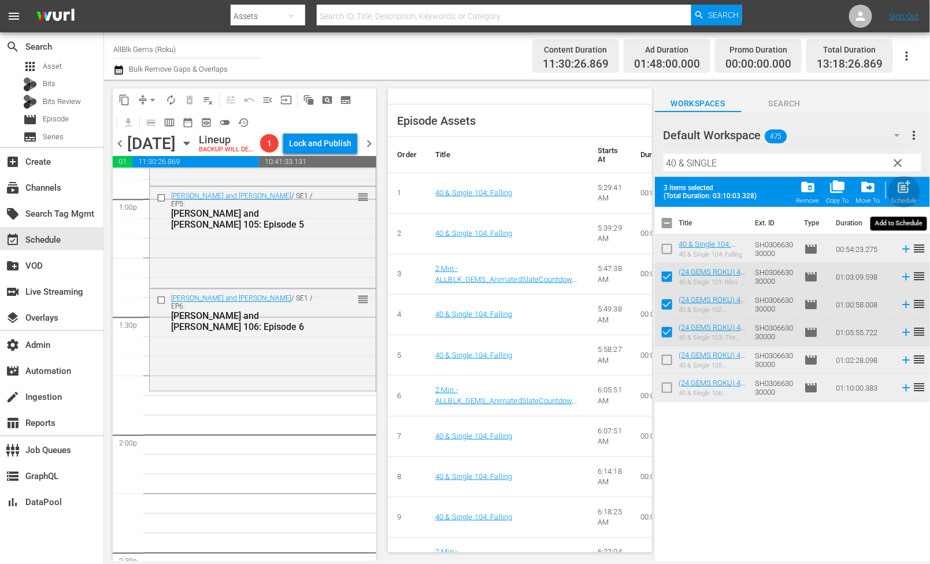
click at [895, 199] on div "Schedule" at bounding box center [904, 201] width 26 height 8
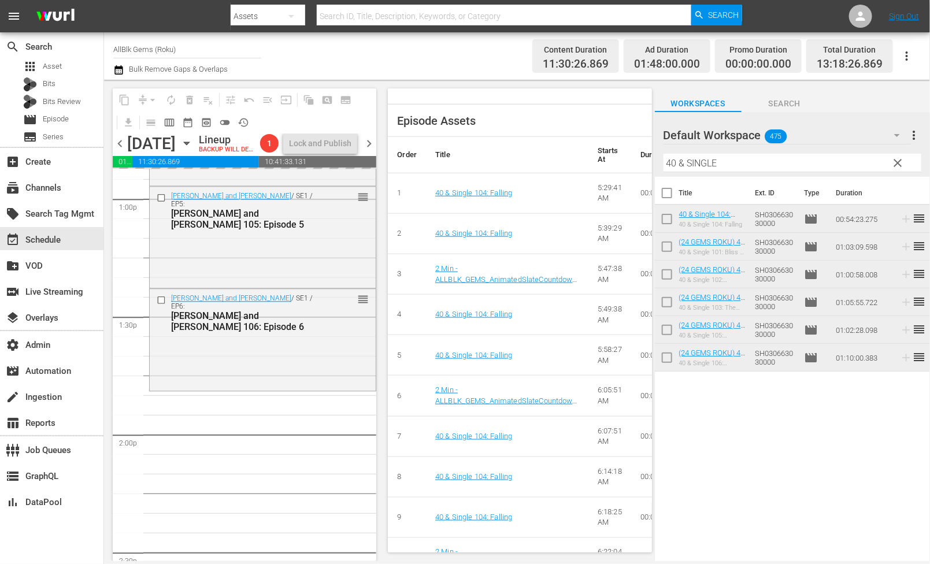
click at [665, 224] on input "checkbox" at bounding box center [667, 221] width 24 height 24
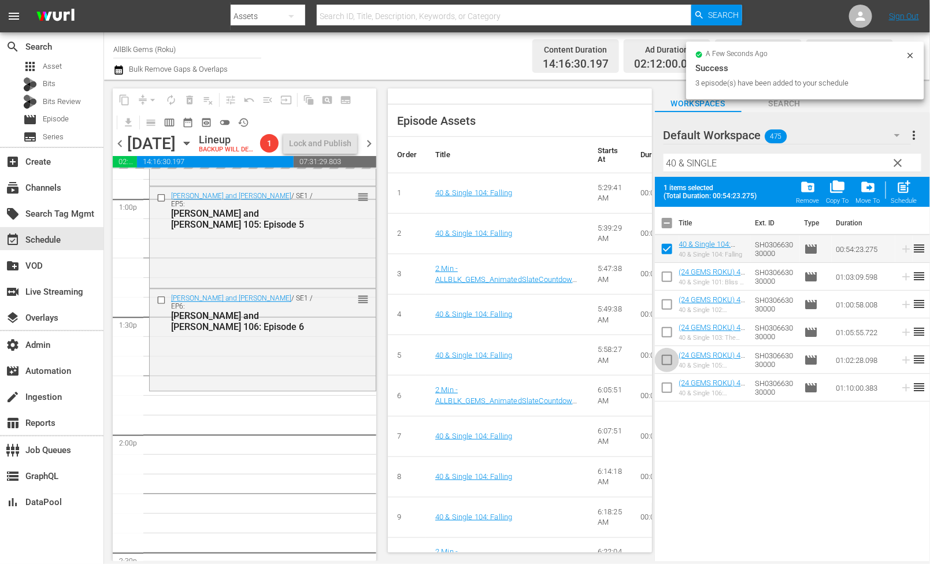
click at [666, 365] on input "checkbox" at bounding box center [667, 362] width 24 height 24
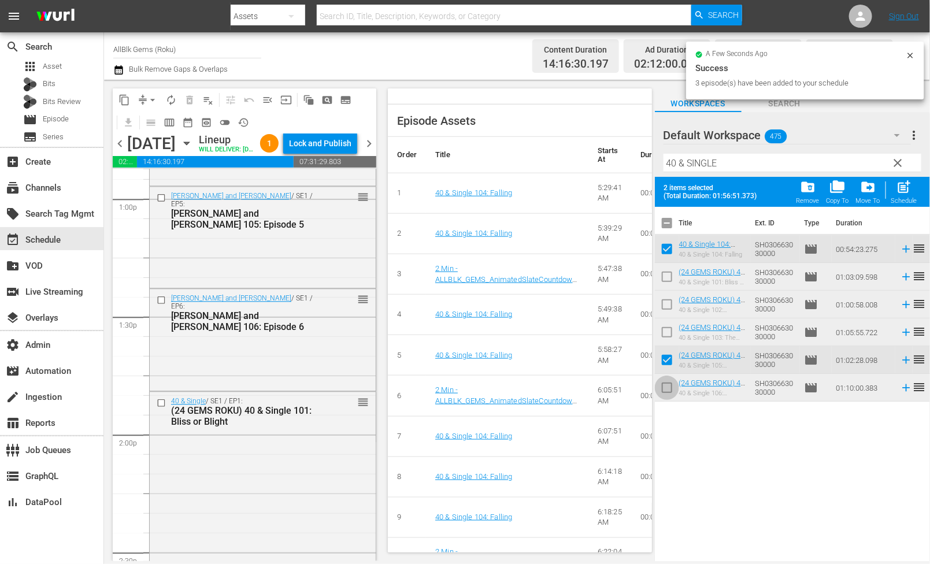
click at [666, 386] on input "checkbox" at bounding box center [667, 390] width 24 height 24
click at [907, 186] on span "post_add" at bounding box center [904, 187] width 16 height 16
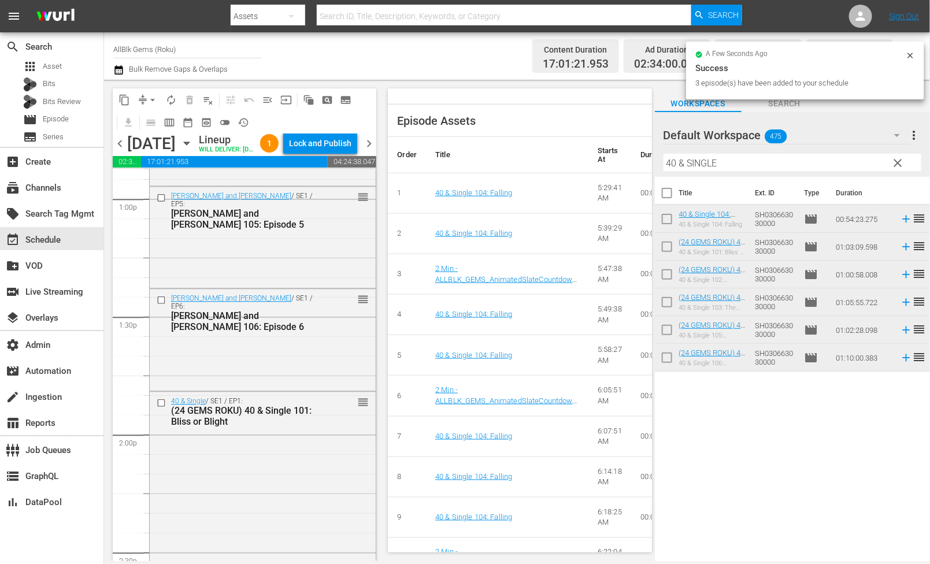
click at [792, 155] on input "40 & SINGLE" at bounding box center [792, 163] width 258 height 18
paste input "JUDGE ME NOT S1 EP1"
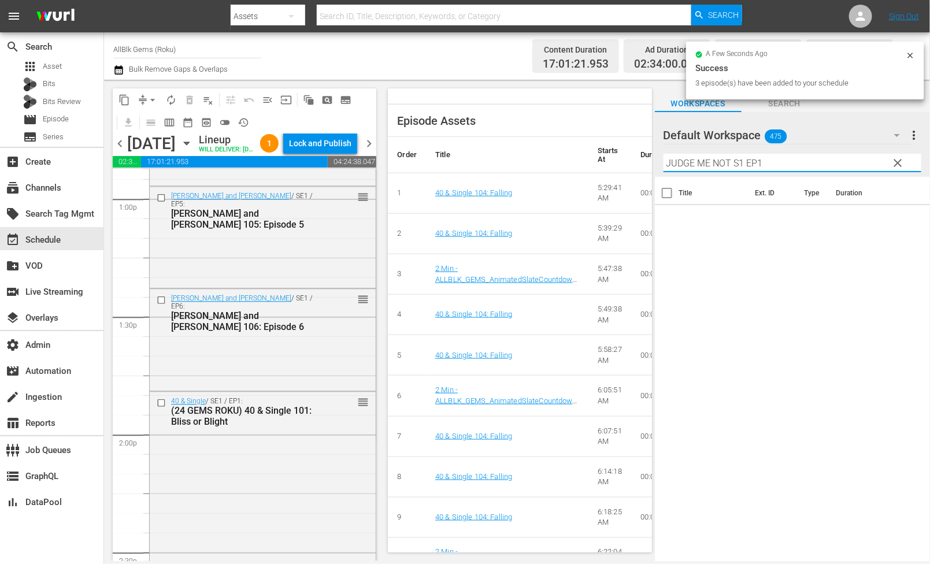
drag, startPoint x: 732, startPoint y: 162, endPoint x: 864, endPoint y: 165, distance: 132.4
click at [864, 165] on input "JUDGE ME NOT S1 EP1" at bounding box center [792, 163] width 258 height 18
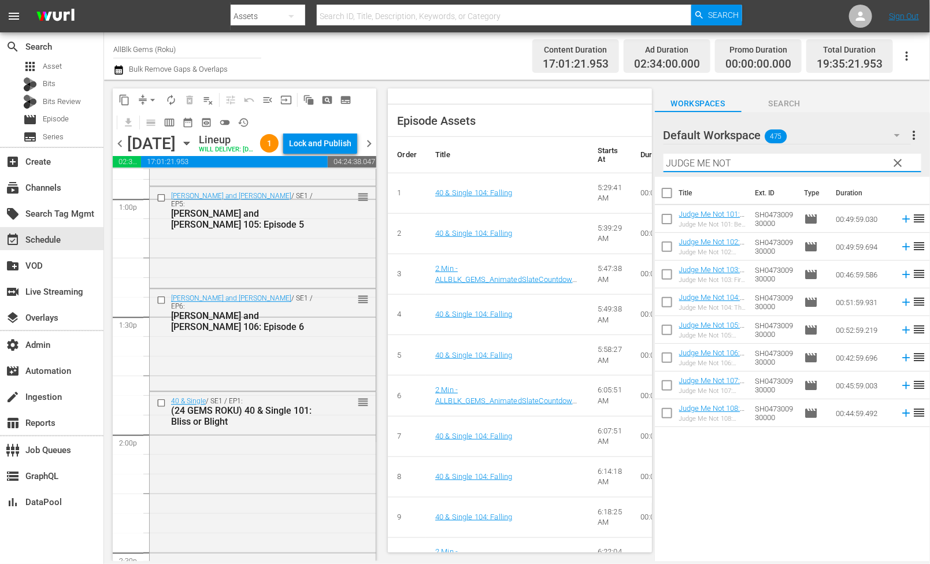
click at [668, 195] on input "checkbox" at bounding box center [667, 195] width 24 height 24
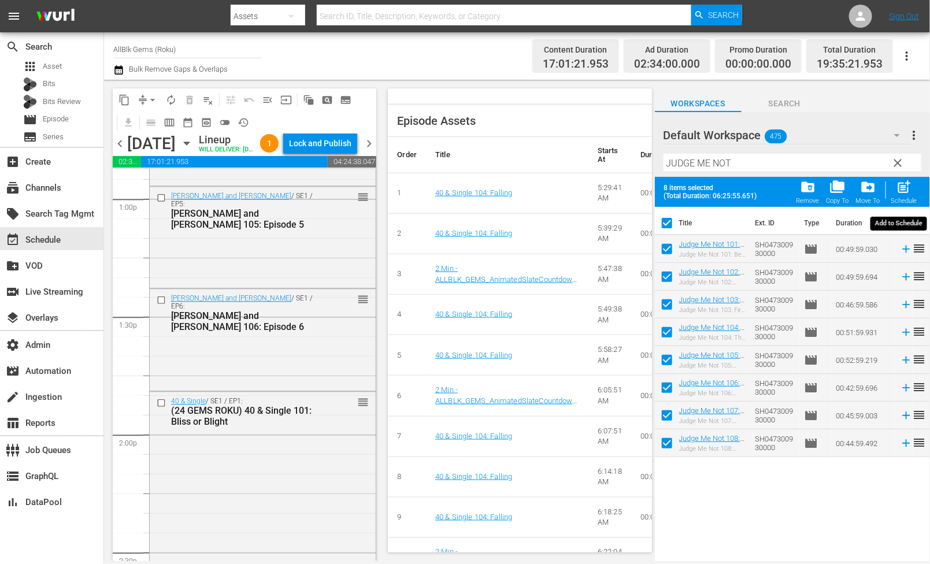
click at [907, 185] on span "post_add" at bounding box center [904, 187] width 16 height 16
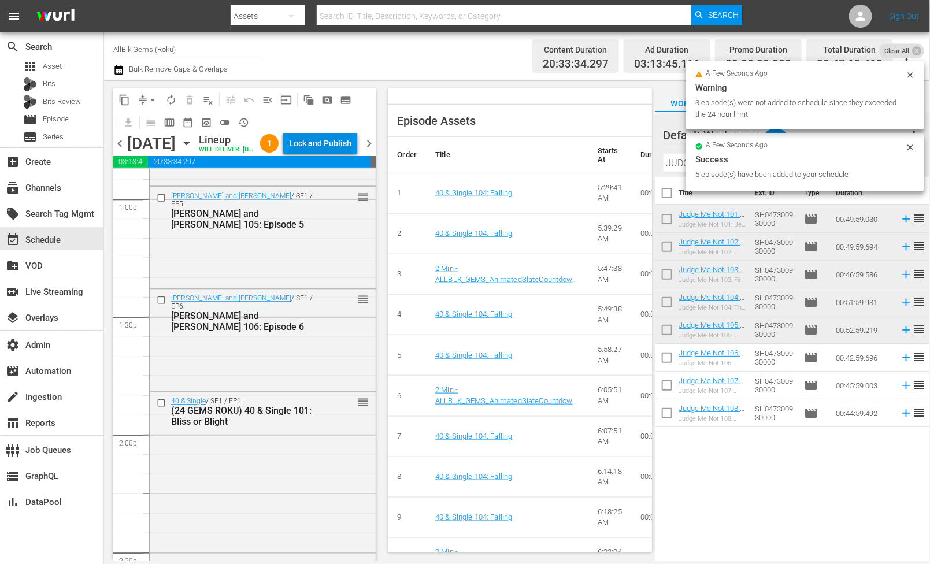
click at [320, 142] on div "Lock and Publish" at bounding box center [320, 143] width 62 height 21
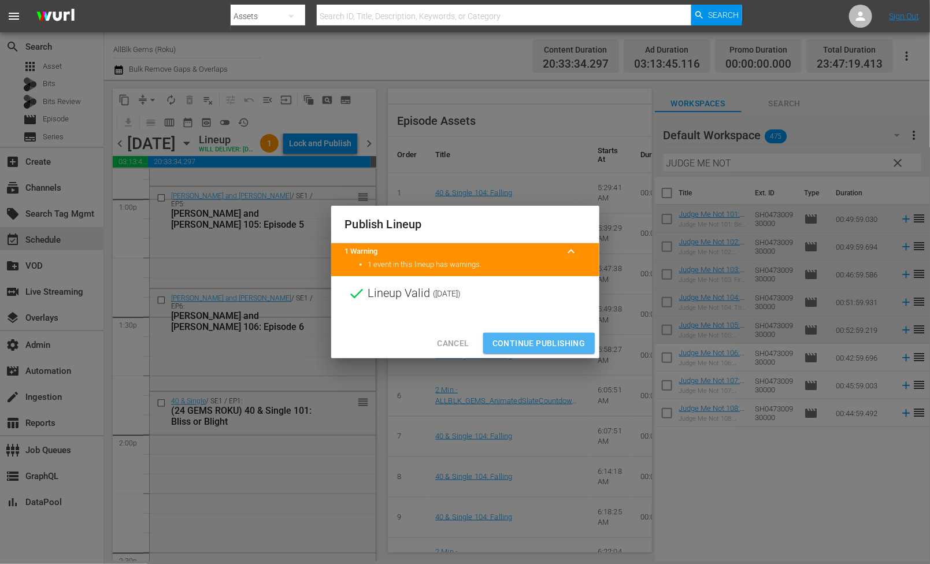
click at [521, 350] on span "Continue Publishing" at bounding box center [538, 343] width 93 height 14
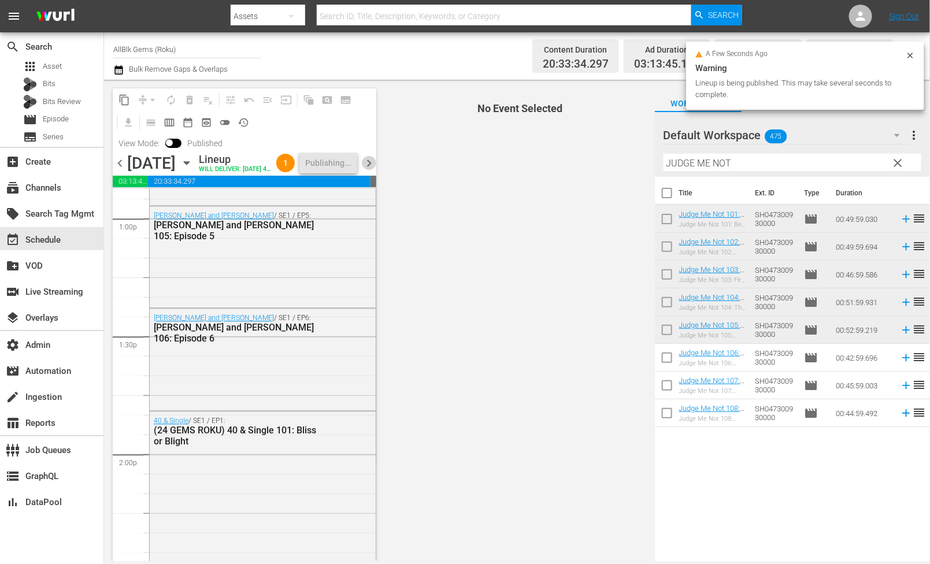
click at [366, 170] on span "chevron_right" at bounding box center [369, 163] width 14 height 14
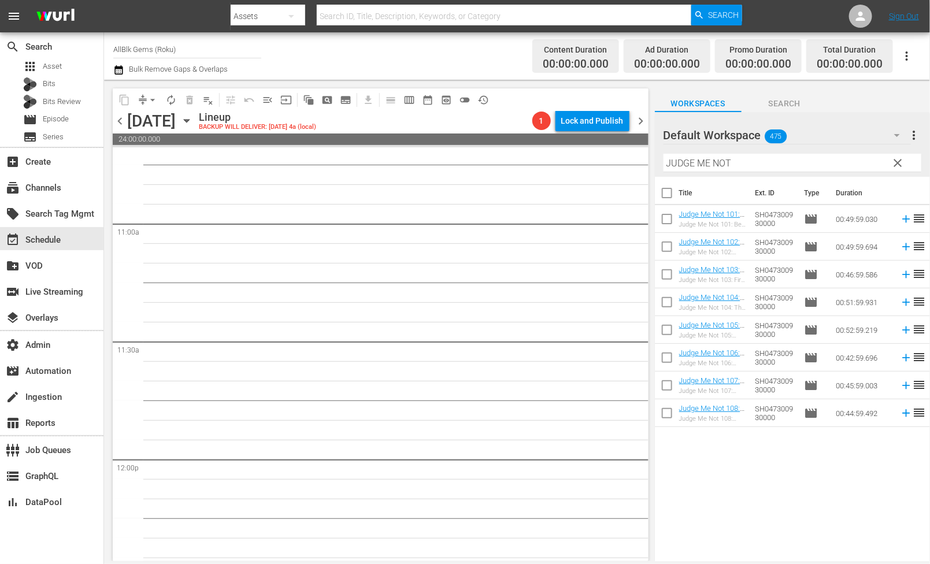
scroll to position [2446, 0]
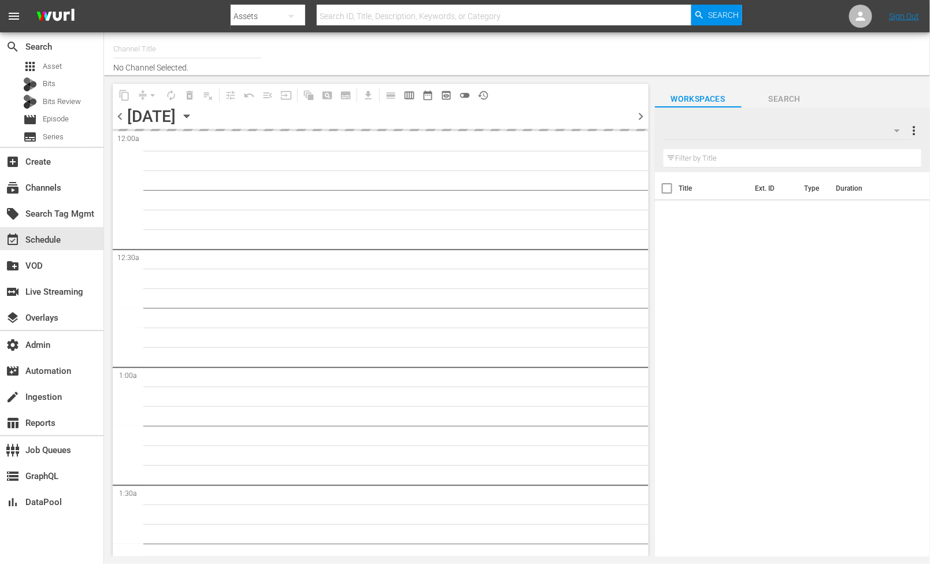
type input "AllBlk Gems (Roku) (1361)"
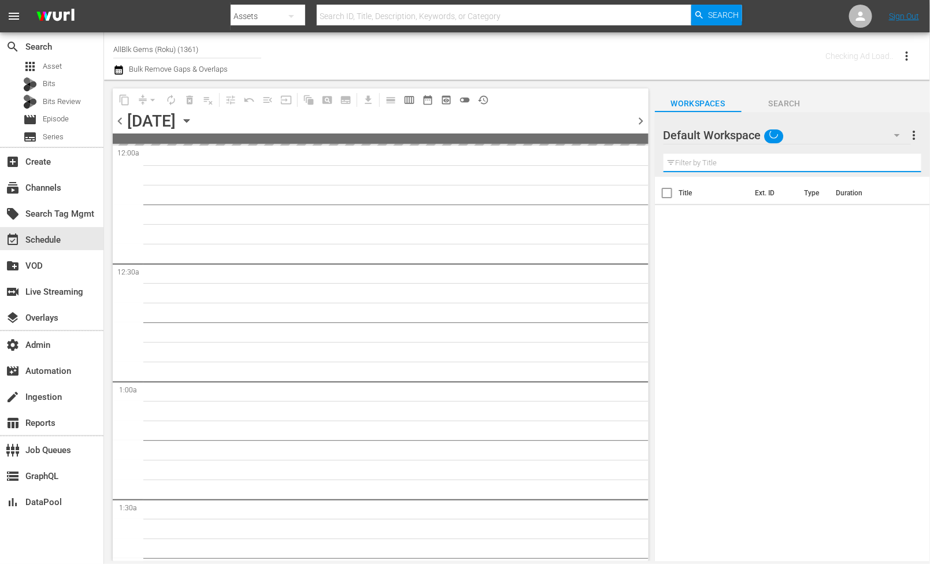
click at [730, 157] on input "text" at bounding box center [792, 163] width 258 height 18
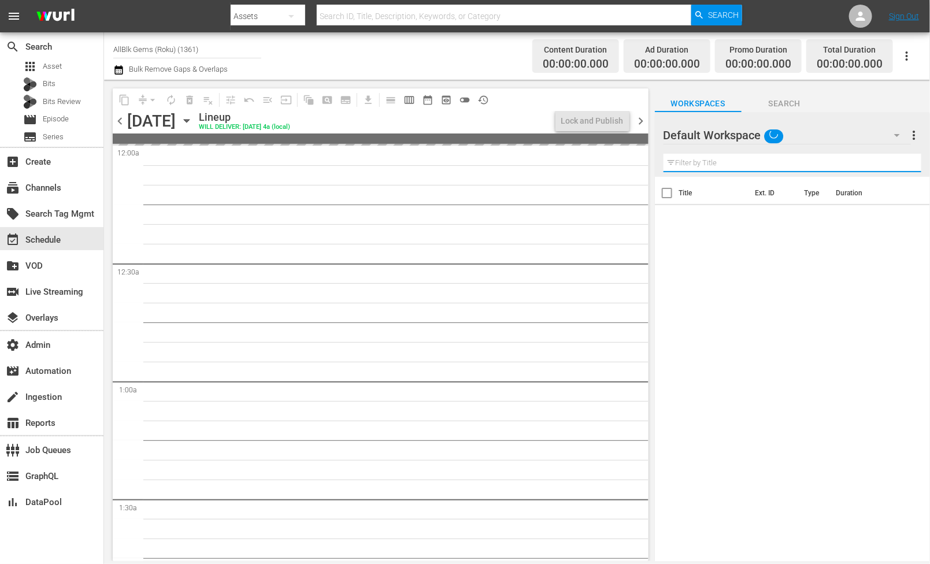
paste input "JUDGE ME NOT S1 EP1"
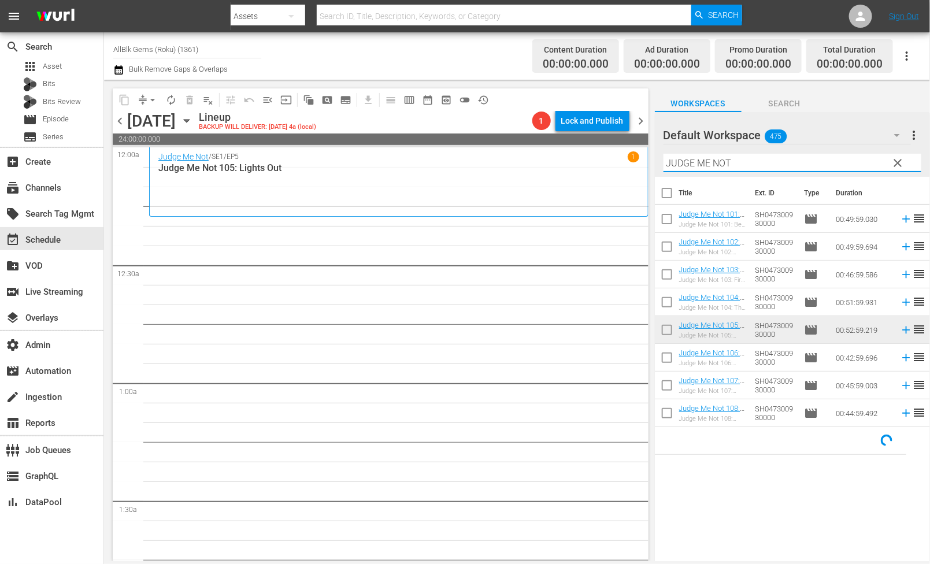
type input "JUDGE ME NOT"
click at [662, 359] on input "checkbox" at bounding box center [667, 360] width 24 height 24
checkbox input "true"
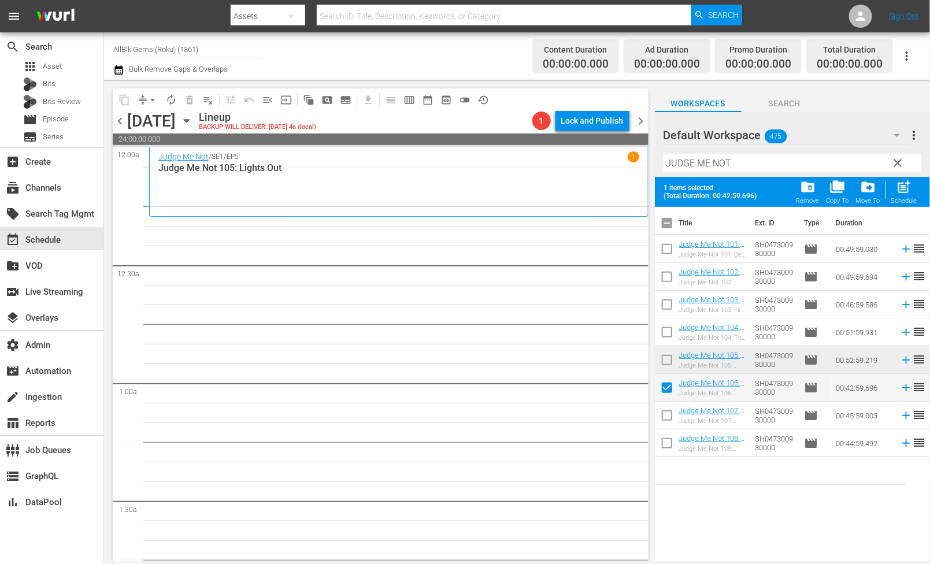
click at [662, 422] on input "checkbox" at bounding box center [667, 418] width 24 height 24
checkbox input "true"
click at [662, 450] on input "checkbox" at bounding box center [667, 445] width 24 height 24
checkbox input "true"
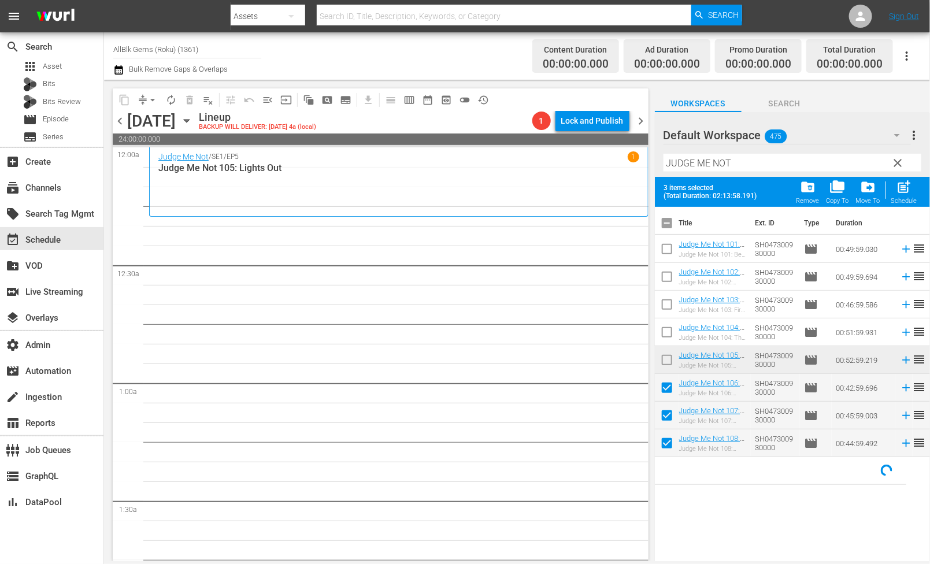
click at [906, 201] on div "Schedule" at bounding box center [904, 201] width 26 height 8
checkbox input "false"
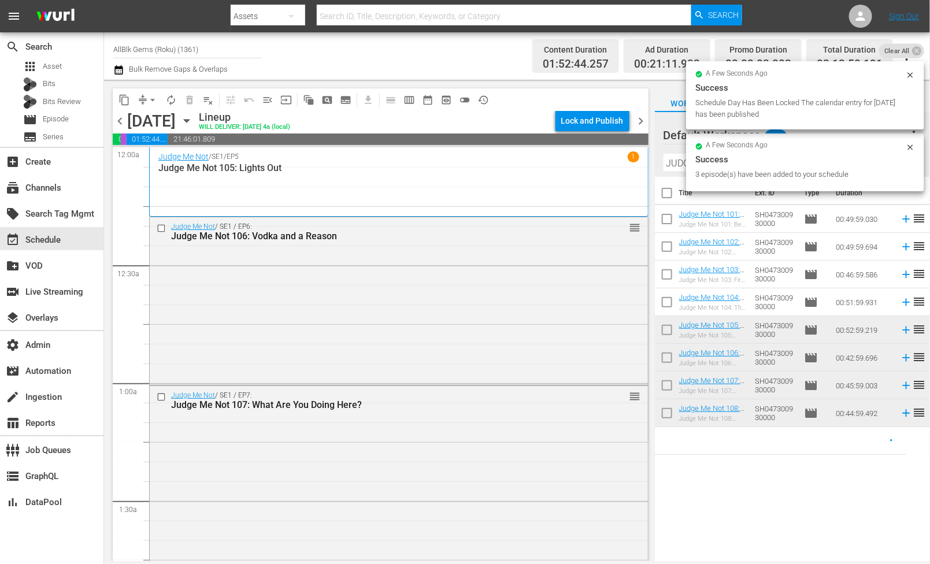
click at [680, 170] on input "JUDGE ME NOT" at bounding box center [792, 163] width 258 height 18
click at [680, 169] on input "JUDGE ME NOT" at bounding box center [792, 163] width 258 height 18
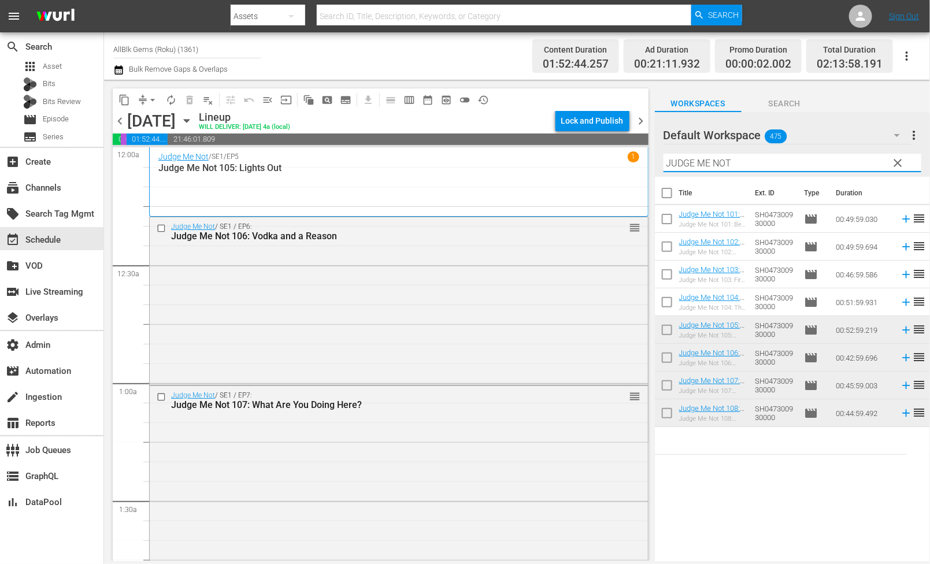
paste input "5TH [PERSON_NAME] S1 EP1"
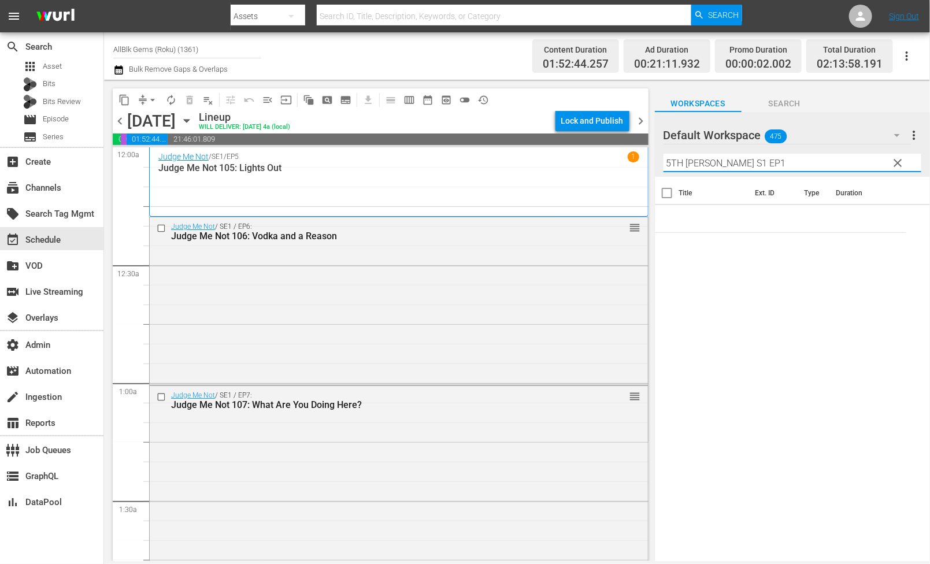
drag, startPoint x: 713, startPoint y: 163, endPoint x: 825, endPoint y: 166, distance: 112.1
click at [825, 166] on input "5TH [PERSON_NAME] S1 EP1" at bounding box center [792, 163] width 258 height 18
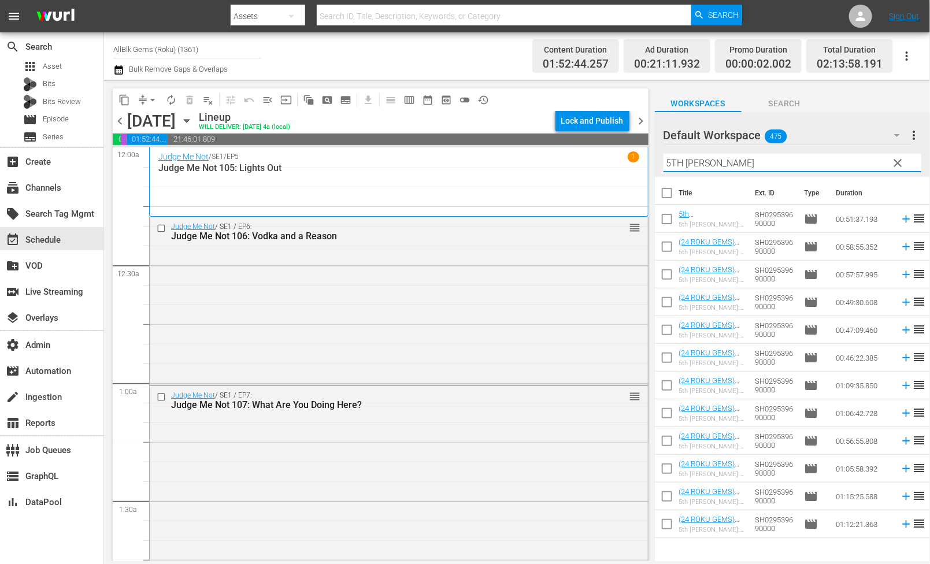
type input "5TH [PERSON_NAME]"
click at [661, 199] on input "checkbox" at bounding box center [667, 195] width 24 height 24
checkbox input "true"
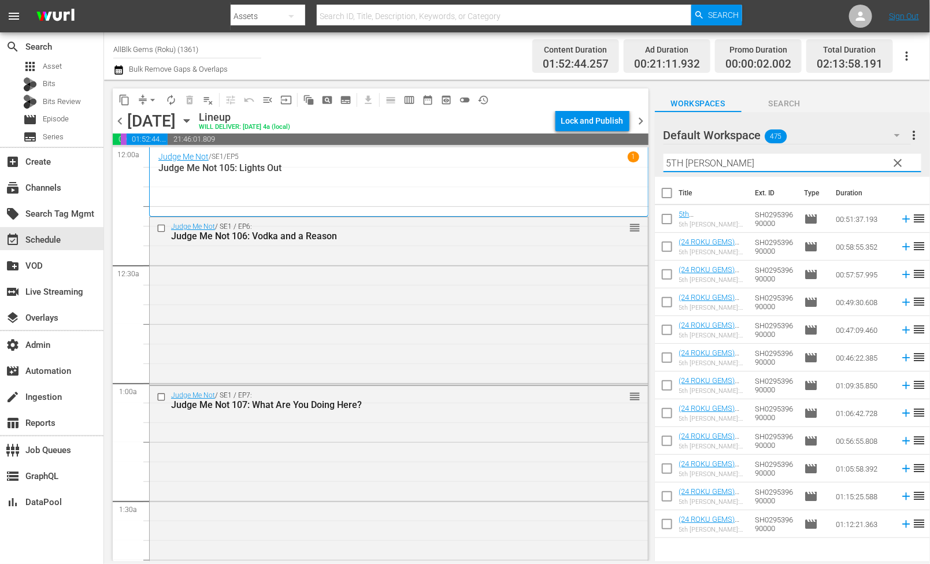
checkbox input "true"
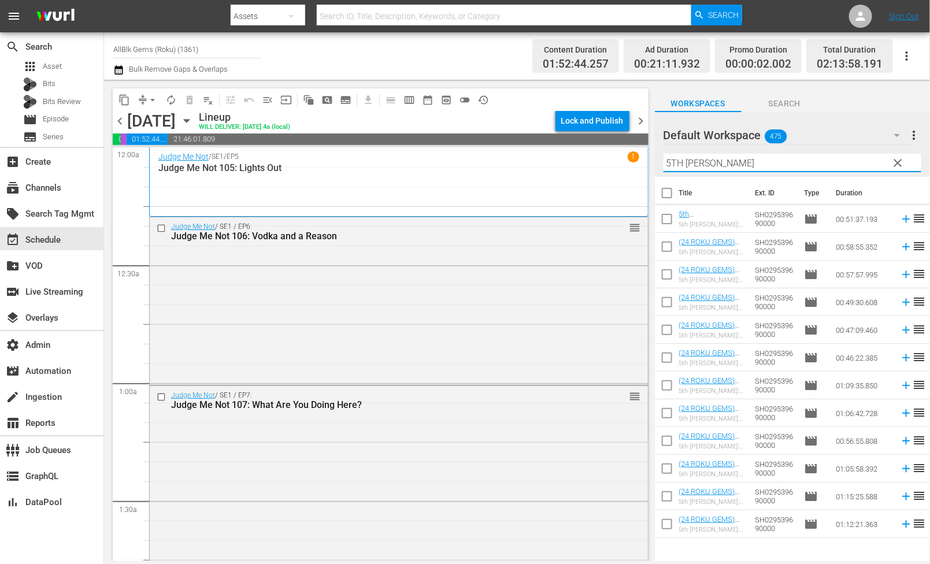
checkbox input "true"
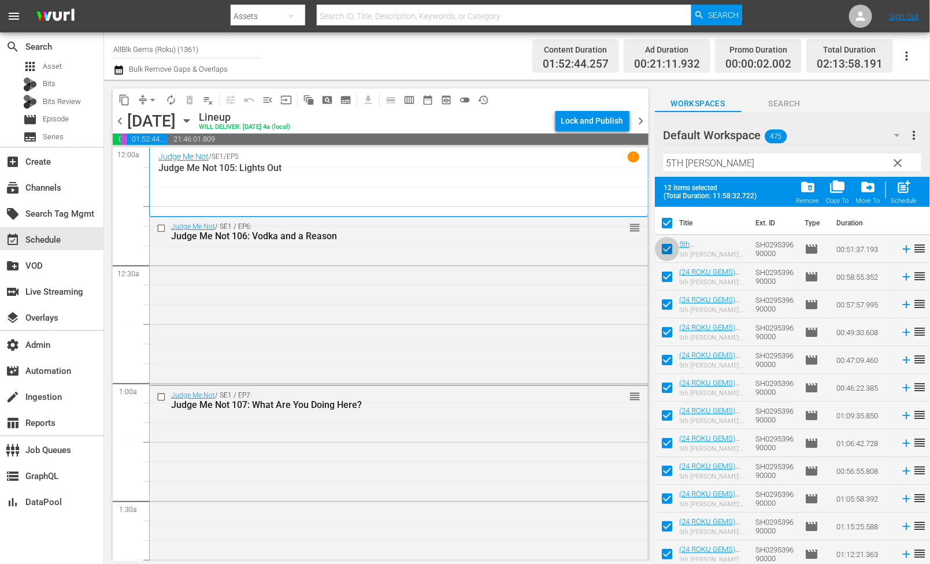
click at [665, 251] on input "checkbox" at bounding box center [667, 251] width 24 height 24
checkbox input "false"
click at [903, 198] on div "Schedule" at bounding box center [904, 201] width 26 height 8
checkbox input "false"
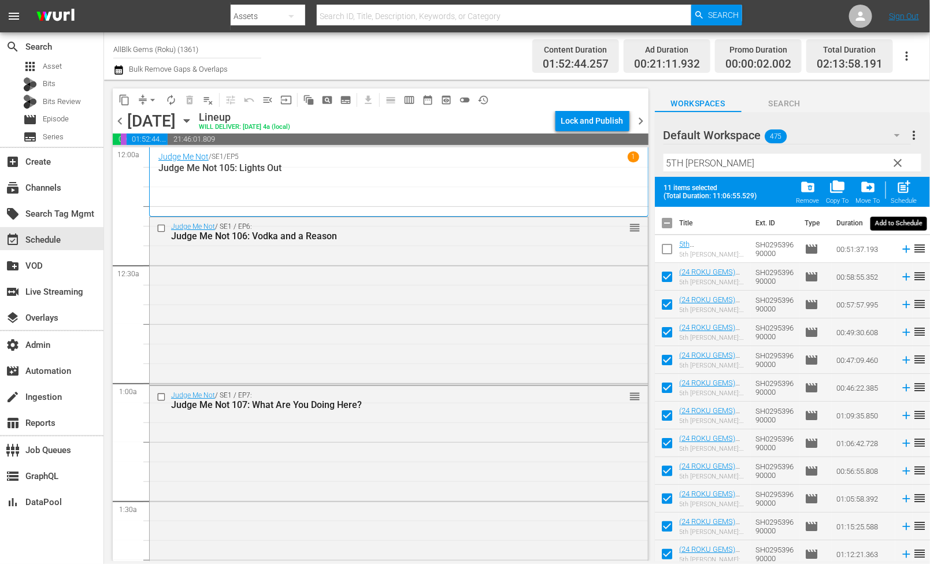
checkbox input "false"
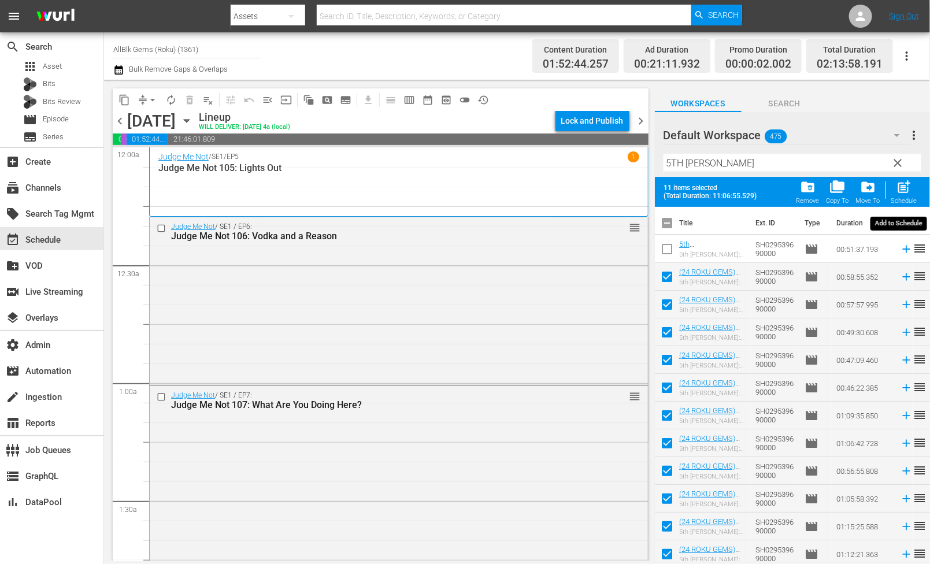
checkbox input "false"
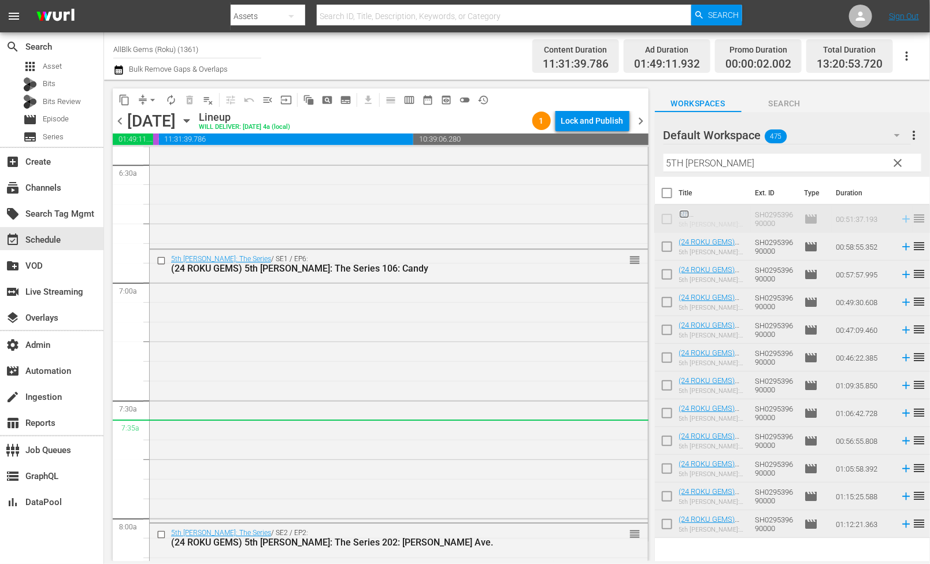
scroll to position [1601, 0]
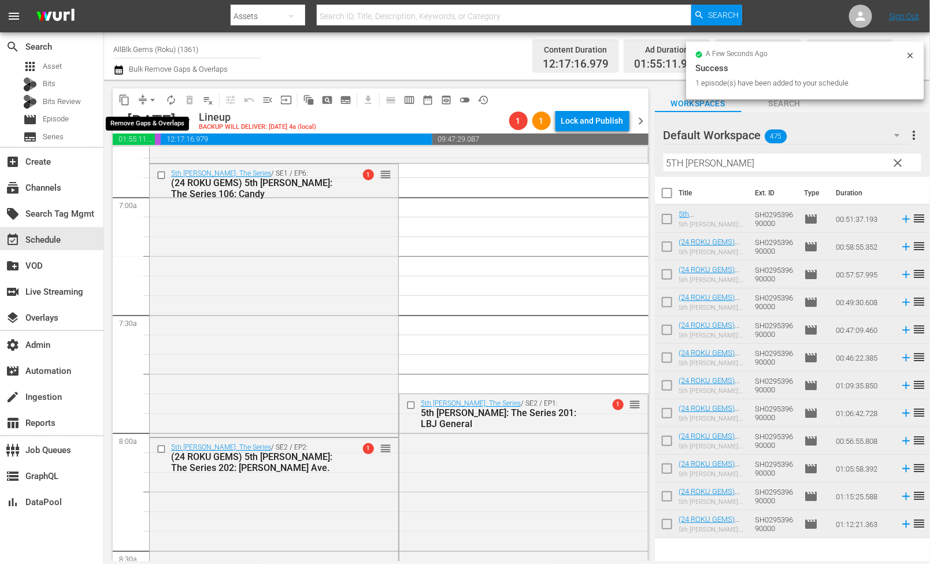
click at [157, 101] on span "arrow_drop_down" at bounding box center [153, 100] width 12 height 12
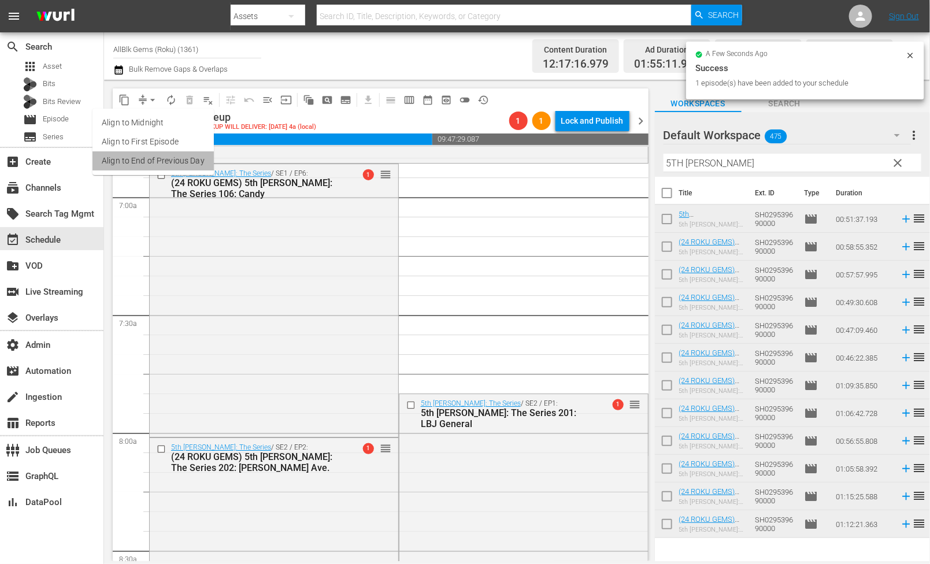
click at [158, 160] on li "Align to End of Previous Day" at bounding box center [152, 160] width 121 height 19
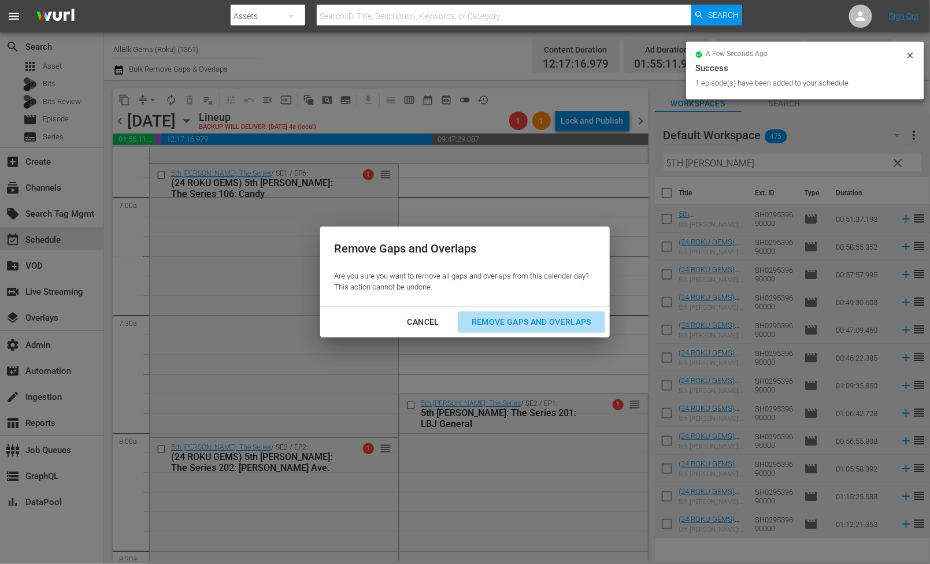
click at [502, 324] on div "Remove Gaps and Overlaps" at bounding box center [531, 322] width 138 height 14
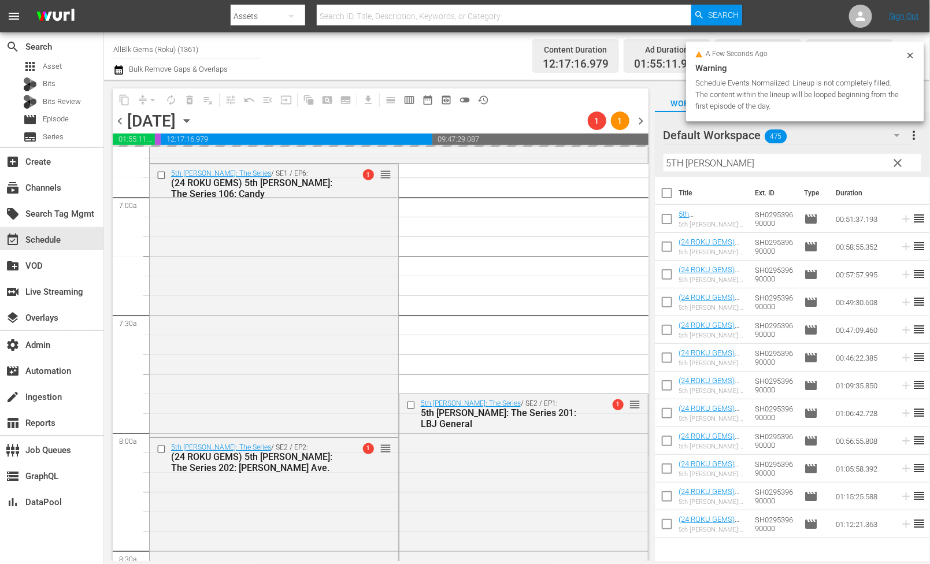
click at [778, 164] on input "5TH WARD" at bounding box center [792, 163] width 258 height 18
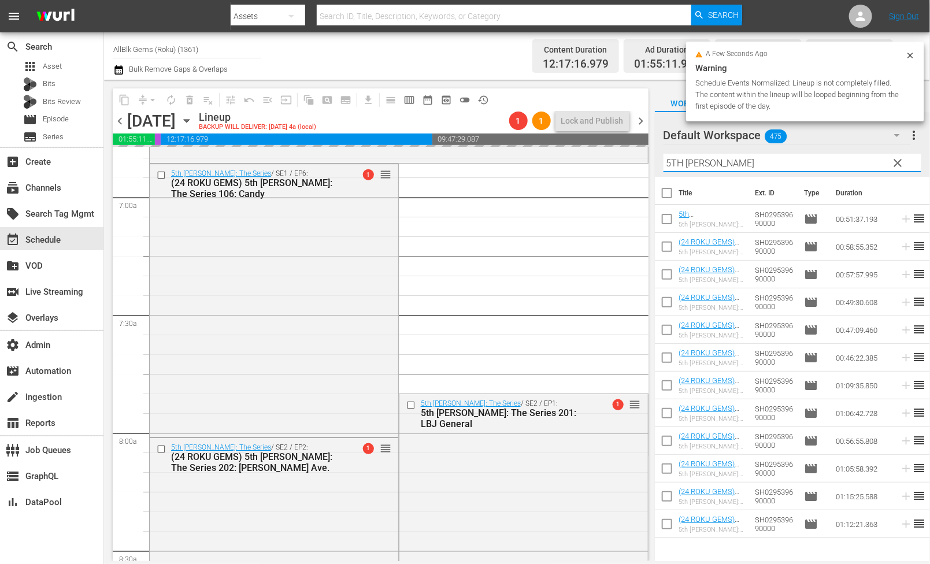
paste input "40 & SINGLE S1 EP1"
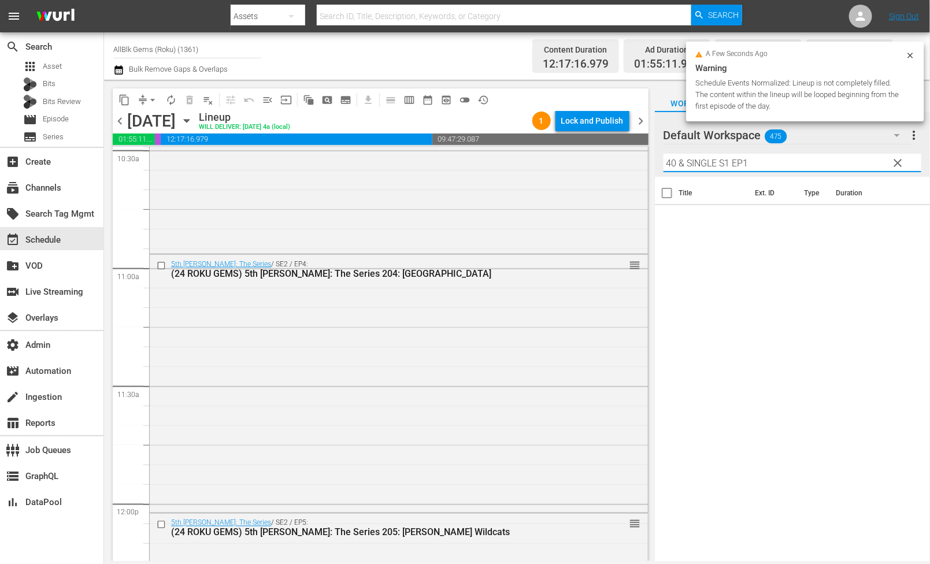
scroll to position [2758, 0]
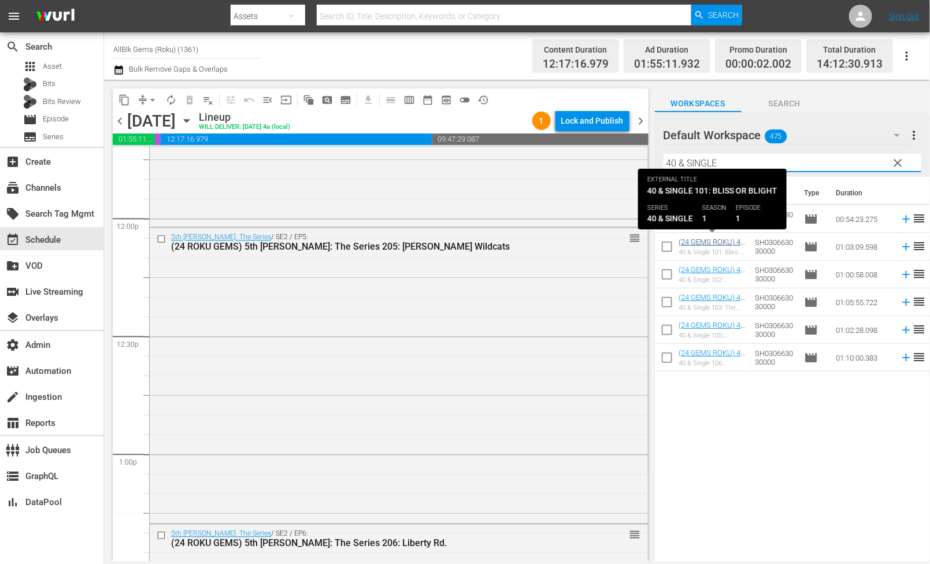
type input "40 & SINGLE"
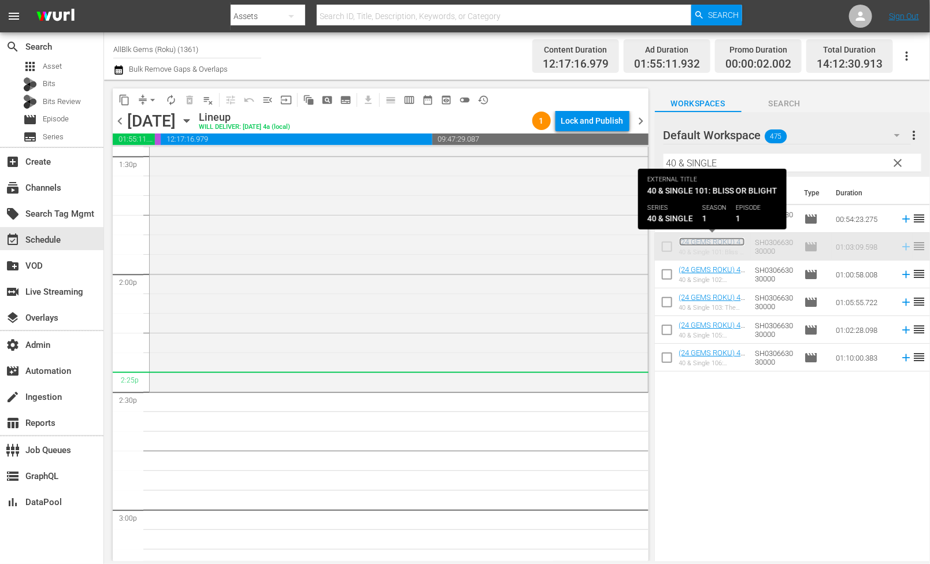
scroll to position [3249, 0]
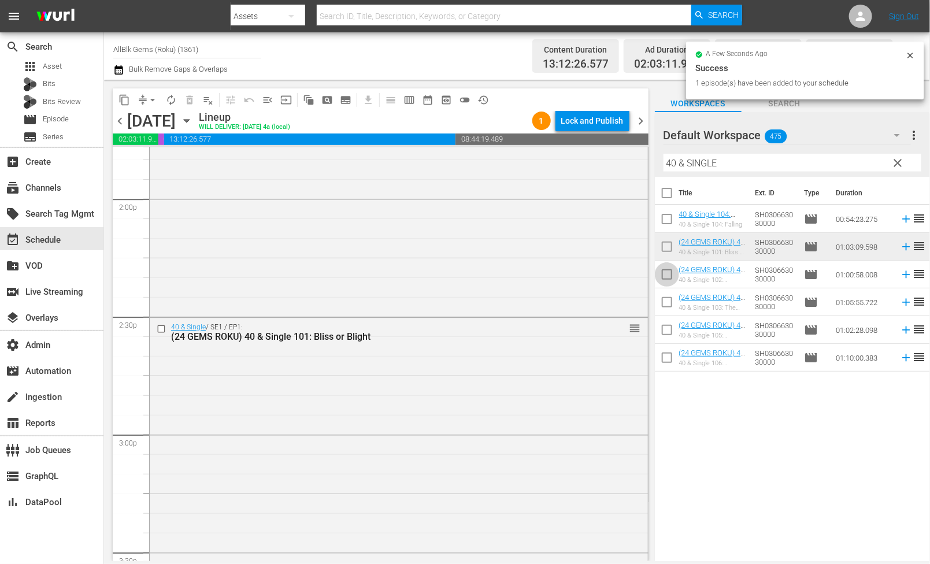
click at [669, 277] on input "checkbox" at bounding box center [667, 277] width 24 height 24
checkbox input "true"
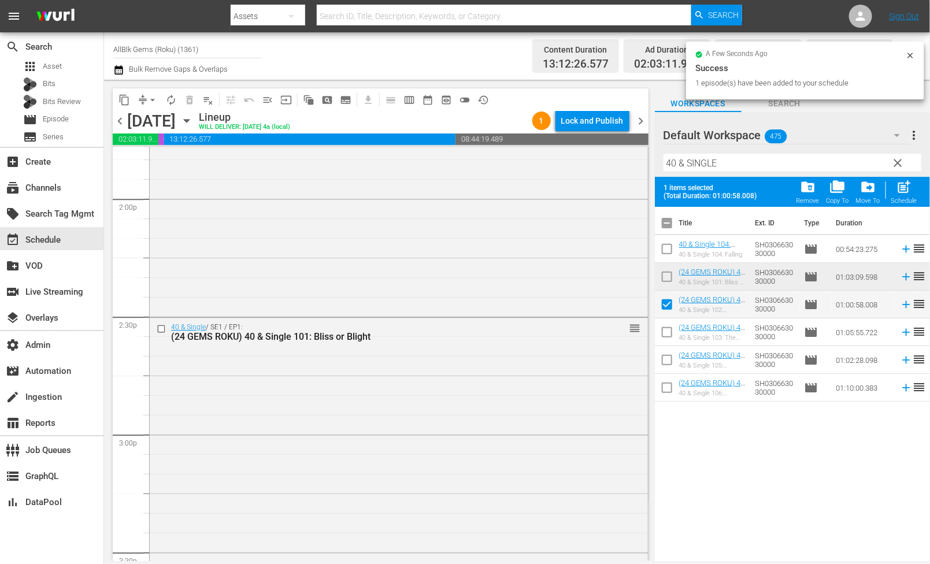
click at [663, 336] on input "checkbox" at bounding box center [667, 334] width 24 height 24
checkbox input "true"
click at [910, 181] on span "post_add" at bounding box center [904, 187] width 16 height 16
checkbox input "false"
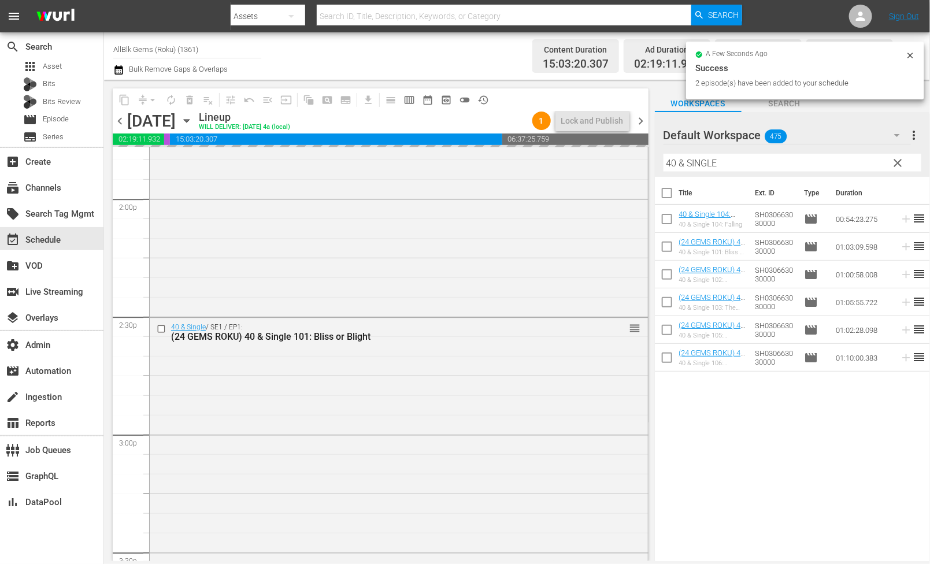
click at [664, 224] on input "checkbox" at bounding box center [667, 221] width 24 height 24
checkbox input "true"
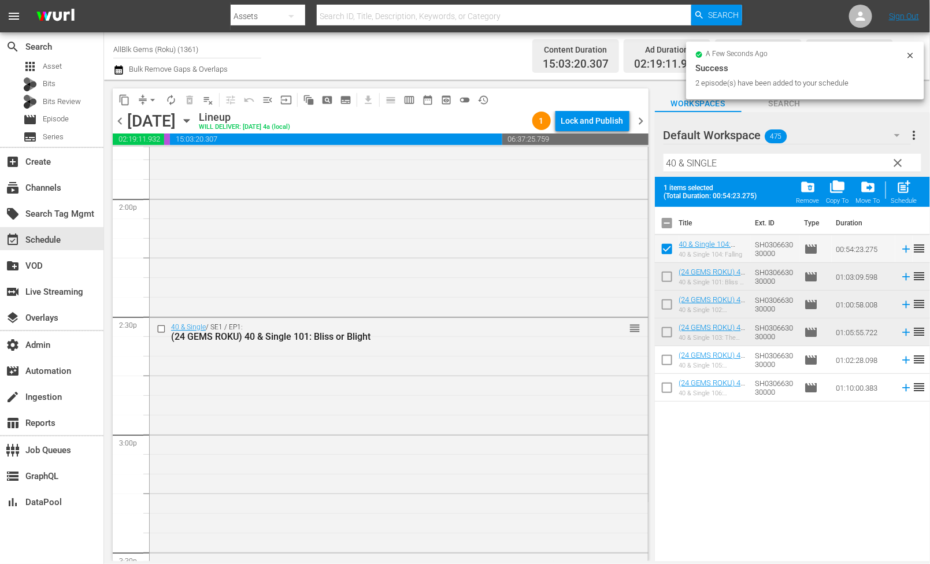
click at [666, 362] on input "checkbox" at bounding box center [667, 362] width 24 height 24
checkbox input "true"
click at [666, 385] on input "checkbox" at bounding box center [667, 390] width 24 height 24
checkbox input "true"
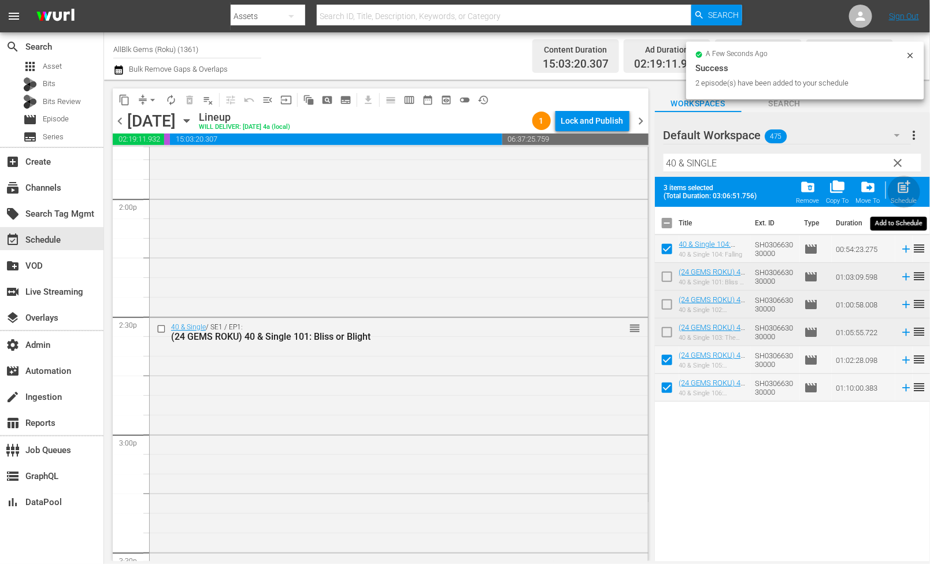
click at [903, 194] on span "post_add" at bounding box center [904, 187] width 16 height 16
checkbox input "false"
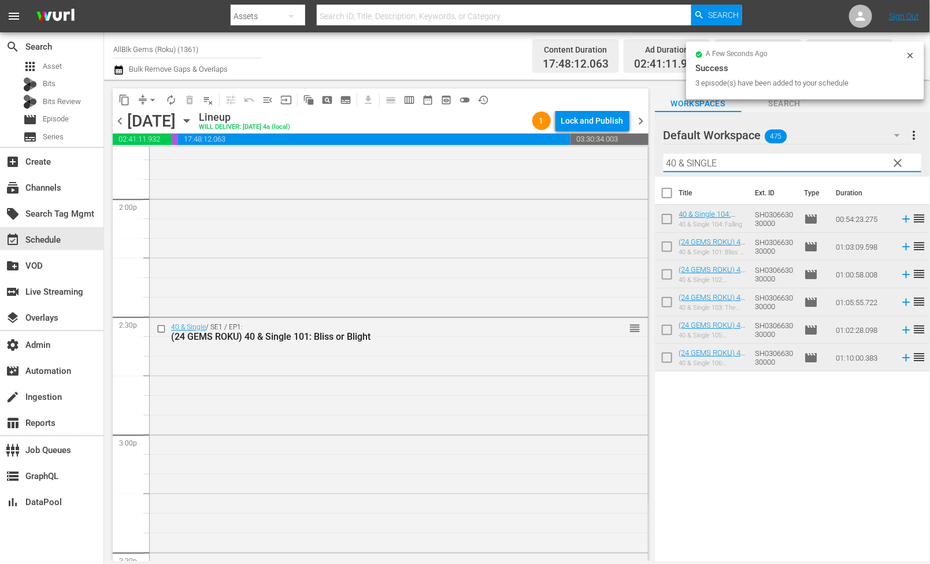
click at [741, 163] on input "40 & SINGLE" at bounding box center [792, 163] width 258 height 18
paste input "JACQUELINE AND JILLY S1 EP1"
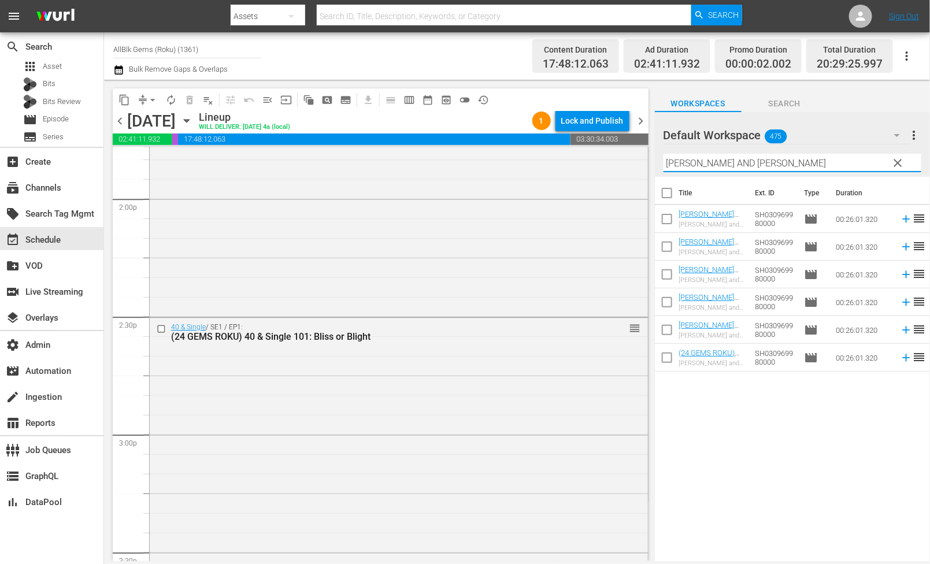
type input "[PERSON_NAME] AND [PERSON_NAME]"
click at [659, 364] on input "checkbox" at bounding box center [667, 360] width 24 height 24
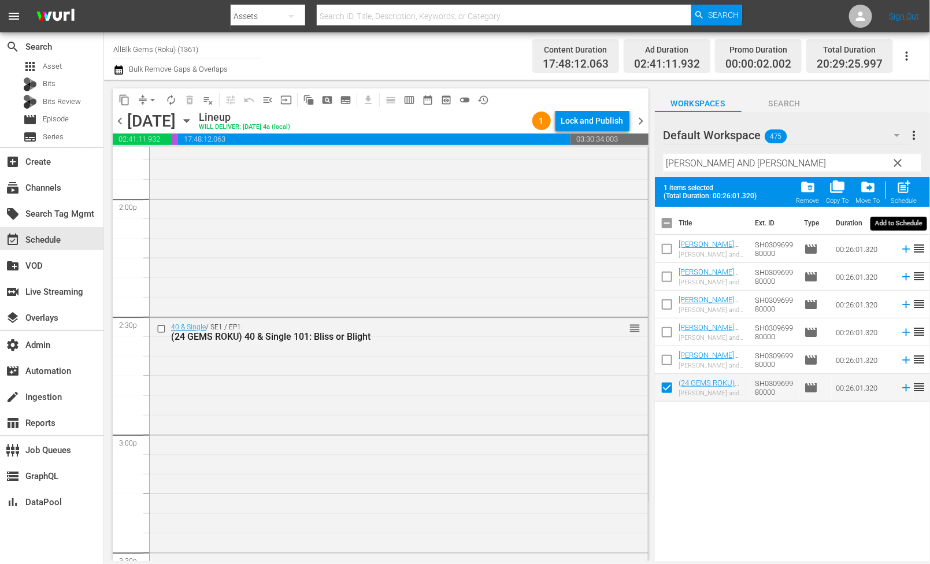
click at [896, 195] on div "post_add Schedule" at bounding box center [904, 191] width 26 height 25
checkbox input "false"
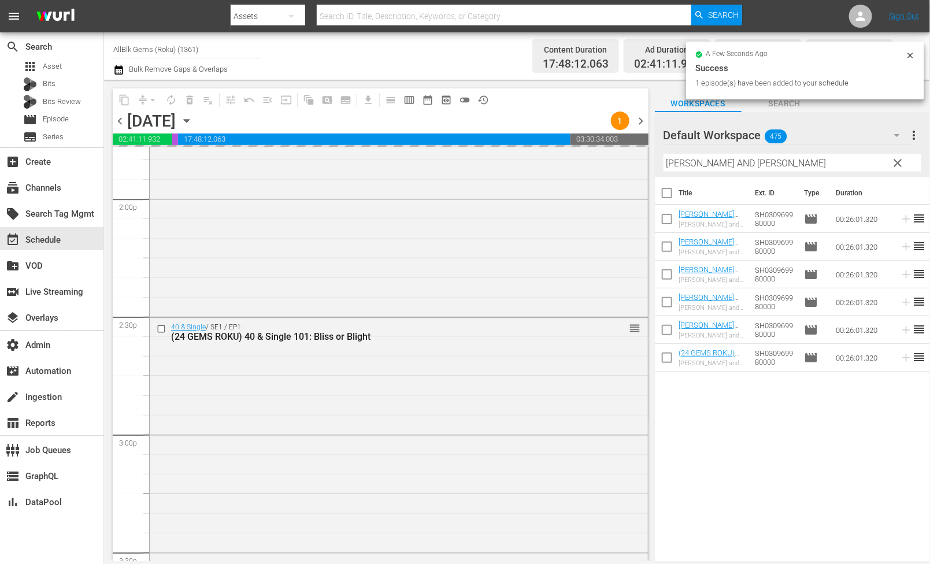
click at [667, 198] on input "checkbox" at bounding box center [667, 195] width 24 height 24
checkbox input "true"
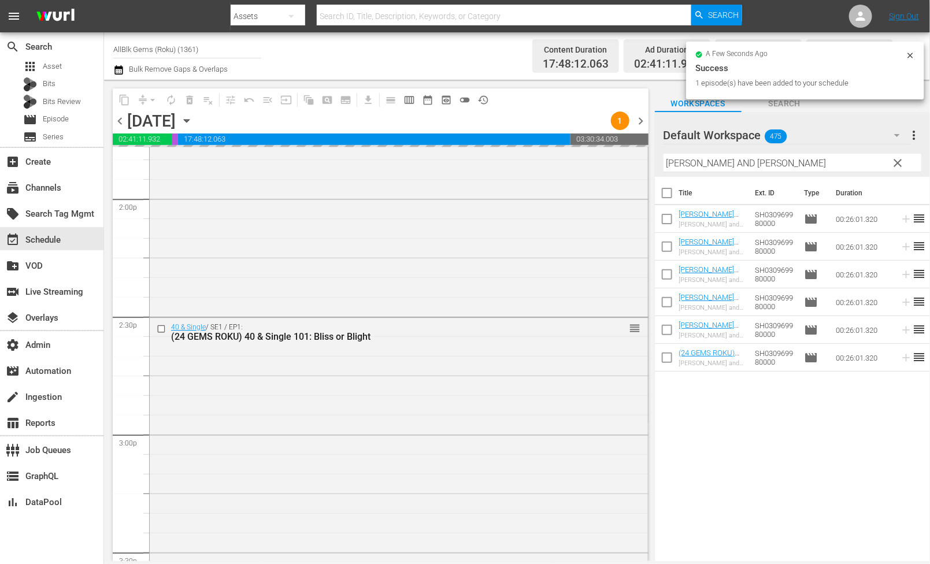
checkbox input "true"
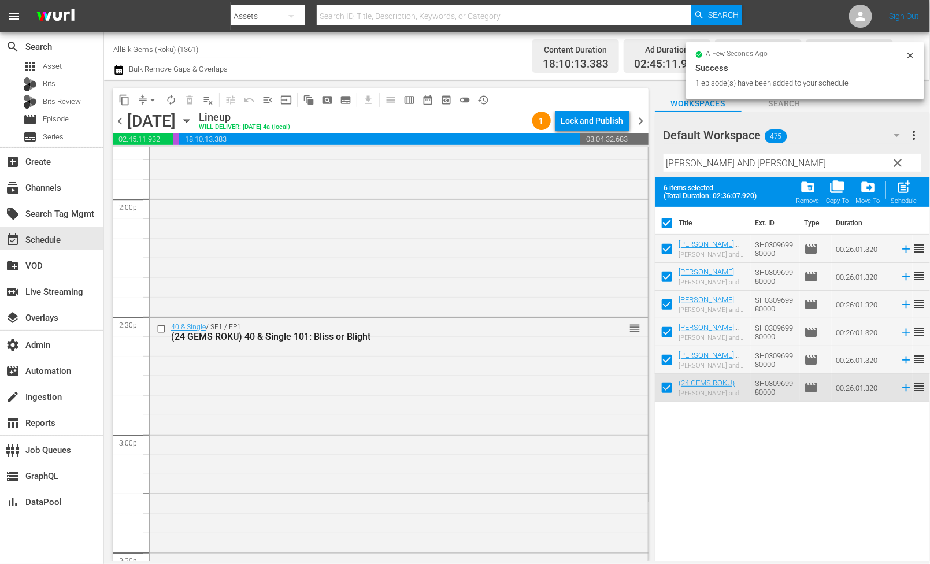
click at [666, 395] on input "checkbox" at bounding box center [667, 390] width 24 height 24
checkbox input "false"
click at [903, 191] on span "post_add" at bounding box center [904, 187] width 16 height 16
checkbox input "false"
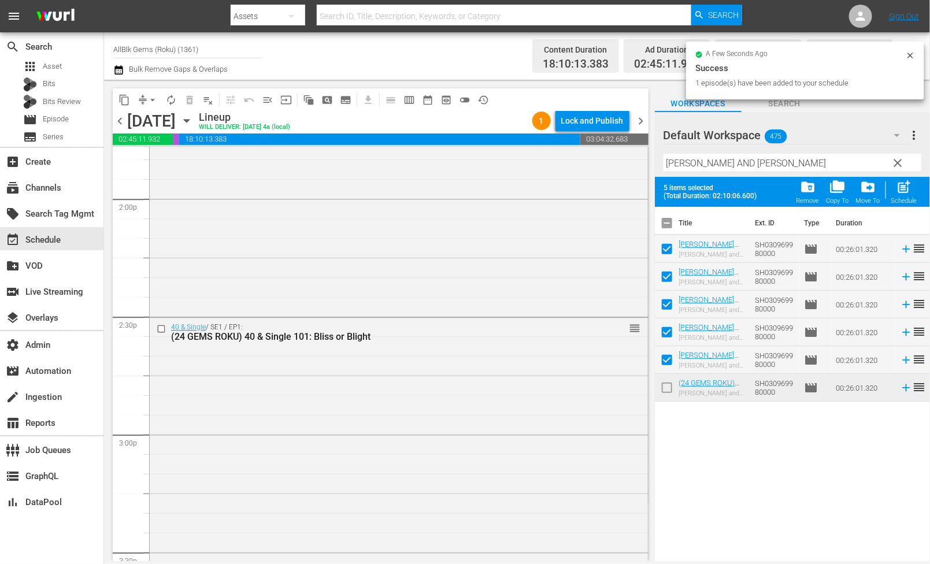
checkbox input "false"
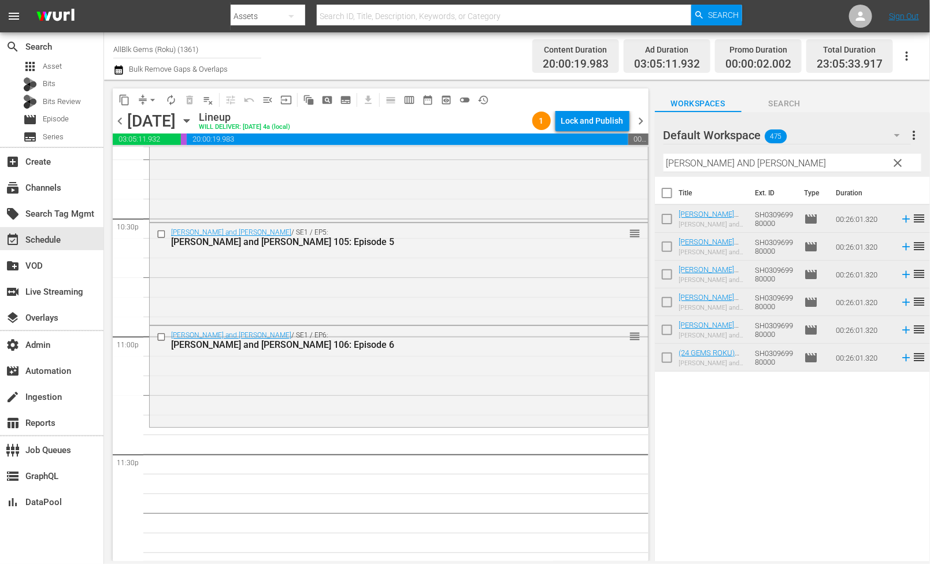
scroll to position [5241, 0]
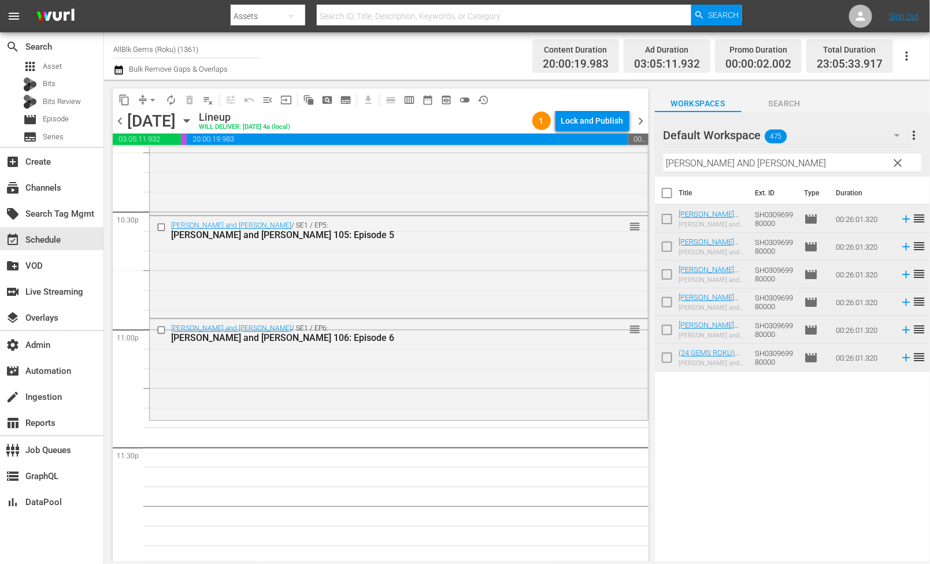
click at [667, 360] on input "checkbox" at bounding box center [667, 360] width 24 height 24
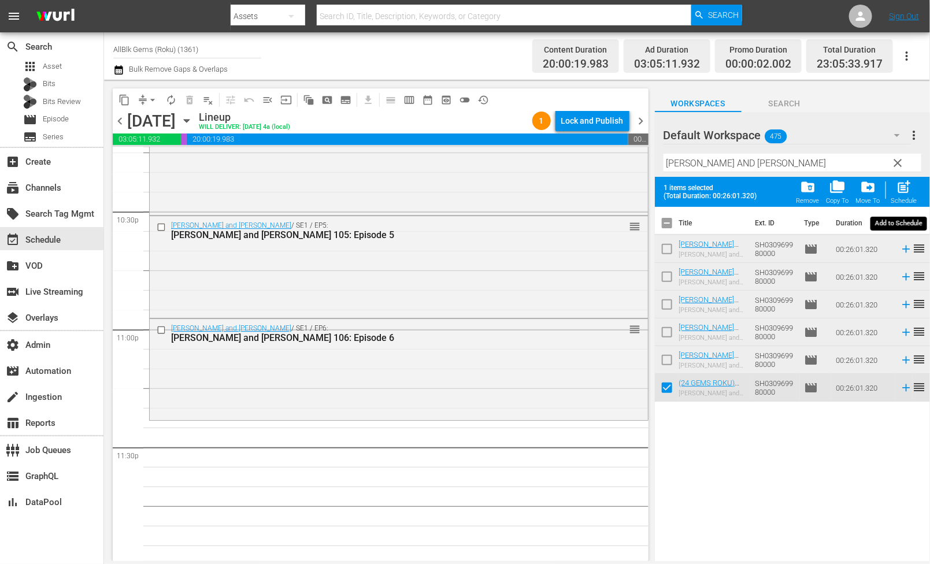
click at [896, 186] on div "post_add Schedule" at bounding box center [904, 191] width 26 height 25
checkbox input "false"
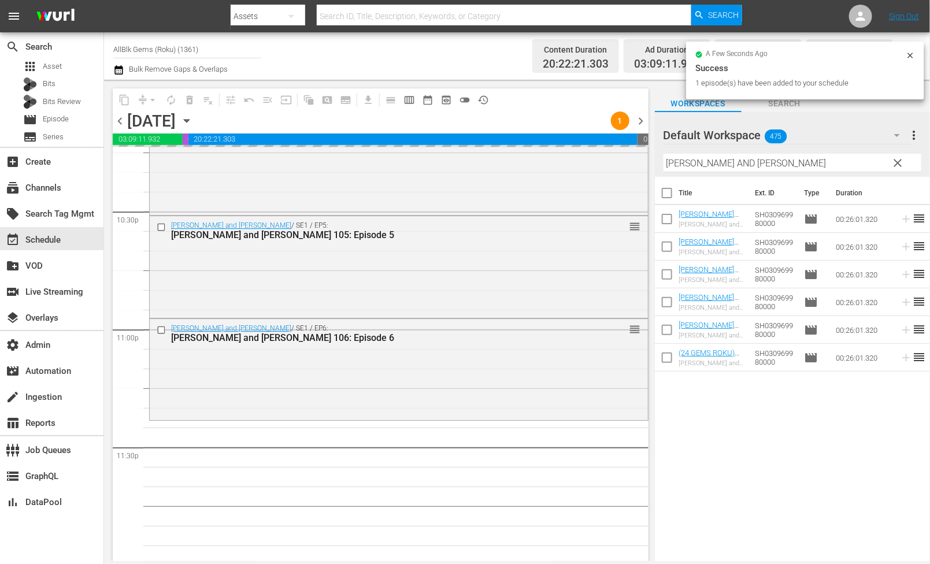
click at [668, 202] on input "checkbox" at bounding box center [667, 195] width 24 height 24
checkbox input "true"
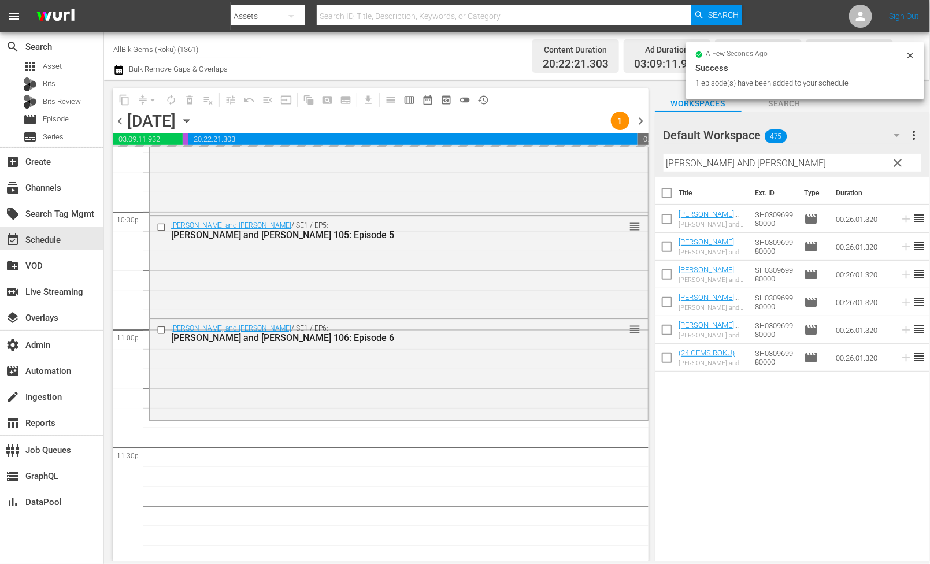
checkbox input "true"
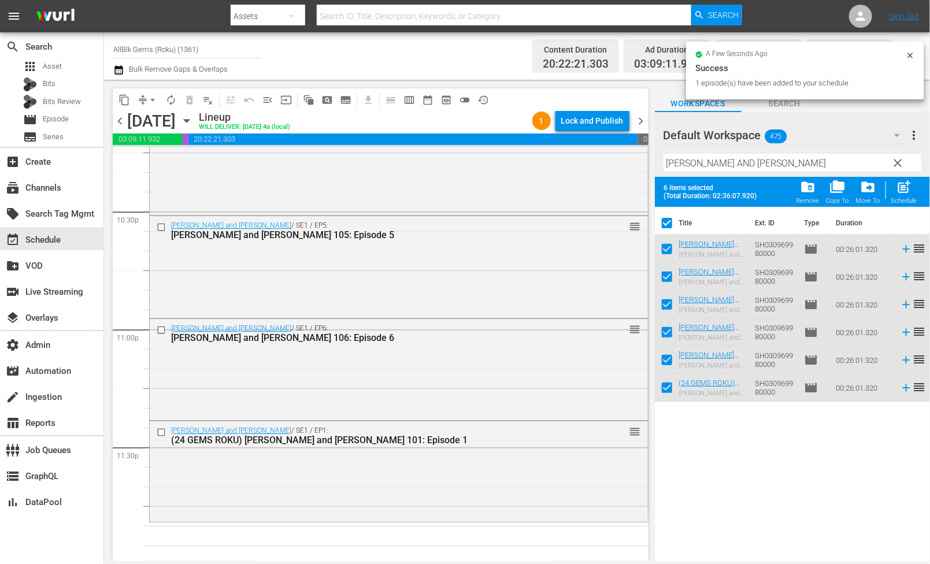
click at [663, 401] on input "checkbox" at bounding box center [667, 390] width 24 height 24
checkbox input "false"
click at [904, 198] on div "Schedule" at bounding box center [904, 201] width 26 height 8
checkbox input "false"
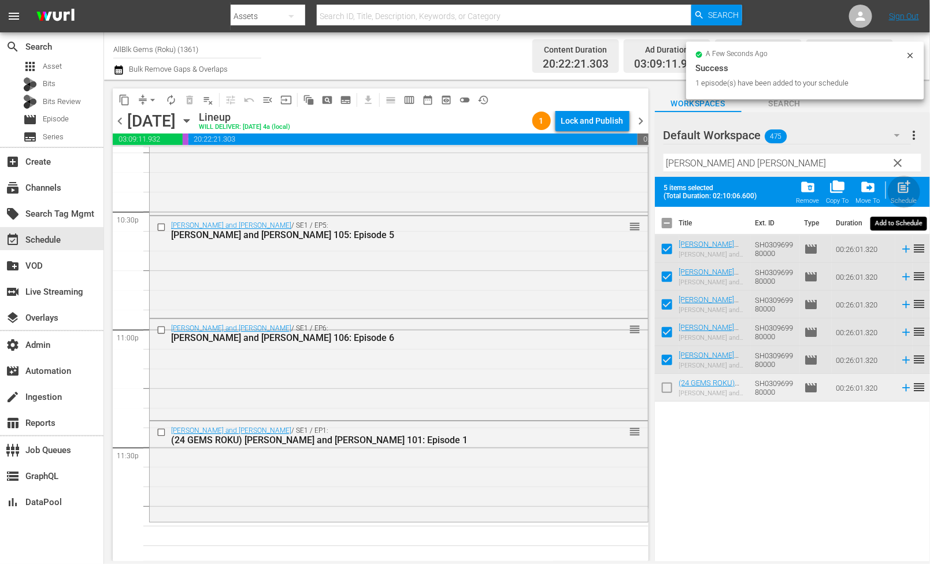
checkbox input "false"
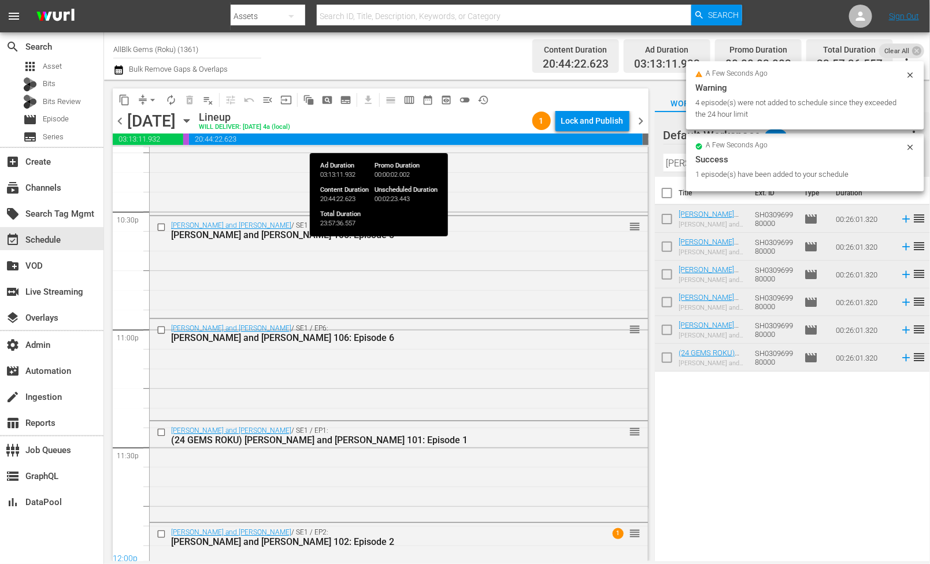
click at [586, 126] on div "Lock and Publish" at bounding box center [592, 120] width 62 height 21
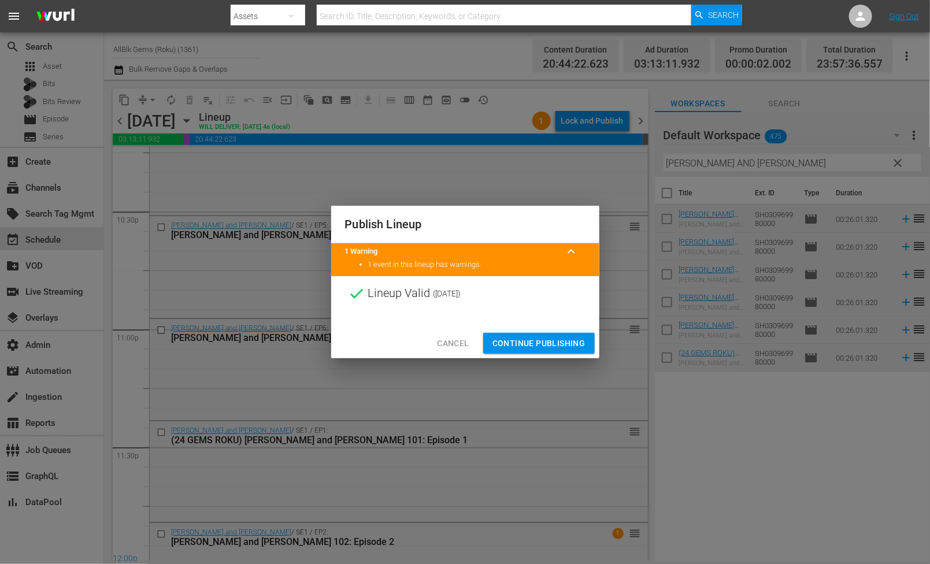
click at [536, 346] on span "Continue Publishing" at bounding box center [538, 343] width 93 height 14
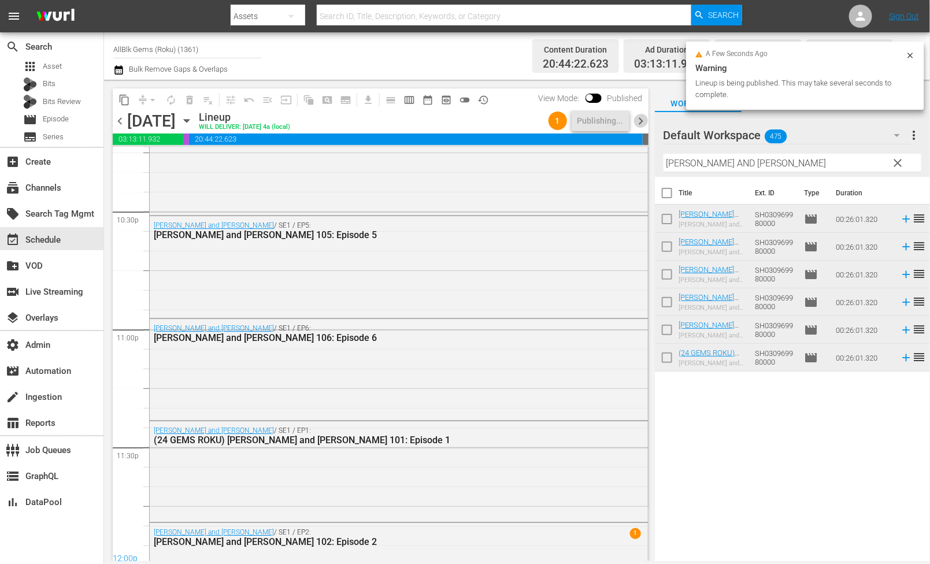
click at [639, 121] on span "chevron_right" at bounding box center [641, 121] width 14 height 14
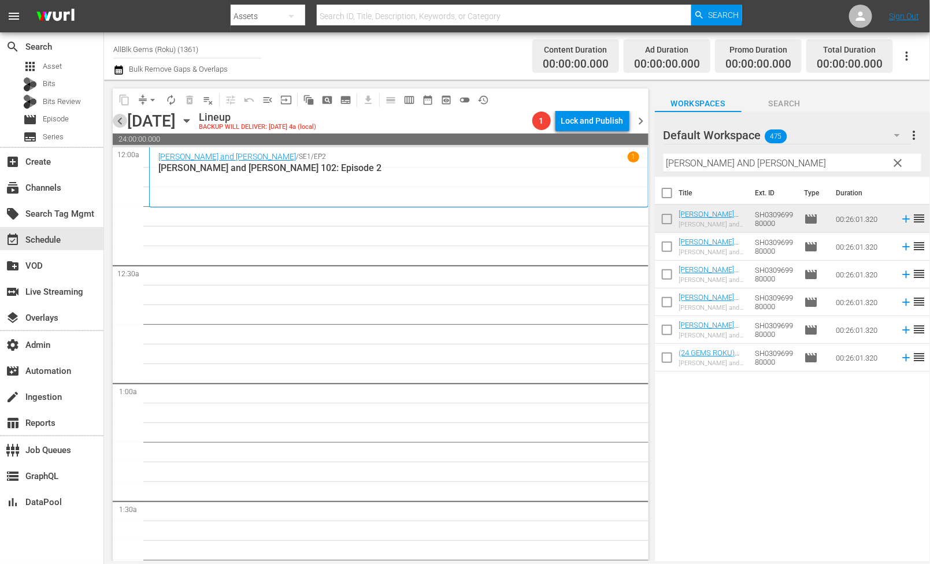
drag, startPoint x: 122, startPoint y: 118, endPoint x: 141, endPoint y: 132, distance: 23.6
click at [122, 118] on span "chevron_left" at bounding box center [120, 121] width 14 height 14
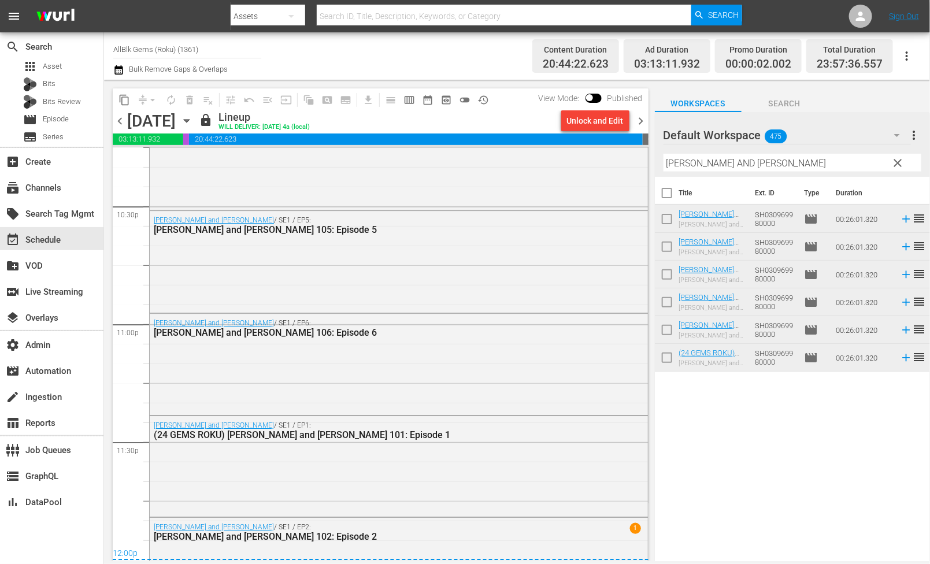
scroll to position [5304, 0]
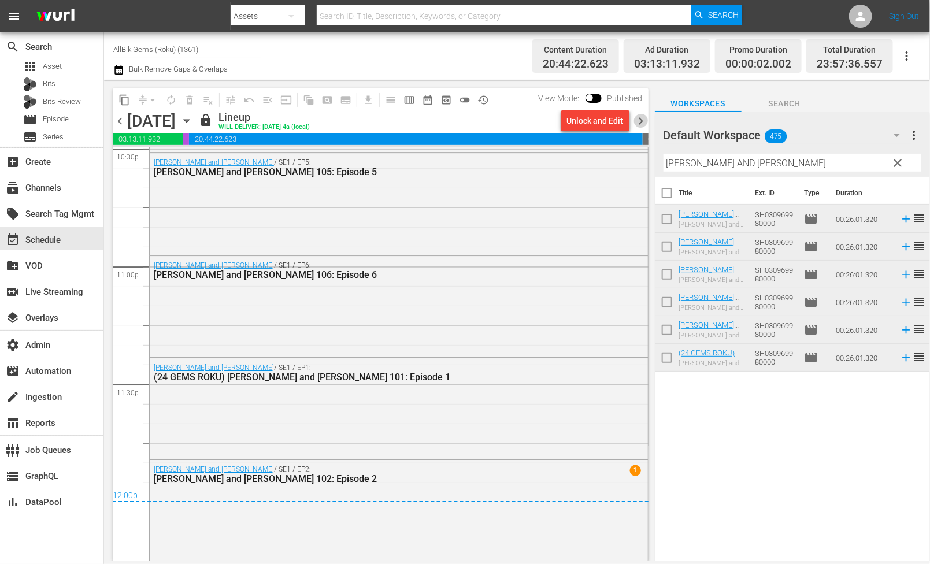
click at [636, 125] on span "chevron_right" at bounding box center [641, 121] width 14 height 14
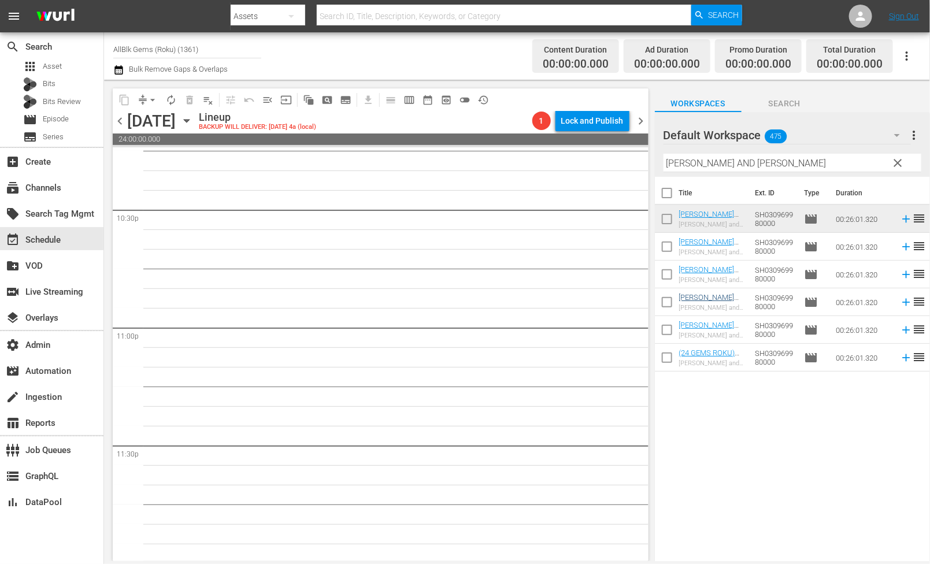
scroll to position [5244, 0]
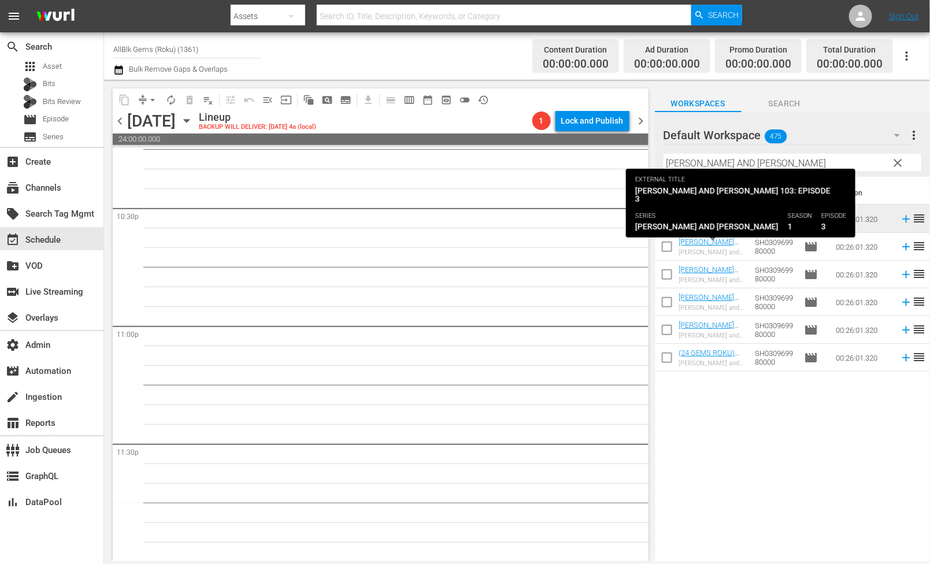
click at [671, 244] on input "checkbox" at bounding box center [667, 249] width 24 height 24
checkbox input "true"
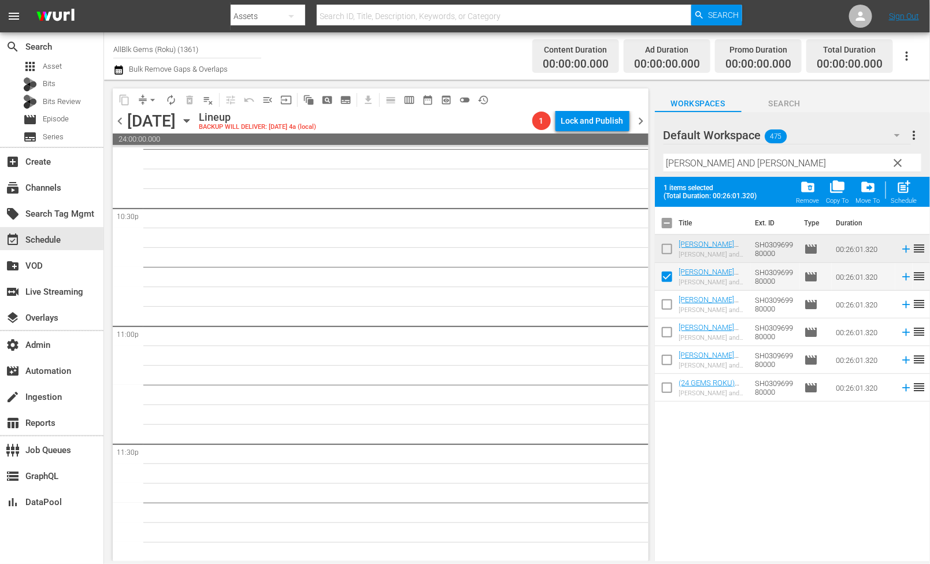
click at [665, 301] on input "checkbox" at bounding box center [667, 307] width 24 height 24
checkbox input "true"
click at [665, 326] on input "checkbox" at bounding box center [667, 334] width 24 height 24
checkbox input "true"
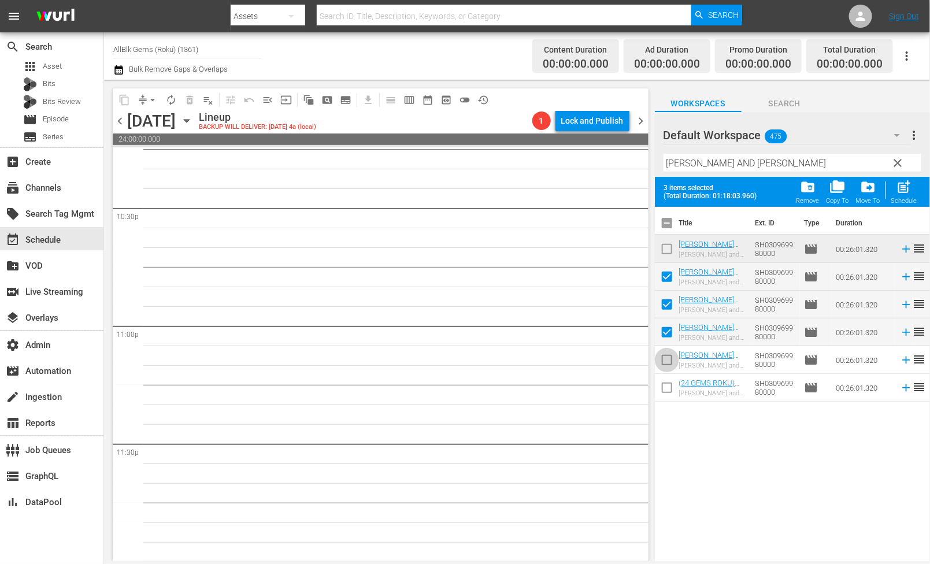
click at [665, 355] on input "checkbox" at bounding box center [667, 362] width 24 height 24
checkbox input "true"
click at [903, 191] on span "post_add" at bounding box center [904, 187] width 16 height 16
checkbox input "false"
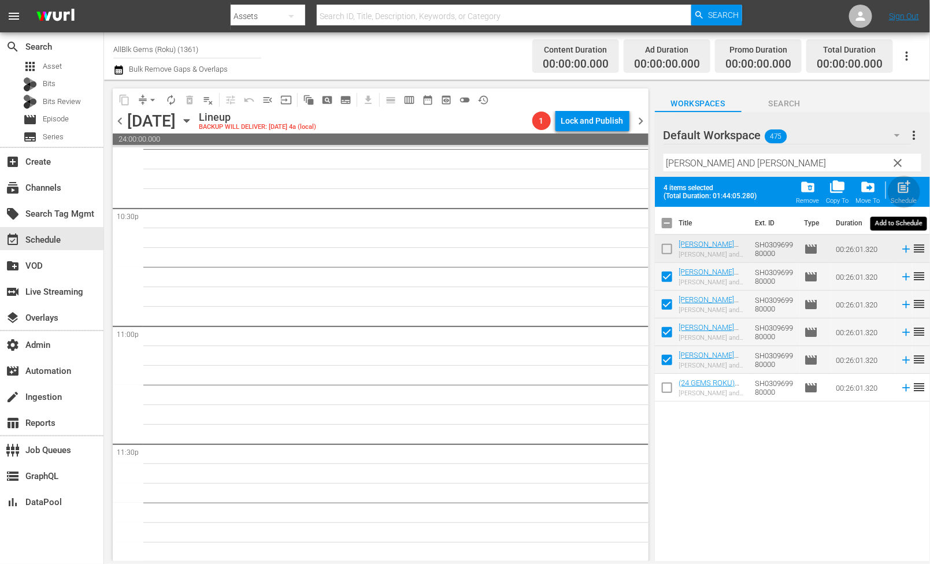
checkbox input "false"
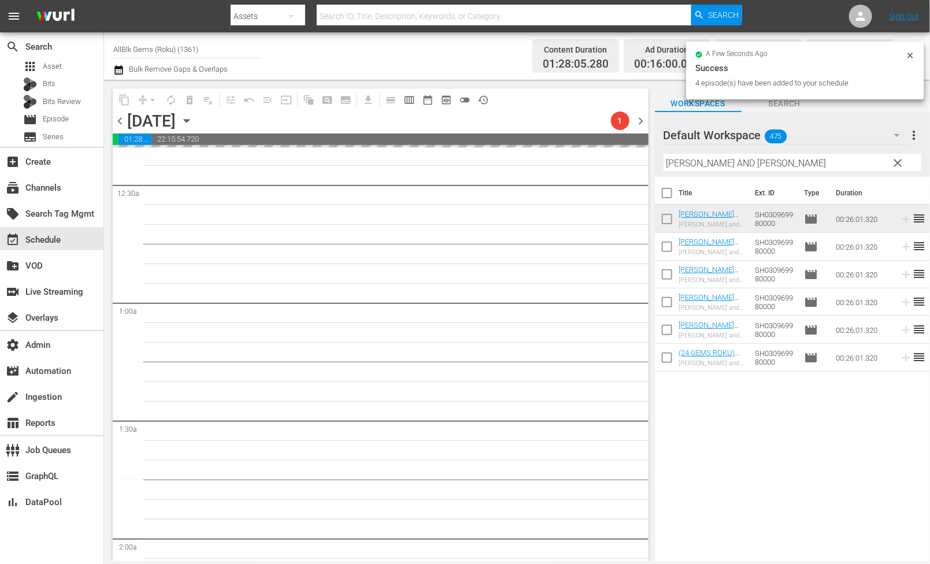
scroll to position [0, 0]
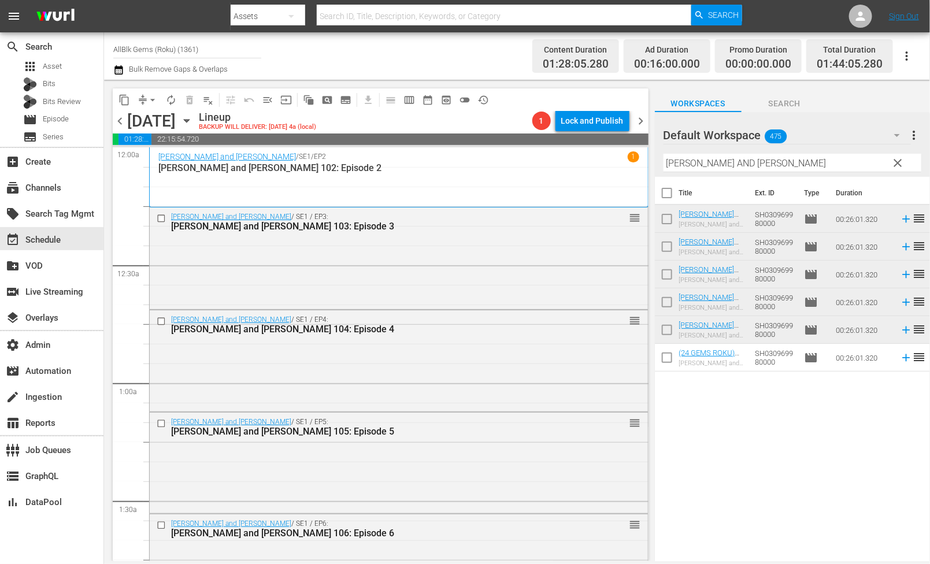
click at [714, 168] on input "[PERSON_NAME] AND [PERSON_NAME]" at bounding box center [792, 163] width 258 height 18
paste input "UDGE ME NOT"
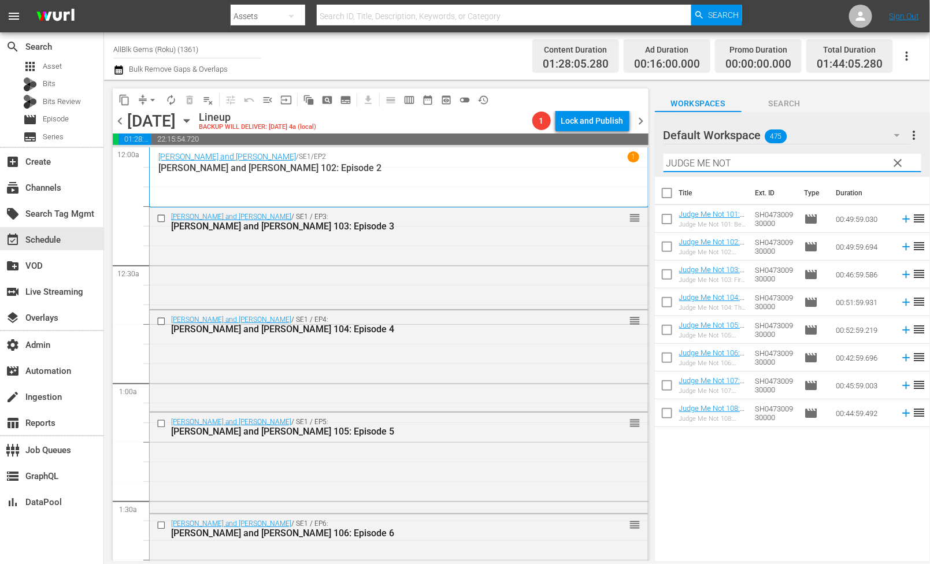
type input "JUDGE ME NOT"
click at [666, 193] on input "checkbox" at bounding box center [667, 195] width 24 height 24
checkbox input "true"
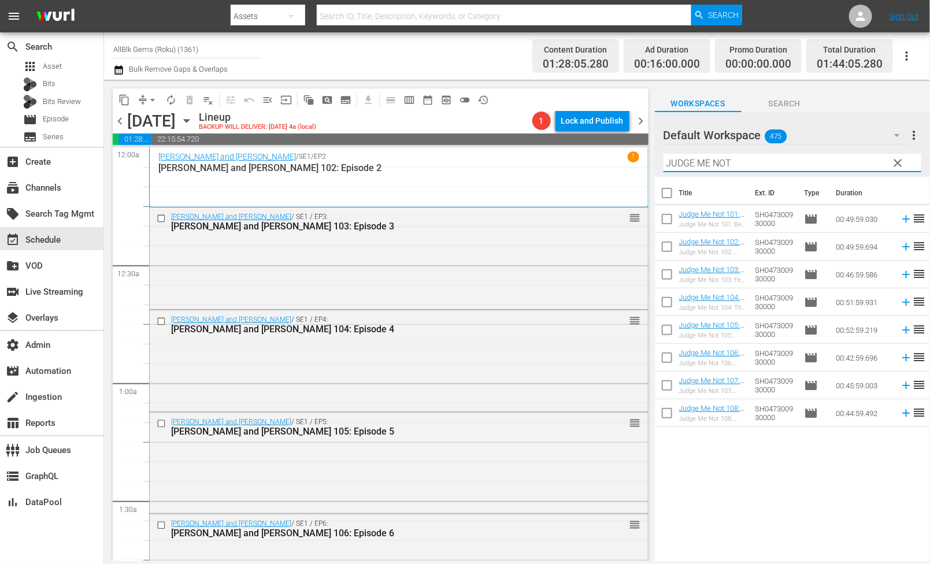
checkbox input "true"
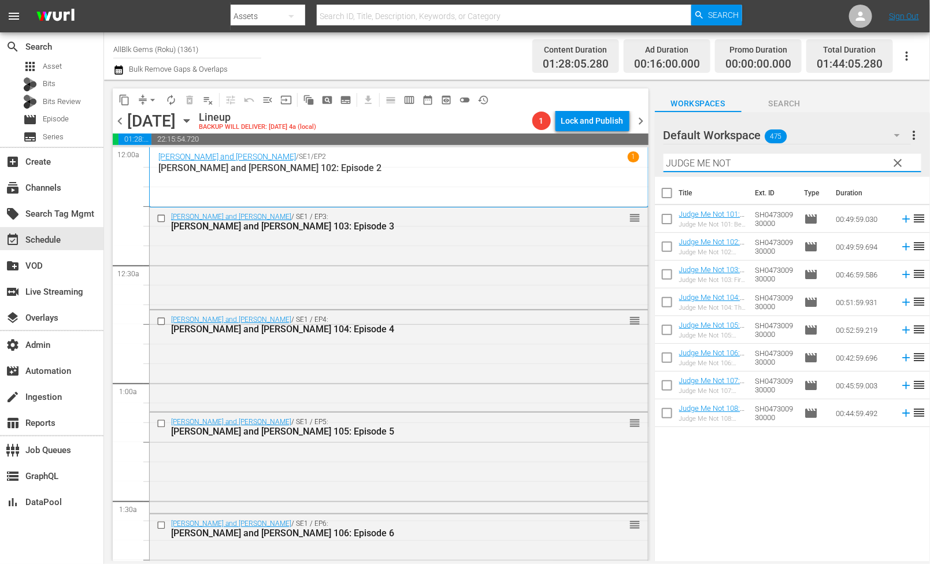
checkbox input "true"
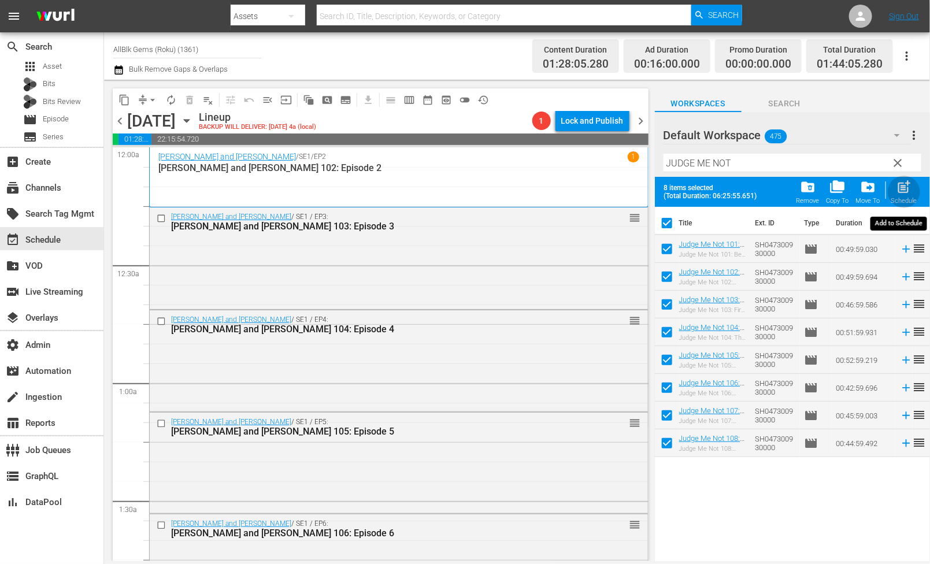
click at [895, 192] on div "post_add Schedule" at bounding box center [904, 191] width 26 height 25
checkbox input "false"
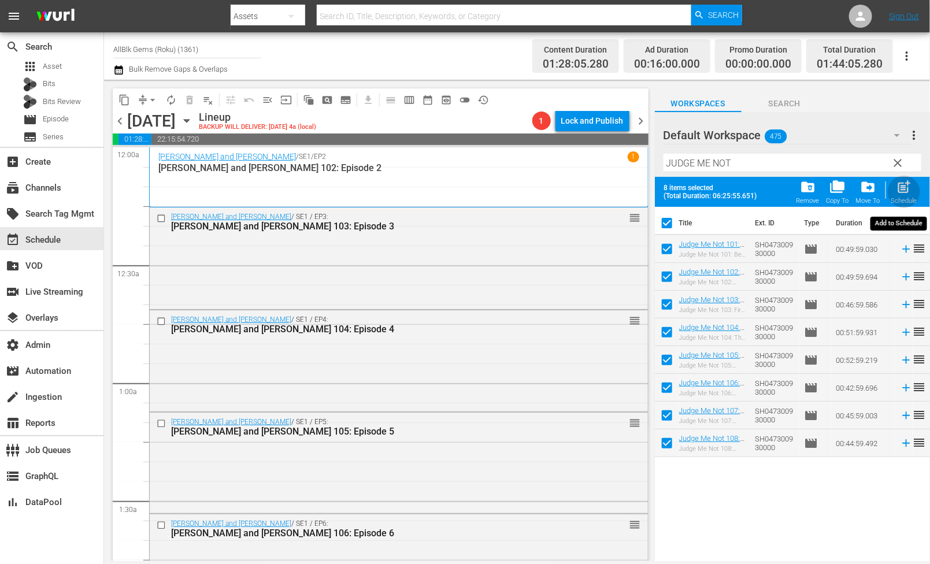
checkbox input "false"
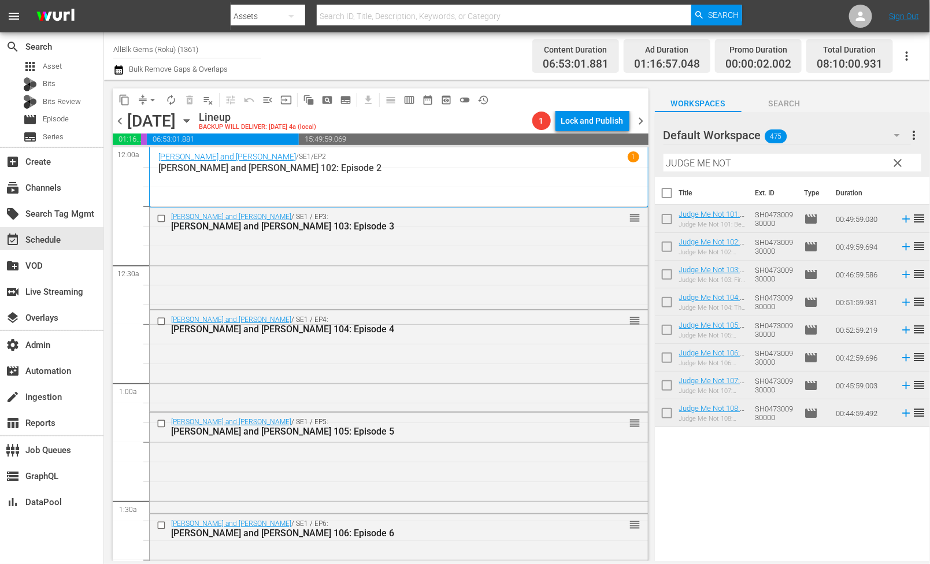
click at [716, 161] on input "JUDGE ME NOT" at bounding box center [792, 163] width 258 height 18
paste input "KOLD X WINDY"
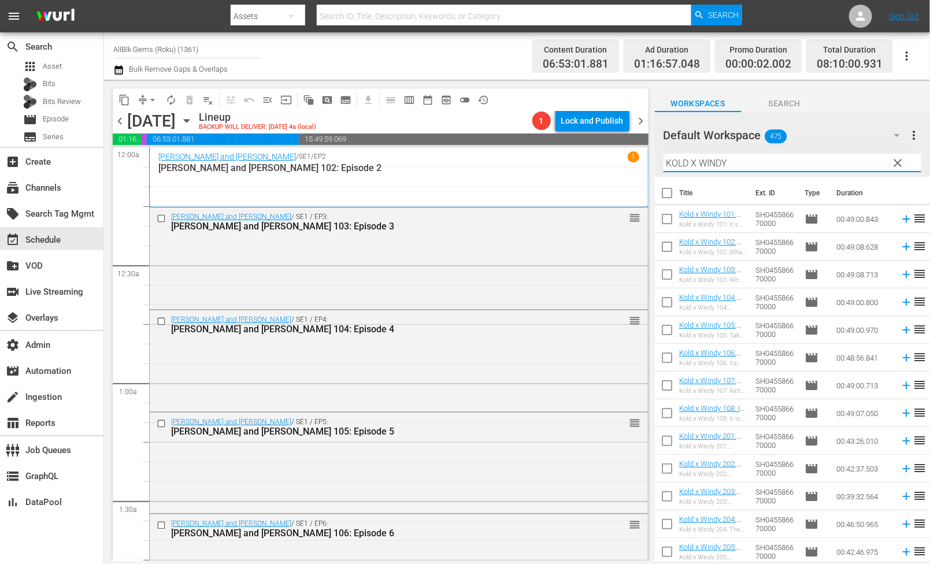
type input "KOLD X WINDY"
click at [668, 193] on input "checkbox" at bounding box center [667, 195] width 24 height 24
checkbox input "true"
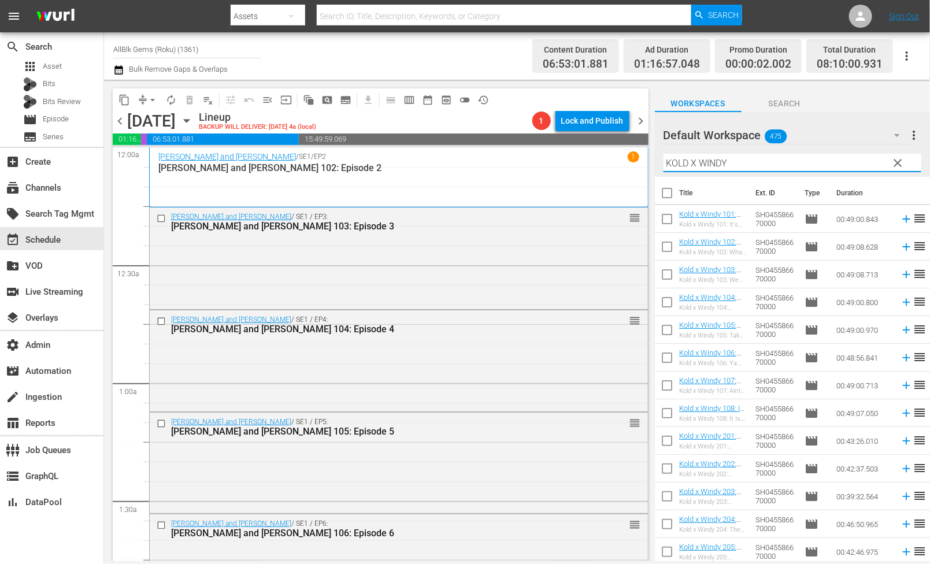
checkbox input "true"
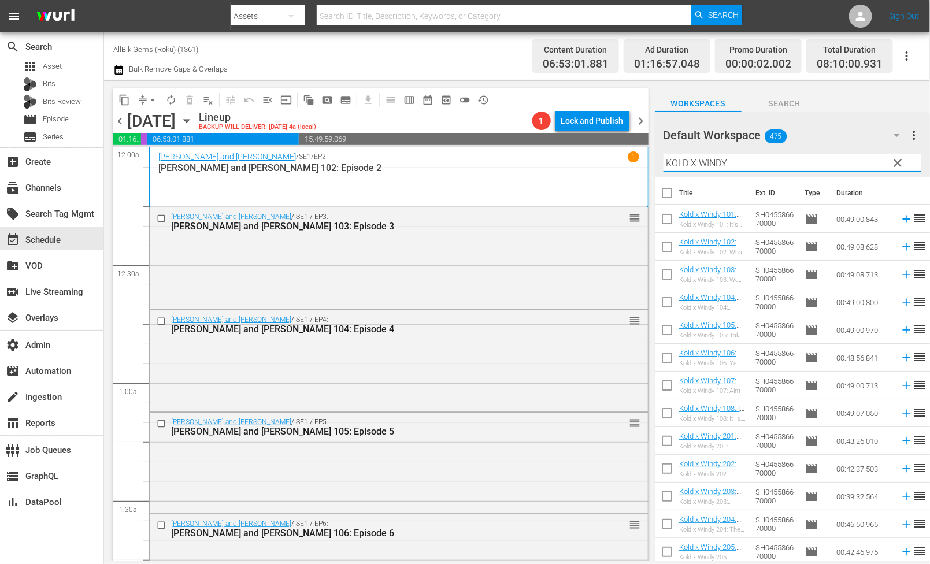
checkbox input "true"
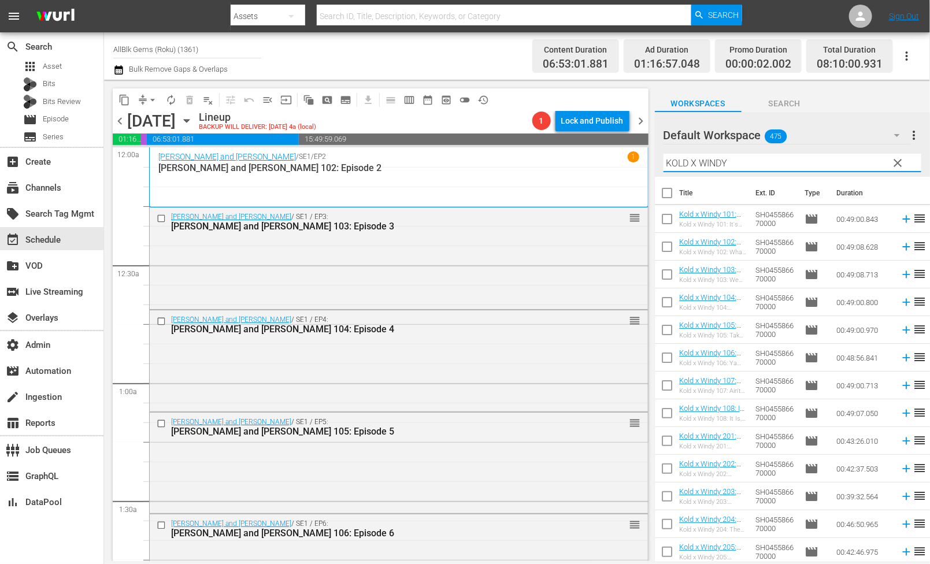
checkbox input "true"
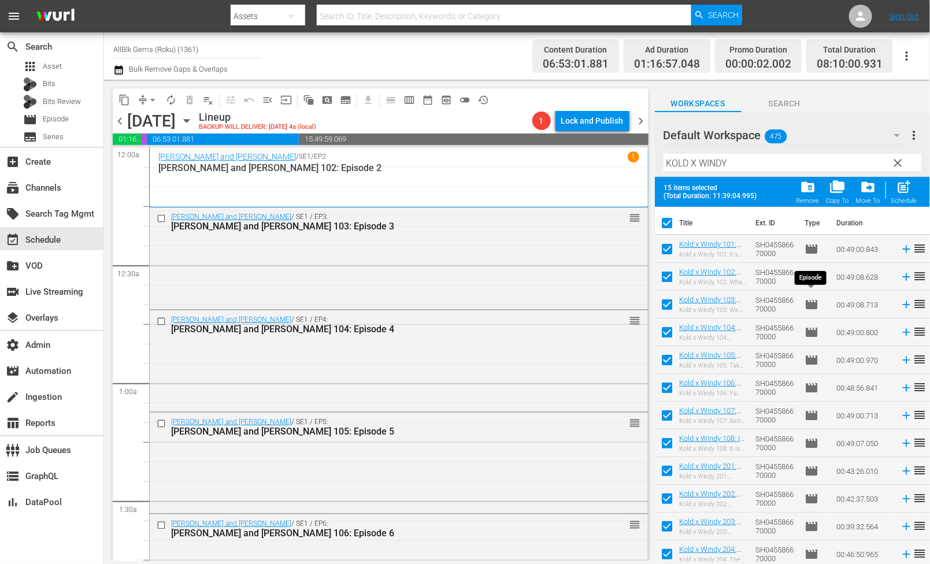
scroll to position [88, 0]
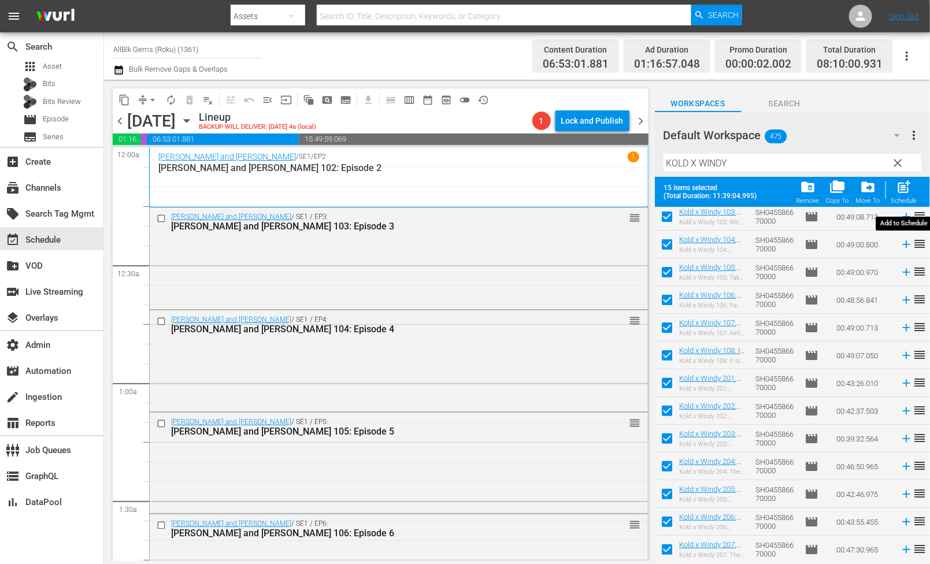
click at [902, 196] on div "post_add Schedule" at bounding box center [904, 191] width 26 height 25
checkbox input "false"
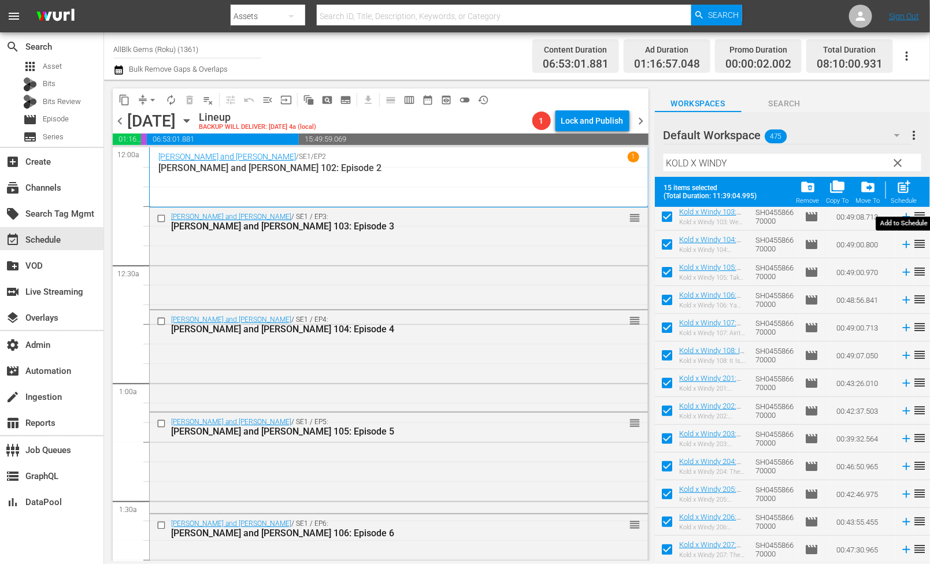
checkbox input "false"
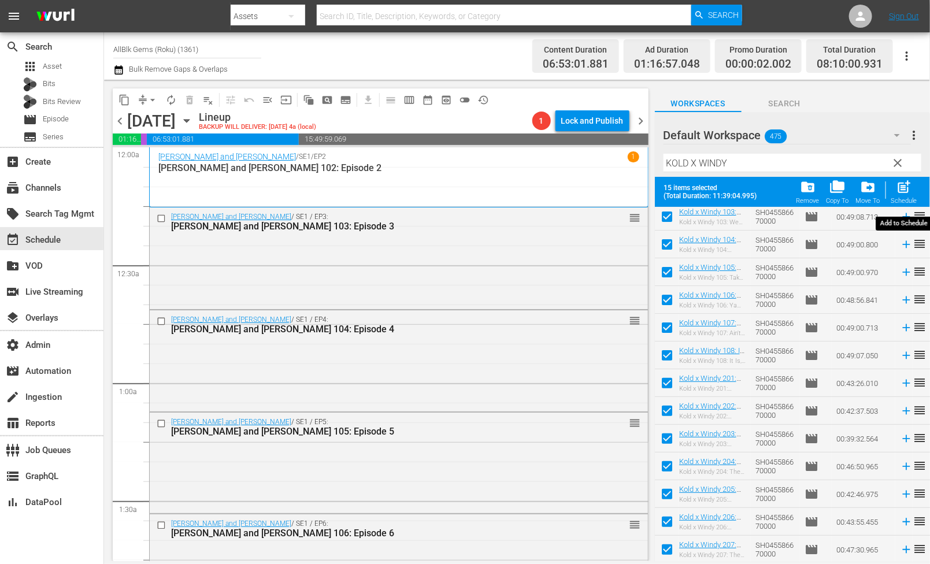
checkbox input "false"
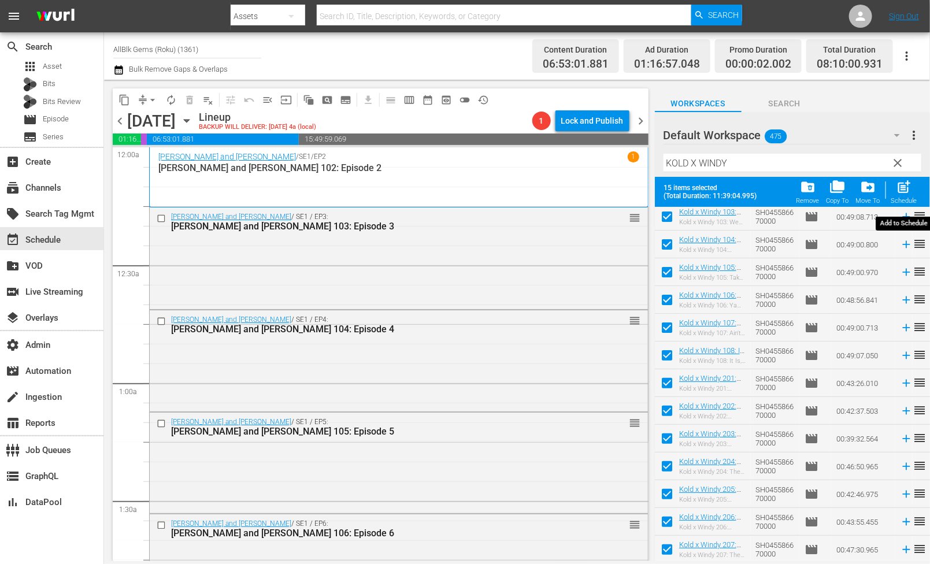
checkbox input "false"
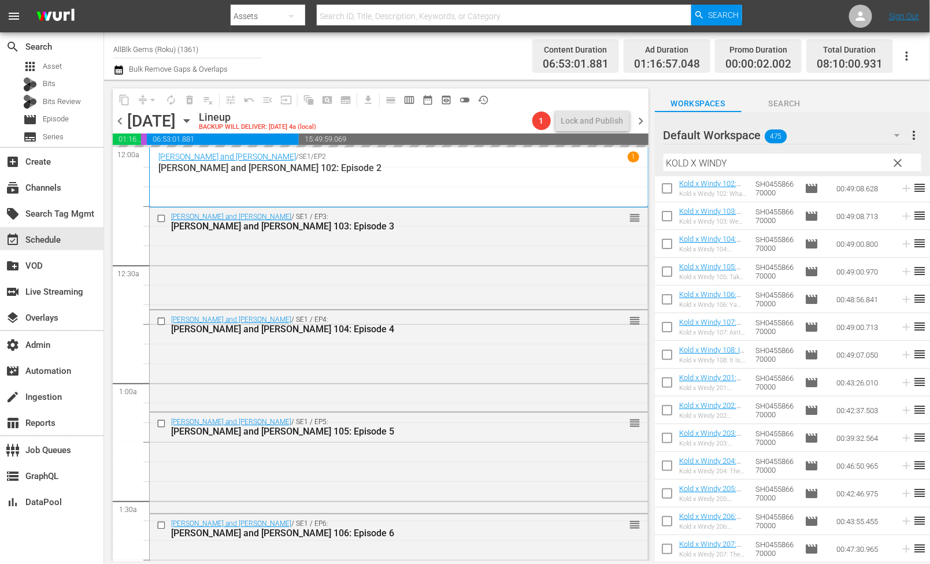
scroll to position [58, 0]
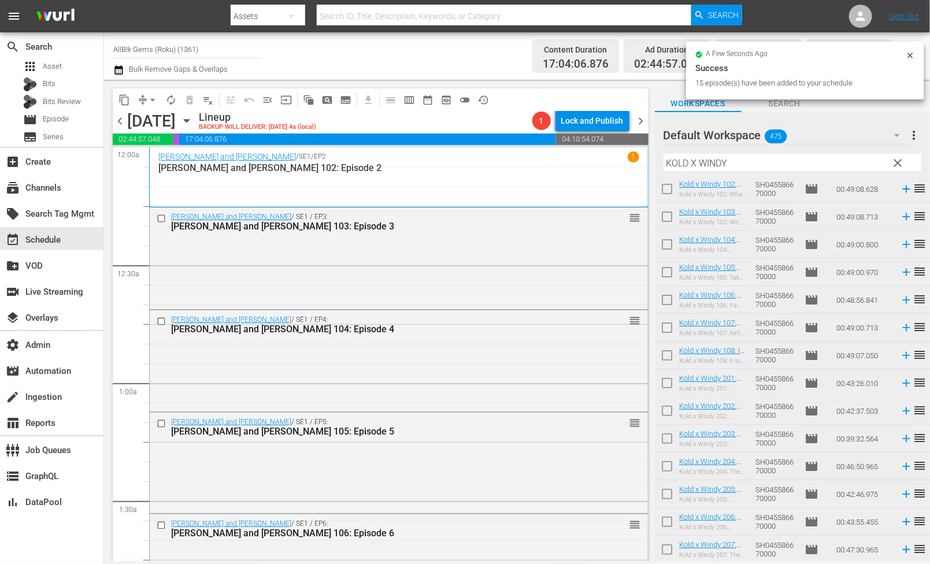
click at [730, 165] on input "KOLD X WINDY" at bounding box center [792, 163] width 258 height 18
paste input "5TH WARD"
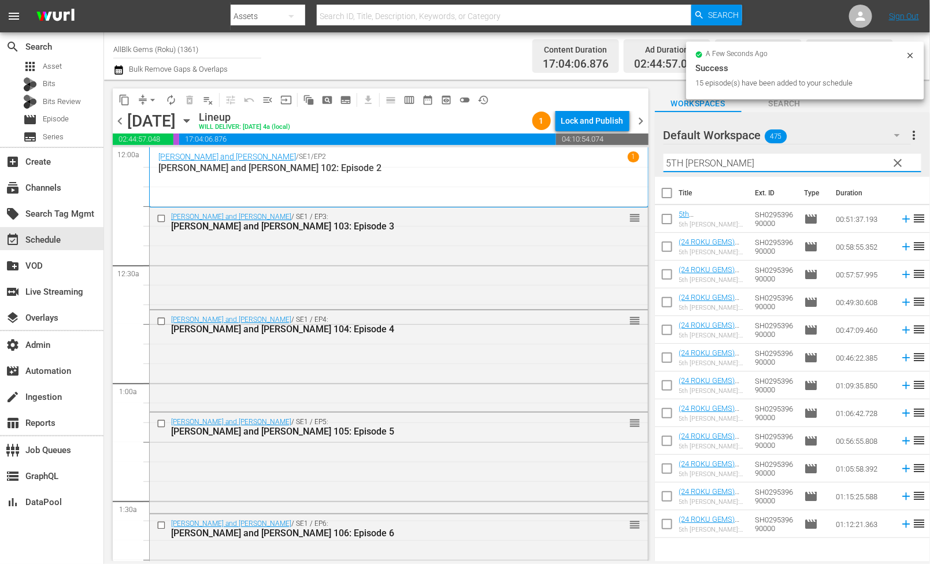
scroll to position [0, 0]
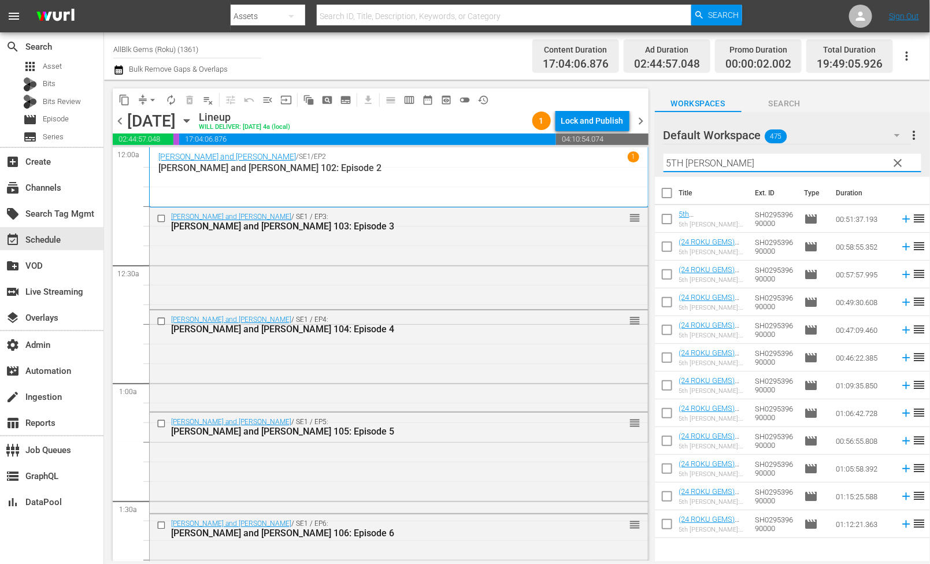
type input "5TH WARD"
click at [666, 198] on input "checkbox" at bounding box center [667, 195] width 24 height 24
checkbox input "true"
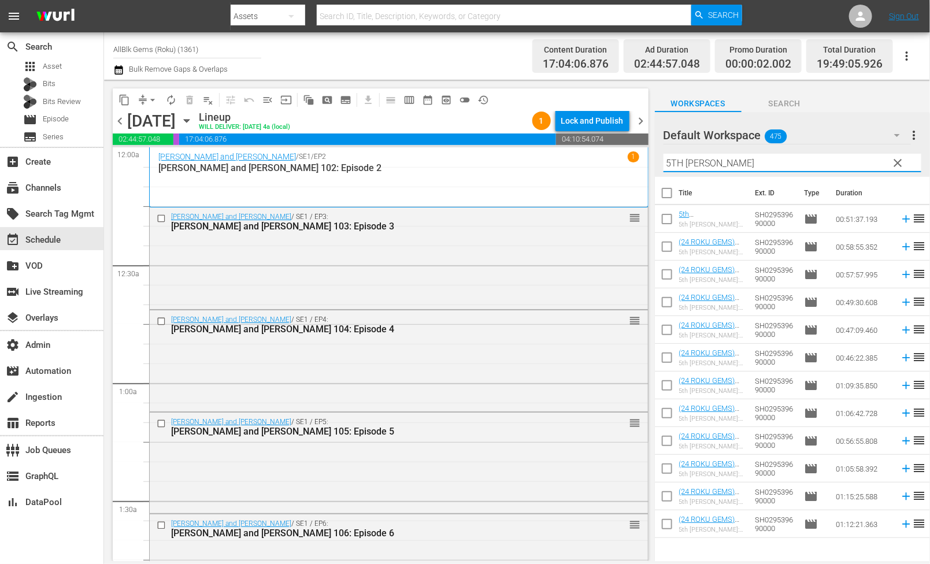
checkbox input "true"
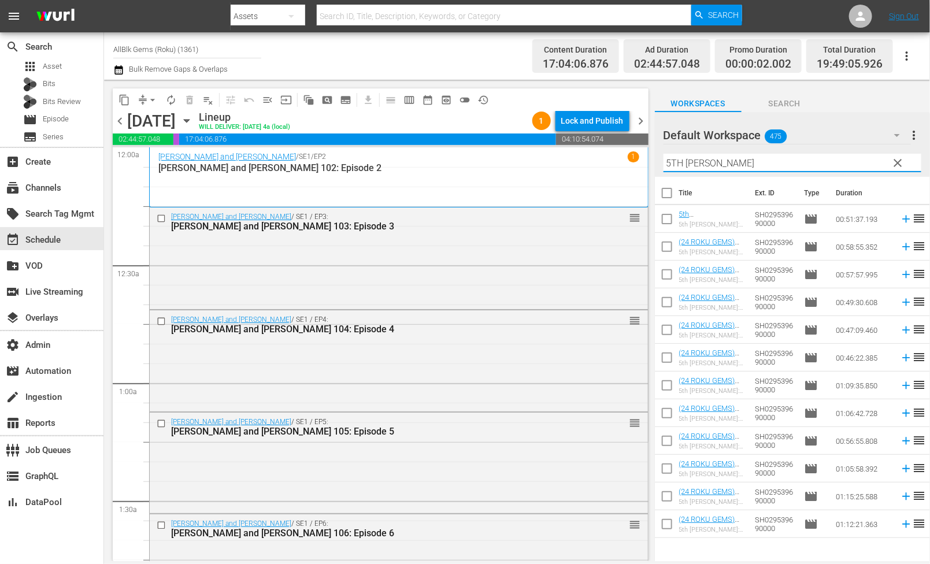
checkbox input "true"
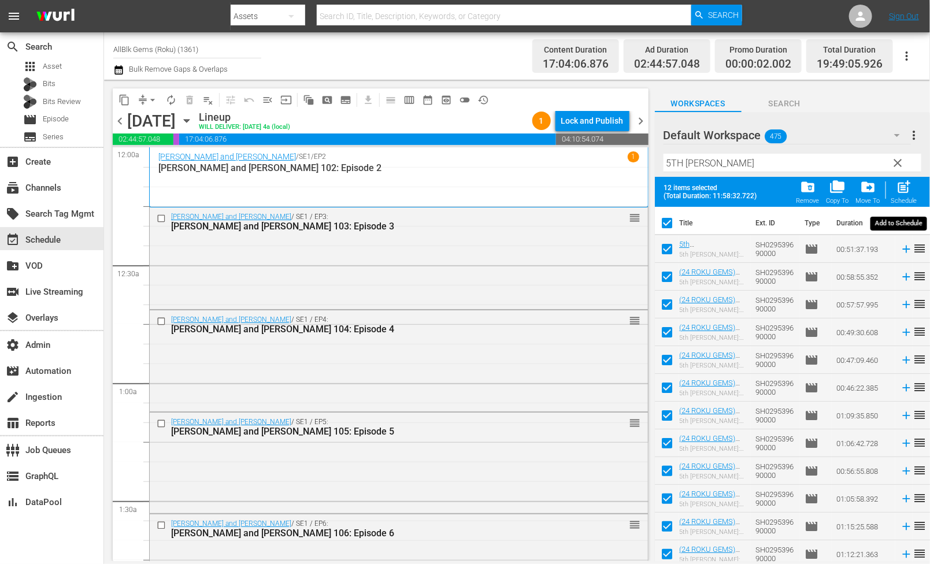
click at [907, 186] on span "post_add" at bounding box center [904, 187] width 16 height 16
checkbox input "false"
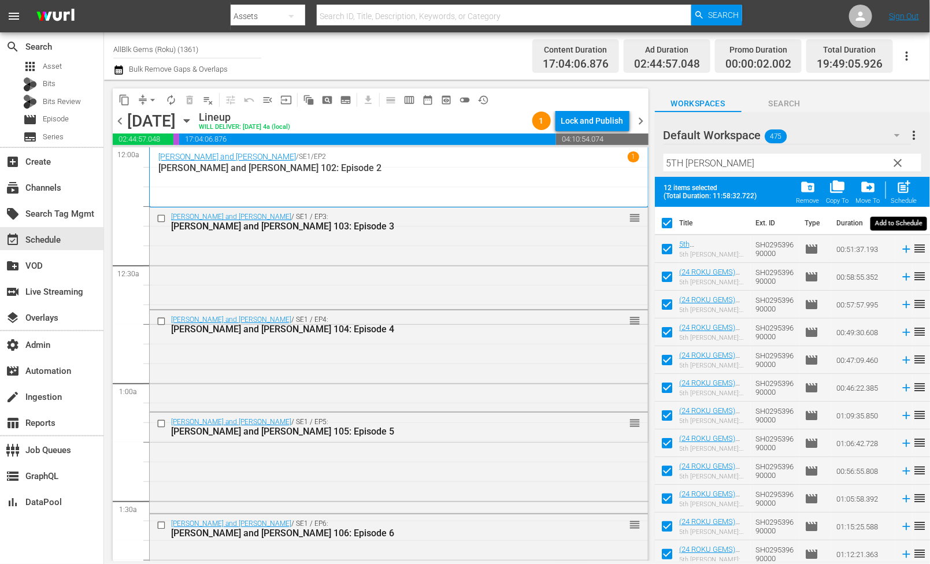
checkbox input "false"
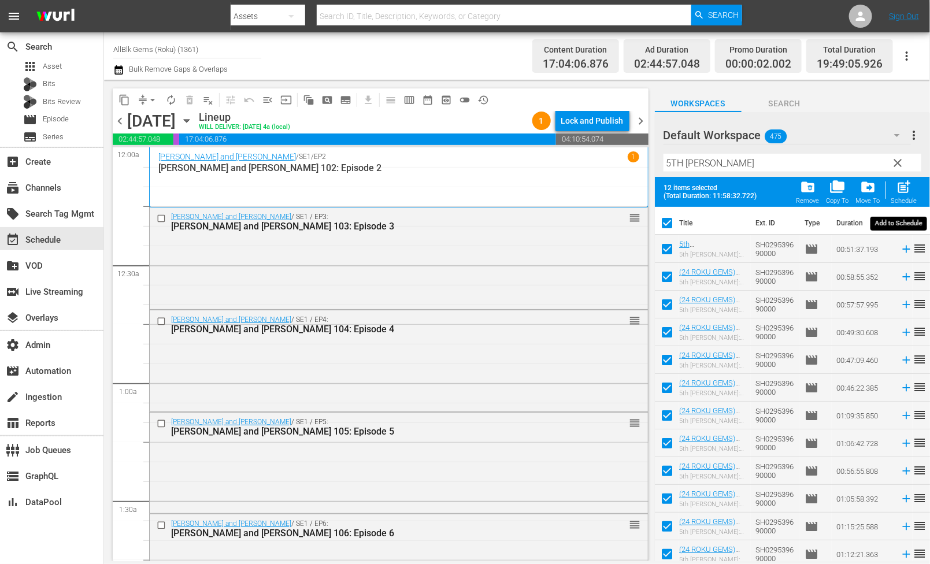
checkbox input "false"
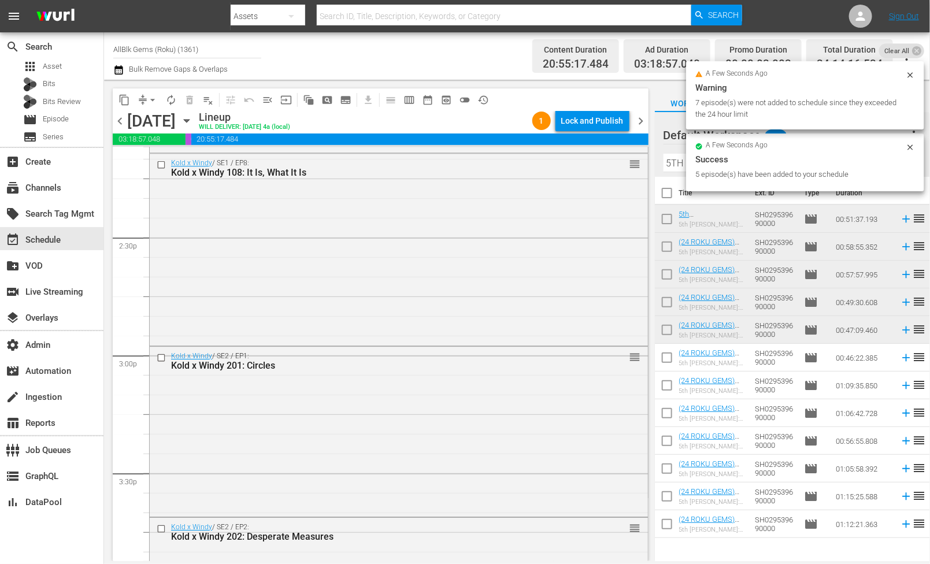
scroll to position [5360, 0]
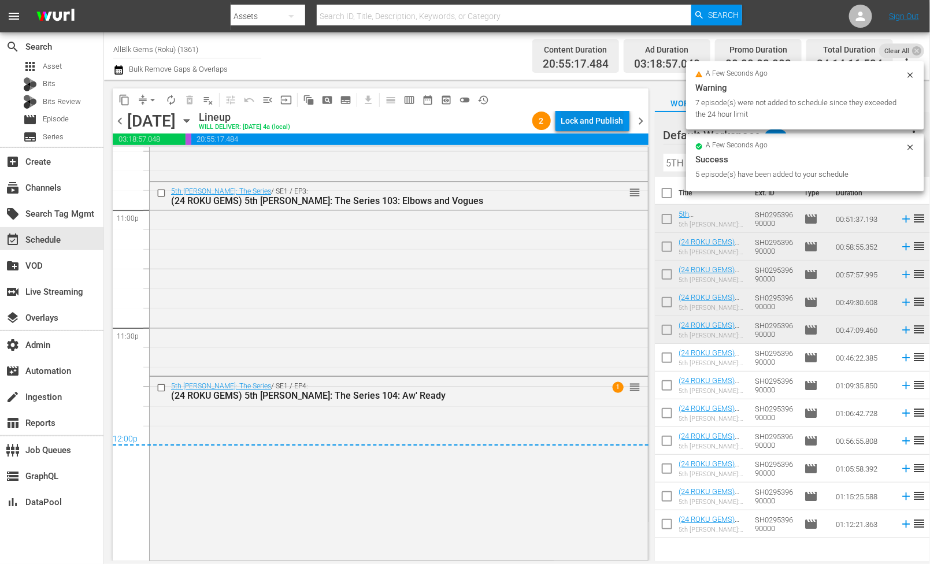
click at [603, 121] on div "Lock and Publish" at bounding box center [592, 120] width 62 height 21
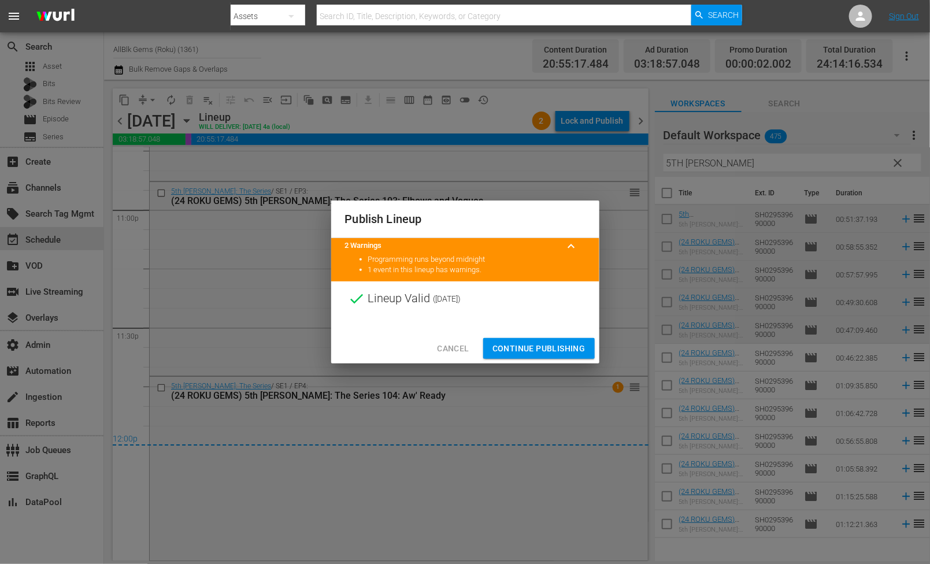
click at [552, 342] on span "Continue Publishing" at bounding box center [538, 349] width 93 height 14
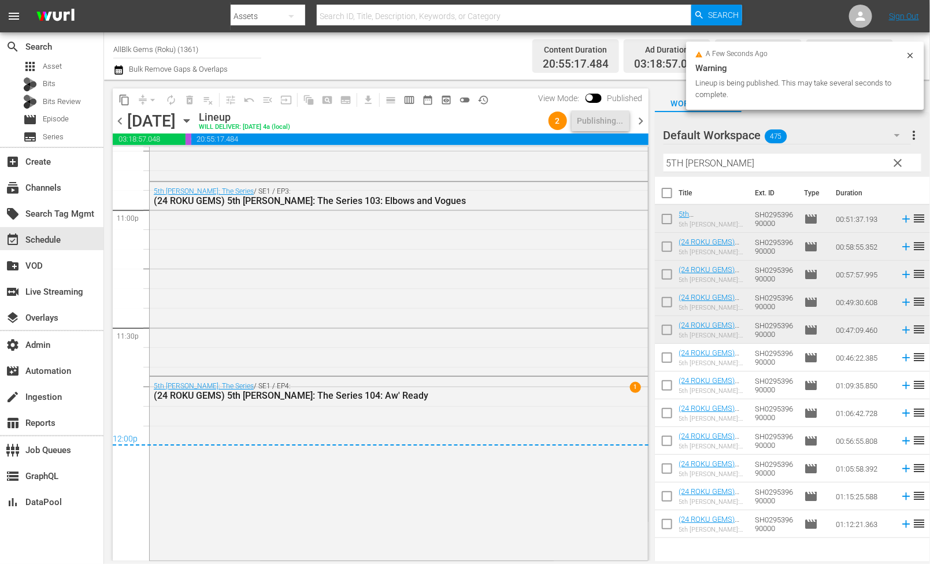
click at [646, 120] on span "chevron_right" at bounding box center [641, 121] width 14 height 14
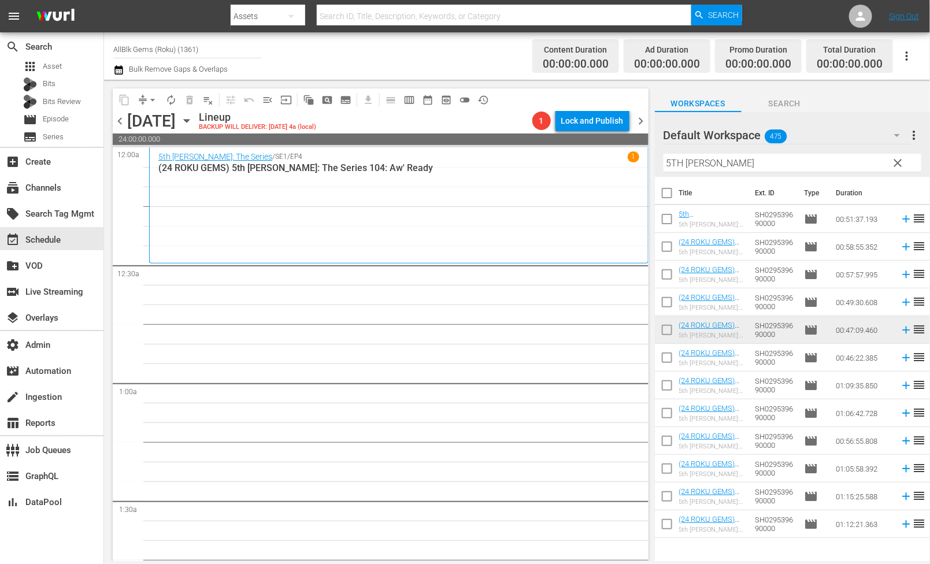
click at [659, 359] on input "checkbox" at bounding box center [667, 360] width 24 height 24
checkbox input "true"
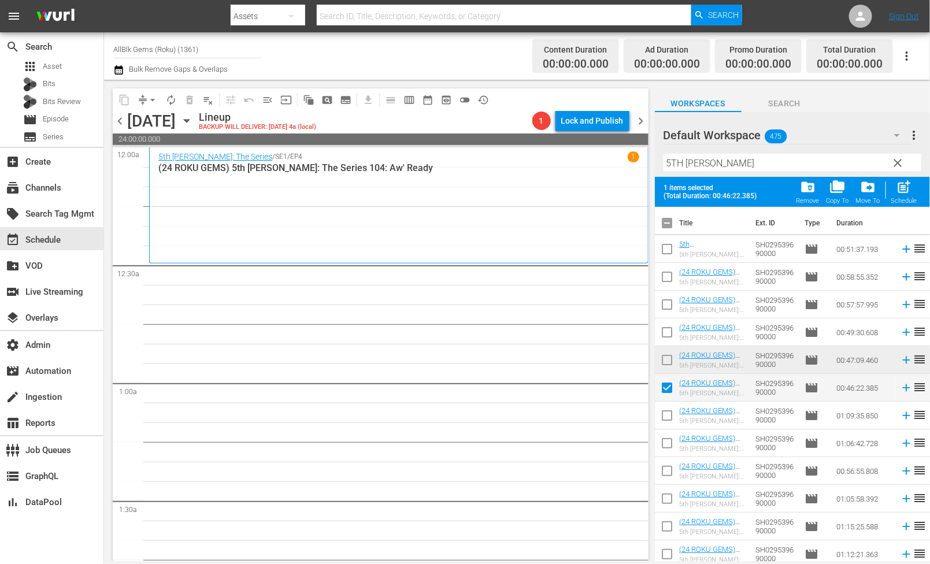
click at [662, 415] on input "checkbox" at bounding box center [667, 418] width 24 height 24
checkbox input "true"
click at [904, 192] on span "post_add" at bounding box center [904, 187] width 16 height 16
checkbox input "false"
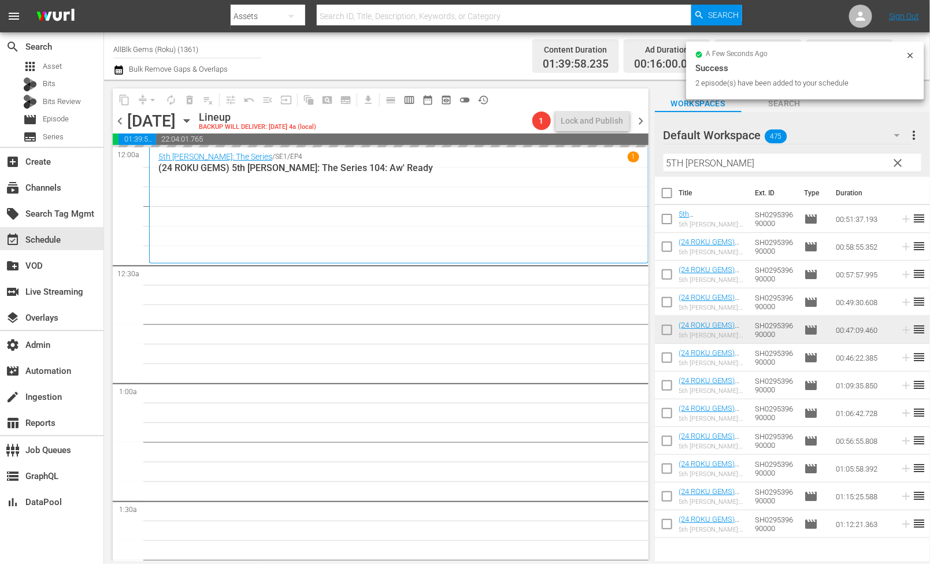
click at [667, 220] on input "checkbox" at bounding box center [667, 221] width 24 height 24
checkbox input "true"
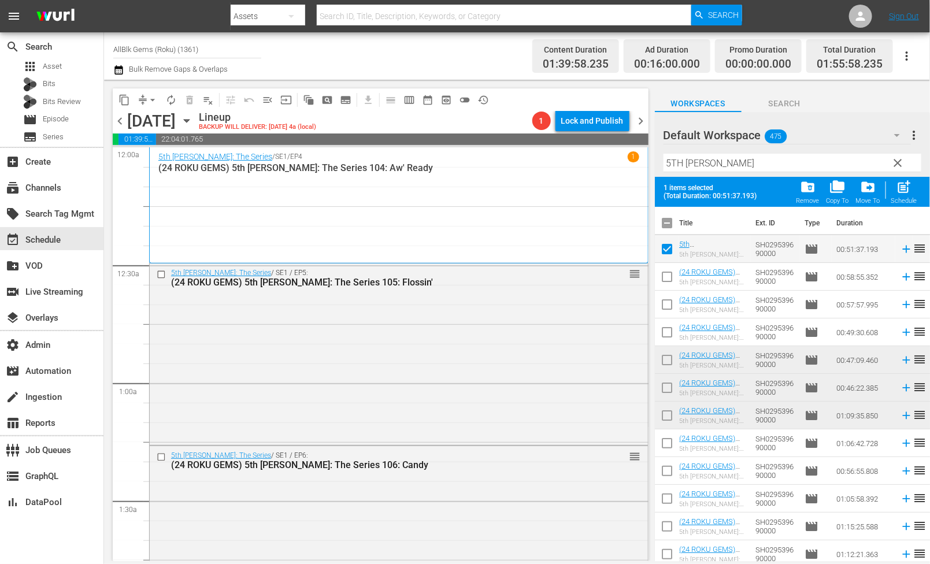
click at [668, 442] on input "checkbox" at bounding box center [667, 445] width 24 height 24
checkbox input "true"
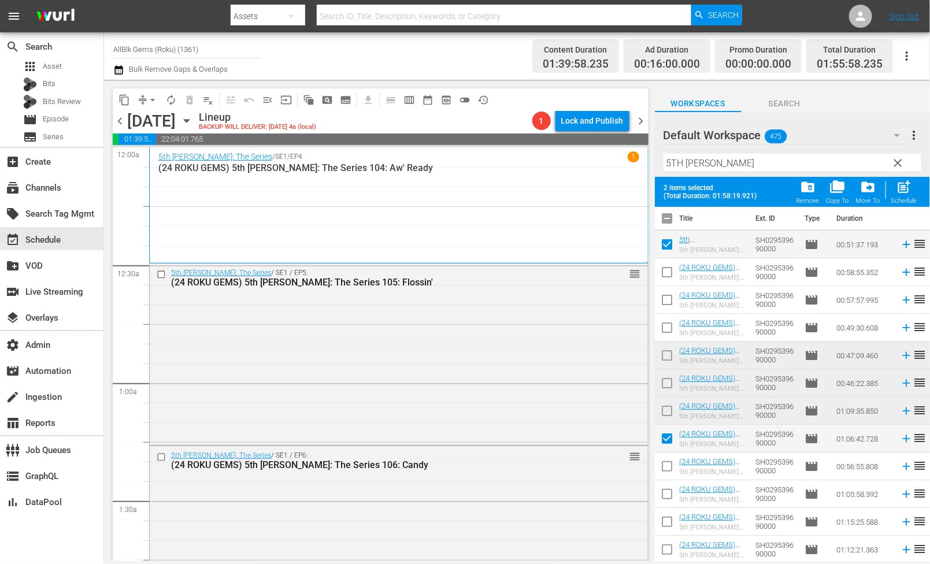
click at [666, 470] on input "checkbox" at bounding box center [667, 469] width 24 height 24
checkbox input "true"
click at [664, 504] on input "checkbox" at bounding box center [667, 496] width 24 height 24
checkbox input "true"
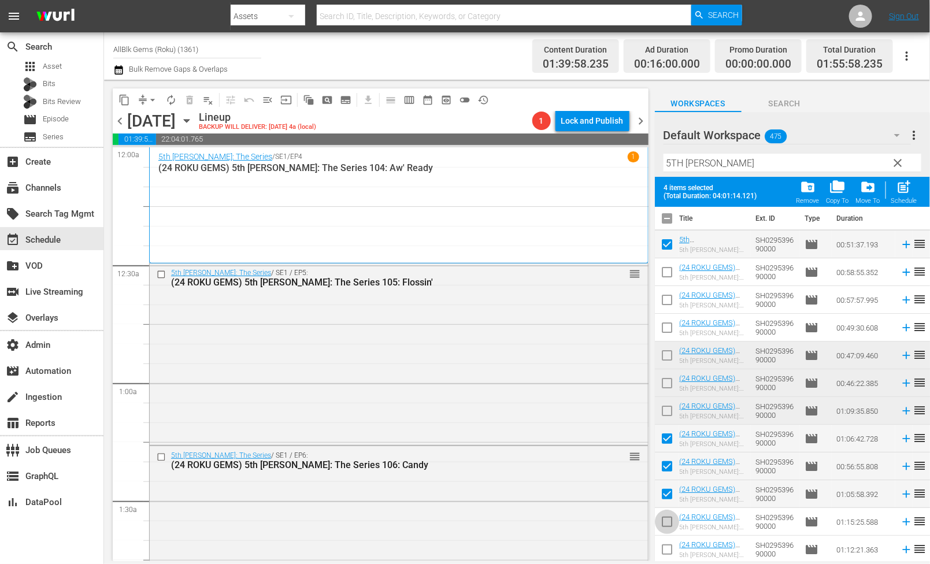
click at [664, 528] on input "checkbox" at bounding box center [667, 524] width 24 height 24
checkbox input "true"
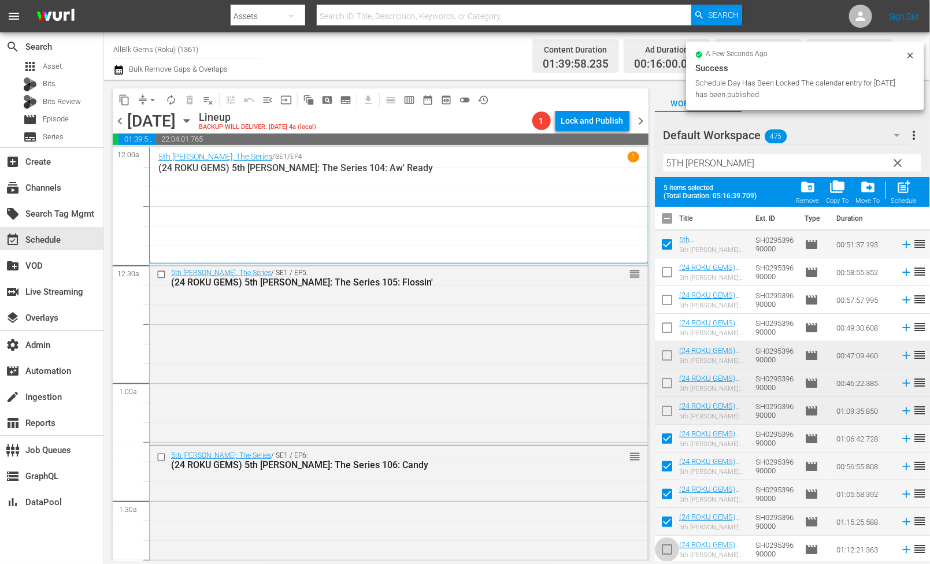
click at [665, 546] on input "checkbox" at bounding box center [667, 552] width 24 height 24
checkbox input "true"
click at [907, 192] on span "post_add" at bounding box center [904, 187] width 16 height 16
checkbox input "false"
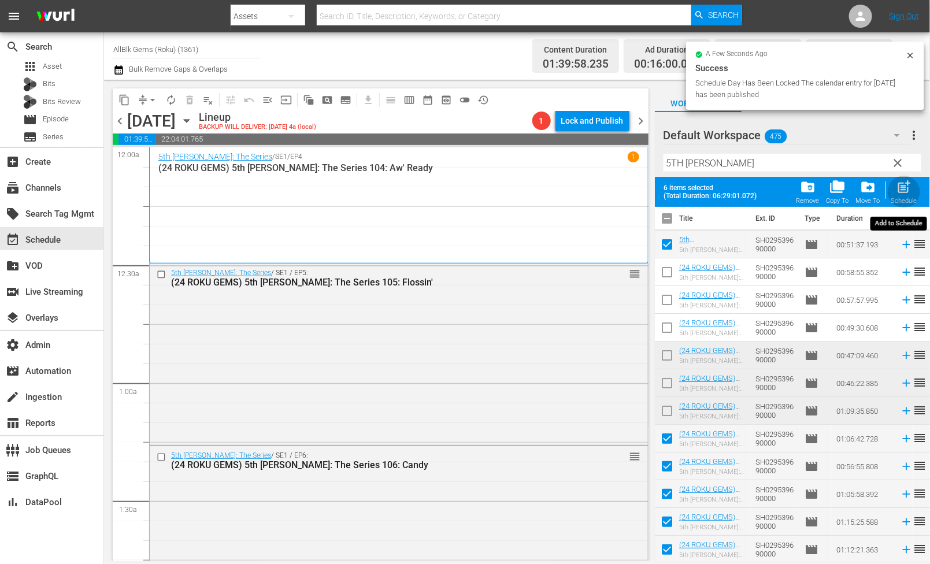
checkbox input "false"
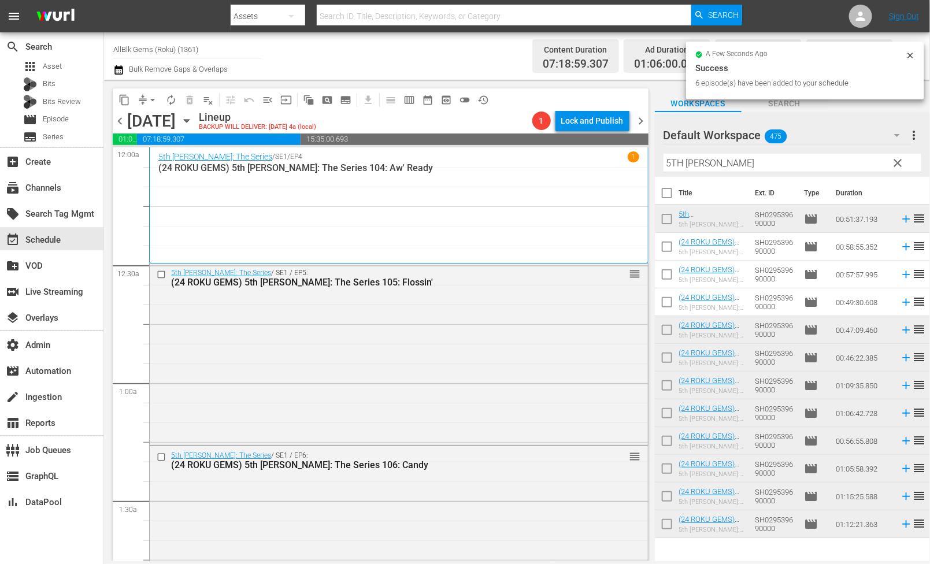
click at [751, 163] on input "5TH WARD" at bounding box center [792, 163] width 258 height 18
paste input "JUDGE ME NOT"
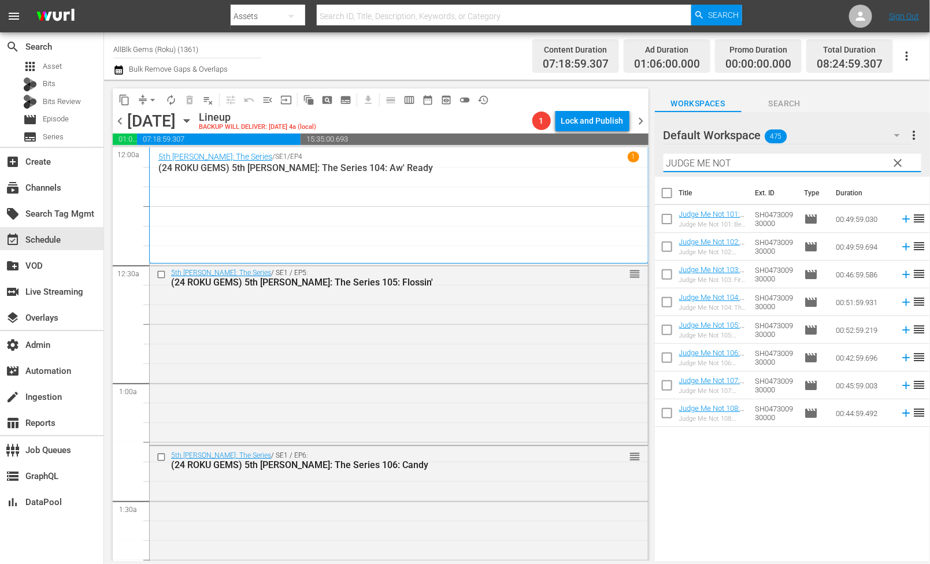
type input "JUDGE ME NOT"
click at [668, 198] on input "checkbox" at bounding box center [667, 195] width 24 height 24
checkbox input "true"
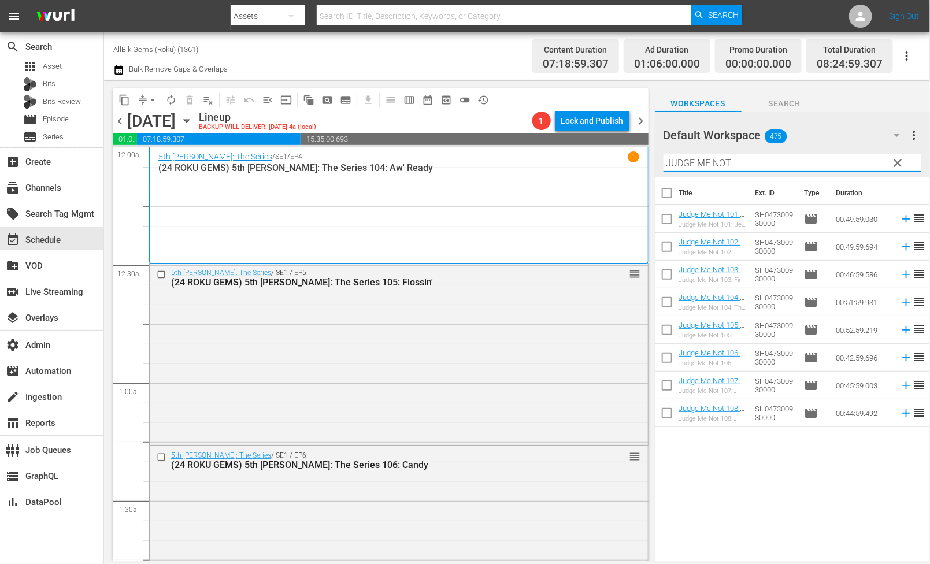
checkbox input "true"
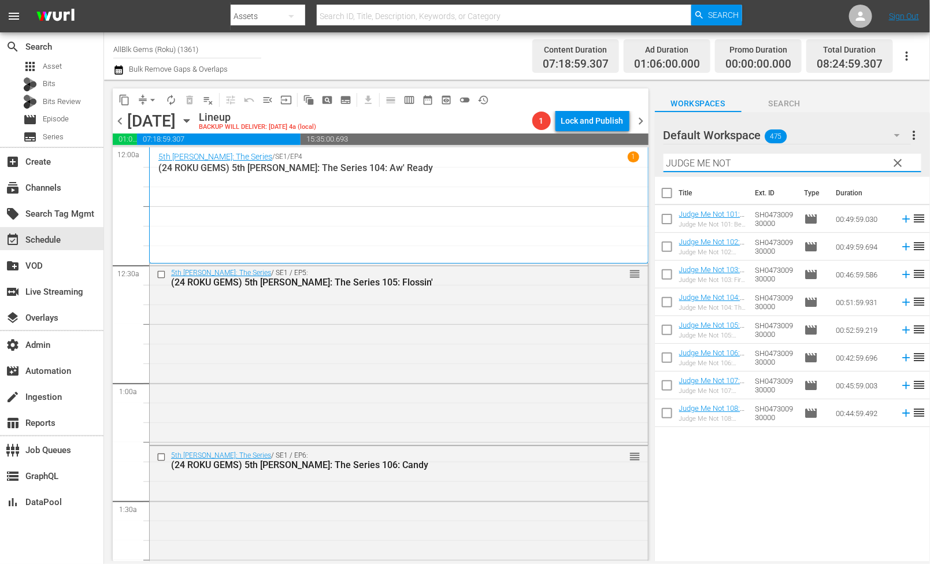
checkbox input "true"
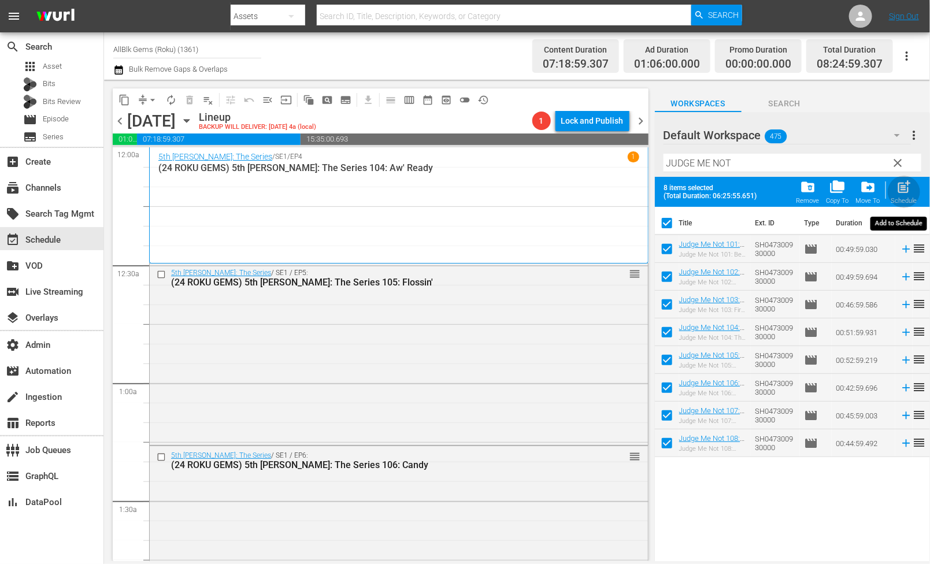
click at [896, 186] on div "post_add Schedule" at bounding box center [904, 191] width 26 height 25
checkbox input "false"
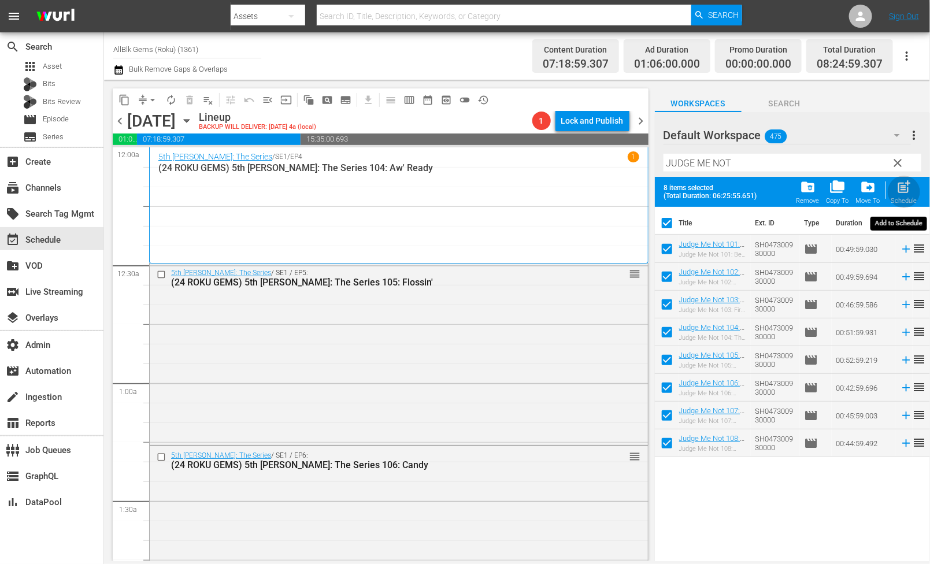
checkbox input "false"
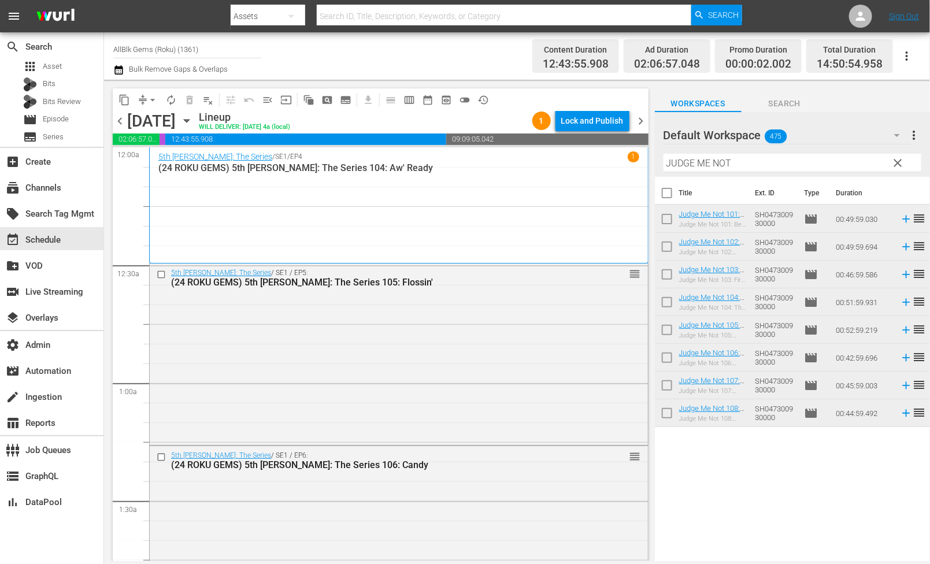
click at [737, 166] on input "JUDGE ME NOT" at bounding box center [792, 163] width 258 height 18
paste input "ACQUELINE AND JILLY"
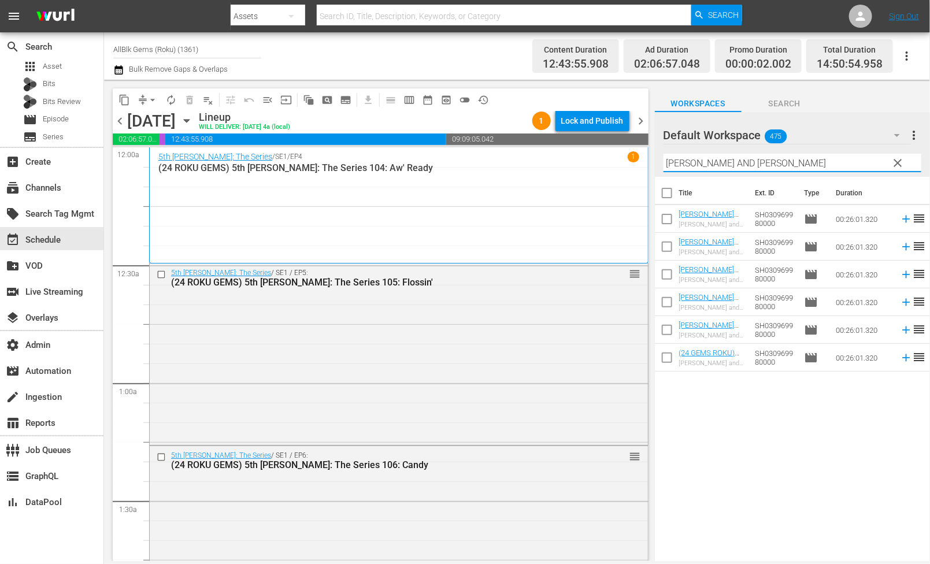
type input "[PERSON_NAME] AND [PERSON_NAME]"
click at [671, 361] on input "checkbox" at bounding box center [667, 360] width 24 height 24
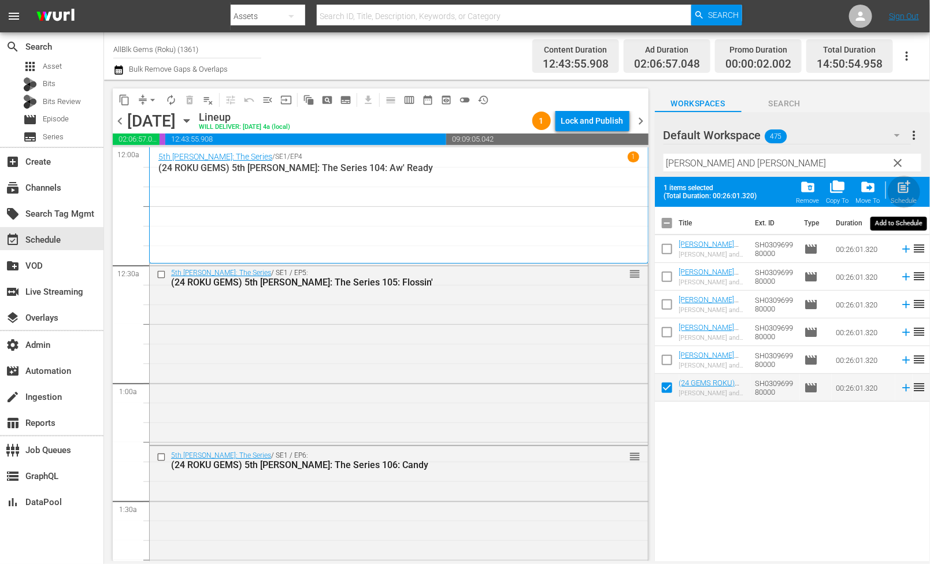
click at [897, 190] on span "post_add" at bounding box center [904, 187] width 16 height 16
checkbox input "false"
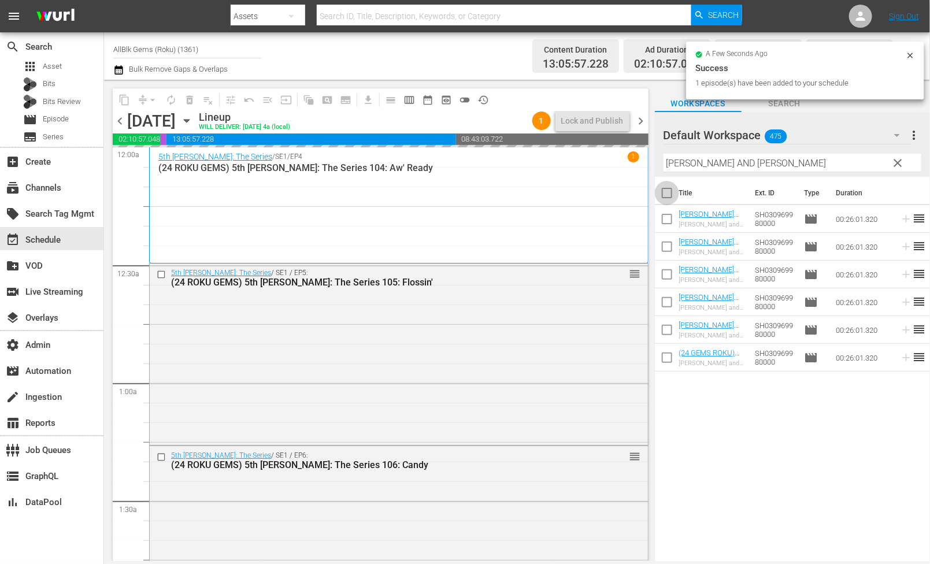
click at [672, 196] on input "checkbox" at bounding box center [667, 195] width 24 height 24
checkbox input "true"
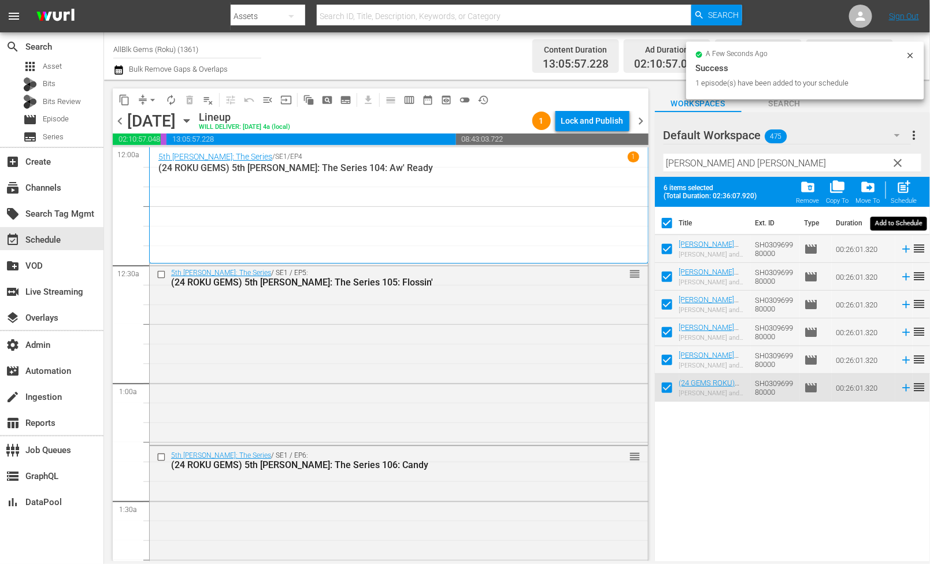
click at [903, 187] on span "post_add" at bounding box center [904, 187] width 16 height 16
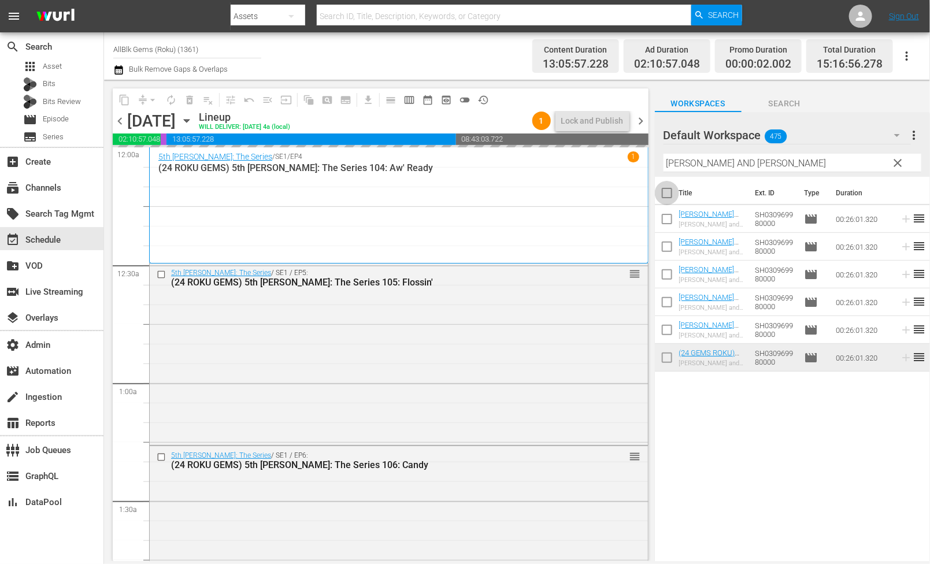
click at [662, 194] on input "checkbox" at bounding box center [667, 195] width 24 height 24
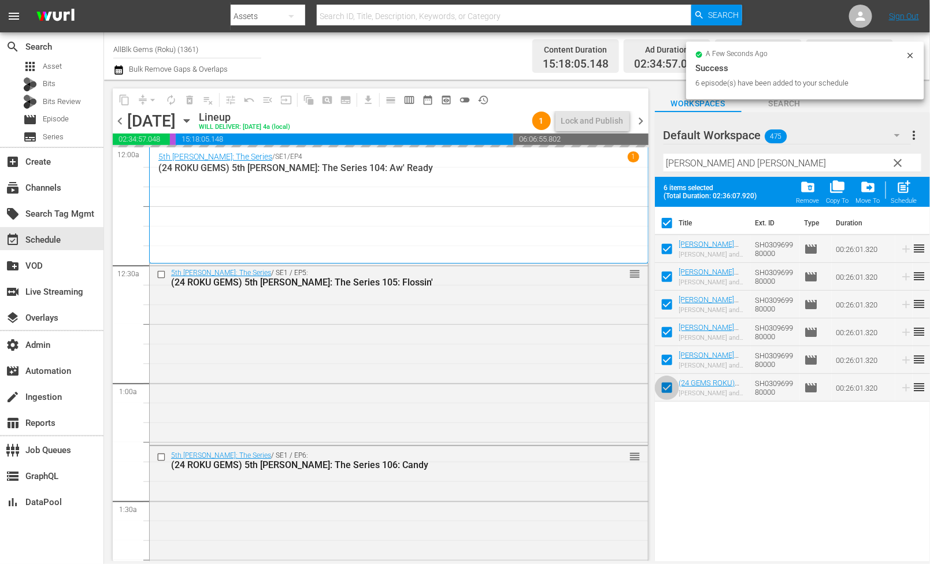
click at [668, 389] on input "checkbox" at bounding box center [667, 390] width 24 height 24
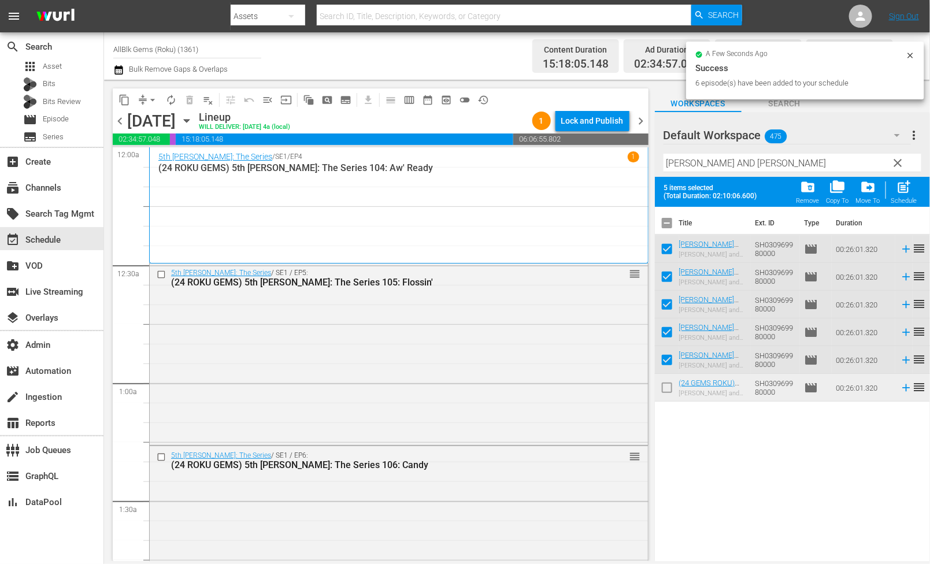
click at [897, 207] on th "Duration" at bounding box center [863, 223] width 69 height 32
click at [904, 196] on div "post_add Schedule" at bounding box center [904, 191] width 26 height 25
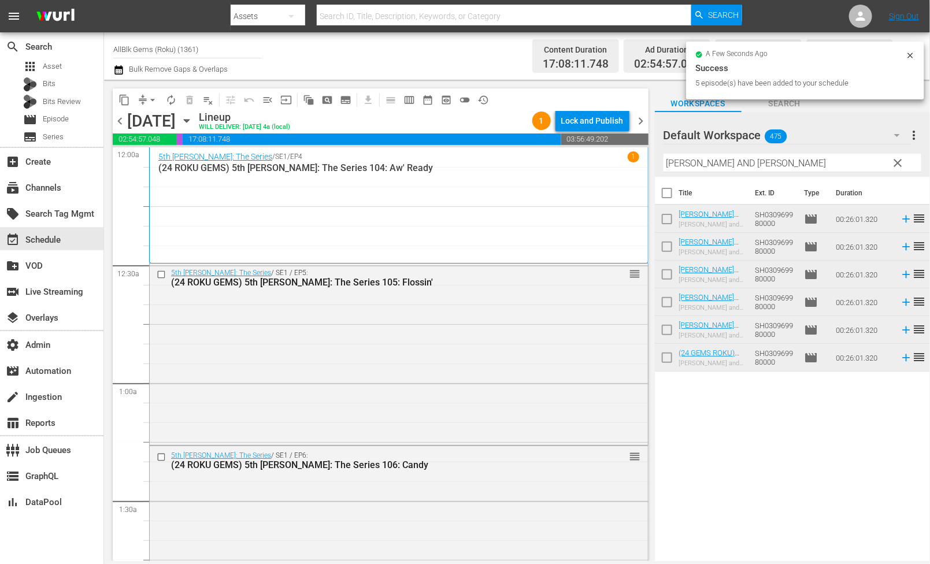
click at [711, 166] on input "[PERSON_NAME] AND [PERSON_NAME]" at bounding box center [792, 163] width 258 height 18
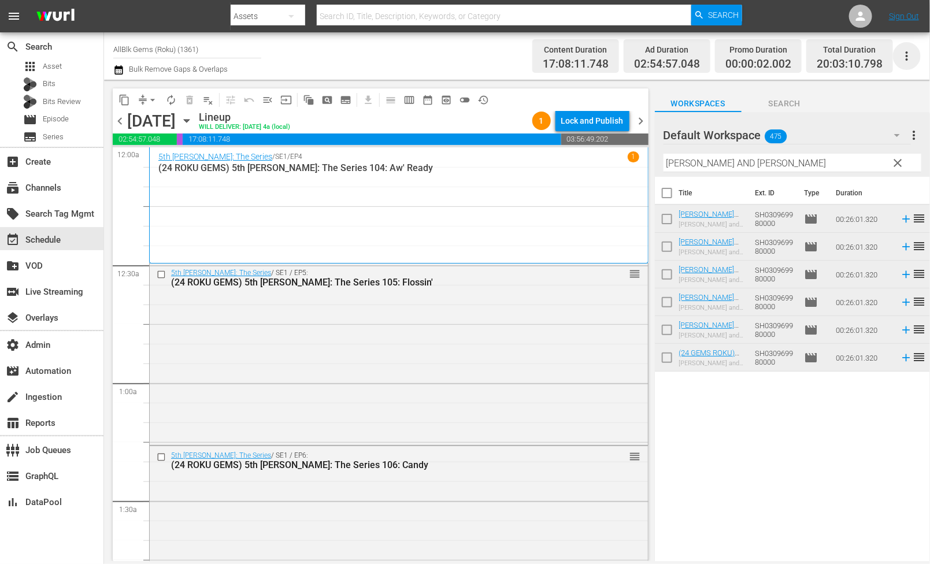
click at [906, 59] on icon "button" at bounding box center [907, 56] width 14 height 14
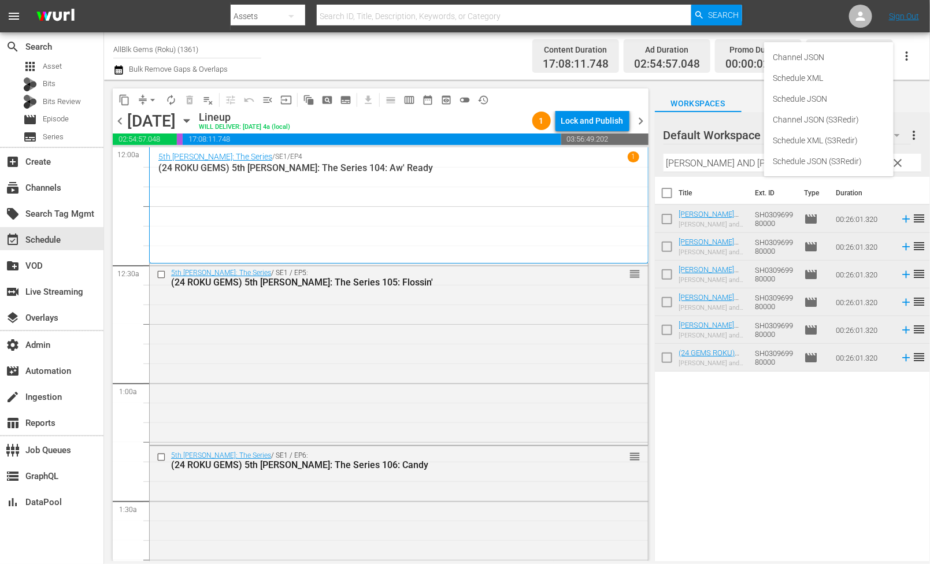
click at [481, 61] on div "Channel Title AllBlk Gems (Roku) (1361) Bulk Remove Gaps & Overlaps" at bounding box center [320, 56] width 414 height 42
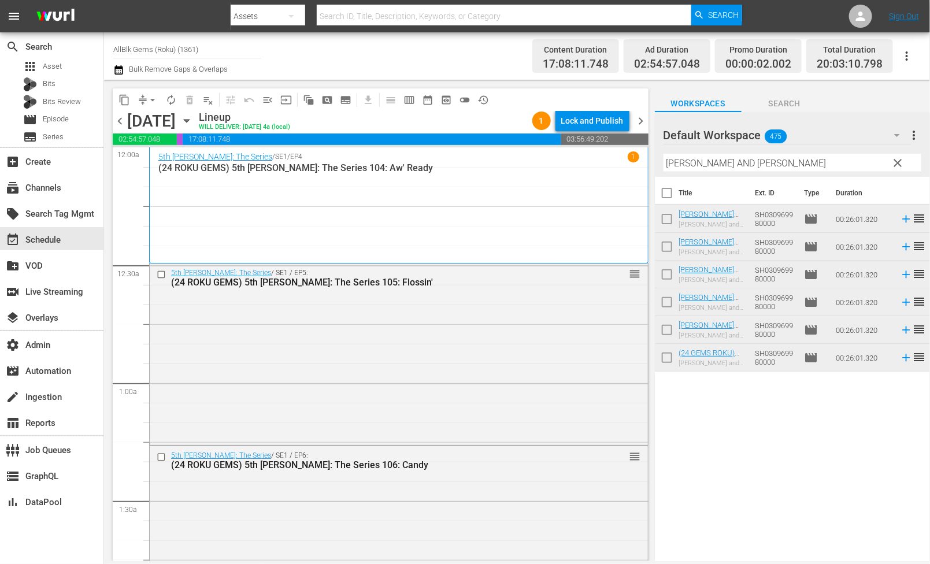
click at [741, 161] on input "[PERSON_NAME] AND [PERSON_NAME]" at bounding box center [792, 163] width 258 height 18
paste input "40 & SINGLE"
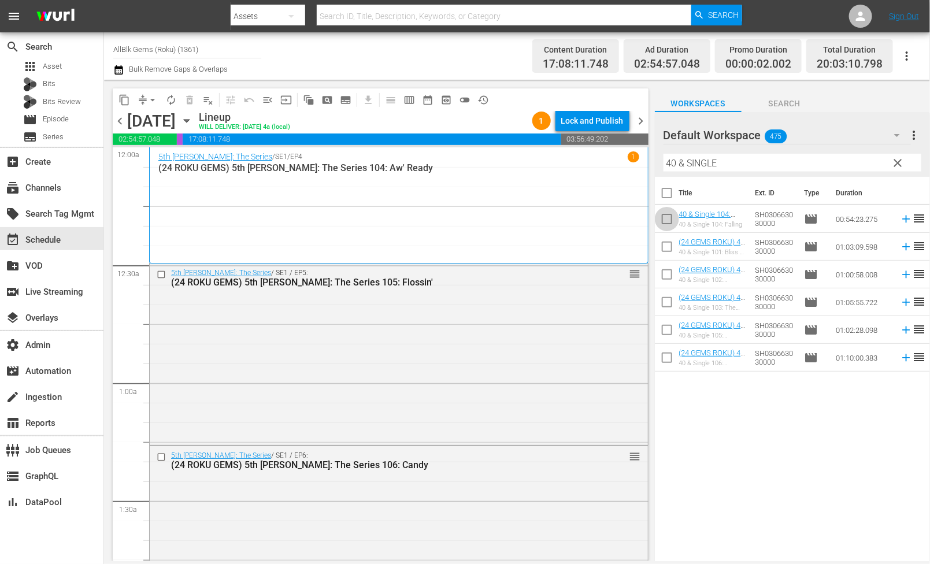
click at [672, 217] on input "checkbox" at bounding box center [667, 221] width 24 height 24
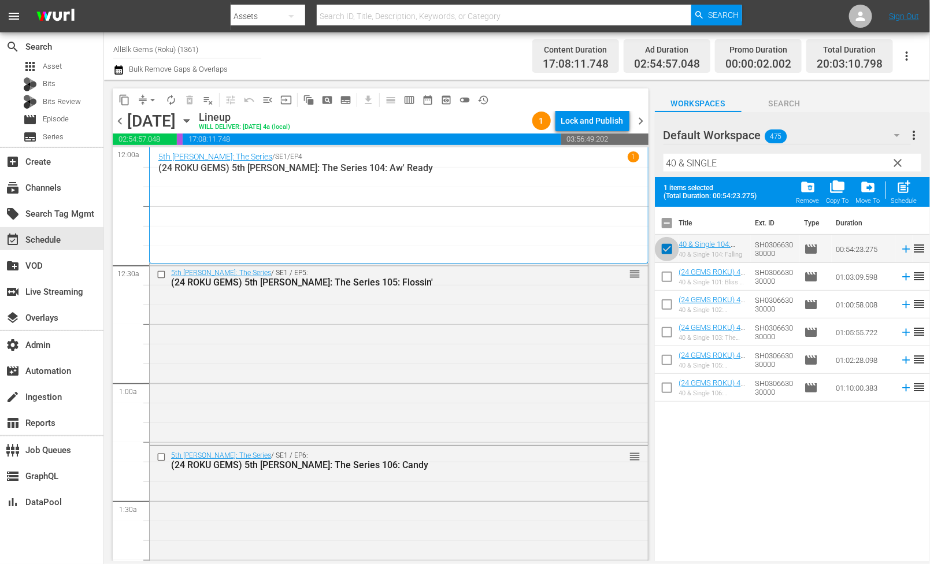
click at [669, 241] on input "checkbox" at bounding box center [667, 251] width 24 height 24
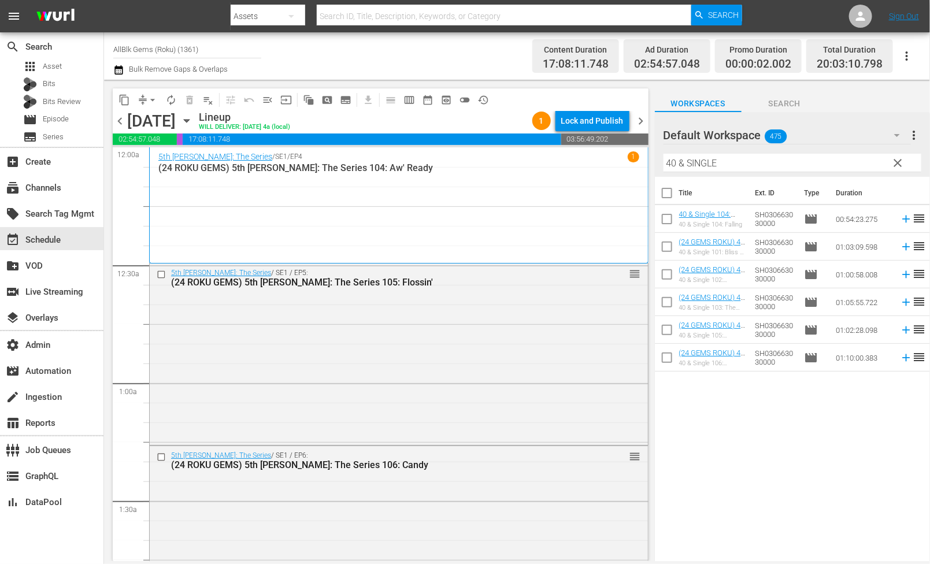
click at [663, 197] on input "checkbox" at bounding box center [667, 195] width 24 height 24
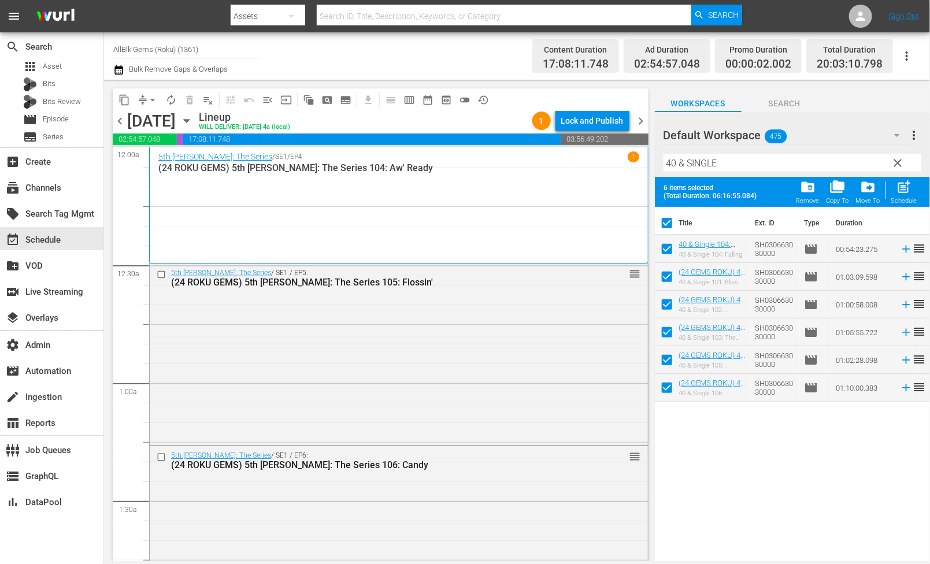
click at [670, 247] on input "checkbox" at bounding box center [667, 251] width 24 height 24
click at [667, 247] on input "checkbox" at bounding box center [667, 251] width 24 height 24
click at [907, 186] on span "post_add" at bounding box center [904, 187] width 16 height 16
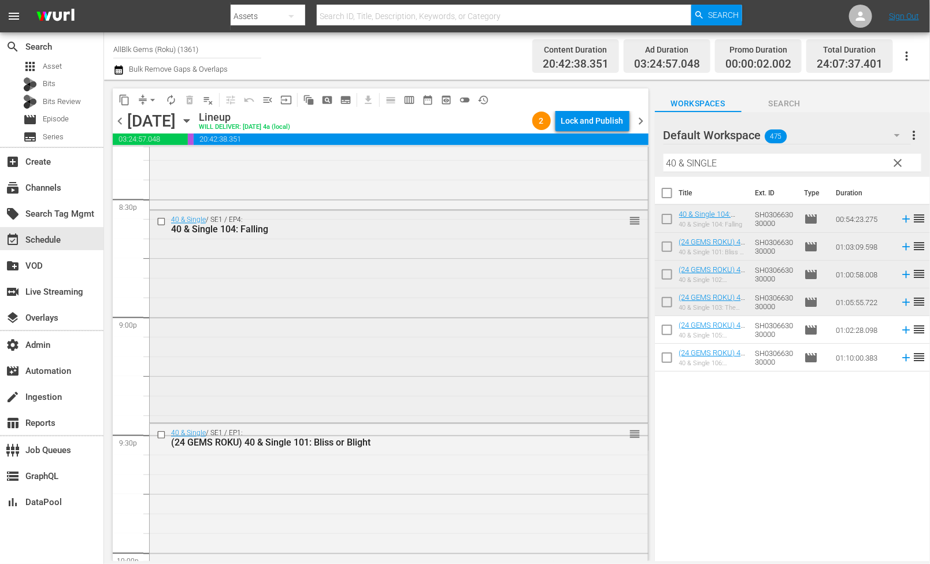
scroll to position [4787, 0]
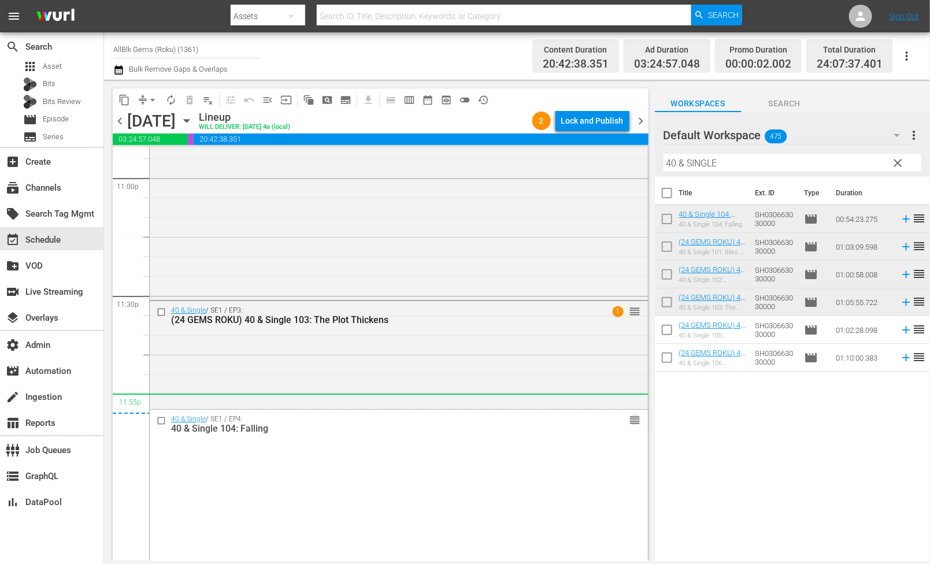
drag, startPoint x: 633, startPoint y: 214, endPoint x: 559, endPoint y: 397, distance: 196.8
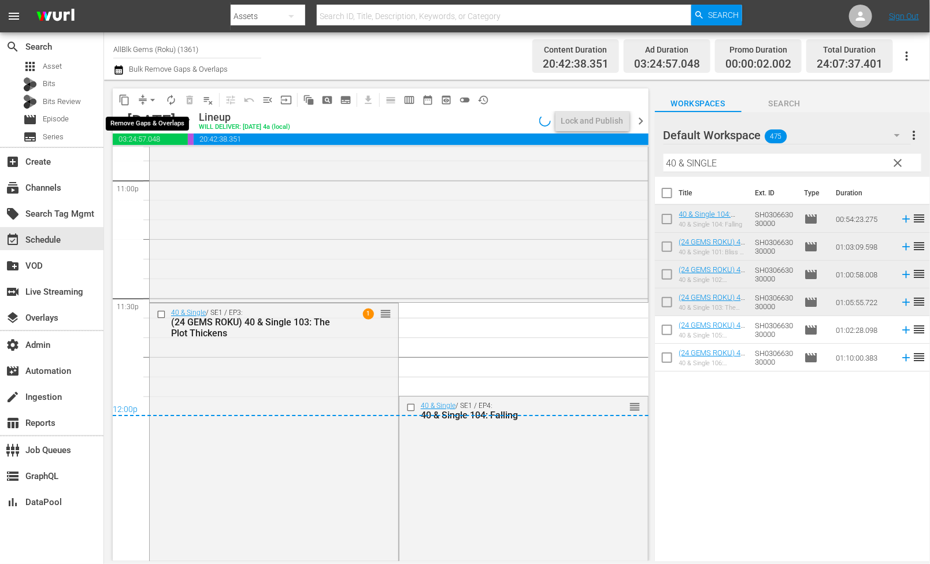
scroll to position [5410, 0]
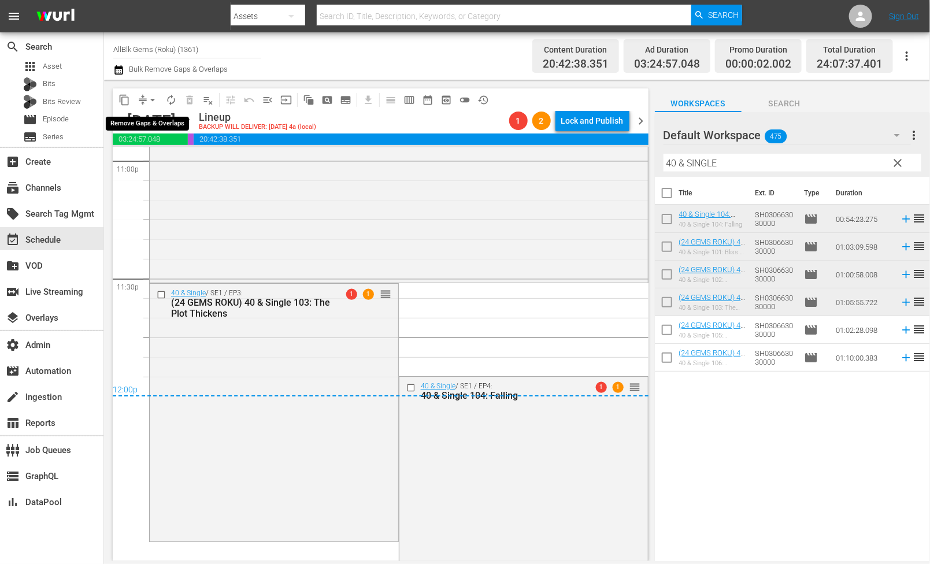
click at [154, 100] on span "arrow_drop_down" at bounding box center [153, 100] width 12 height 12
click at [159, 159] on li "Align to End of Previous Day" at bounding box center [152, 160] width 121 height 19
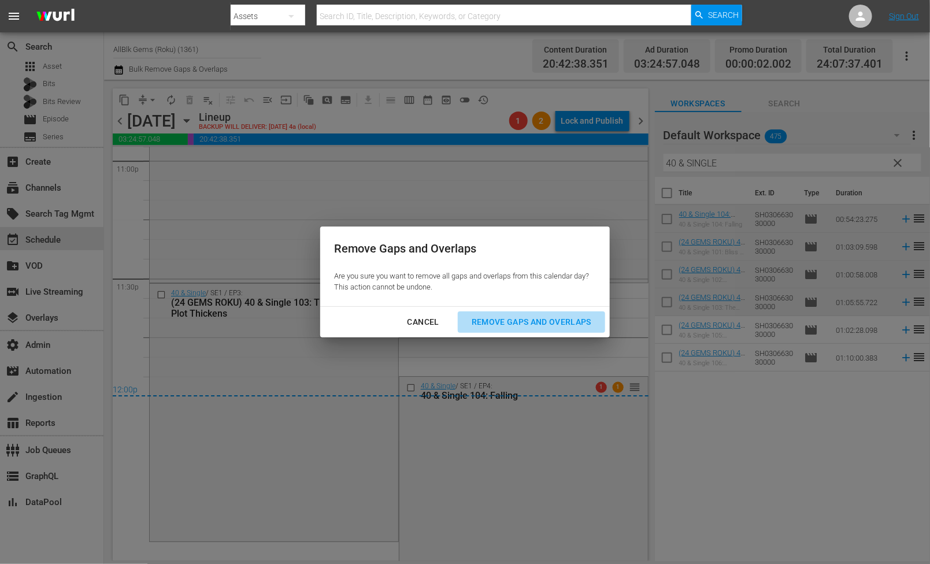
click at [528, 322] on div "Remove Gaps and Overlaps" at bounding box center [531, 322] width 138 height 14
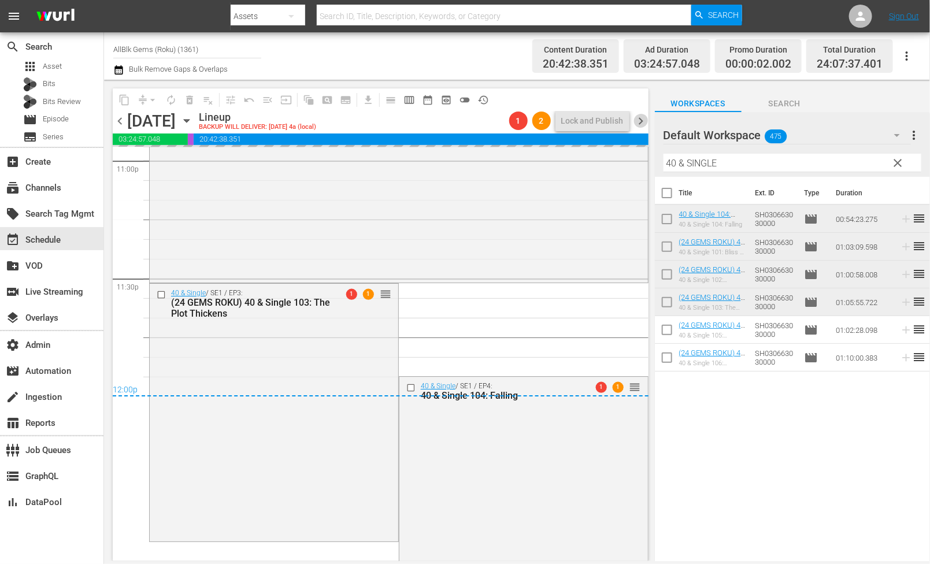
drag, startPoint x: 645, startPoint y: 124, endPoint x: 666, endPoint y: 125, distance: 20.9
click at [644, 123] on span "chevron_right" at bounding box center [641, 121] width 14 height 14
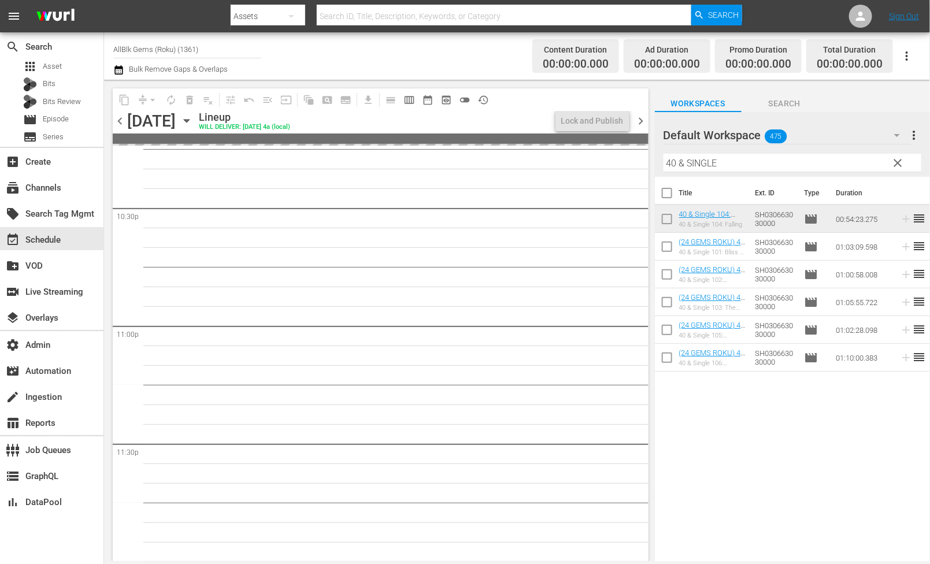
scroll to position [5244, 0]
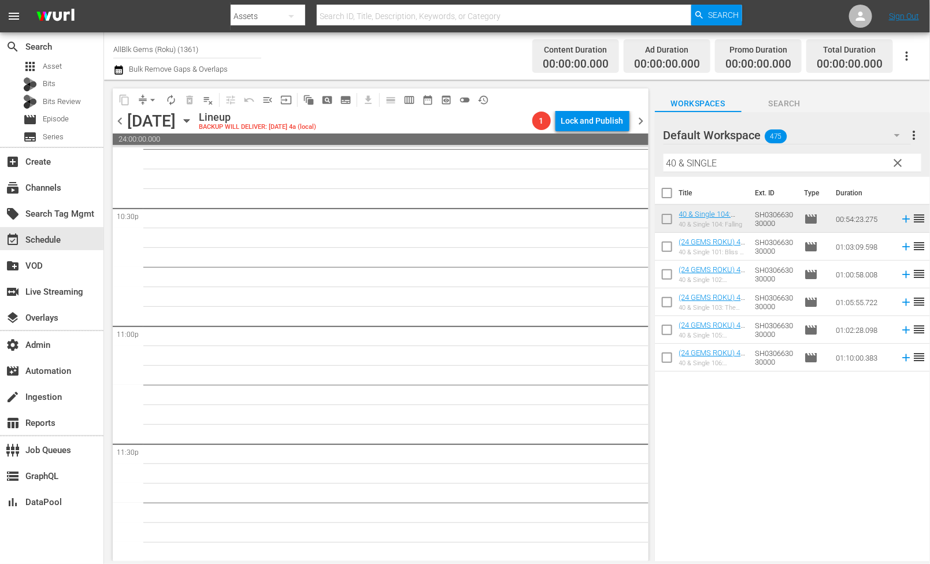
click at [743, 167] on input "40 & SINGLE" at bounding box center [792, 163] width 258 height 18
paste input "Drowning"
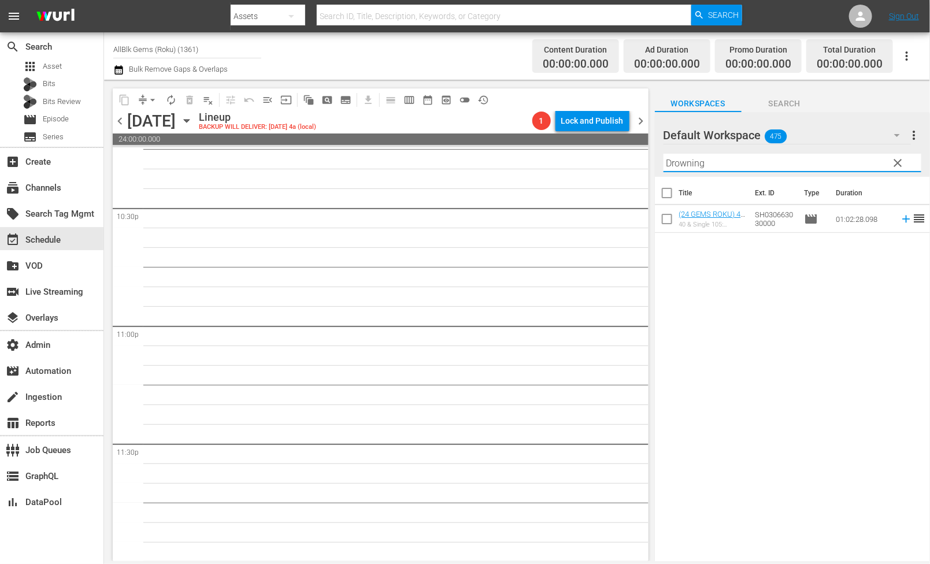
click at [661, 220] on input "checkbox" at bounding box center [667, 221] width 24 height 24
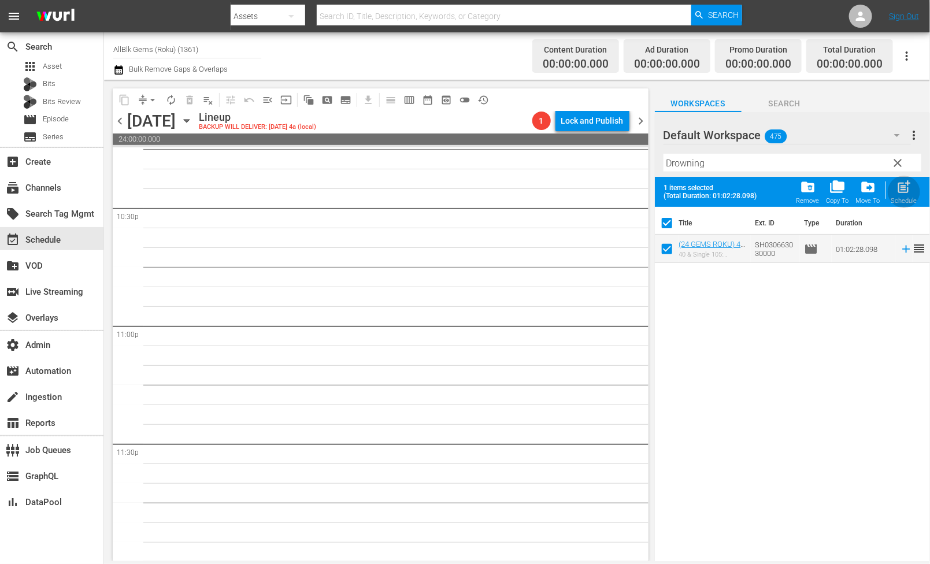
click at [899, 192] on span "post_add" at bounding box center [904, 187] width 16 height 16
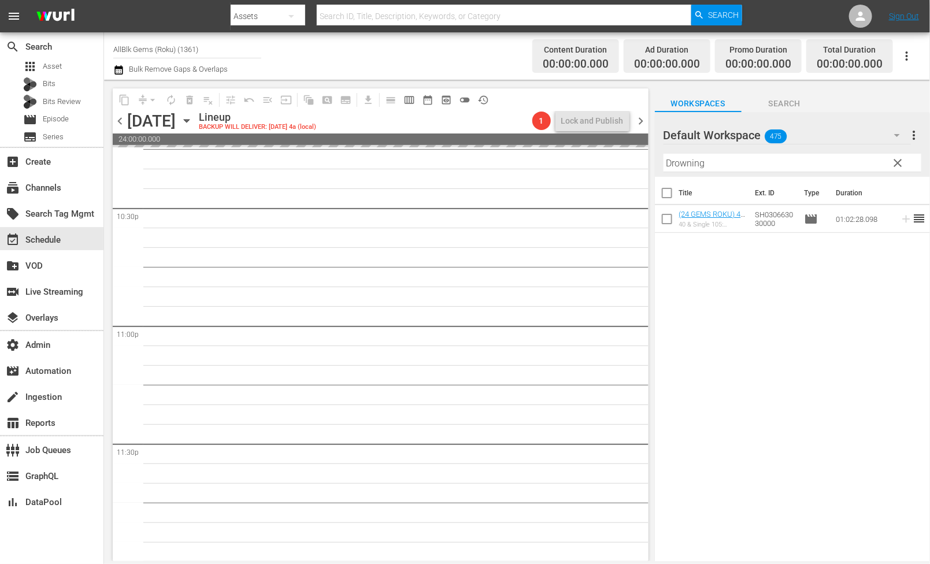
click at [895, 153] on button "clear" at bounding box center [897, 162] width 18 height 18
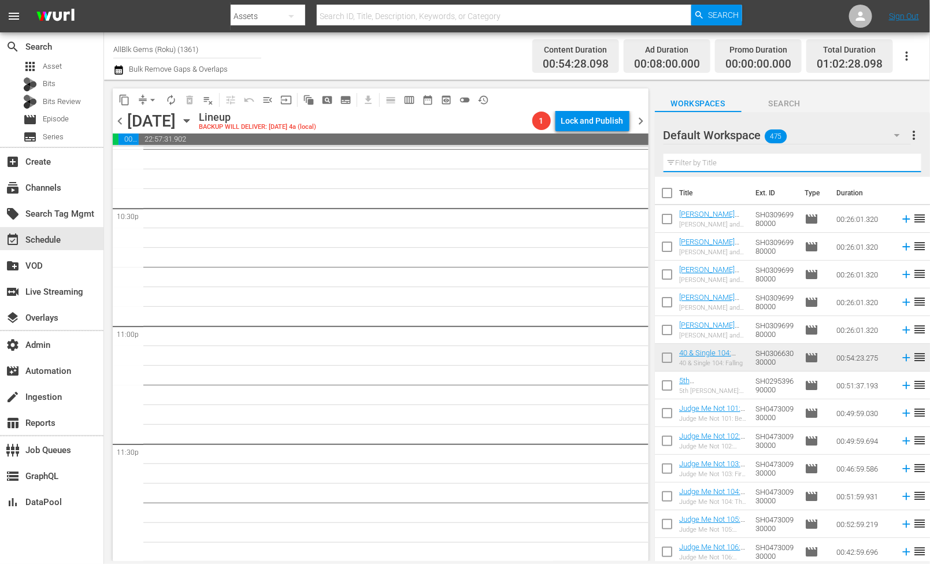
click at [741, 163] on input "text" at bounding box center [792, 163] width 258 height 18
paste input "Daddy'S Girl"
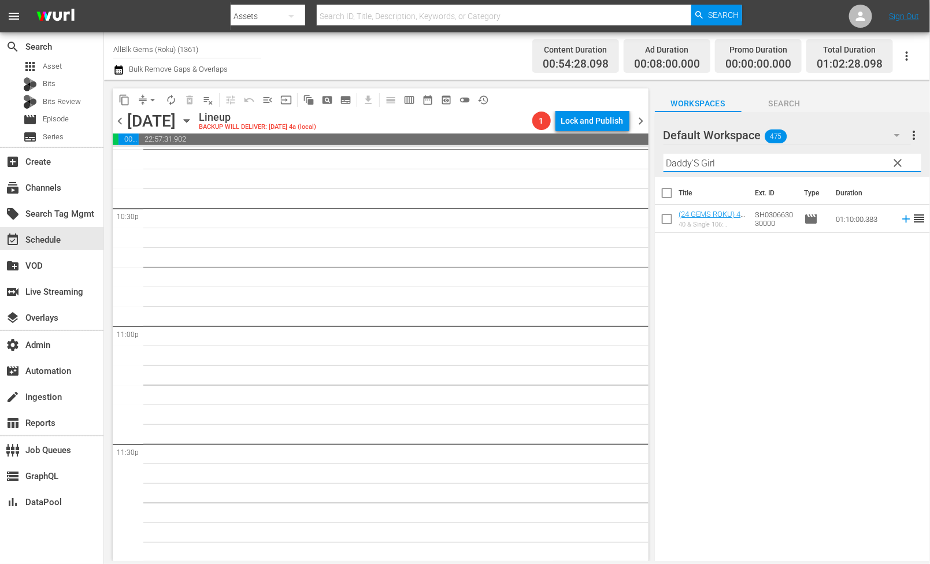
click at [669, 225] on input "checkbox" at bounding box center [667, 221] width 24 height 24
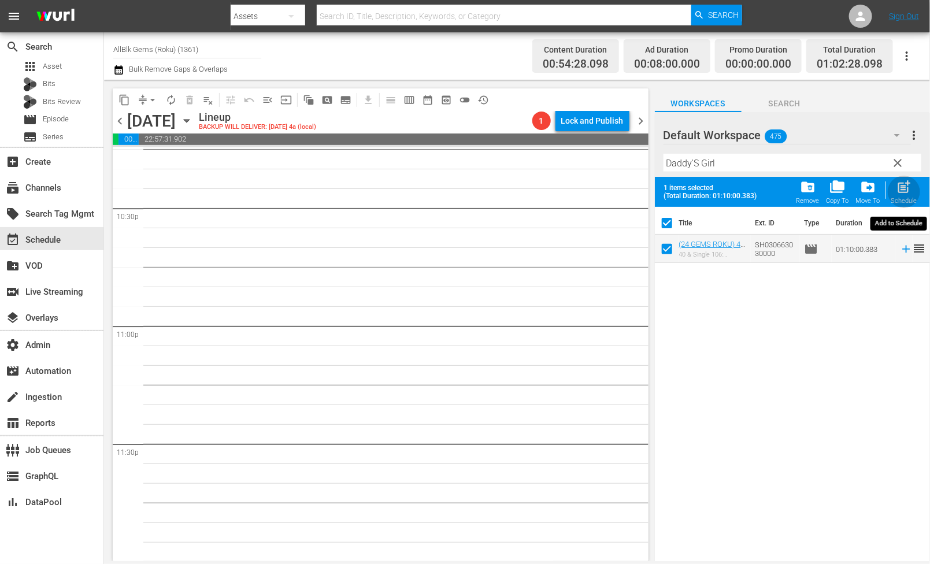
click at [903, 188] on span "post_add" at bounding box center [904, 187] width 16 height 16
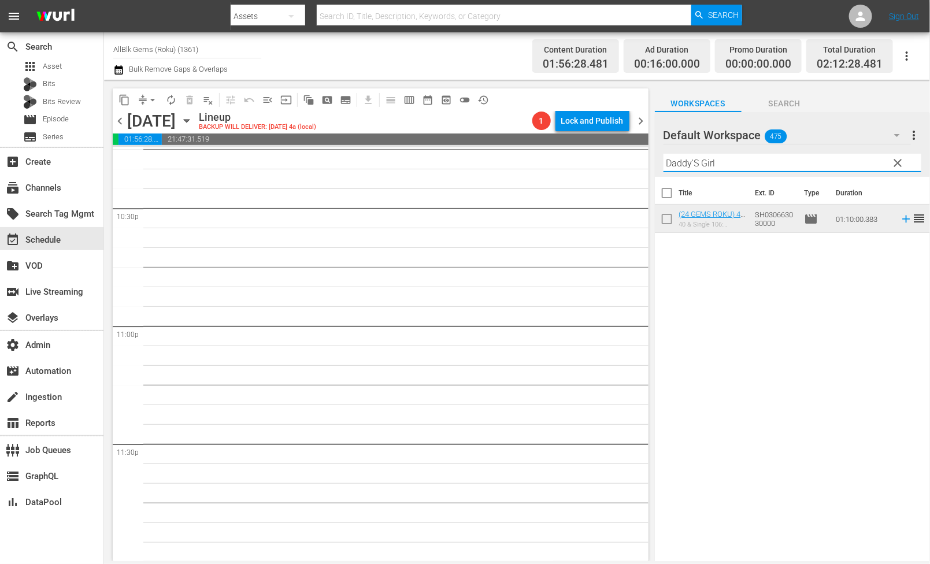
click at [703, 159] on input "Daddy'S Girl" at bounding box center [792, 163] width 258 height 18
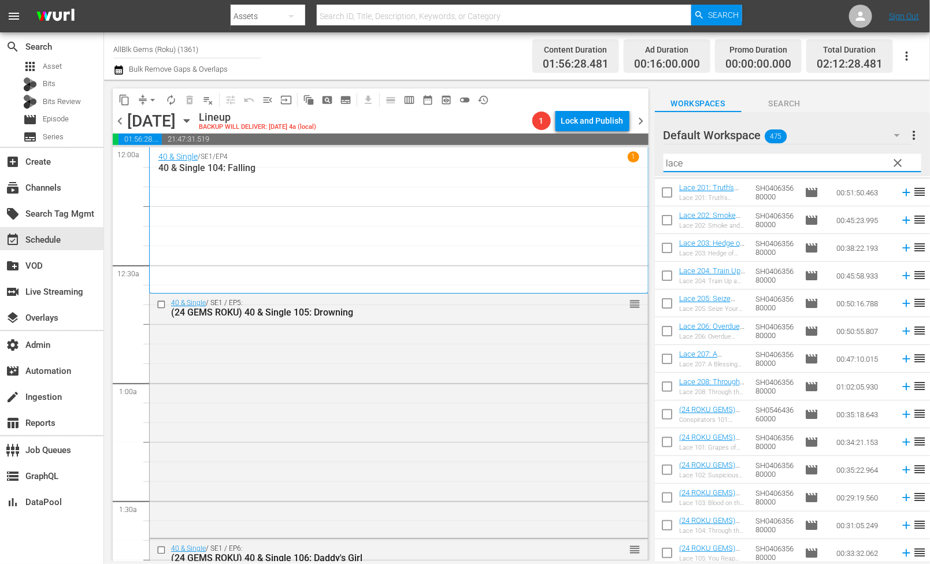
scroll to position [28, 0]
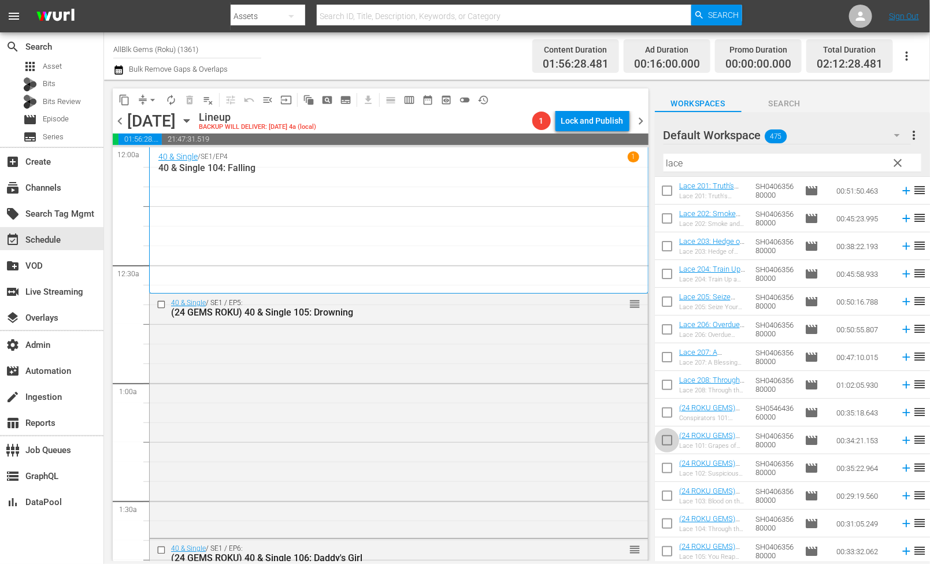
click at [669, 439] on input "checkbox" at bounding box center [667, 443] width 24 height 24
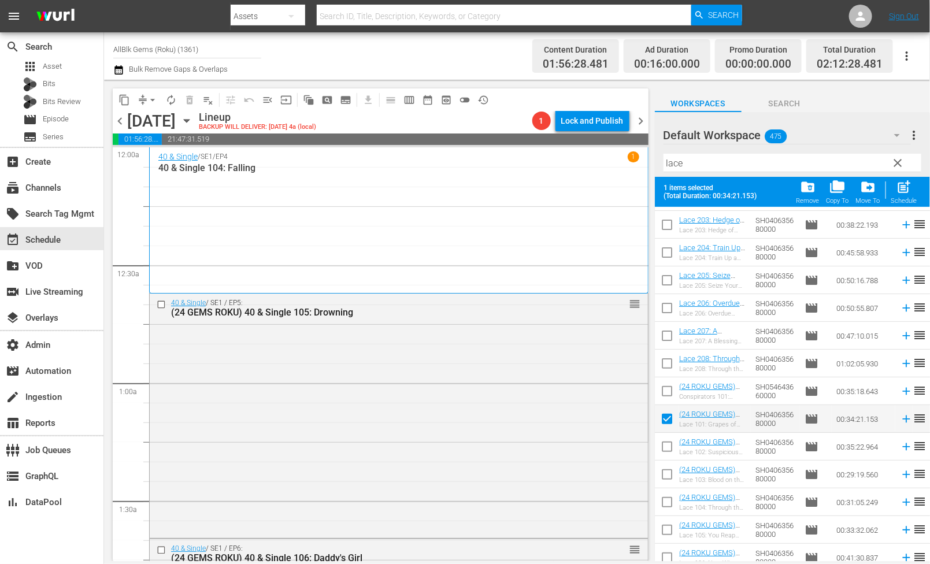
scroll to position [88, 0]
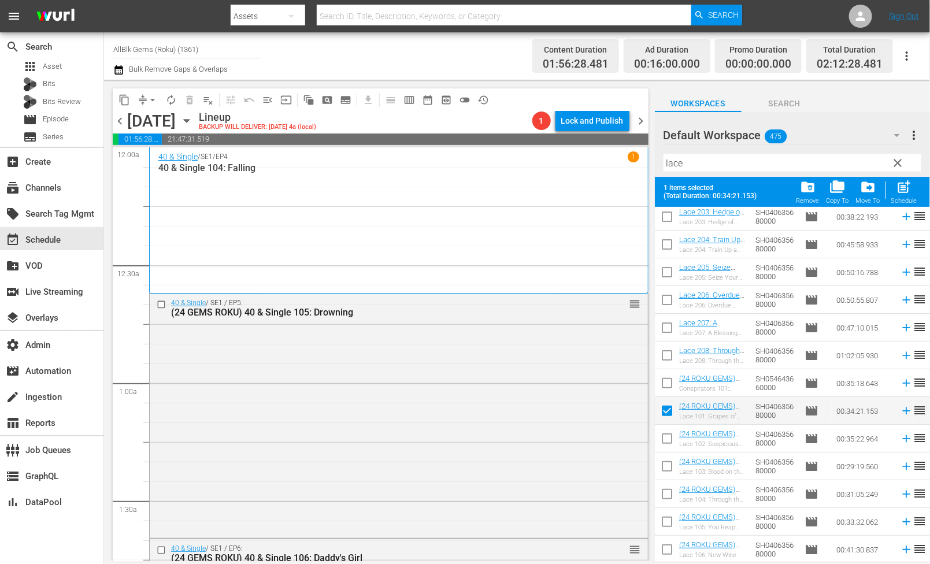
click at [667, 443] on input "checkbox" at bounding box center [667, 441] width 24 height 24
click at [667, 478] on input "checkbox" at bounding box center [667, 469] width 24 height 24
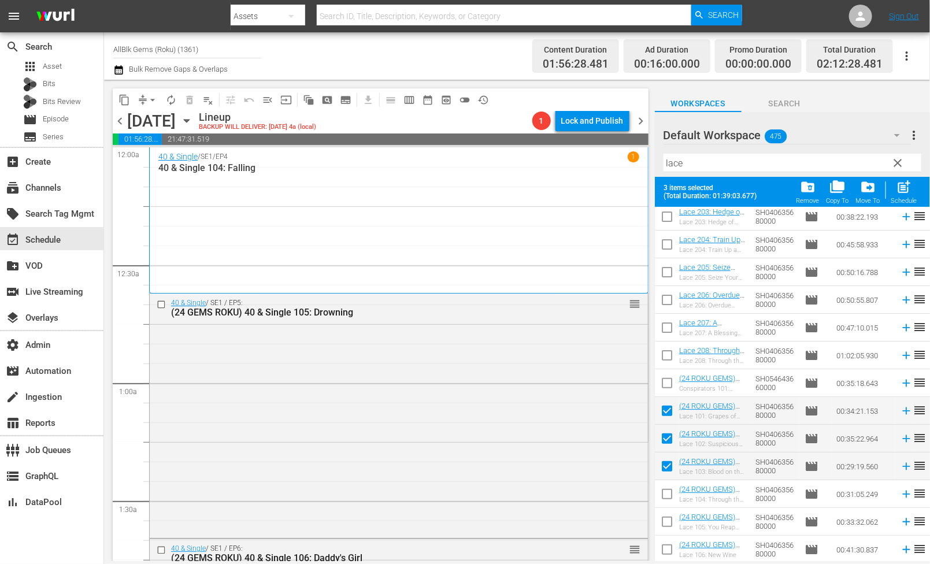
click at [666, 496] on input "checkbox" at bounding box center [667, 496] width 24 height 24
click at [666, 519] on input "checkbox" at bounding box center [667, 524] width 24 height 24
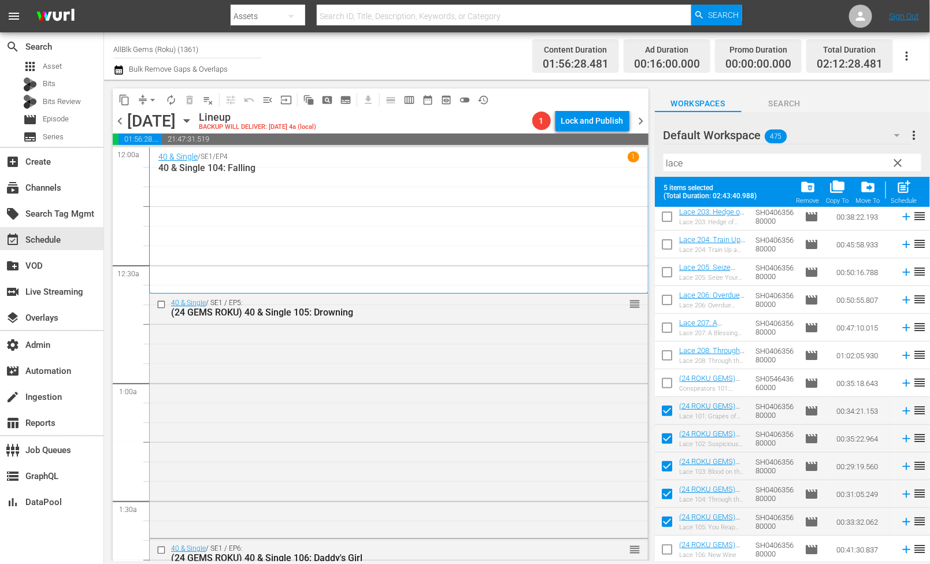
click at [666, 547] on input "checkbox" at bounding box center [667, 552] width 24 height 24
click at [900, 203] on div "Schedule" at bounding box center [904, 201] width 26 height 8
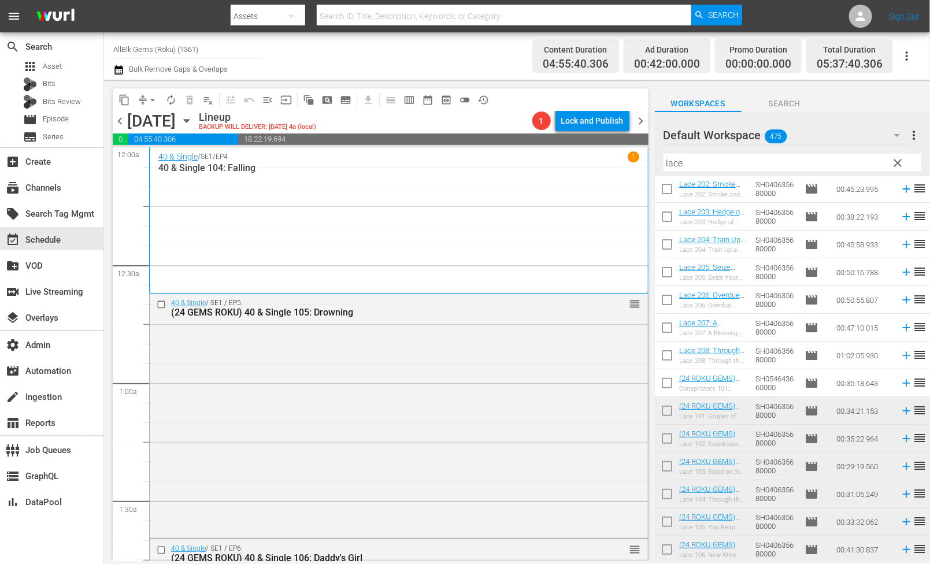
scroll to position [0, 0]
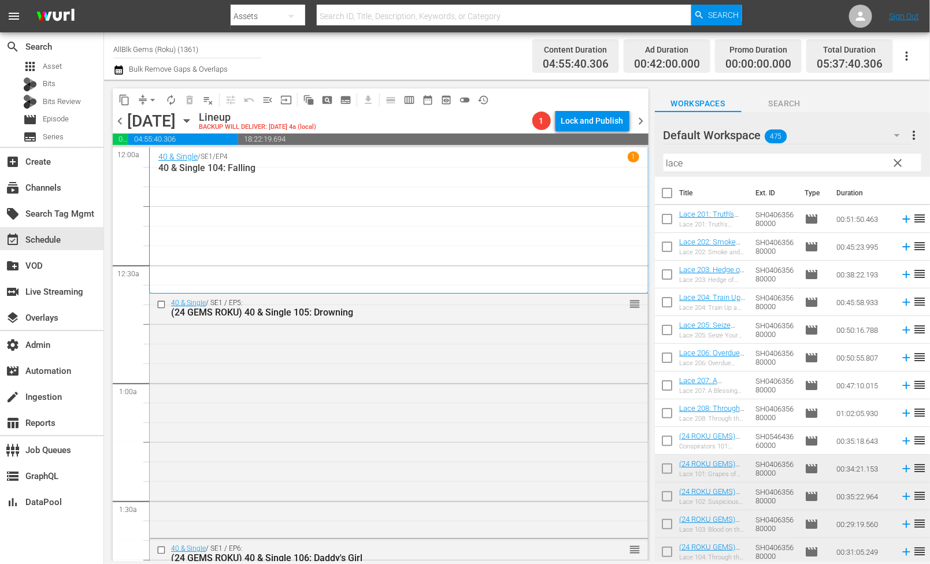
click at [667, 220] on input "checkbox" at bounding box center [667, 221] width 24 height 24
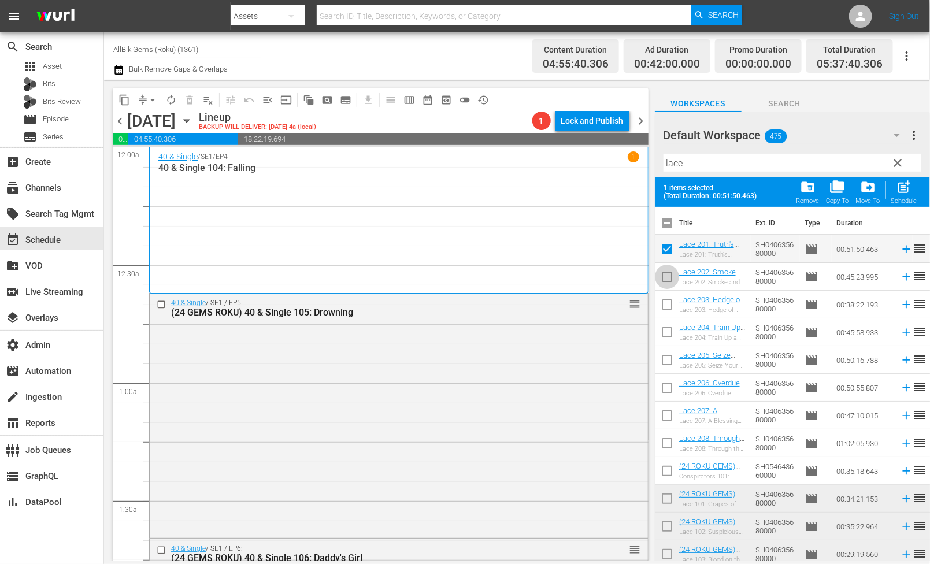
click at [661, 280] on input "checkbox" at bounding box center [667, 279] width 24 height 24
click at [661, 309] on input "checkbox" at bounding box center [667, 307] width 24 height 24
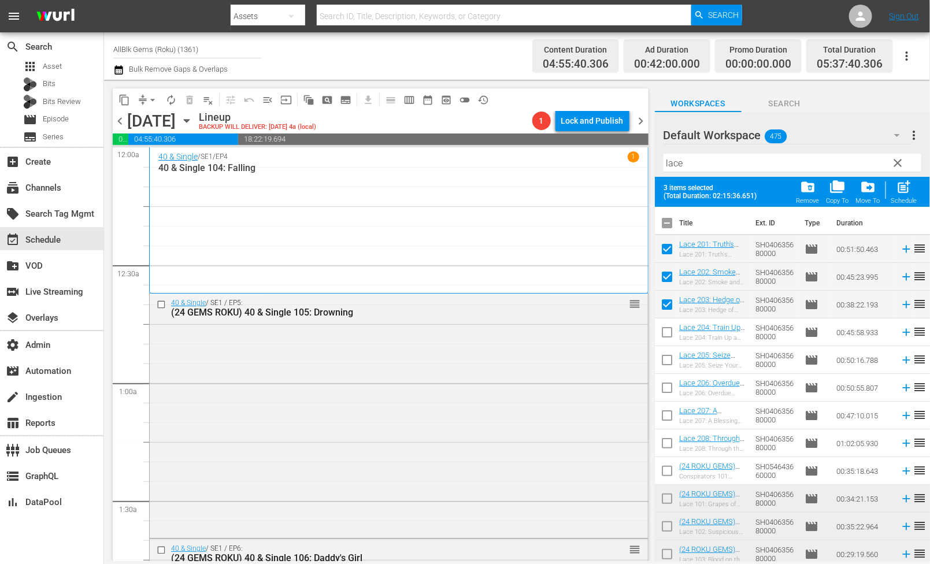
click at [662, 339] on input "checkbox" at bounding box center [667, 334] width 24 height 24
click at [661, 354] on input "checkbox" at bounding box center [667, 362] width 24 height 24
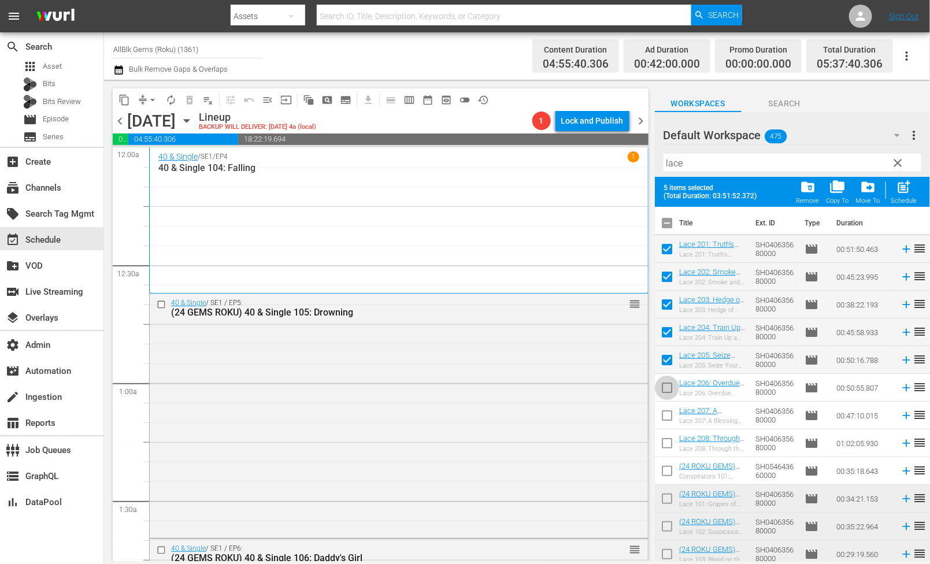
click at [665, 386] on input "checkbox" at bounding box center [667, 390] width 24 height 24
click at [667, 413] on input "checkbox" at bounding box center [667, 418] width 24 height 24
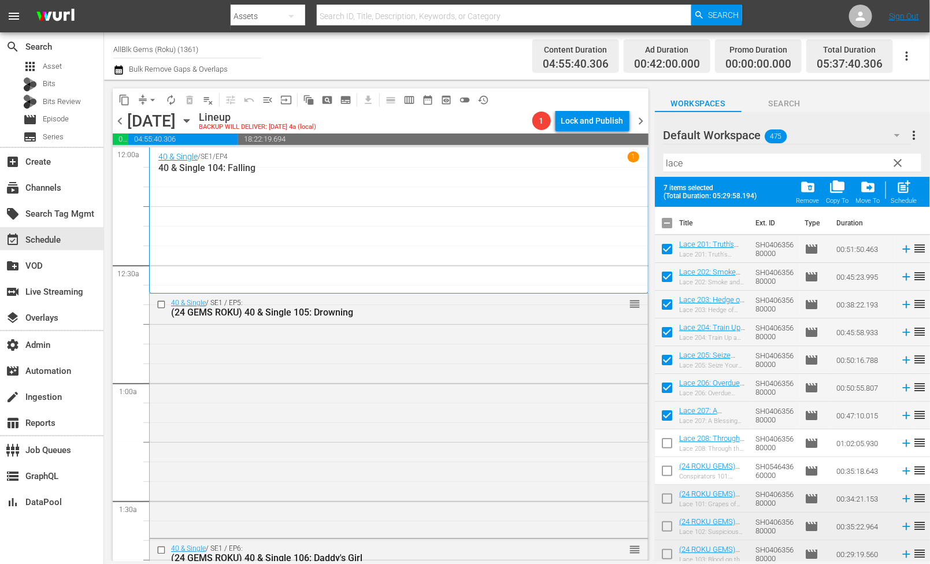
click at [666, 443] on input "checkbox" at bounding box center [667, 445] width 24 height 24
click at [905, 195] on div "post_add Schedule" at bounding box center [904, 191] width 26 height 25
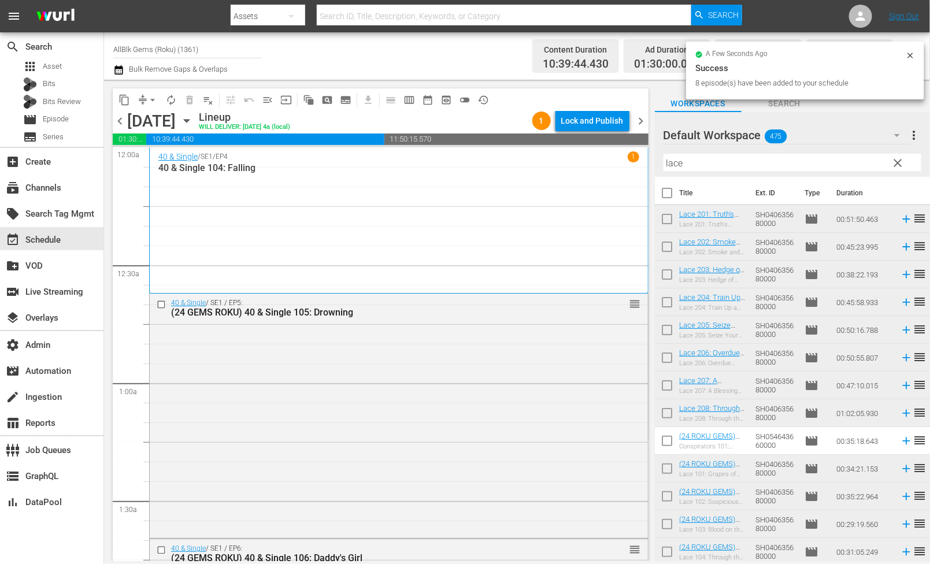
click at [700, 161] on input "lace" at bounding box center [792, 163] width 258 height 18
paste input "40 & SINGLE"
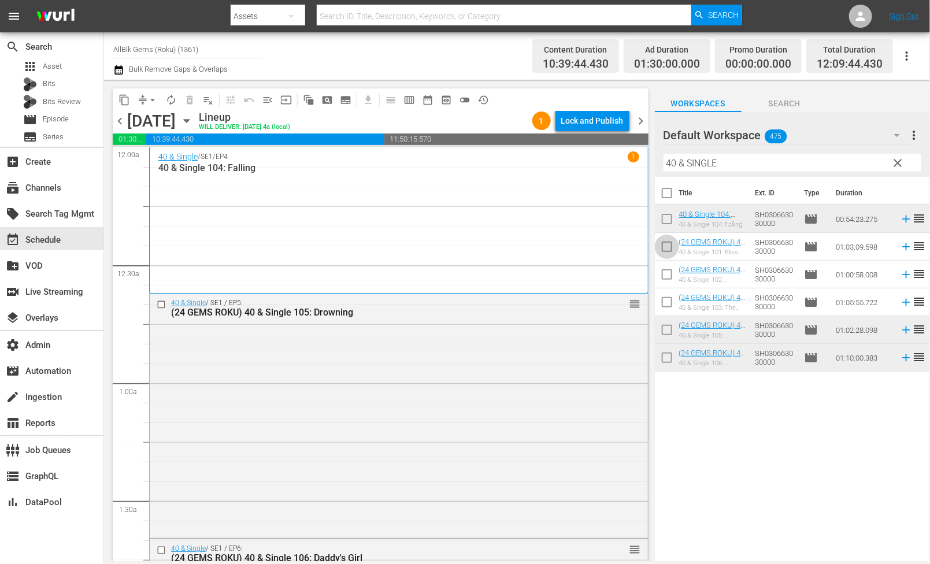
click at [664, 245] on input "checkbox" at bounding box center [667, 249] width 24 height 24
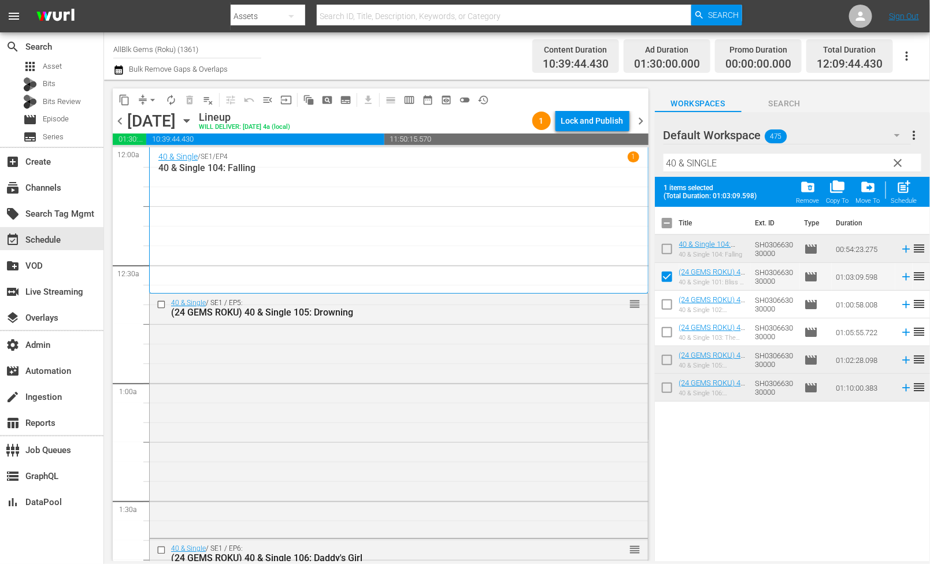
drag, startPoint x: 663, startPoint y: 298, endPoint x: 663, endPoint y: 306, distance: 8.1
click at [663, 298] on input "checkbox" at bounding box center [667, 307] width 24 height 24
click at [663, 331] on input "checkbox" at bounding box center [667, 334] width 24 height 24
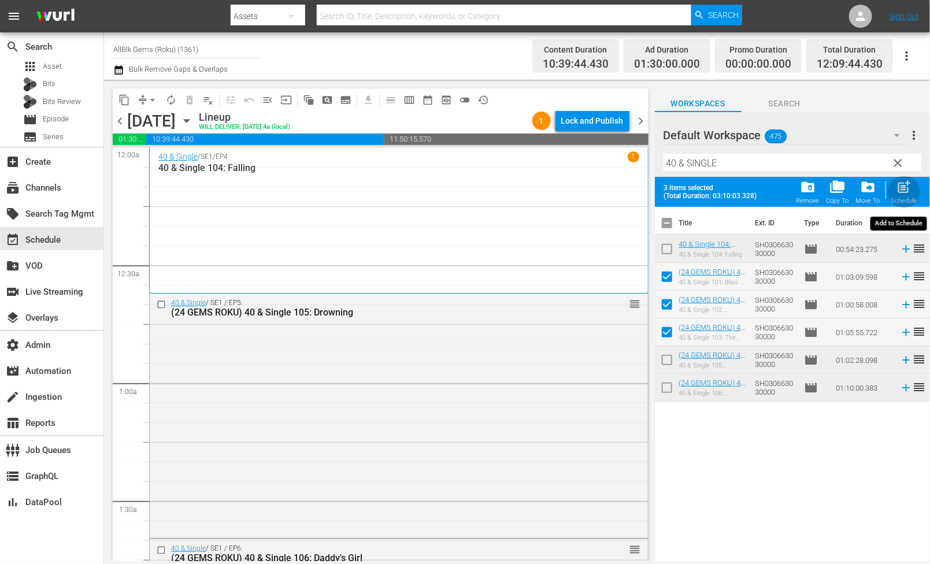
click at [904, 194] on span "post_add" at bounding box center [904, 187] width 16 height 16
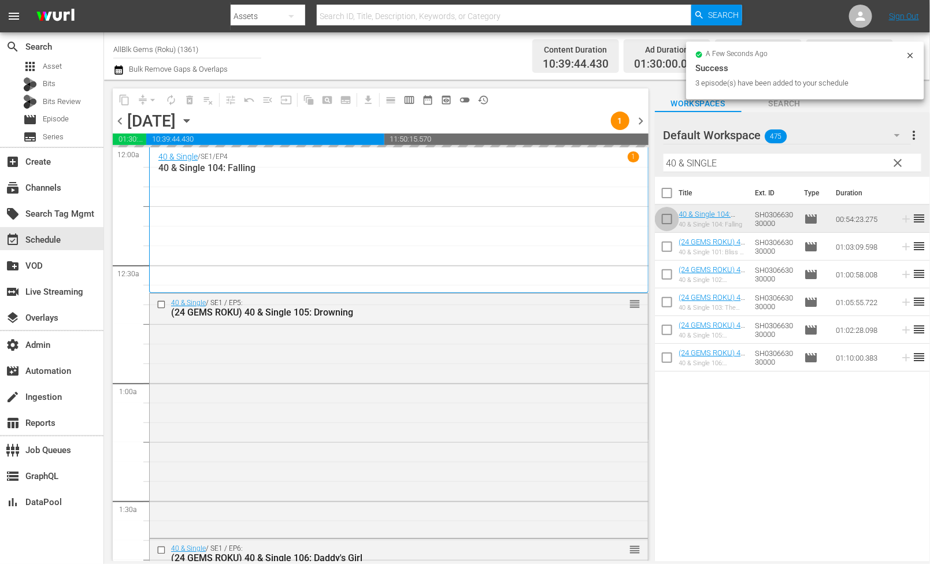
click at [668, 219] on input "checkbox" at bounding box center [667, 221] width 24 height 24
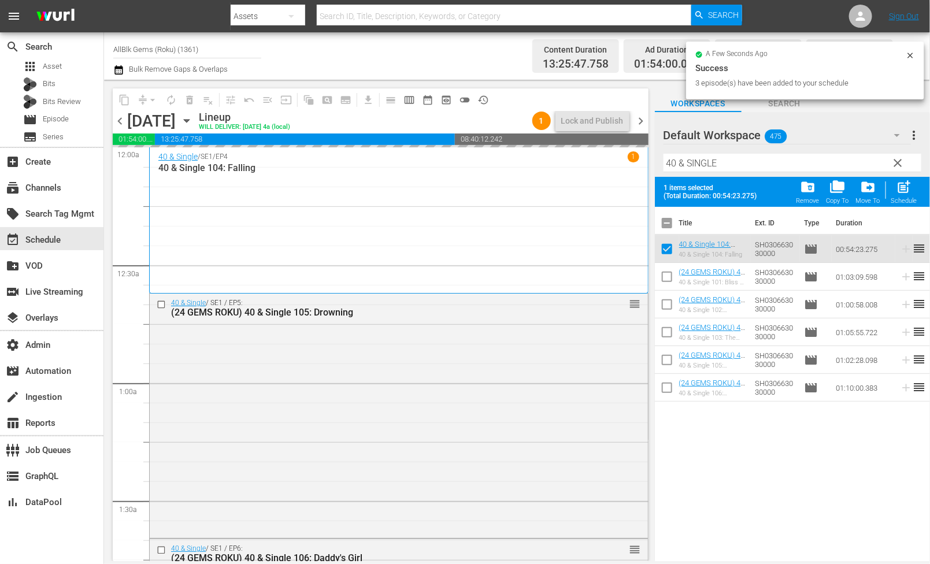
click at [669, 366] on input "checkbox" at bounding box center [667, 362] width 24 height 24
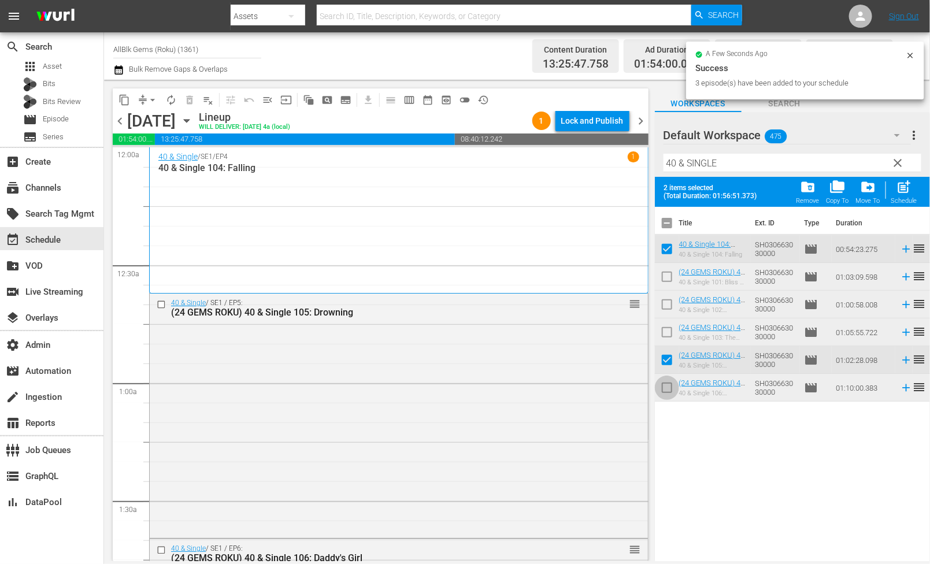
click at [669, 389] on input "checkbox" at bounding box center [667, 390] width 24 height 24
click at [911, 198] on div "Schedule" at bounding box center [904, 201] width 26 height 8
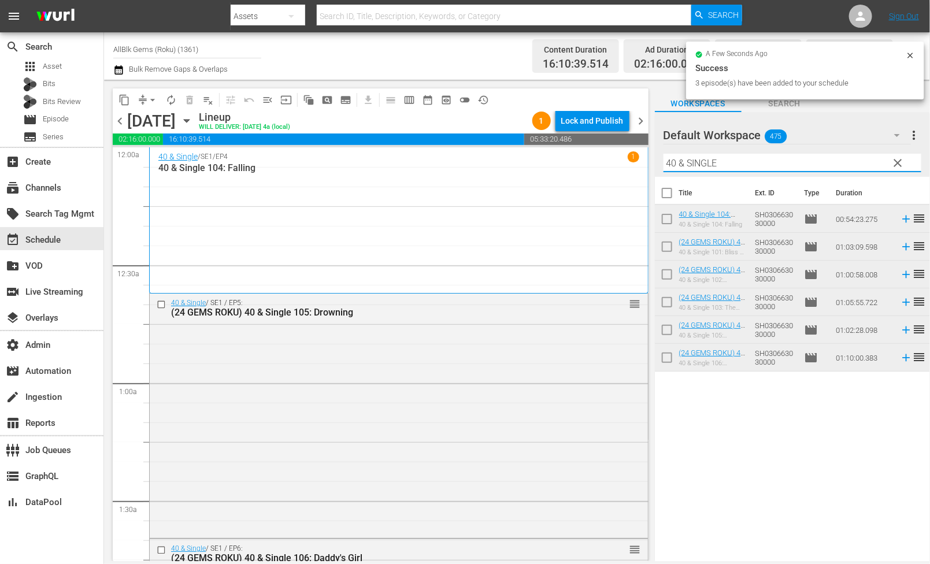
click at [709, 170] on input "40 & SINGLE" at bounding box center [792, 163] width 258 height 18
paste input "KOLD X WINDY"
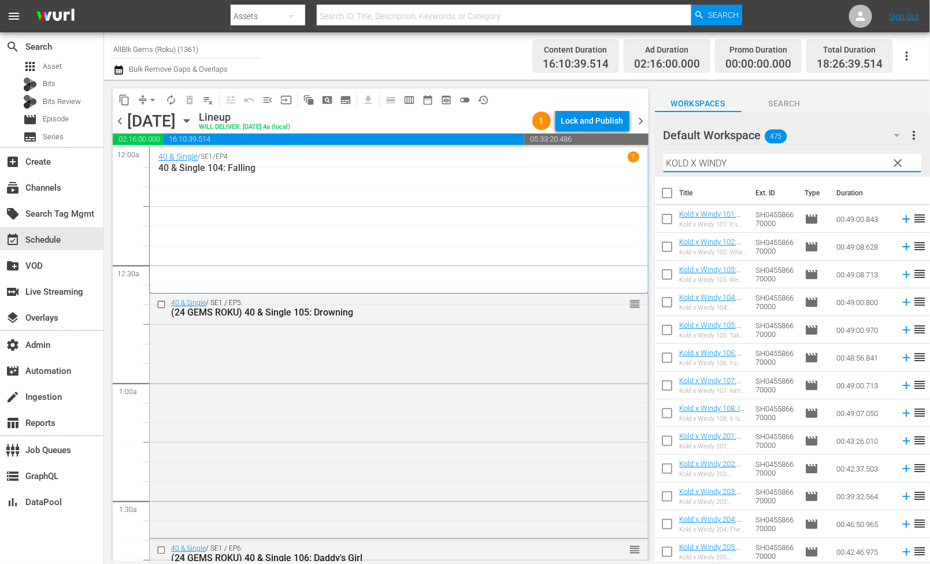
click at [670, 199] on input "checkbox" at bounding box center [667, 195] width 24 height 24
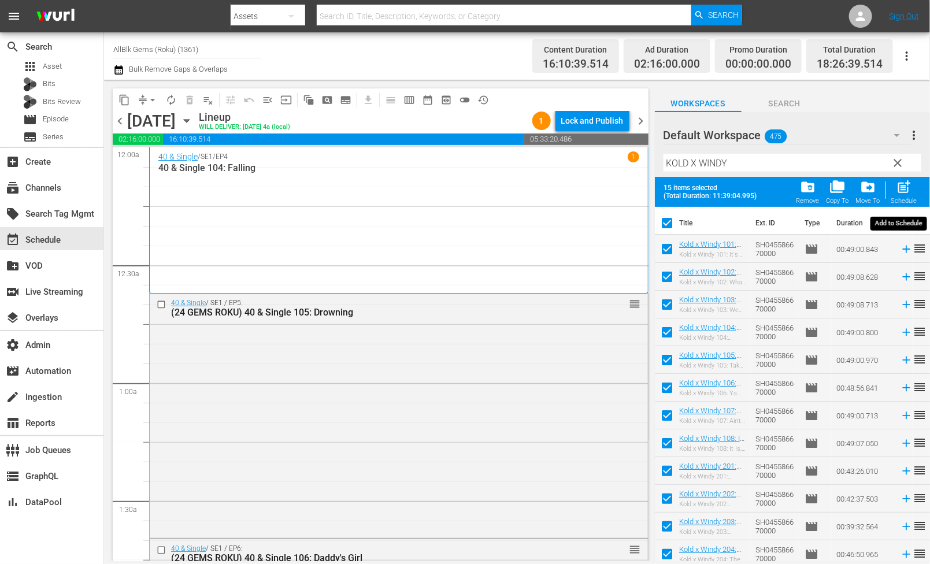
click at [912, 195] on div "post_add Schedule" at bounding box center [904, 191] width 26 height 25
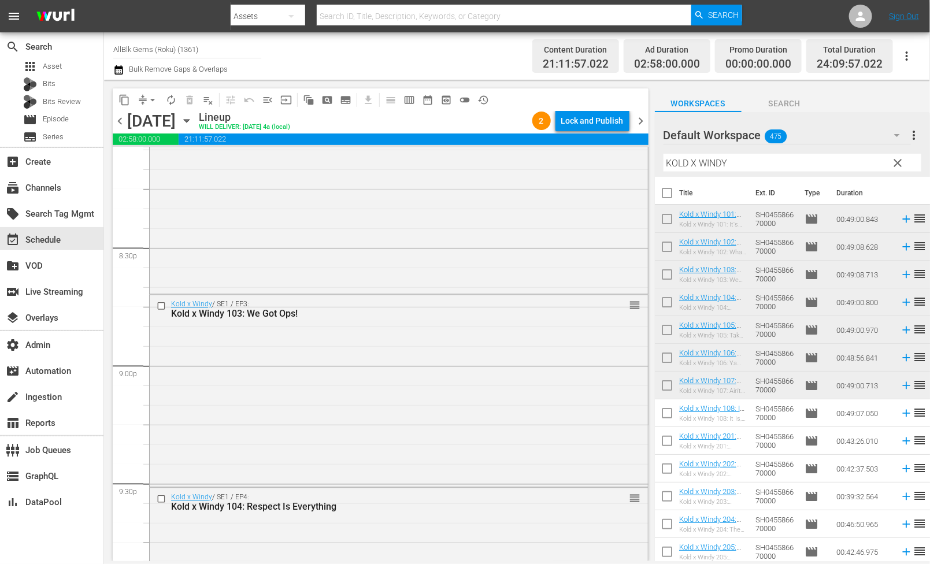
scroll to position [5429, 0]
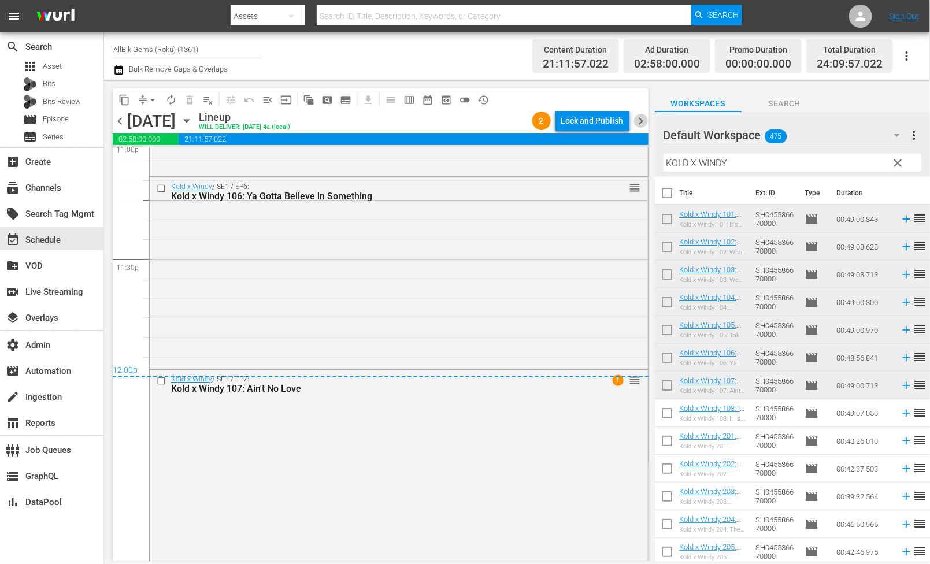
click at [644, 121] on span "chevron_right" at bounding box center [641, 121] width 14 height 14
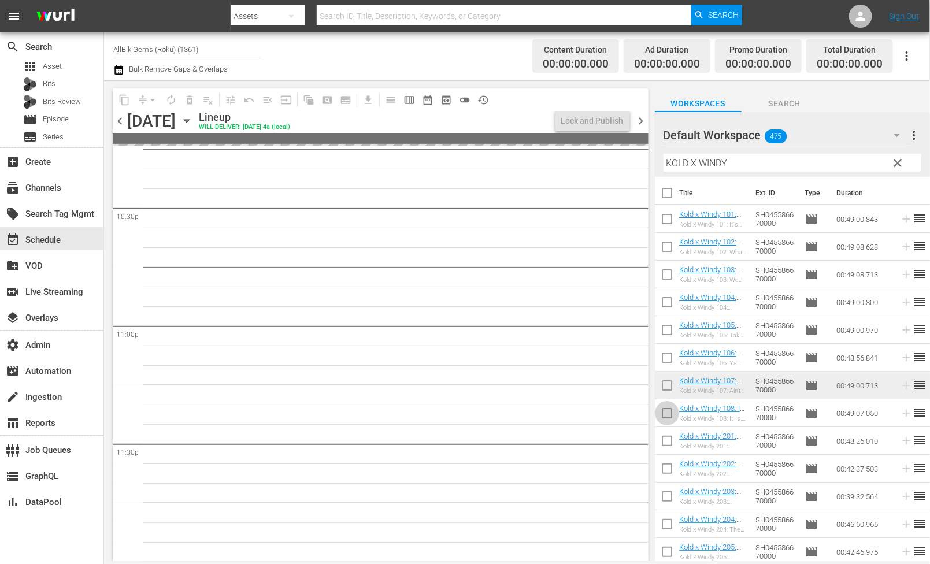
click at [669, 419] on input "checkbox" at bounding box center [667, 415] width 24 height 24
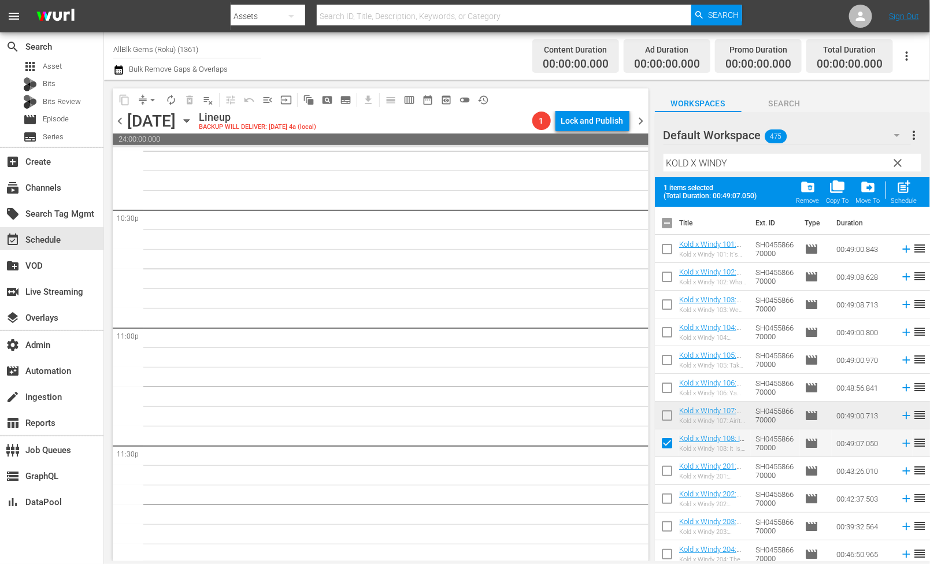
scroll to position [5244, 0]
click at [761, 158] on input "KOLD X WINDY" at bounding box center [792, 163] width 258 height 18
paste input "JUDGE ME NOT"
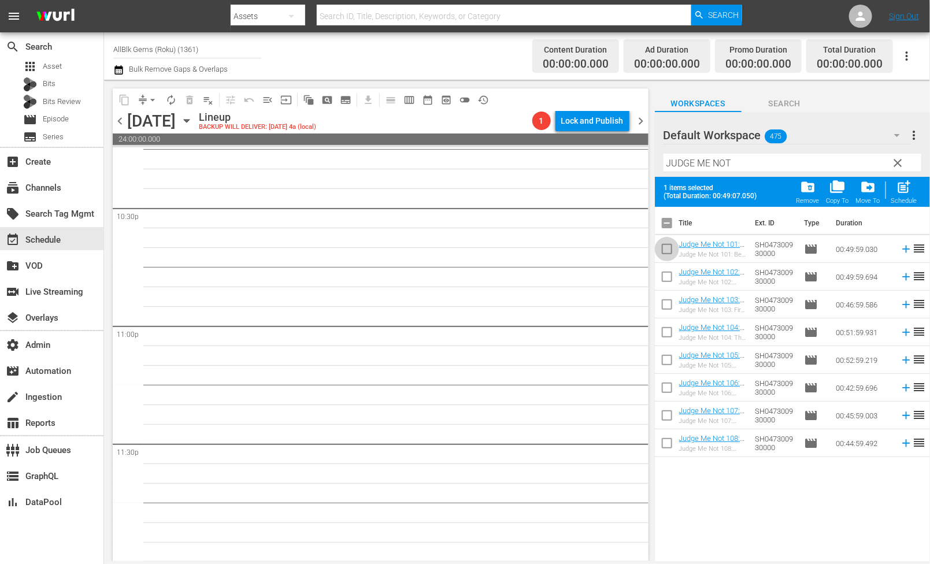
click at [657, 238] on td at bounding box center [667, 249] width 24 height 28
click at [660, 261] on input "checkbox" at bounding box center [667, 251] width 24 height 24
click at [664, 283] on input "checkbox" at bounding box center [667, 279] width 24 height 24
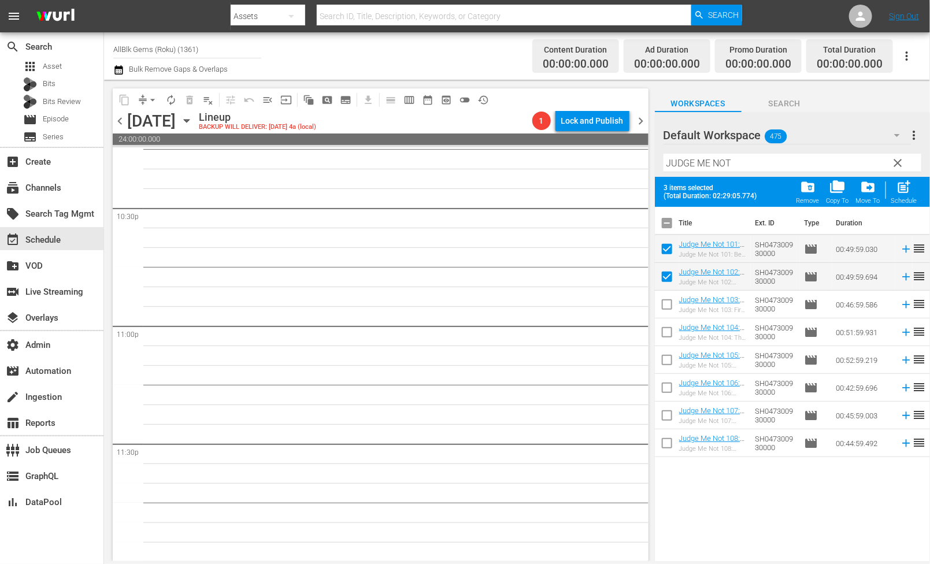
click at [664, 305] on input "checkbox" at bounding box center [667, 307] width 24 height 24
click at [906, 200] on div "Schedule" at bounding box center [904, 201] width 26 height 8
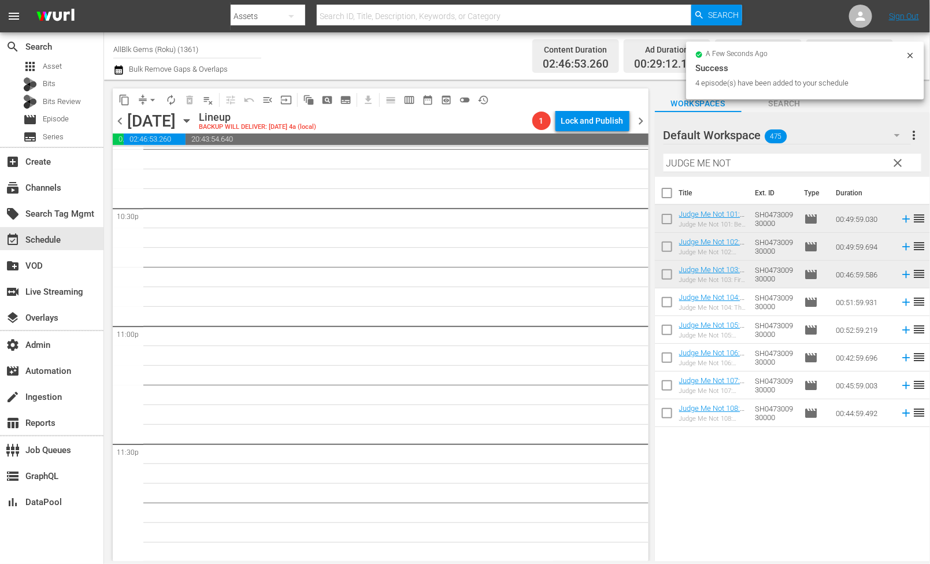
click at [710, 166] on input "JUDGE ME NOT" at bounding box center [792, 163] width 258 height 18
paste input "G.R.I.T.S."
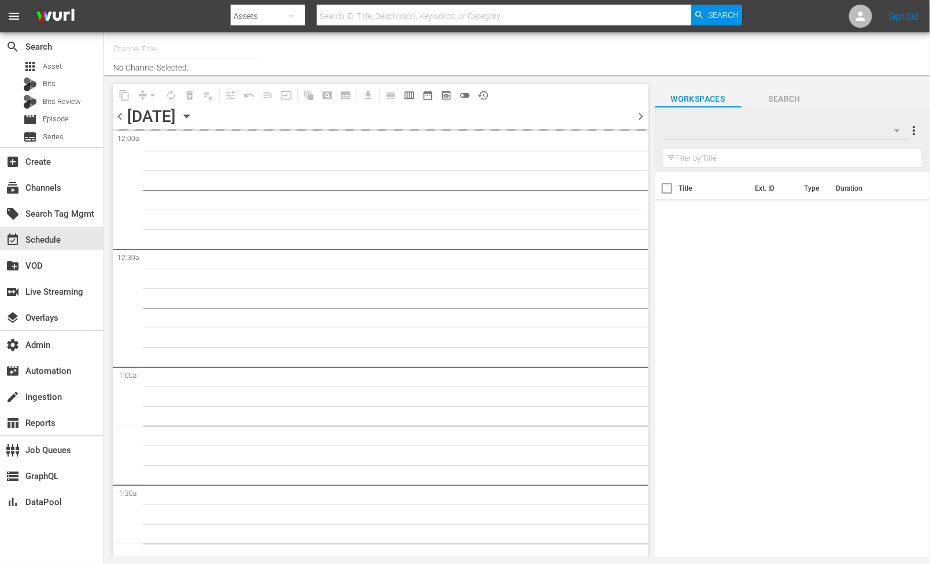
type input "AllBlk Gems (Roku) (1361)"
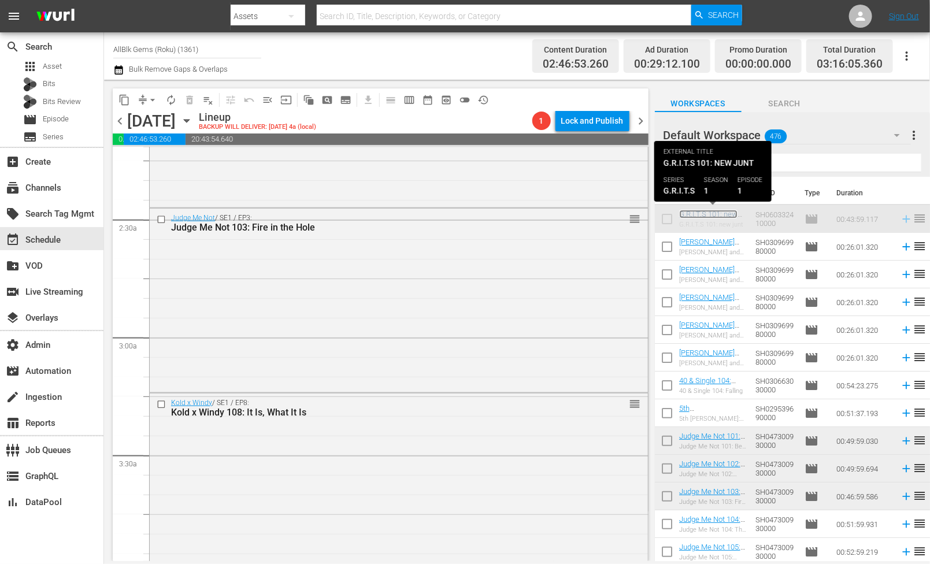
scroll to position [866, 0]
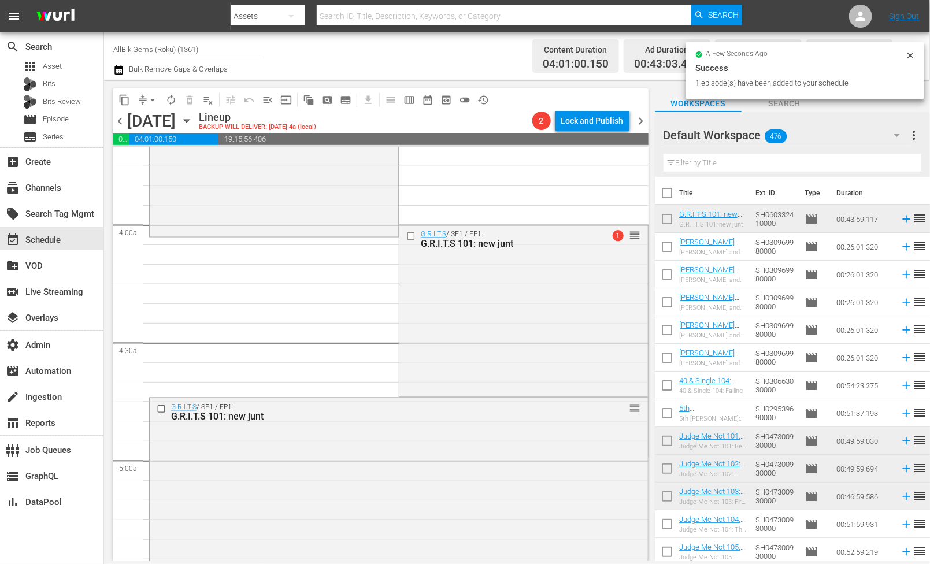
click at [757, 155] on input "text" at bounding box center [792, 163] width 258 height 18
paste input "[PERSON_NAME] AND [PERSON_NAME]"
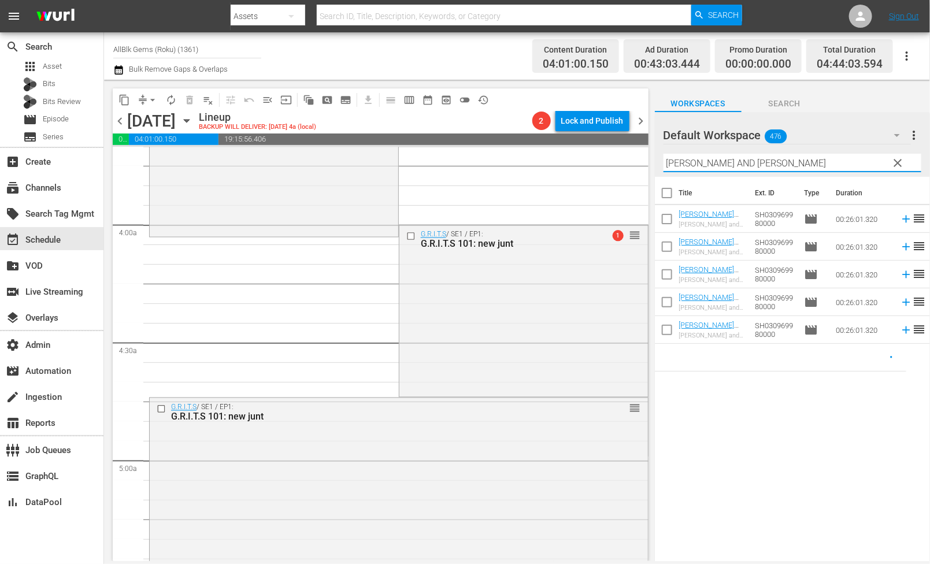
type input "[PERSON_NAME] AND [PERSON_NAME]"
click at [664, 333] on input "checkbox" at bounding box center [667, 332] width 24 height 24
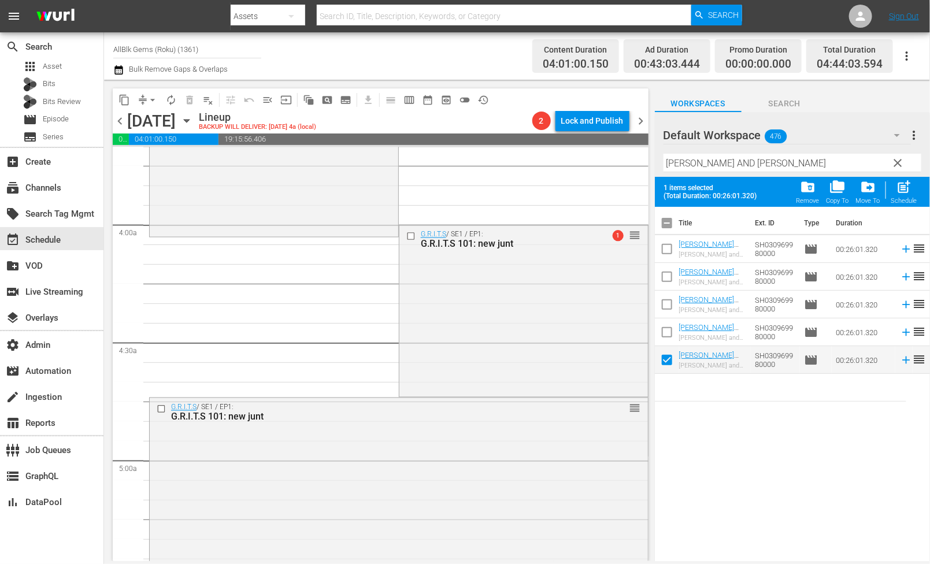
click at [666, 362] on input "checkbox" at bounding box center [667, 362] width 24 height 24
checkbox input "false"
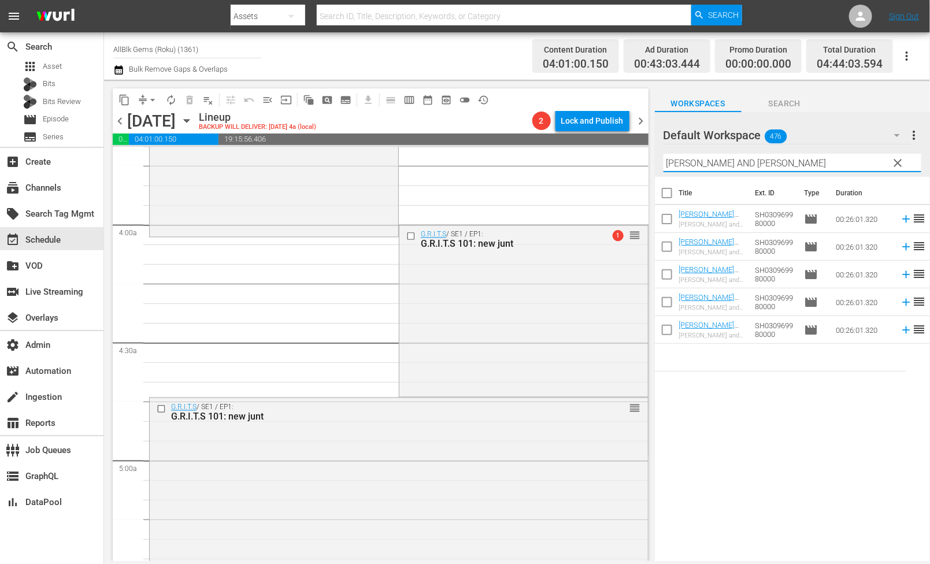
click at [717, 157] on input "[PERSON_NAME] AND [PERSON_NAME]" at bounding box center [792, 163] width 258 height 18
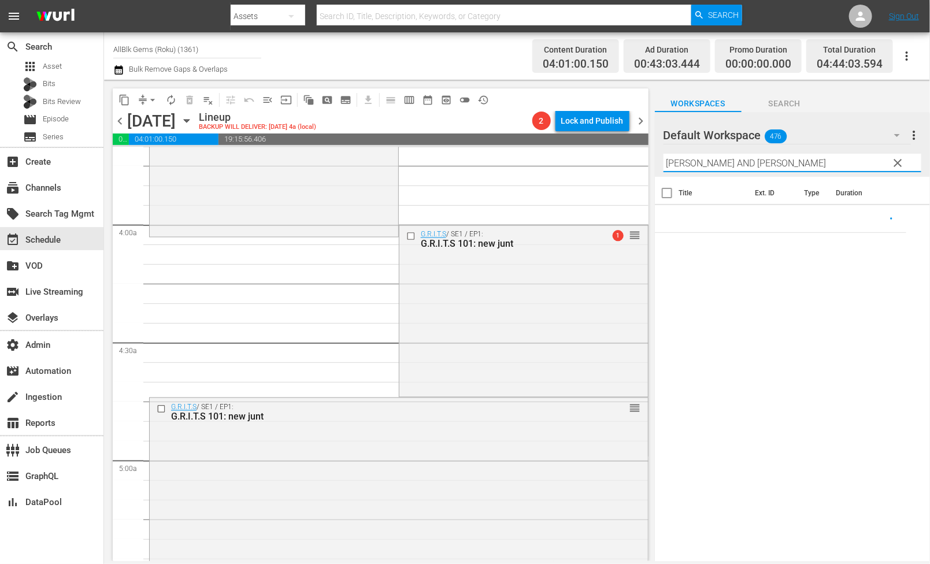
type input "[PERSON_NAME] AND [PERSON_NAME]"
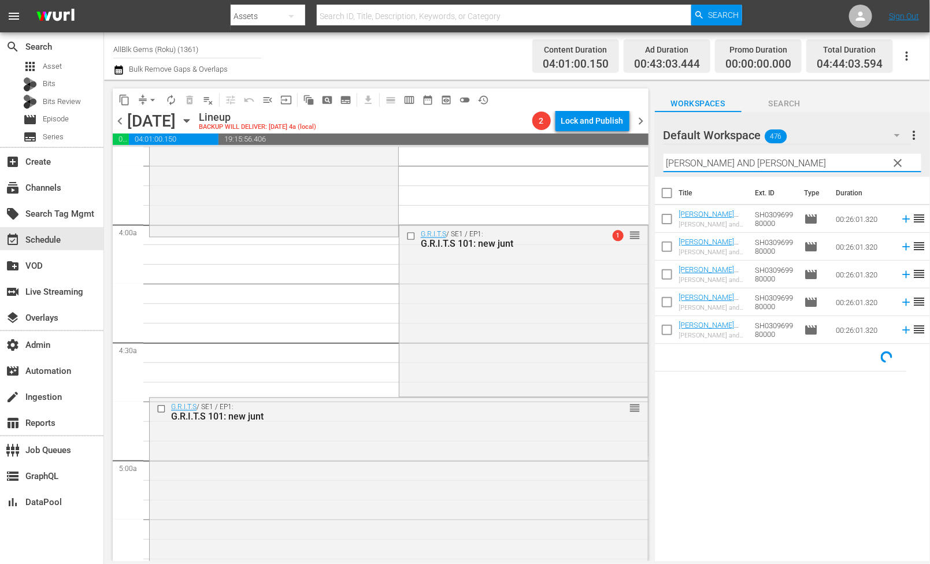
click at [900, 163] on span "clear" at bounding box center [898, 163] width 14 height 14
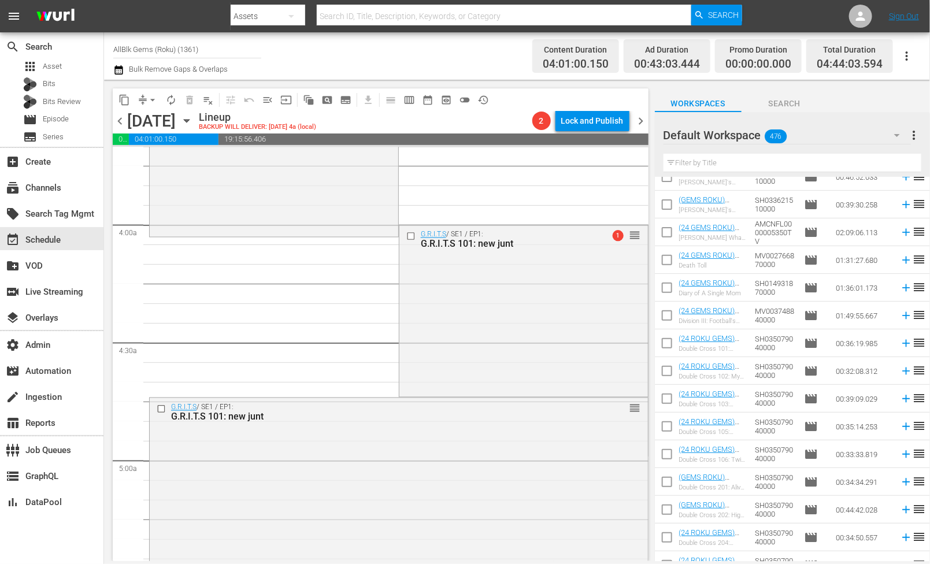
scroll to position [7159, 0]
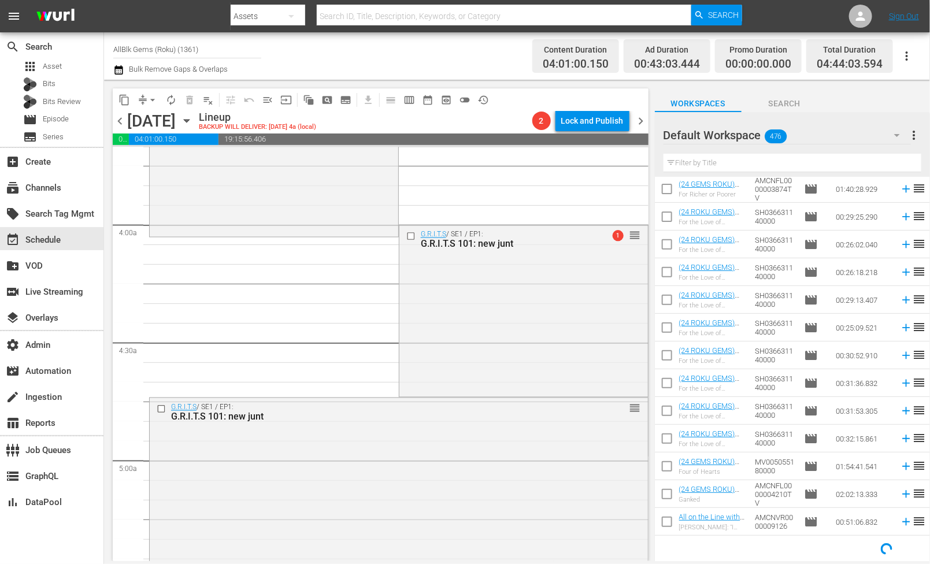
click at [719, 163] on input "text" at bounding box center [792, 163] width 258 height 18
paste input "[PERSON_NAME] AND [PERSON_NAME]"
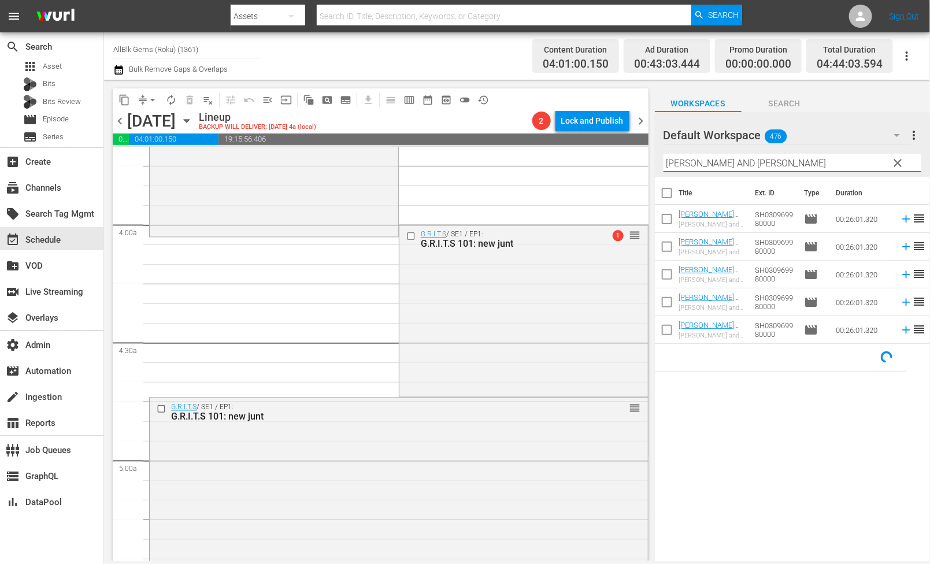
scroll to position [0, 0]
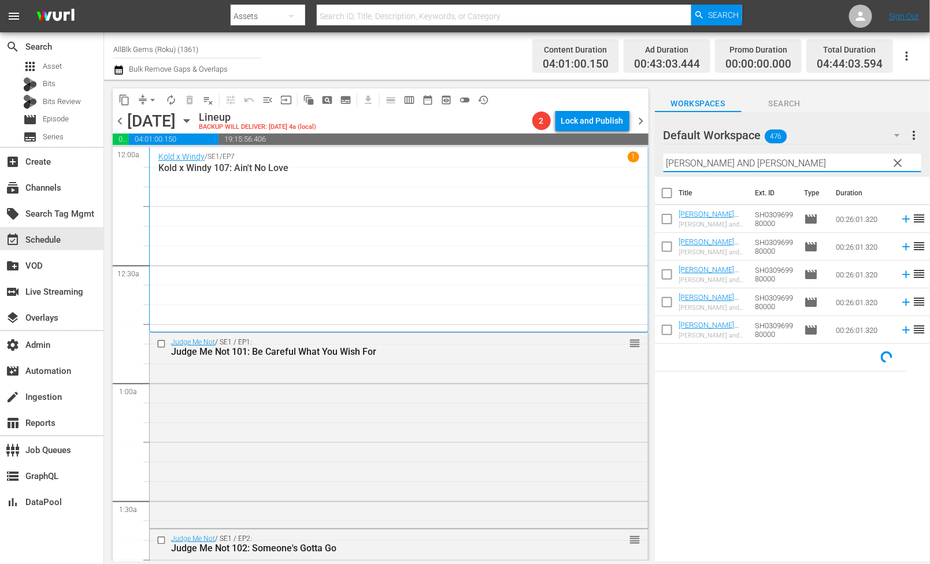
type input "[PERSON_NAME] AND [PERSON_NAME]"
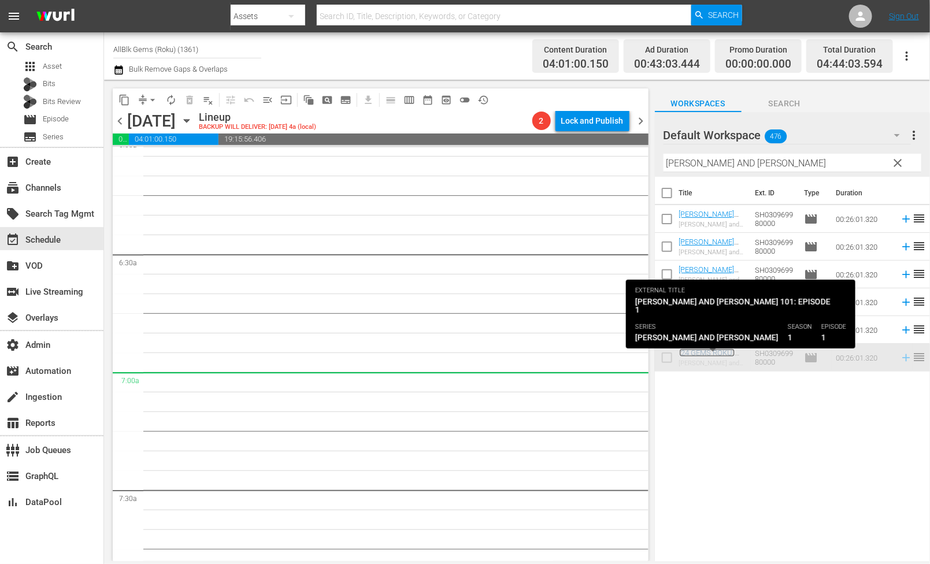
scroll to position [1018, 0]
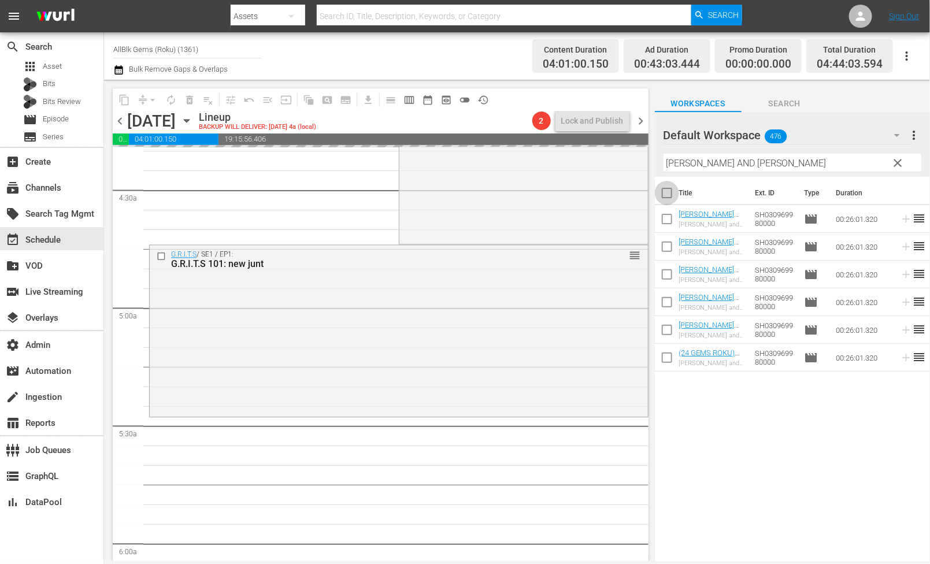
click at [663, 194] on input "checkbox" at bounding box center [667, 195] width 24 height 24
checkbox input "true"
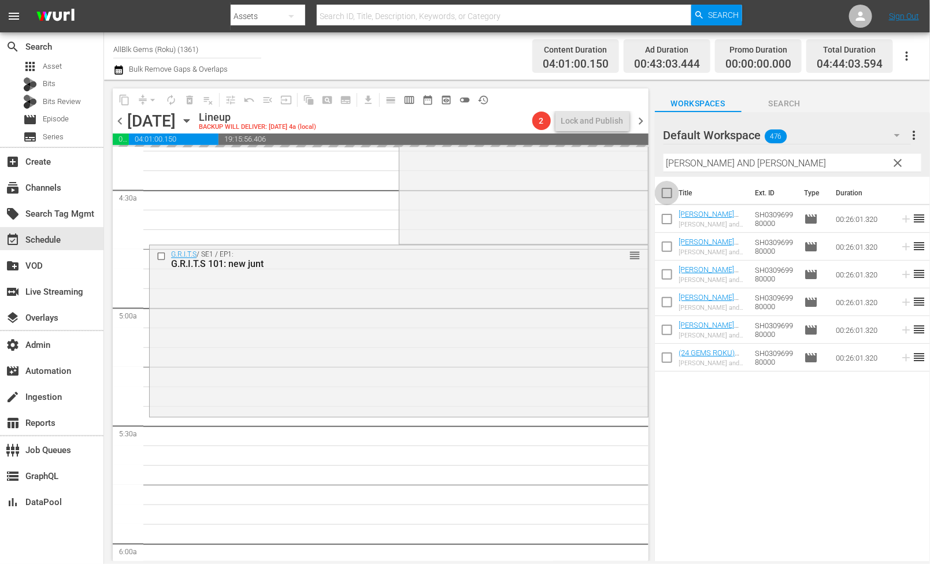
checkbox input "true"
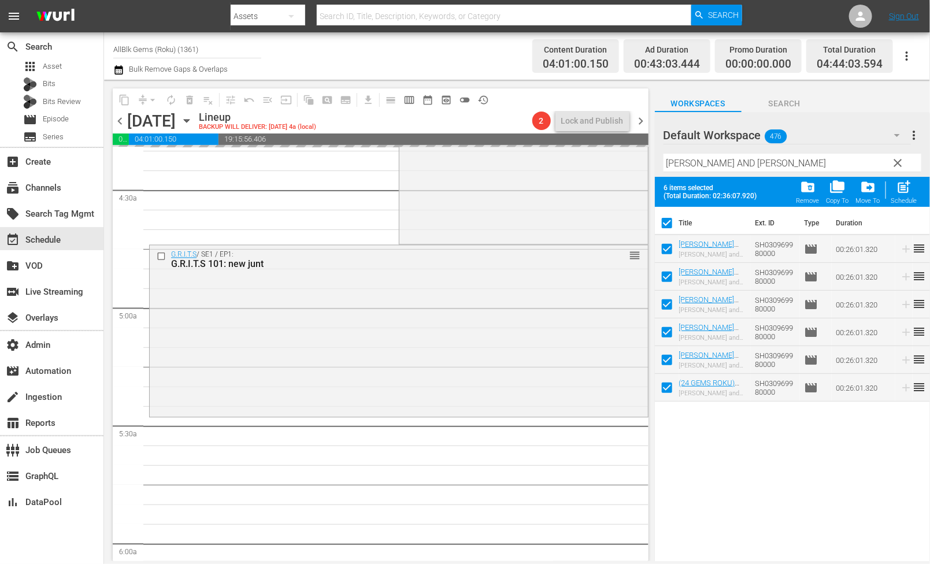
click at [662, 384] on input "checkbox" at bounding box center [667, 390] width 24 height 24
checkbox input "false"
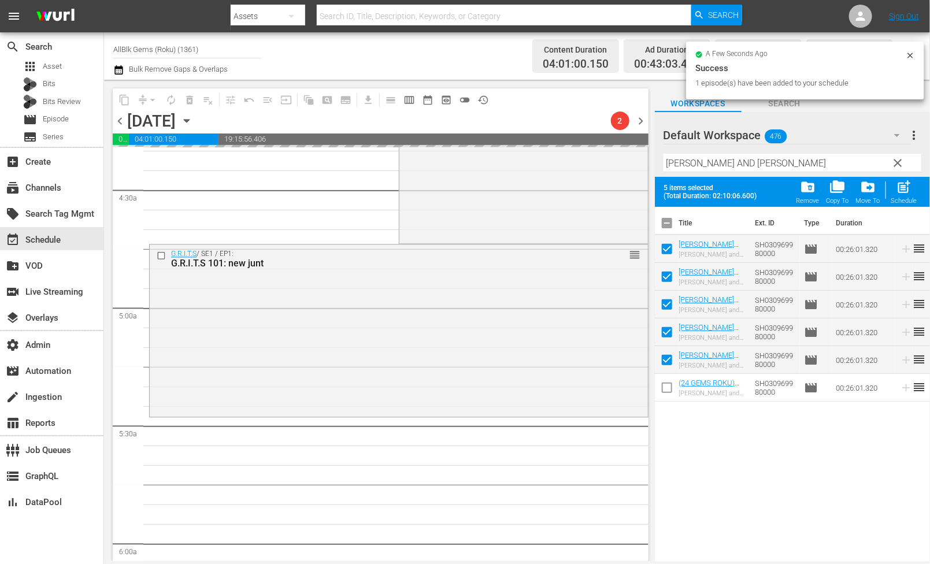
checkbox input "false"
click at [906, 190] on span "post_add" at bounding box center [904, 187] width 16 height 16
checkbox input "false"
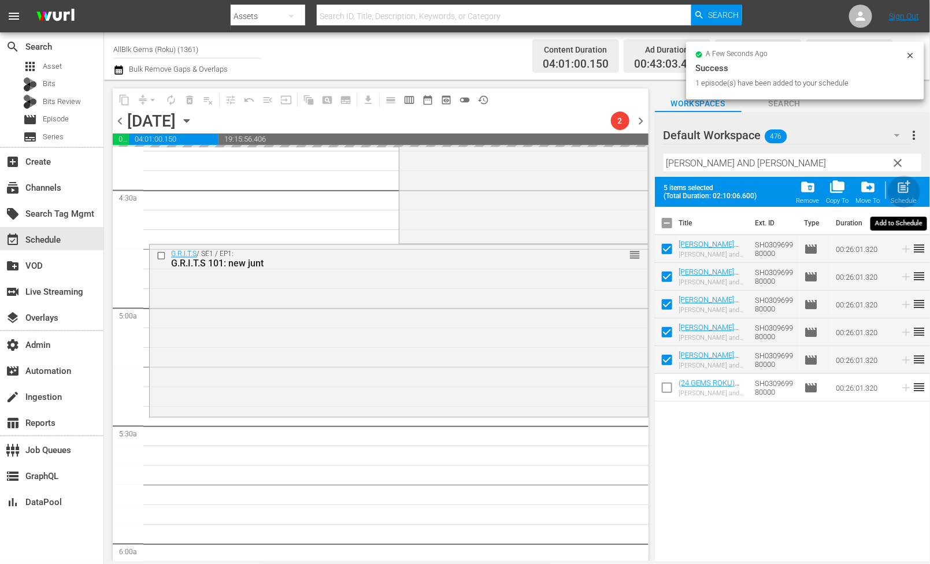
checkbox input "false"
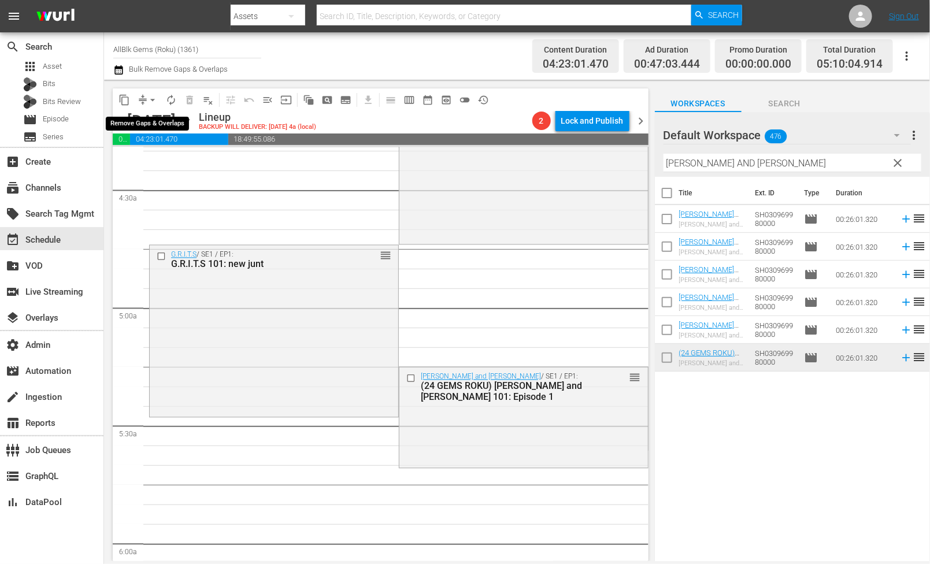
click at [153, 99] on span "arrow_drop_down" at bounding box center [153, 100] width 12 height 12
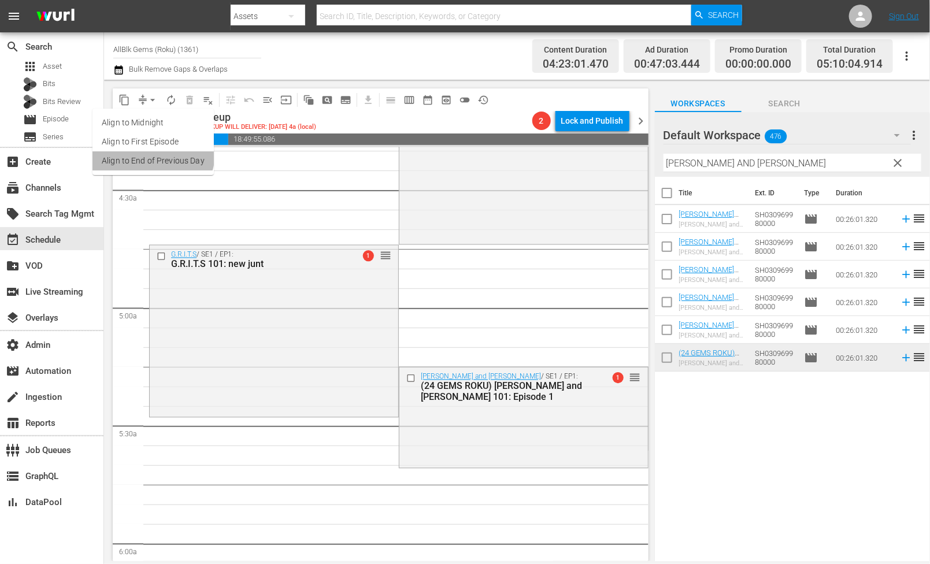
click at [151, 153] on li "Align to End of Previous Day" at bounding box center [152, 160] width 121 height 19
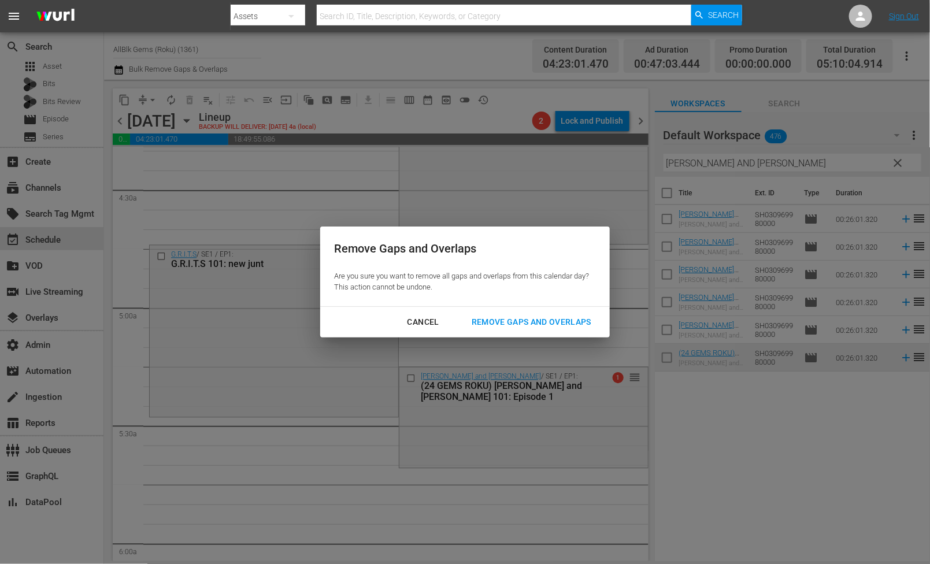
click at [494, 323] on div "Remove Gaps and Overlaps" at bounding box center [531, 322] width 138 height 14
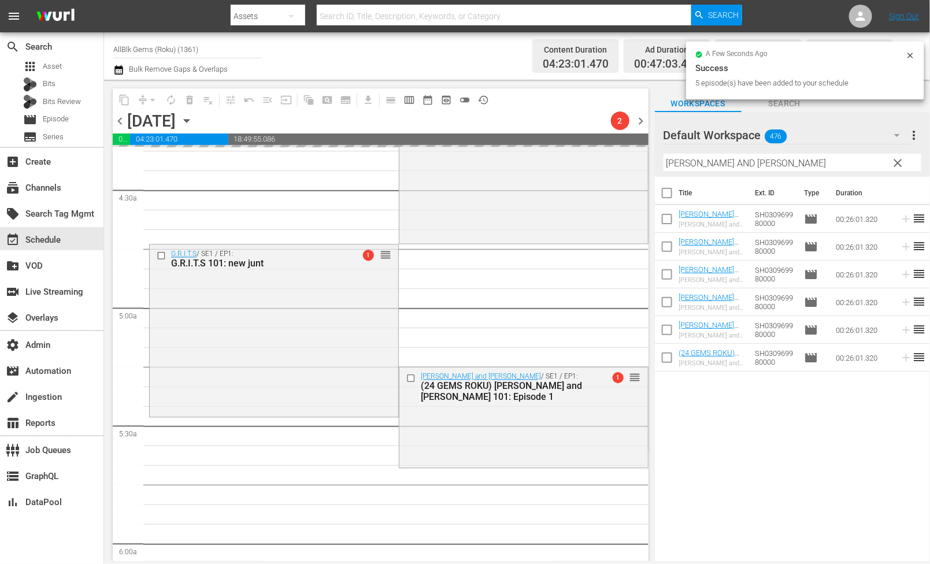
click at [117, 126] on span "chevron_left" at bounding box center [120, 121] width 14 height 14
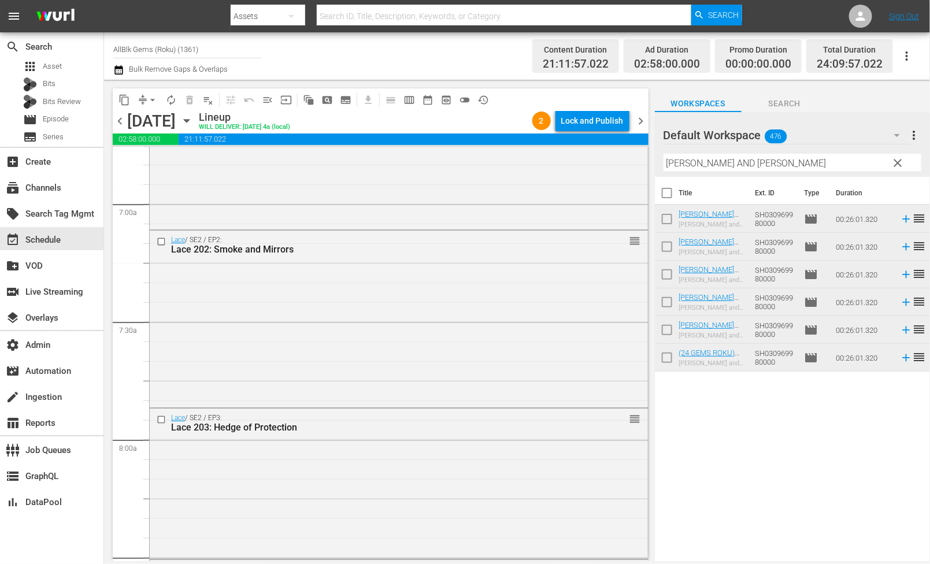
scroll to position [1600, 0]
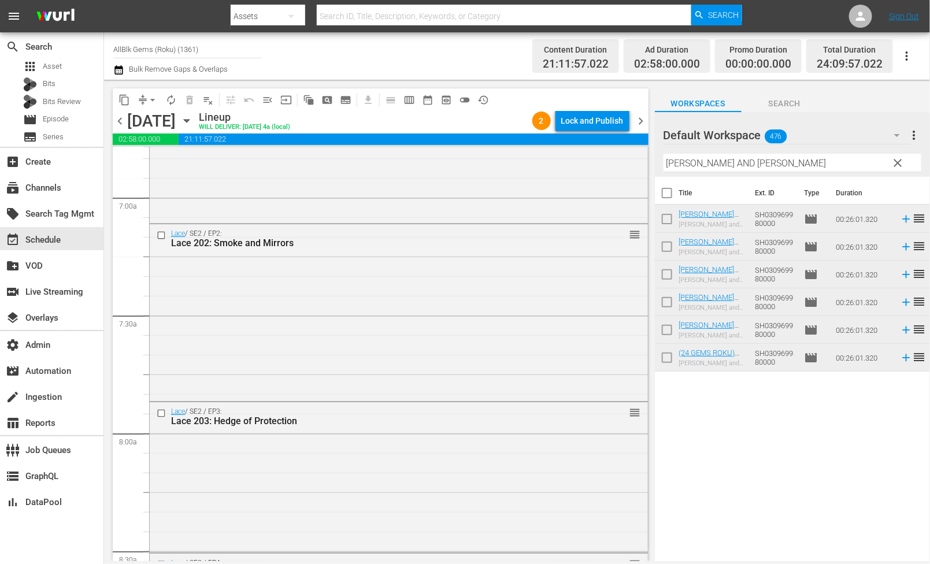
click at [120, 123] on span "chevron_left" at bounding box center [120, 121] width 14 height 14
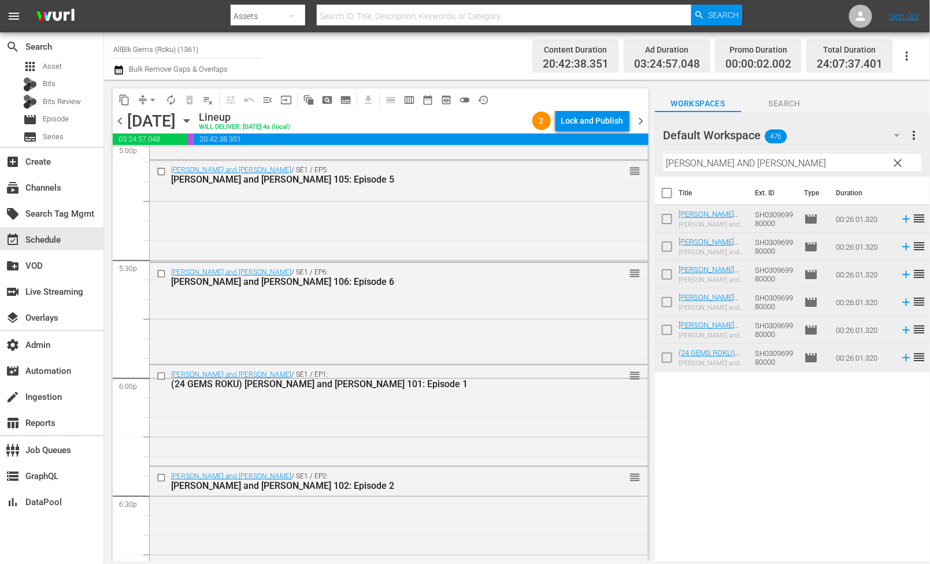
scroll to position [4019, 0]
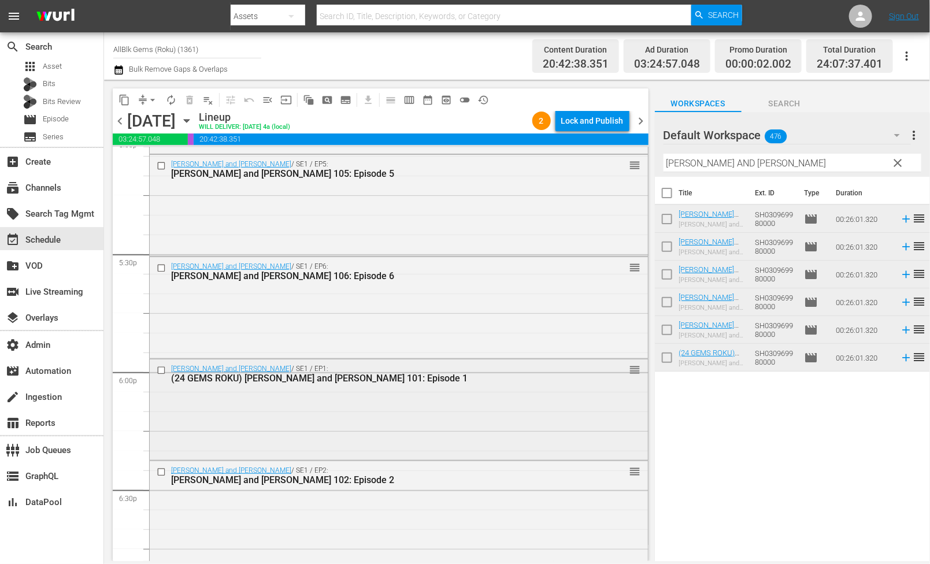
click at [162, 370] on input "checkbox" at bounding box center [163, 371] width 12 height 10
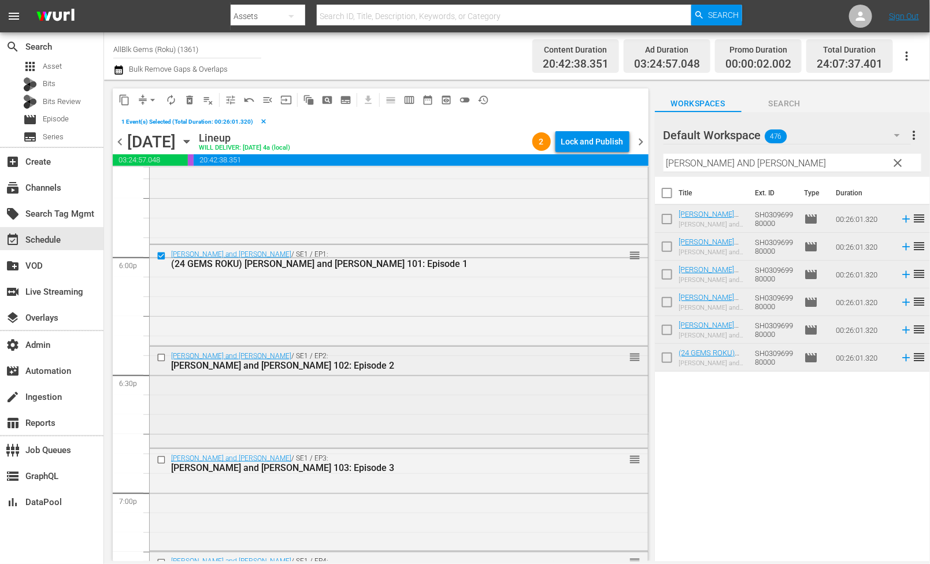
click at [161, 358] on input "checkbox" at bounding box center [163, 358] width 12 height 10
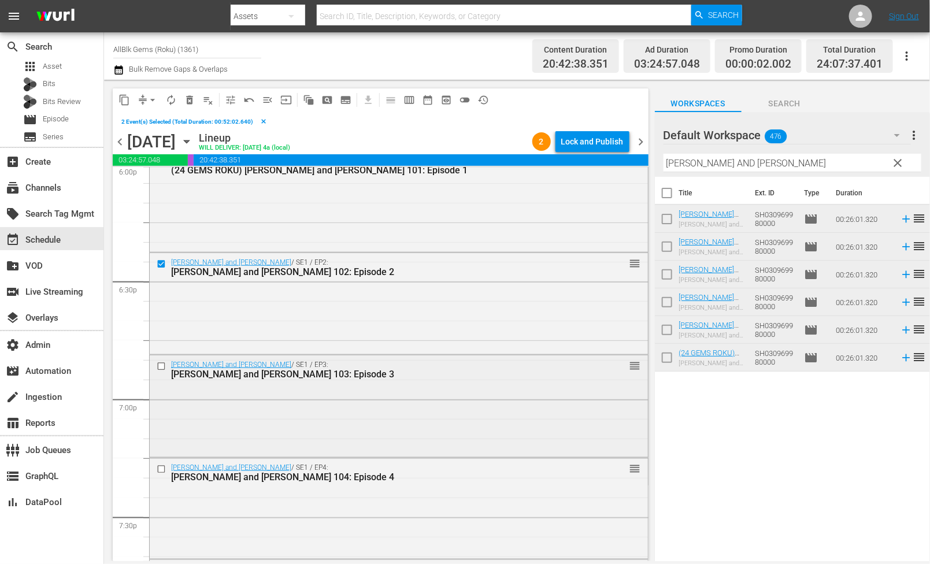
click at [161, 367] on input "checkbox" at bounding box center [163, 367] width 12 height 10
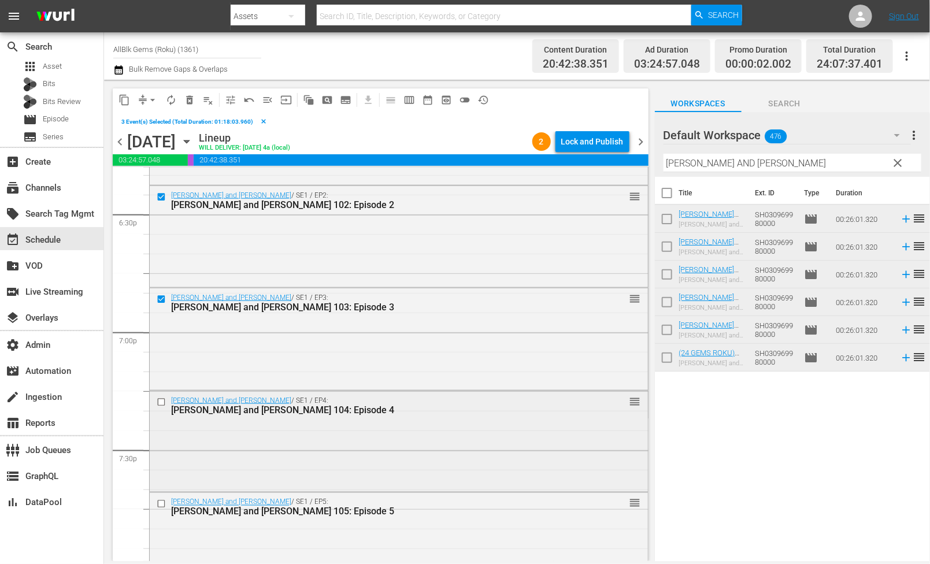
click at [158, 403] on input "checkbox" at bounding box center [163, 402] width 12 height 10
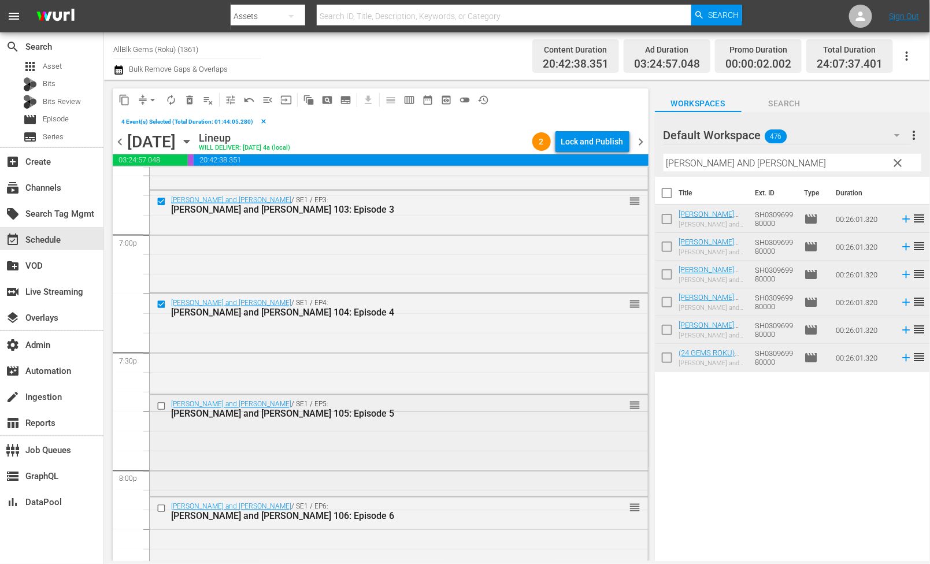
click at [160, 407] on input "checkbox" at bounding box center [163, 407] width 12 height 10
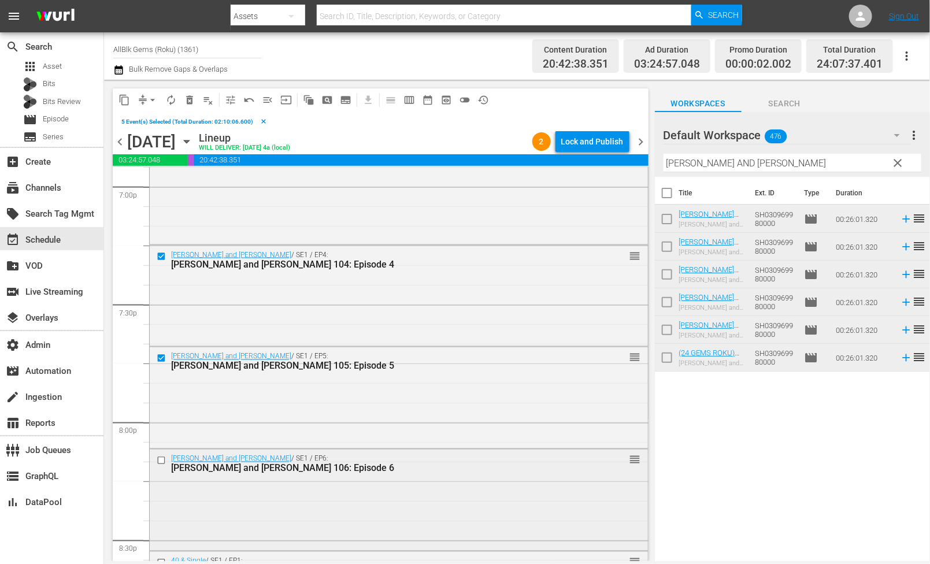
click at [162, 462] on input "checkbox" at bounding box center [163, 461] width 12 height 10
click at [190, 107] on button "delete_forever_outlined" at bounding box center [189, 100] width 18 height 18
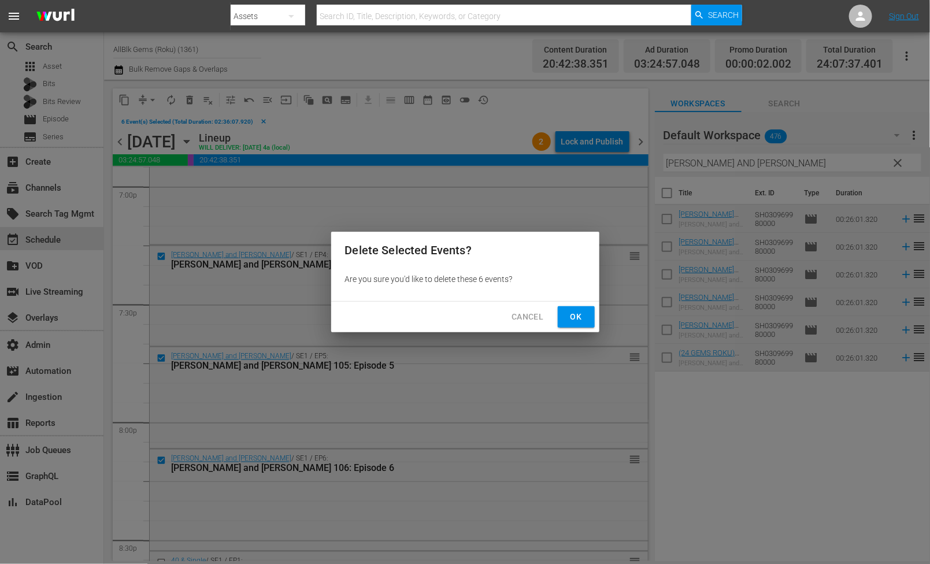
click at [577, 328] on div "Cancel Ok" at bounding box center [465, 317] width 268 height 31
click at [577, 316] on span "Ok" at bounding box center [576, 317] width 18 height 14
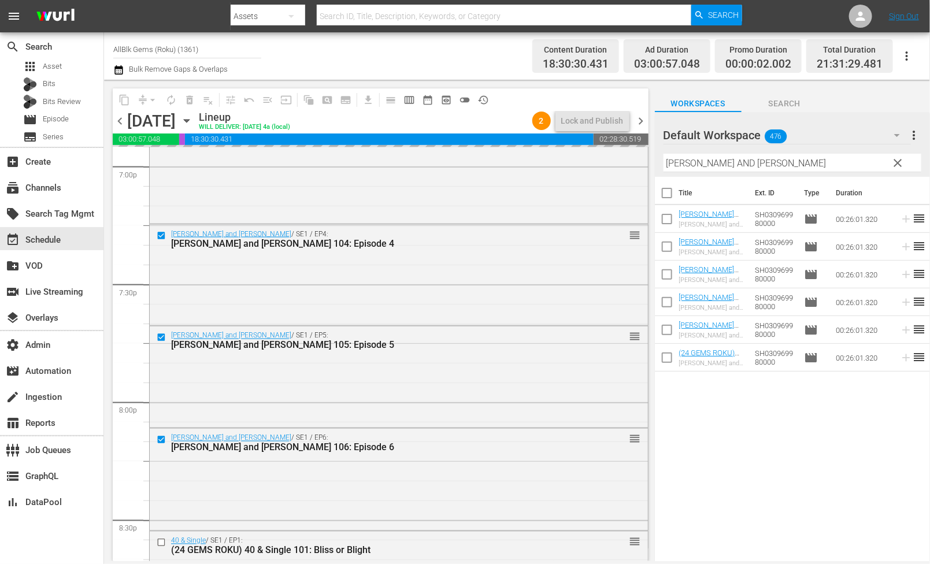
click at [121, 74] on icon "button" at bounding box center [118, 70] width 11 height 14
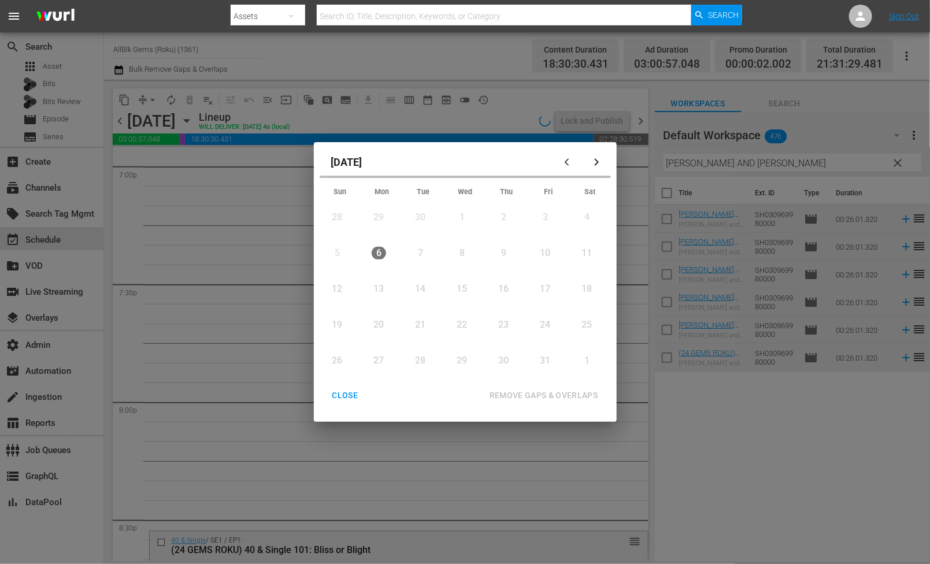
scroll to position [4500, 0]
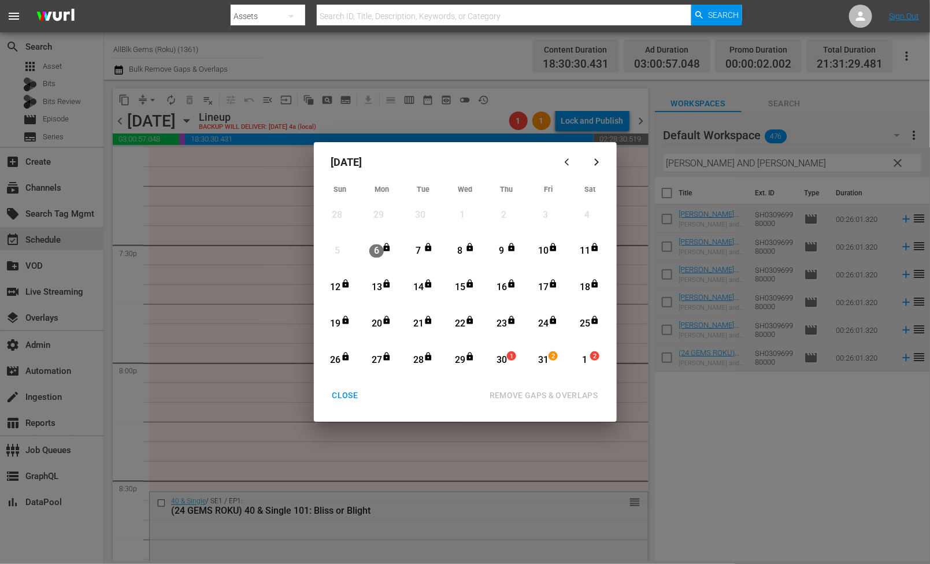
click at [494, 360] on div "Month View" at bounding box center [491, 360] width 5 height 32
click at [589, 365] on div "1" at bounding box center [584, 360] width 14 height 13
click at [573, 399] on div "REMOVE GAPS & OVERLAPS" at bounding box center [543, 395] width 127 height 14
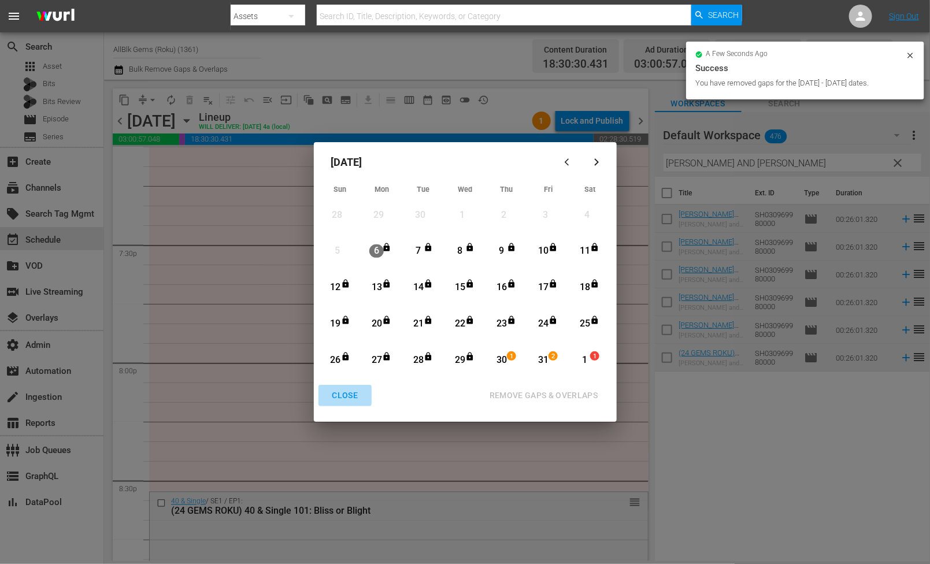
click at [348, 388] on div "CLOSE" at bounding box center [345, 395] width 44 height 14
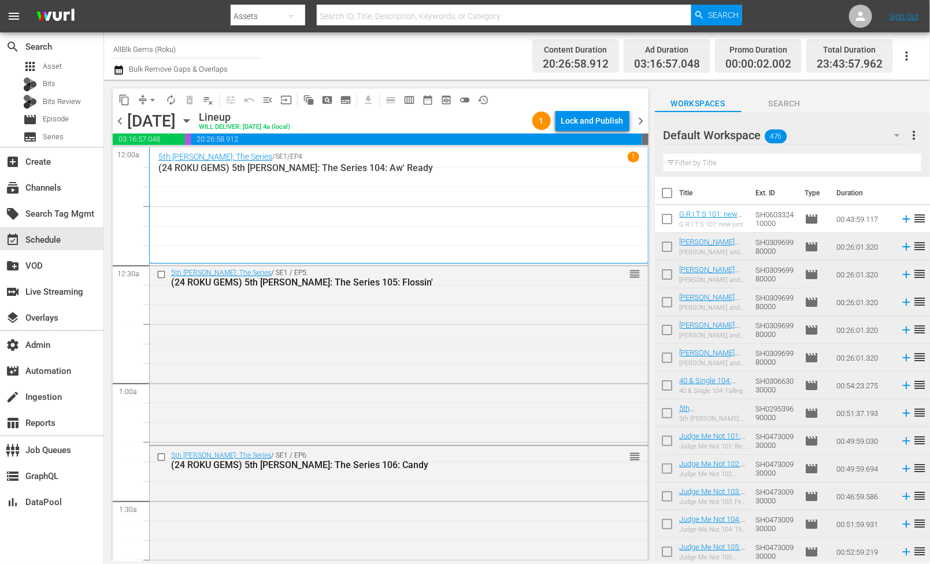
click at [590, 125] on div "Lock and Publish" at bounding box center [592, 120] width 62 height 21
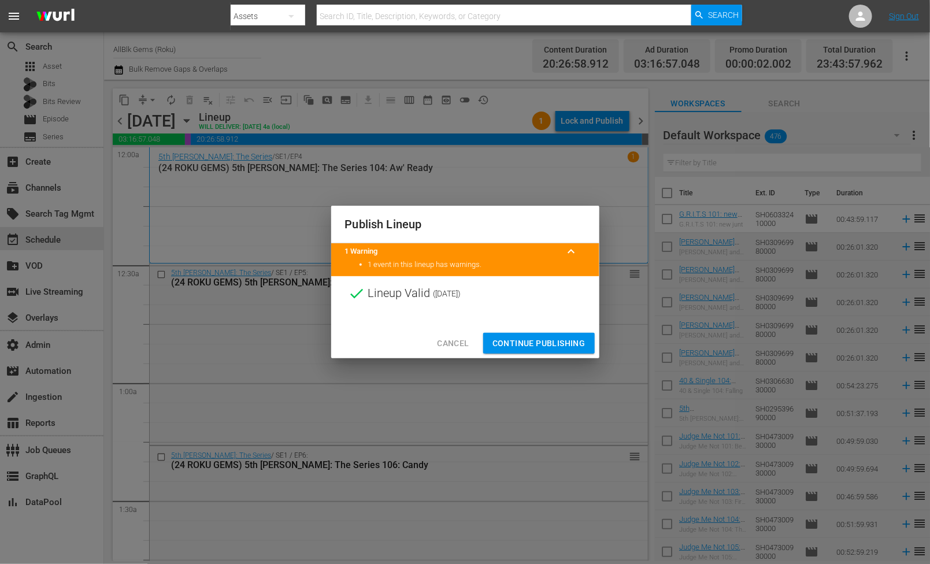
click at [529, 344] on span "Continue Publishing" at bounding box center [538, 343] width 93 height 14
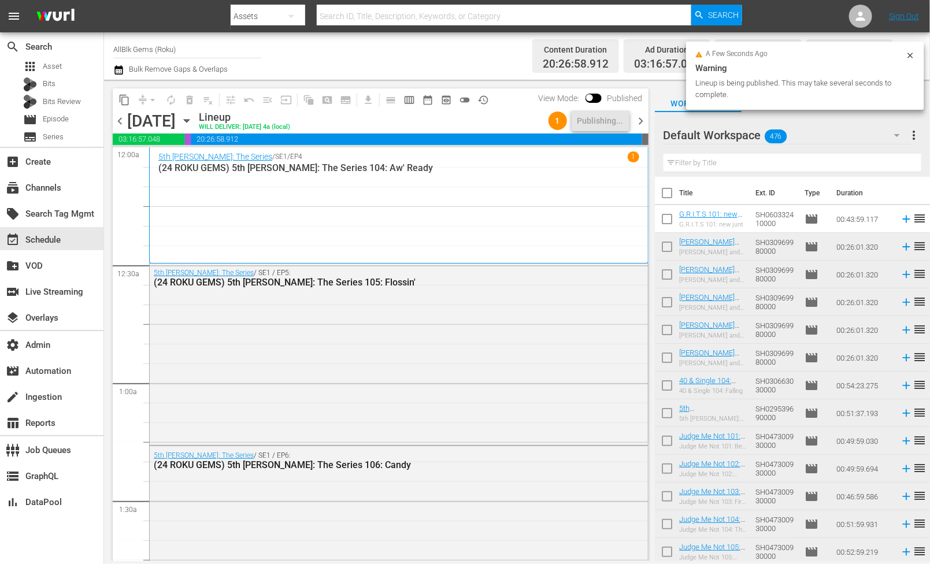
click at [641, 131] on div "chevron_left Thursday, October 30th October 30th Lineup WILL DELIVER: 10/29 @ 4…" at bounding box center [381, 122] width 536 height 23
click at [641, 118] on span "chevron_right" at bounding box center [641, 121] width 14 height 14
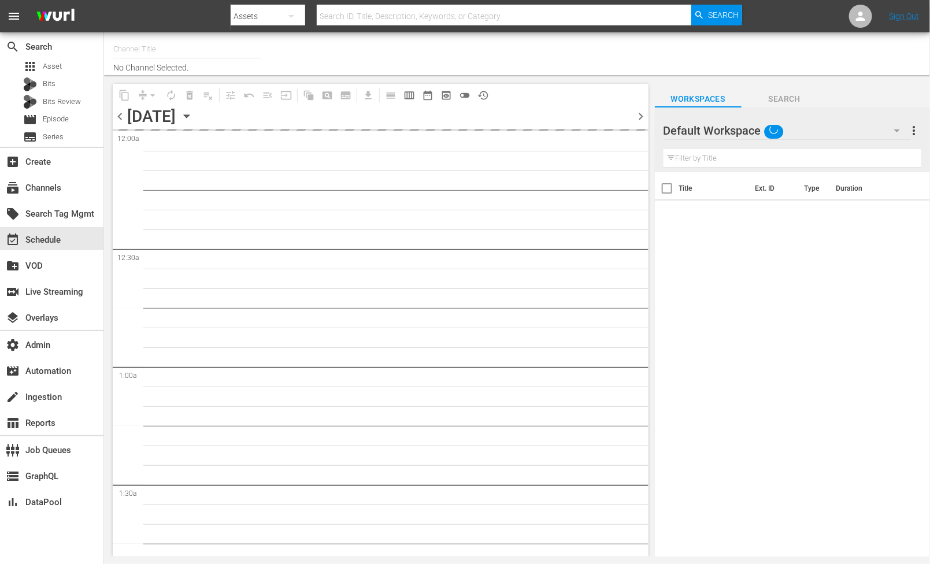
type input "AllBlk Gems (Roku) (1361)"
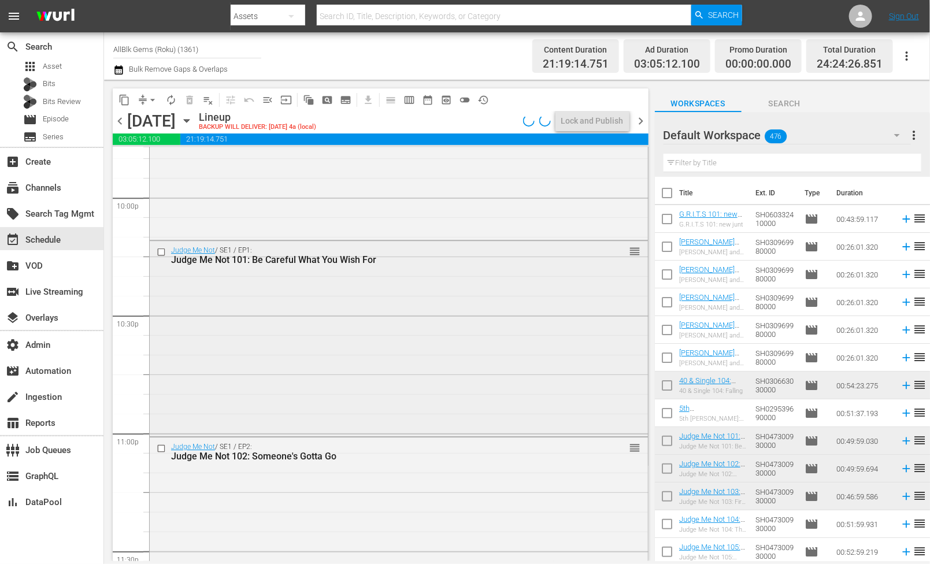
scroll to position [5233, 0]
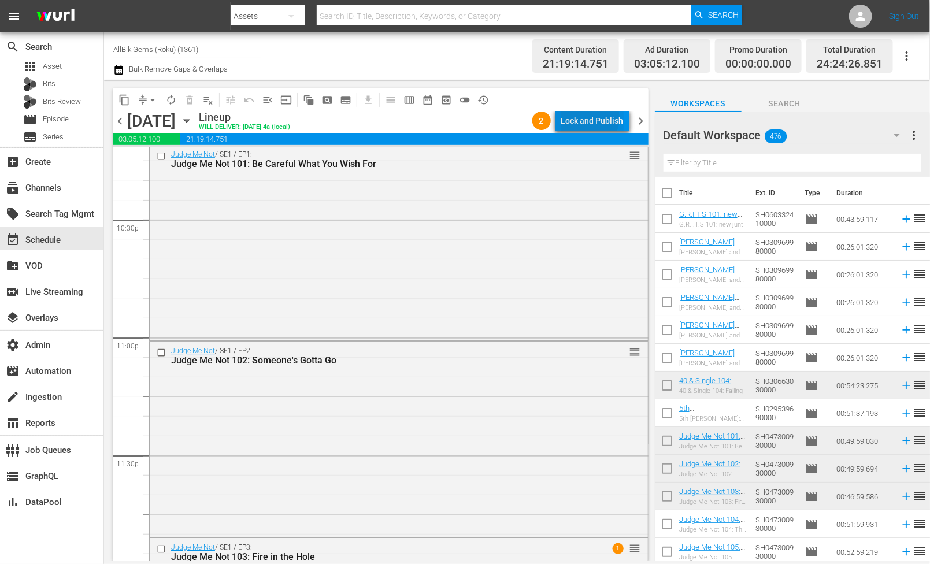
click at [590, 118] on div "Lock and Publish" at bounding box center [592, 120] width 62 height 21
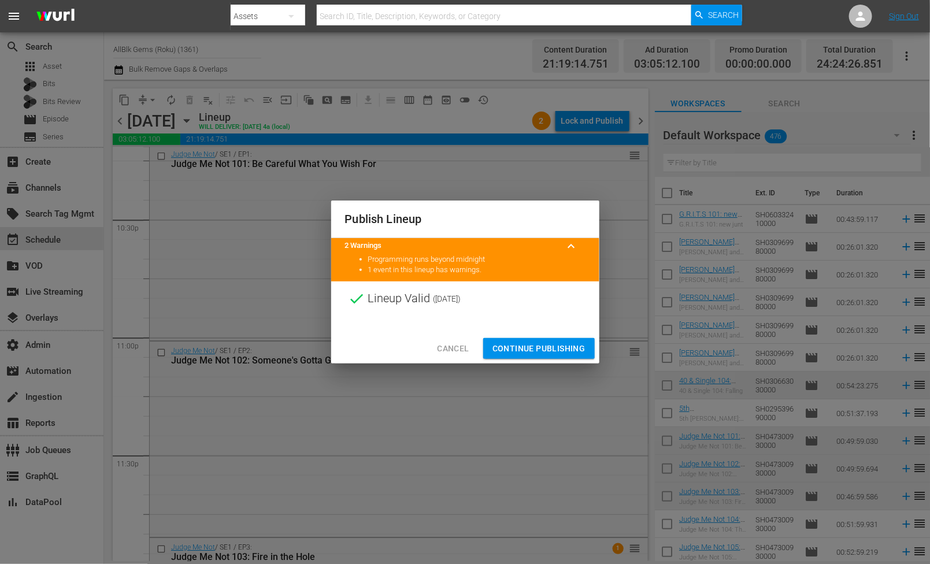
click at [537, 351] on span "Continue Publishing" at bounding box center [538, 349] width 93 height 14
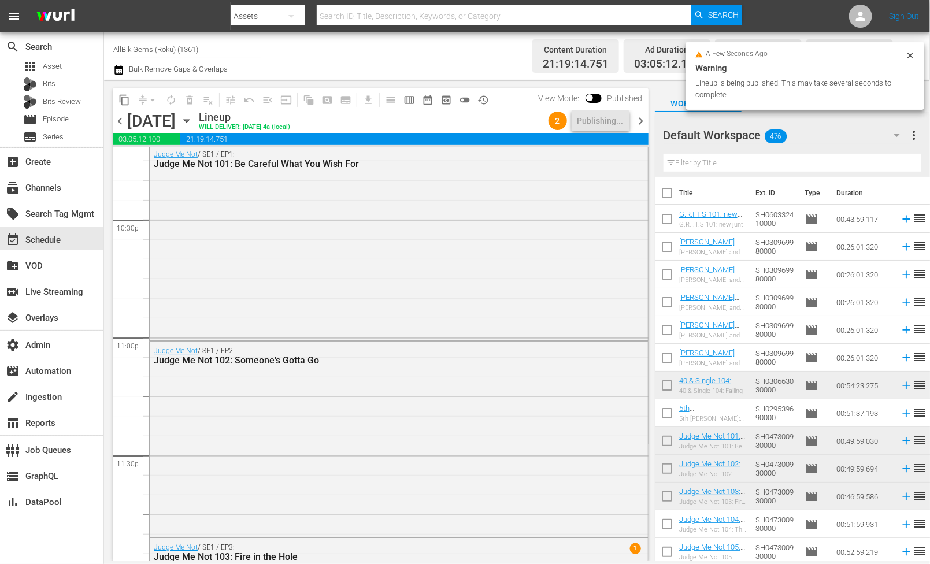
click at [646, 131] on div "chevron_left [DATE] [DATE] Lineup WILL DELIVER: [DATE] 4a (local) 2 Publishing.…" at bounding box center [381, 122] width 536 height 23
click at [641, 125] on span "chevron_right" at bounding box center [641, 121] width 14 height 14
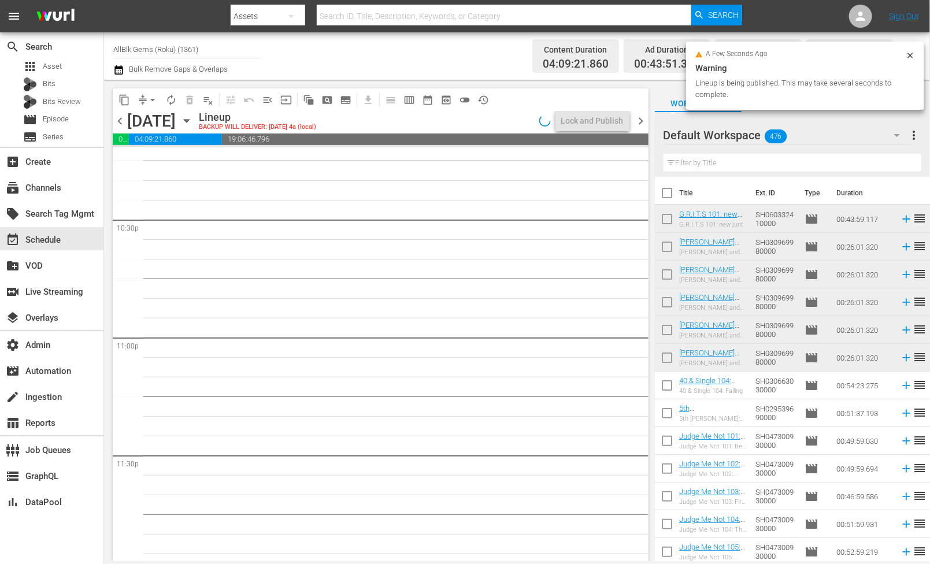
scroll to position [5095, 0]
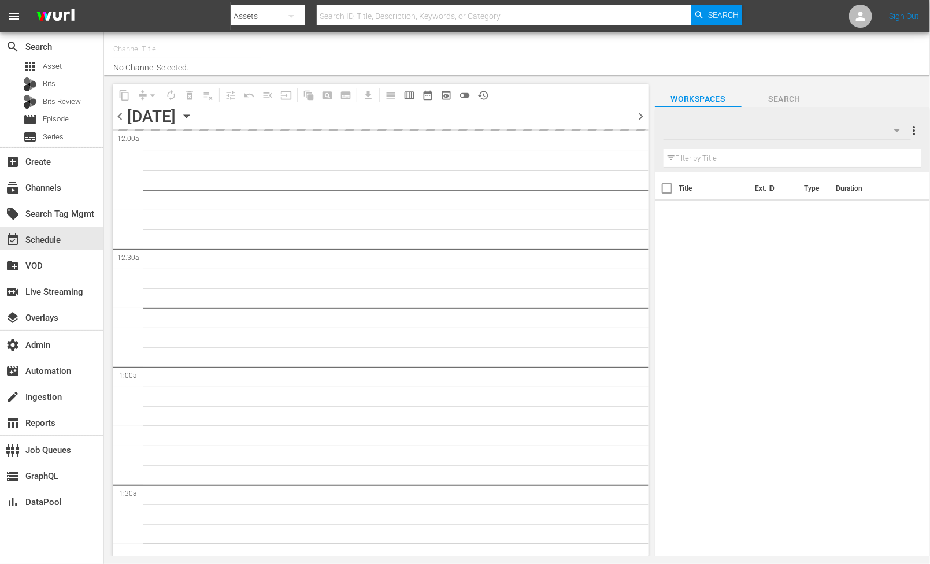
type input "AllBlk Gems (Roku) (1361)"
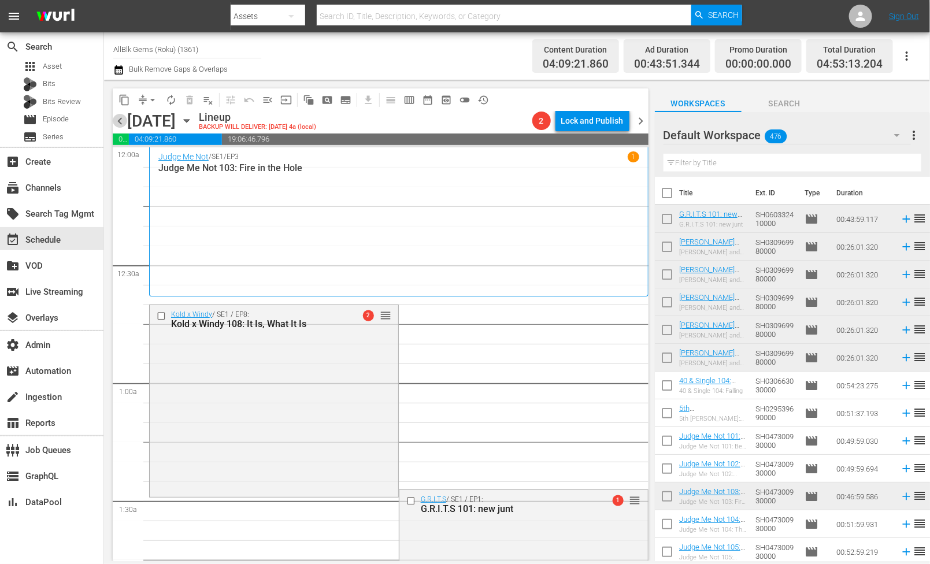
click at [120, 123] on span "chevron_left" at bounding box center [120, 121] width 14 height 14
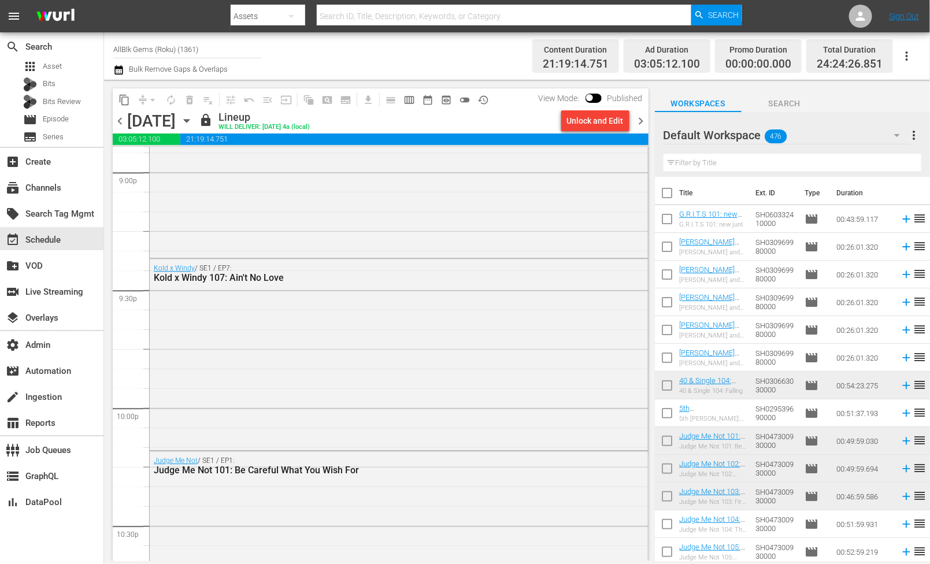
scroll to position [4925, 0]
click at [644, 123] on span "chevron_right" at bounding box center [641, 121] width 14 height 14
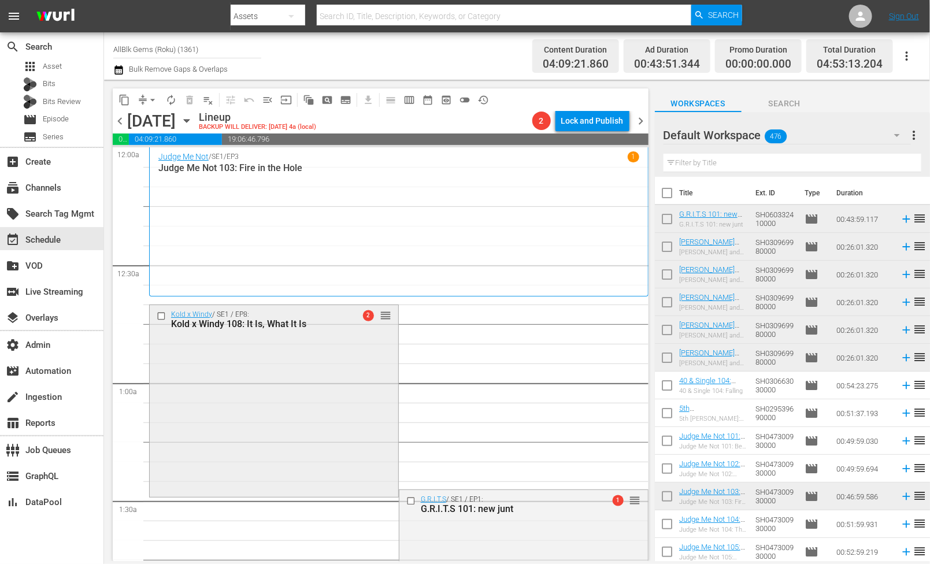
click at [160, 317] on input "checkbox" at bounding box center [163, 316] width 12 height 10
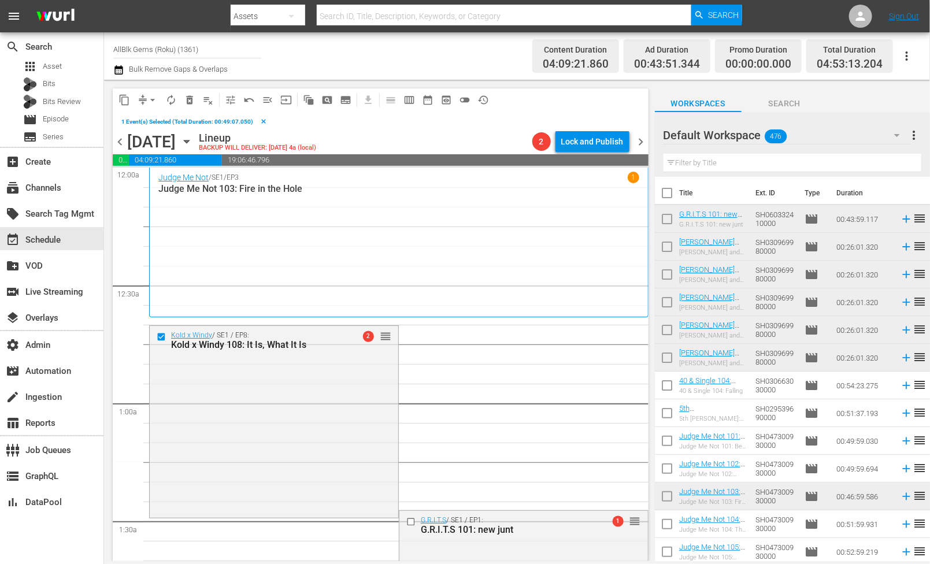
click at [184, 103] on span "delete_forever_outlined" at bounding box center [190, 100] width 12 height 12
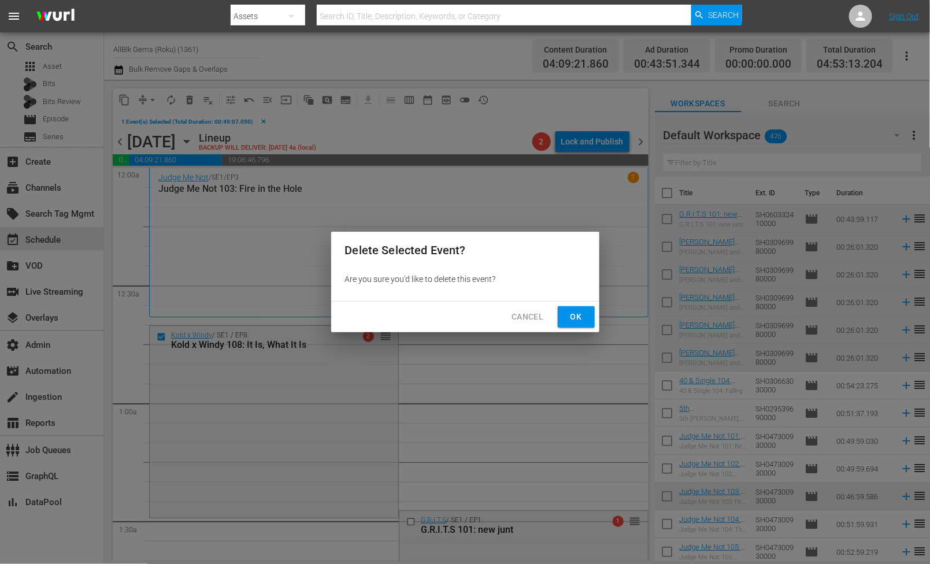
click at [579, 321] on span "Ok" at bounding box center [576, 317] width 18 height 14
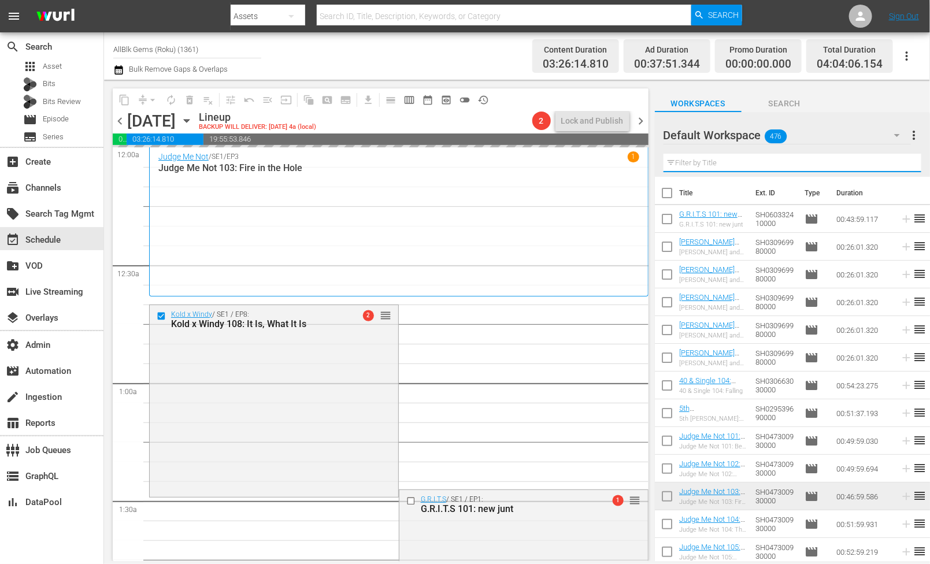
click at [724, 163] on input "text" at bounding box center [792, 163] width 258 height 18
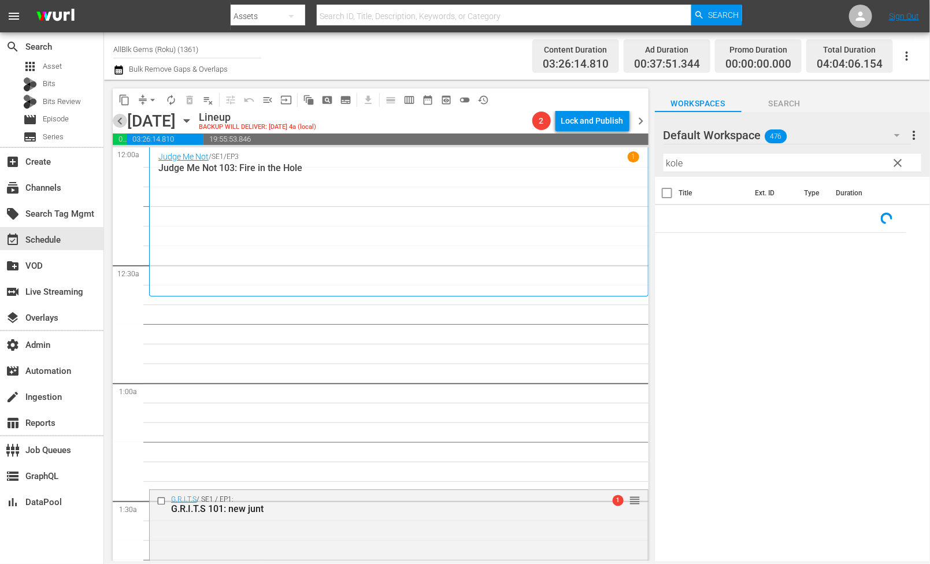
click at [115, 121] on span "chevron_left" at bounding box center [120, 121] width 14 height 14
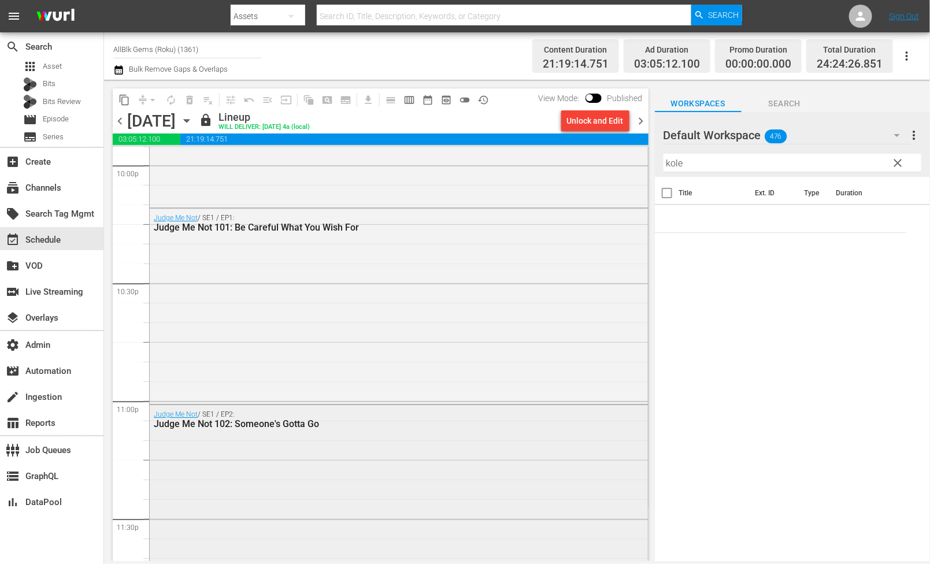
scroll to position [4882, 0]
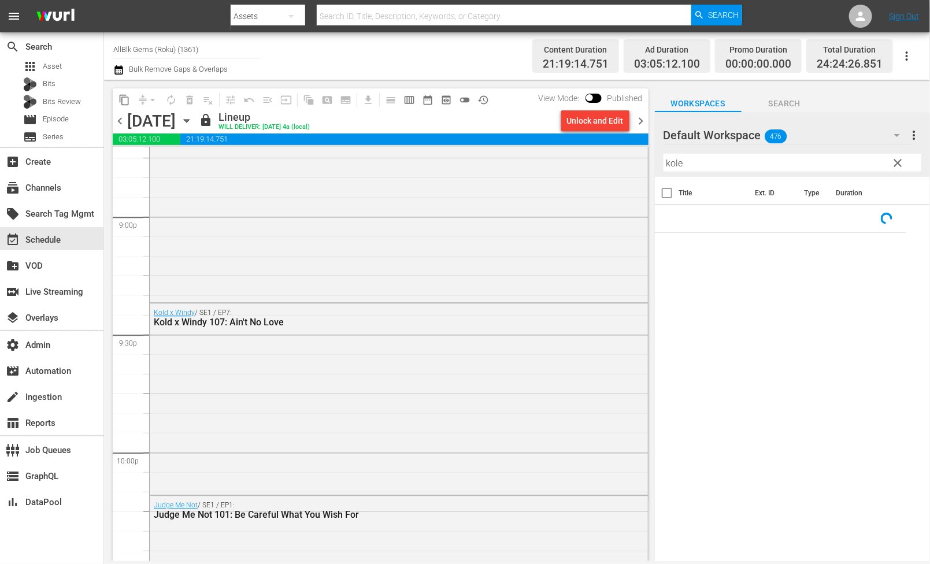
click at [699, 166] on input "kole" at bounding box center [792, 163] width 258 height 18
paste input "KOLD X WINDY"
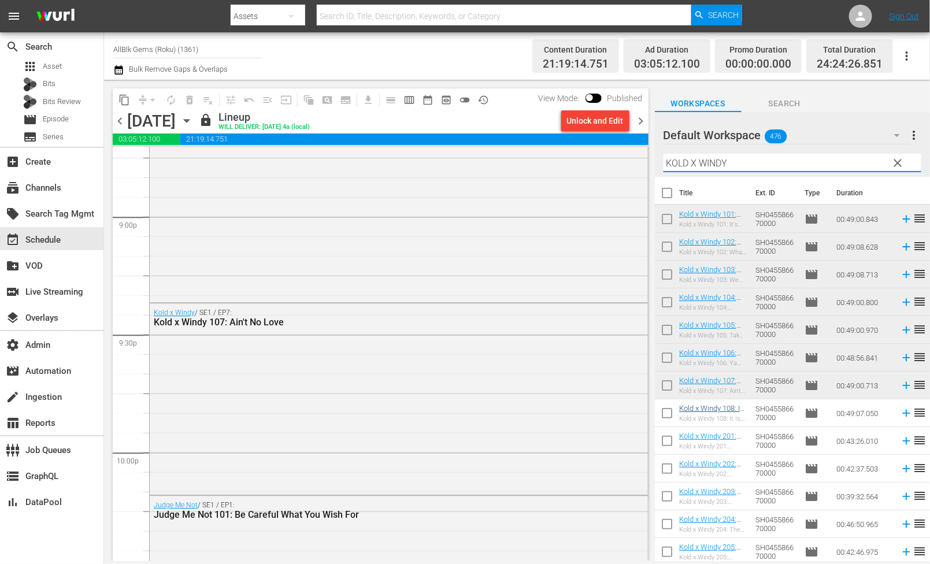
type input "KOLD X WINDY"
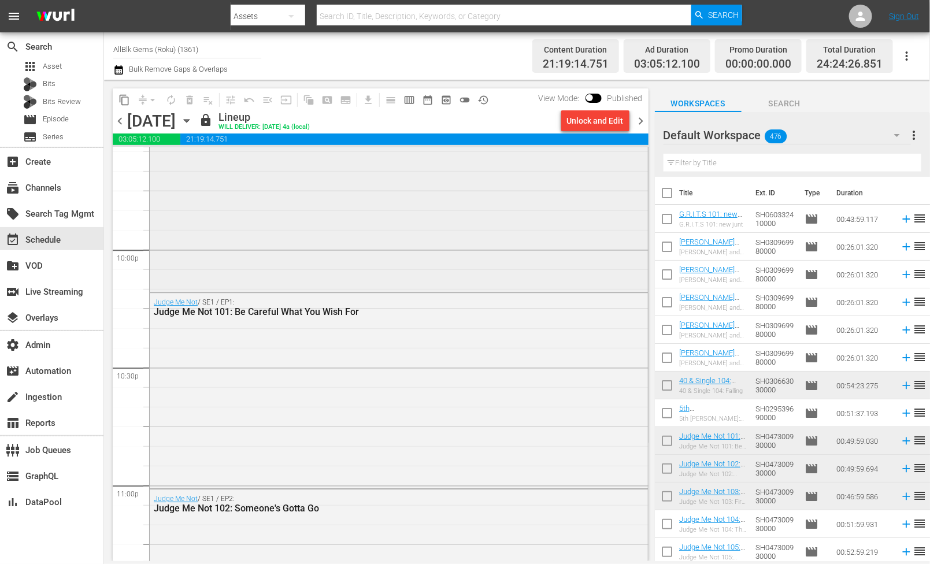
scroll to position [4945, 0]
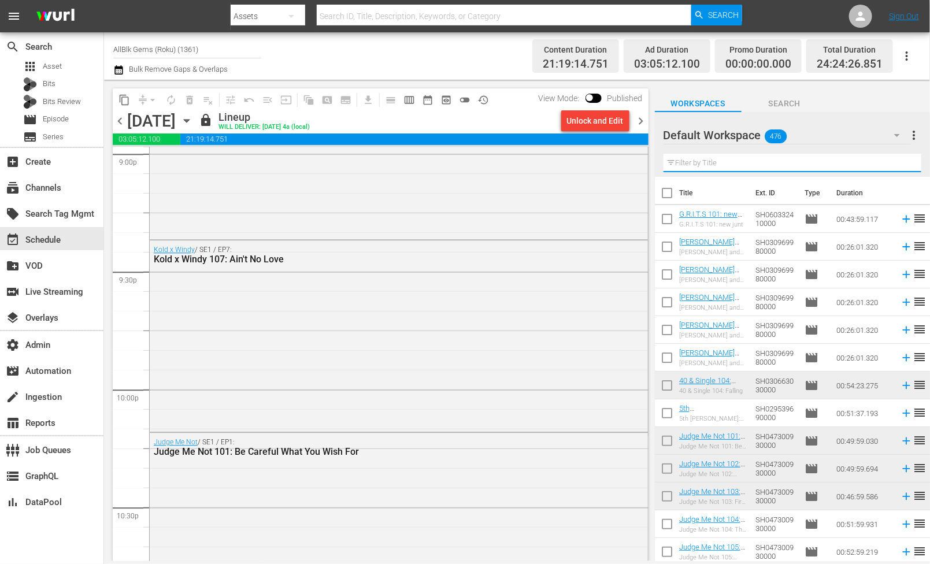
click at [728, 162] on input "text" at bounding box center [792, 163] width 258 height 18
paste input "KOLD X WINDY"
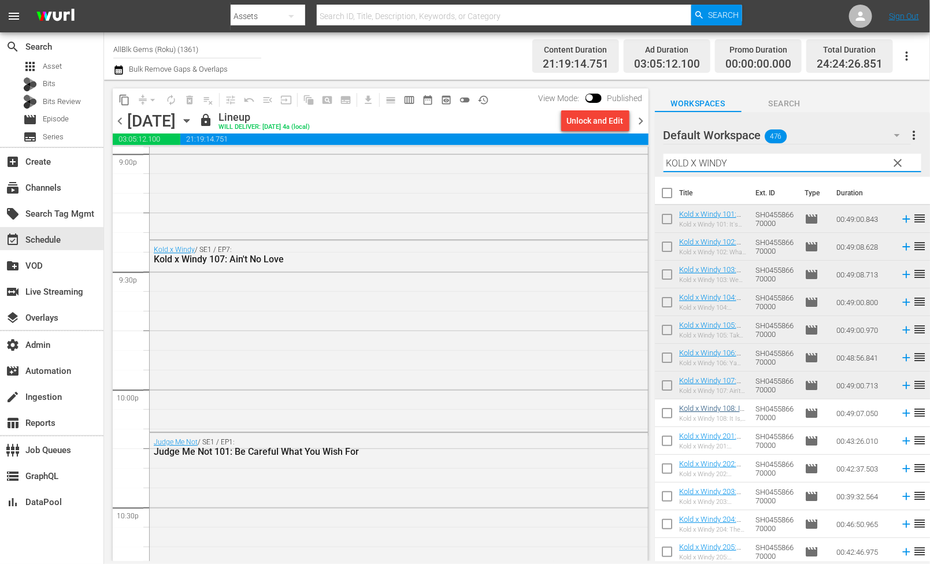
type input "KOLD X WINDY"
click at [579, 123] on div "Unlock and Edit" at bounding box center [595, 120] width 57 height 21
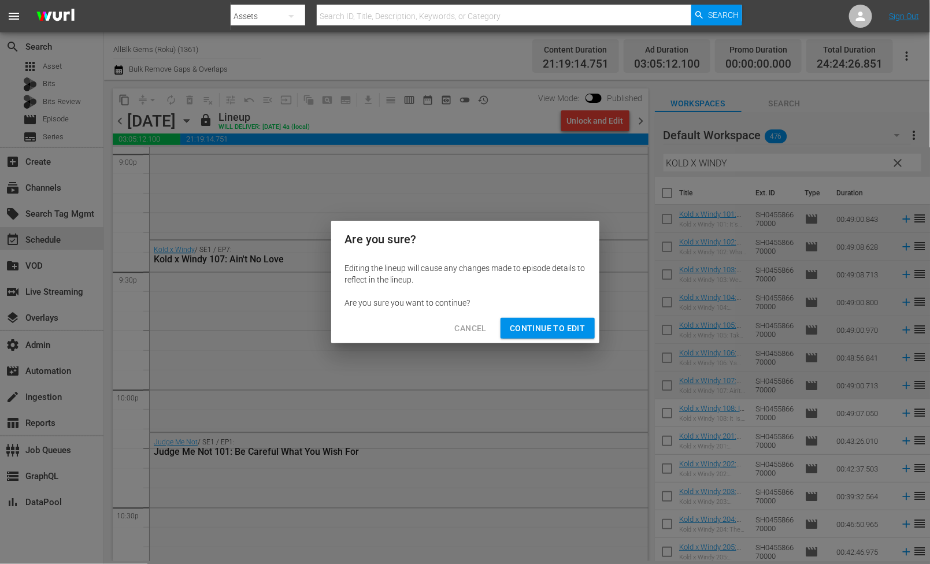
click at [576, 331] on span "Continue to Edit" at bounding box center [547, 328] width 75 height 14
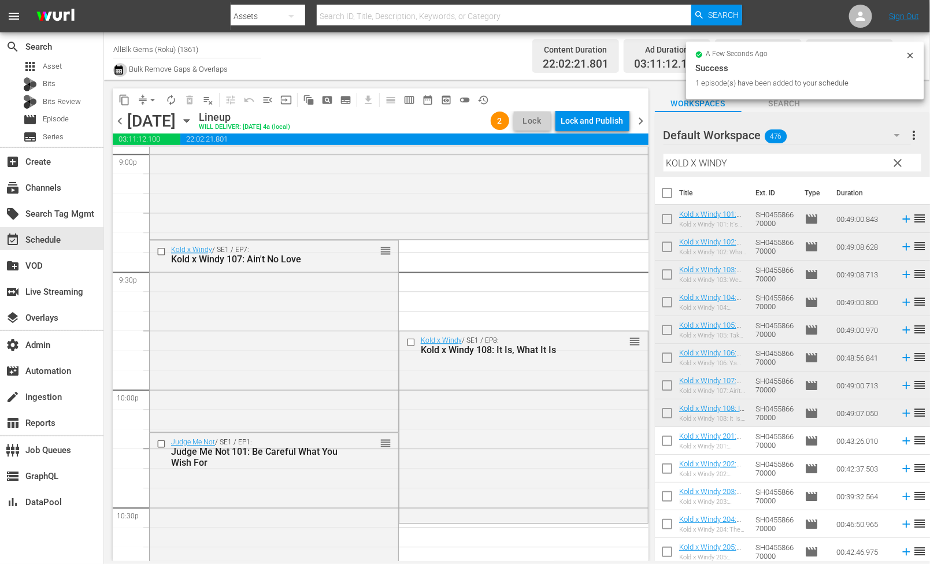
click at [117, 71] on icon "button" at bounding box center [118, 70] width 11 height 14
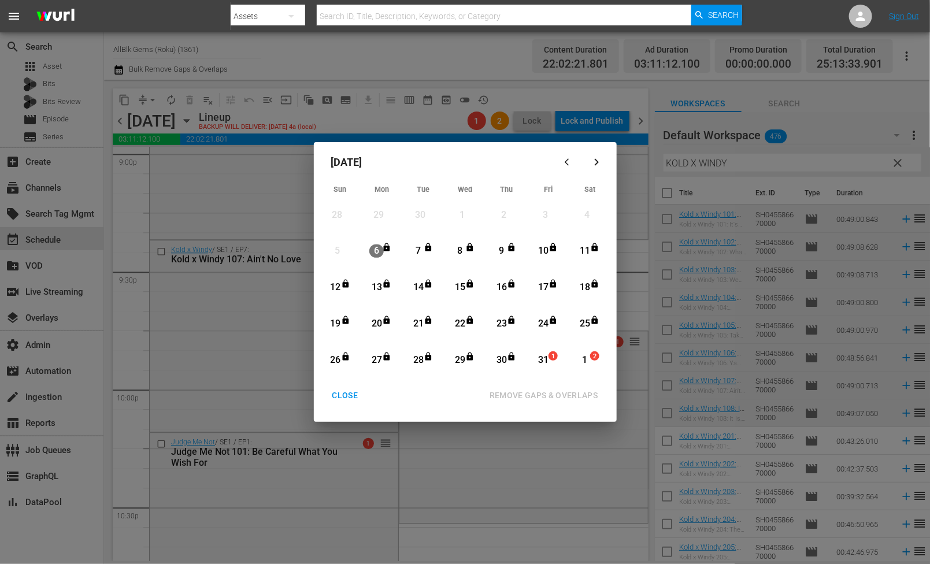
click at [545, 360] on div "31" at bounding box center [543, 360] width 14 height 13
click at [579, 359] on div "1" at bounding box center [584, 360] width 14 height 13
click at [579, 409] on div "All lineups in the selected date range will be unlocked" at bounding box center [465, 414] width 294 height 16
click at [581, 400] on div "REMOVE GAPS & OVERLAPS" at bounding box center [543, 395] width 127 height 14
click at [343, 399] on div "CLOSE" at bounding box center [345, 395] width 44 height 14
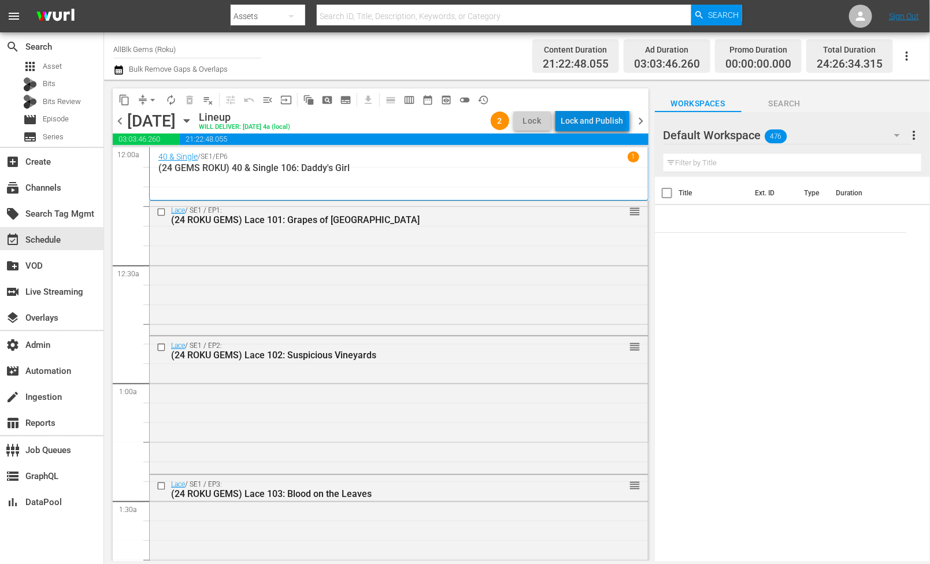
click at [596, 121] on div "Lock and Publish" at bounding box center [592, 120] width 62 height 21
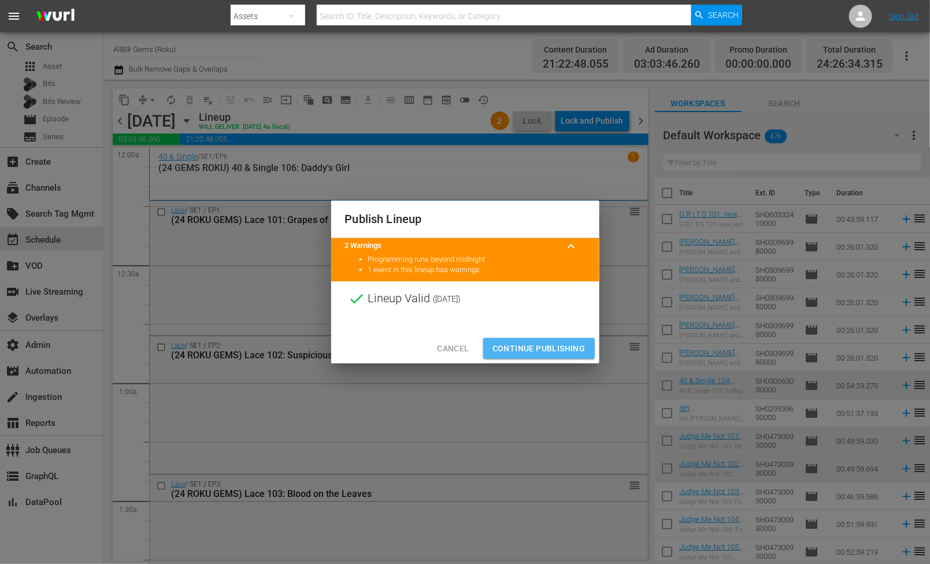
click at [551, 344] on span "Continue Publishing" at bounding box center [538, 349] width 93 height 14
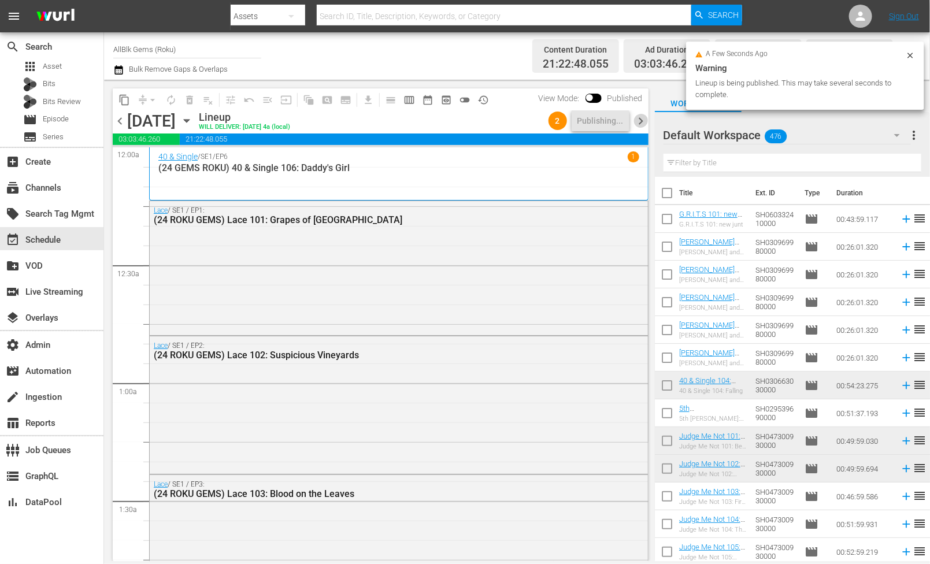
click at [636, 114] on span "chevron_right" at bounding box center [641, 121] width 14 height 14
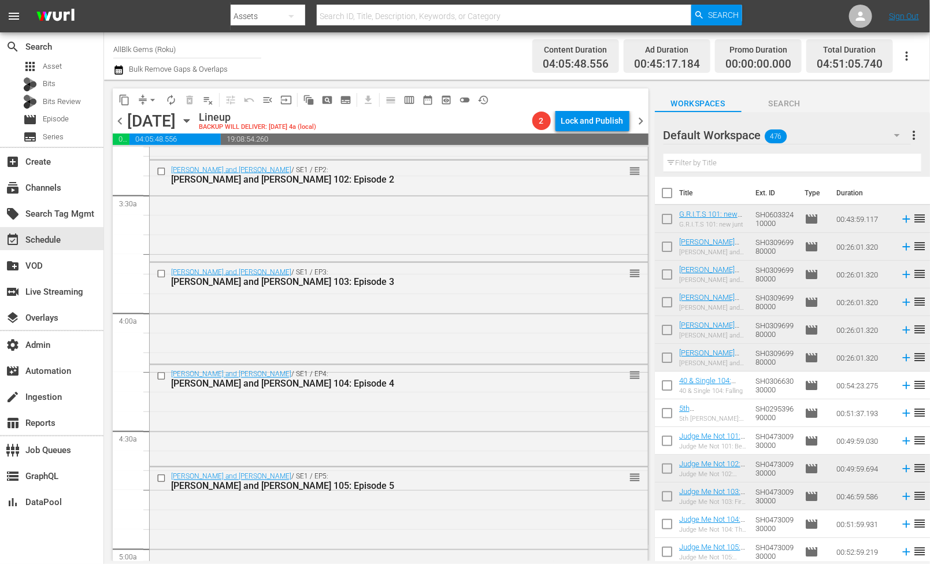
scroll to position [1164, 0]
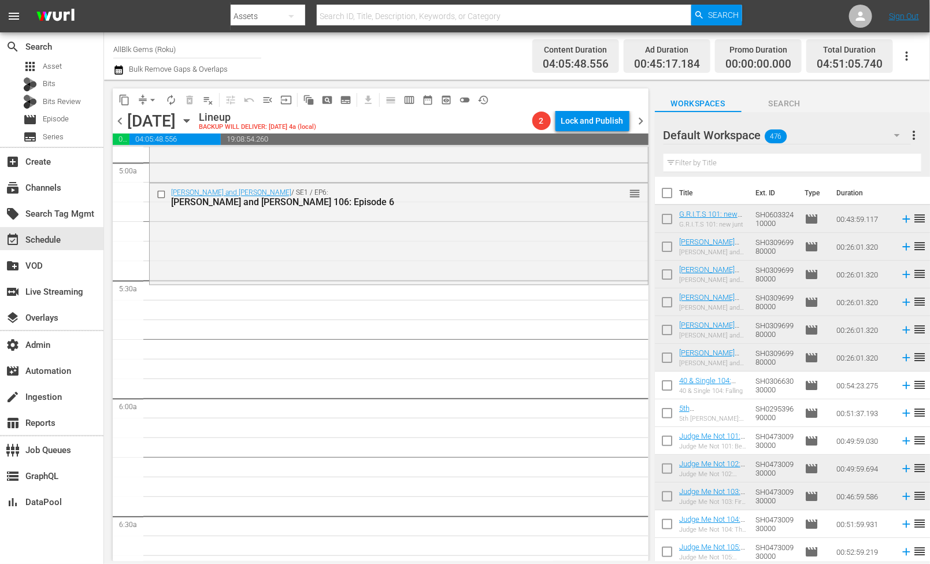
click at [120, 118] on span "chevron_left" at bounding box center [120, 121] width 14 height 14
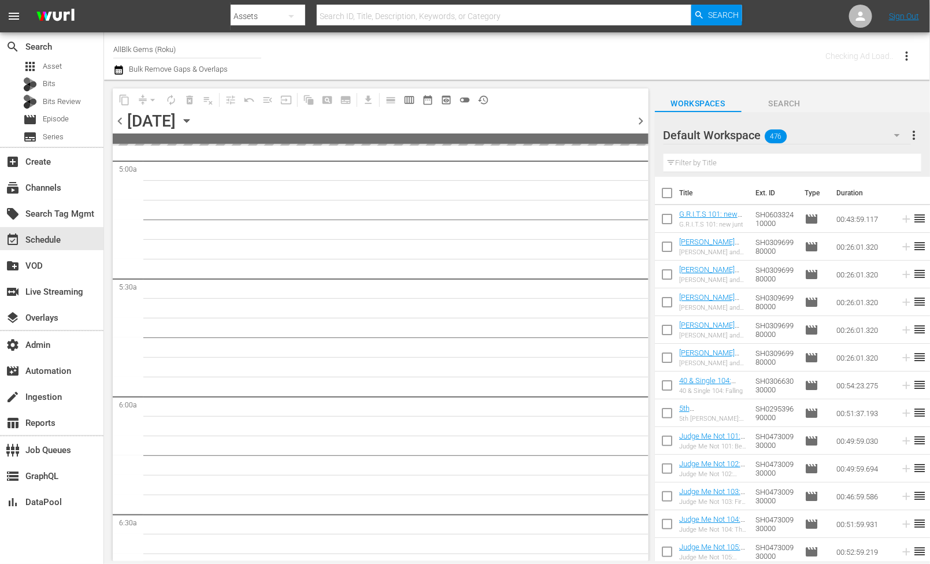
scroll to position [1262, 0]
